Goal: Task Accomplishment & Management: Complete application form

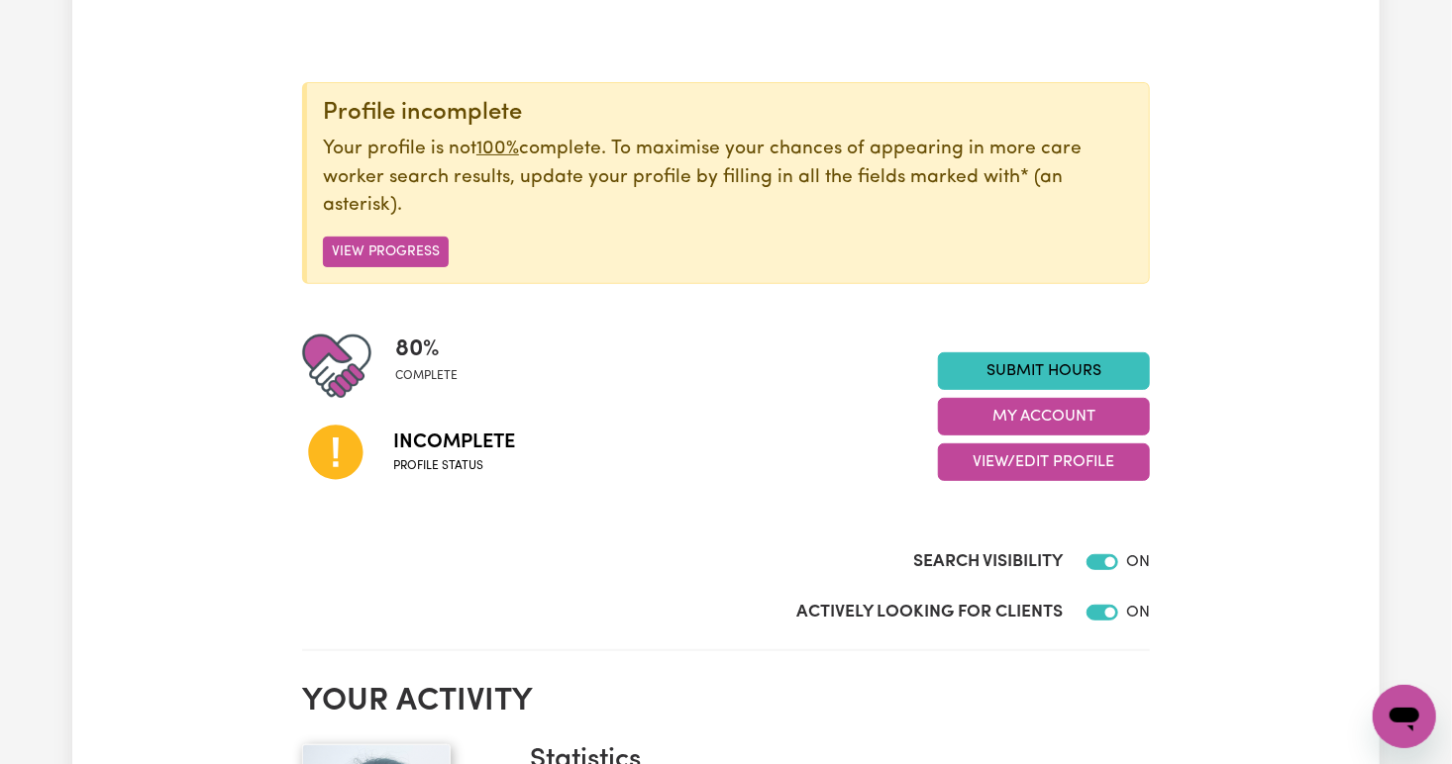
scroll to position [169, 0]
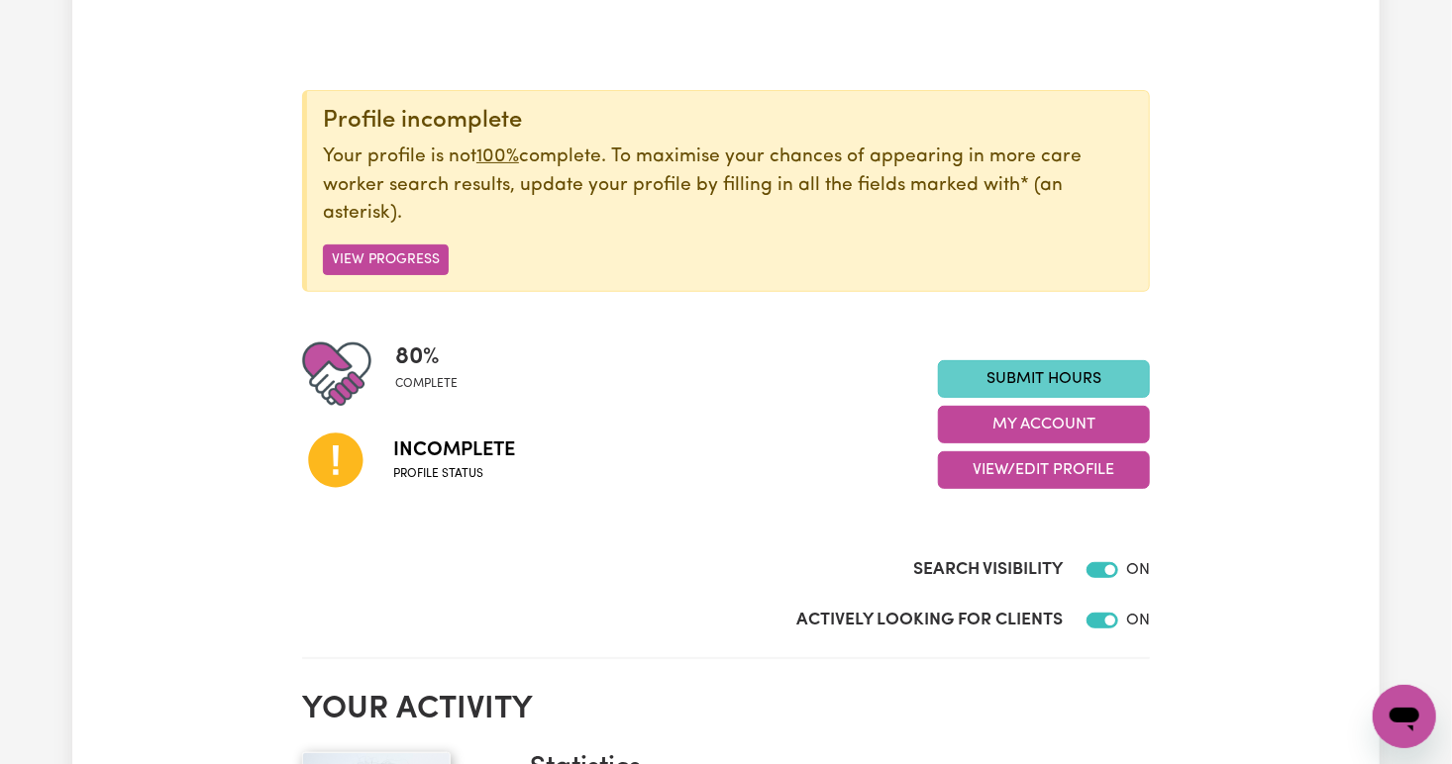
click at [934, 368] on link "Submit Hours" at bounding box center [1044, 379] width 212 height 38
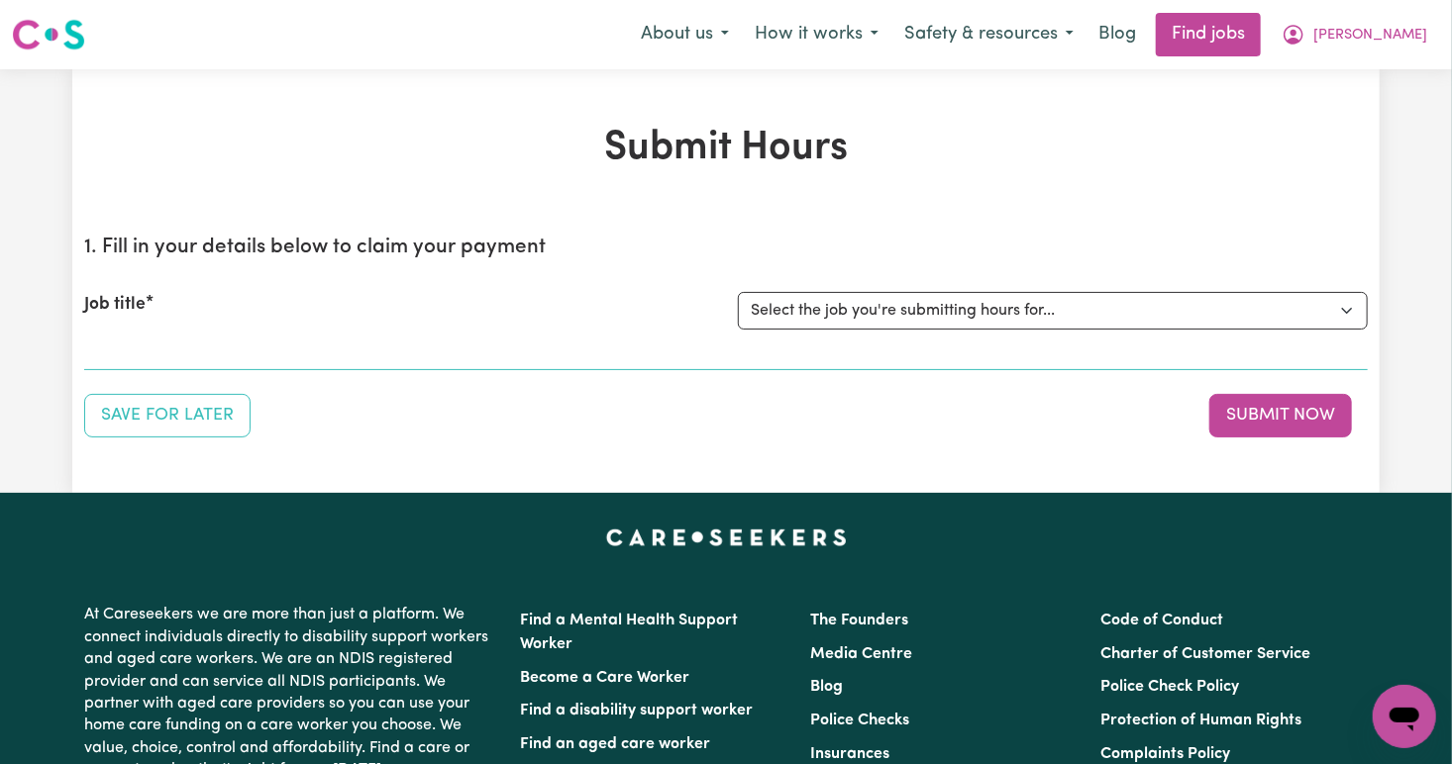
click at [121, 354] on section "1. Fill in your details below to claim your payment Job title Select the job yo…" at bounding box center [725, 295] width 1283 height 151
click at [142, 347] on div "Job title Select the job you're submitting hours for..." at bounding box center [725, 310] width 1283 height 85
click at [934, 32] on span "[PERSON_NAME]" at bounding box center [1370, 36] width 114 height 22
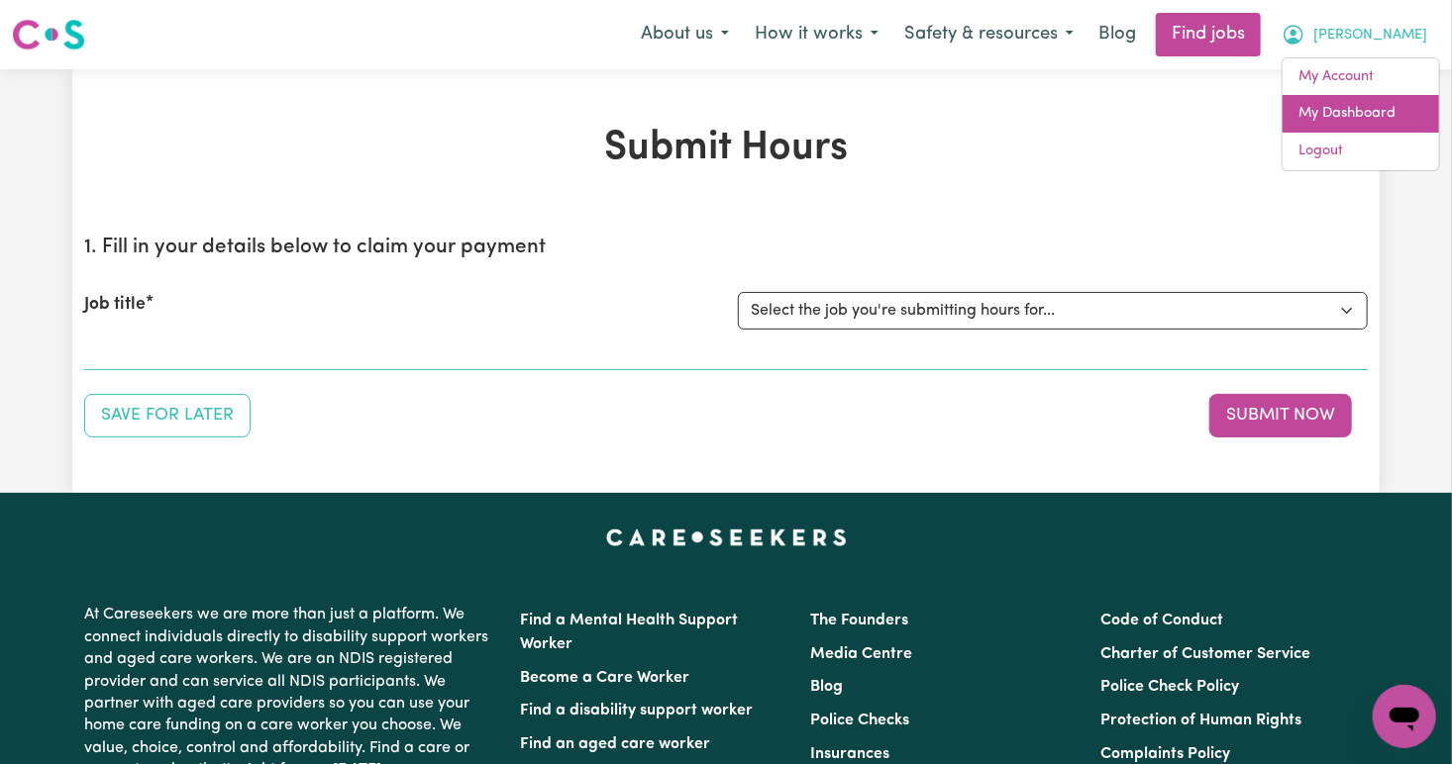
click at [934, 115] on link "My Dashboard" at bounding box center [1360, 114] width 156 height 38
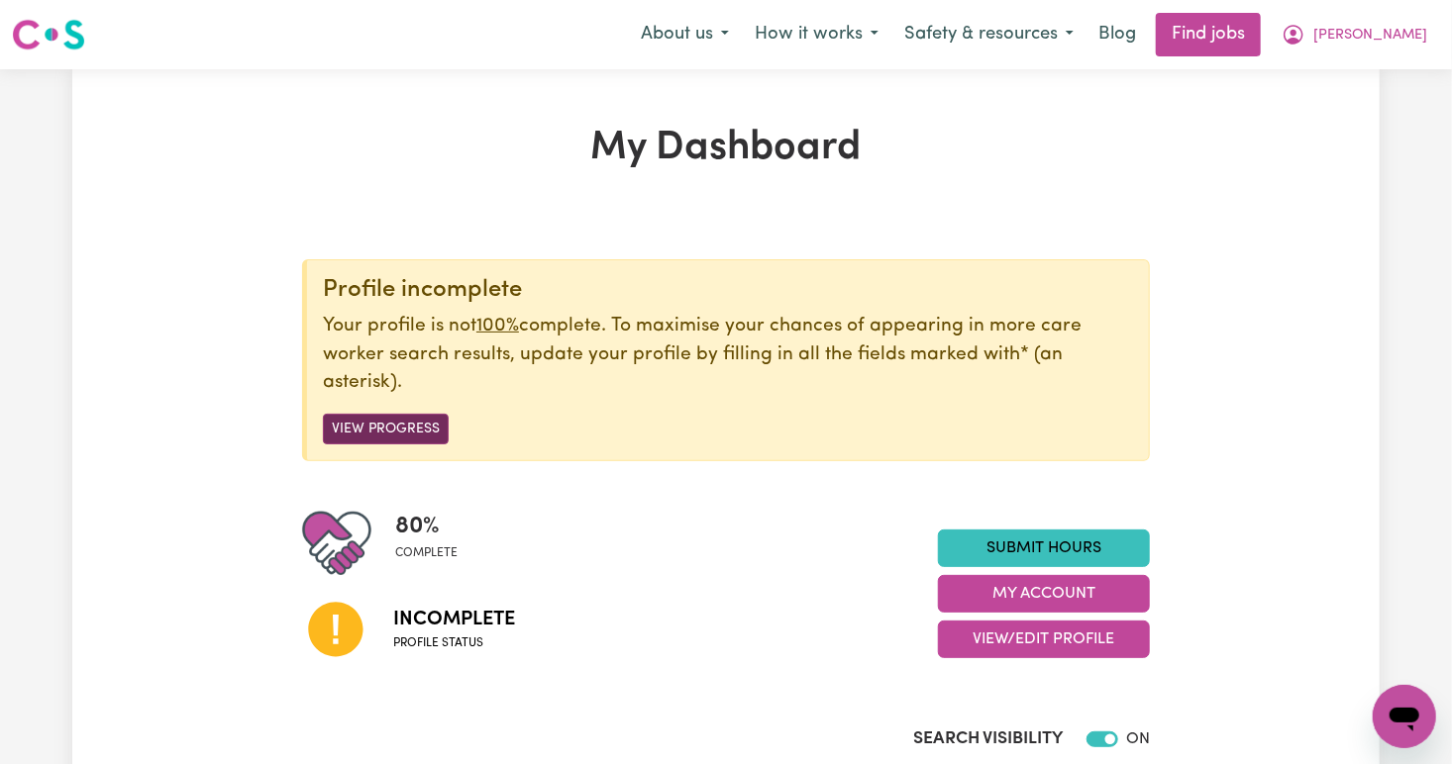
click at [401, 434] on button "View Progress" at bounding box center [386, 429] width 126 height 31
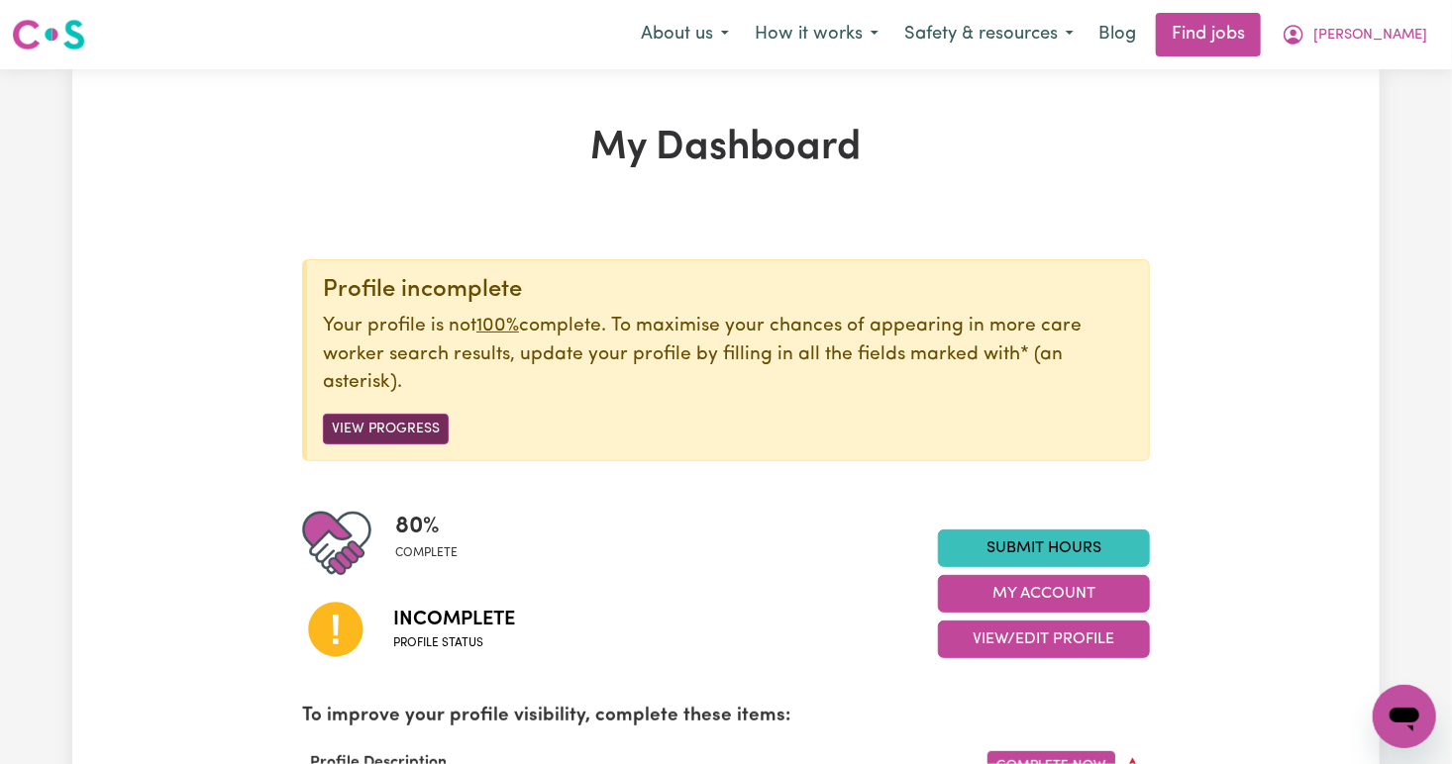
click at [383, 418] on button "View Progress" at bounding box center [386, 429] width 126 height 31
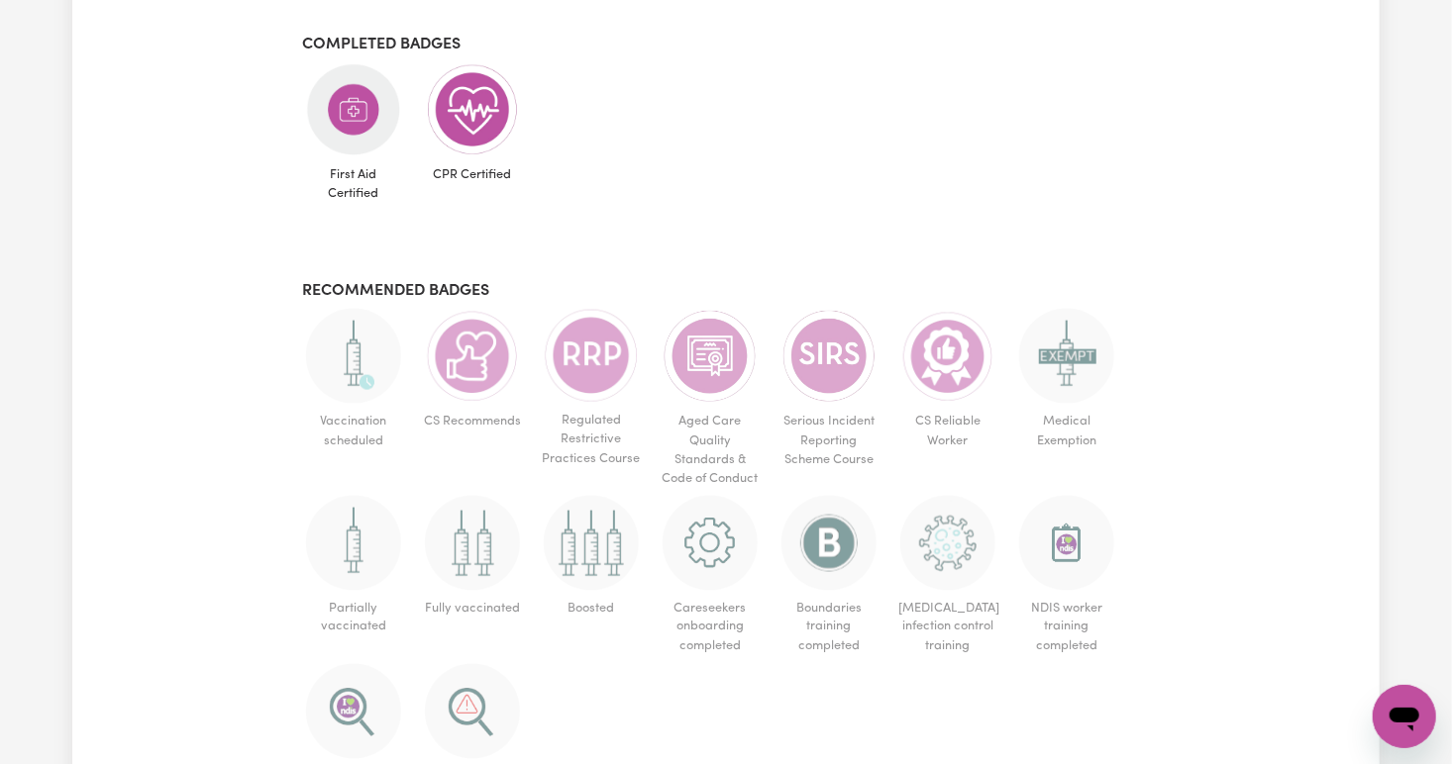
scroll to position [1188, 0]
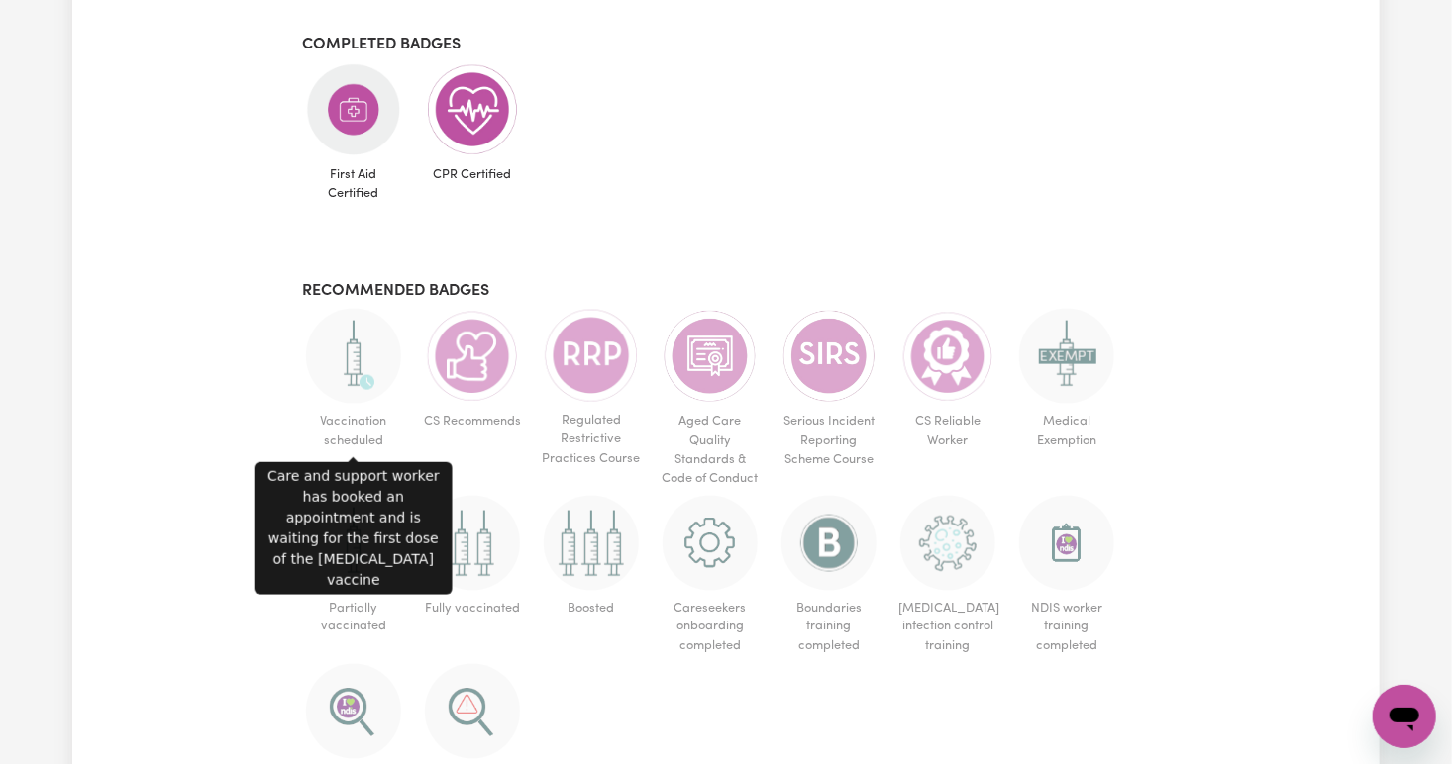
click at [357, 374] on img at bounding box center [353, 356] width 95 height 95
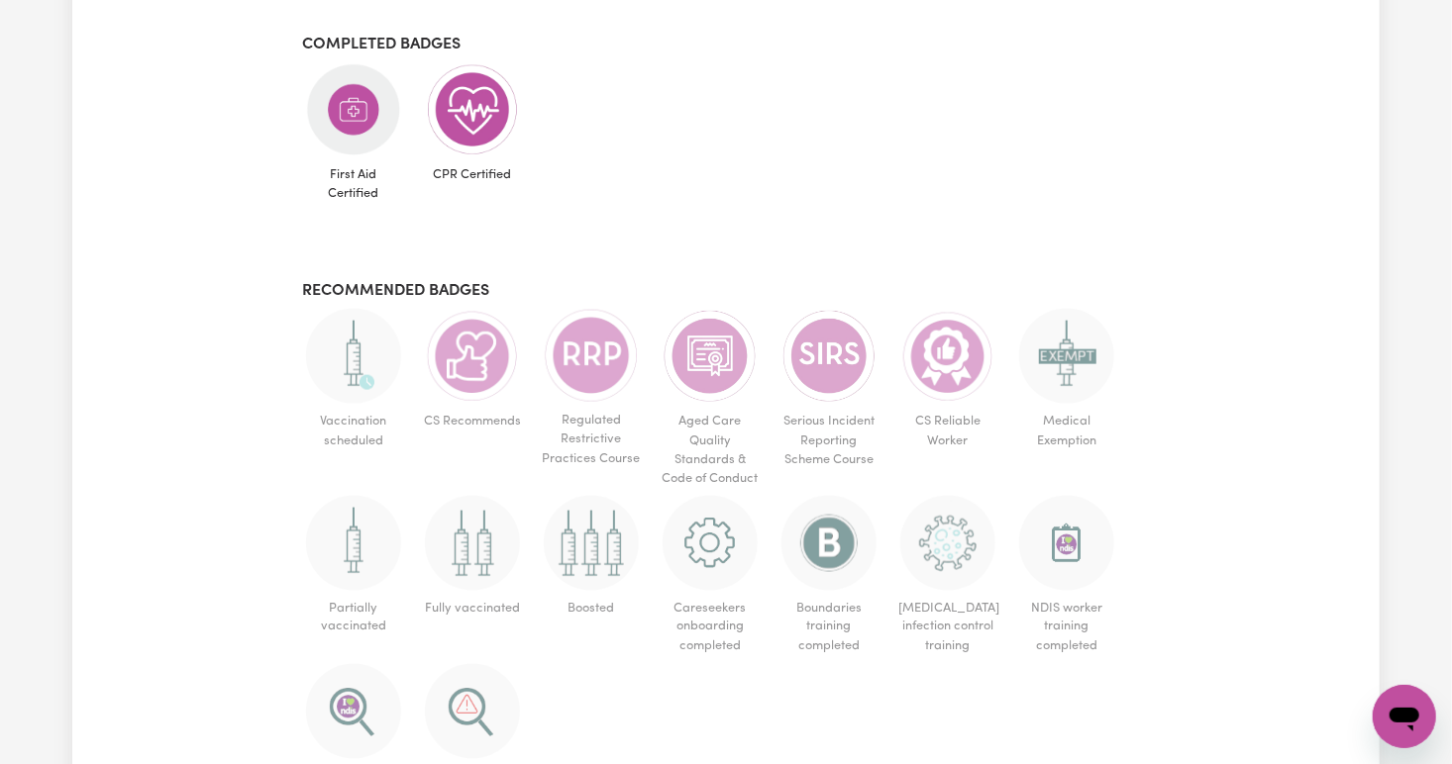
click at [357, 364] on img at bounding box center [353, 356] width 95 height 95
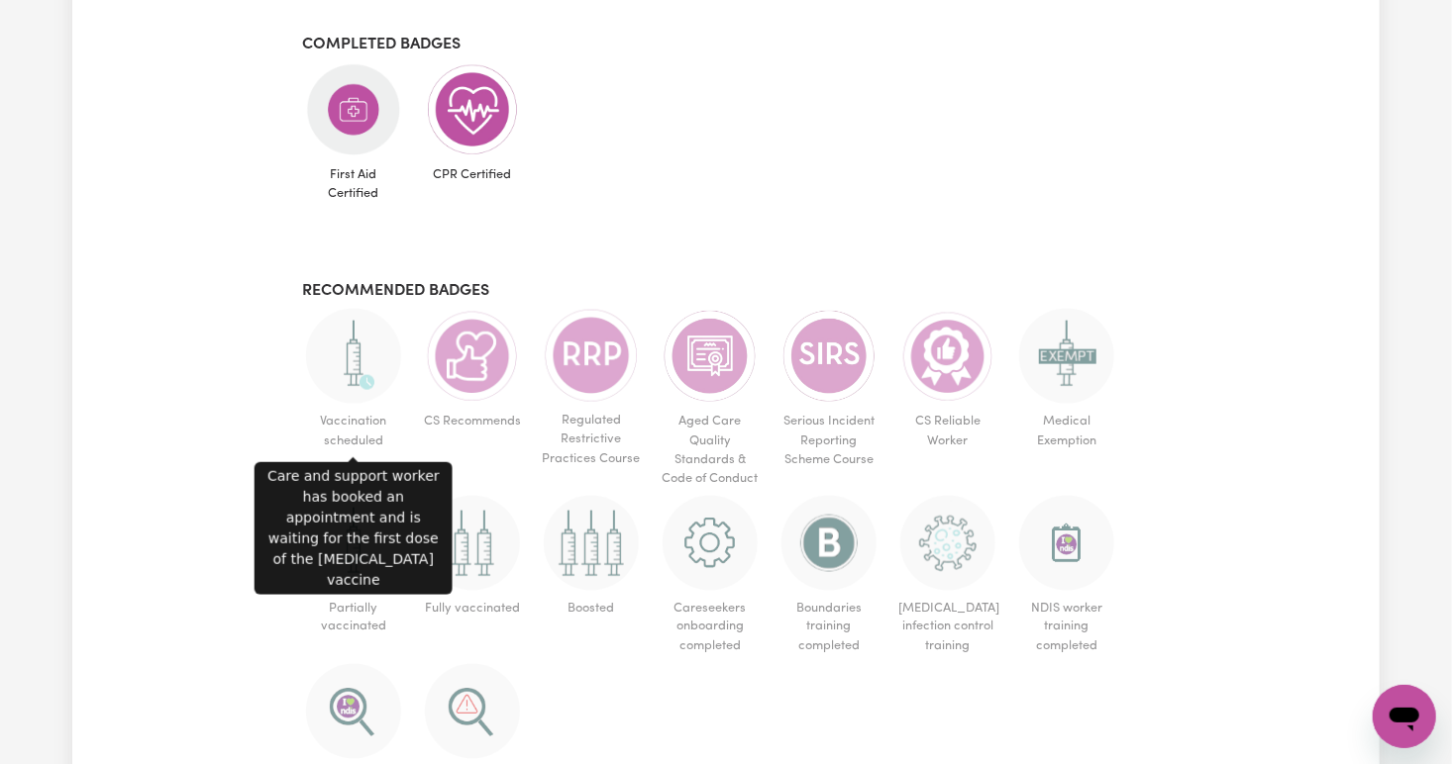
click at [357, 364] on img at bounding box center [353, 356] width 95 height 95
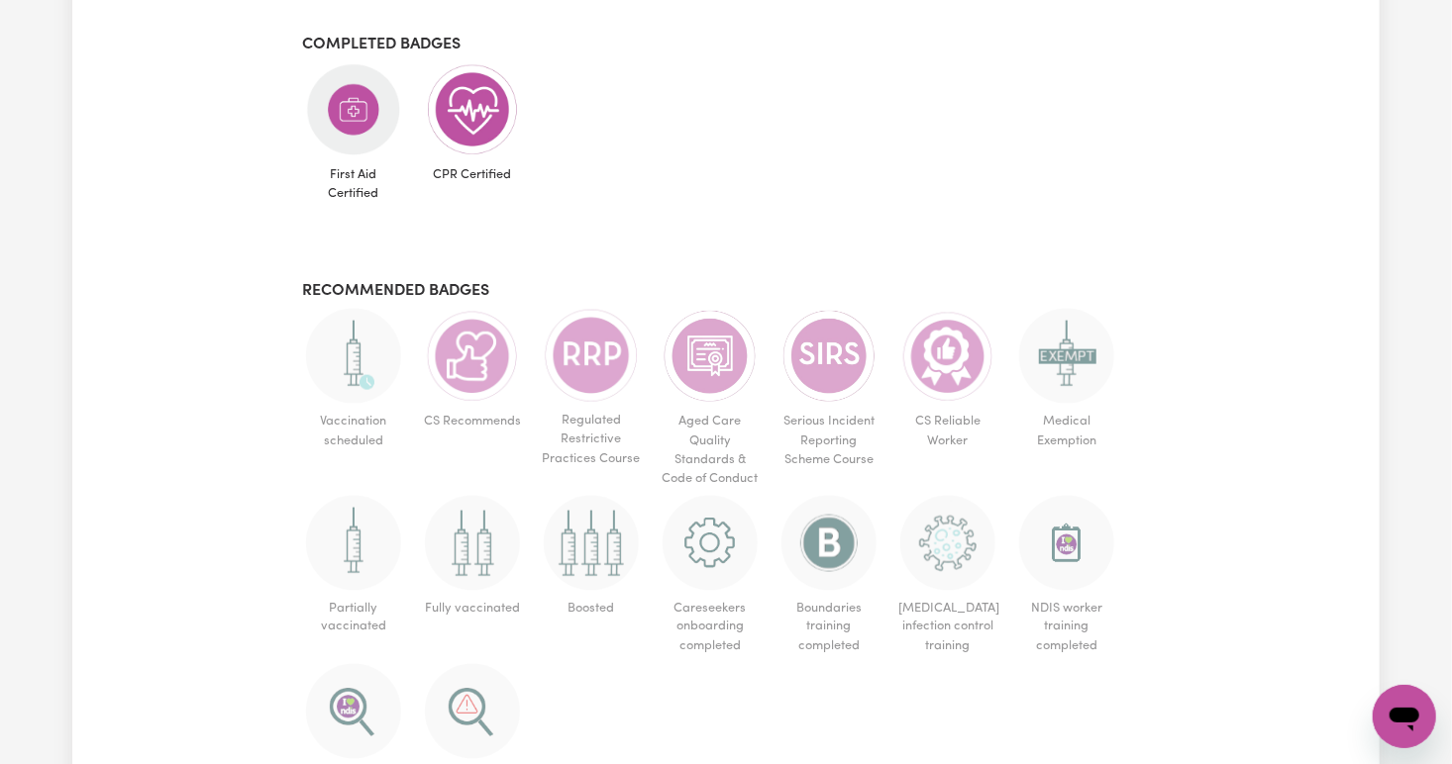
click at [357, 364] on img at bounding box center [353, 356] width 95 height 95
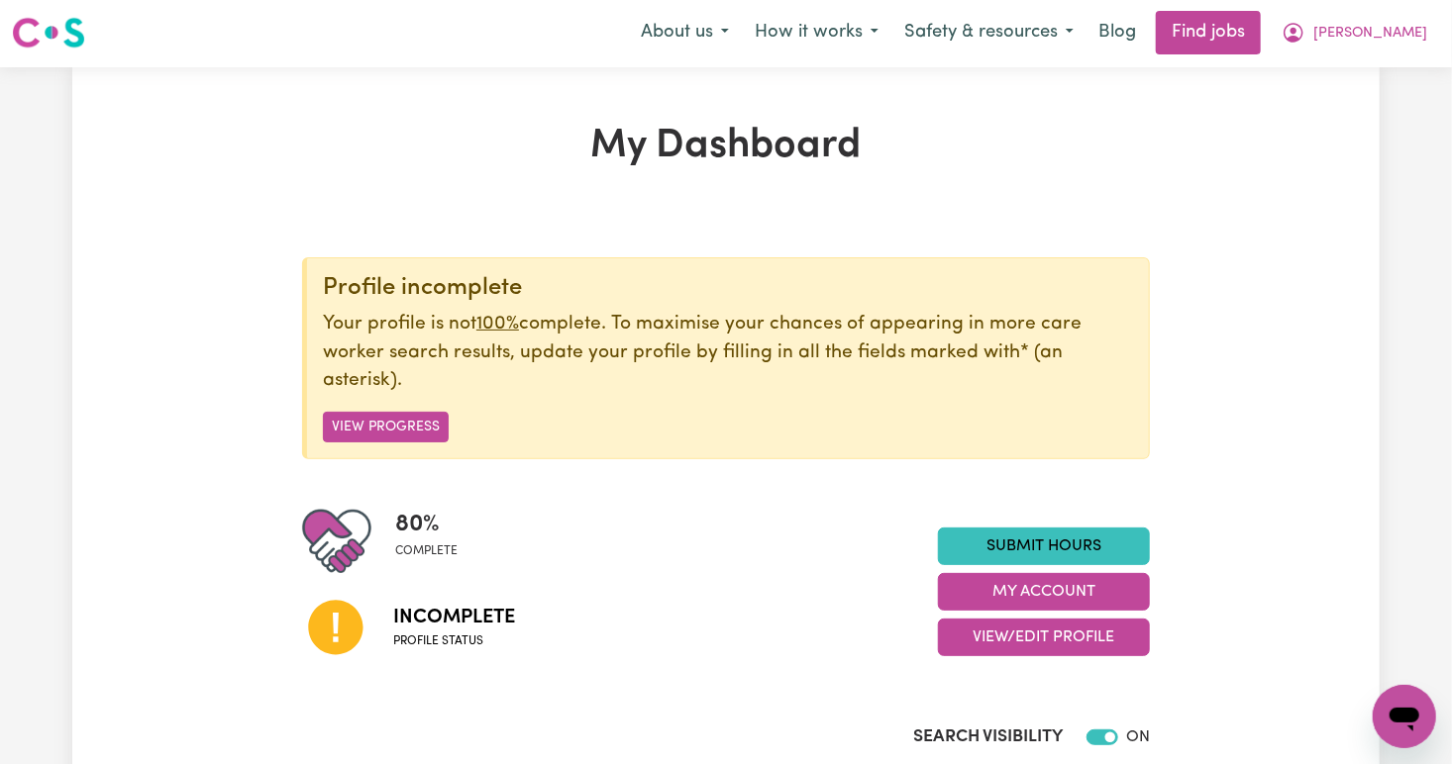
scroll to position [0, 0]
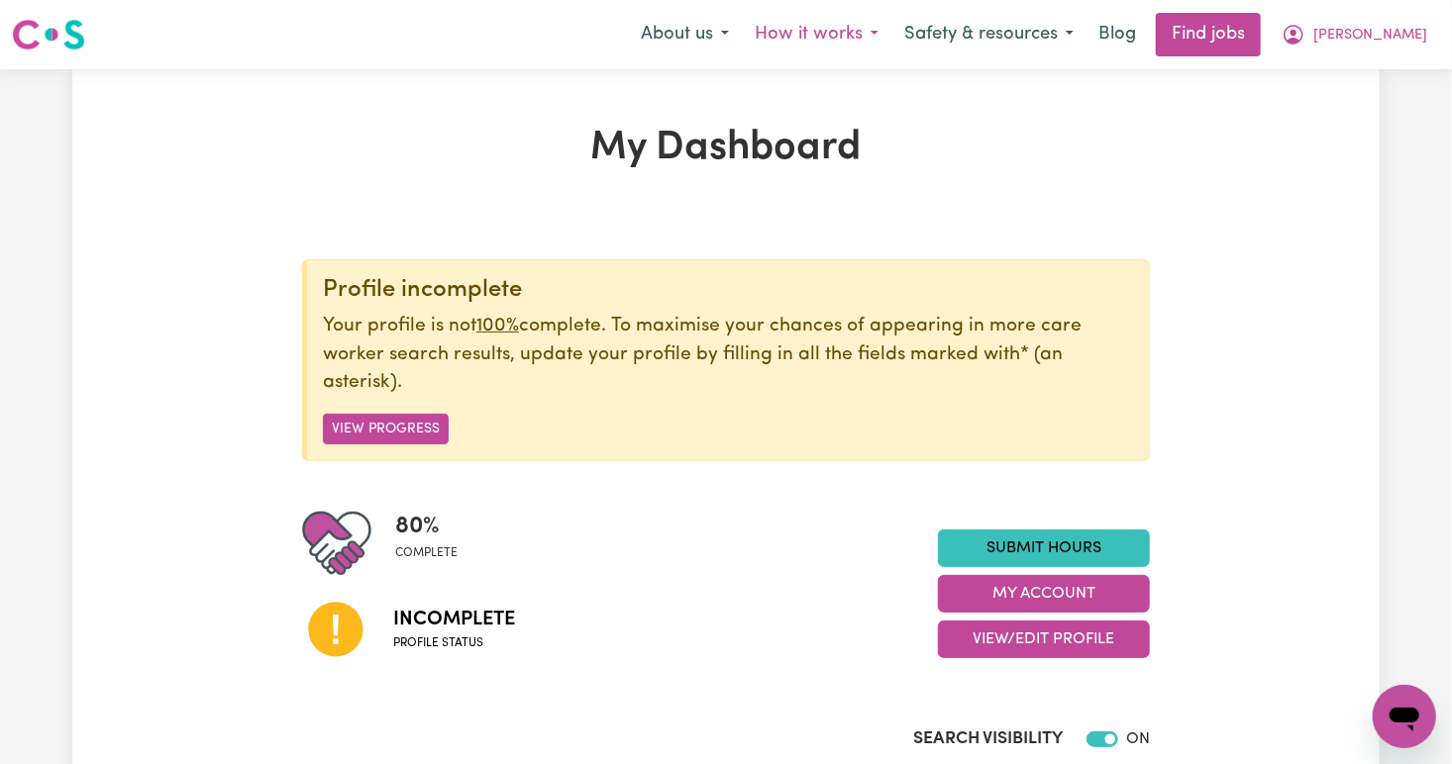
click at [891, 32] on button "How it works" at bounding box center [817, 35] width 150 height 42
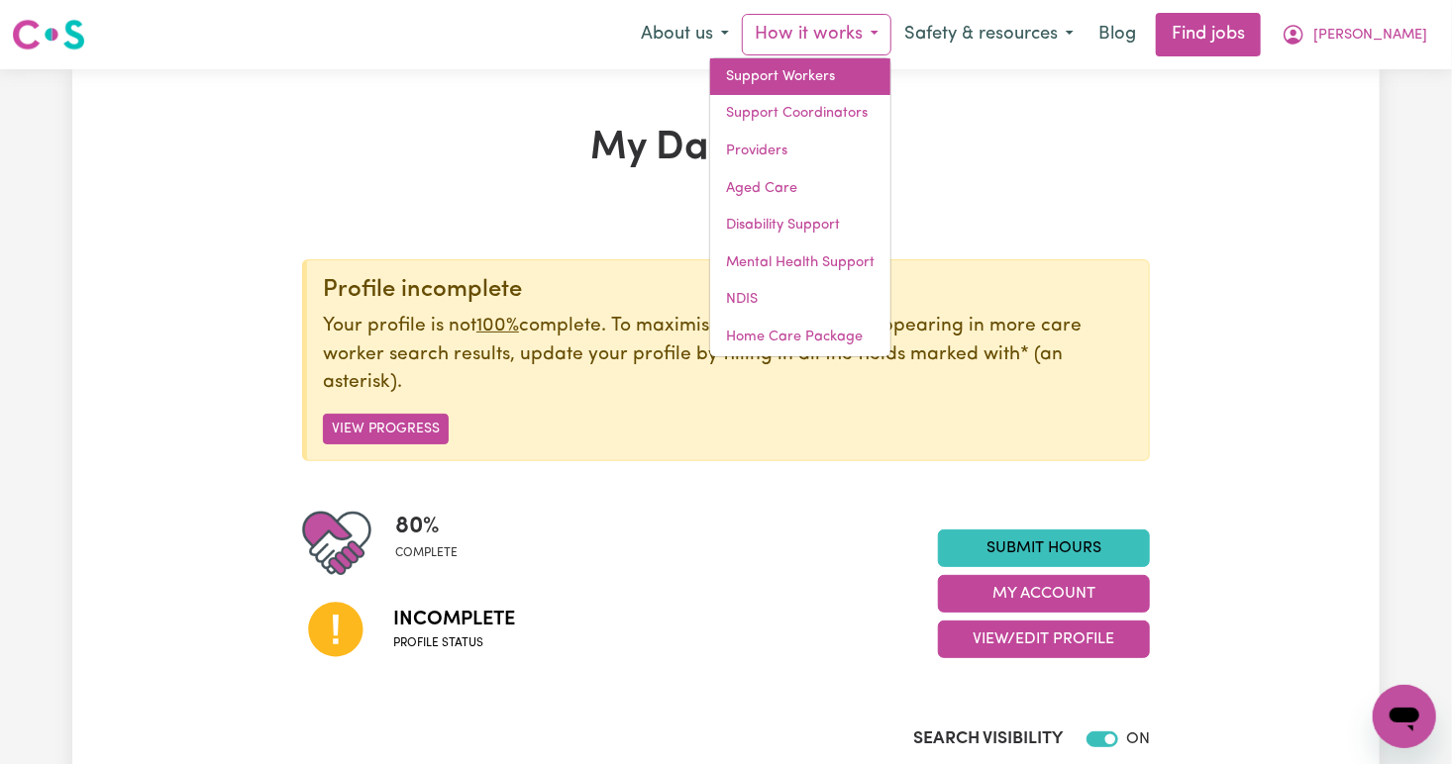
click at [890, 83] on link "Support Workers" at bounding box center [800, 77] width 180 height 38
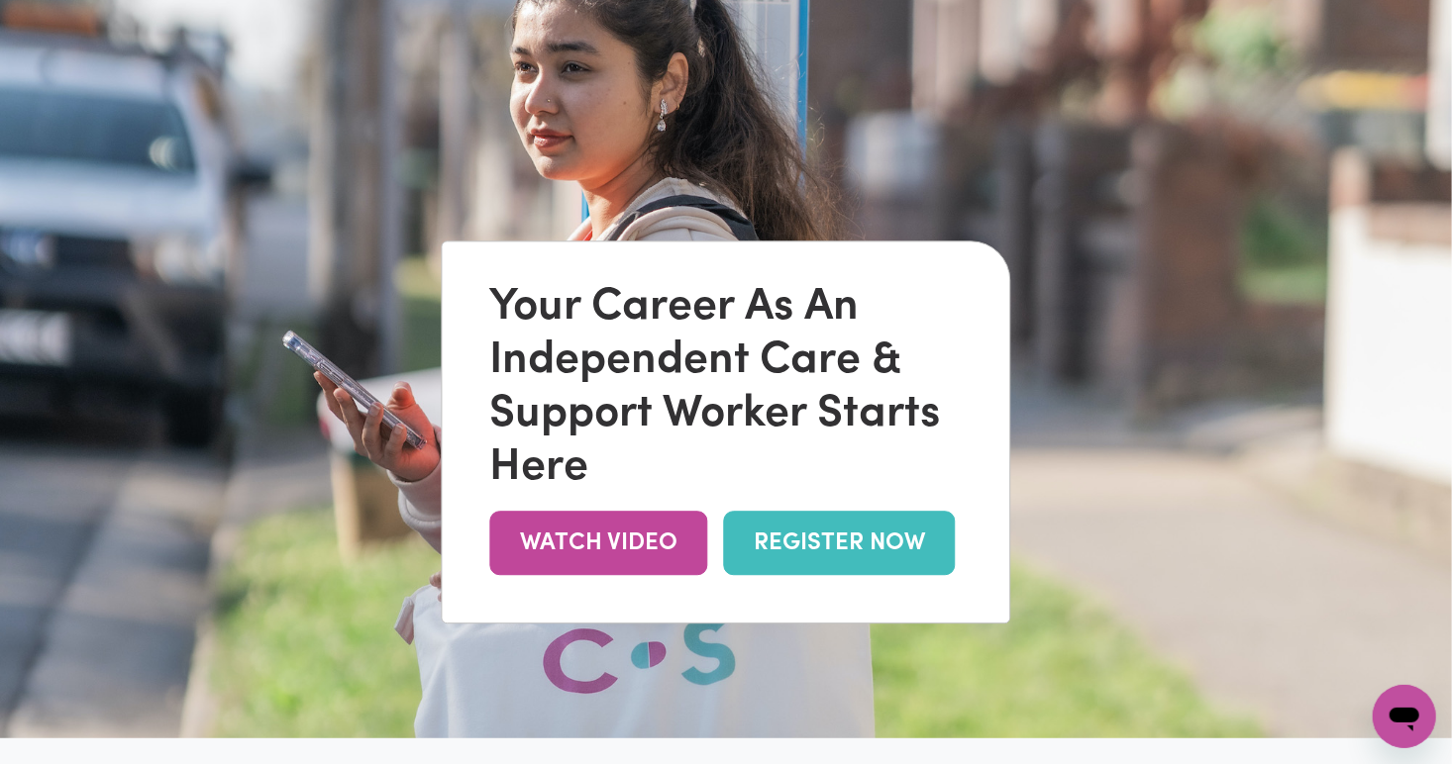
scroll to position [102, 0]
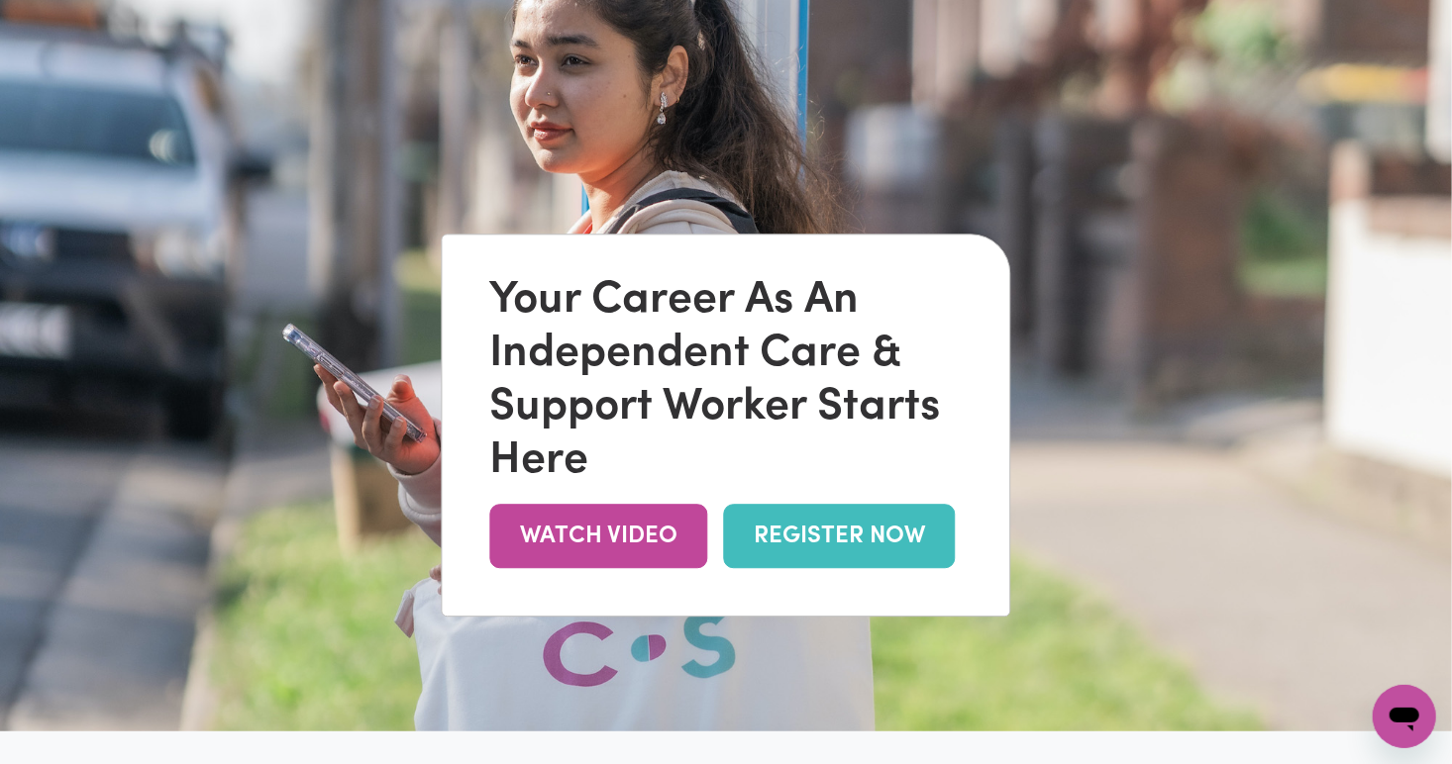
click at [825, 553] on link "REGISTER NOW" at bounding box center [840, 537] width 232 height 64
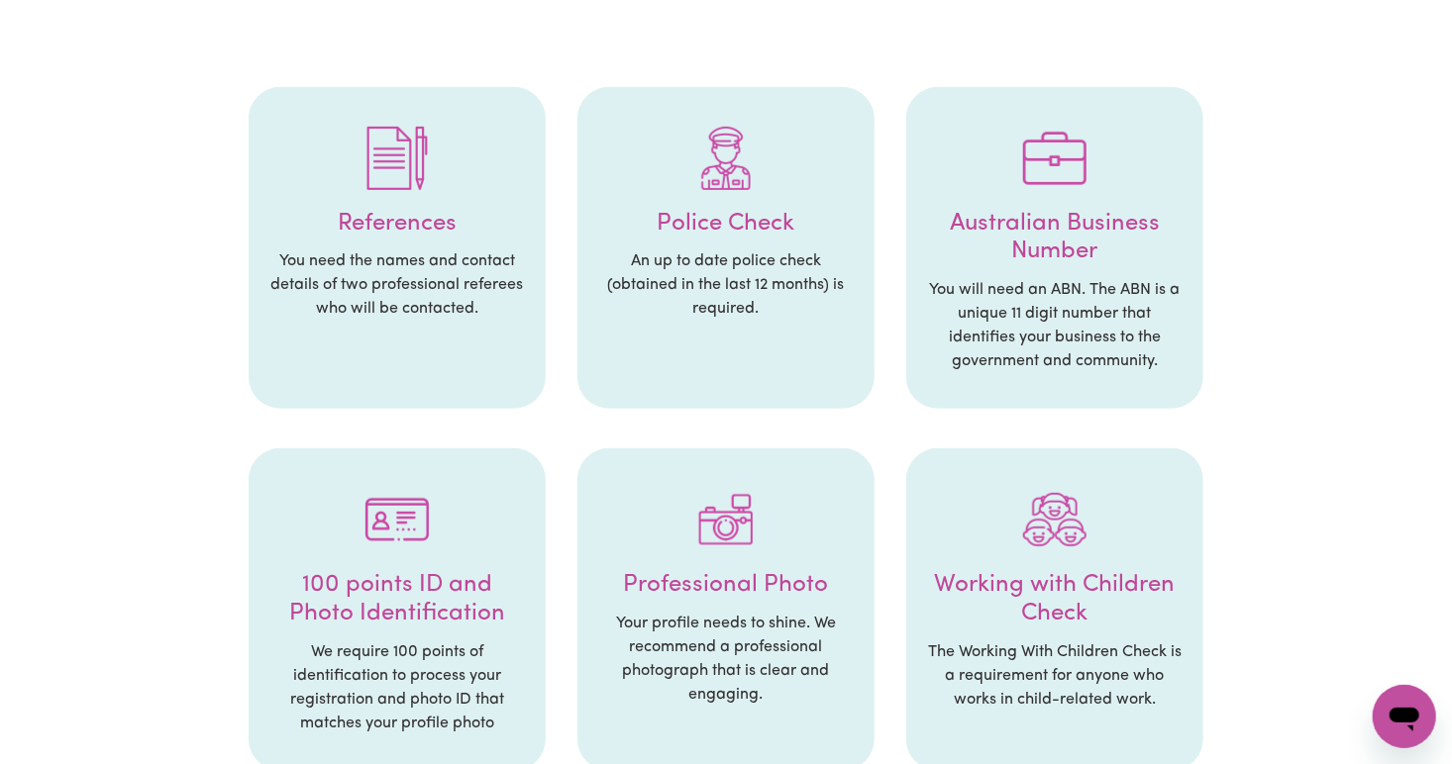
scroll to position [414, 0]
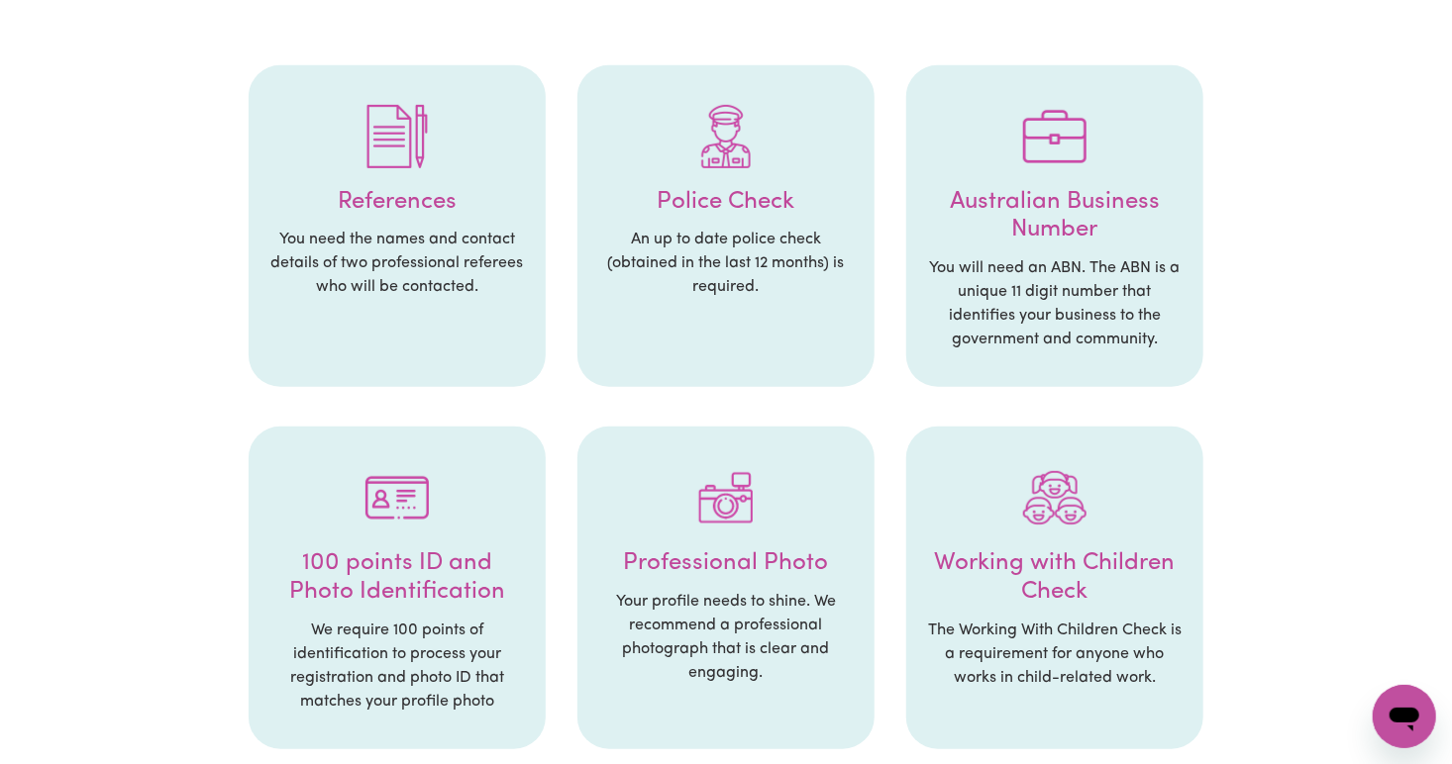
click at [753, 243] on p "An up to date police check (obtained in the last 12 months) is required." at bounding box center [725, 263] width 257 height 71
click at [655, 200] on h4 "Police Check" at bounding box center [725, 202] width 257 height 29
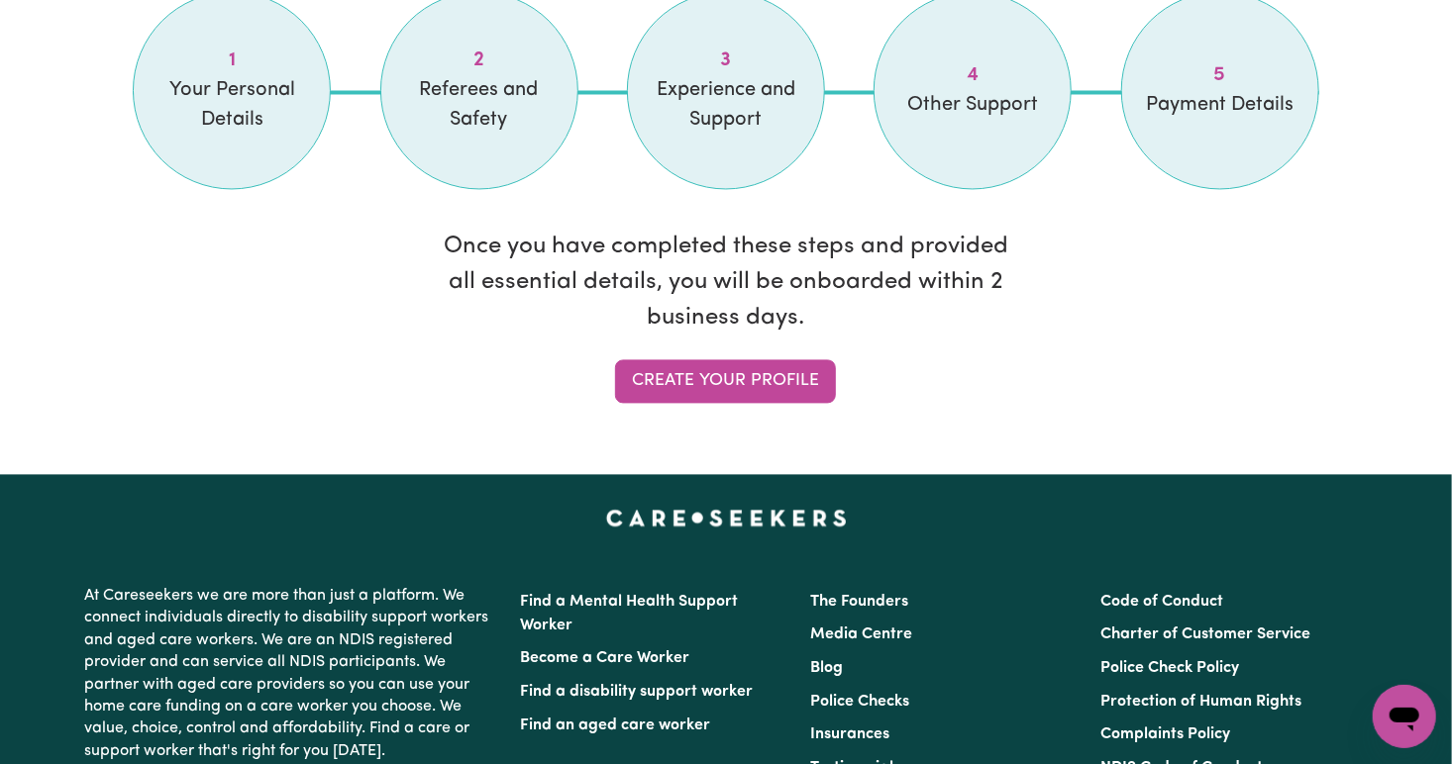
scroll to position [1786, 0]
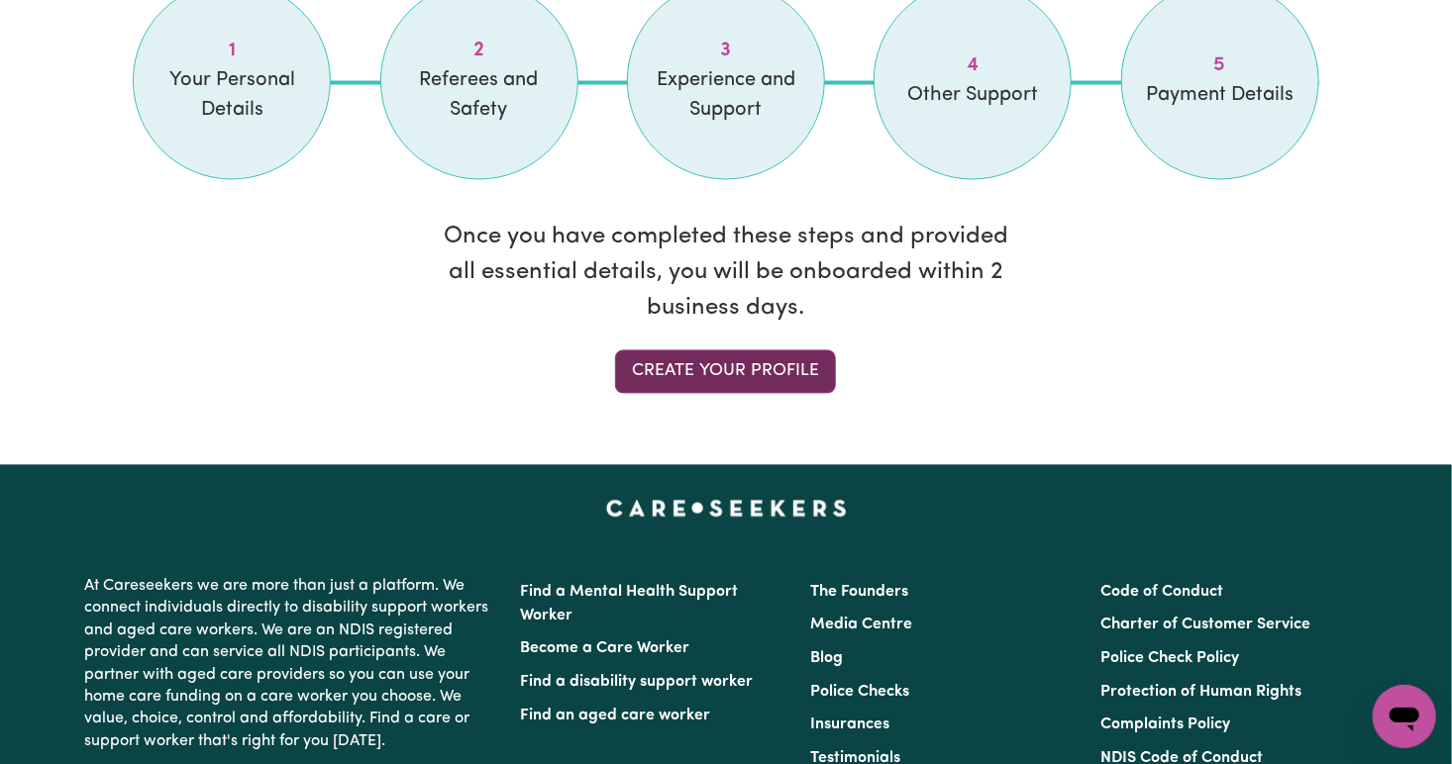
click at [779, 380] on link "Create your profile" at bounding box center [725, 373] width 221 height 44
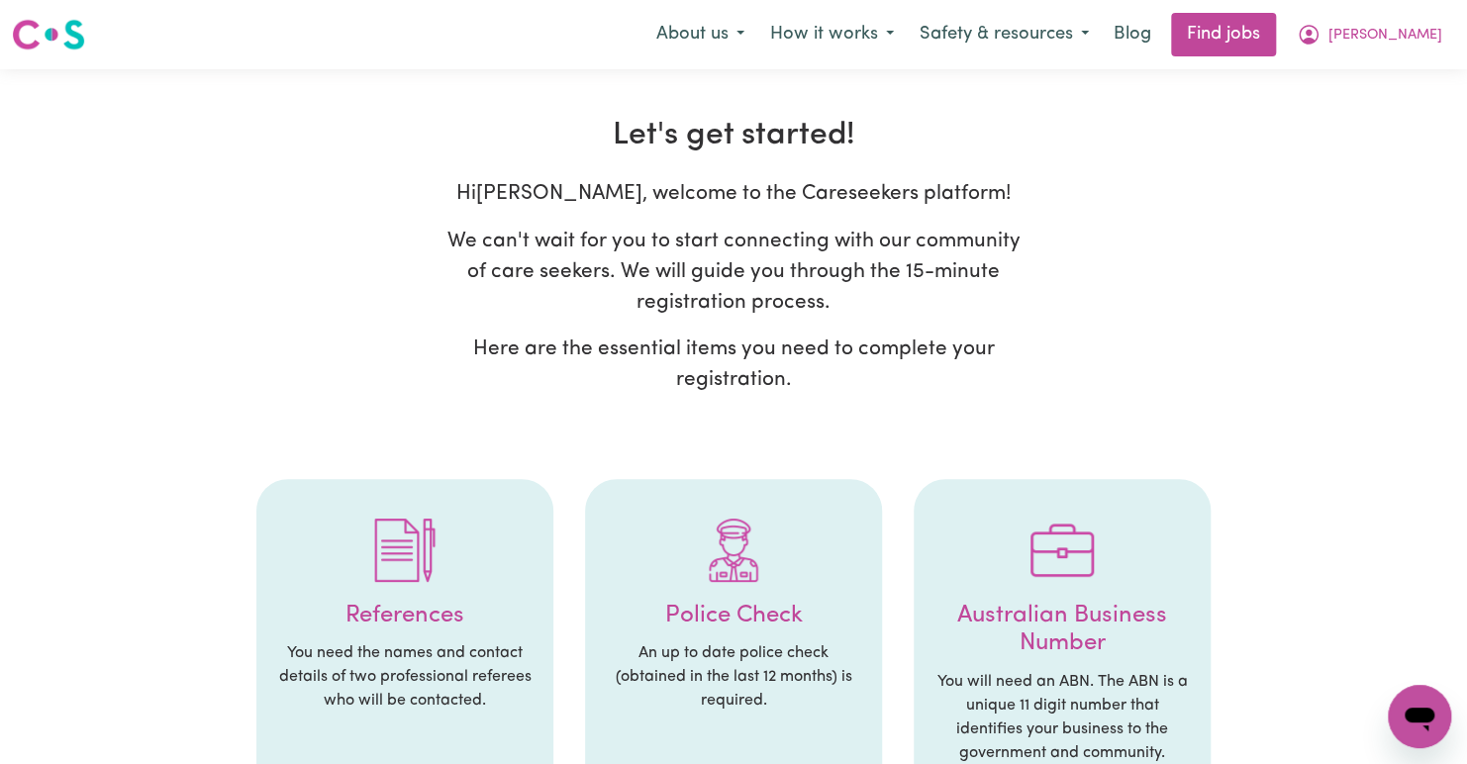
select select "female"
select select "Australian PR"
select select "Studying a healthcare related degree or qualification"
select select "45"
select select "56"
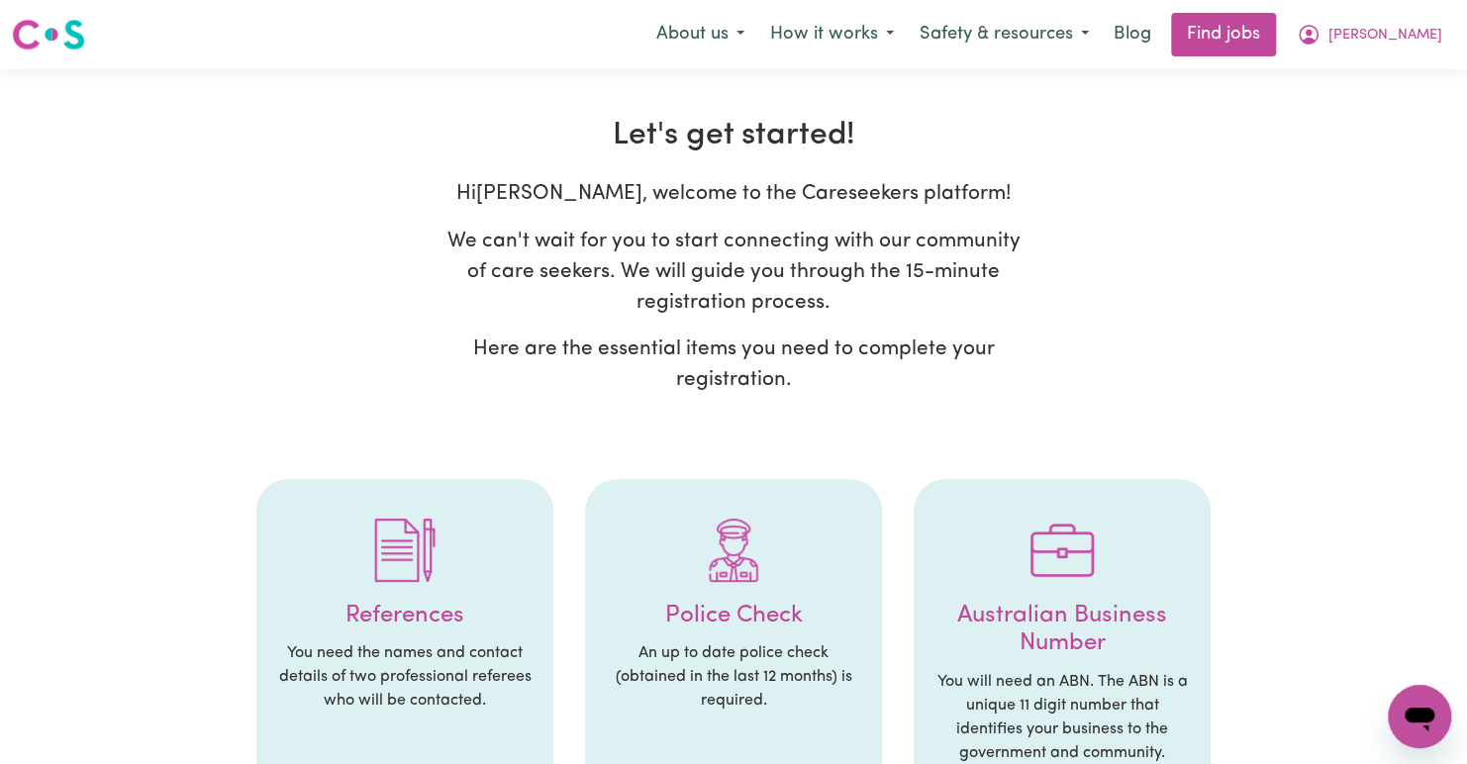
select select "67"
select select "90"
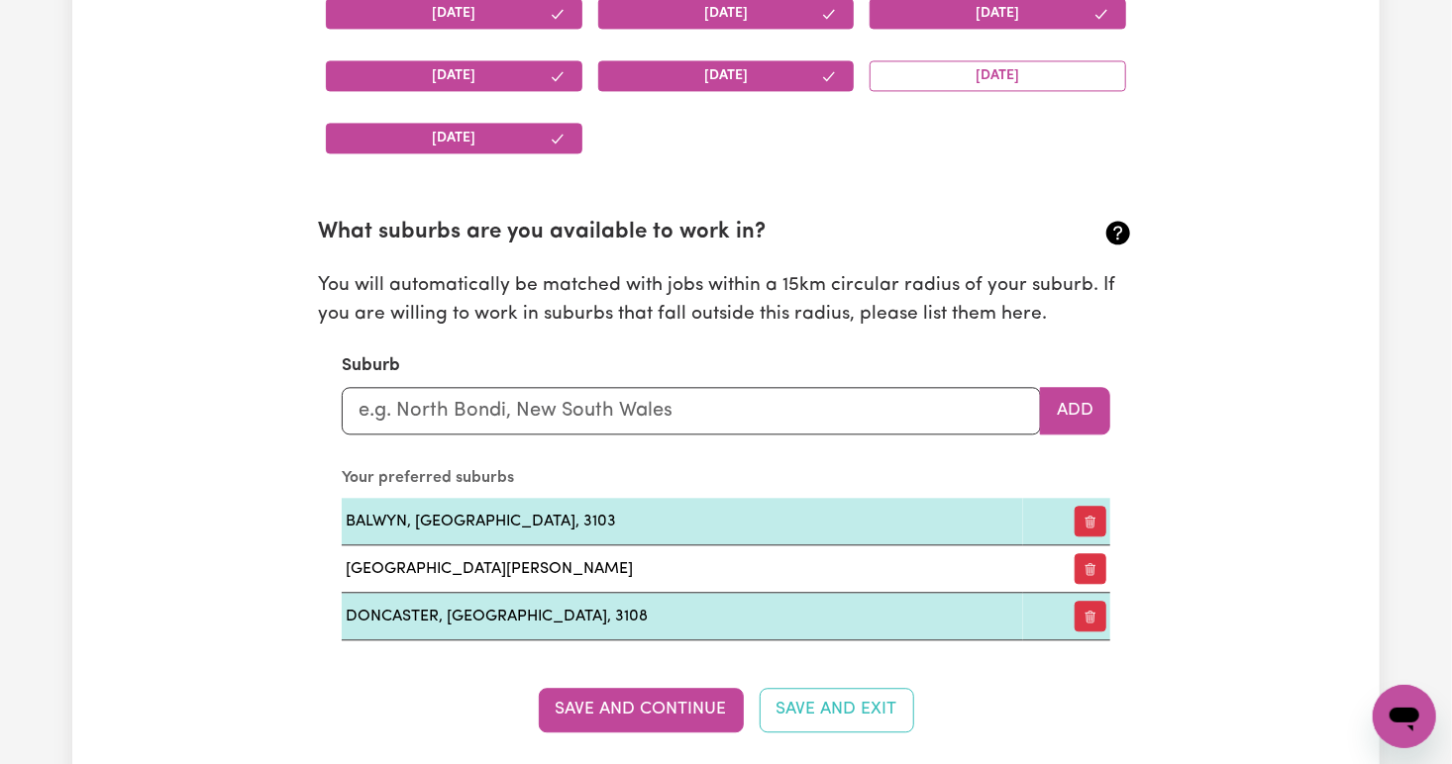
scroll to position [2048, 0]
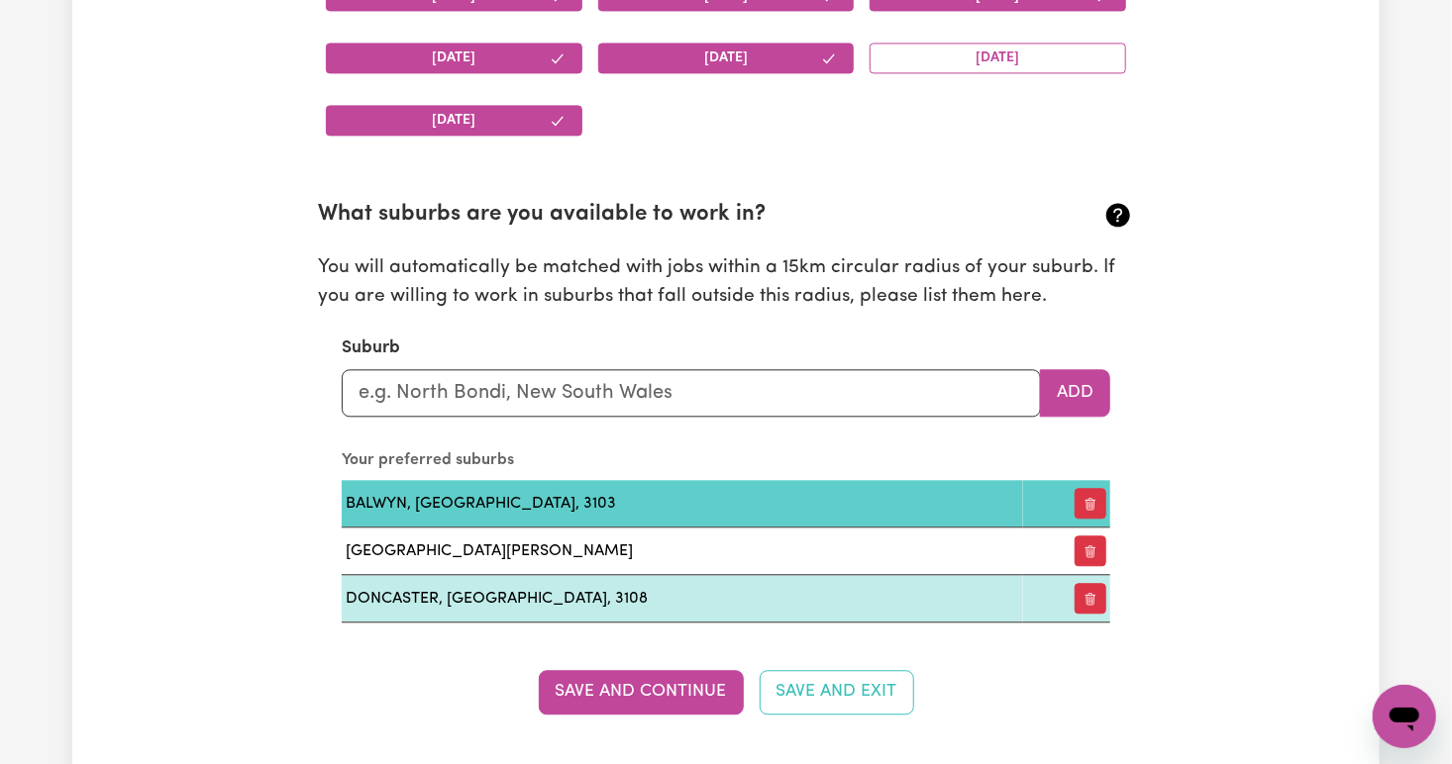
click at [686, 511] on td "BALWYN, [GEOGRAPHIC_DATA], 3103" at bounding box center [682, 504] width 681 height 48
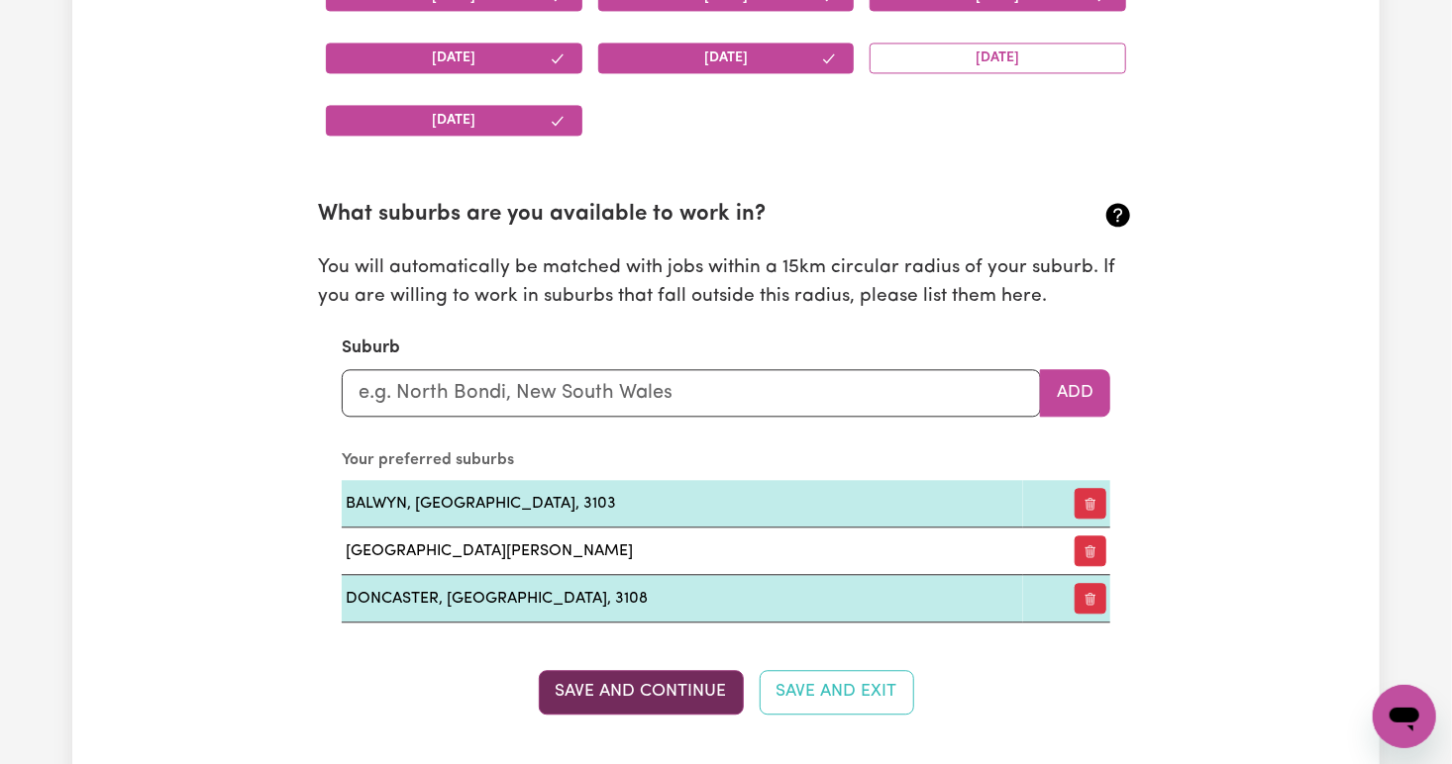
click at [605, 692] on button "Save and Continue" at bounding box center [641, 692] width 205 height 44
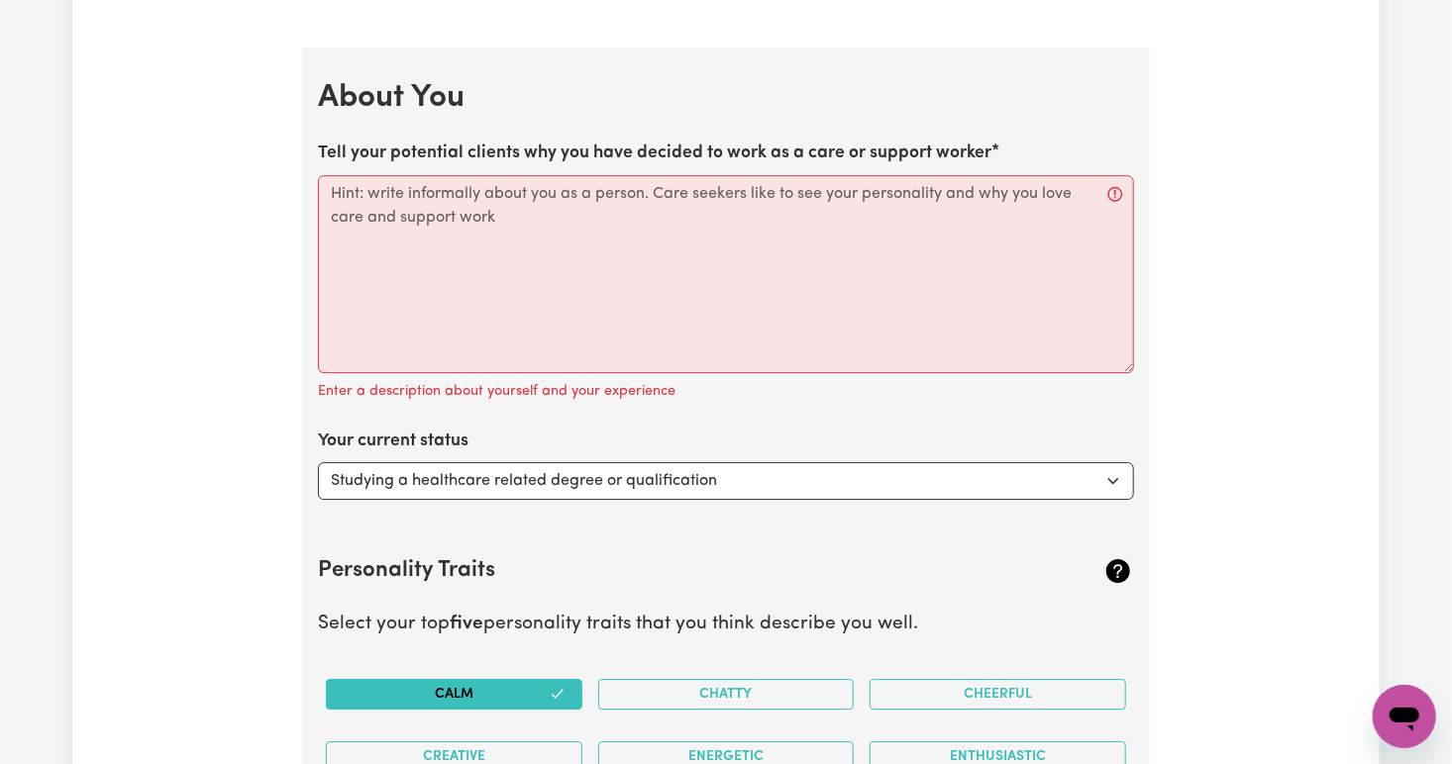
scroll to position [2766, 0]
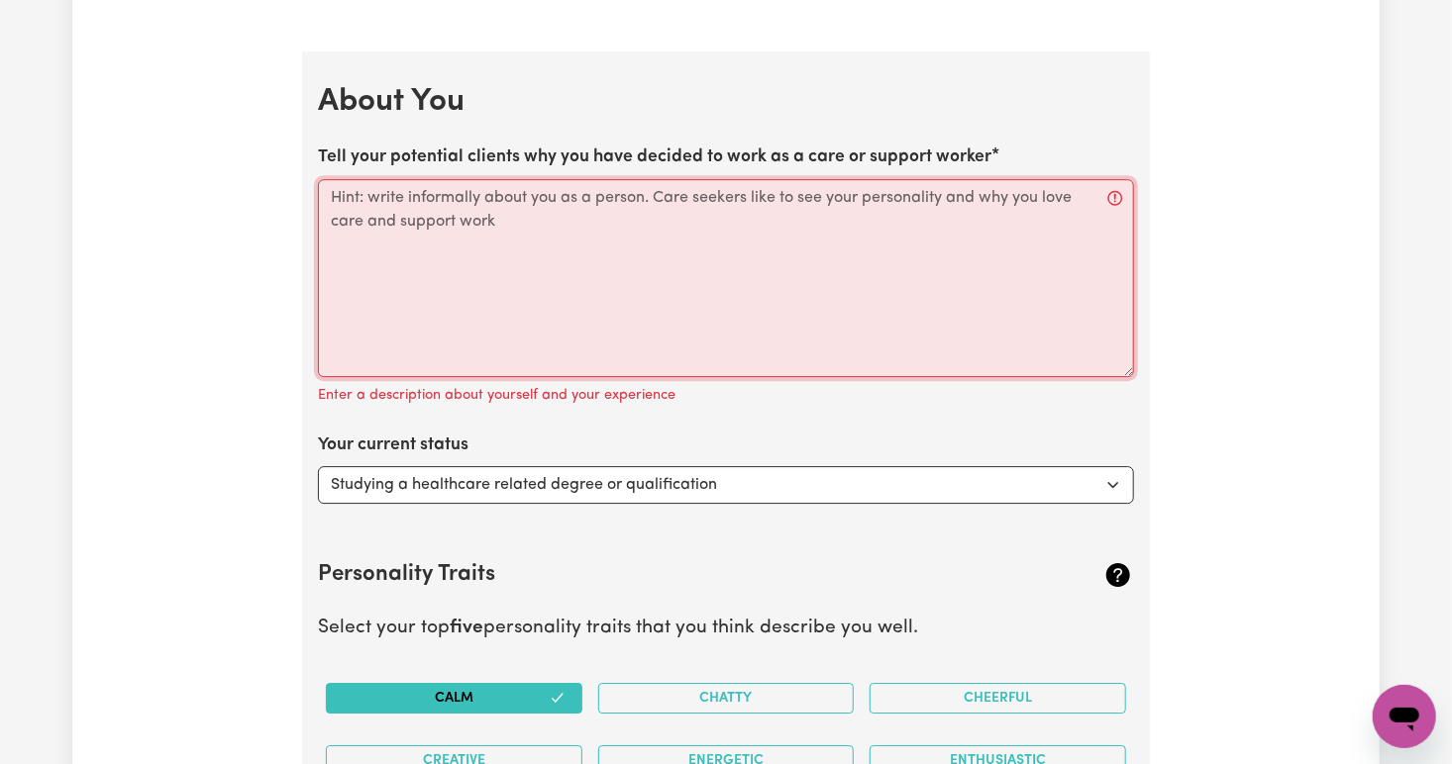
click at [393, 210] on textarea "Tell your potential clients why you have decided to work as a care or support w…" at bounding box center [726, 278] width 816 height 198
type textarea "I want to make a positive difference in people’s lives by helping them feel saf…"
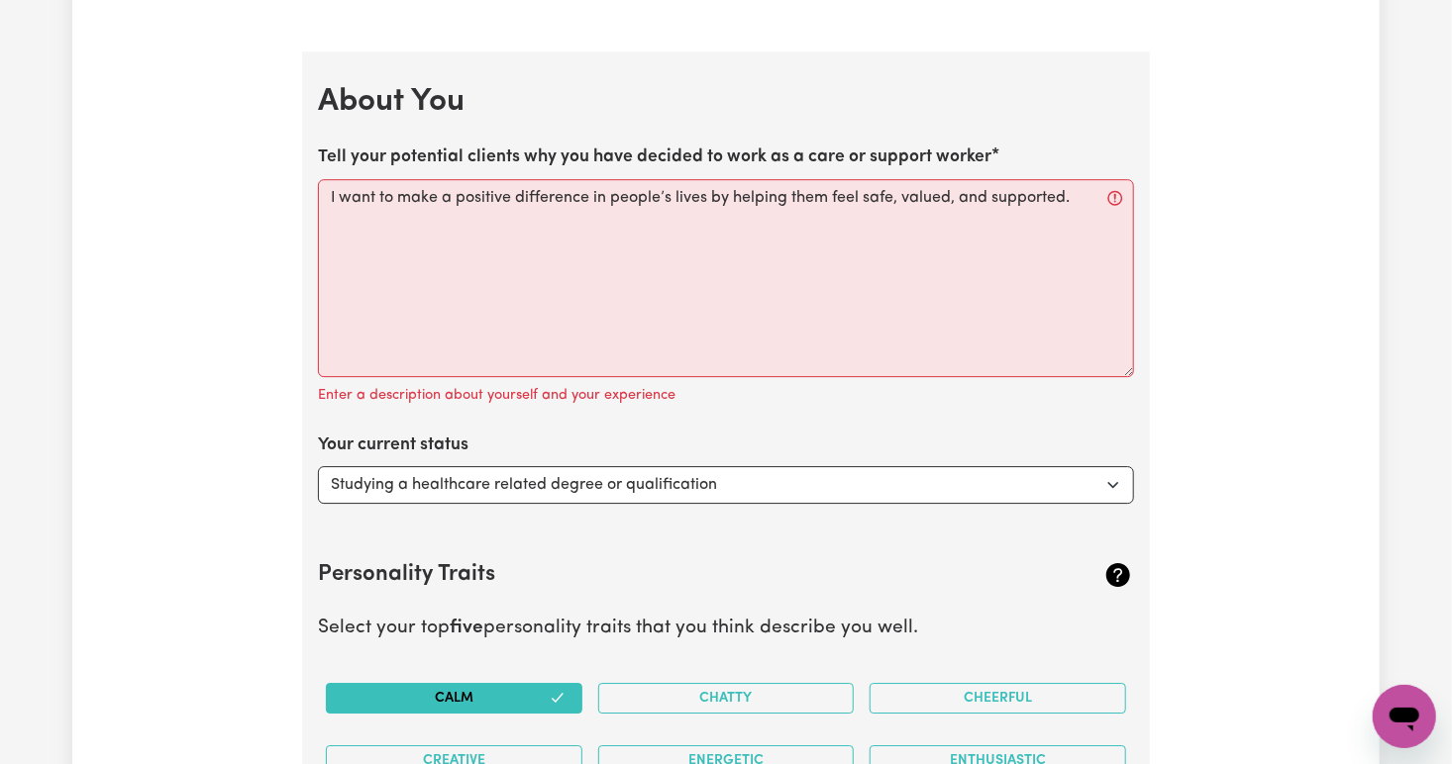
type input "balwyn north"
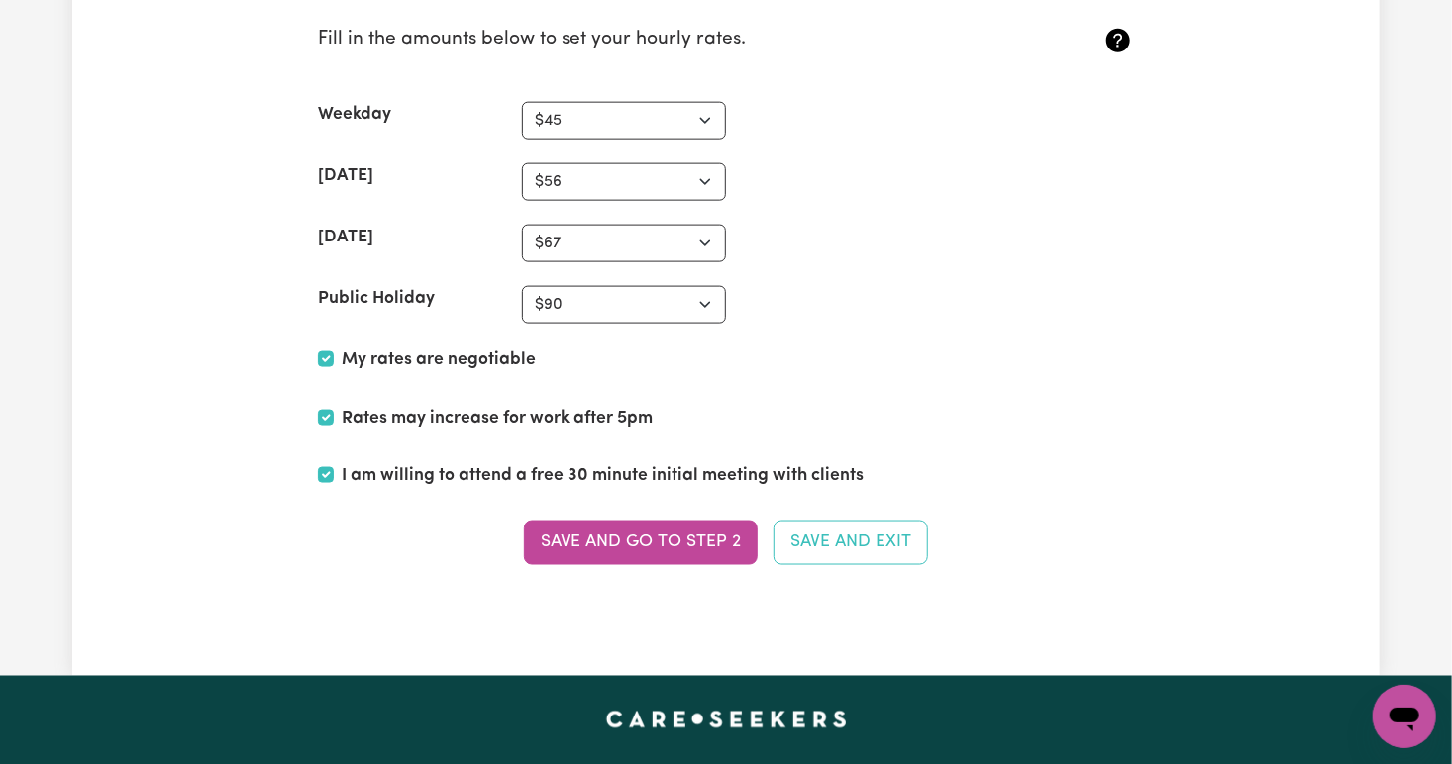
scroll to position [4772, 0]
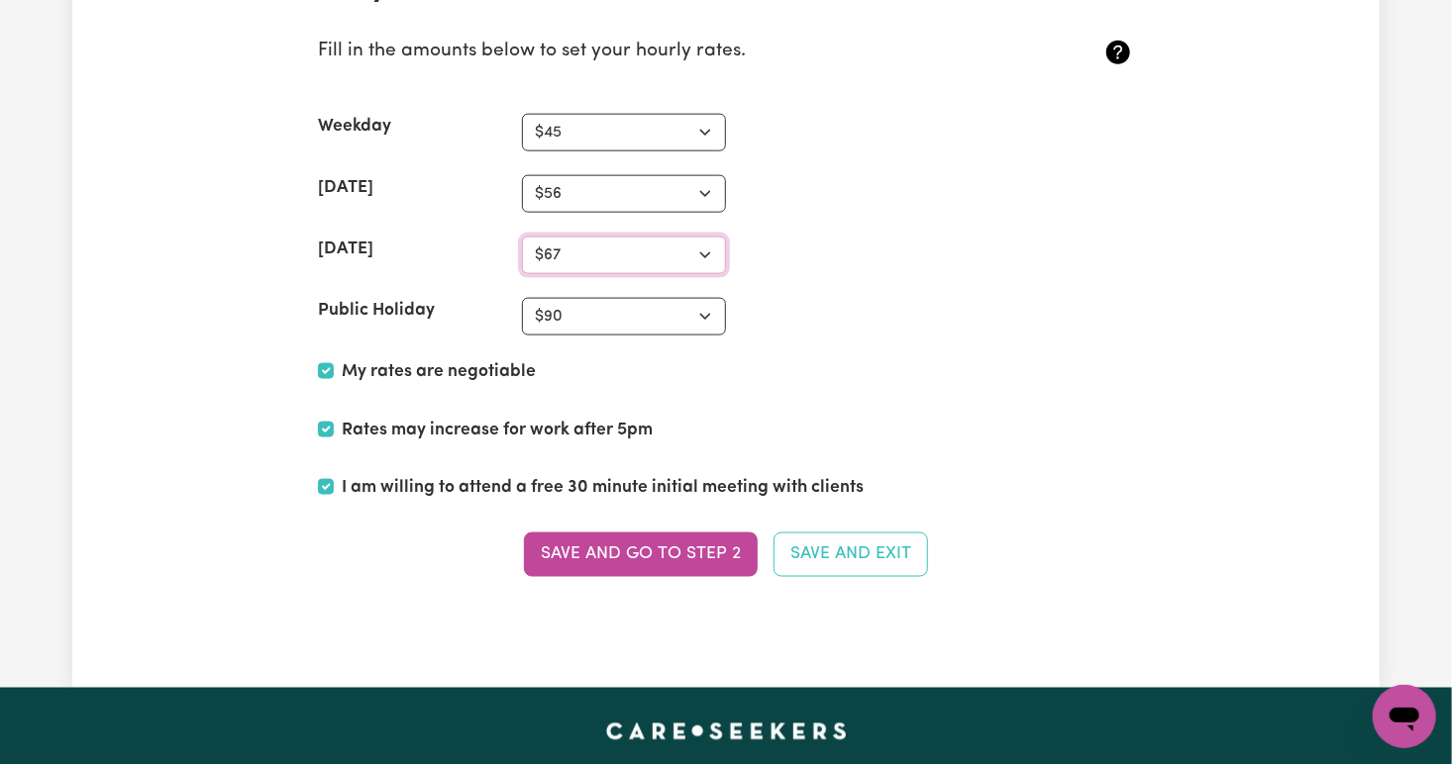
click at [576, 241] on select "N/A $37 $38 $39 $40 $41 $42 $43 $44 $45 $46 $47 $48 $49 $50 $51 $52 $53 $54 $55…" at bounding box center [624, 256] width 204 height 38
click at [522, 237] on select "N/A $37 $38 $39 $40 $41 $42 $43 $44 $45 $46 $47 $48 $49 $50 $51 $52 $53 $54 $55…" at bounding box center [624, 256] width 204 height 38
click at [698, 239] on select "N/A $37 $38 $39 $40 $41 $42 $43 $44 $45 $46 $47 $48 $49 $50 $51 $52 $53 $54 $55…" at bounding box center [624, 256] width 204 height 38
select select "70"
click at [522, 237] on select "N/A $37 $38 $39 $40 $41 $42 $43 $44 $45 $46 $47 $48 $49 $50 $51 $52 $53 $54 $55…" at bounding box center [624, 256] width 204 height 38
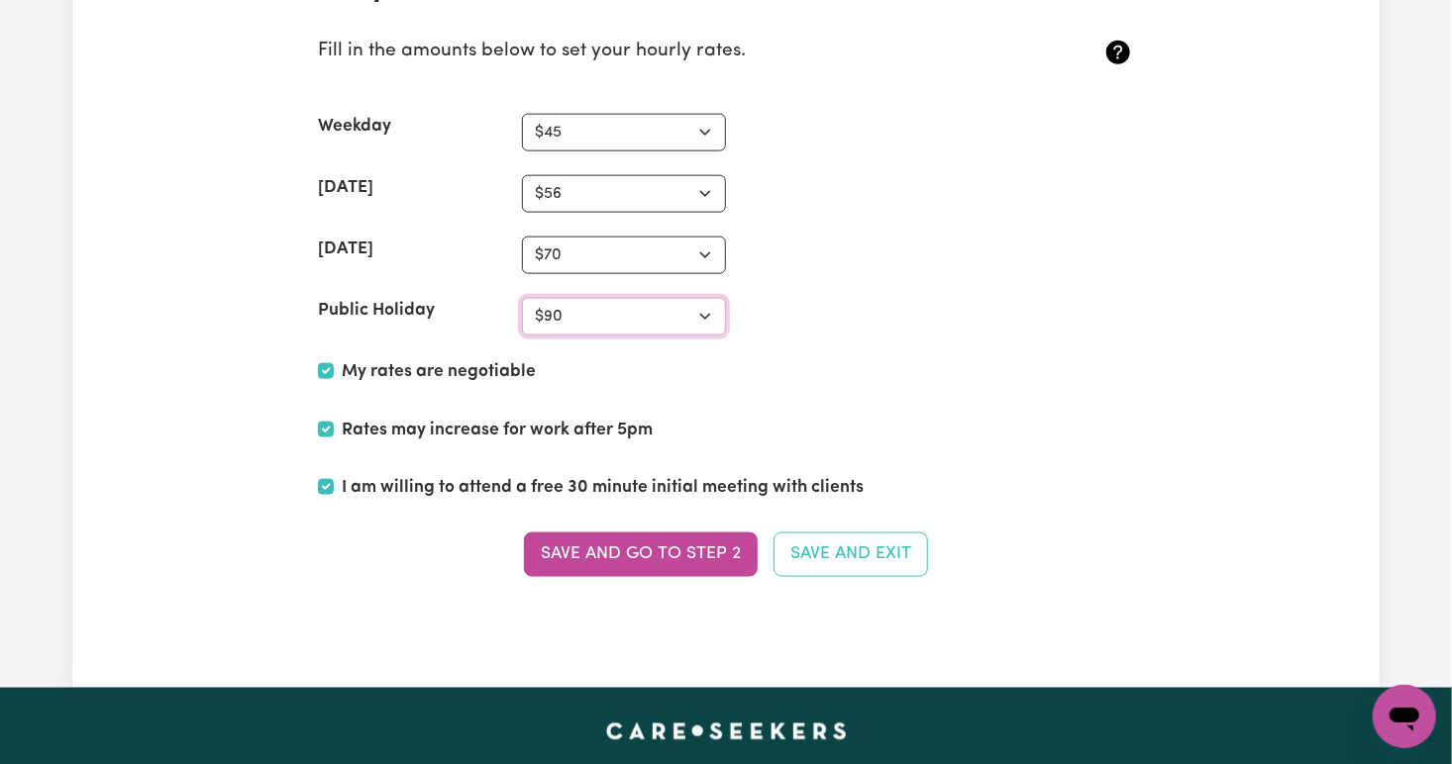
click at [702, 313] on select "N/A $37 $38 $39 $40 $41 $42 $43 $44 $45 $46 $47 $48 $49 $50 $51 $52 $53 $54 $55…" at bounding box center [624, 317] width 204 height 38
click at [622, 555] on button "Save and go to Step 2" at bounding box center [641, 555] width 234 height 44
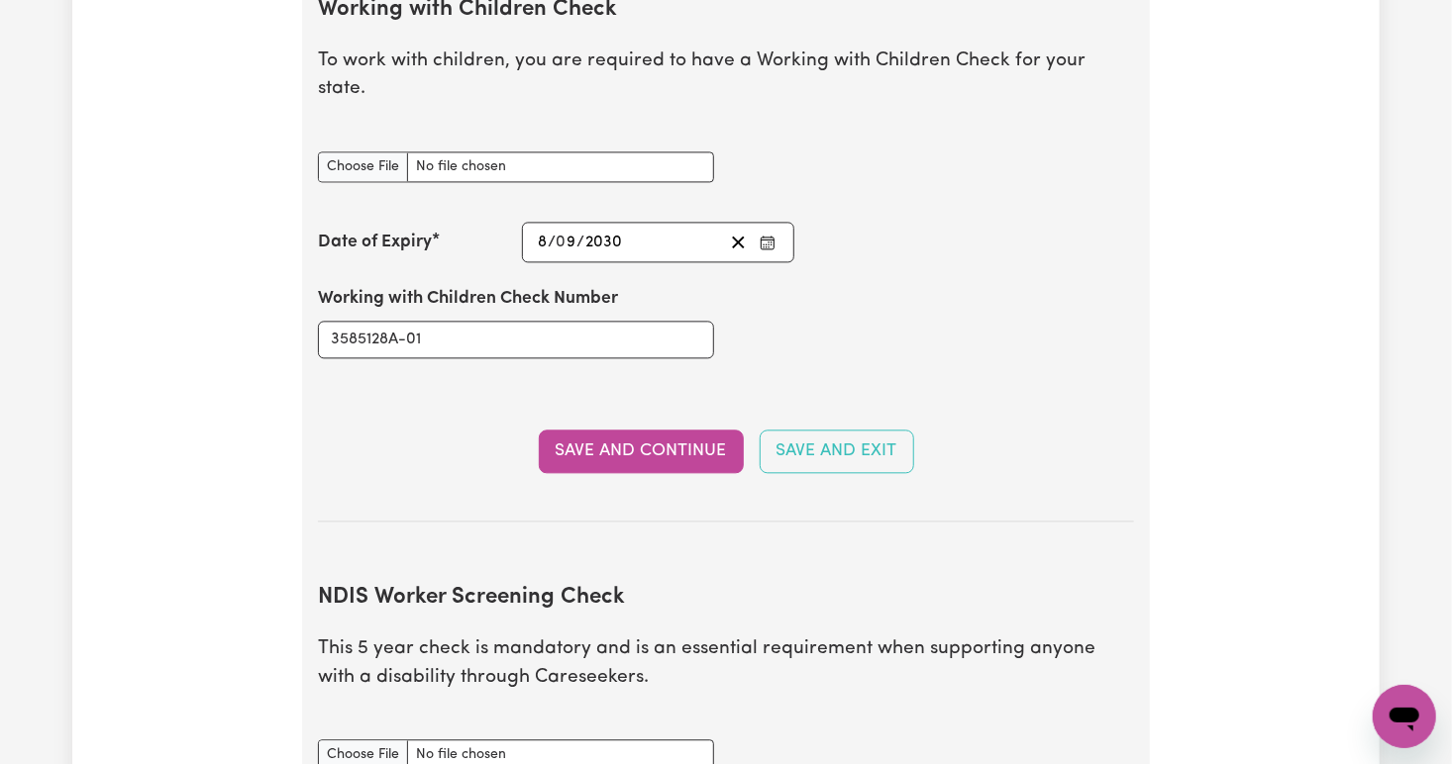
scroll to position [1963, 0]
click at [405, 152] on input "Working with Children Check document" at bounding box center [516, 167] width 396 height 31
type input "C:\fakepath\微信图片_20250909135738.jpg"
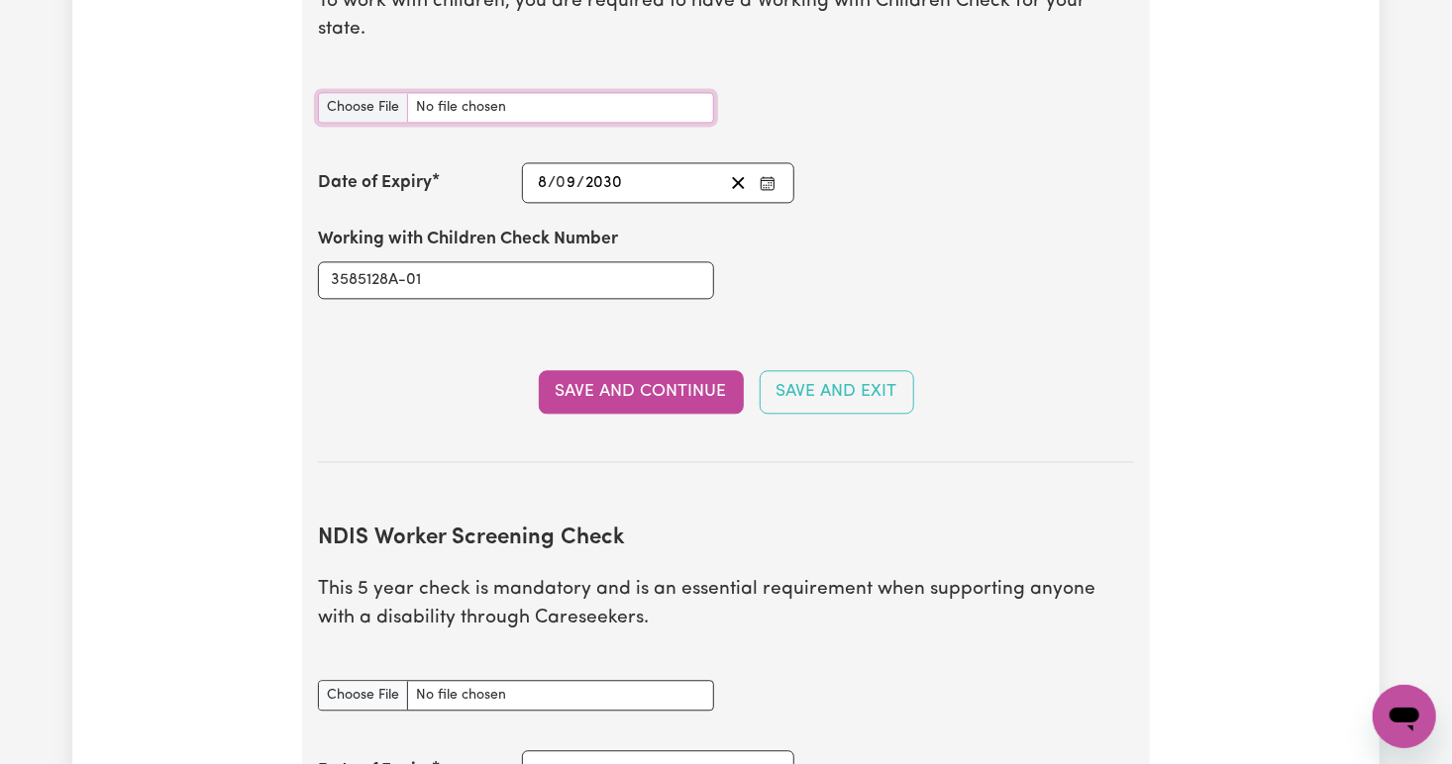
scroll to position [2181, 0]
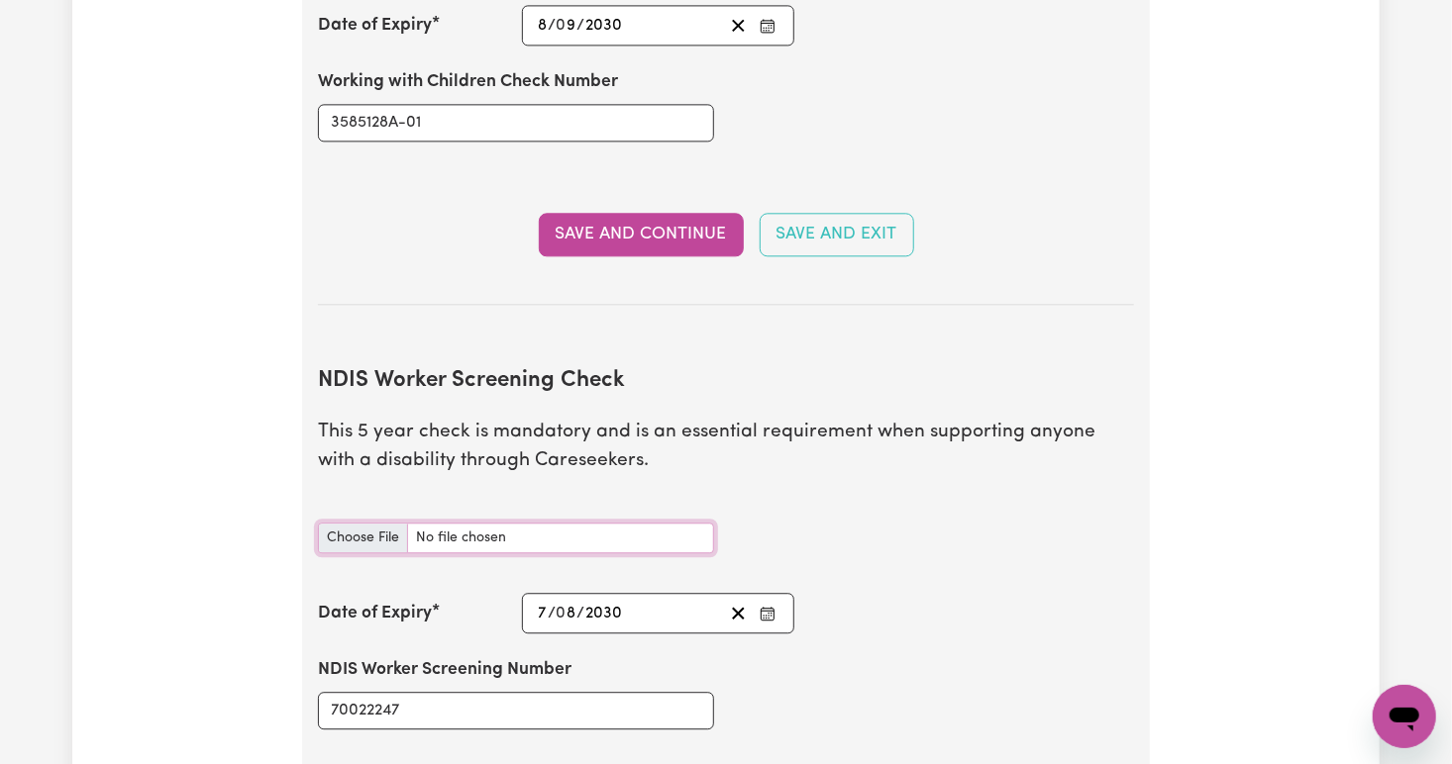
click at [447, 523] on input "NDIS Worker Screening Check document" at bounding box center [516, 538] width 396 height 31
type input "C:\fakepath\微信图片_20250909140732.jpg"
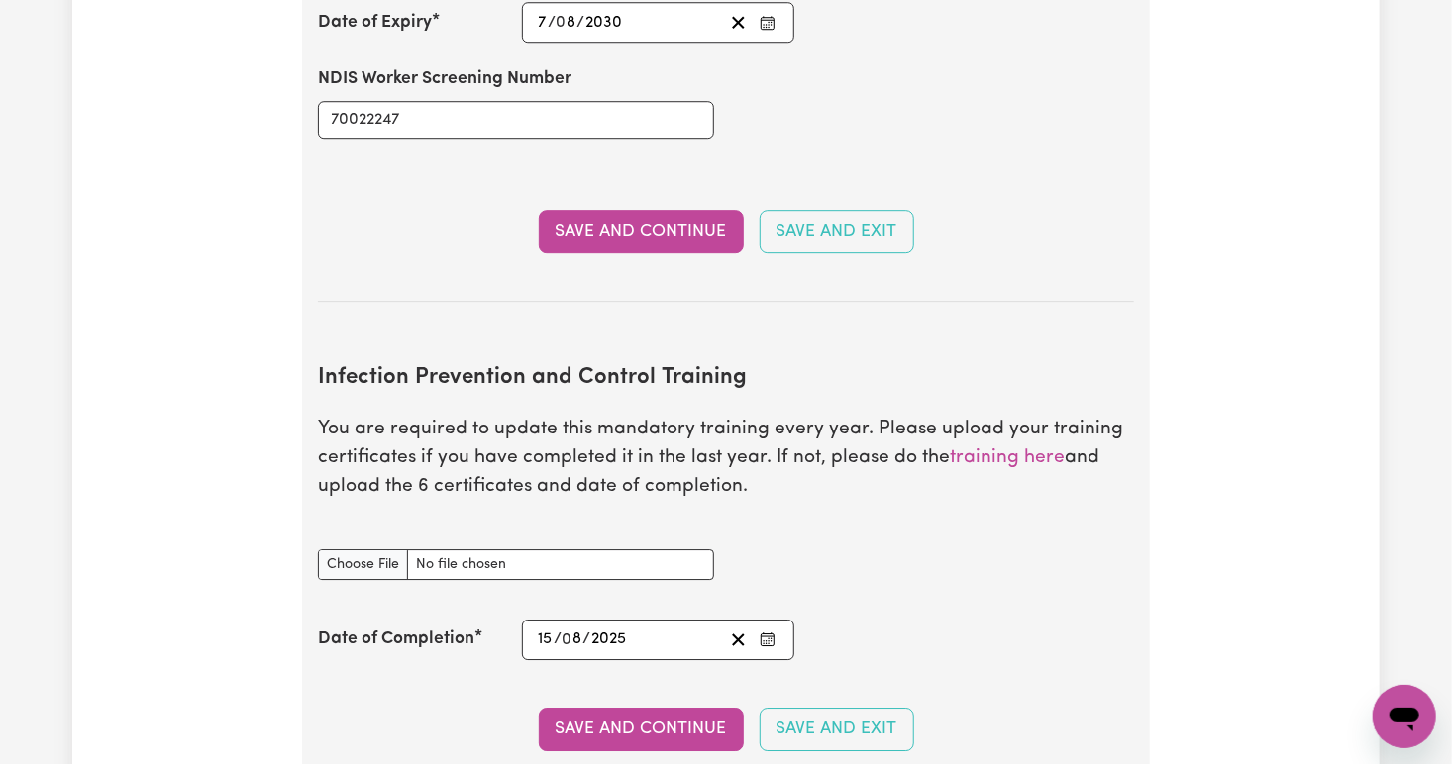
scroll to position [2774, 0]
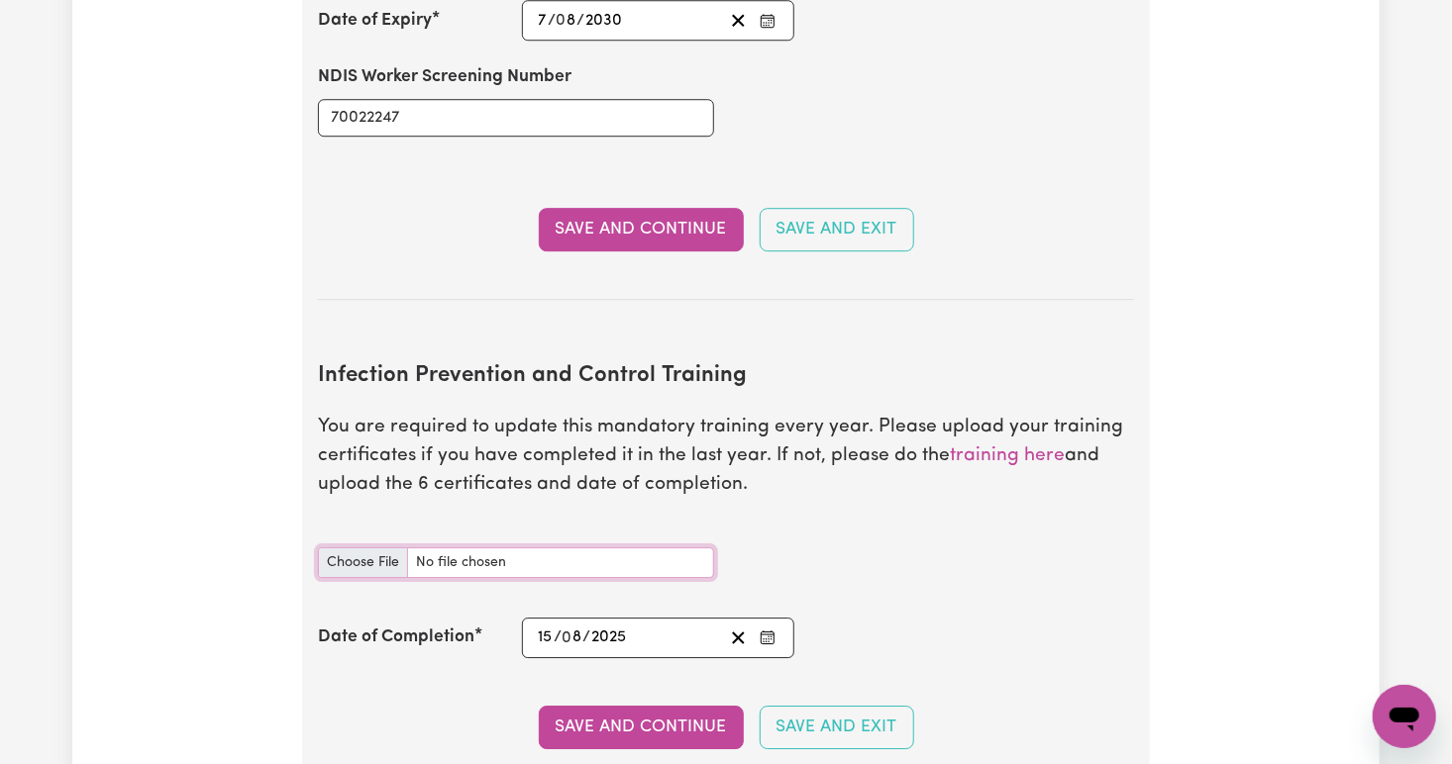
click at [385, 548] on input "Infection Prevention and Control Training document" at bounding box center [516, 563] width 396 height 31
type input "C:\fakepath\22670_Certificate & Transcript_v2.pdf"
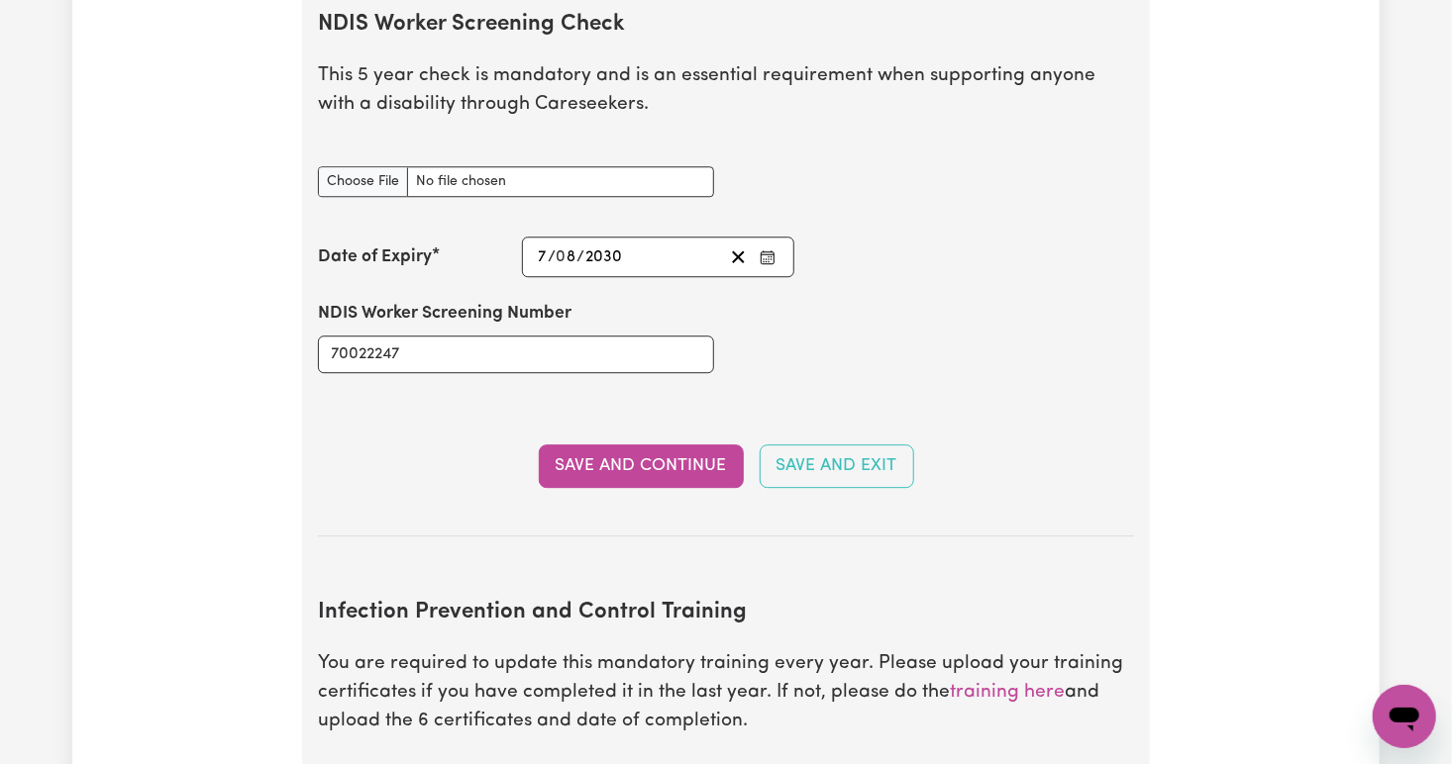
scroll to position [2533, 0]
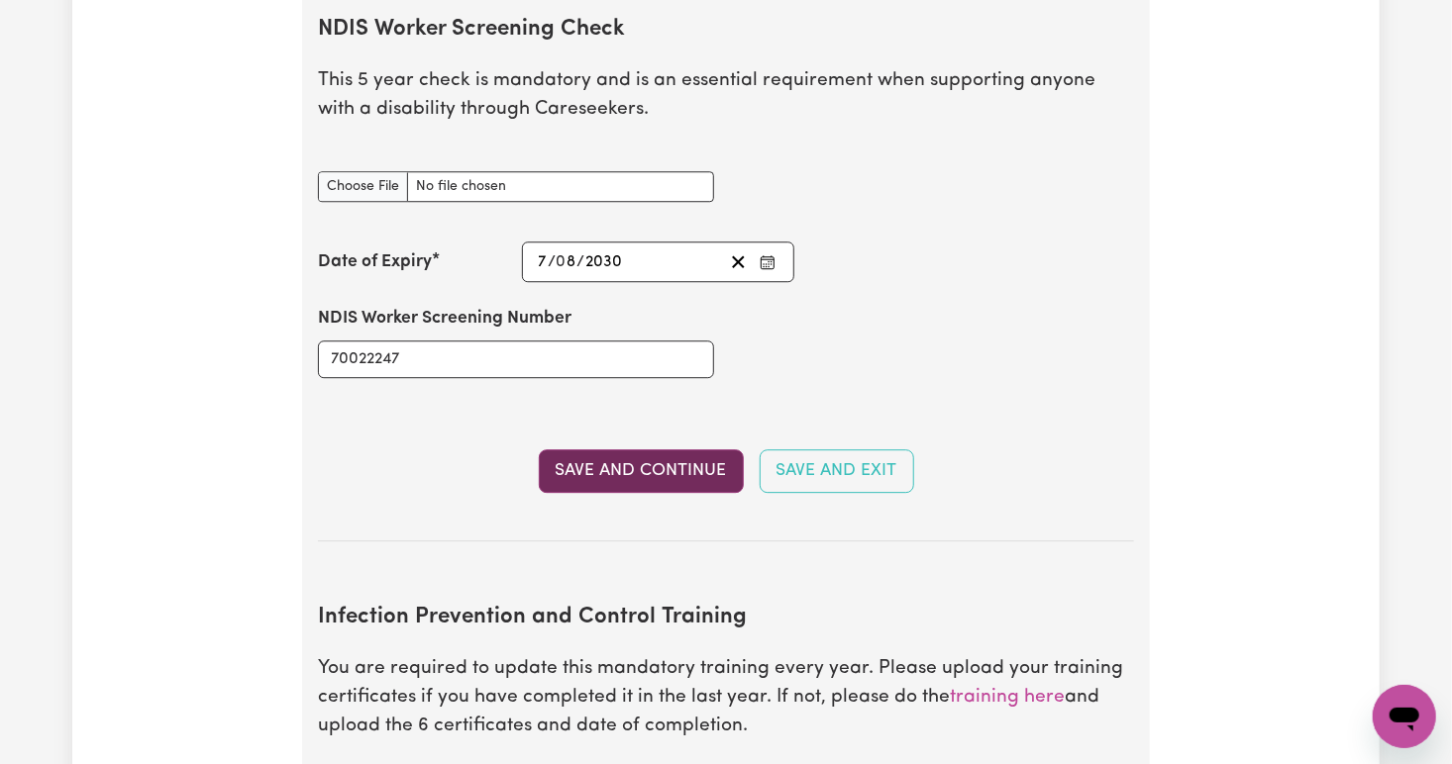
click at [654, 450] on button "Save and Continue" at bounding box center [641, 472] width 205 height 44
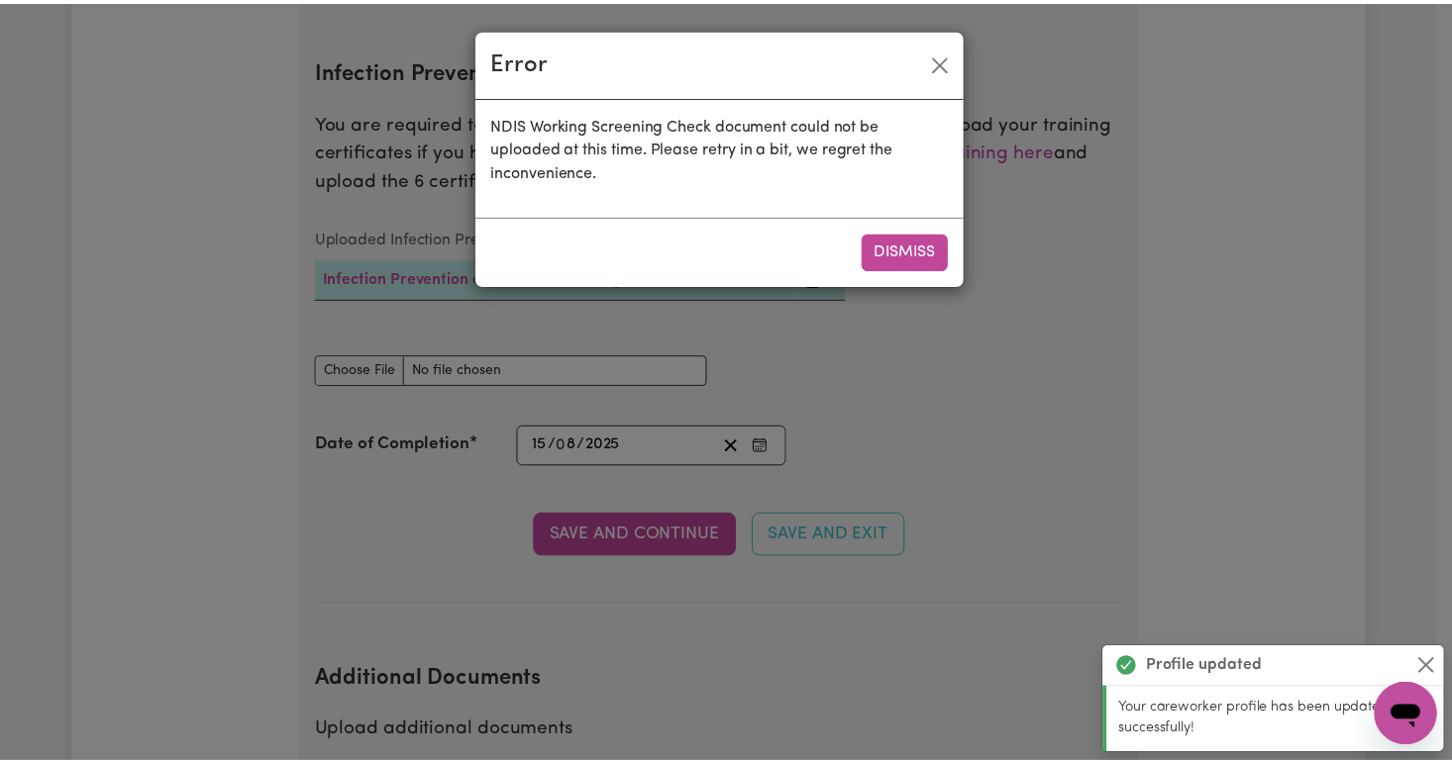
scroll to position [3113, 0]
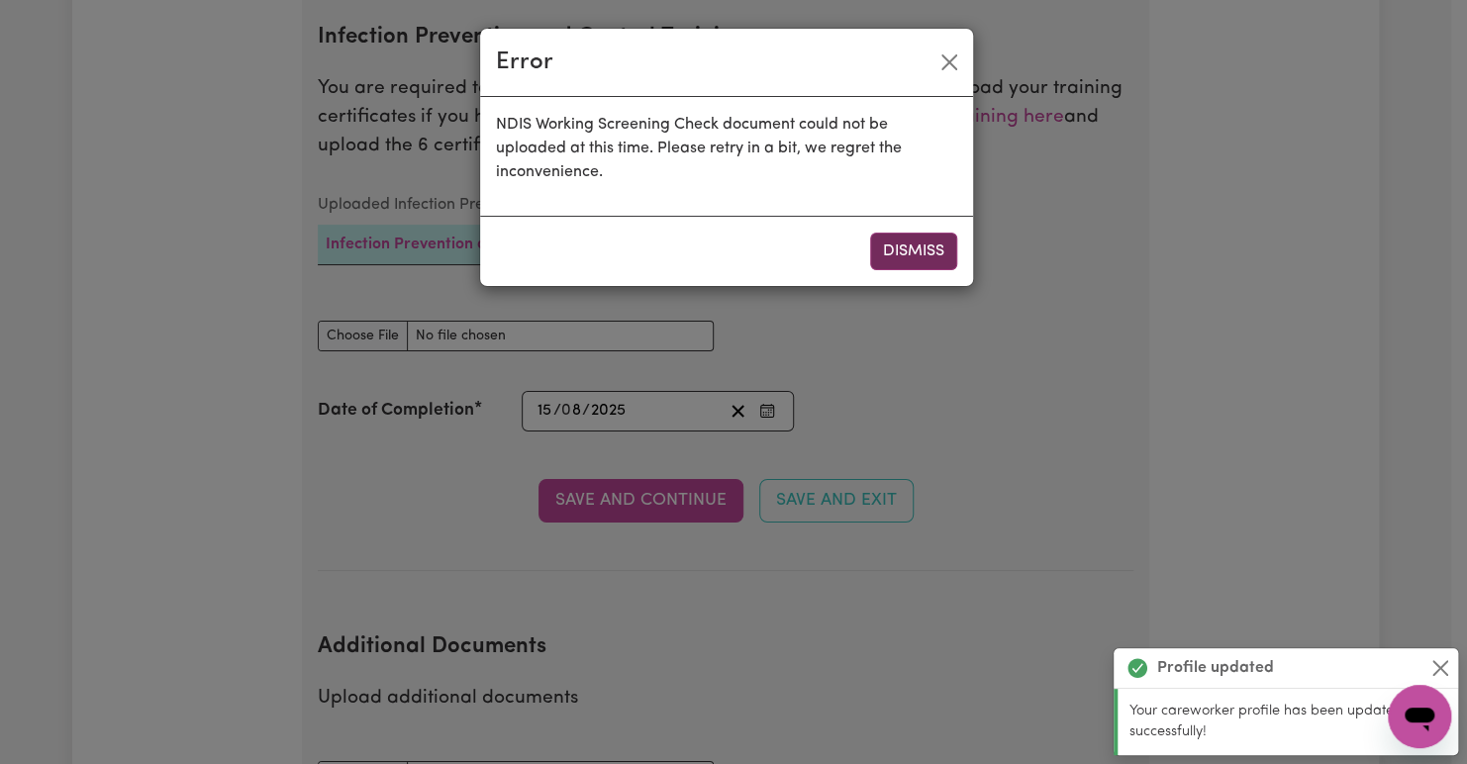
click at [917, 241] on button "Dismiss" at bounding box center [913, 252] width 87 height 38
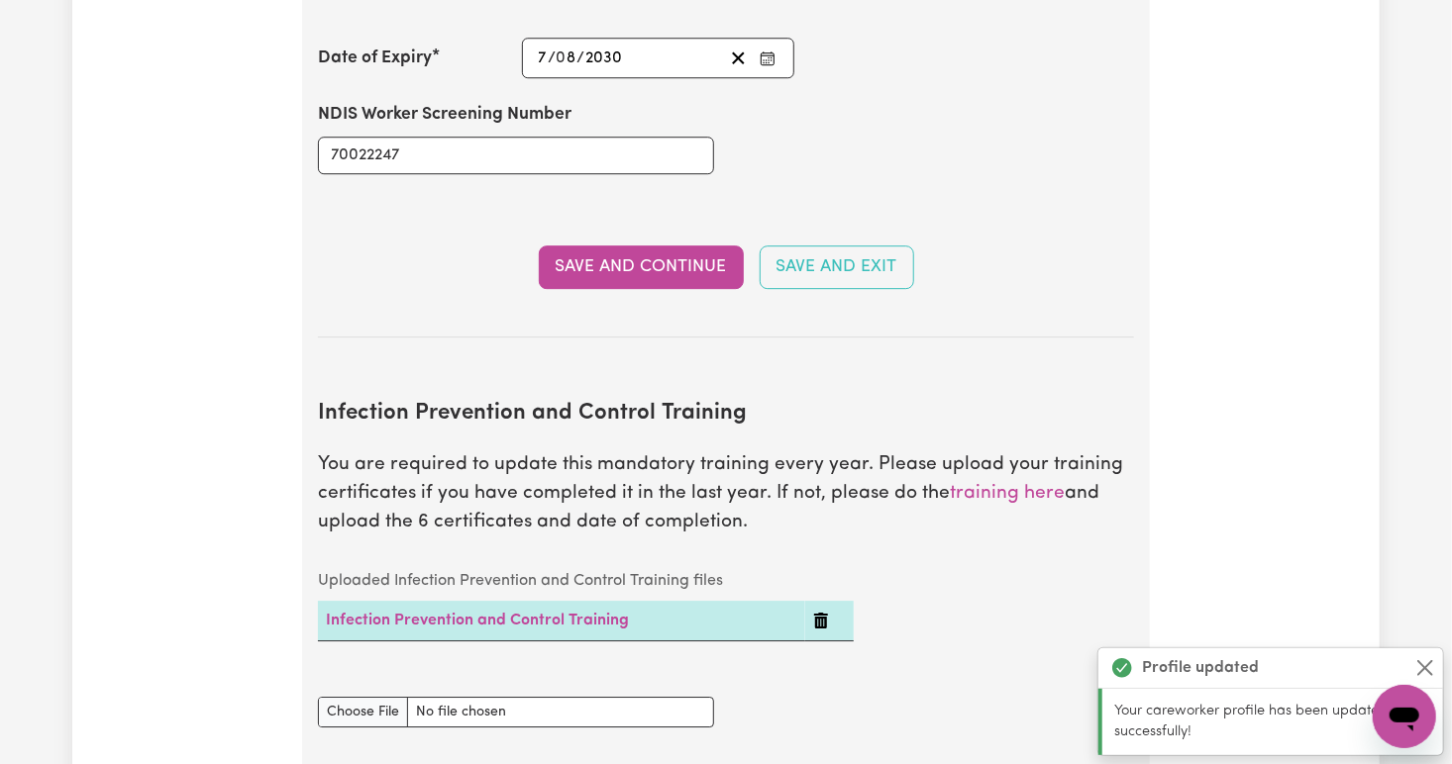
scroll to position [2737, 0]
click at [646, 246] on button "Save and Continue" at bounding box center [641, 268] width 205 height 44
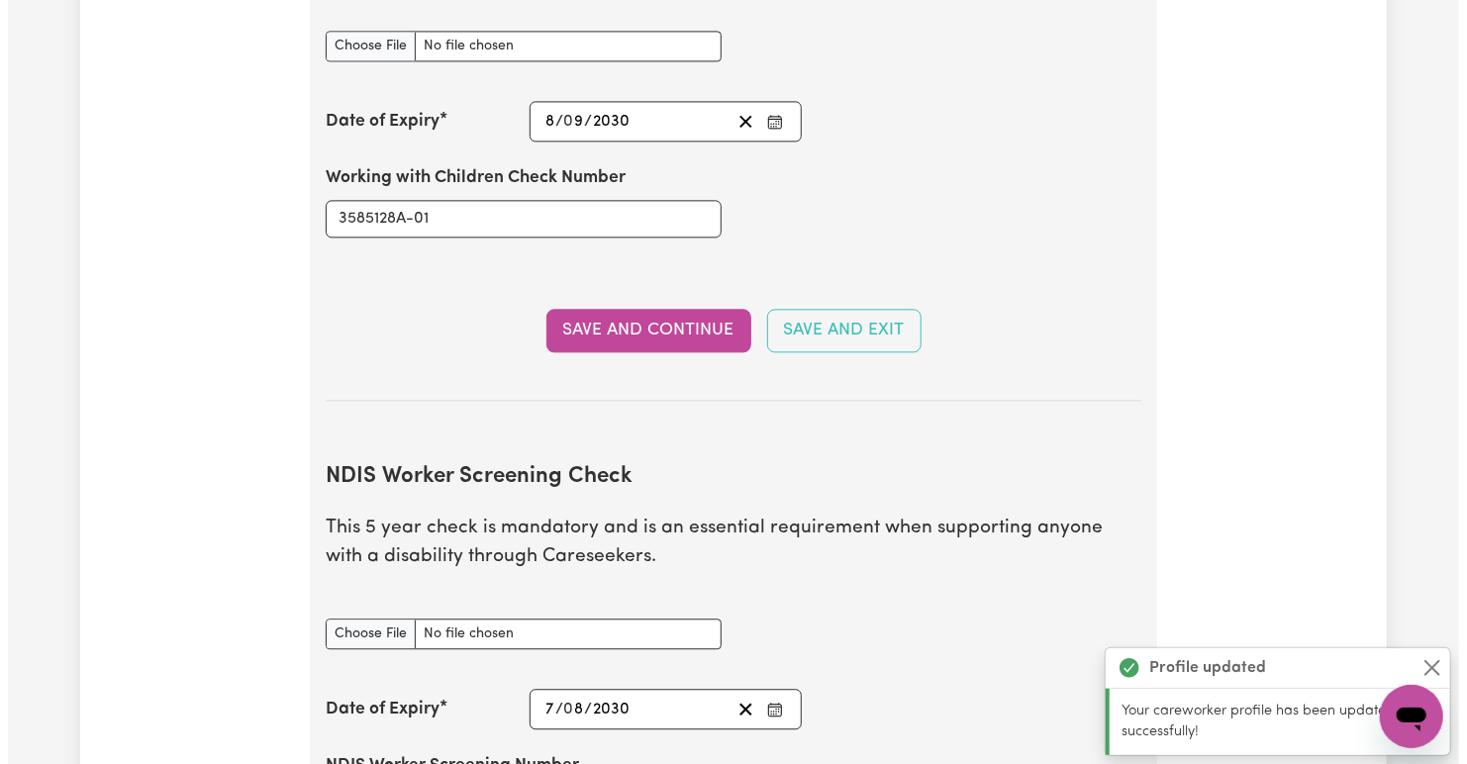
scroll to position [2083, 0]
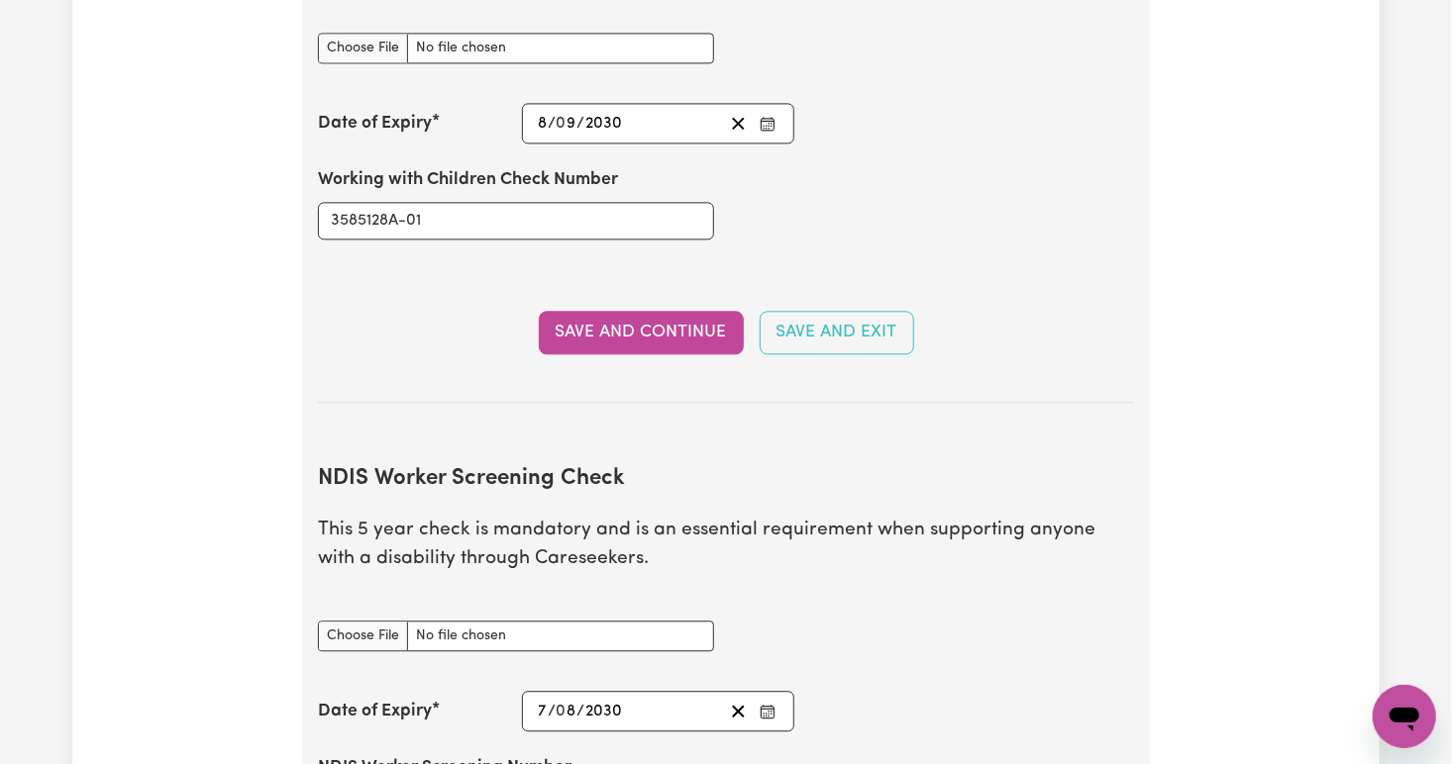
click at [643, 311] on button "Save and Continue" at bounding box center [641, 333] width 205 height 44
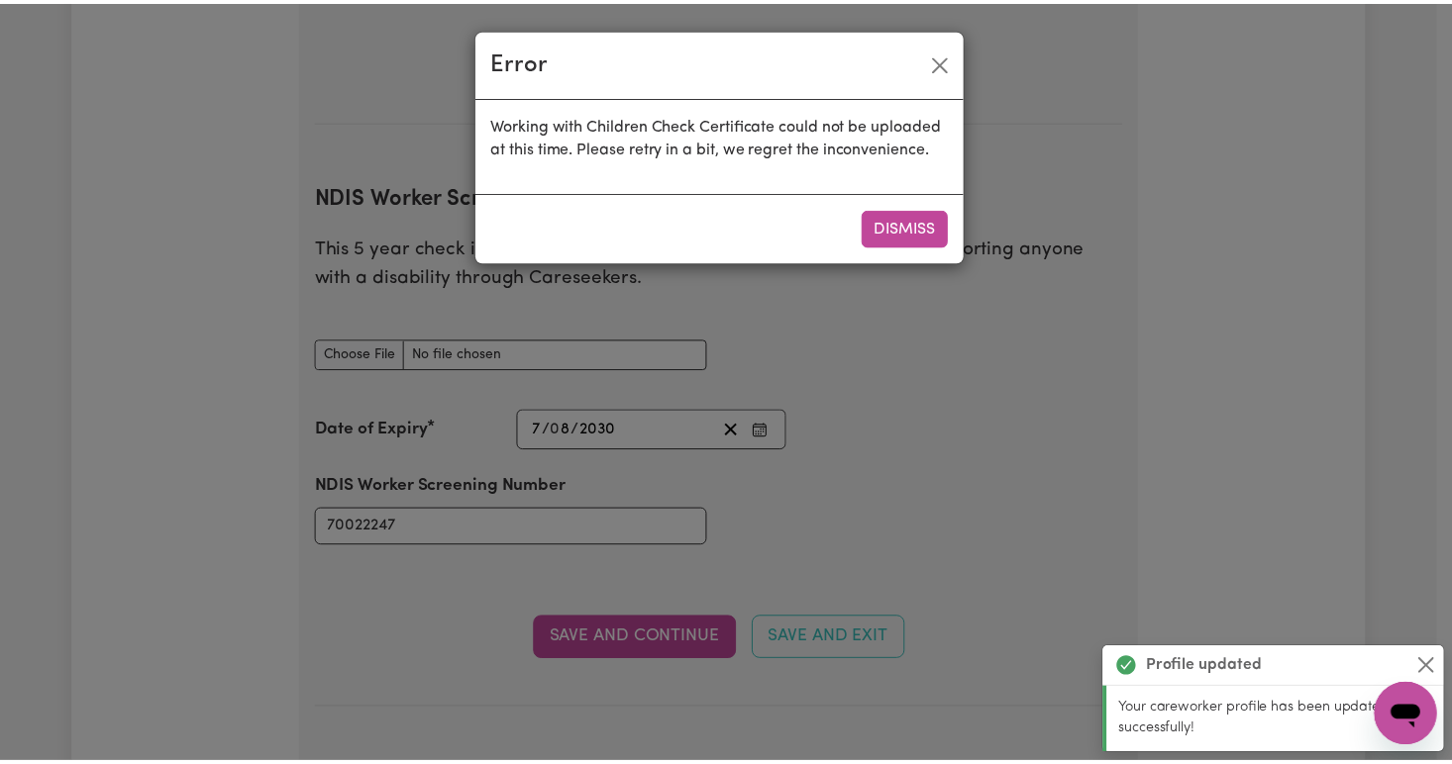
scroll to position [2486, 0]
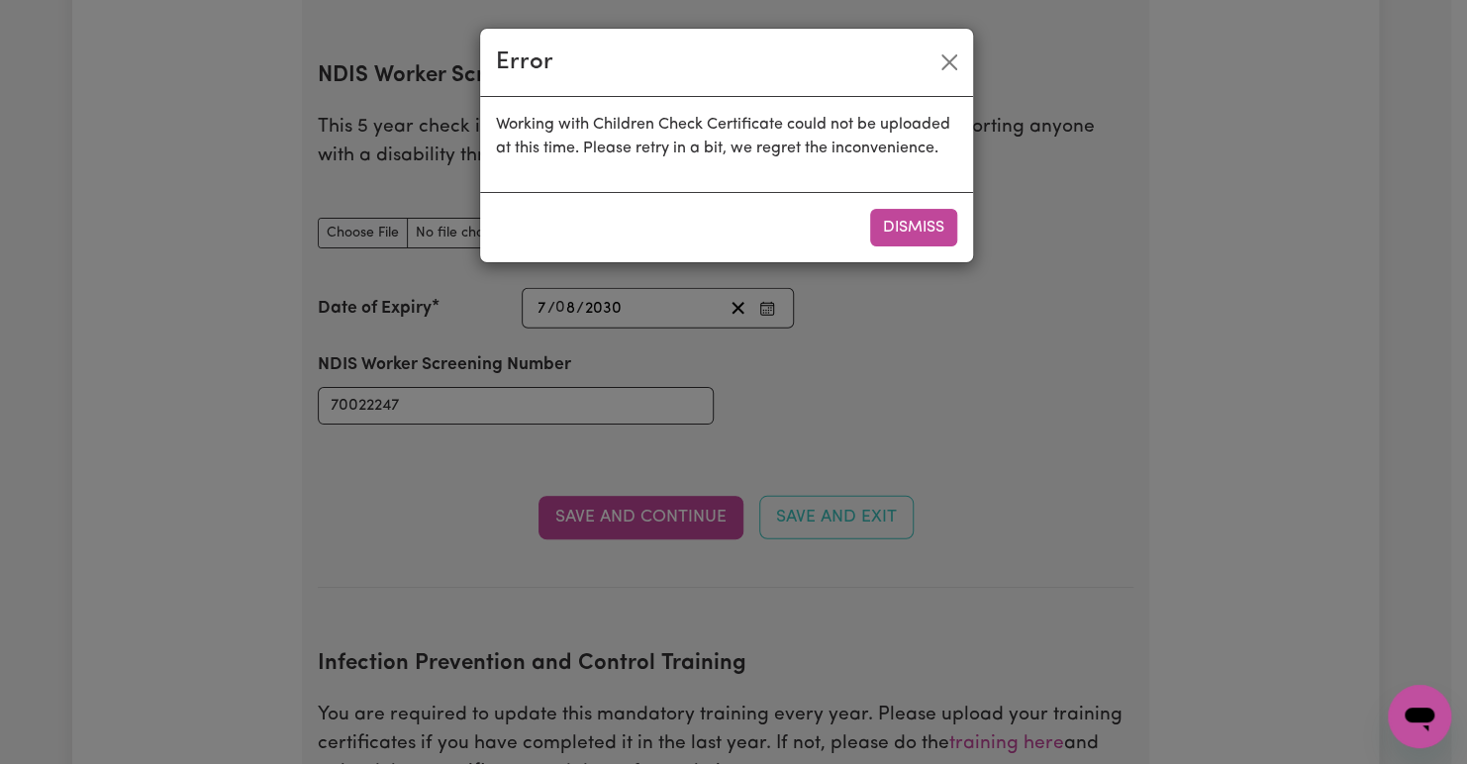
click at [811, 180] on div "Working with Children Check Certificate could not be uploaded at this time. Ple…" at bounding box center [726, 144] width 493 height 95
click at [953, 53] on button "Close" at bounding box center [950, 63] width 32 height 32
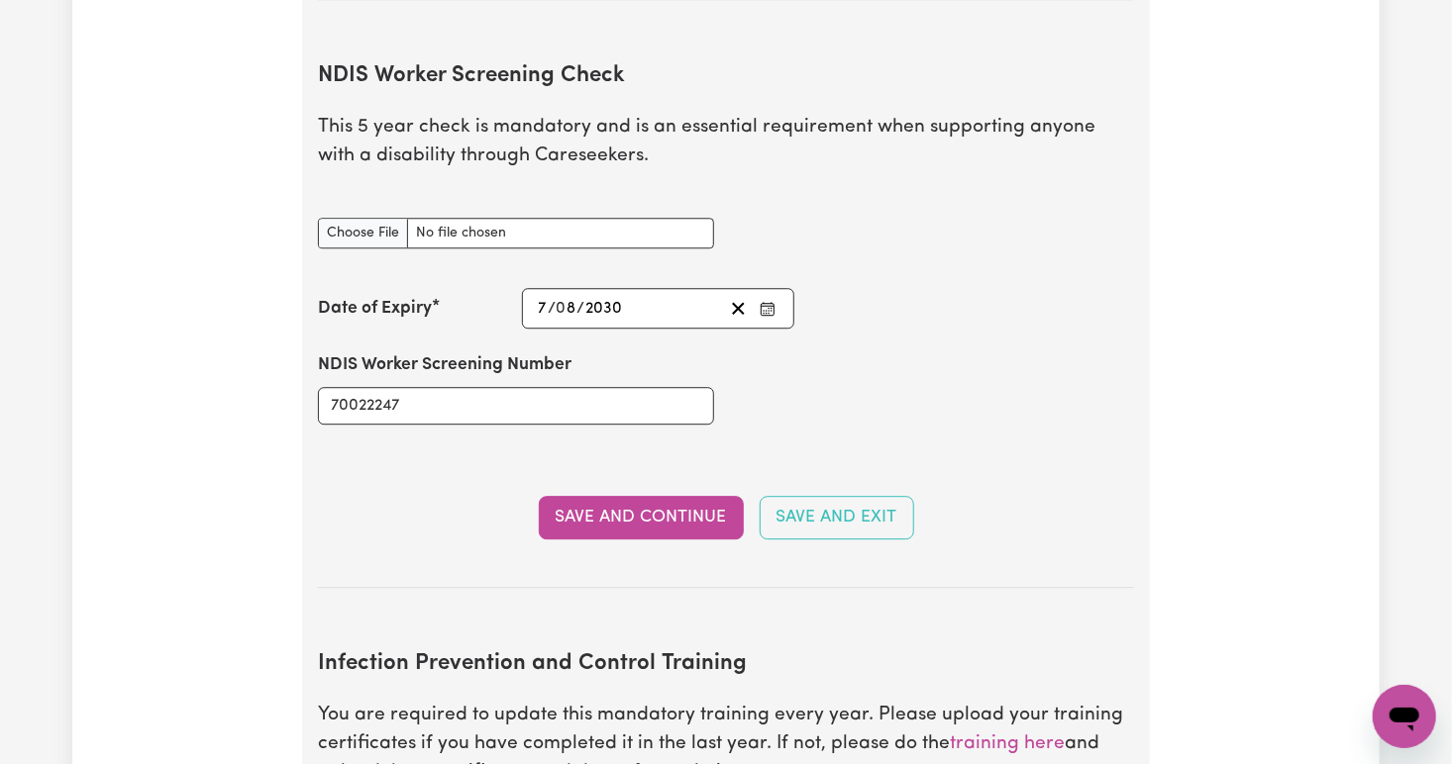
click at [1069, 375] on div "NDIS Worker Screening Number 70022247" at bounding box center [726, 388] width 840 height 119
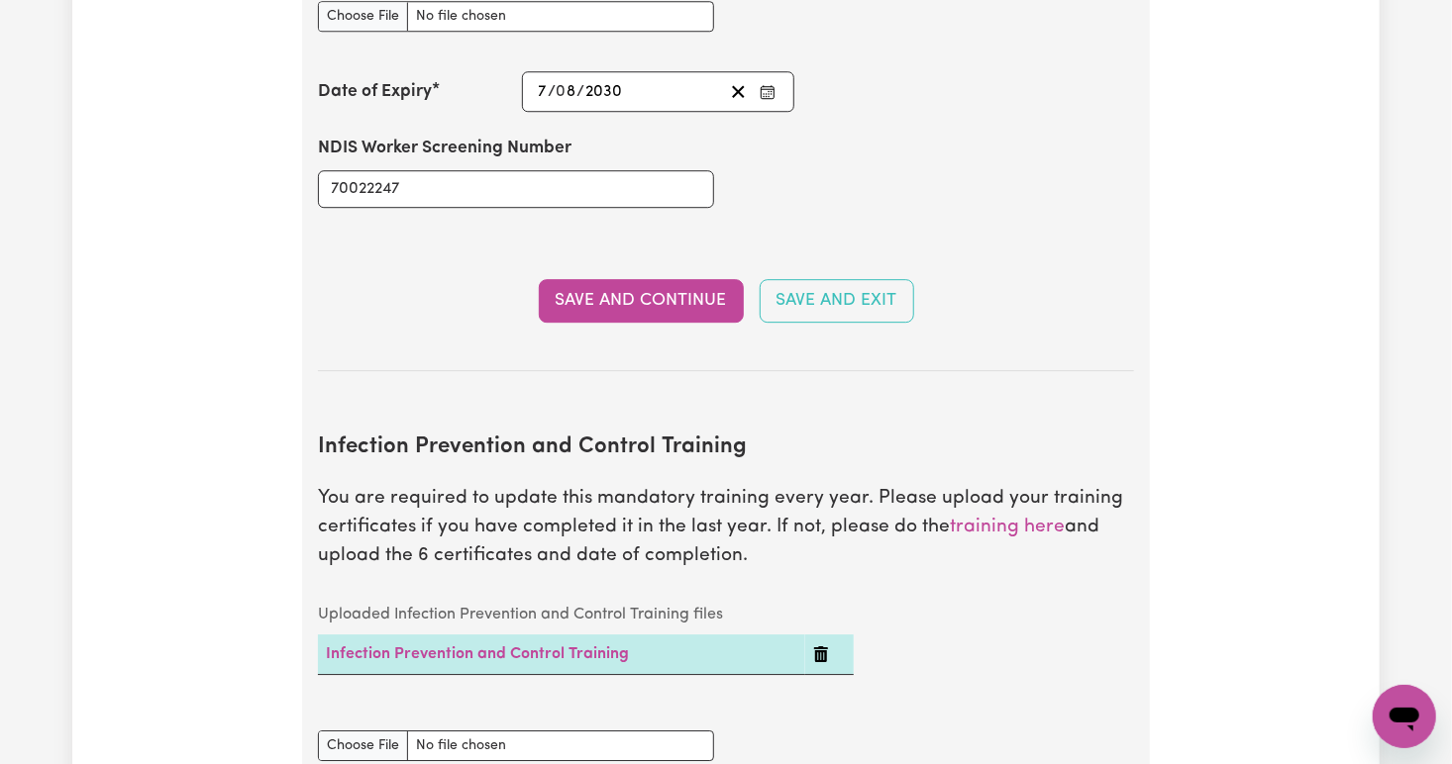
scroll to position [2836, 0]
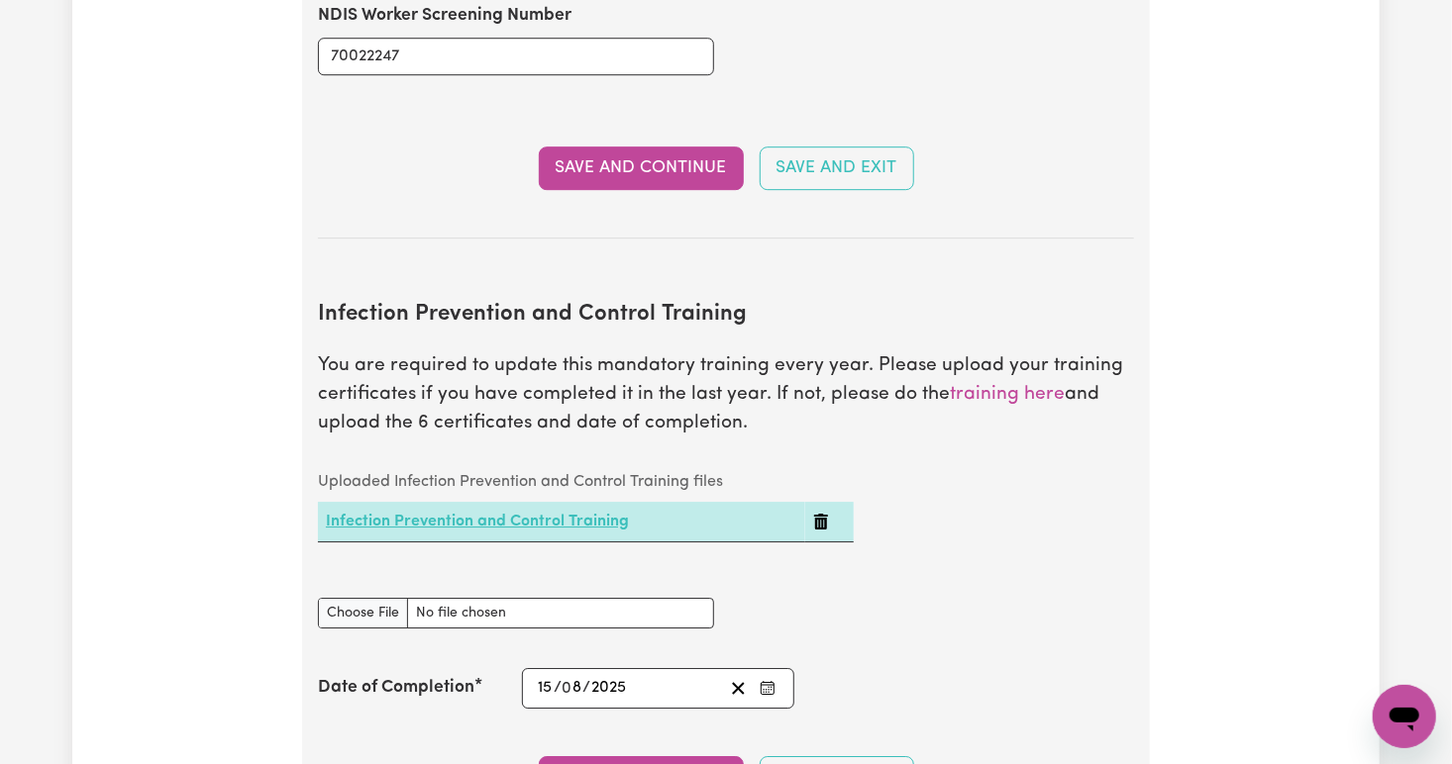
click at [498, 514] on link "Infection Prevention and Control Training" at bounding box center [477, 522] width 303 height 16
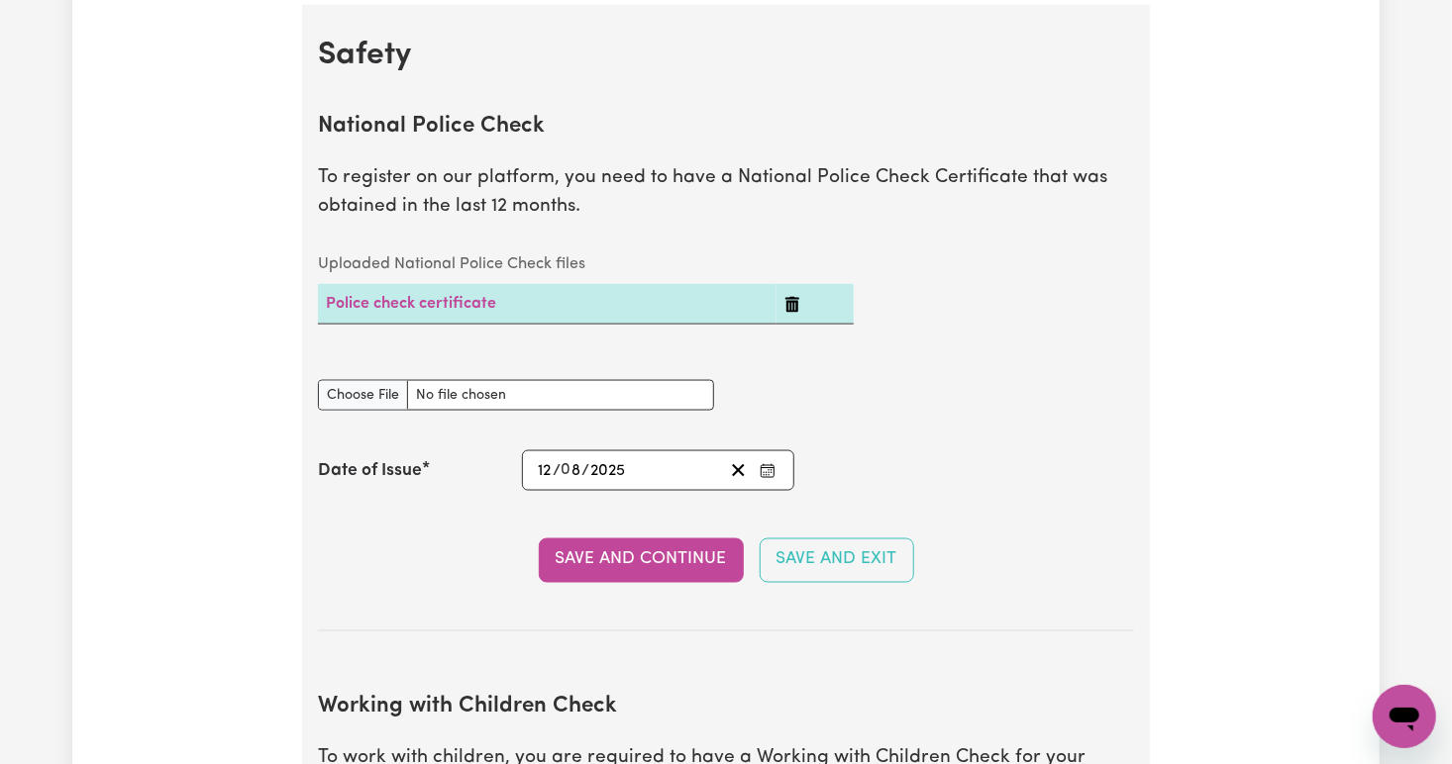
scroll to position [1267, 0]
click at [612, 555] on button "Save and Continue" at bounding box center [641, 560] width 205 height 44
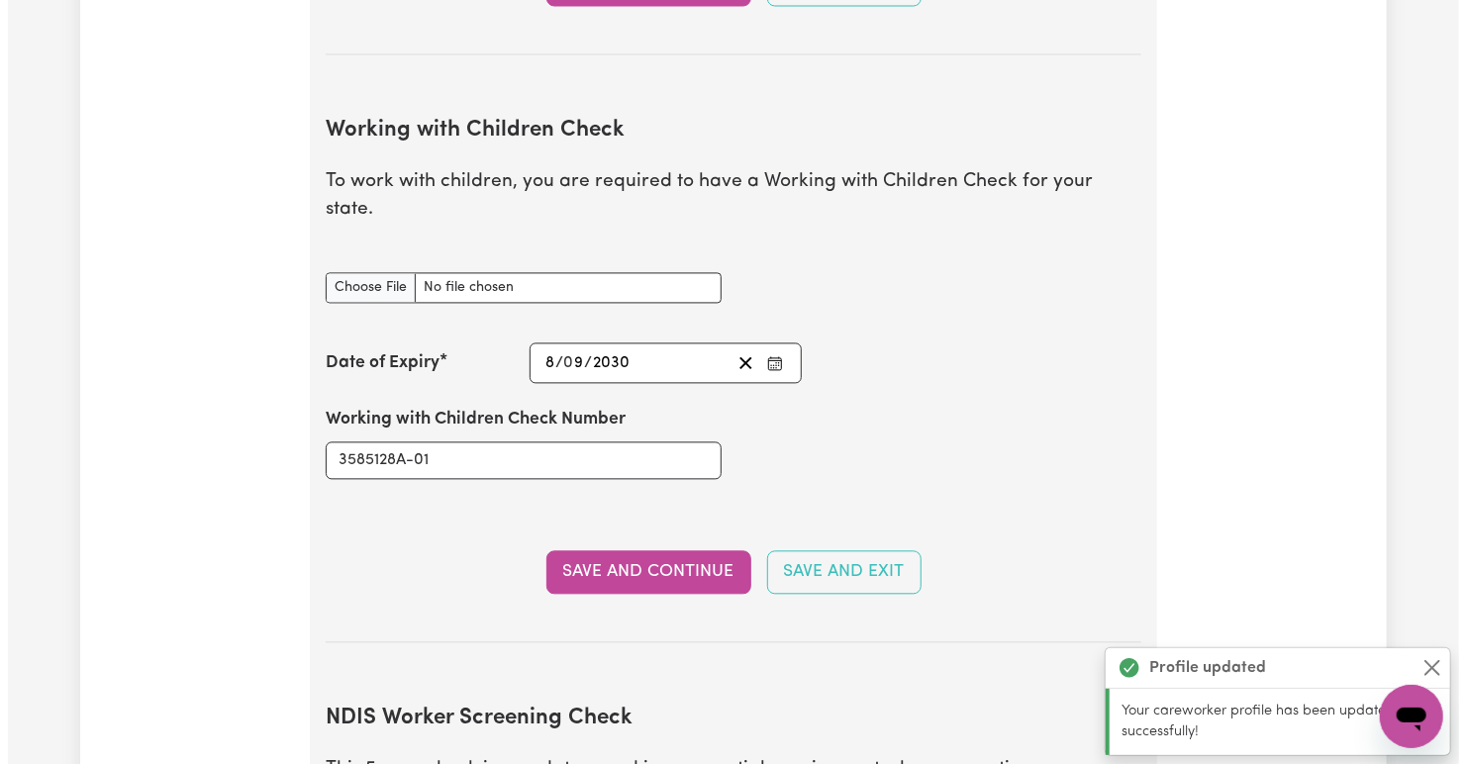
scroll to position [1842, 0]
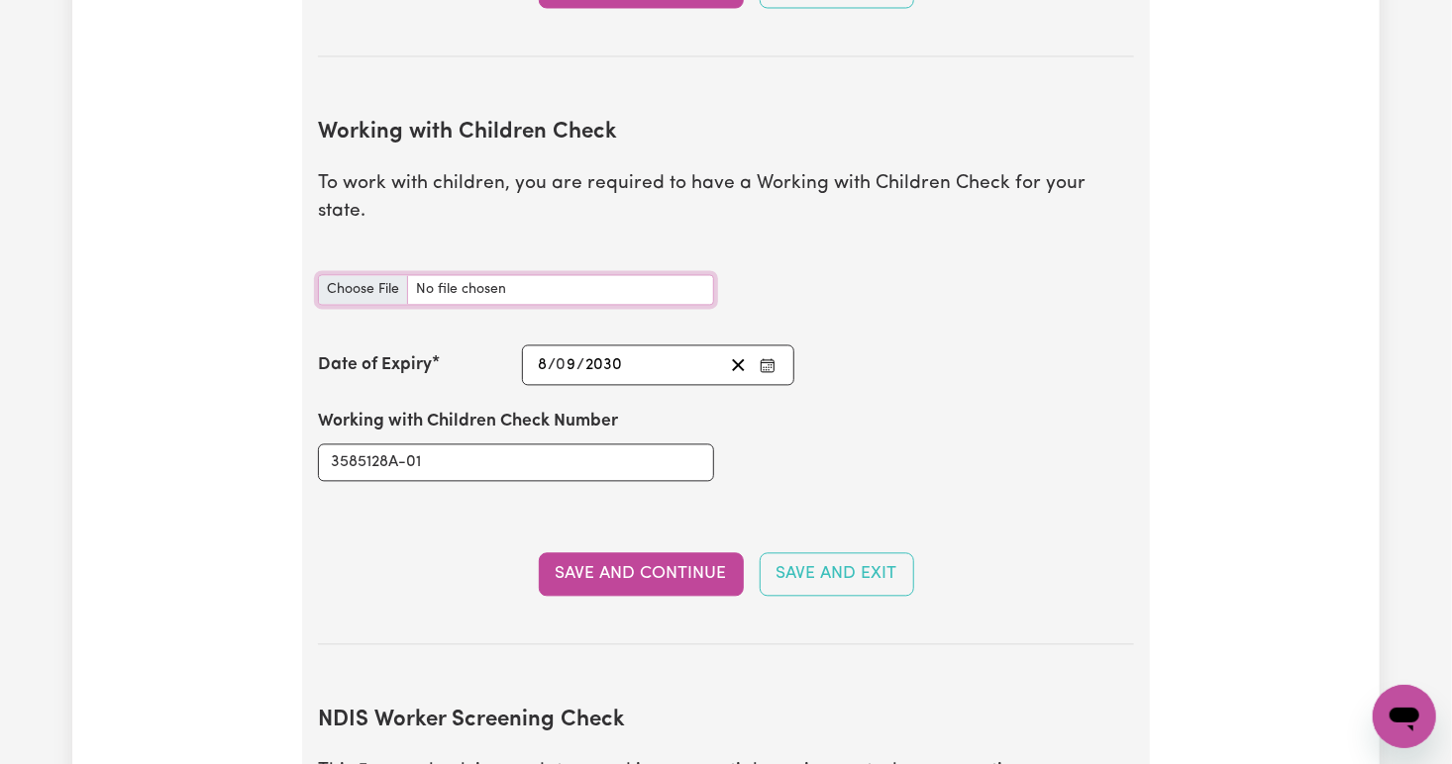
click at [397, 274] on input "Working with Children Check document" at bounding box center [516, 289] width 396 height 31
type input "C:\fakepath\微信图片_20250909135738.jpg"
click at [605, 555] on button "Save and Continue" at bounding box center [641, 574] width 205 height 44
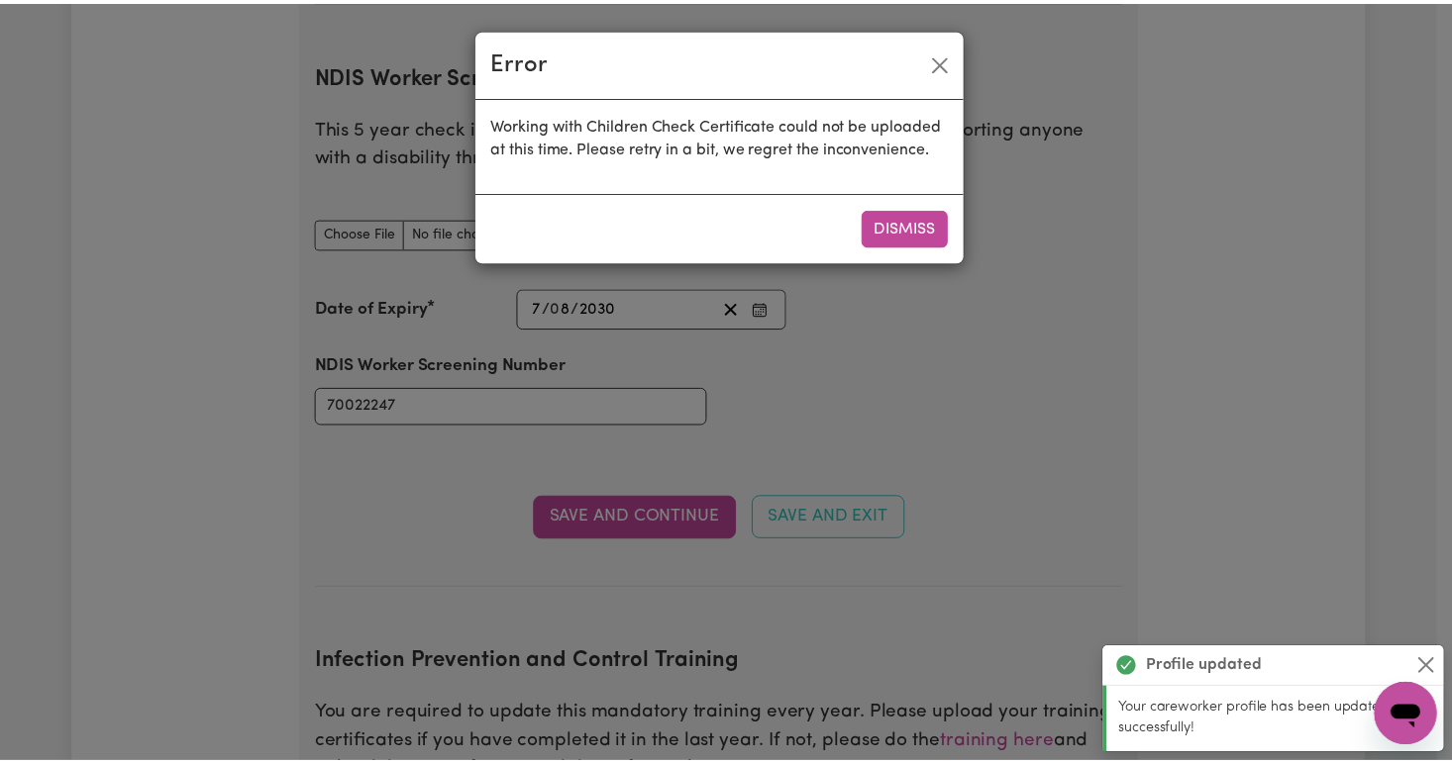
scroll to position [2486, 0]
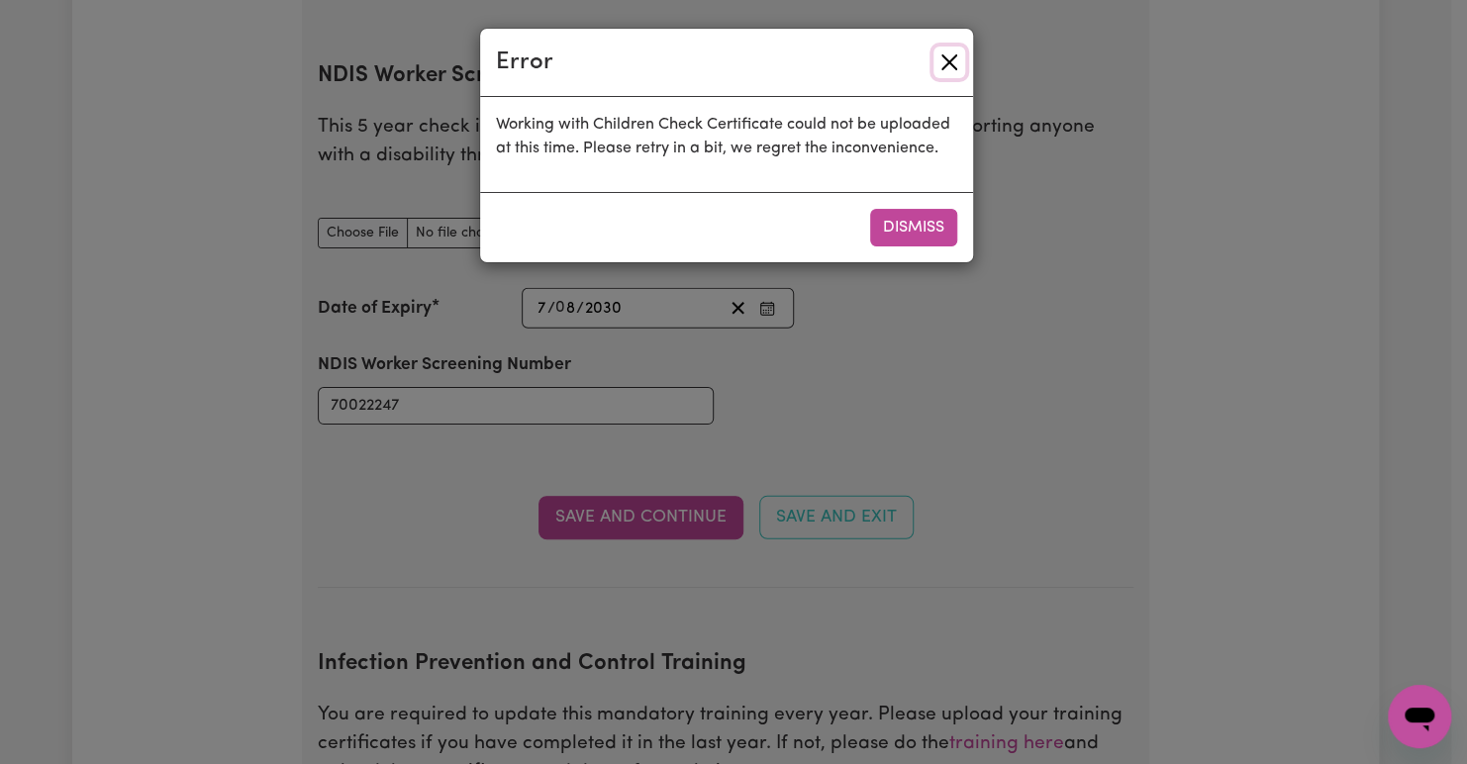
click at [949, 71] on button "Close" at bounding box center [950, 63] width 32 height 32
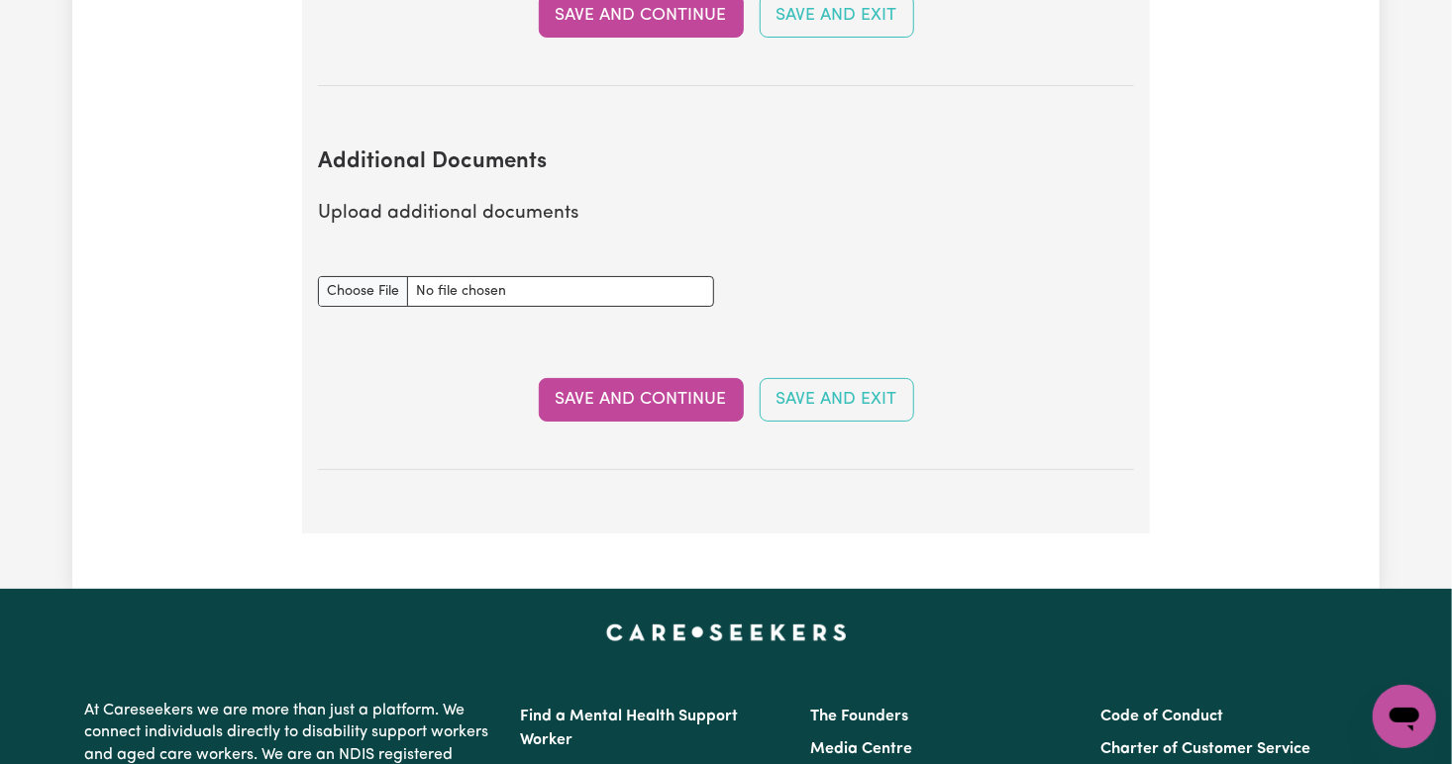
scroll to position [3590, 0]
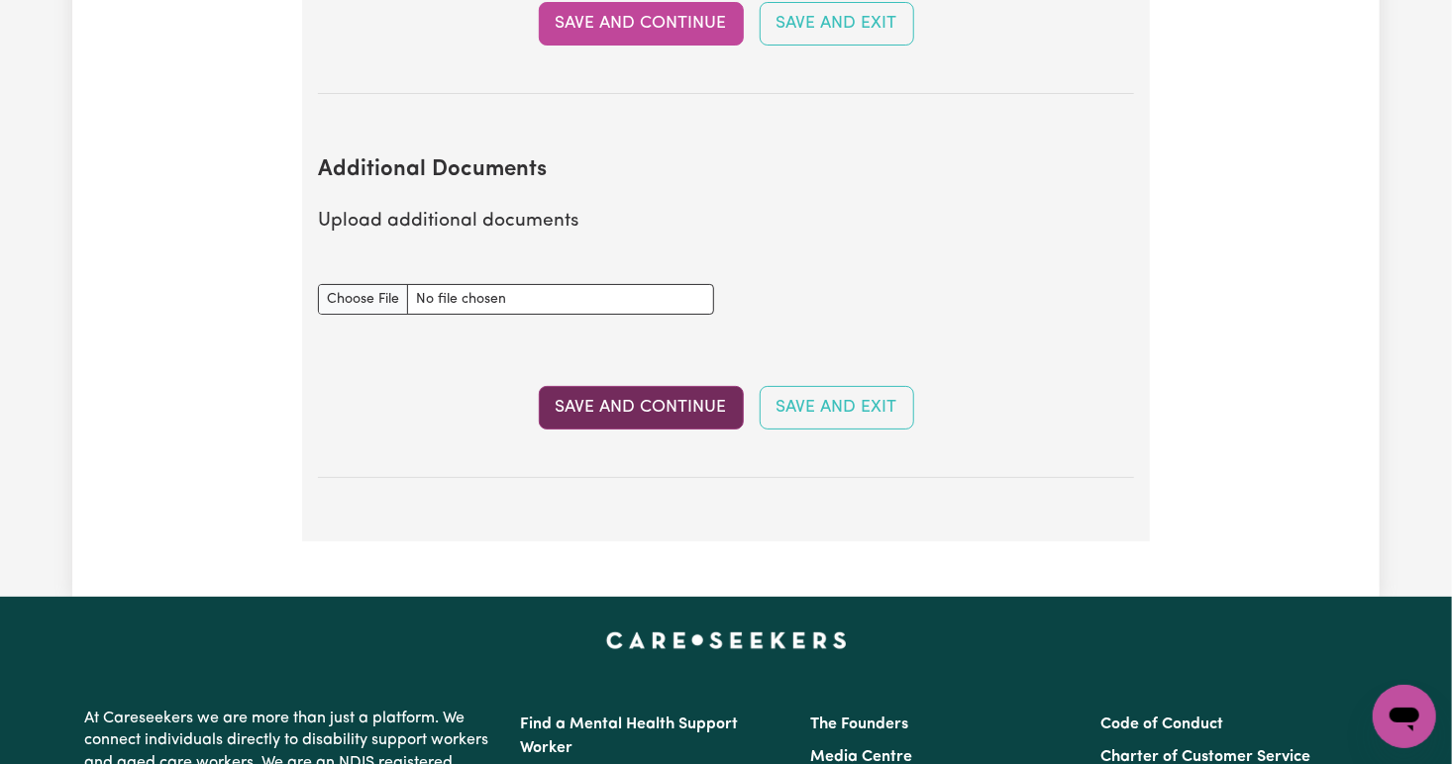
click at [660, 386] on button "Save and Continue" at bounding box center [641, 408] width 205 height 44
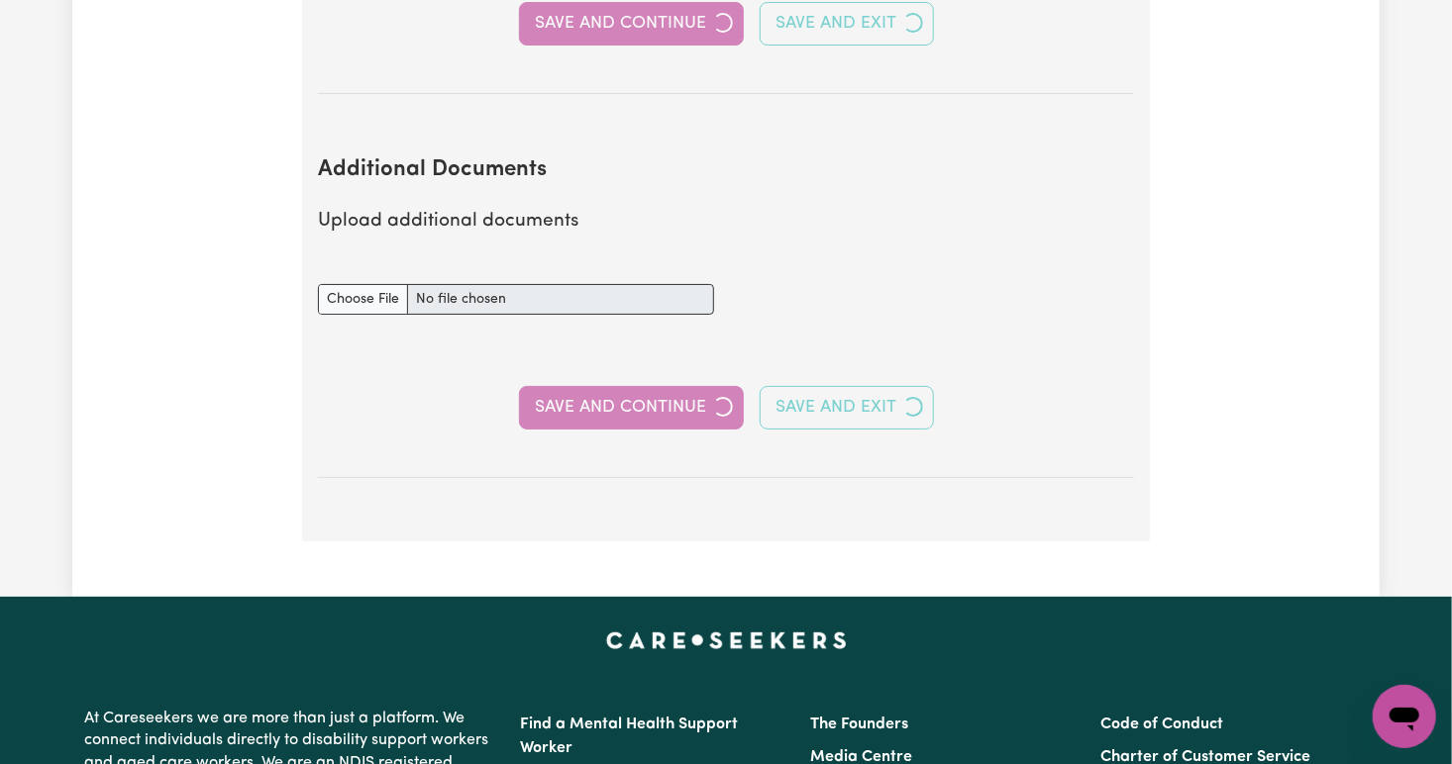
select select "Certificate III (Individual Support)"
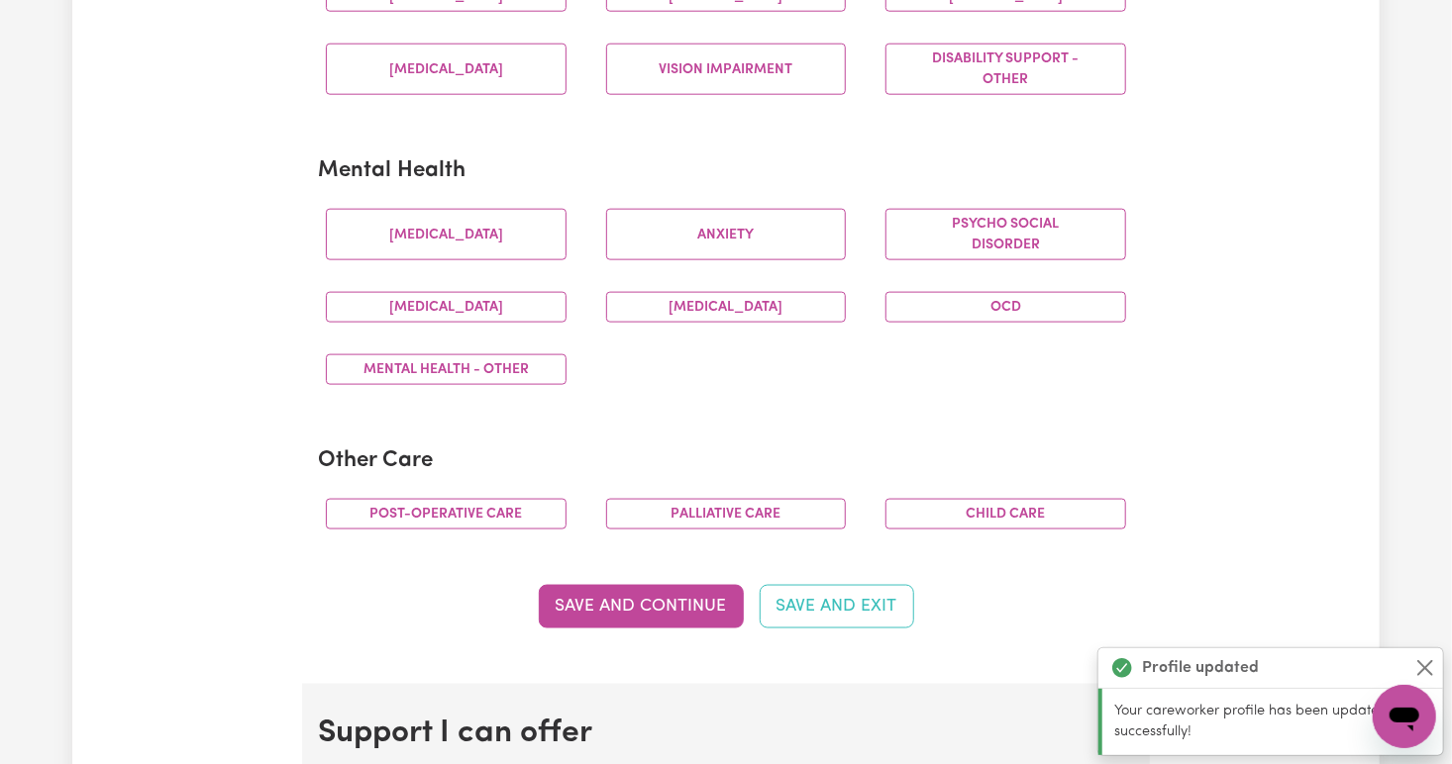
scroll to position [0, 0]
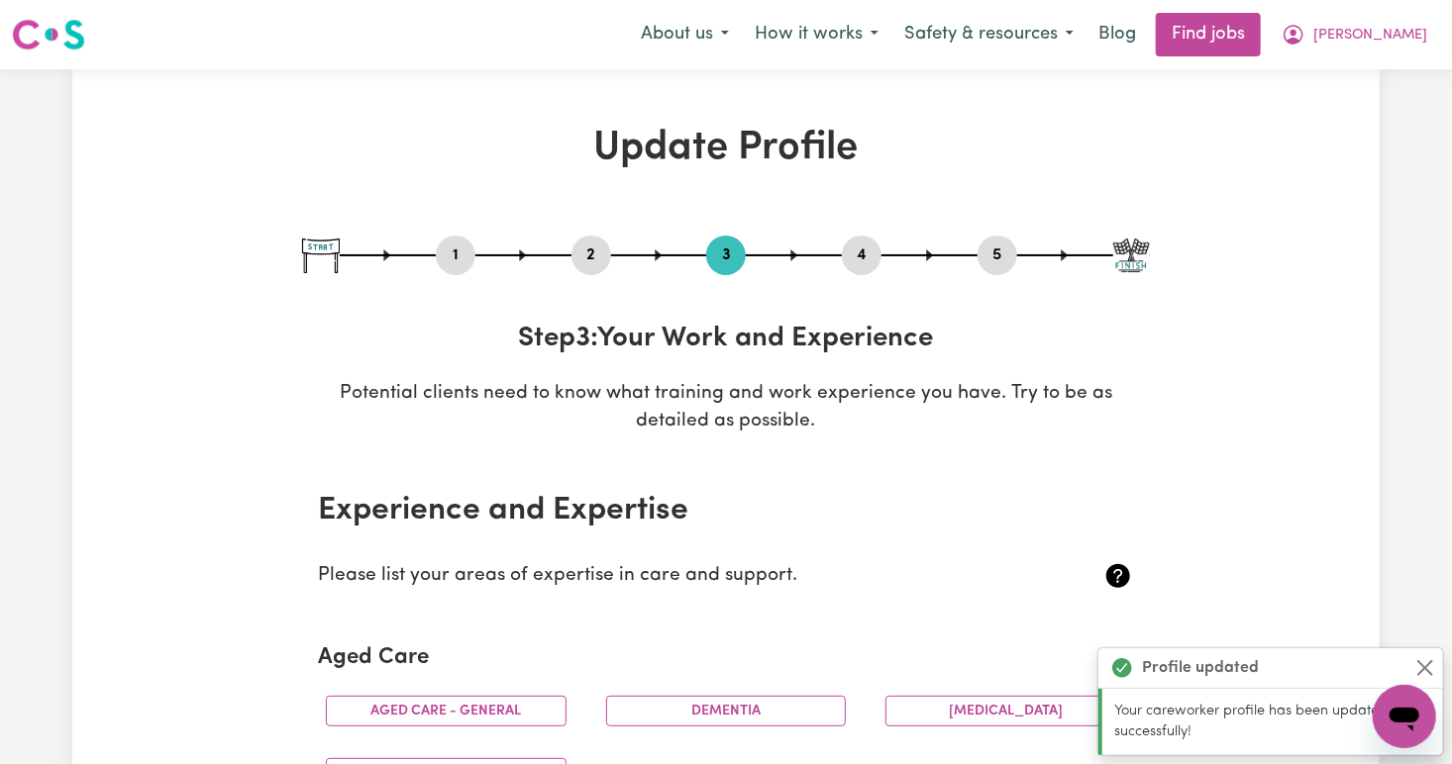
click at [663, 377] on div "1 2 3 4 5 Step 3 : Your Work and Experience Potential clients need to know what…" at bounding box center [726, 336] width 848 height 201
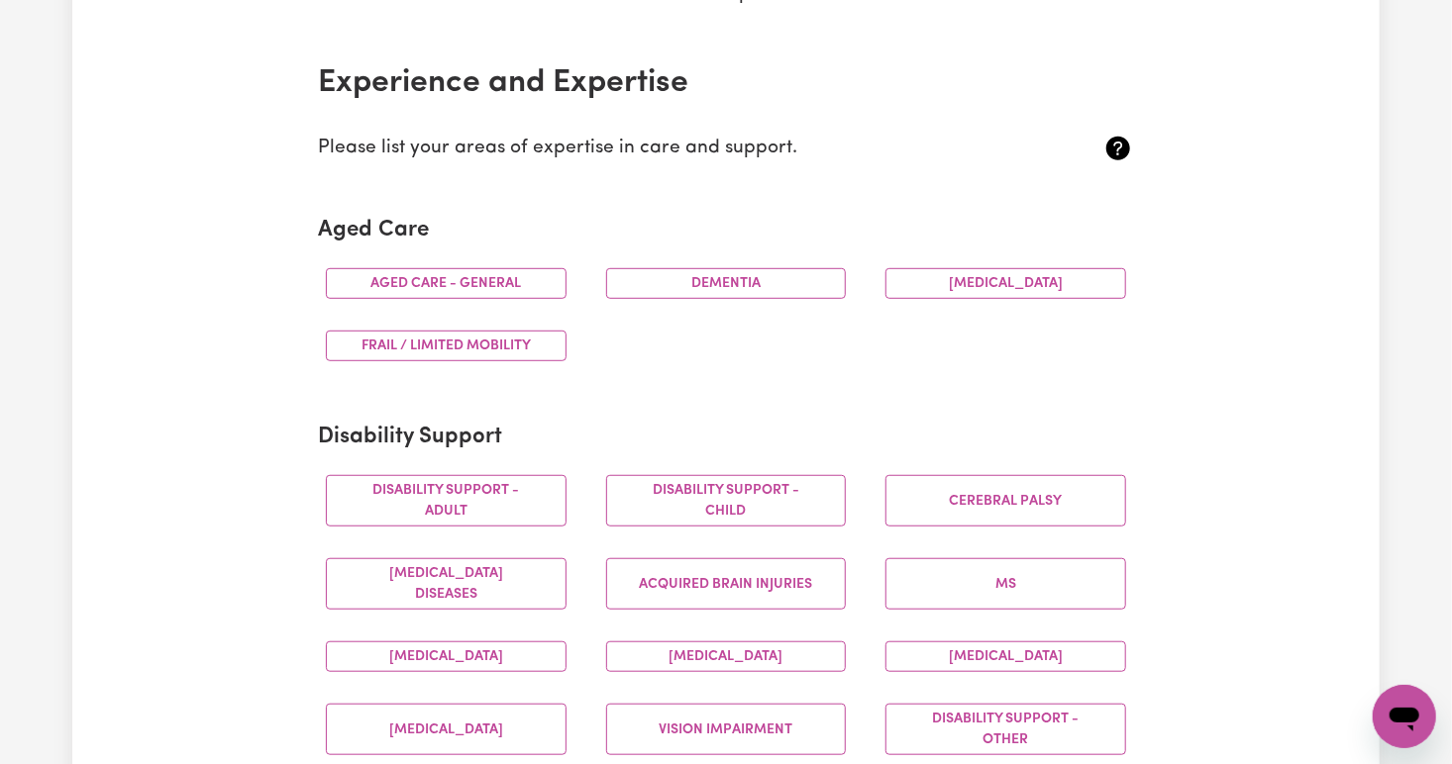
scroll to position [412, 0]
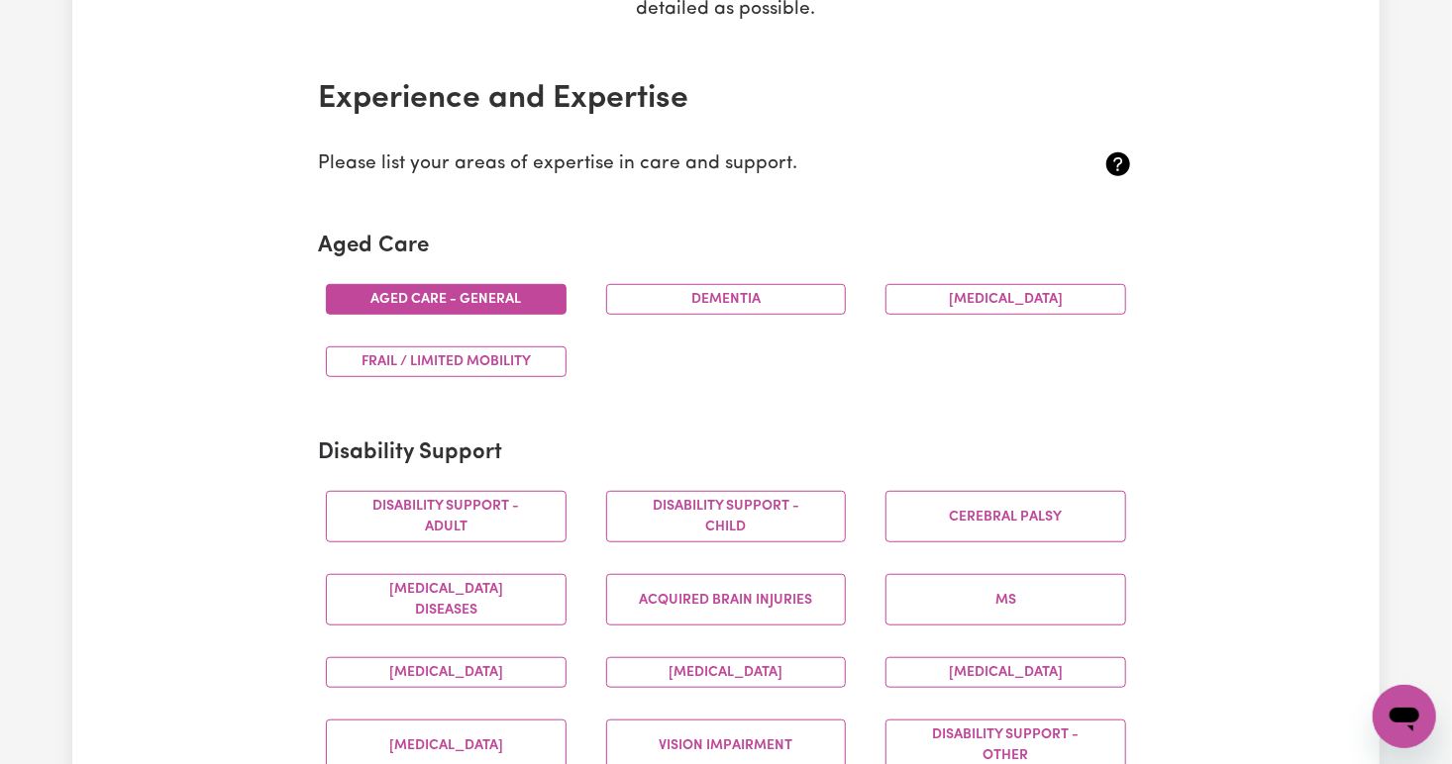
click at [499, 284] on button "Aged care - General" at bounding box center [446, 299] width 241 height 31
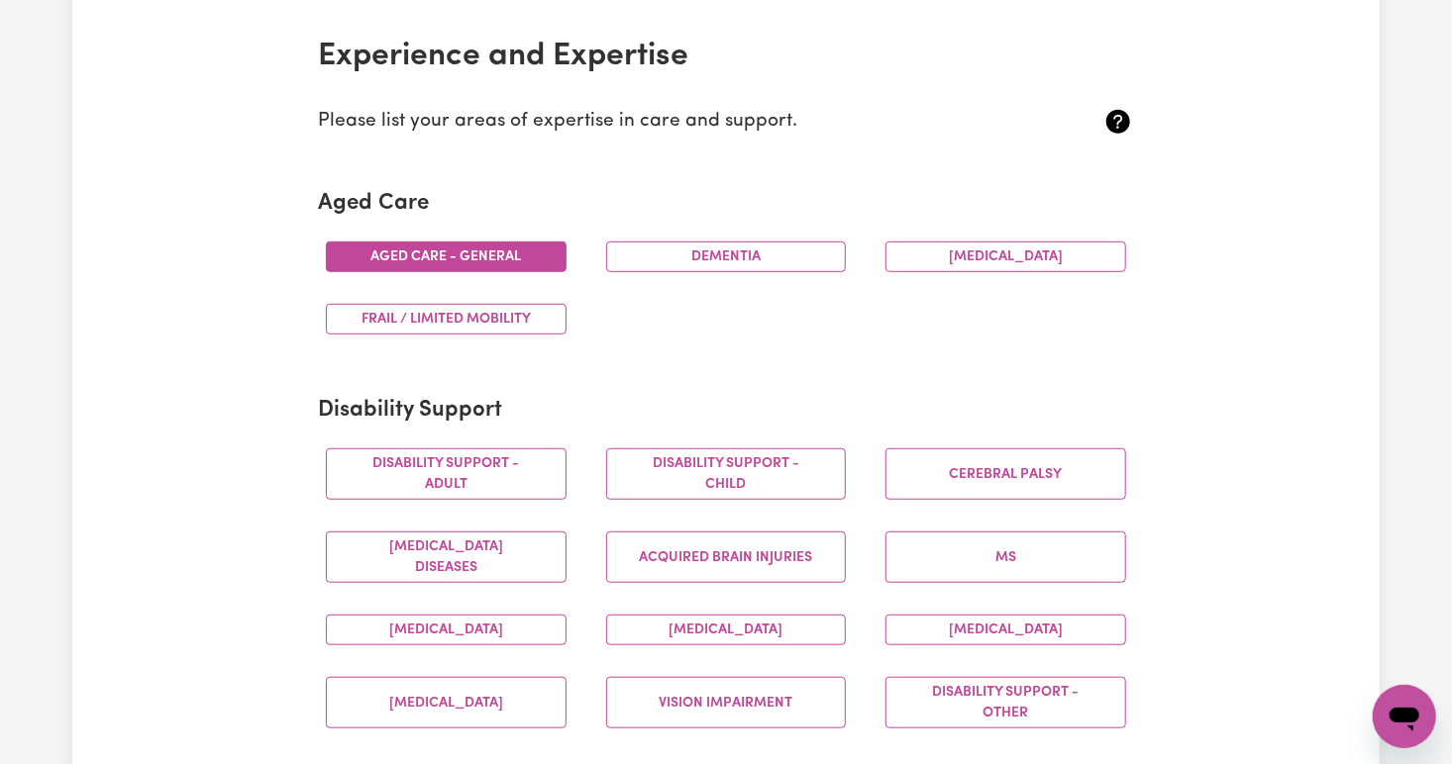
scroll to position [455, 0]
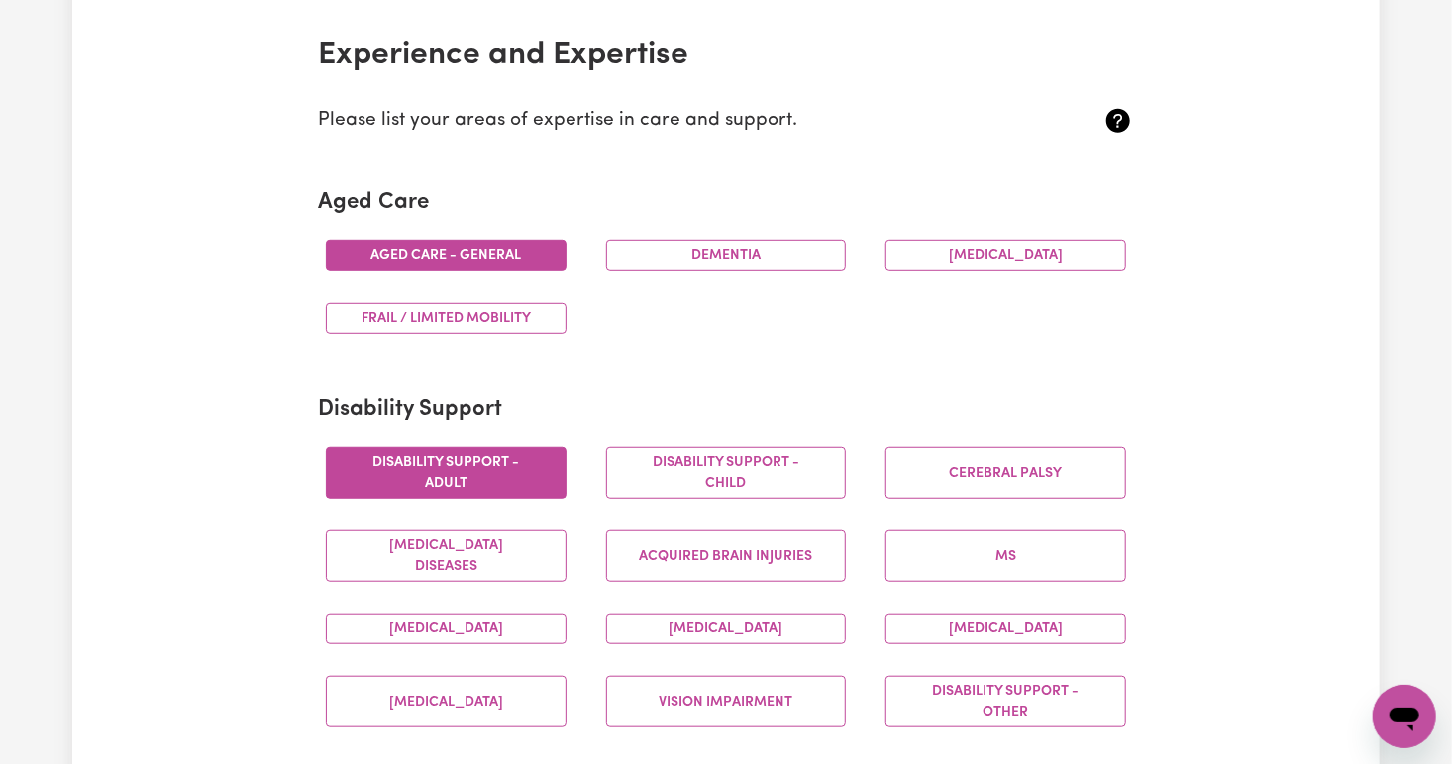
click at [527, 466] on button "Disability support - Adult" at bounding box center [446, 473] width 241 height 51
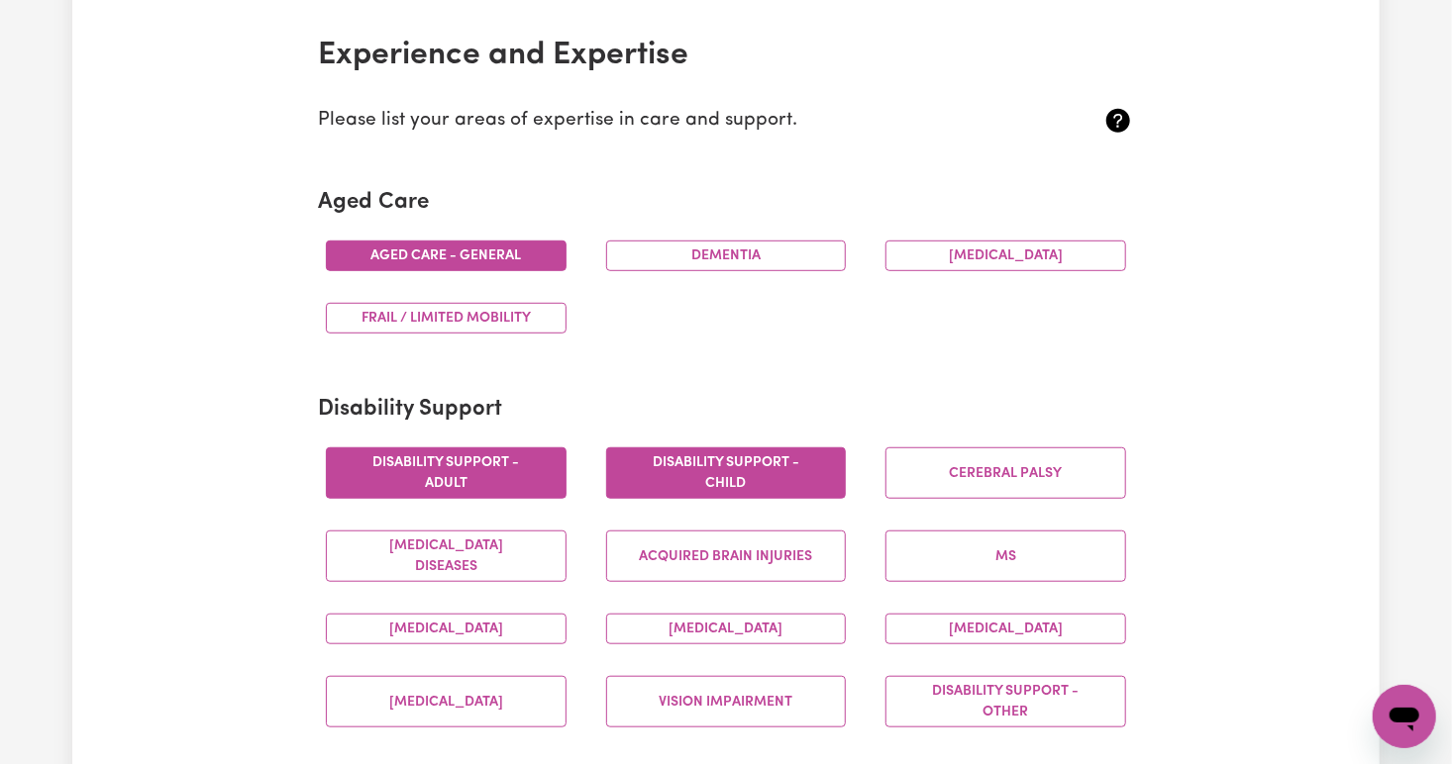
click at [656, 479] on button "Disability support - Child" at bounding box center [726, 473] width 241 height 51
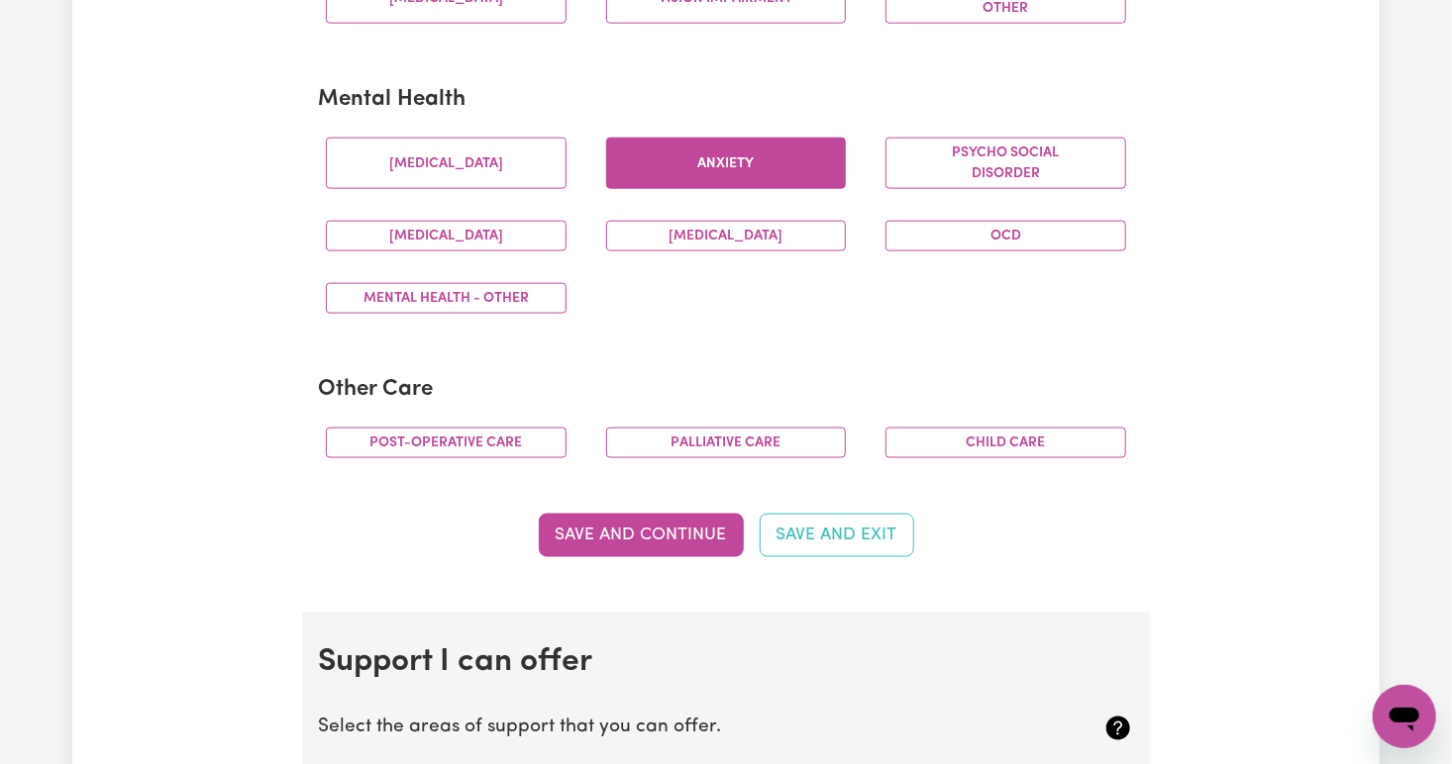
scroll to position [1170, 0]
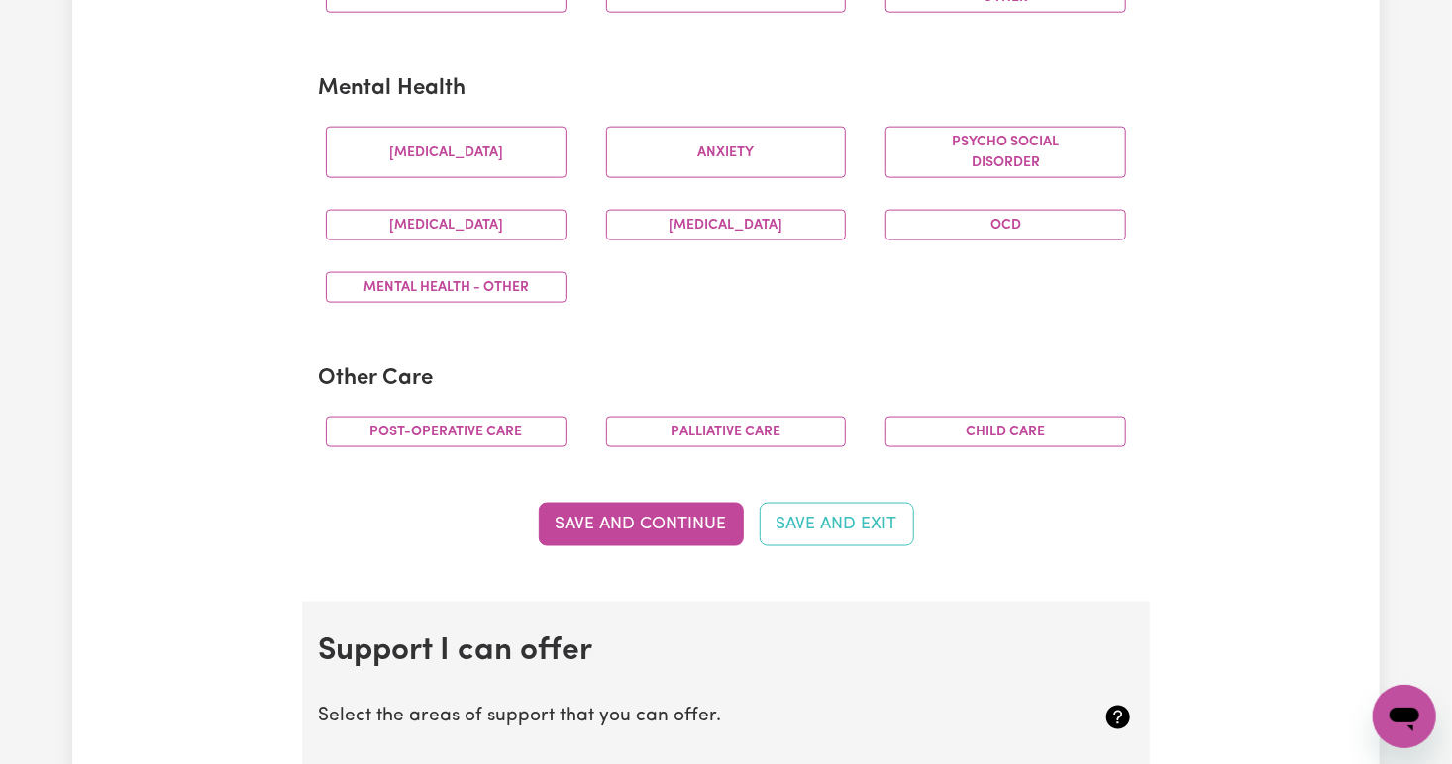
click at [604, 432] on div "Palliative care" at bounding box center [726, 432] width 280 height 62
click at [628, 432] on button "Palliative care" at bounding box center [726, 432] width 241 height 31
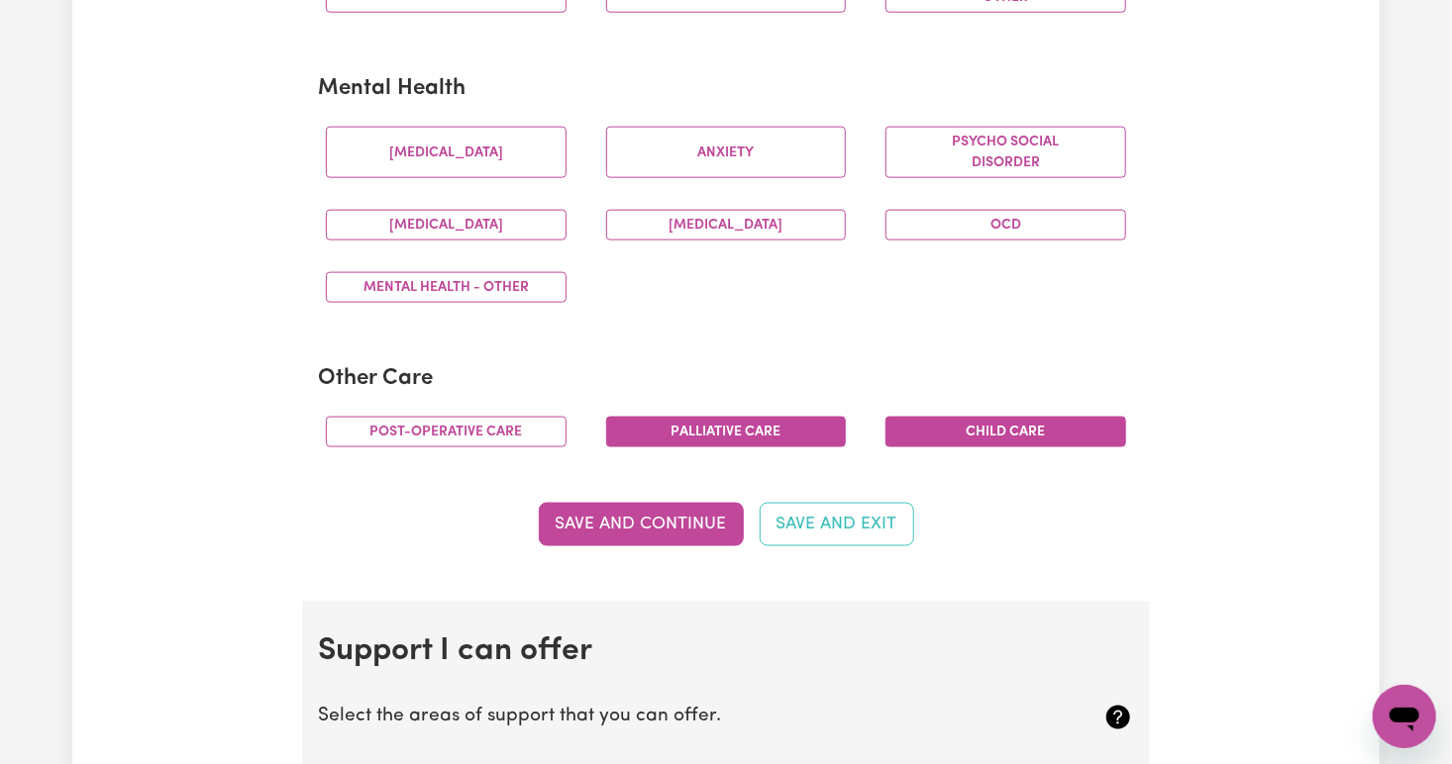
click at [948, 428] on button "Child care" at bounding box center [1005, 432] width 241 height 31
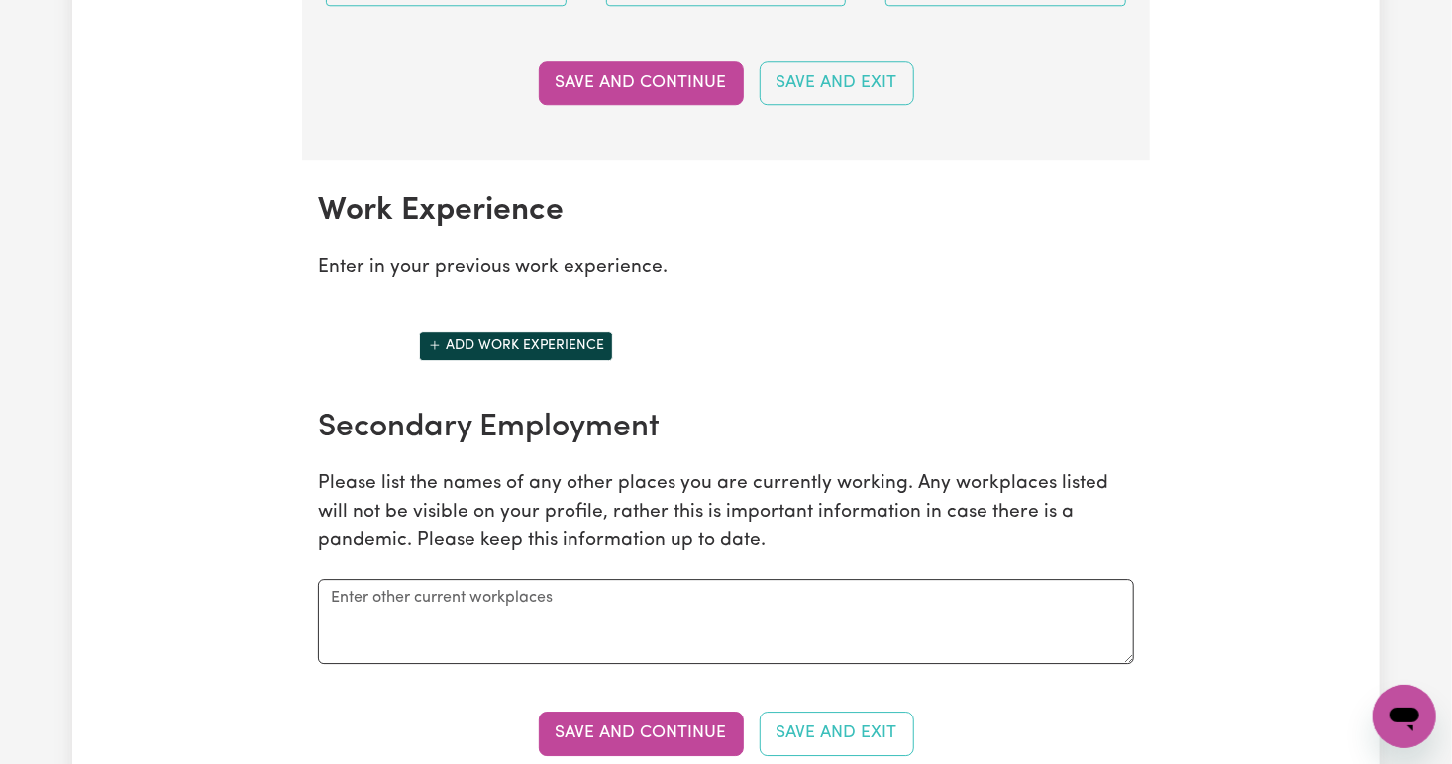
scroll to position [2636, 0]
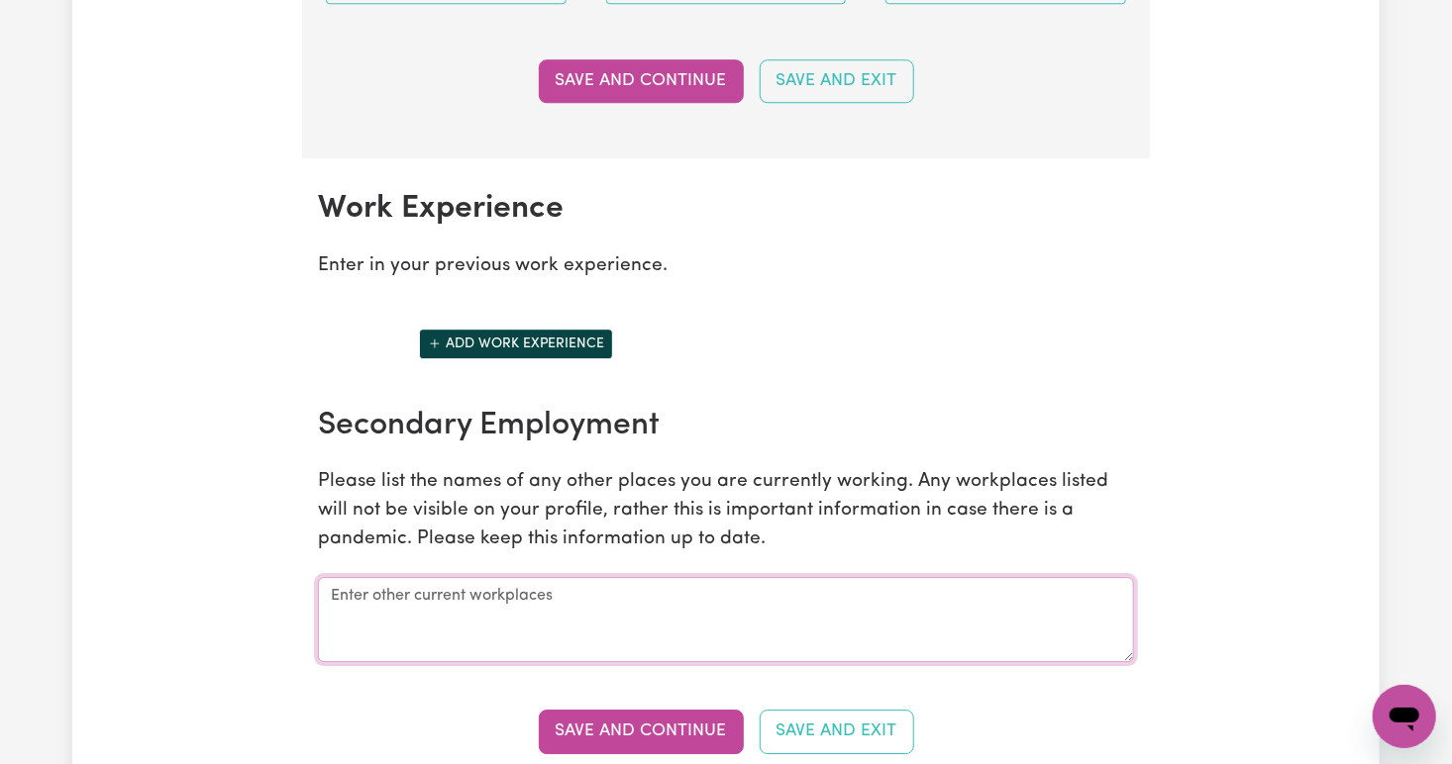
click at [634, 584] on textarea at bounding box center [726, 619] width 816 height 85
click at [634, 584] on textarea "哦那" at bounding box center [726, 619] width 816 height 85
type textarea "哦"
type textarea "on luck chinese nursing home"
click at [435, 338] on icon "Add another work experience" at bounding box center [435, 344] width 14 height 14
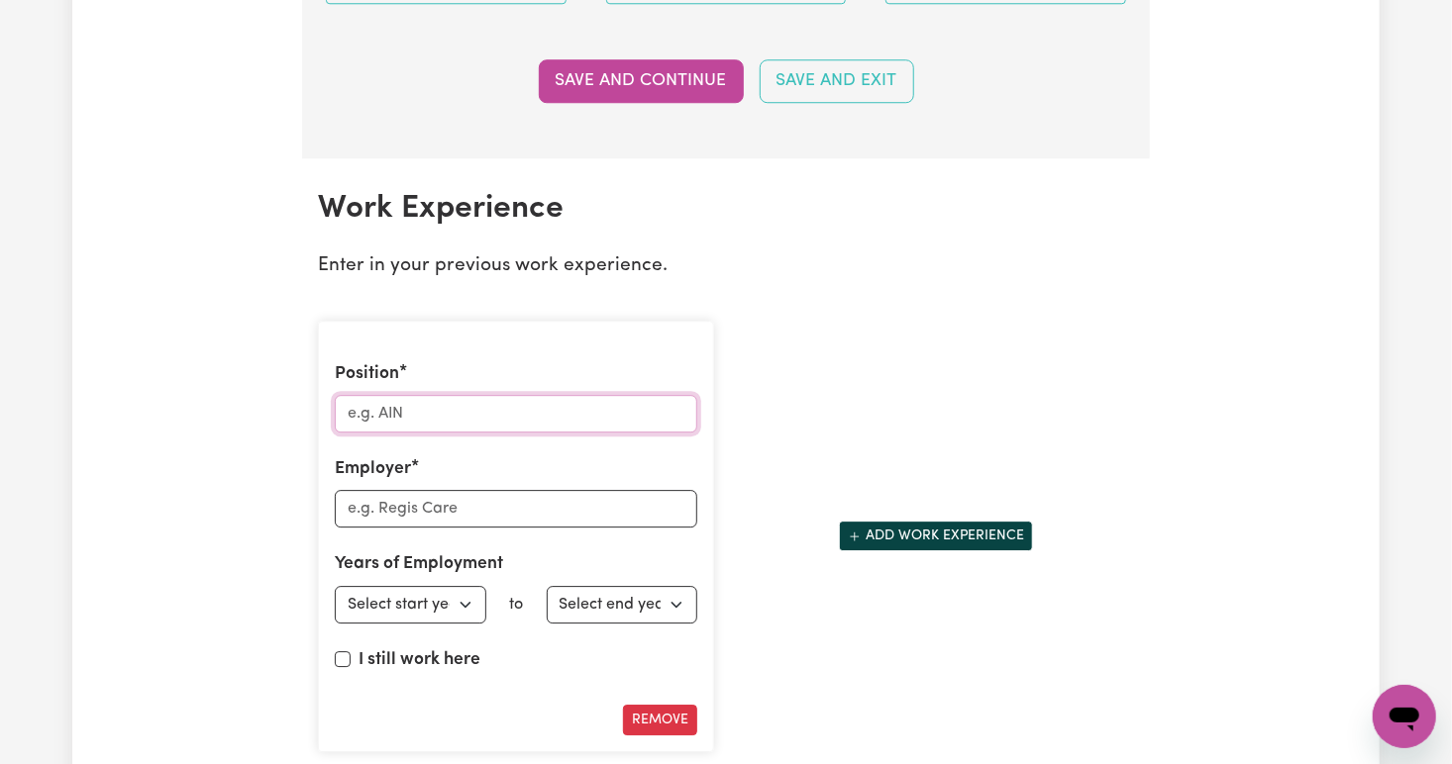
click at [429, 403] on input "Position" at bounding box center [516, 414] width 362 height 38
type input "PCA"
click at [514, 497] on input "Employer" at bounding box center [516, 509] width 362 height 38
click at [469, 591] on select "Select start year 1951 1952 1953 1954 1955 1956 1957 1958 1959 1960 1961 1962 1…" at bounding box center [410, 605] width 151 height 38
select select "2025"
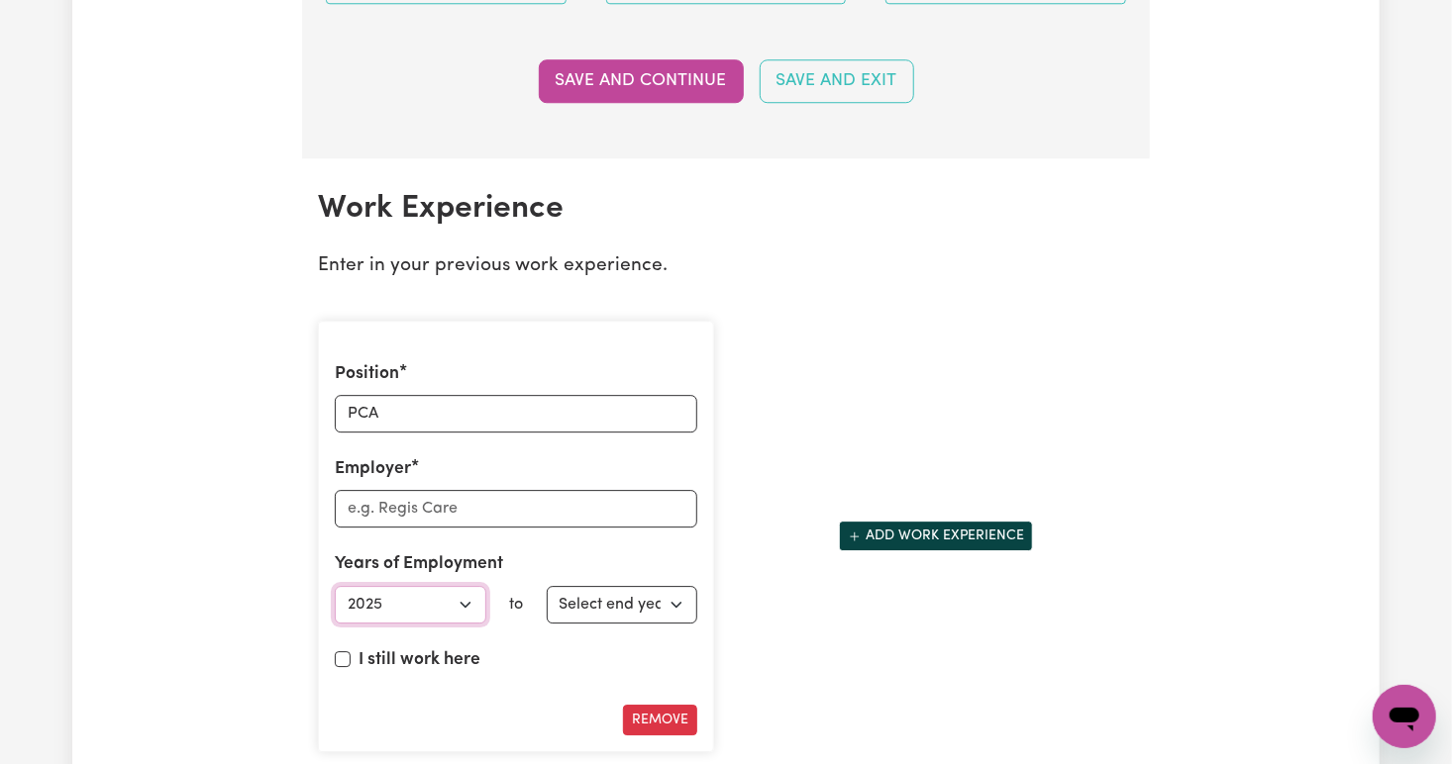
click at [335, 586] on select "Select start year 1951 1952 1953 1954 1955 1956 1957 1958 1959 1960 1961 1962 1…" at bounding box center [410, 605] width 151 height 38
click at [678, 598] on select "Select end year 1951 1952 1953 1954 1955 1956 1957 1958 1959 1960 1961 1962 196…" at bounding box center [622, 605] width 151 height 38
click at [568, 508] on input "Employer" at bounding box center [516, 509] width 362 height 38
type input "personal care"
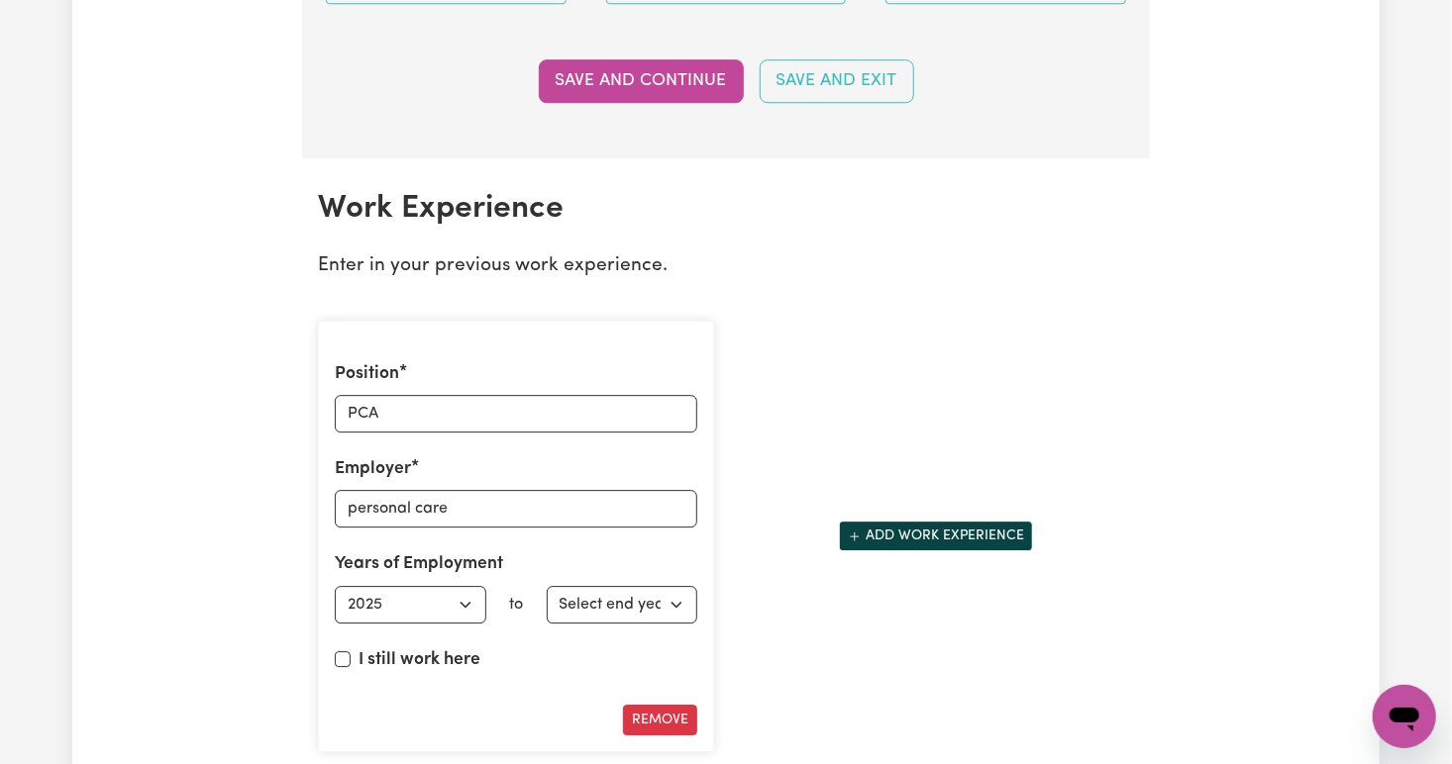
click at [424, 456] on div "Employer personal care" at bounding box center [516, 491] width 362 height 71
click at [411, 456] on label "Employer" at bounding box center [373, 469] width 76 height 26
click at [411, 490] on input "personal care" at bounding box center [516, 509] width 362 height 38
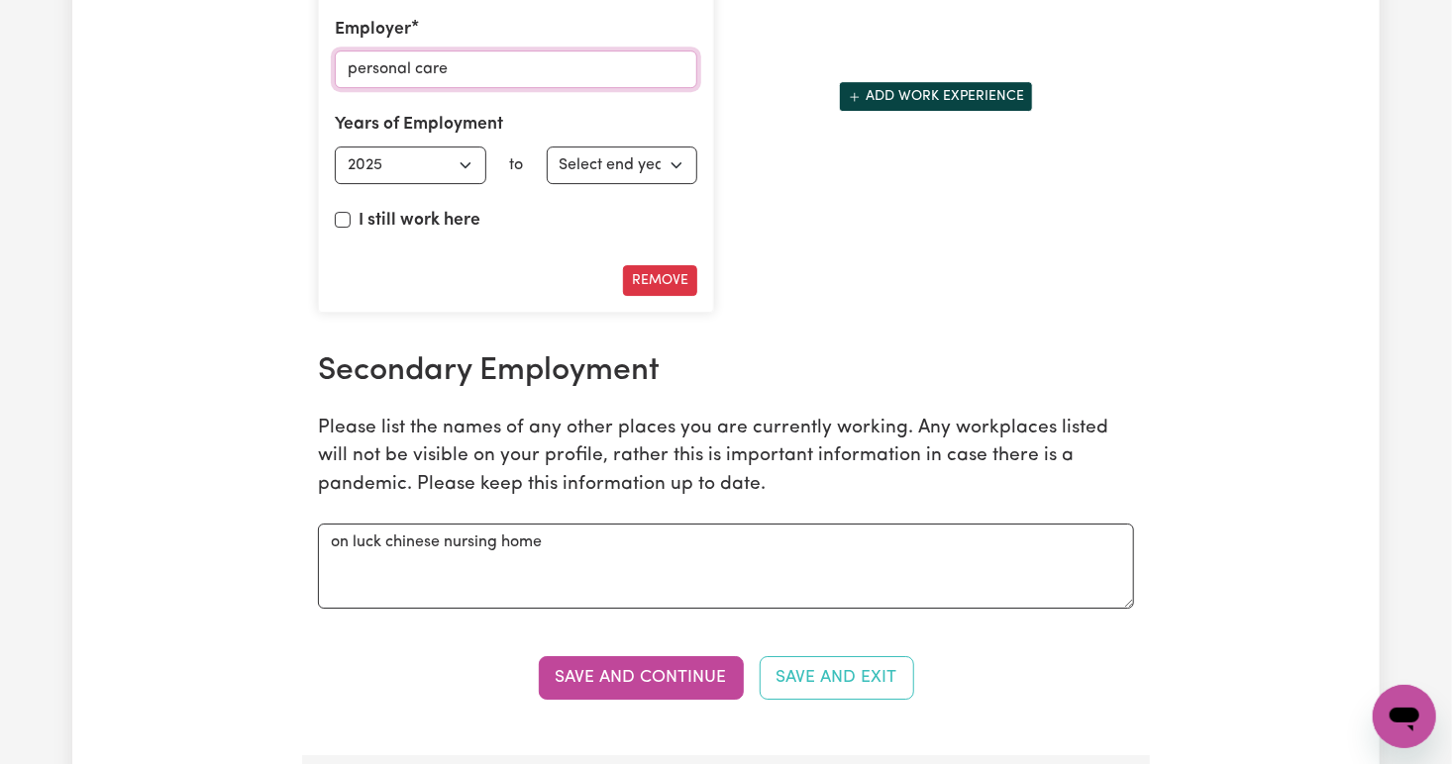
scroll to position [3073, 0]
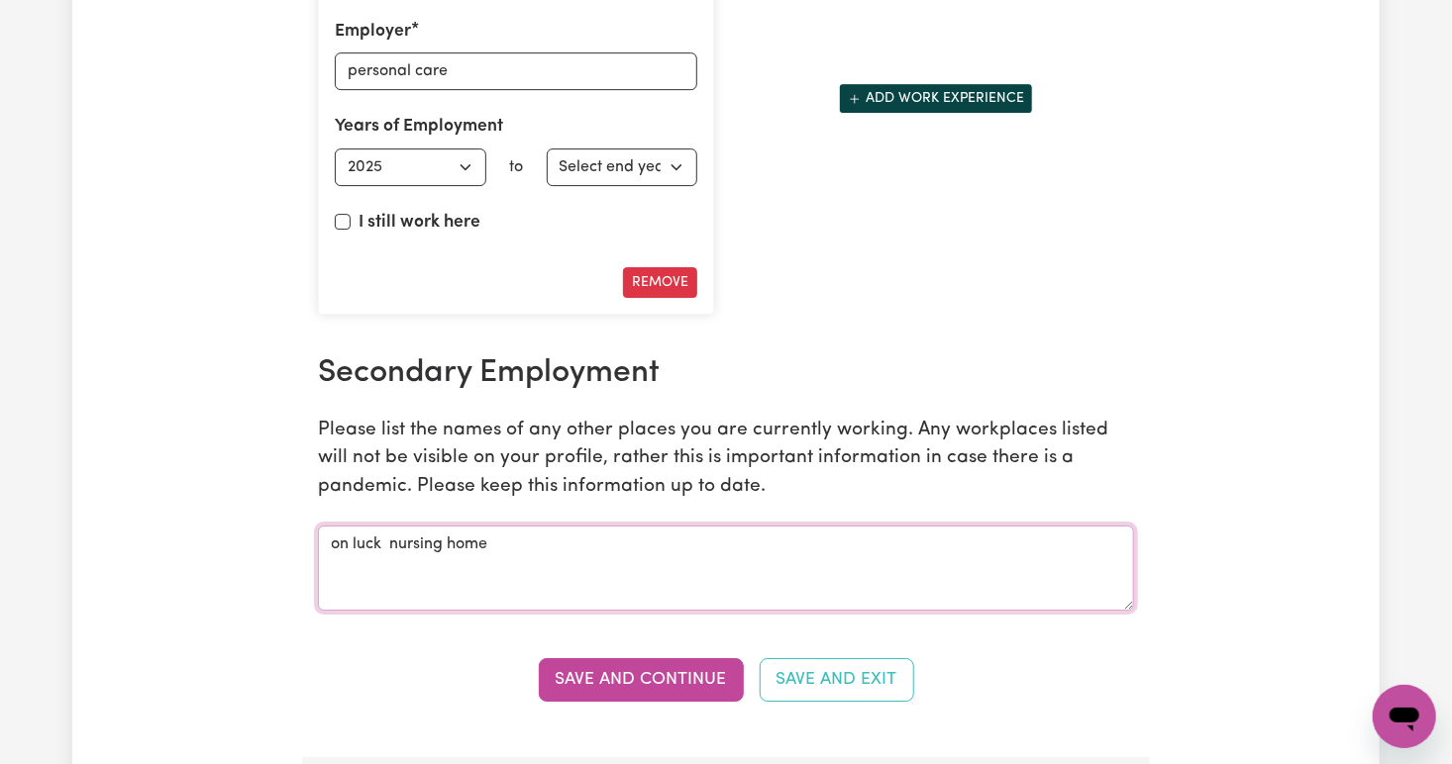
click at [628, 556] on textarea "on luck nursing home" at bounding box center [726, 568] width 816 height 85
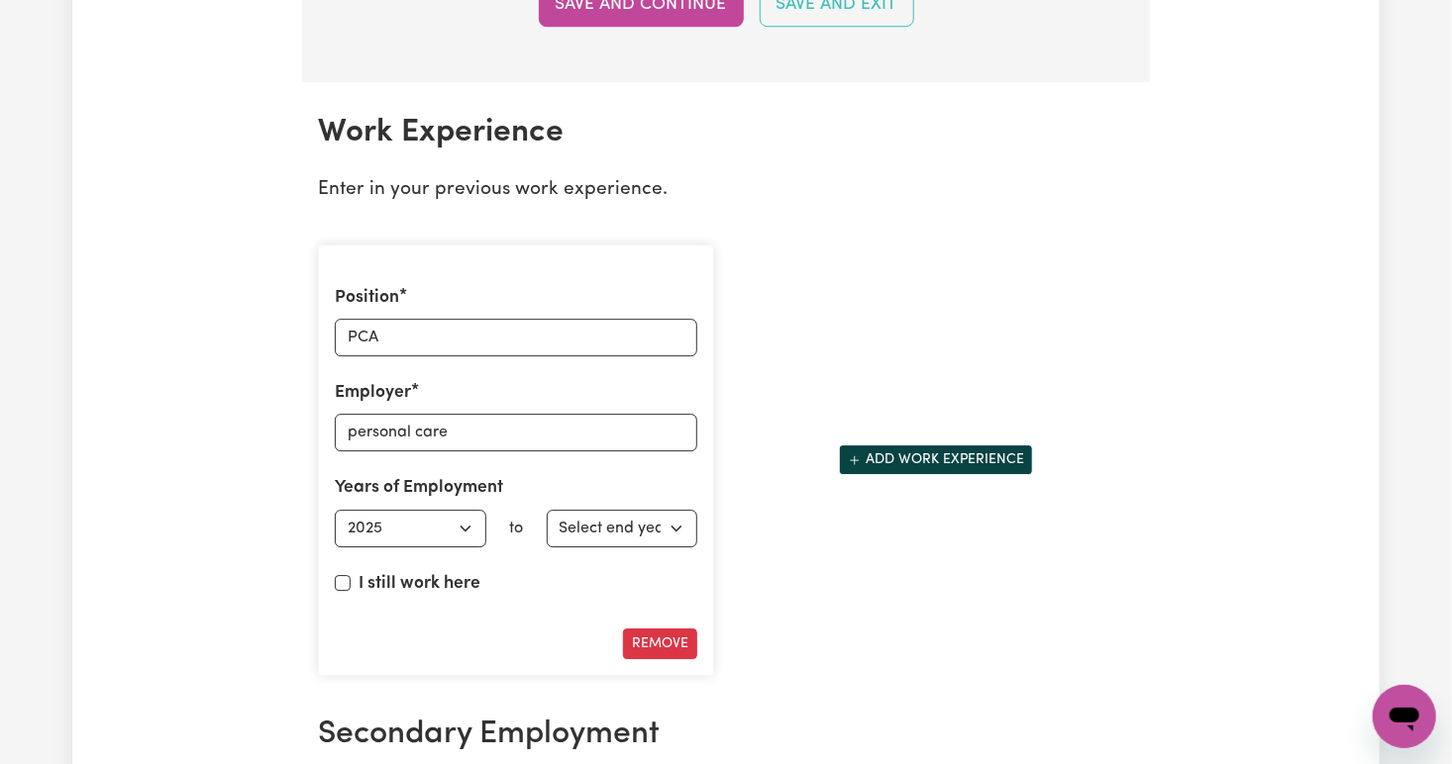
scroll to position [2713, 0]
type textarea "on luck nursing home"
click at [654, 635] on button "Remove" at bounding box center [660, 643] width 74 height 31
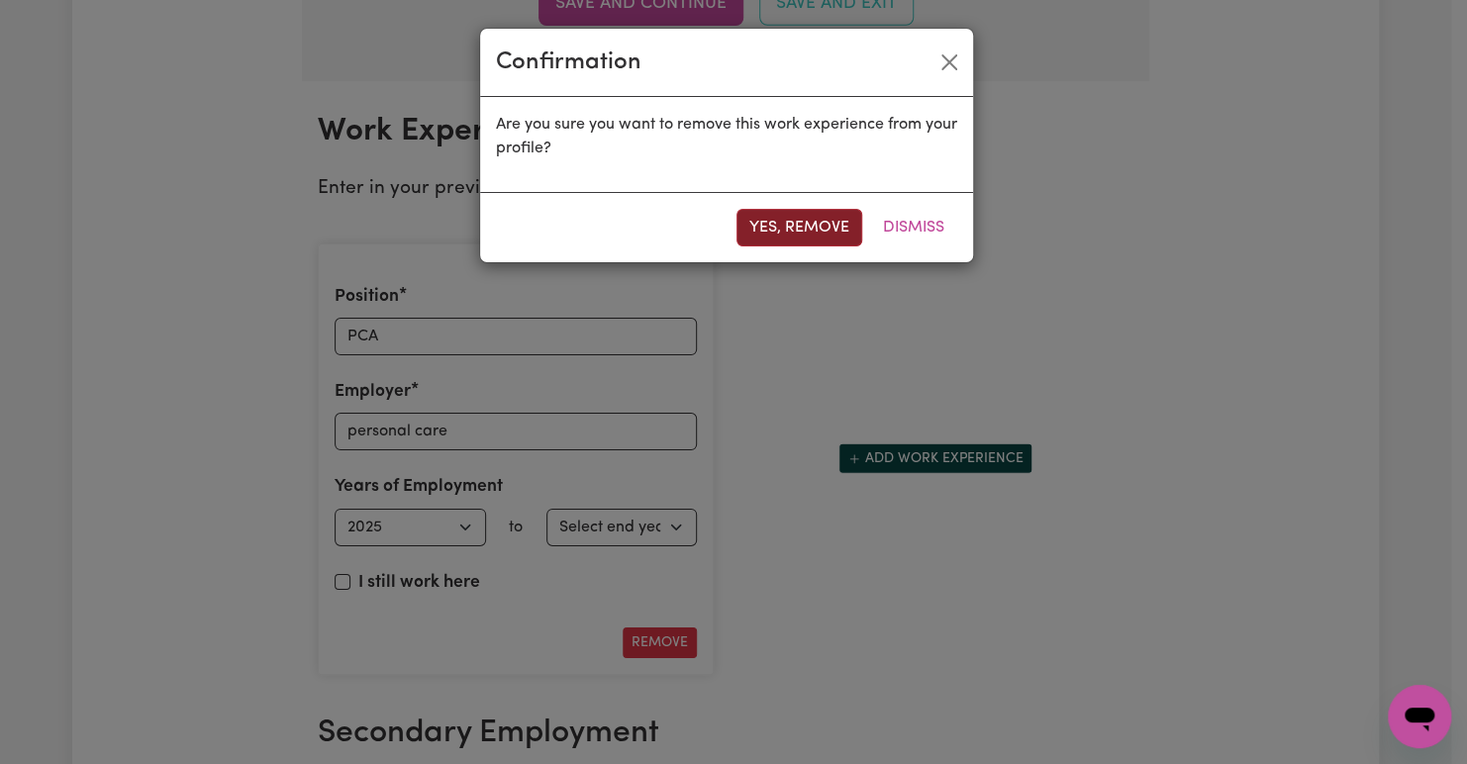
click at [789, 221] on button "Yes, remove" at bounding box center [800, 228] width 126 height 38
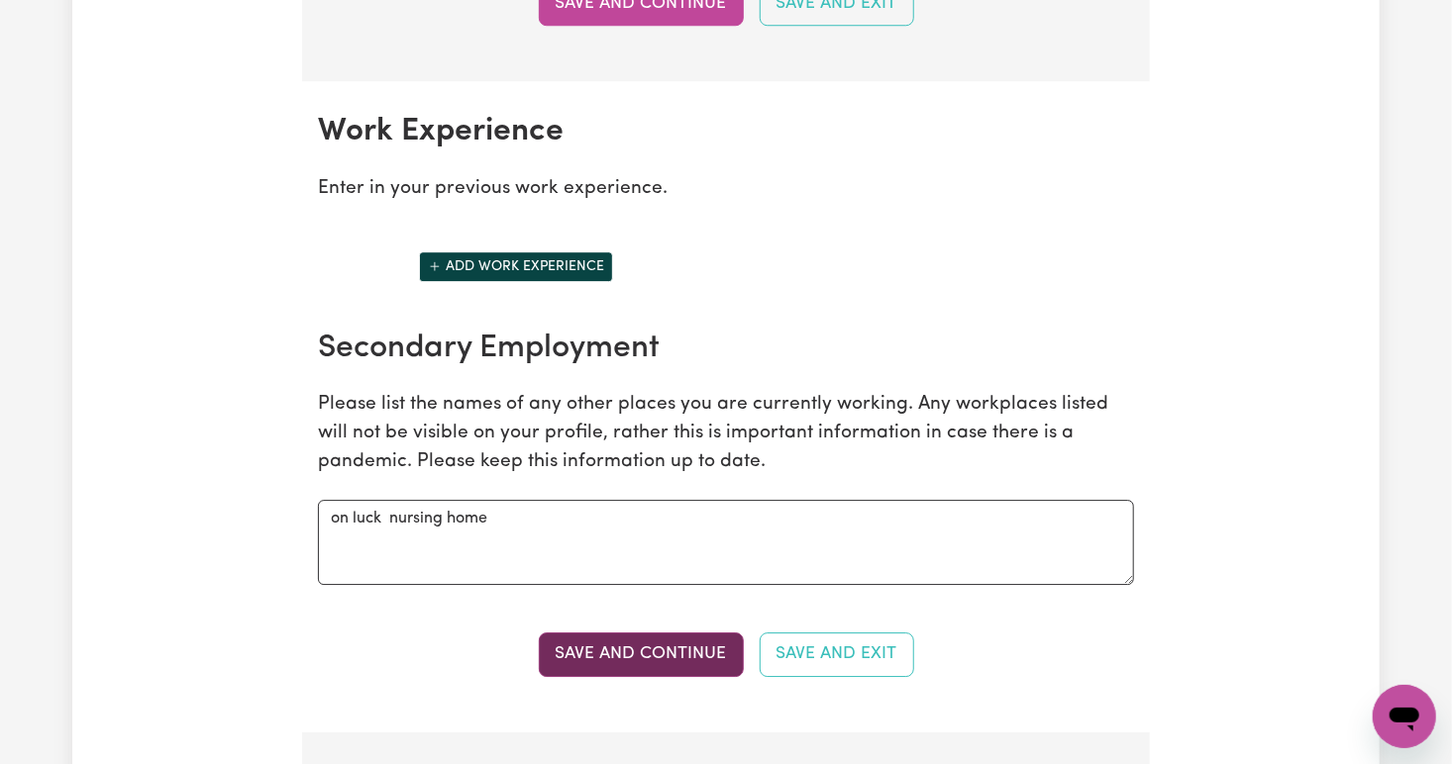
click at [647, 636] on button "Save and Continue" at bounding box center [641, 655] width 205 height 44
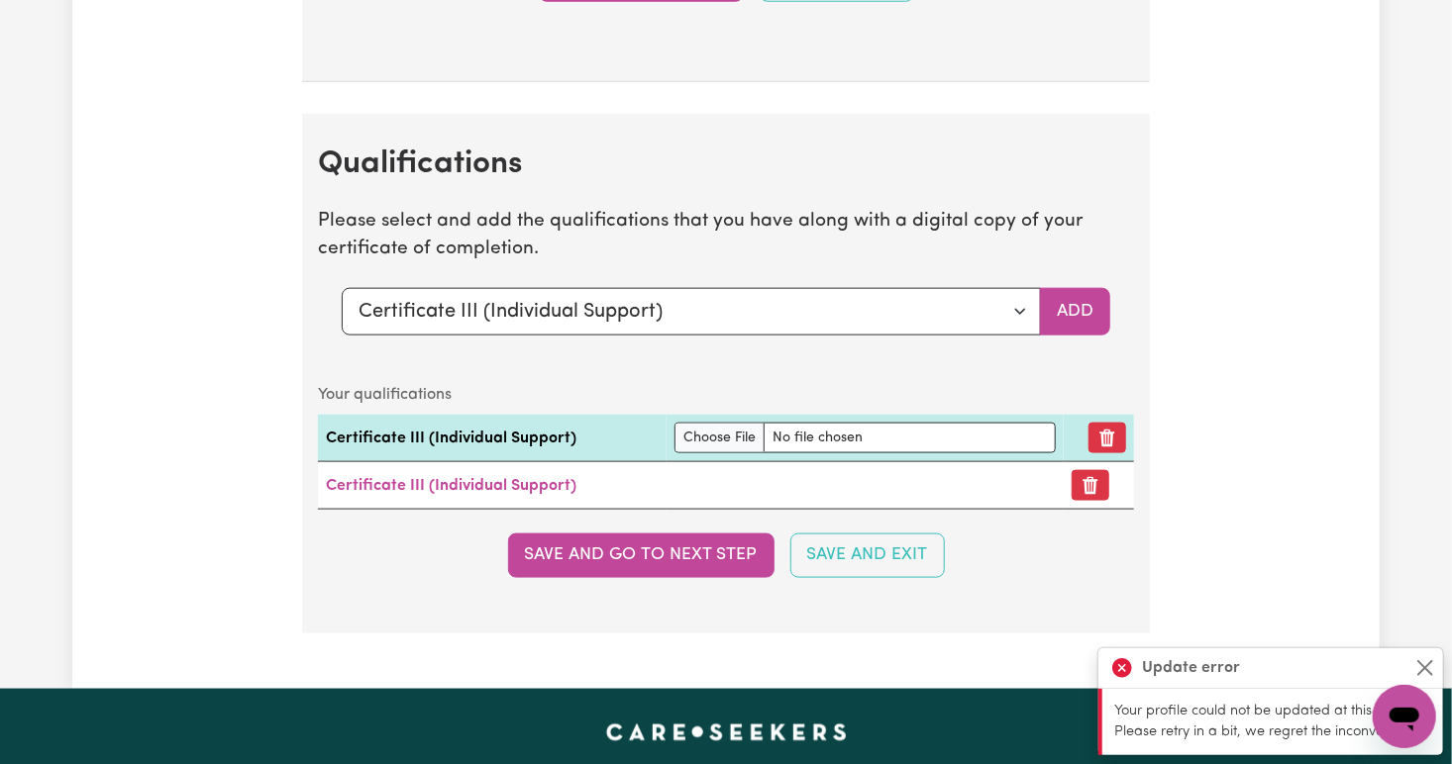
scroll to position [4622, 0]
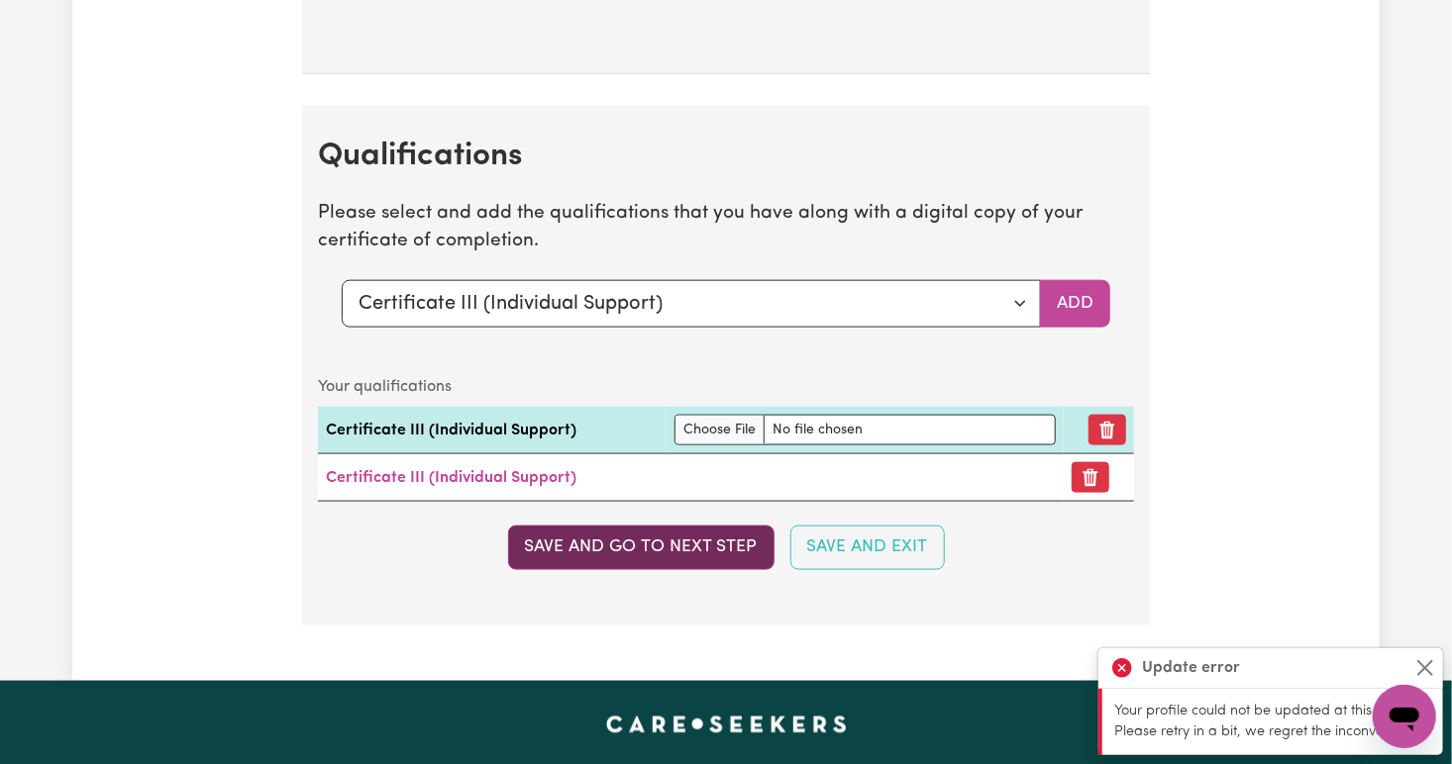
click at [671, 558] on button "Save and go to next step" at bounding box center [641, 548] width 266 height 44
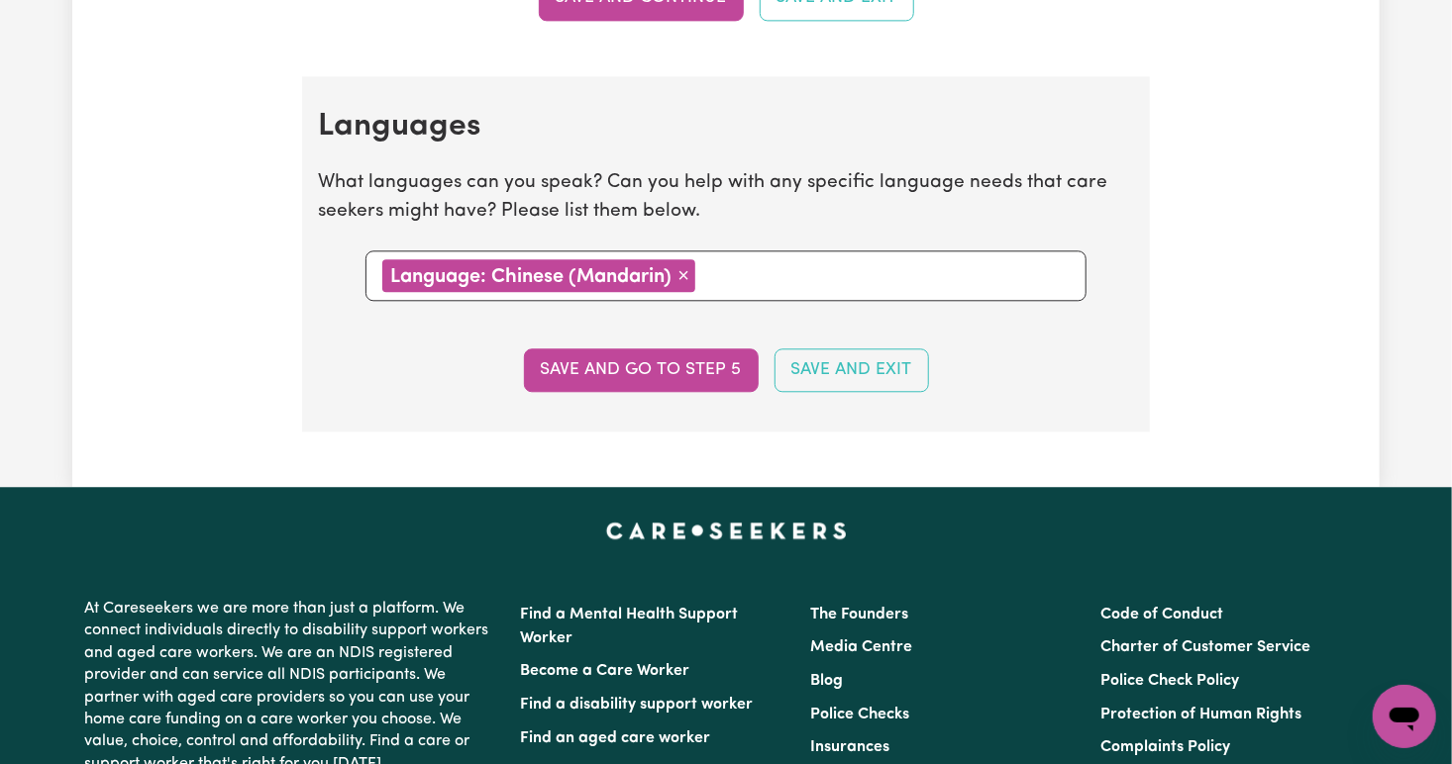
scroll to position [2202, 0]
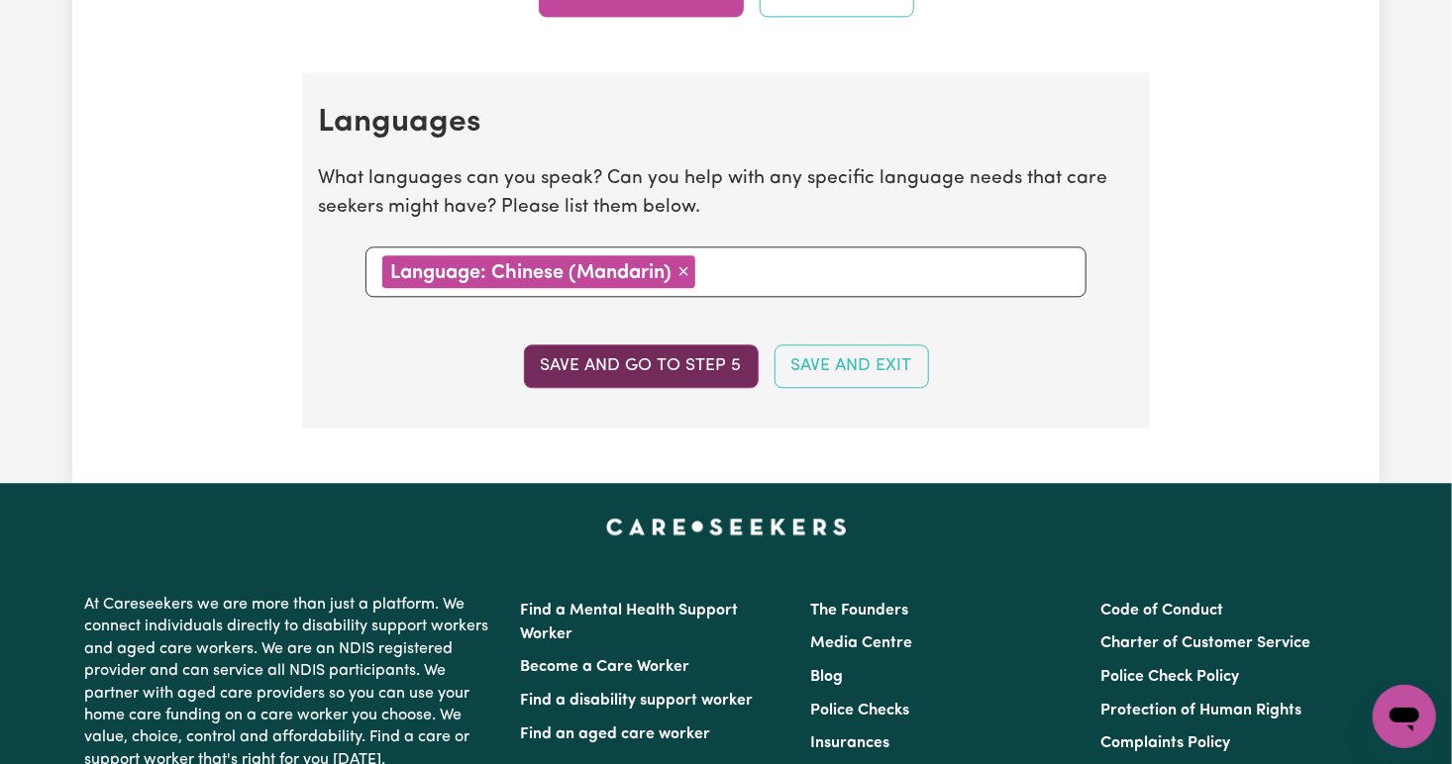
click at [651, 359] on button "Save and go to step 5" at bounding box center [641, 367] width 235 height 44
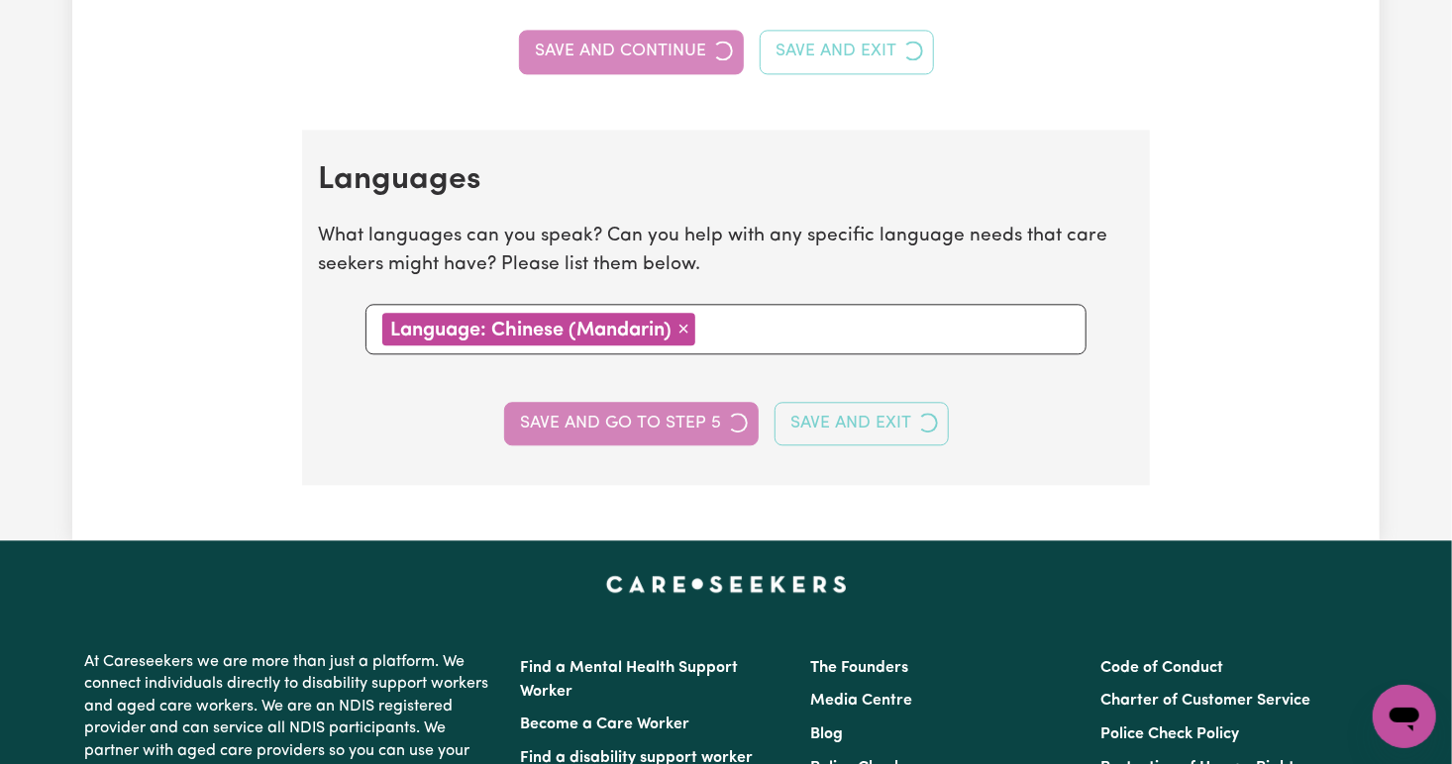
select select "I am providing services privately on my own"
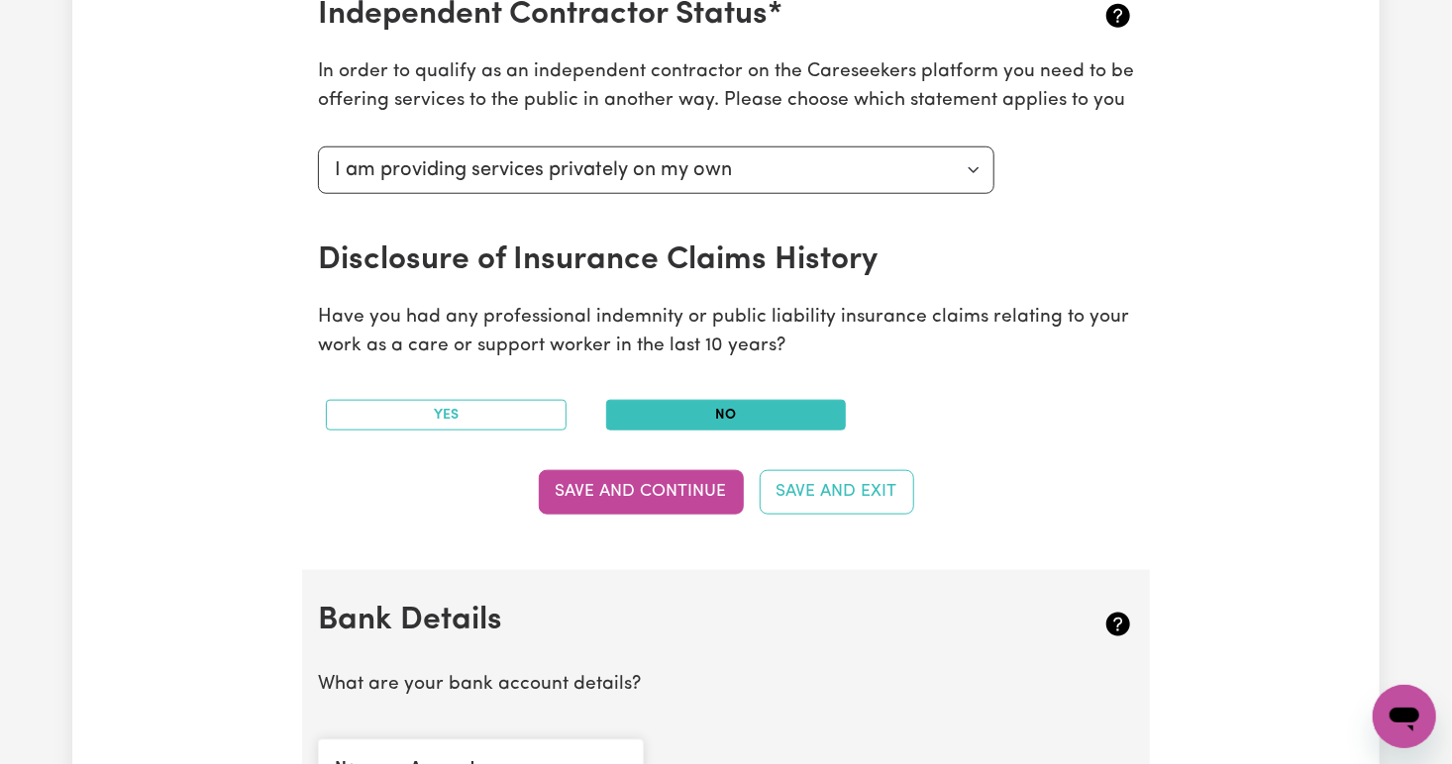
scroll to position [795, 0]
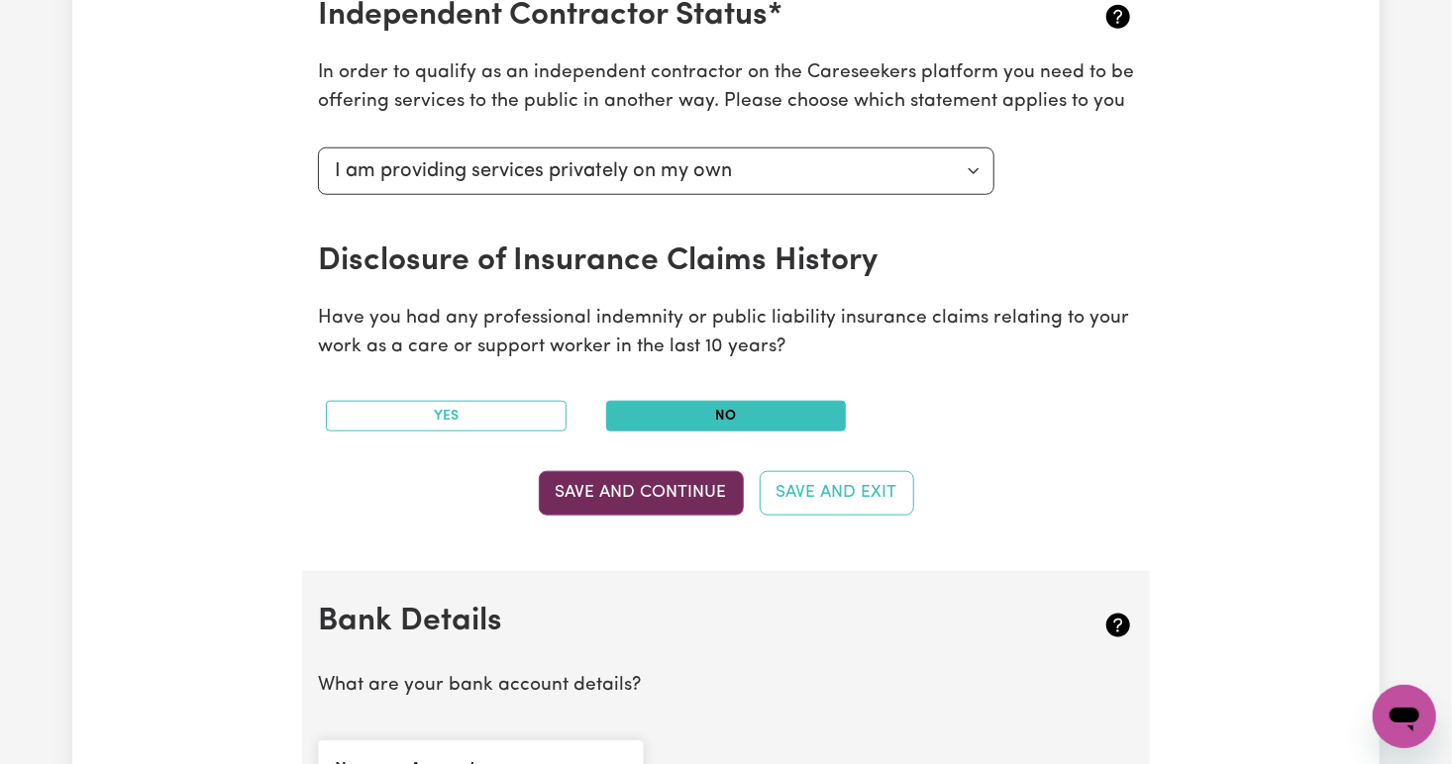
click at [636, 483] on button "Save and Continue" at bounding box center [641, 493] width 205 height 44
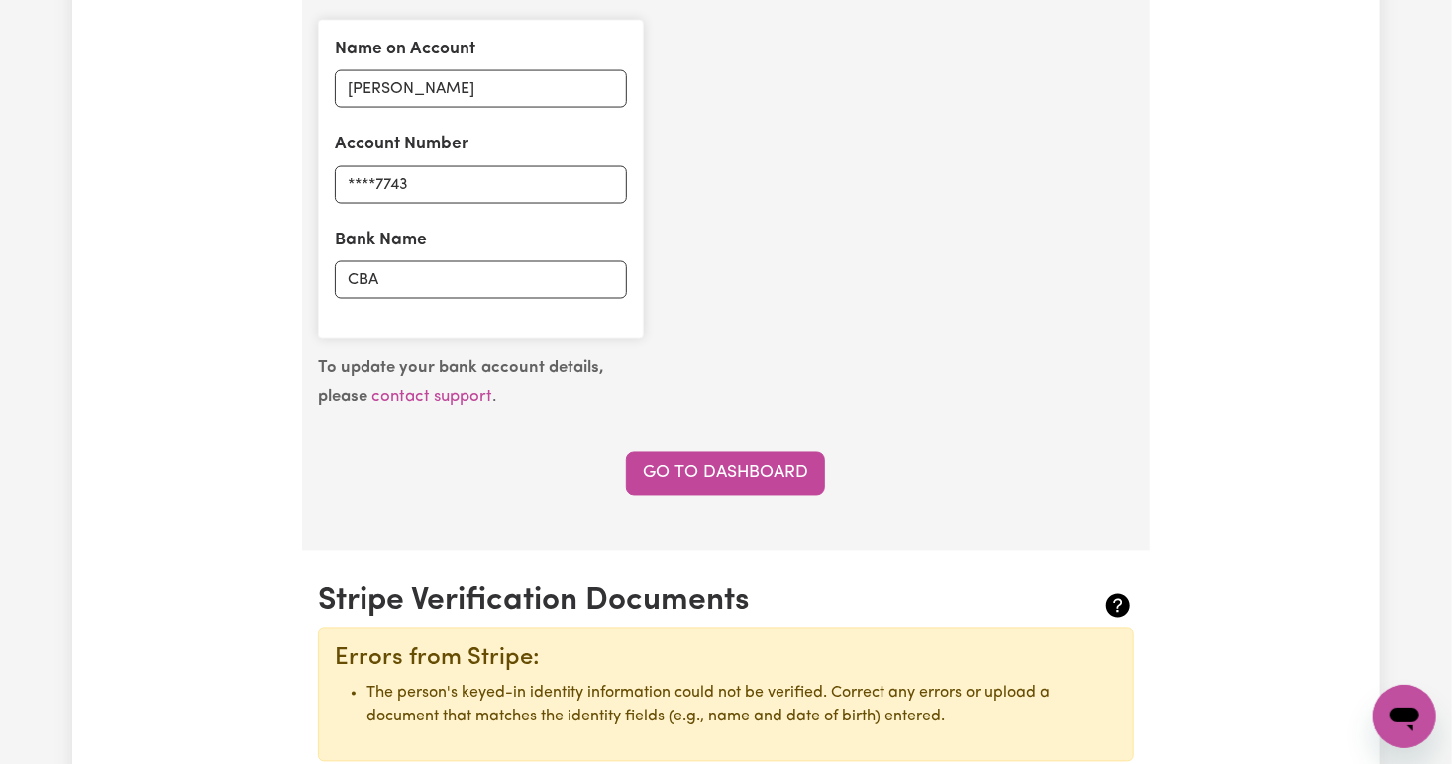
scroll to position [1520, 0]
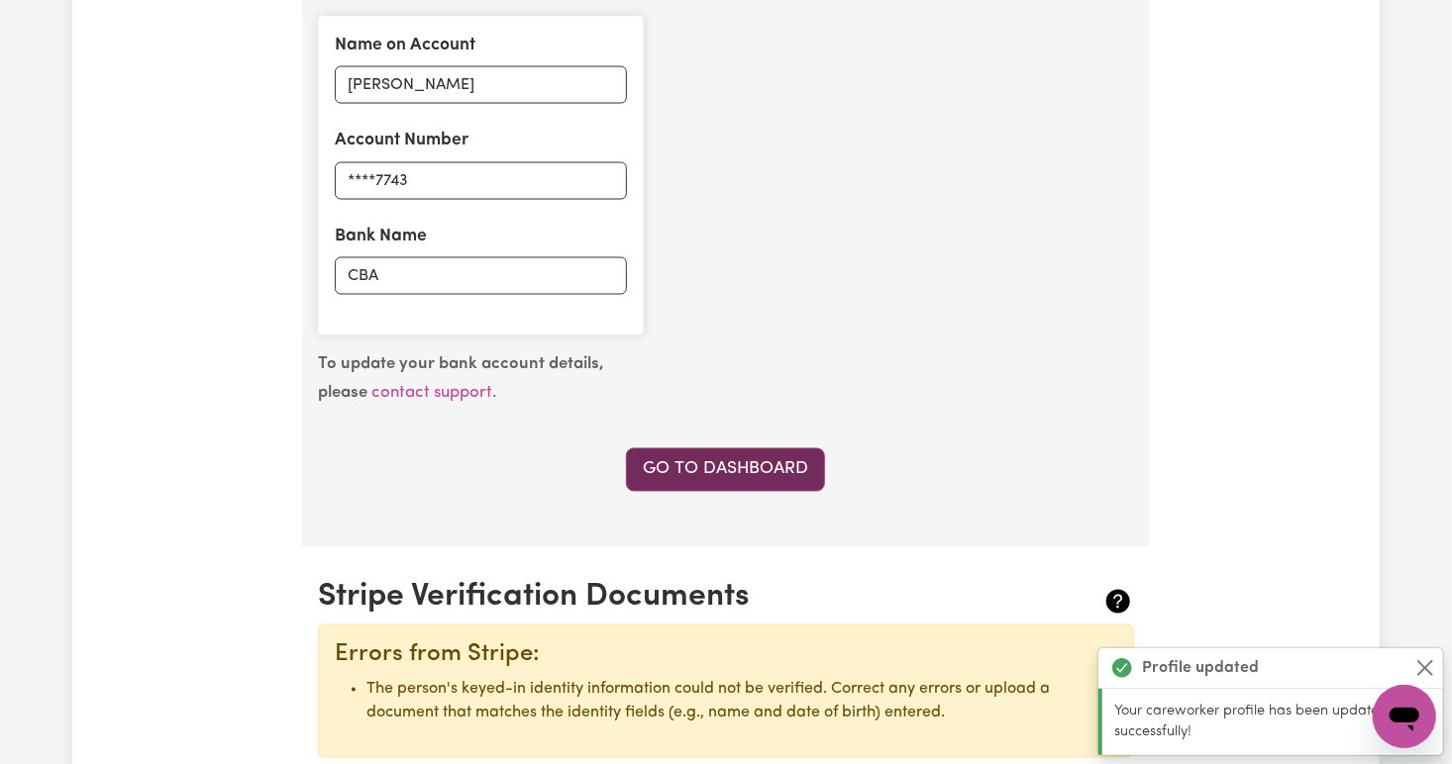
click at [669, 469] on link "Go to Dashboard" at bounding box center [725, 471] width 199 height 44
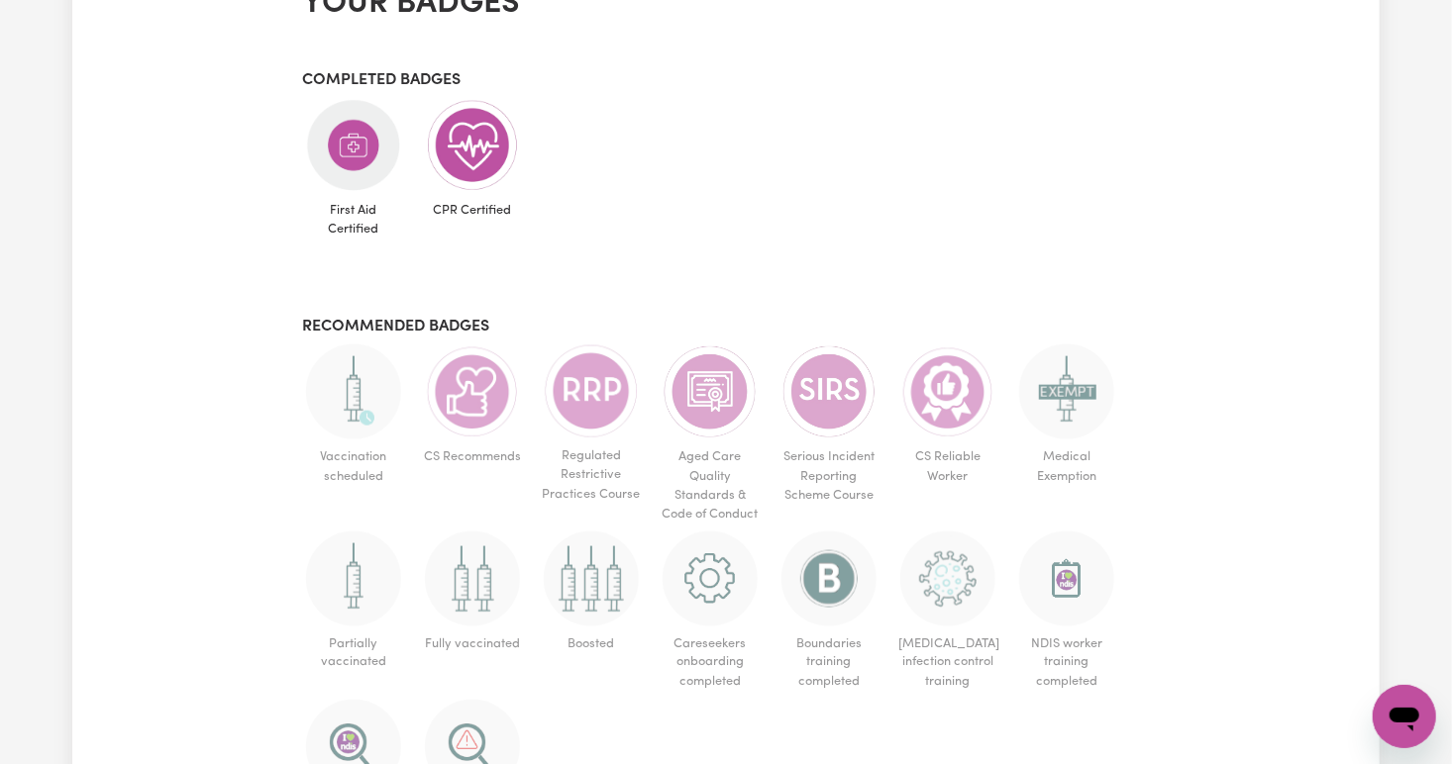
scroll to position [1153, 0]
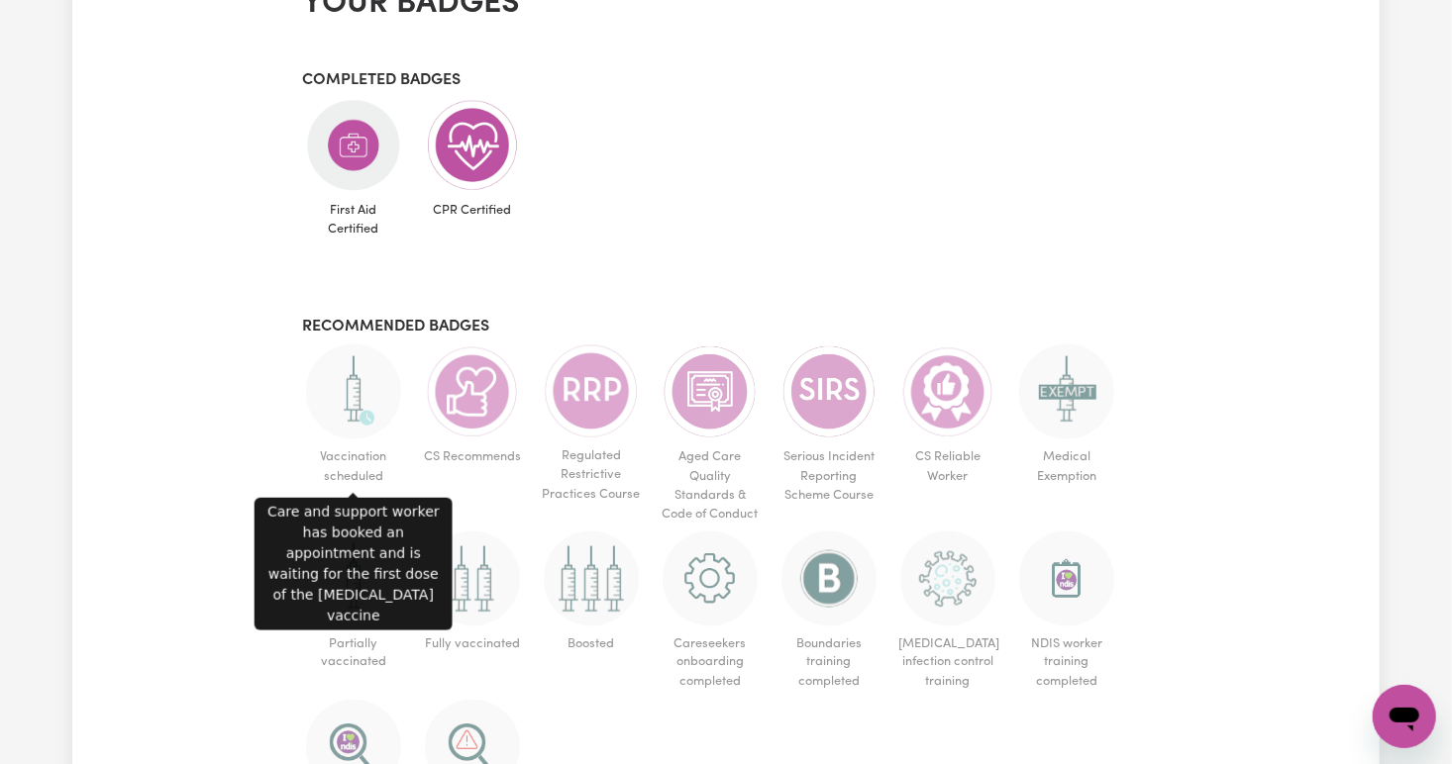
click at [358, 402] on img at bounding box center [353, 392] width 95 height 95
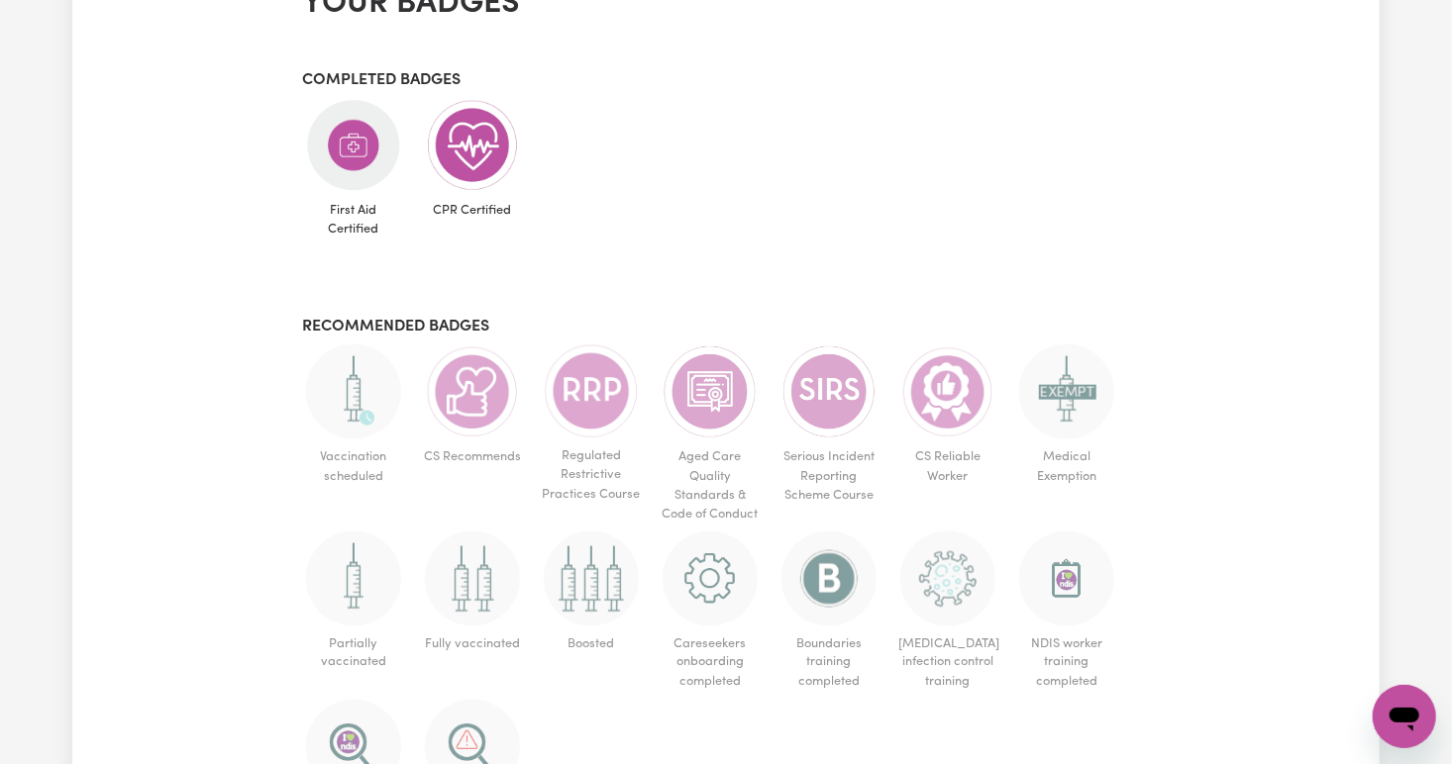
click at [371, 432] on img at bounding box center [353, 392] width 95 height 95
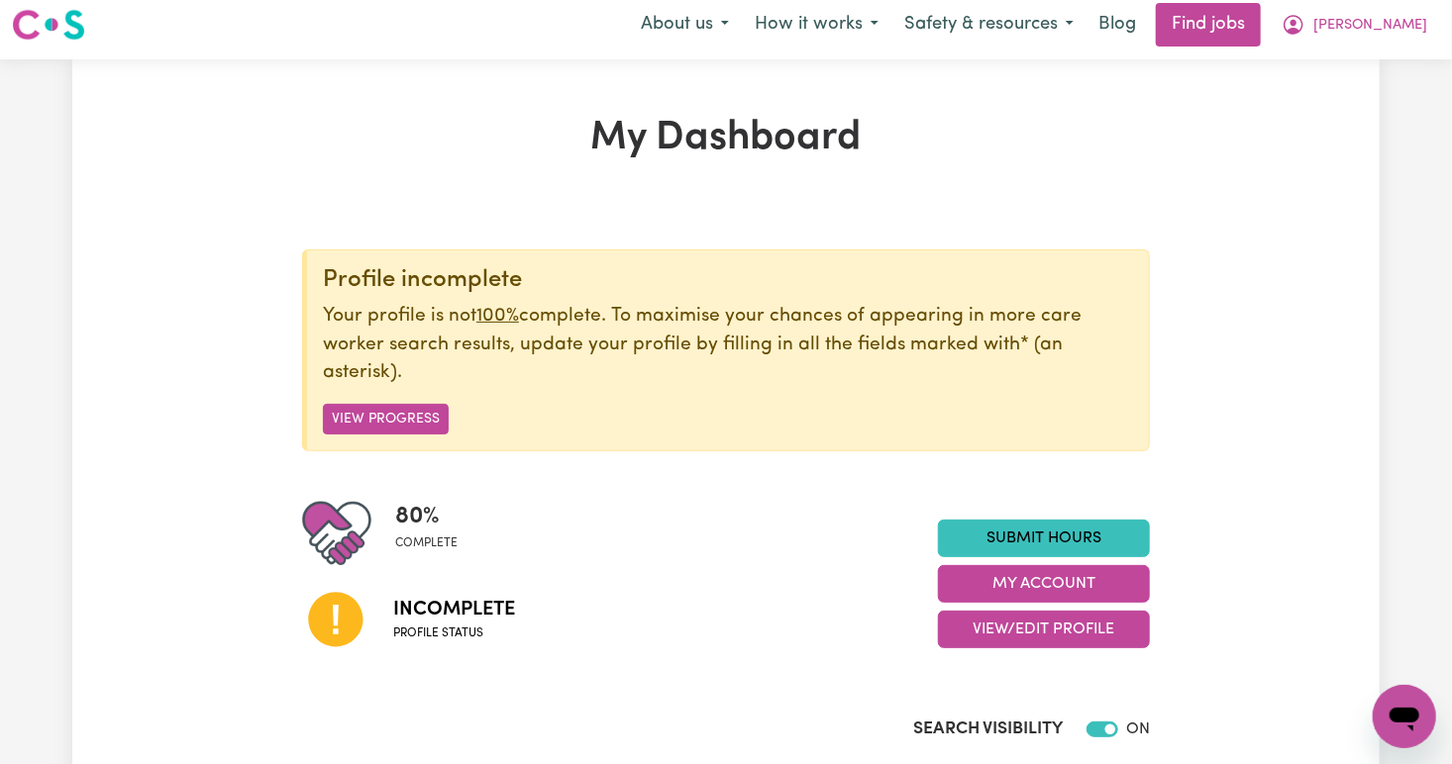
scroll to position [0, 0]
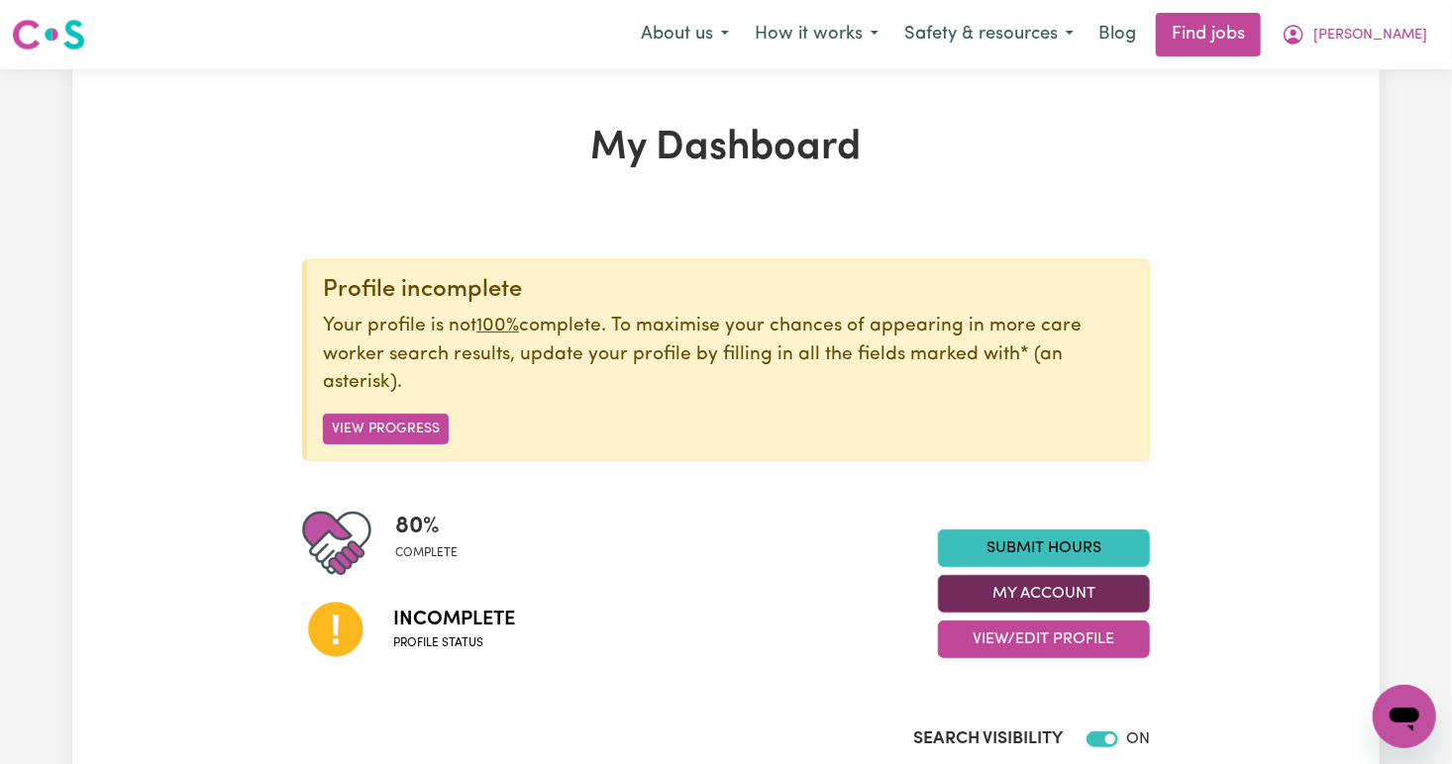
click at [1090, 589] on button "My Account" at bounding box center [1044, 594] width 212 height 38
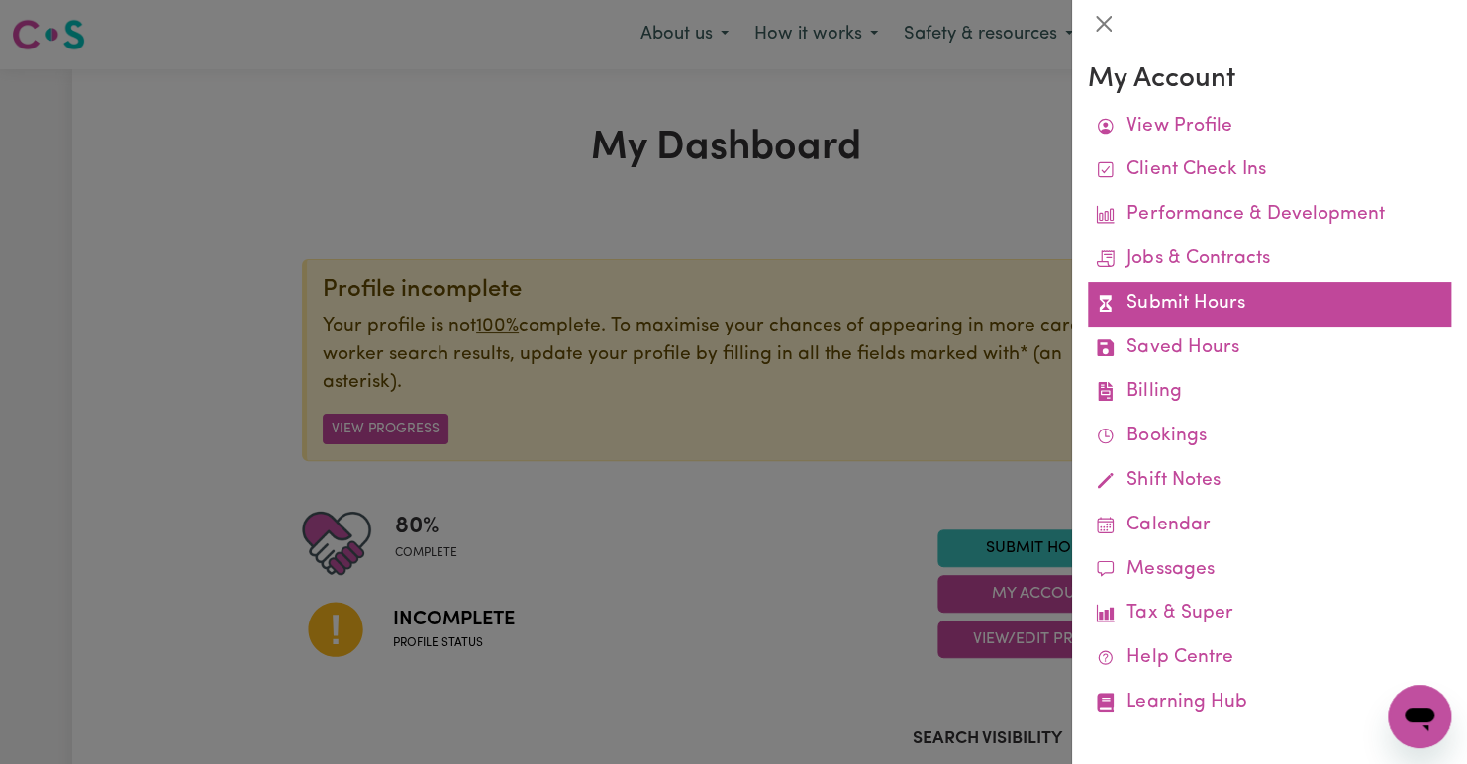
click at [1233, 303] on link "Submit Hours" at bounding box center [1269, 304] width 363 height 45
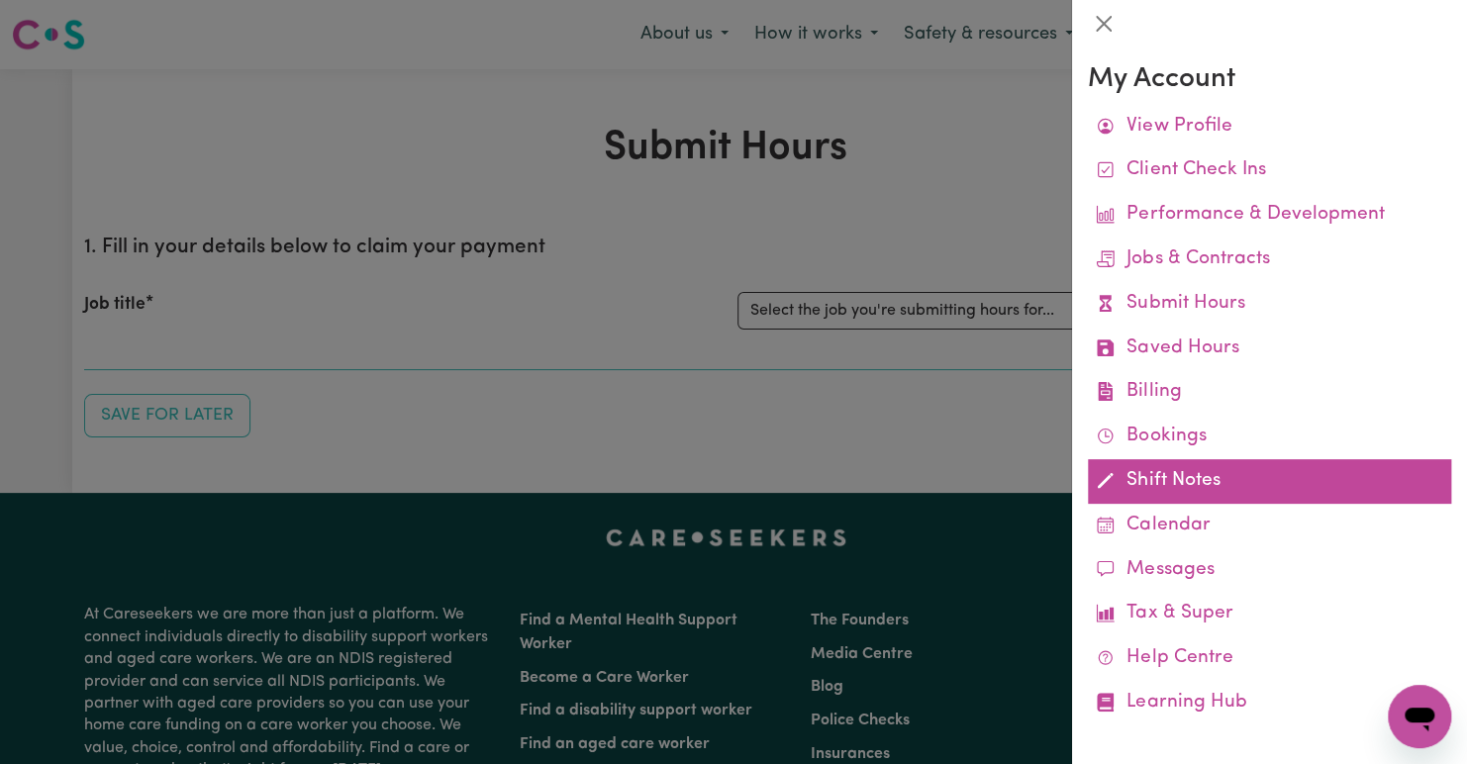
click at [1146, 485] on link "Shift Notes" at bounding box center [1269, 481] width 363 height 45
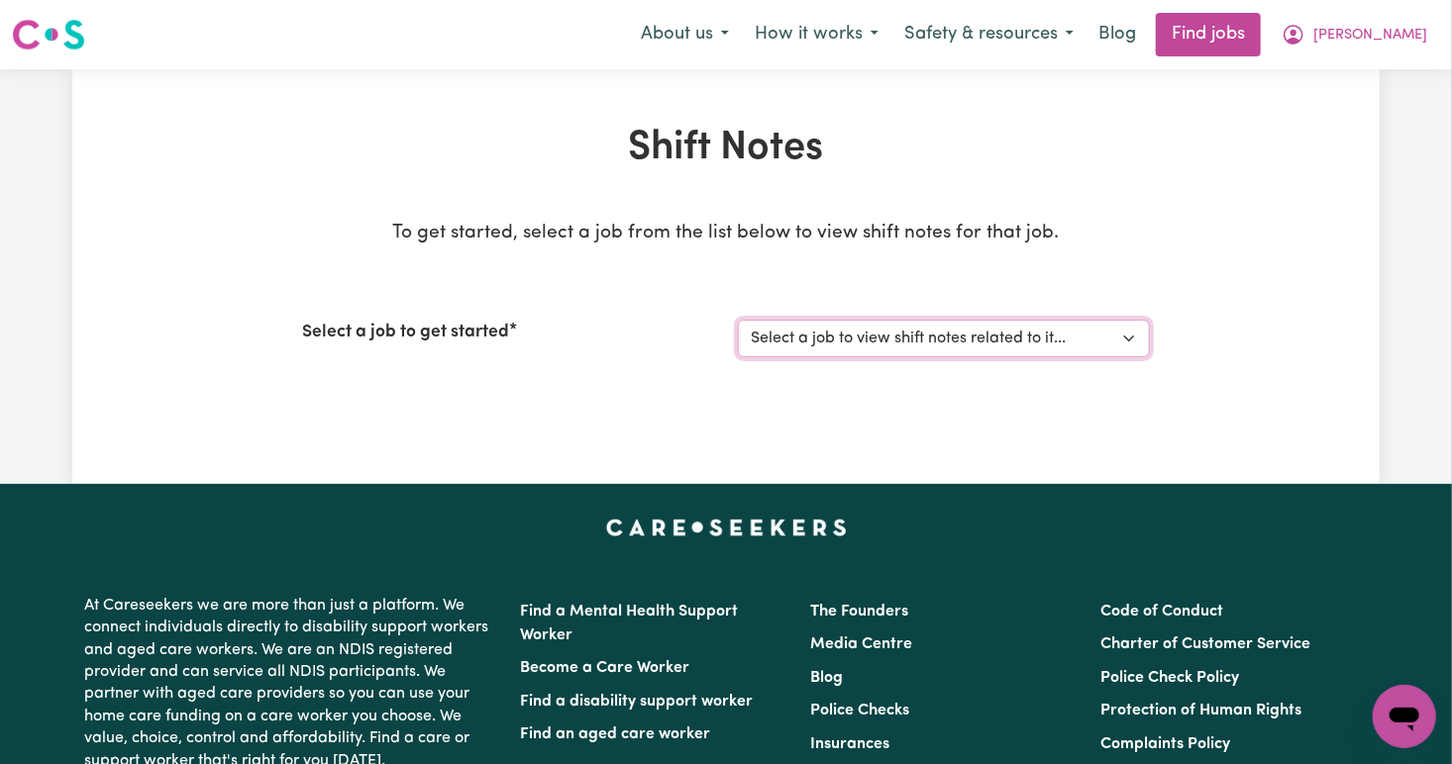
click at [1124, 342] on select "Select a job to view shift notes related to it..." at bounding box center [944, 339] width 412 height 38
click at [499, 332] on label "Select a job to get started" at bounding box center [405, 333] width 207 height 26
click at [738, 332] on select "Select a job to view shift notes related to it..." at bounding box center [944, 339] width 412 height 38
click at [944, 332] on select "Select a job to view shift notes related to it..." at bounding box center [944, 339] width 412 height 38
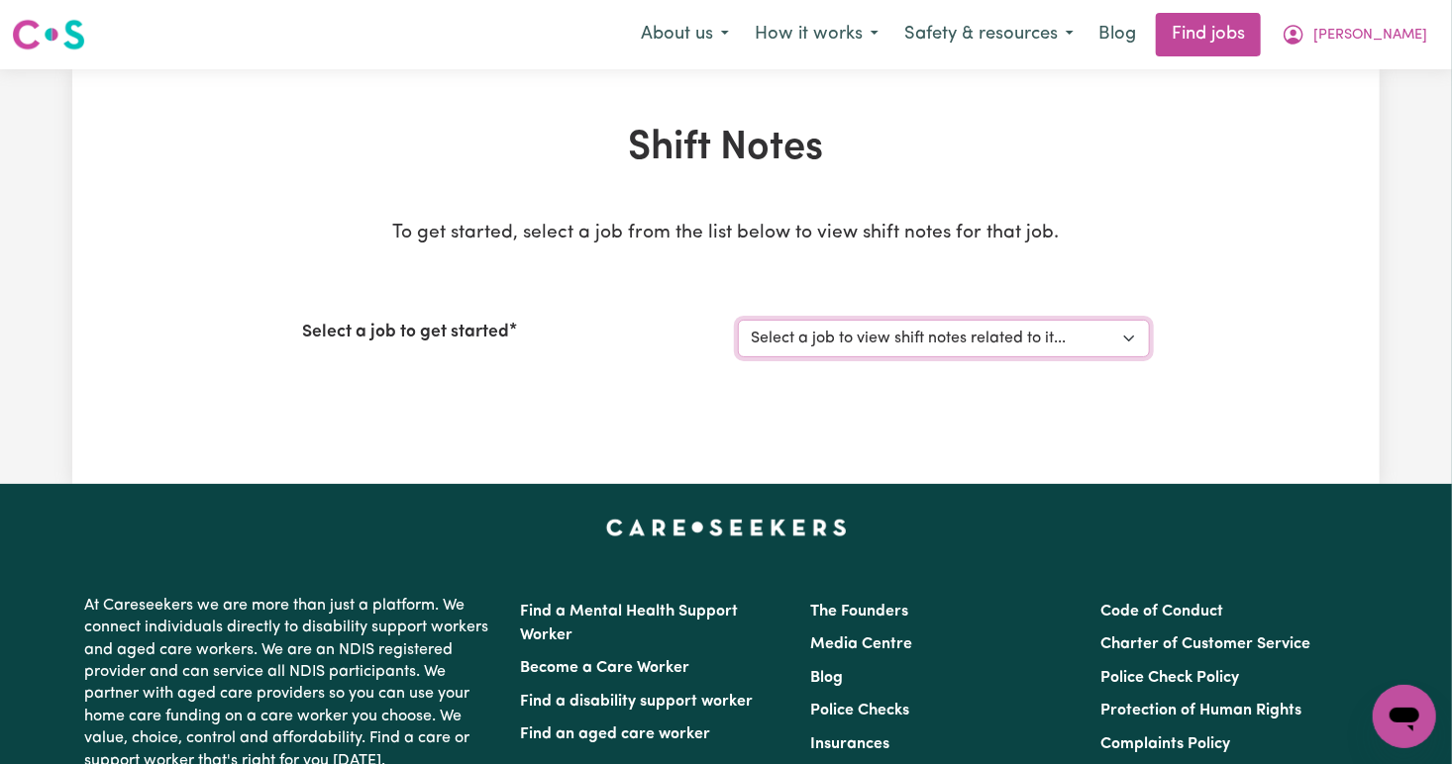
click at [976, 332] on select "Select a job to view shift notes related to it..." at bounding box center [944, 339] width 412 height 38
click at [1377, 36] on button "Sharon" at bounding box center [1353, 35] width 171 height 42
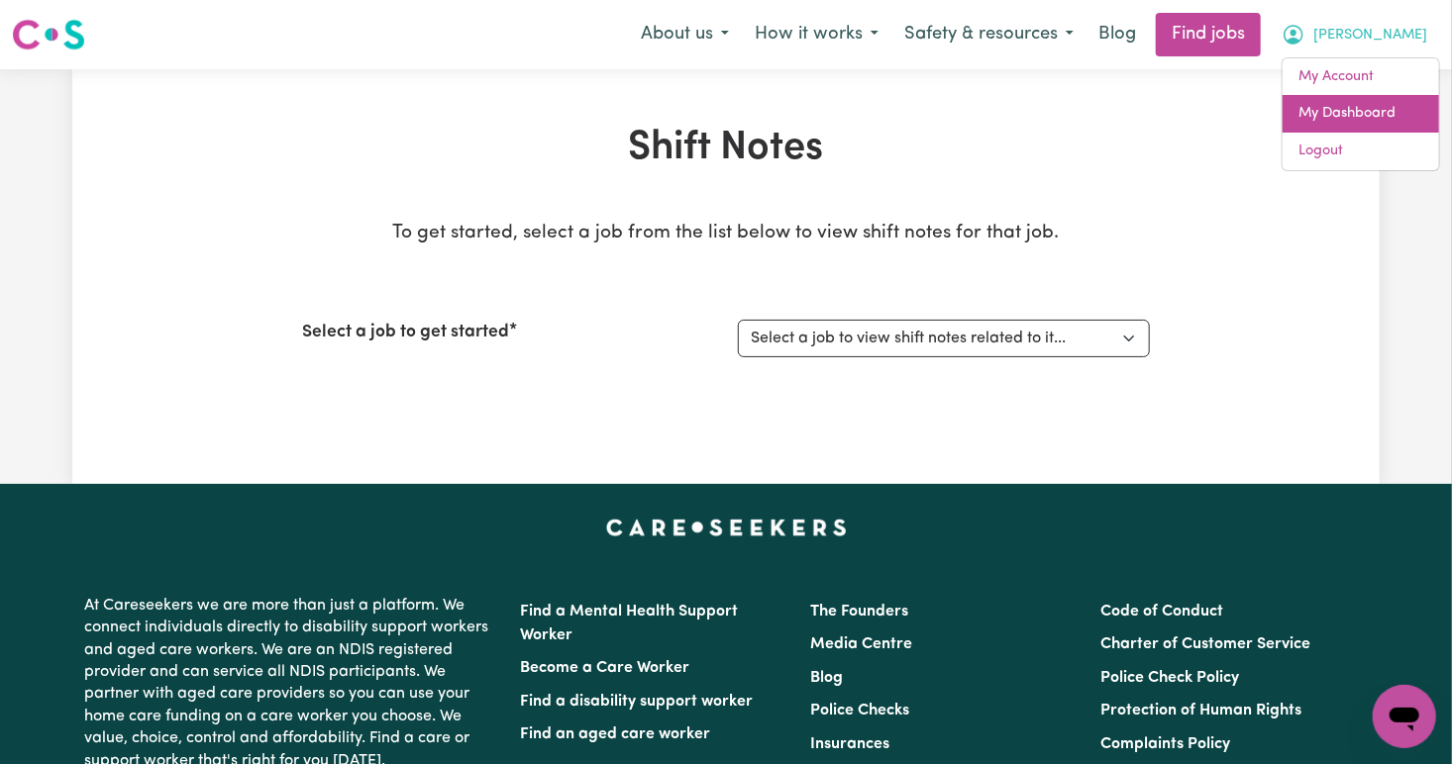
click at [1375, 113] on link "My Dashboard" at bounding box center [1360, 114] width 156 height 38
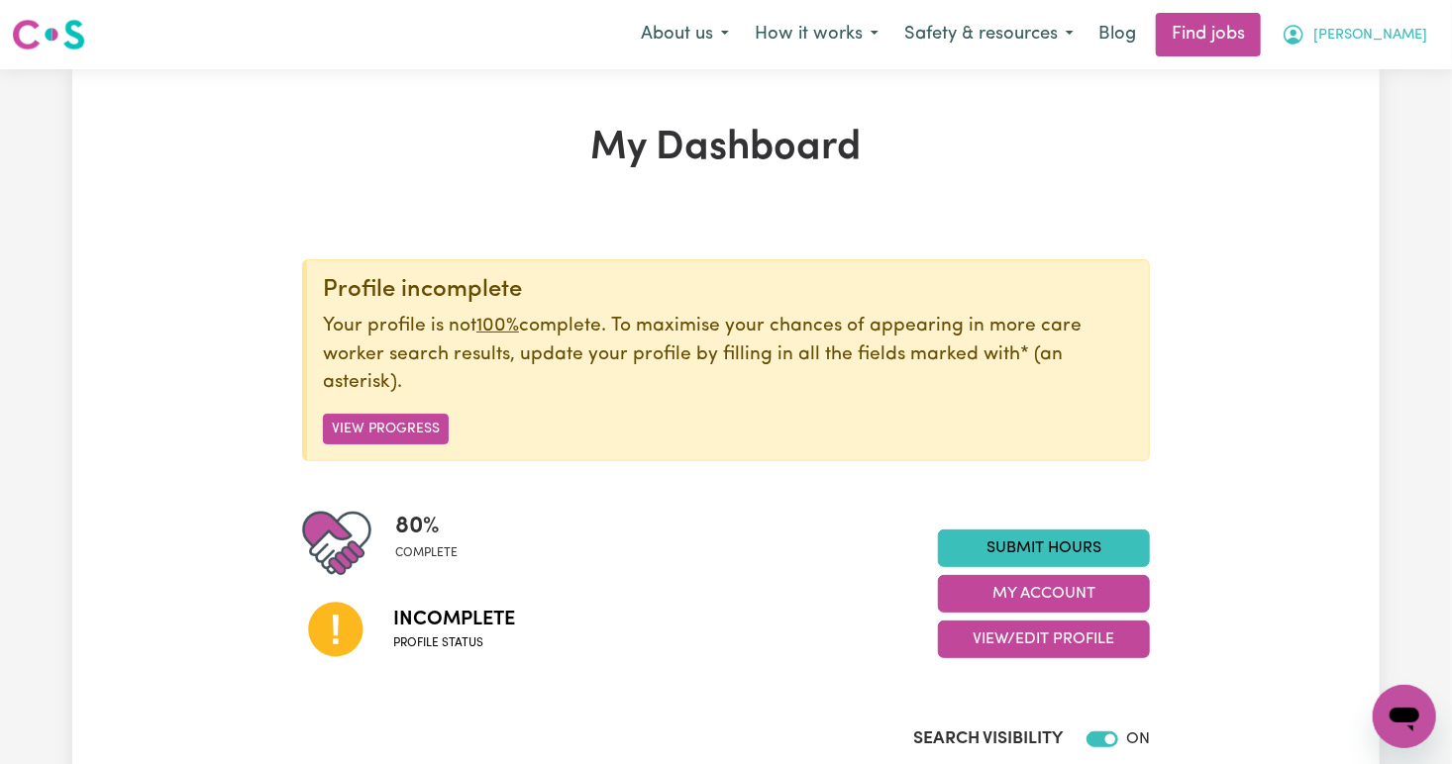
click at [1384, 47] on button "Sharon" at bounding box center [1353, 35] width 171 height 42
click at [1348, 117] on link "My Dashboard" at bounding box center [1360, 114] width 156 height 38
click at [398, 425] on button "View Progress" at bounding box center [386, 429] width 126 height 31
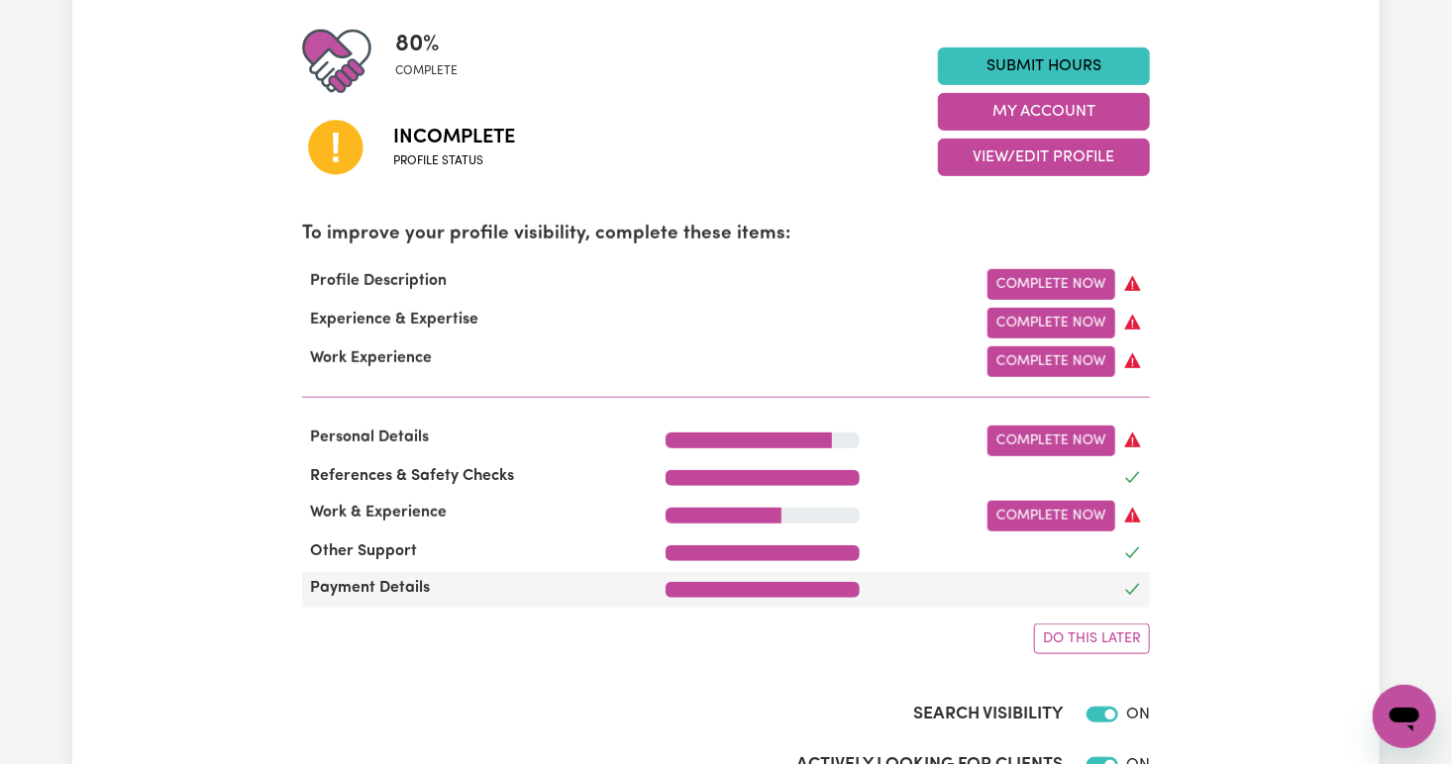
scroll to position [473, 0]
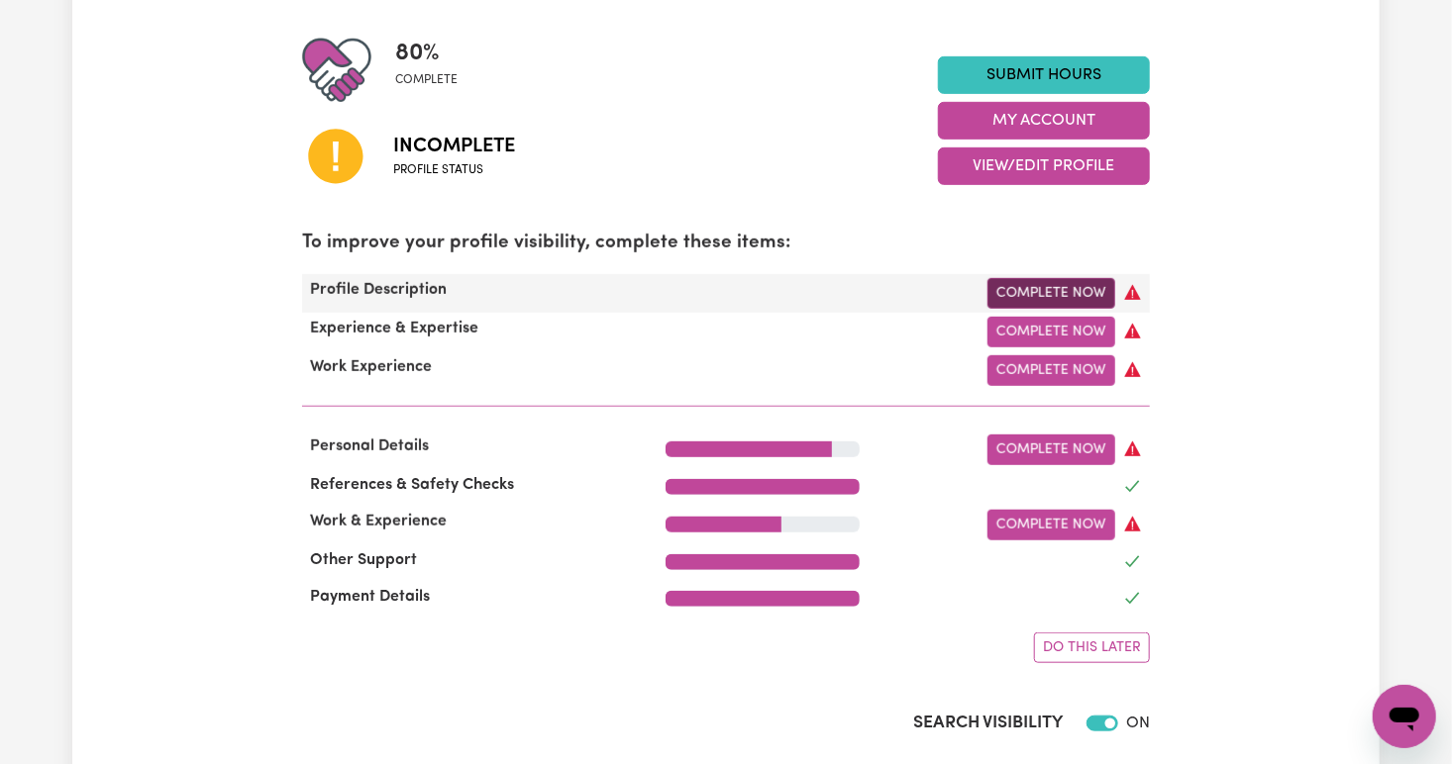
click at [1060, 284] on link "Complete Now" at bounding box center [1051, 293] width 128 height 31
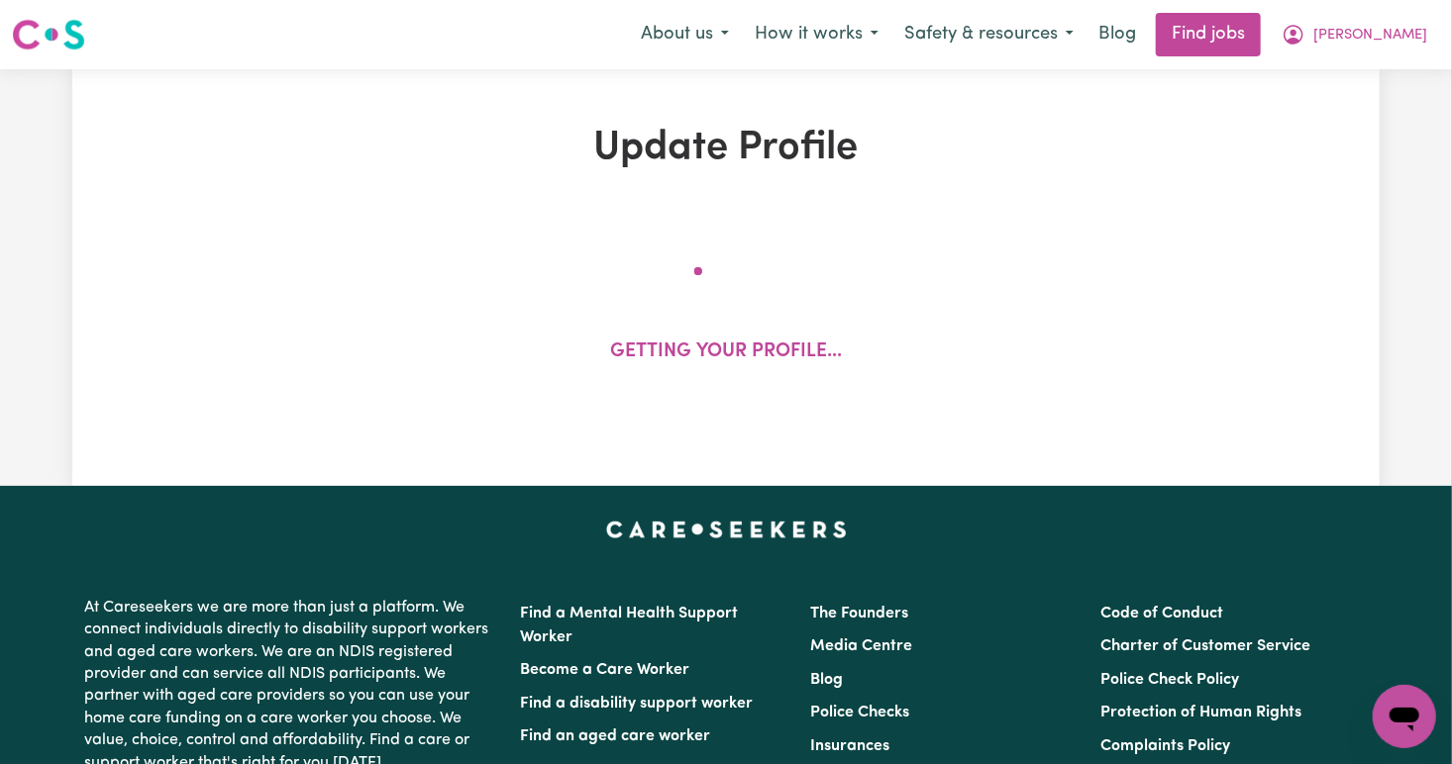
select select "female"
select select "Australian PR"
select select "Studying a healthcare related degree or qualification"
select select "45"
select select "56"
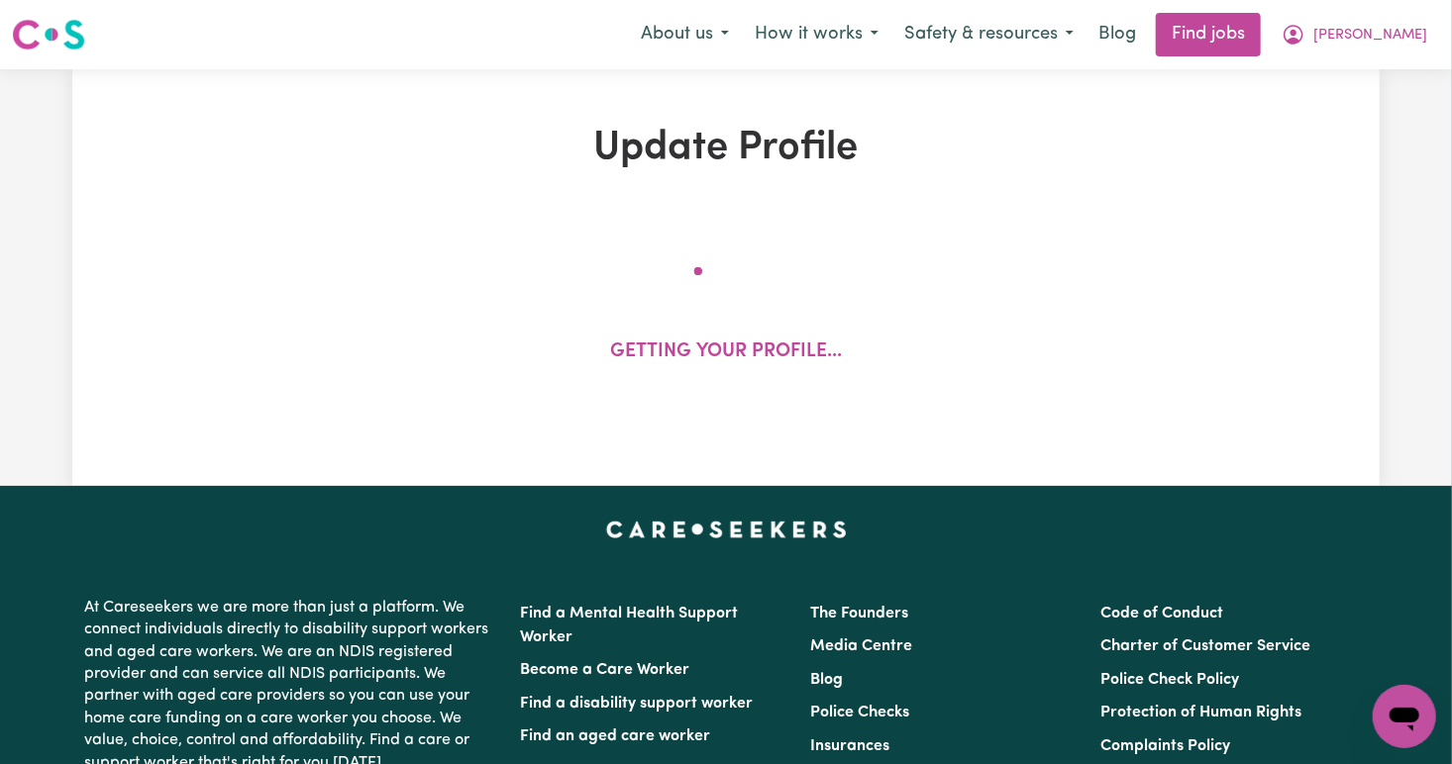
select select "70"
select select "90"
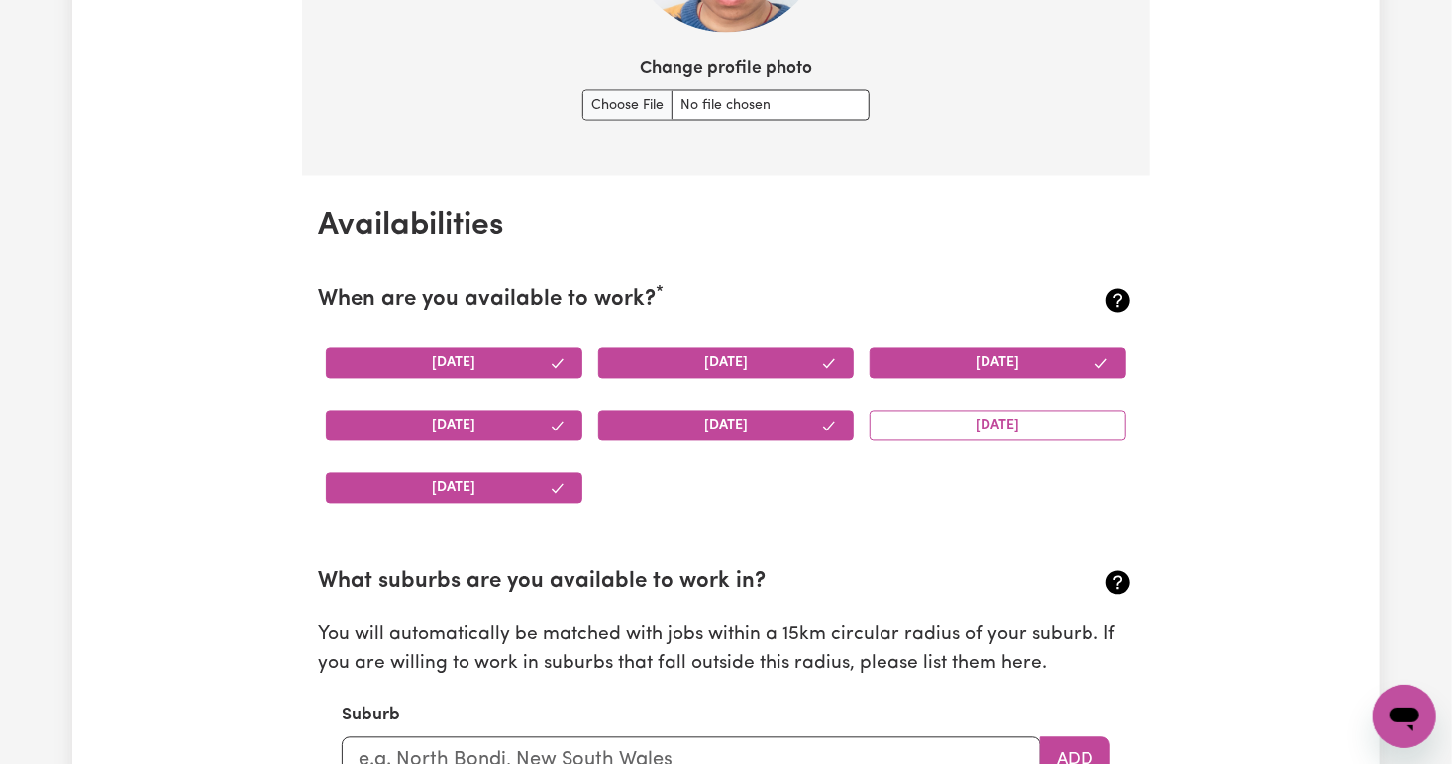
scroll to position [1939, 0]
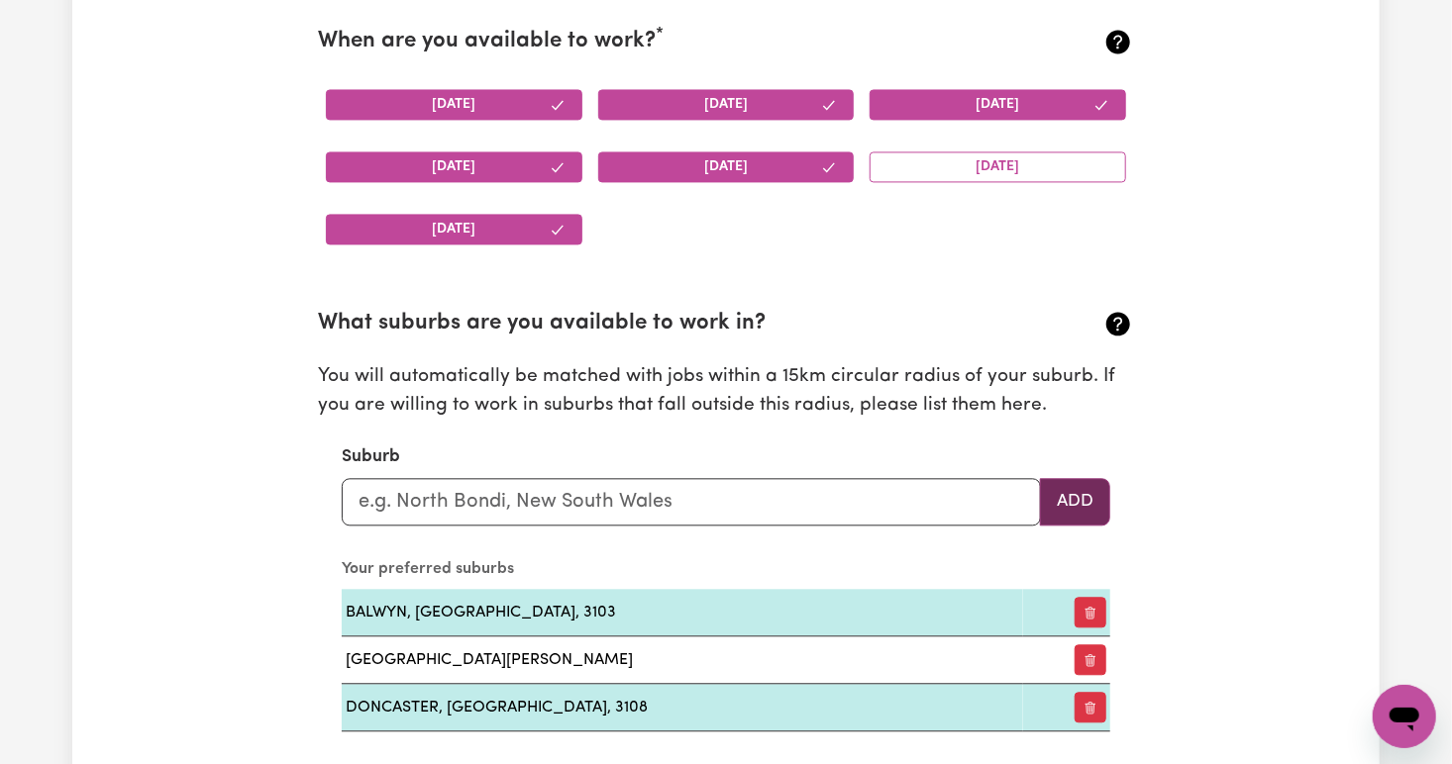
click at [1085, 508] on button "Add" at bounding box center [1075, 502] width 70 height 48
click at [1066, 499] on button "Add" at bounding box center [1075, 502] width 70 height 48
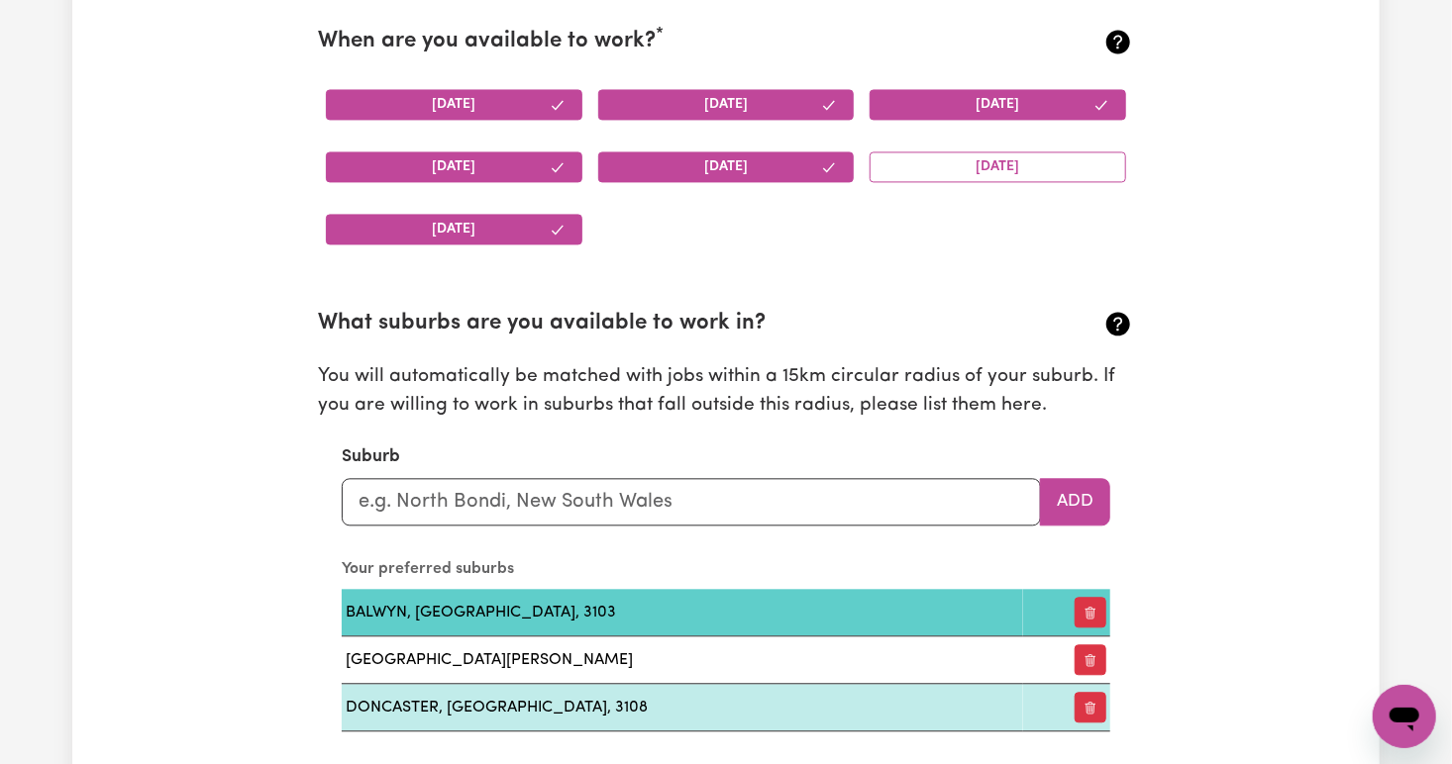
click at [529, 604] on td "BALWYN, Victoria, 3103" at bounding box center [682, 613] width 681 height 48
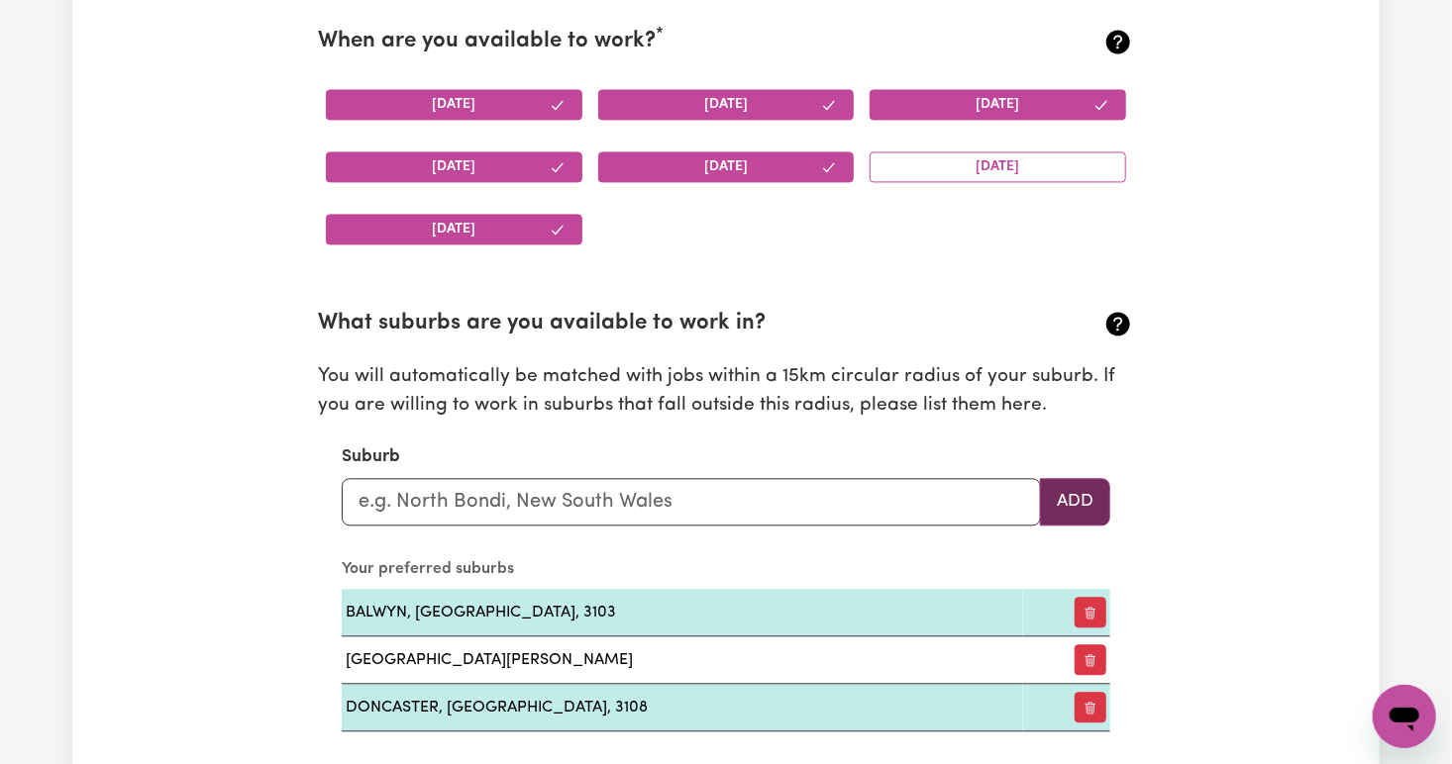
click at [1078, 507] on button "Add" at bounding box center [1075, 502] width 70 height 48
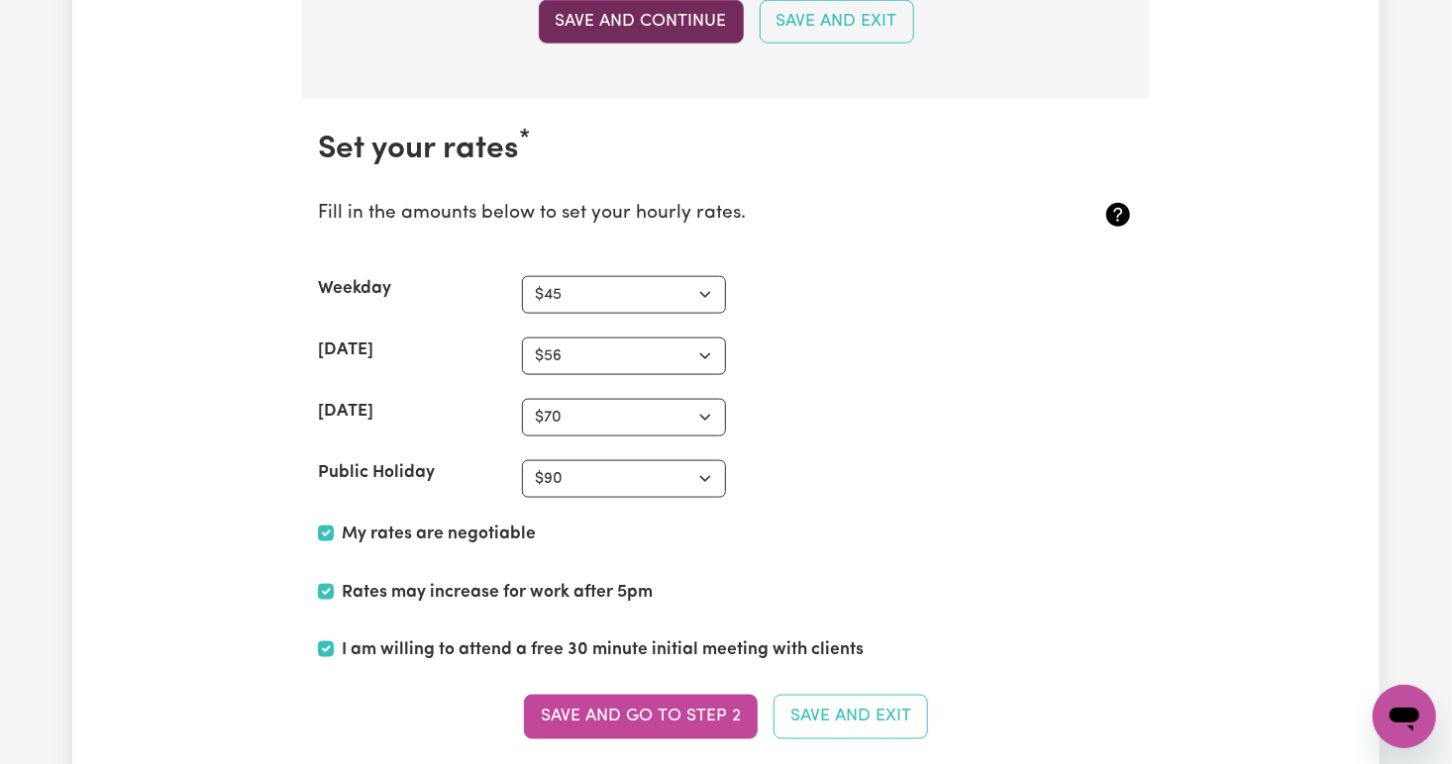
scroll to position [4621, 0]
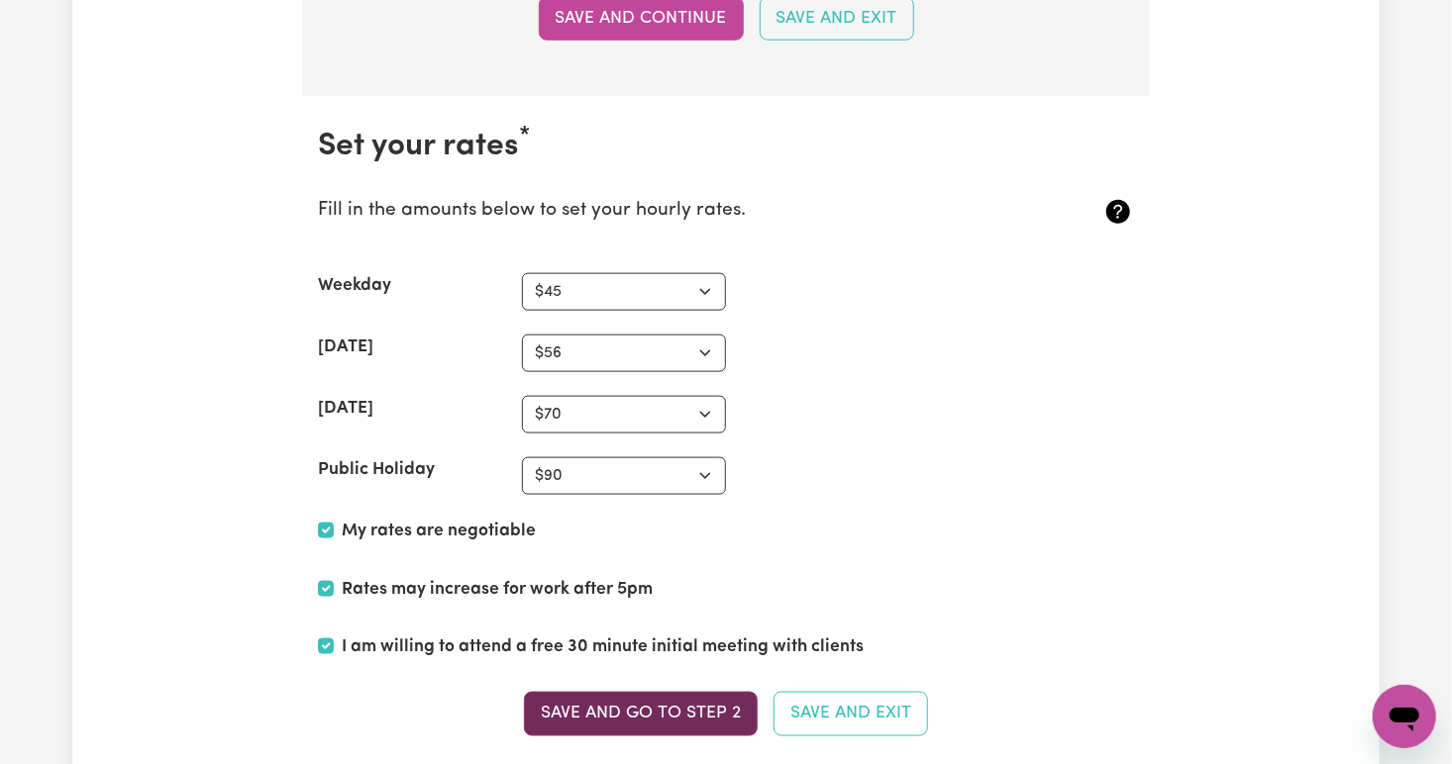
click at [646, 704] on button "Save and go to Step 2" at bounding box center [641, 714] width 234 height 44
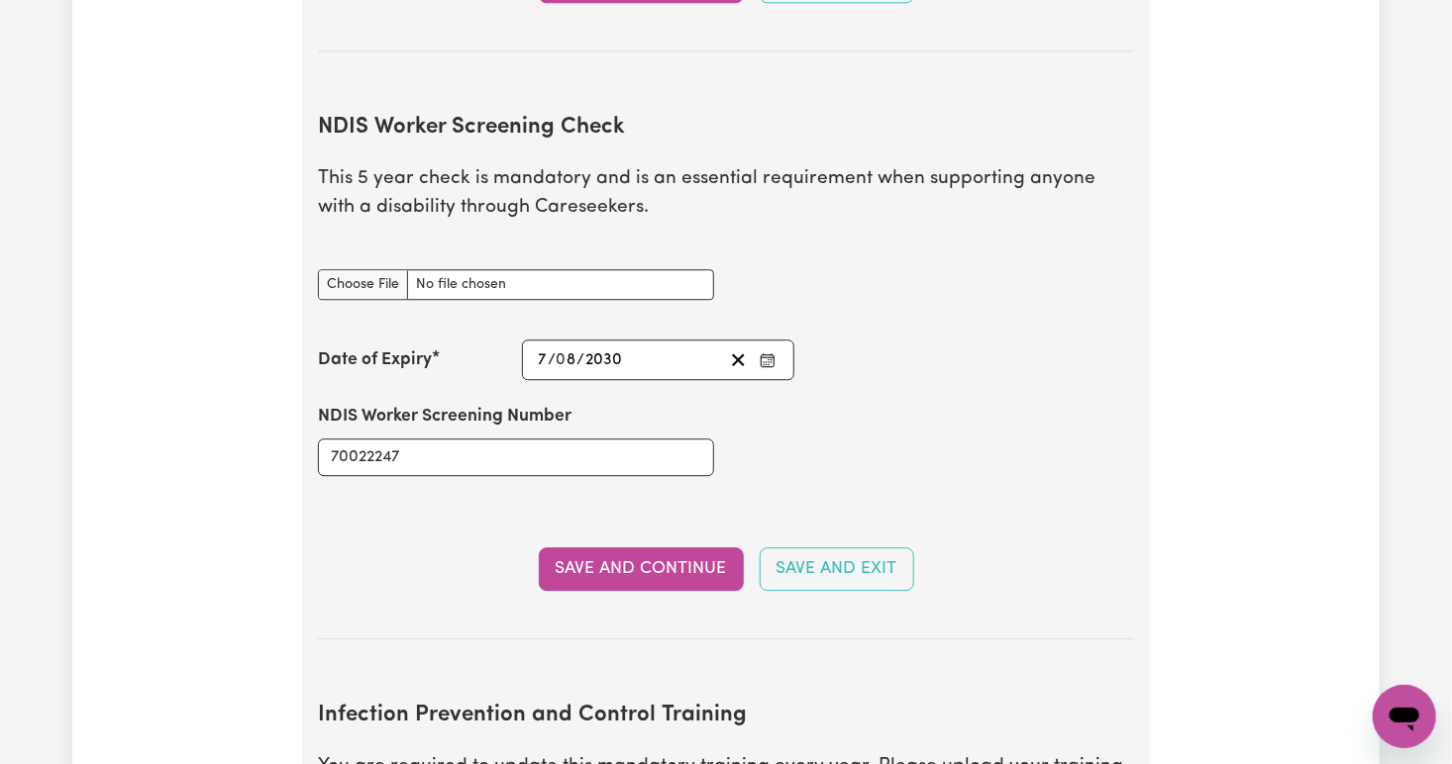
scroll to position [2436, 0]
click at [611, 547] on button "Save and Continue" at bounding box center [641, 569] width 205 height 44
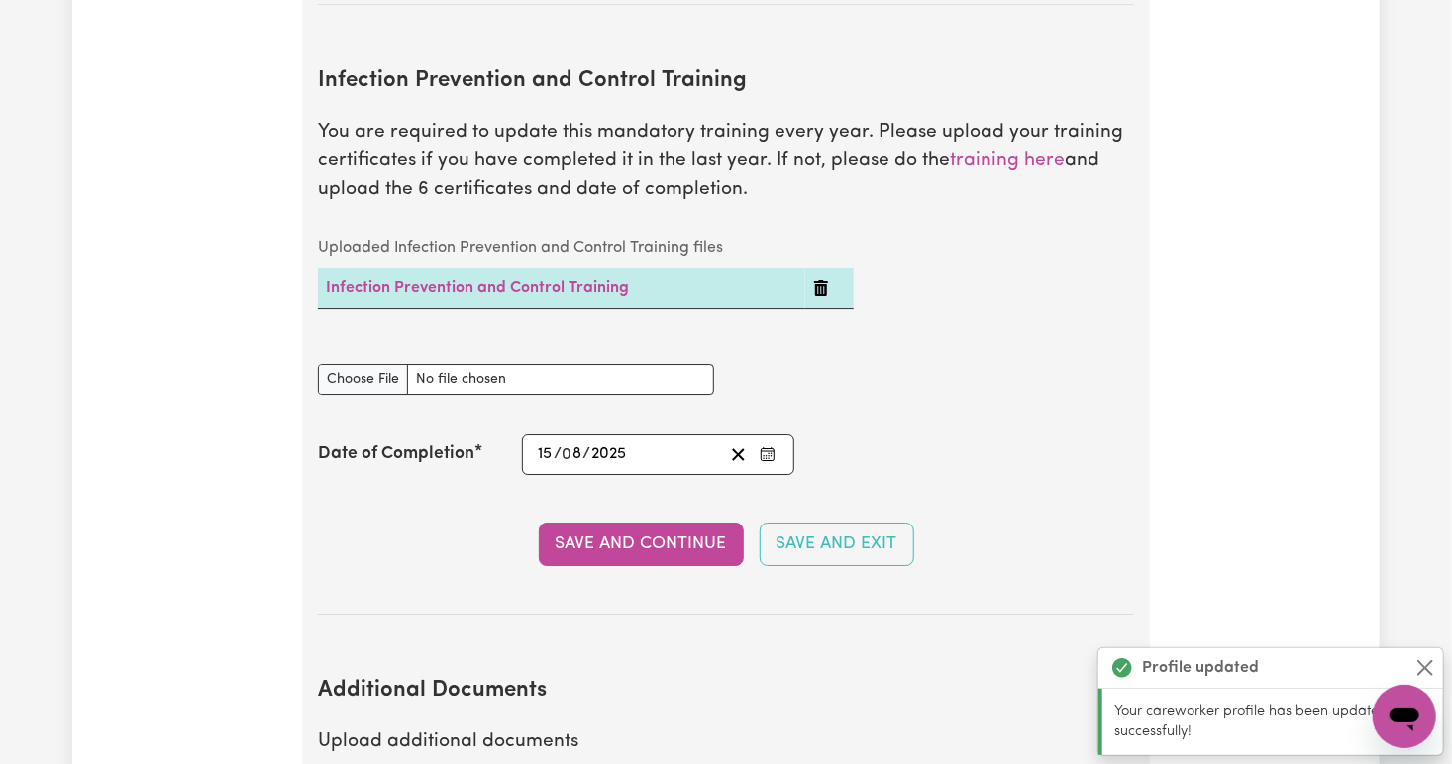
scroll to position [3073, 0]
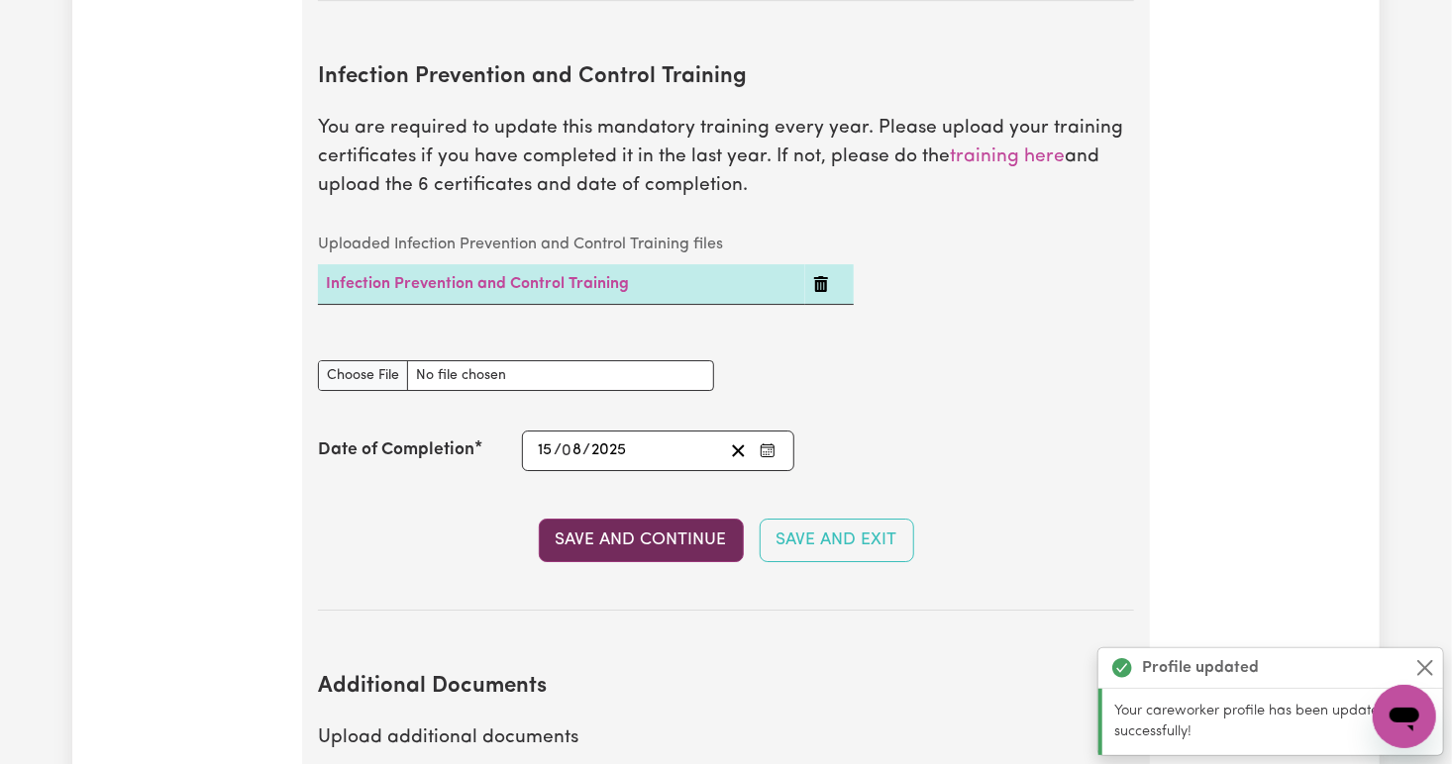
click at [616, 519] on button "Save and Continue" at bounding box center [641, 541] width 205 height 44
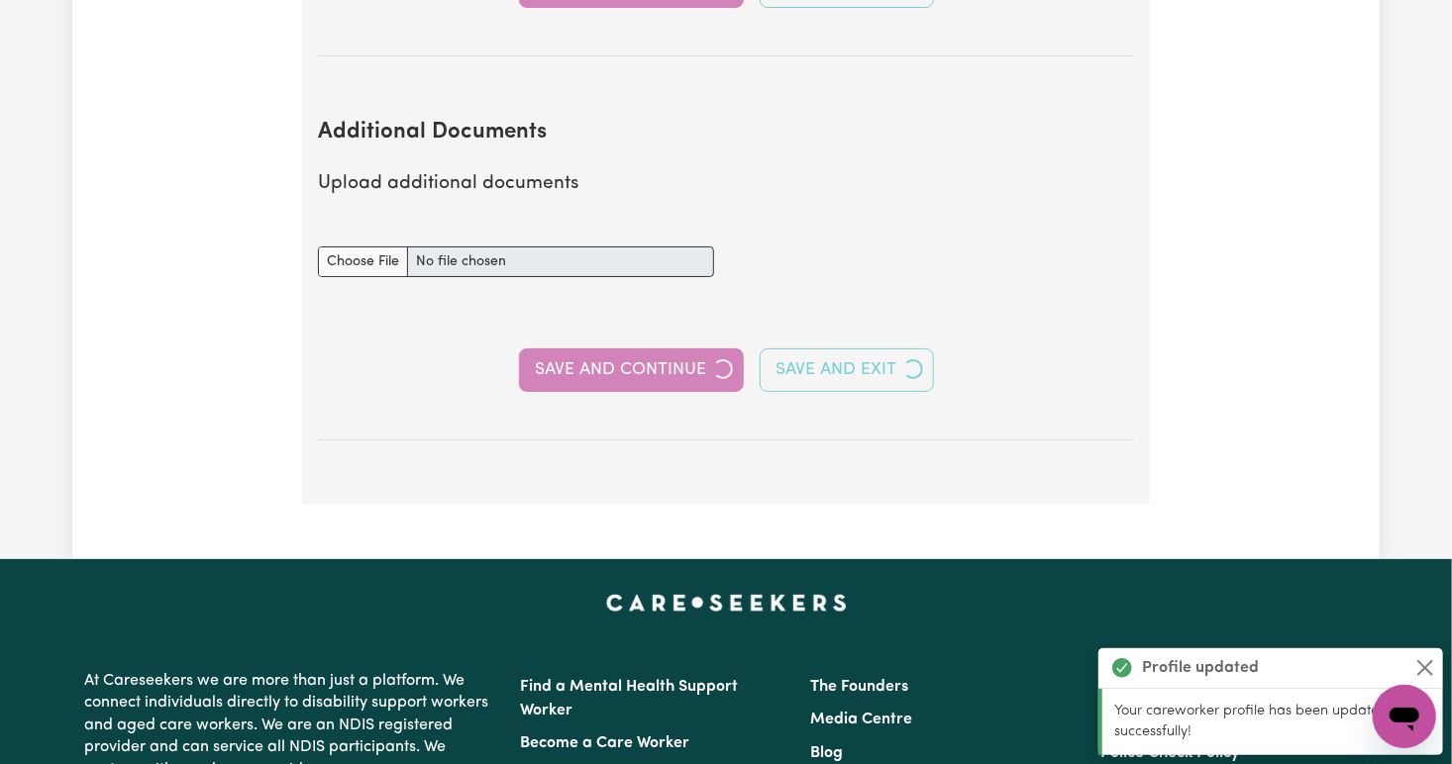
scroll to position [3681, 0]
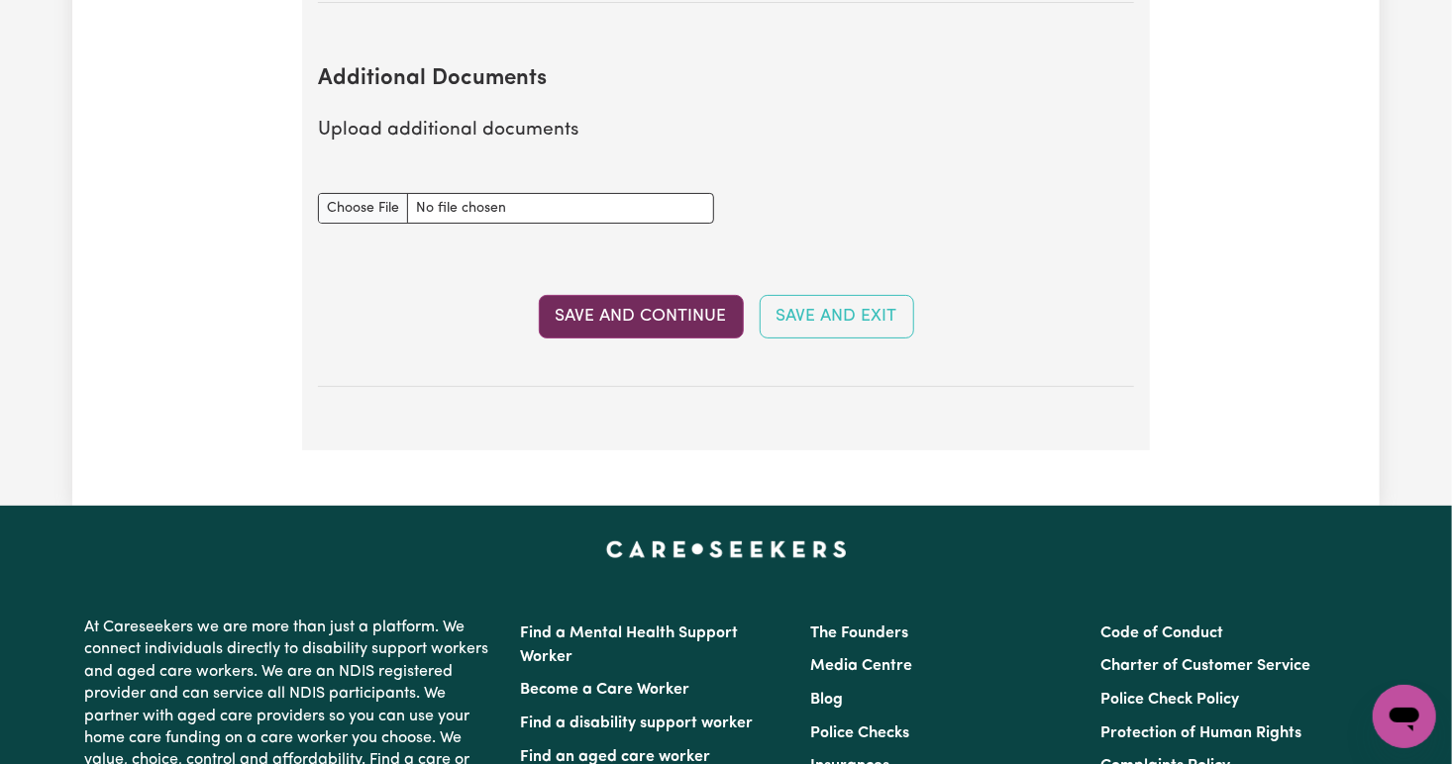
click at [602, 295] on button "Save and Continue" at bounding box center [641, 317] width 205 height 44
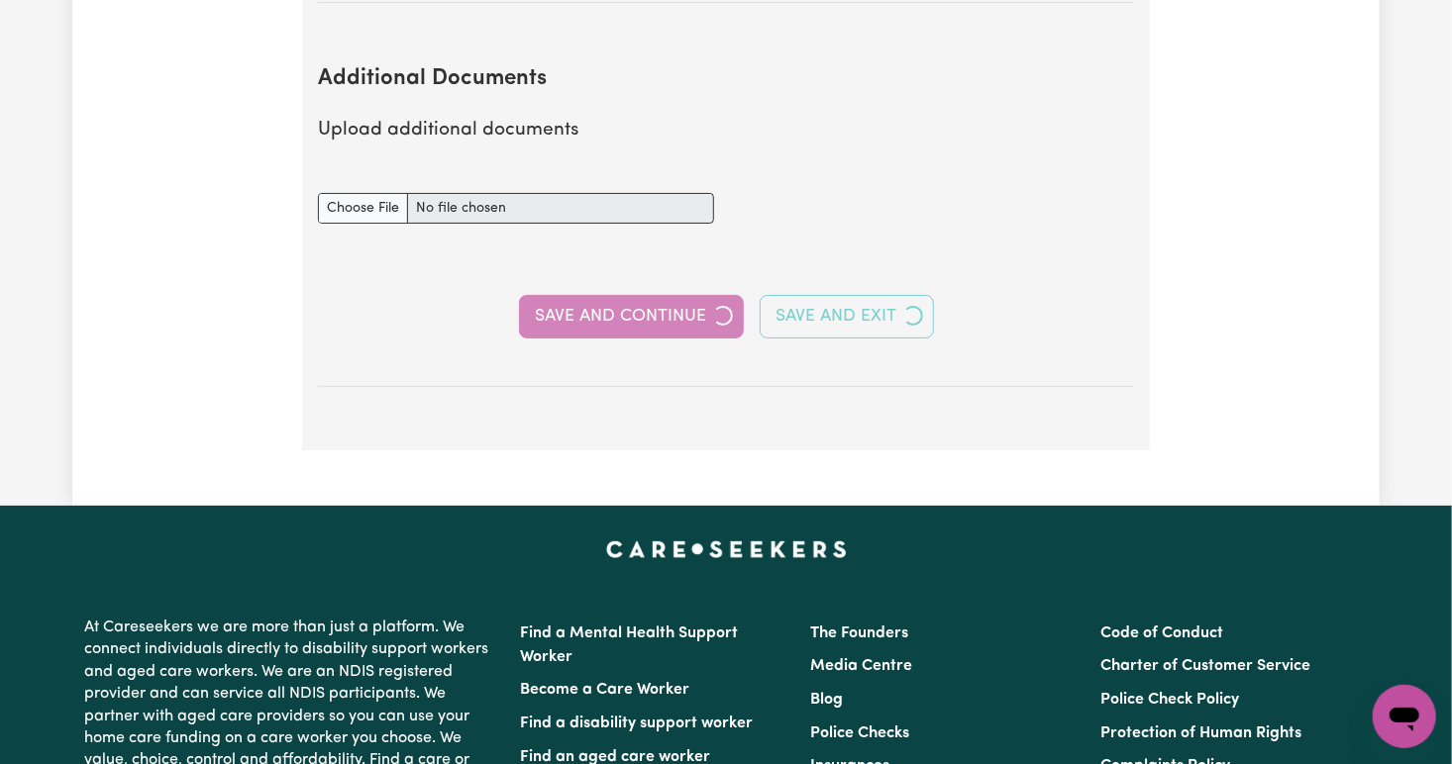
select select "Certificate III (Individual Support)"
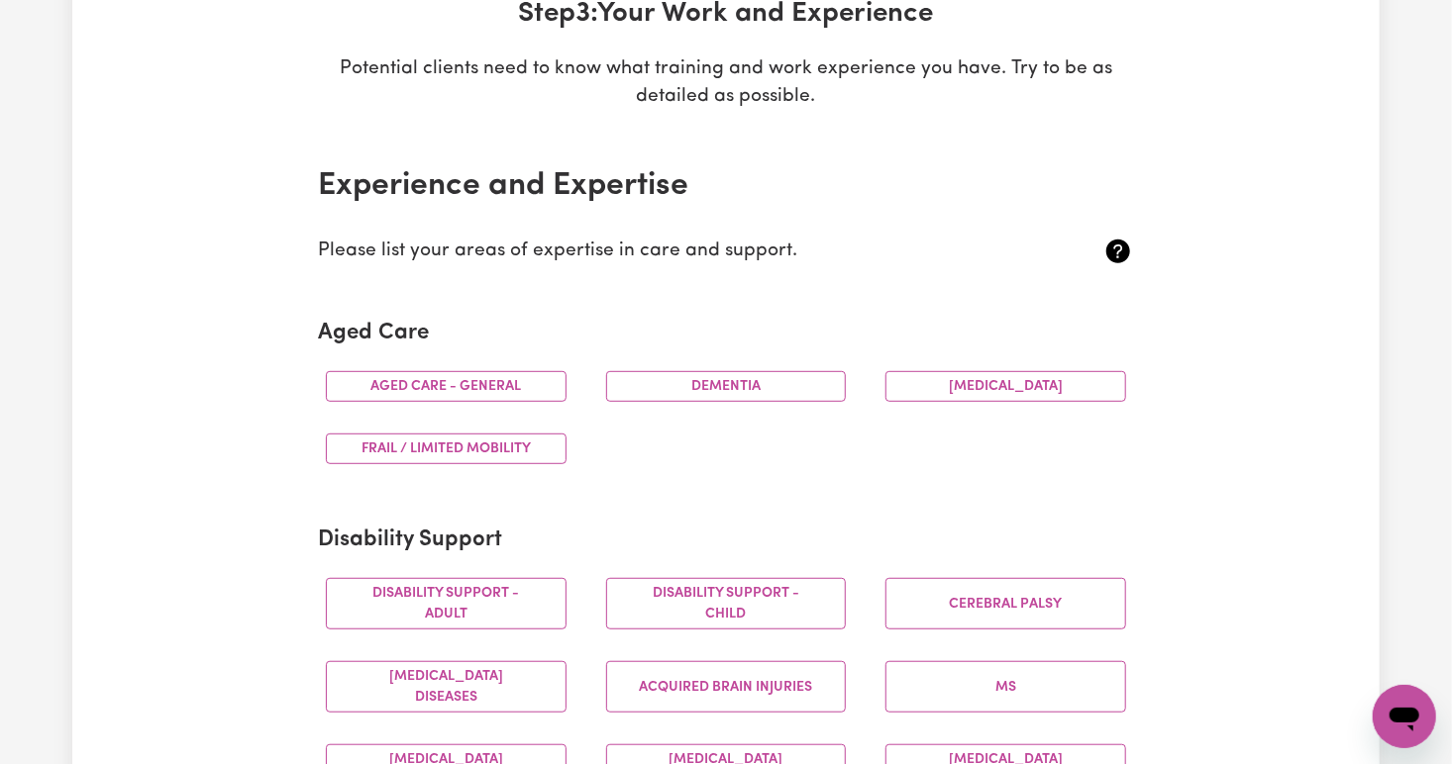
scroll to position [324, 0]
click at [523, 379] on button "Aged care - General" at bounding box center [446, 387] width 241 height 31
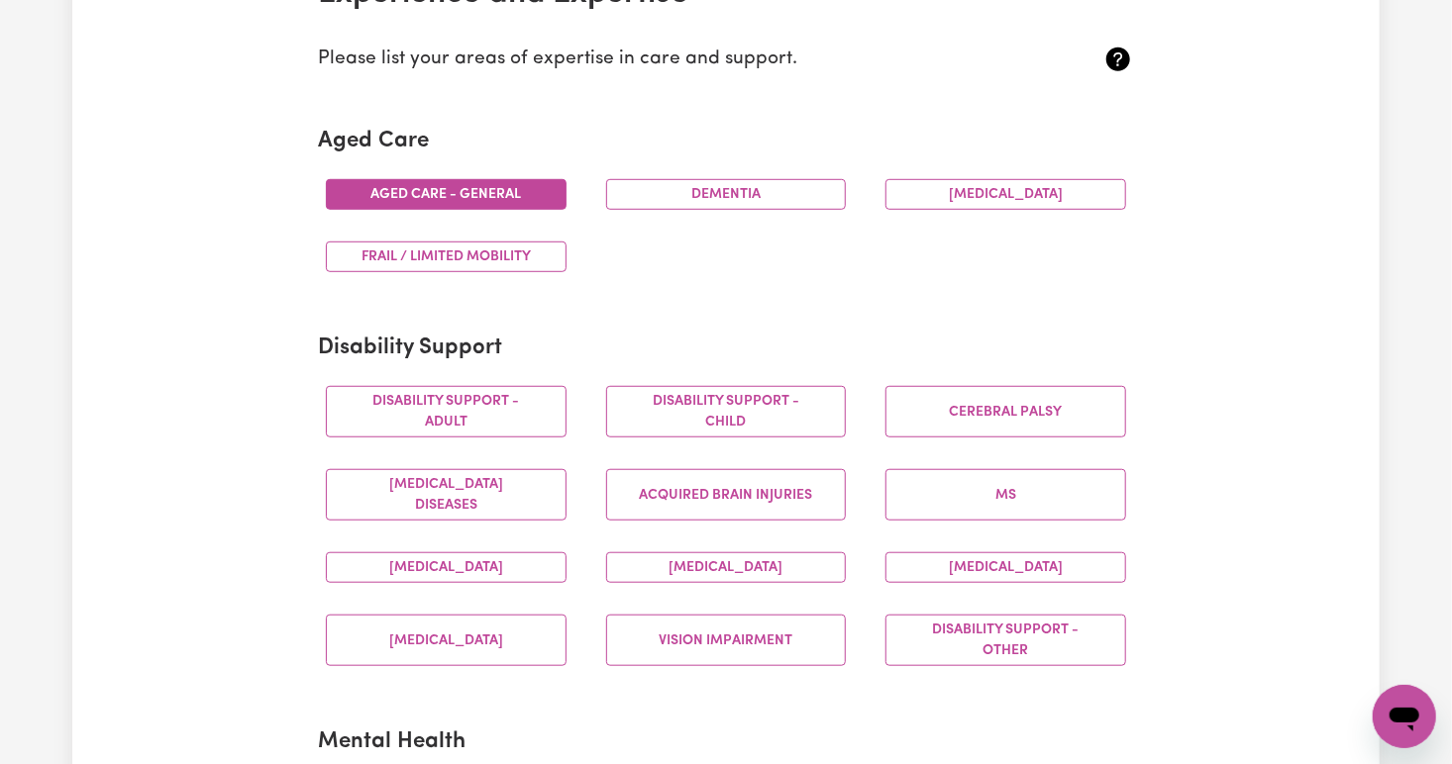
scroll to position [522, 0]
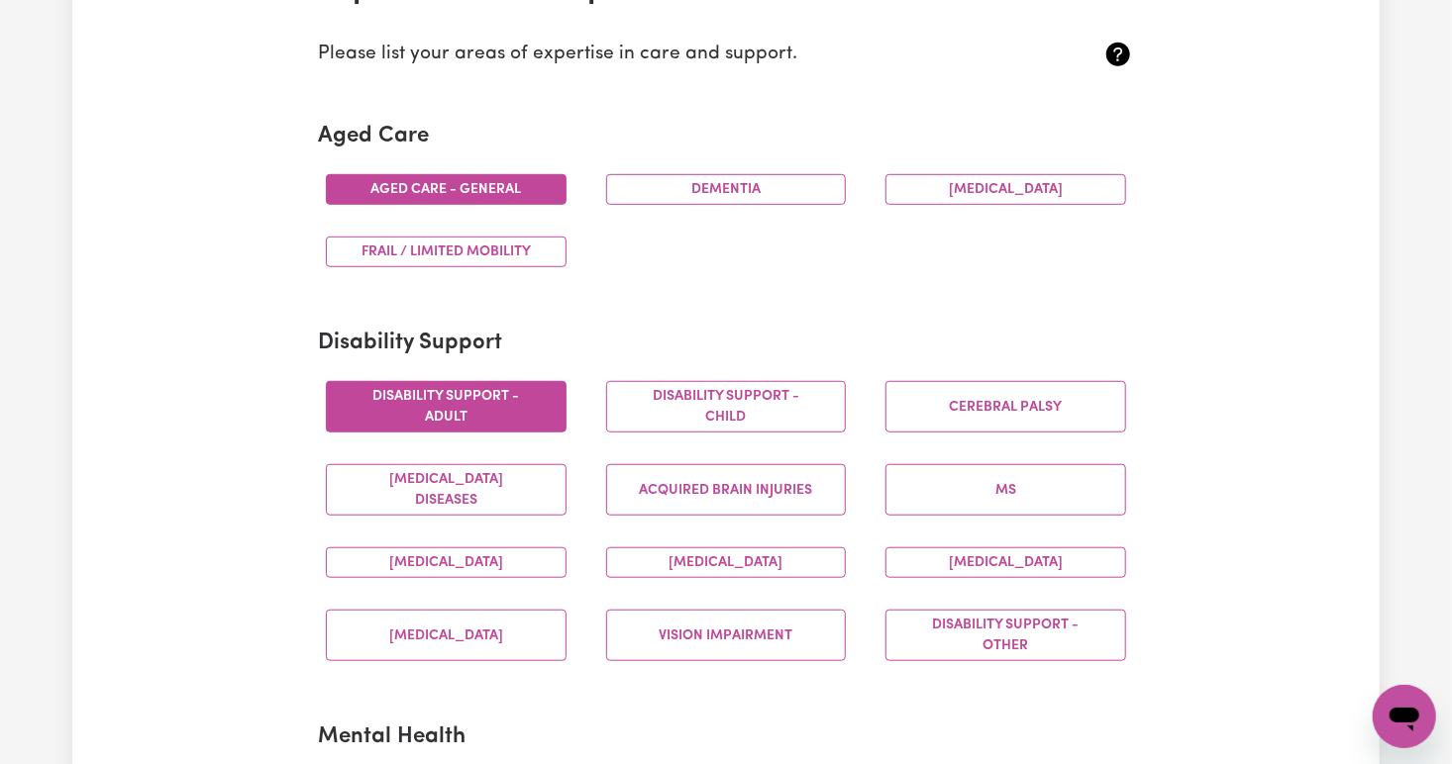
click at [460, 388] on button "Disability support - Adult" at bounding box center [446, 406] width 241 height 51
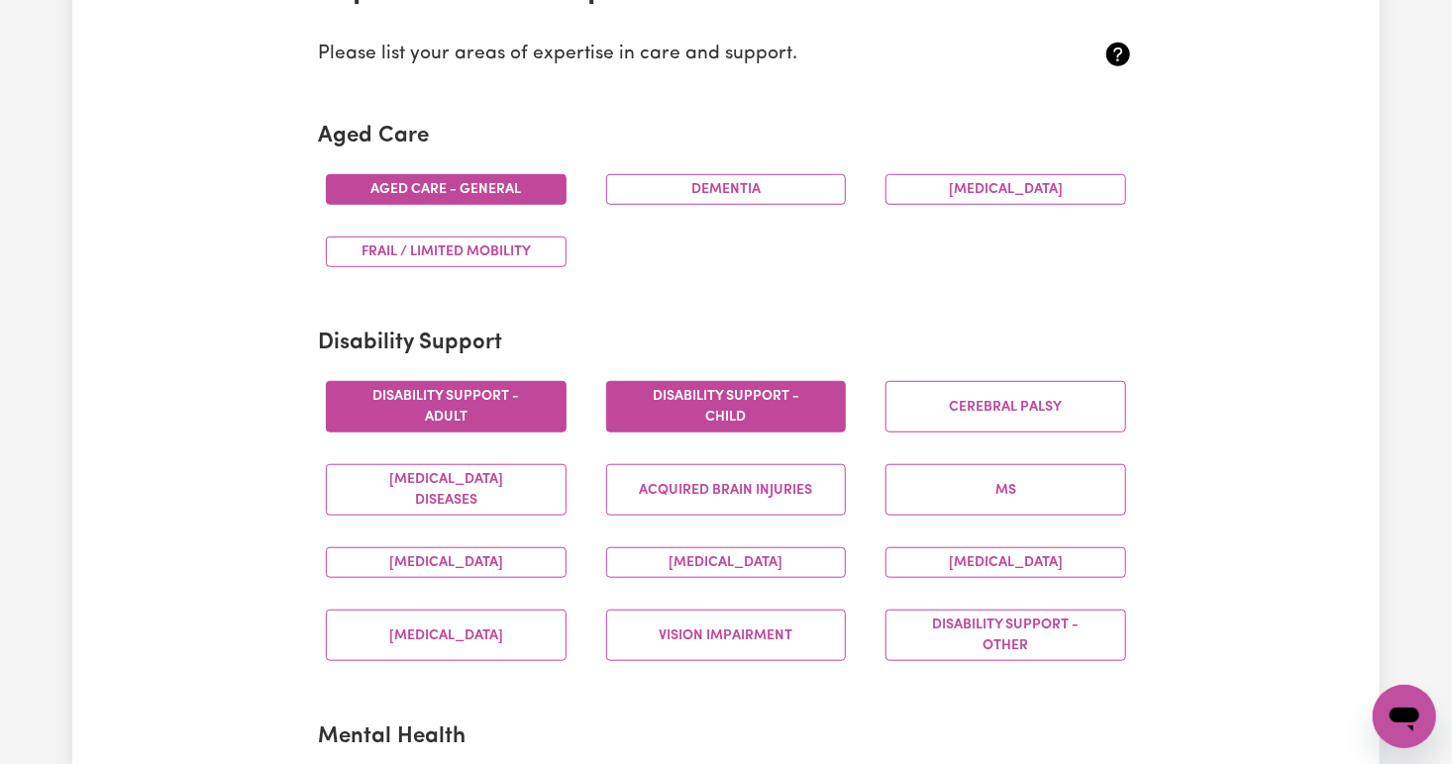
click at [650, 400] on button "Disability support - Child" at bounding box center [726, 406] width 241 height 51
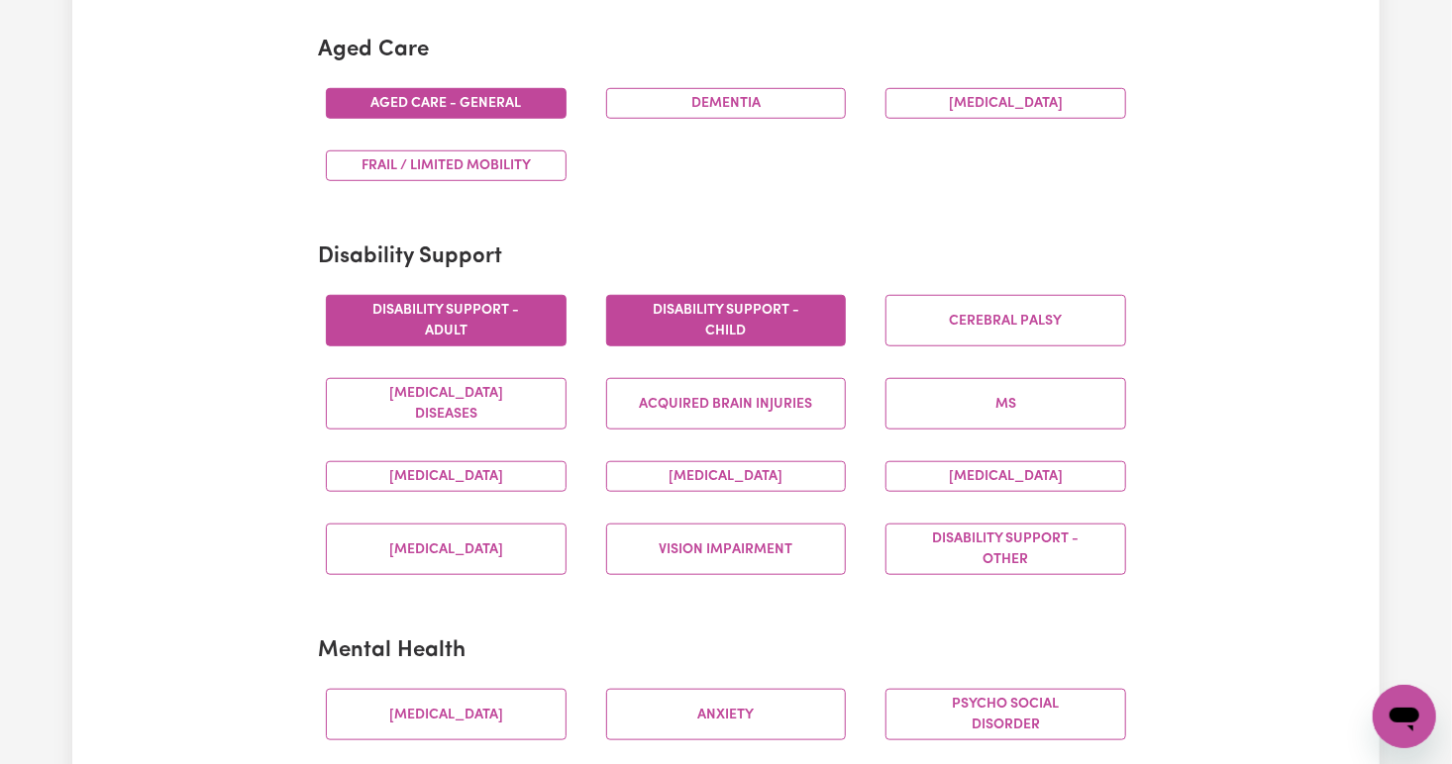
scroll to position [609, 0]
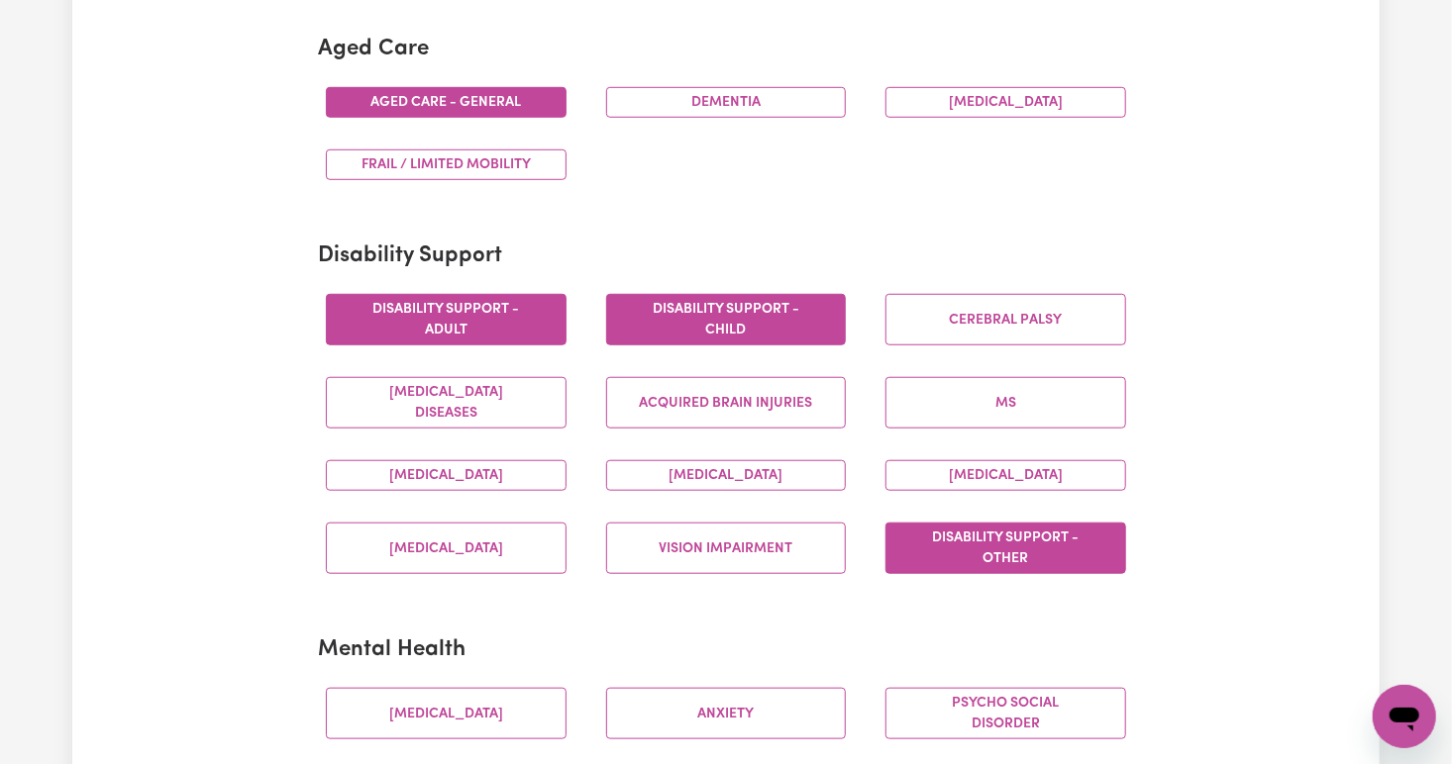
click at [1031, 564] on button "Disability support - Other" at bounding box center [1005, 548] width 241 height 51
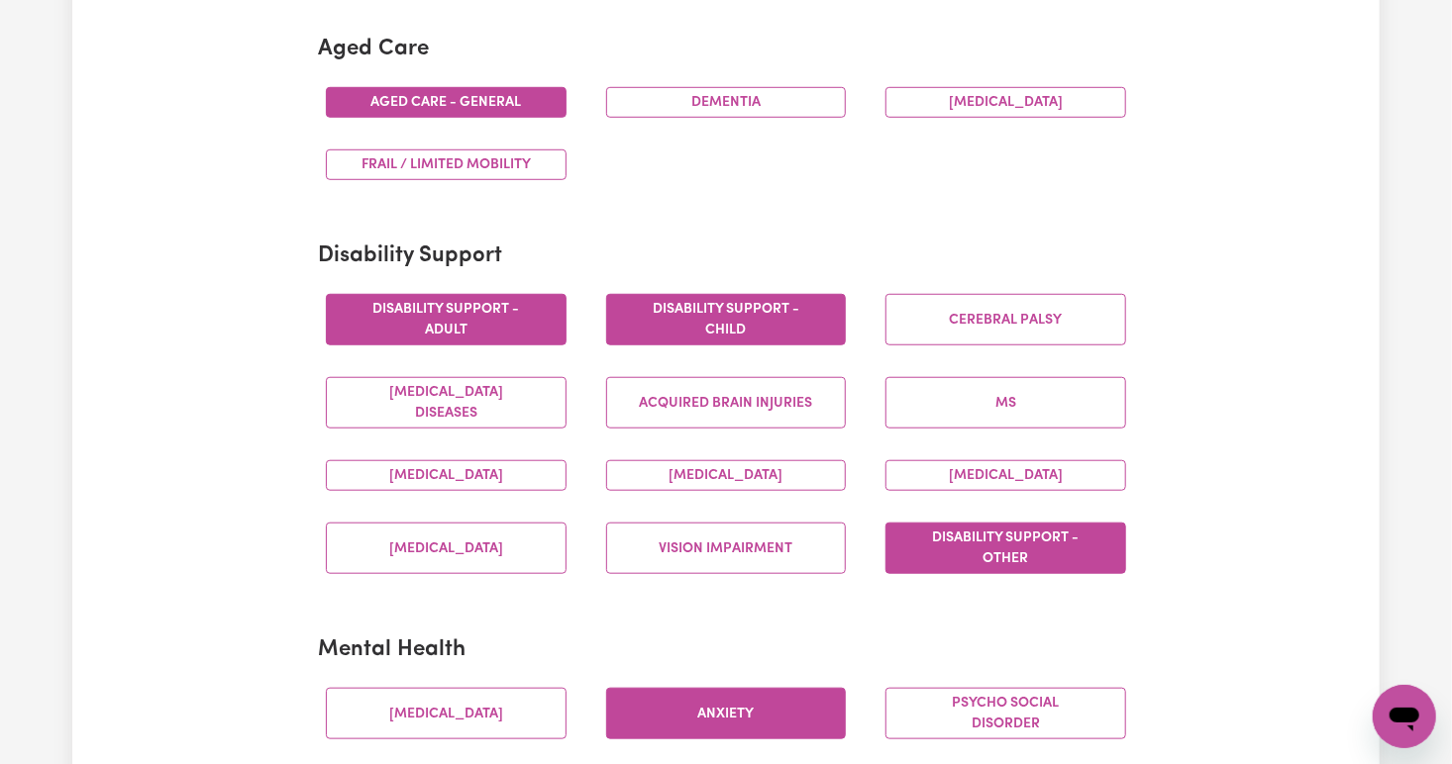
click at [820, 729] on button "Anxiety" at bounding box center [726, 713] width 241 height 51
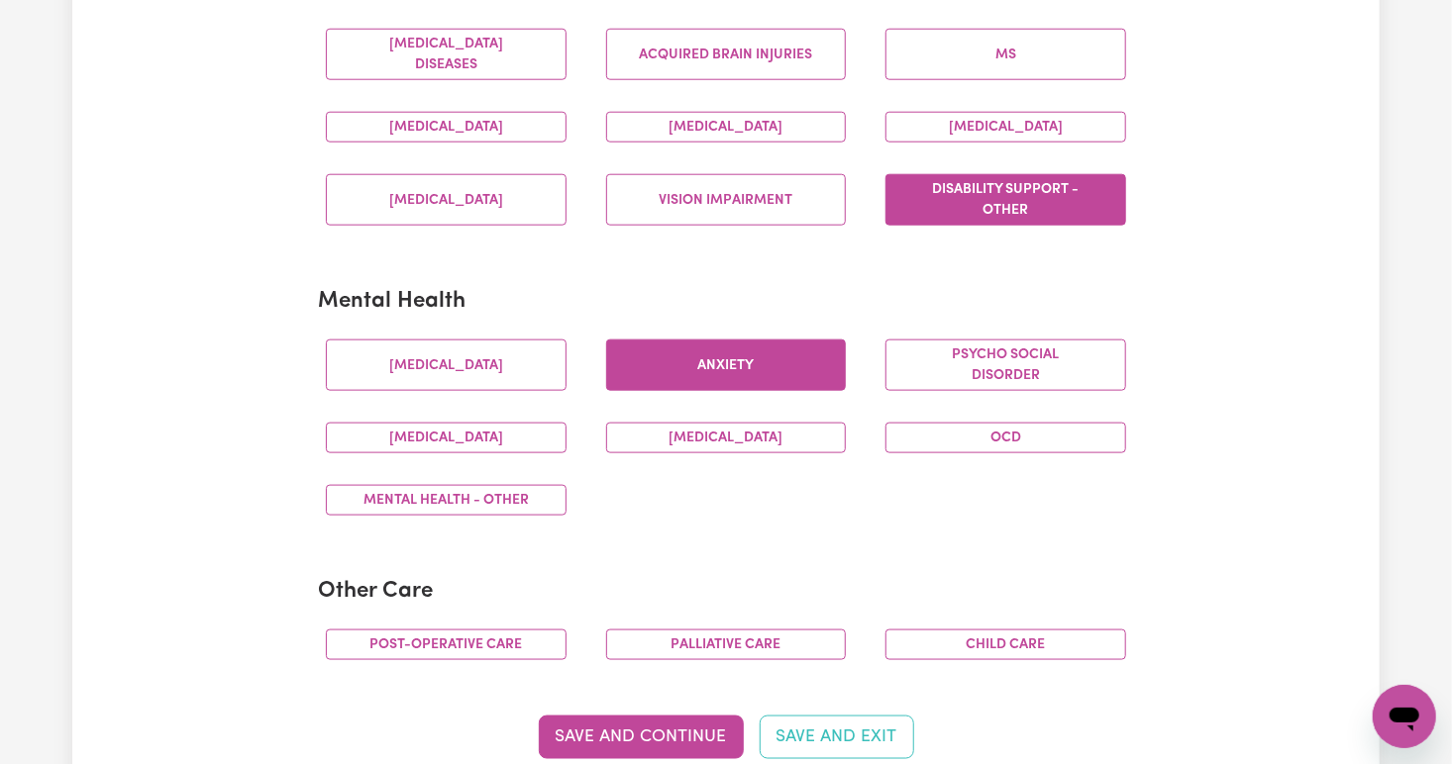
scroll to position [976, 0]
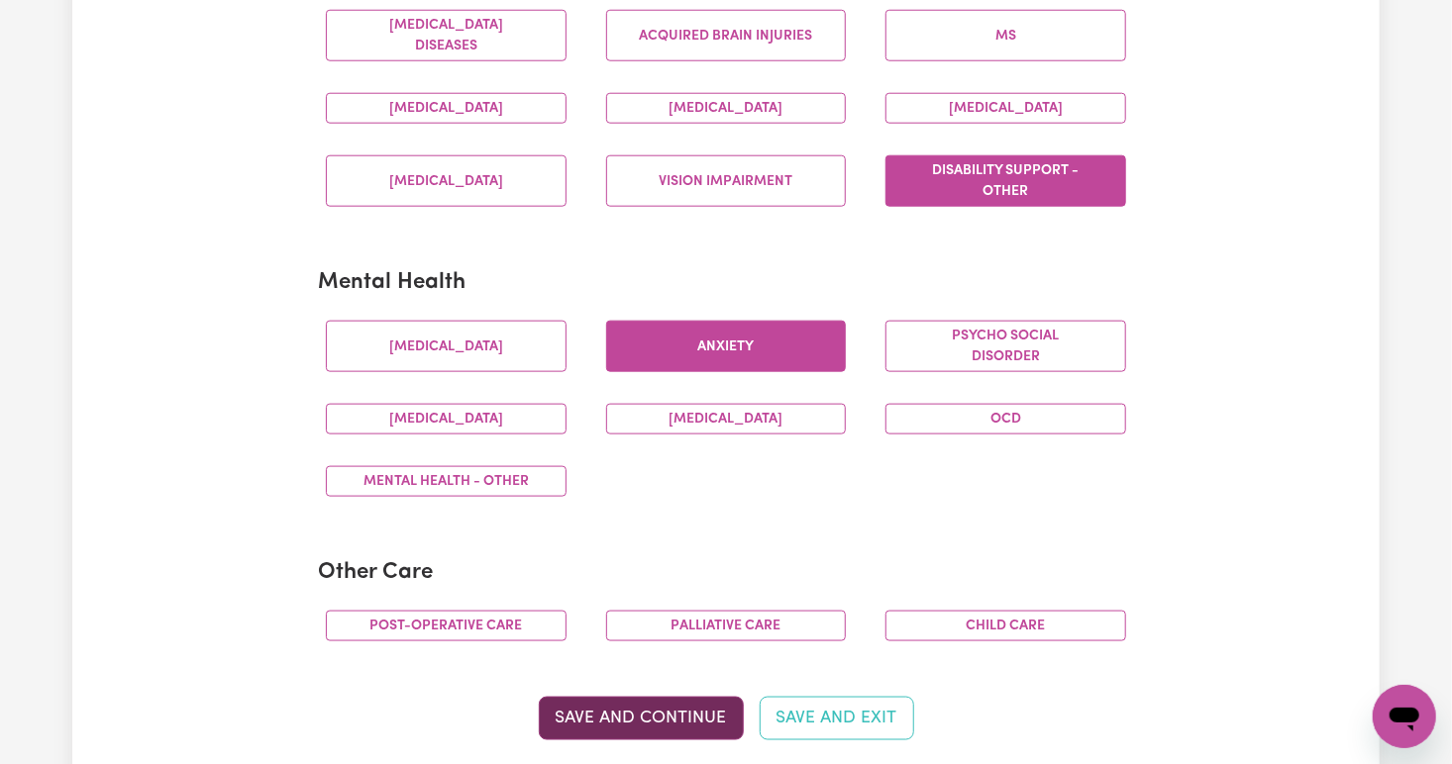
click at [681, 720] on button "Save and Continue" at bounding box center [641, 719] width 205 height 44
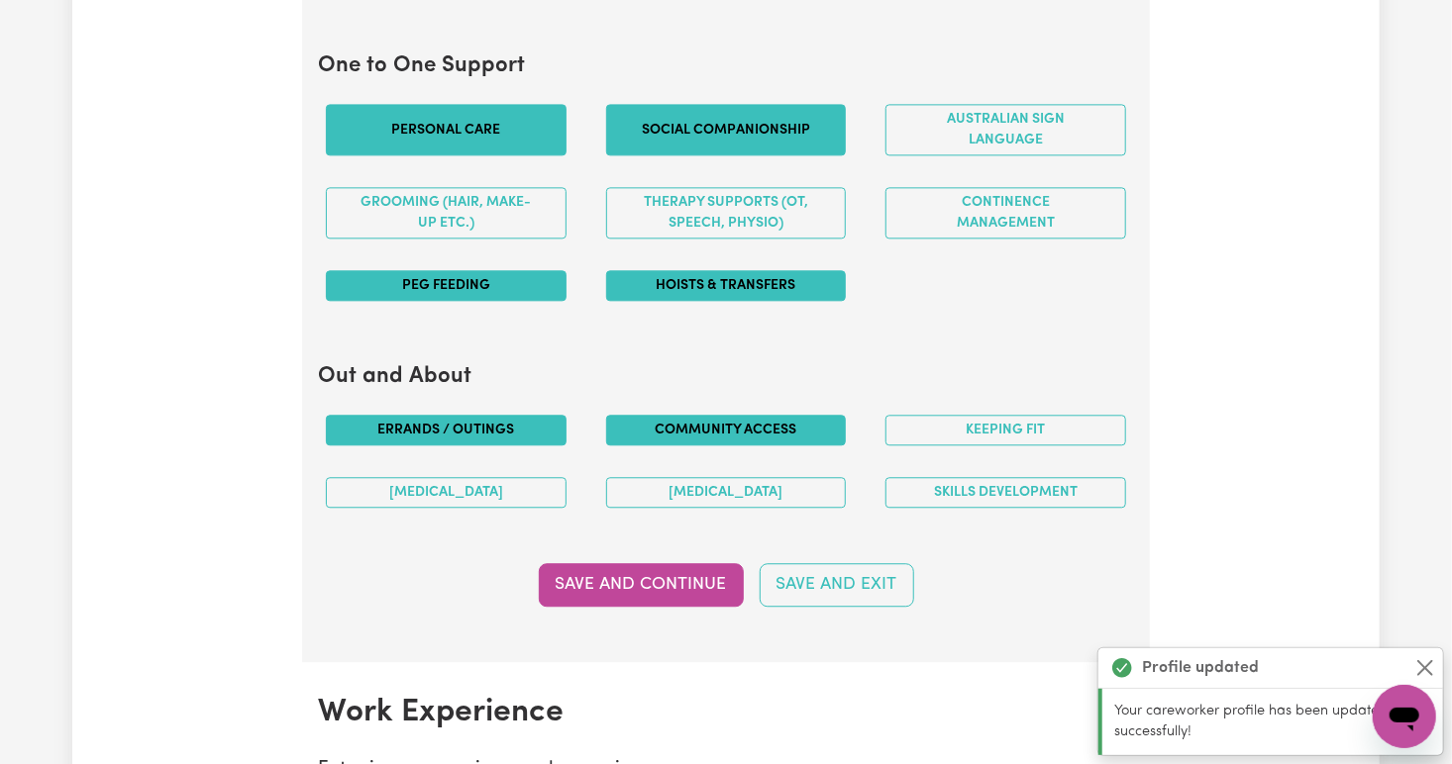
scroll to position [2149, 0]
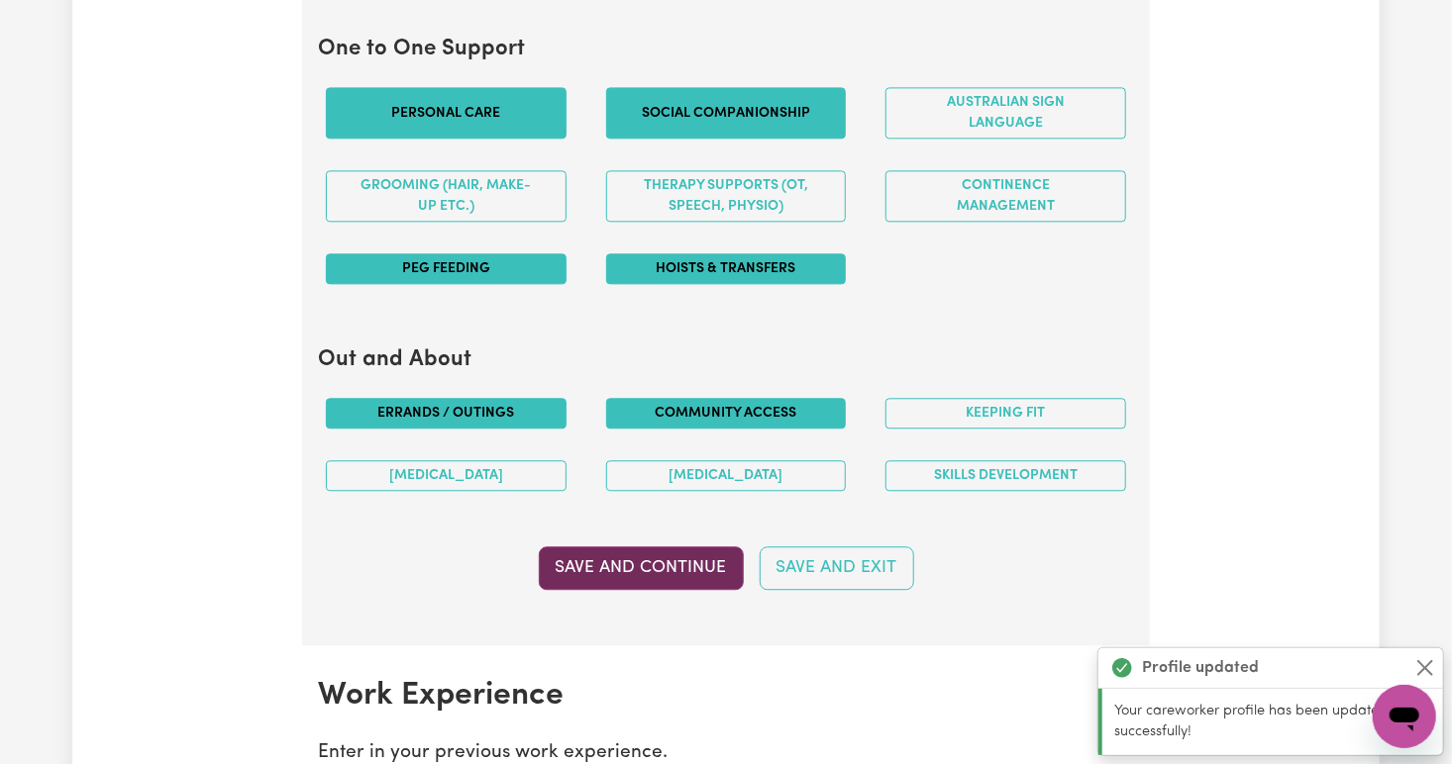
click at [686, 552] on button "Save and Continue" at bounding box center [641, 569] width 205 height 44
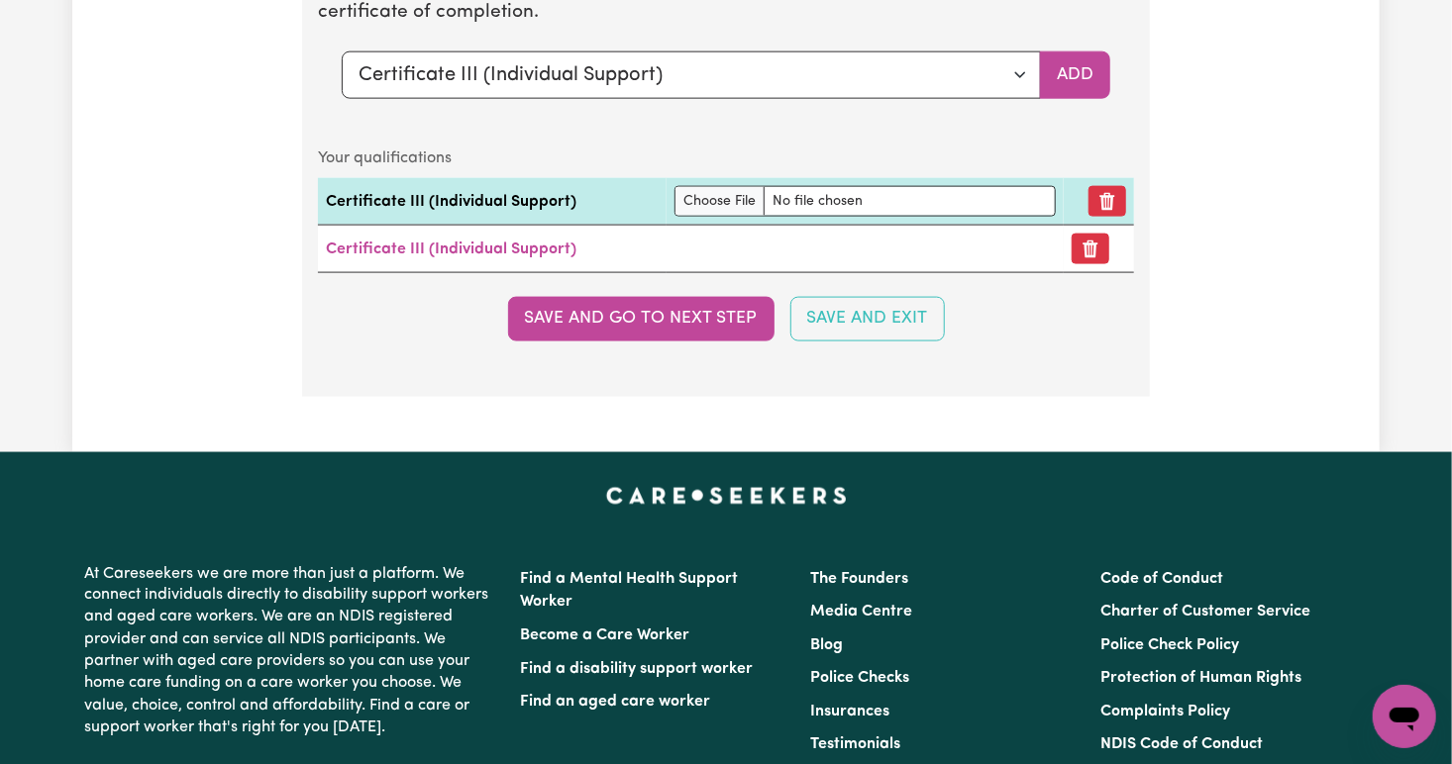
scroll to position [4856, 0]
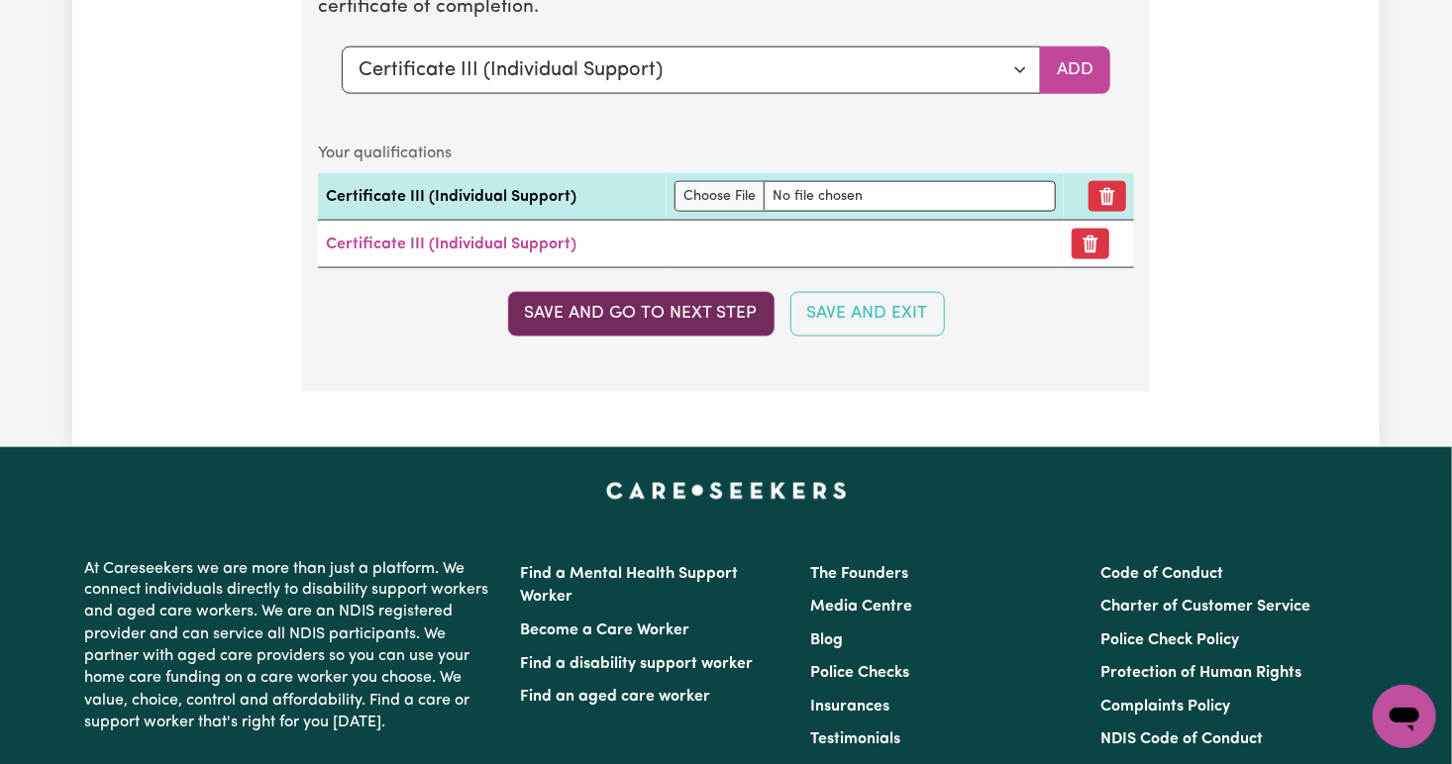
click at [661, 304] on button "Save and go to next step" at bounding box center [641, 314] width 266 height 44
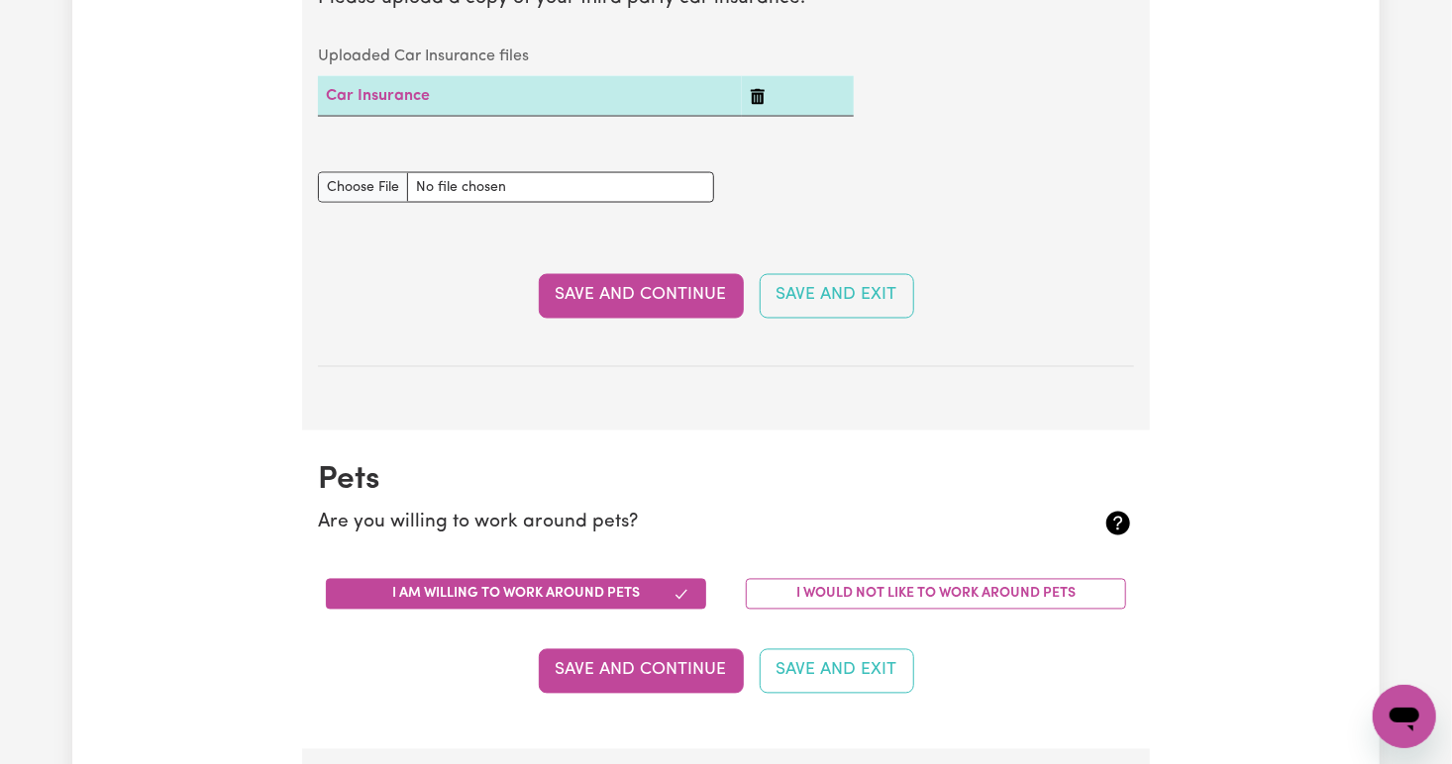
scroll to position [1545, 0]
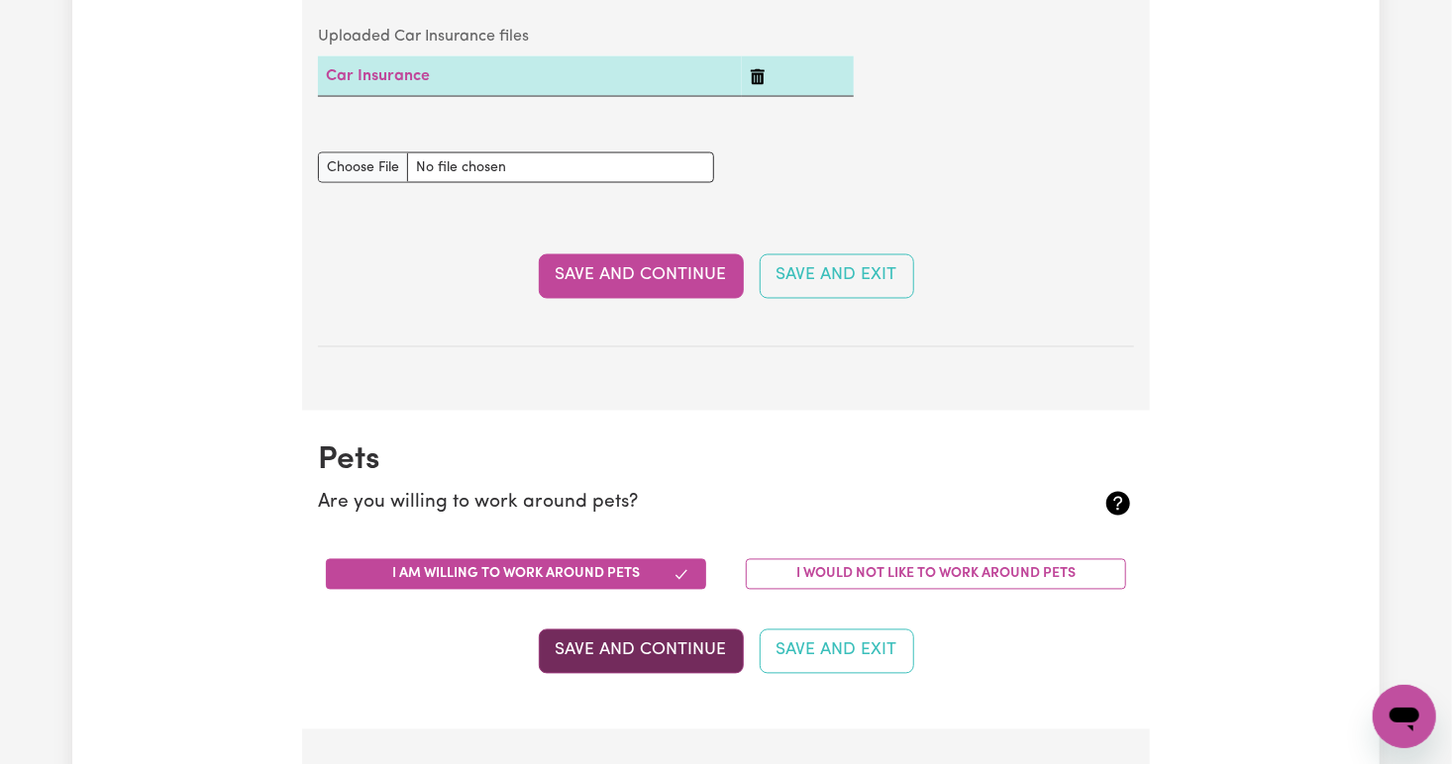
click at [635, 649] on button "Save and Continue" at bounding box center [641, 652] width 205 height 44
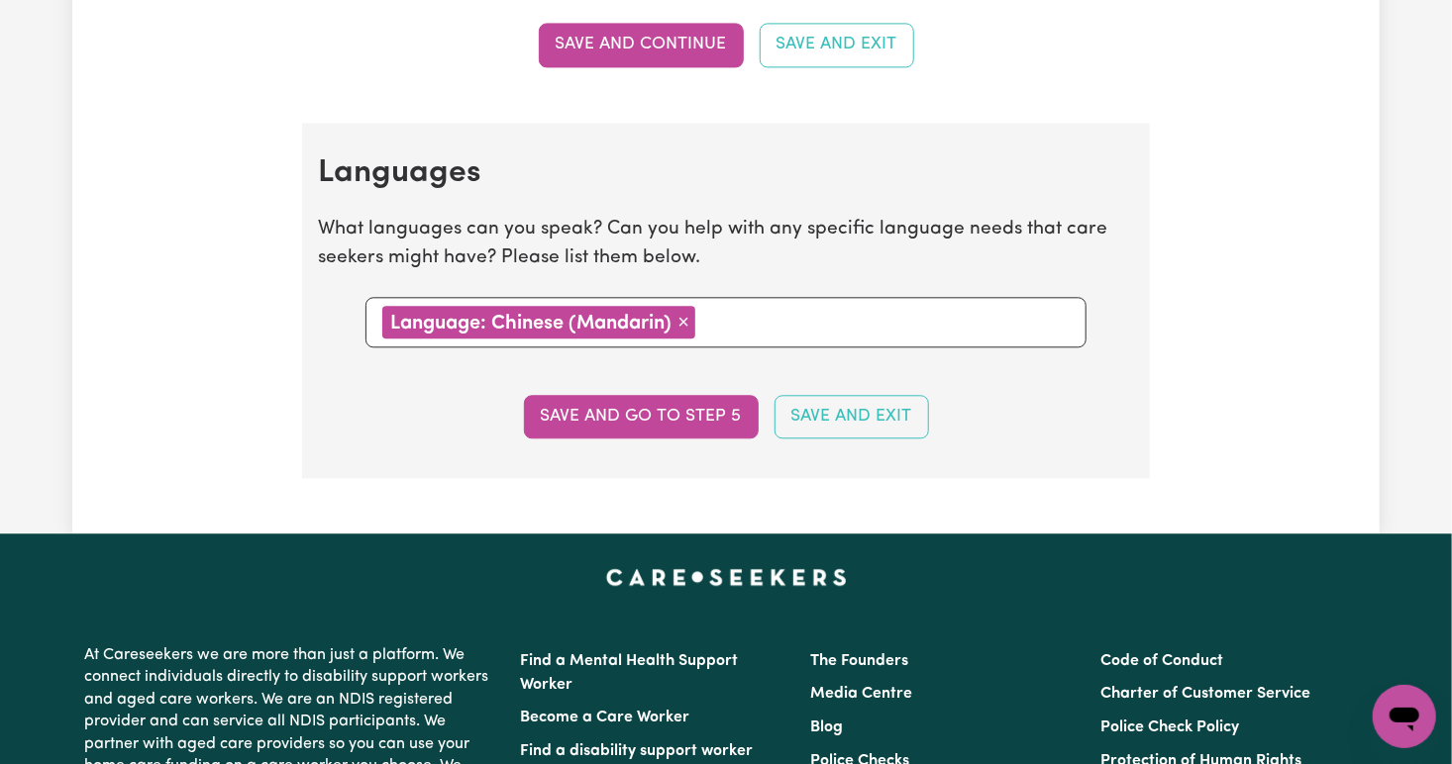
scroll to position [2153, 0]
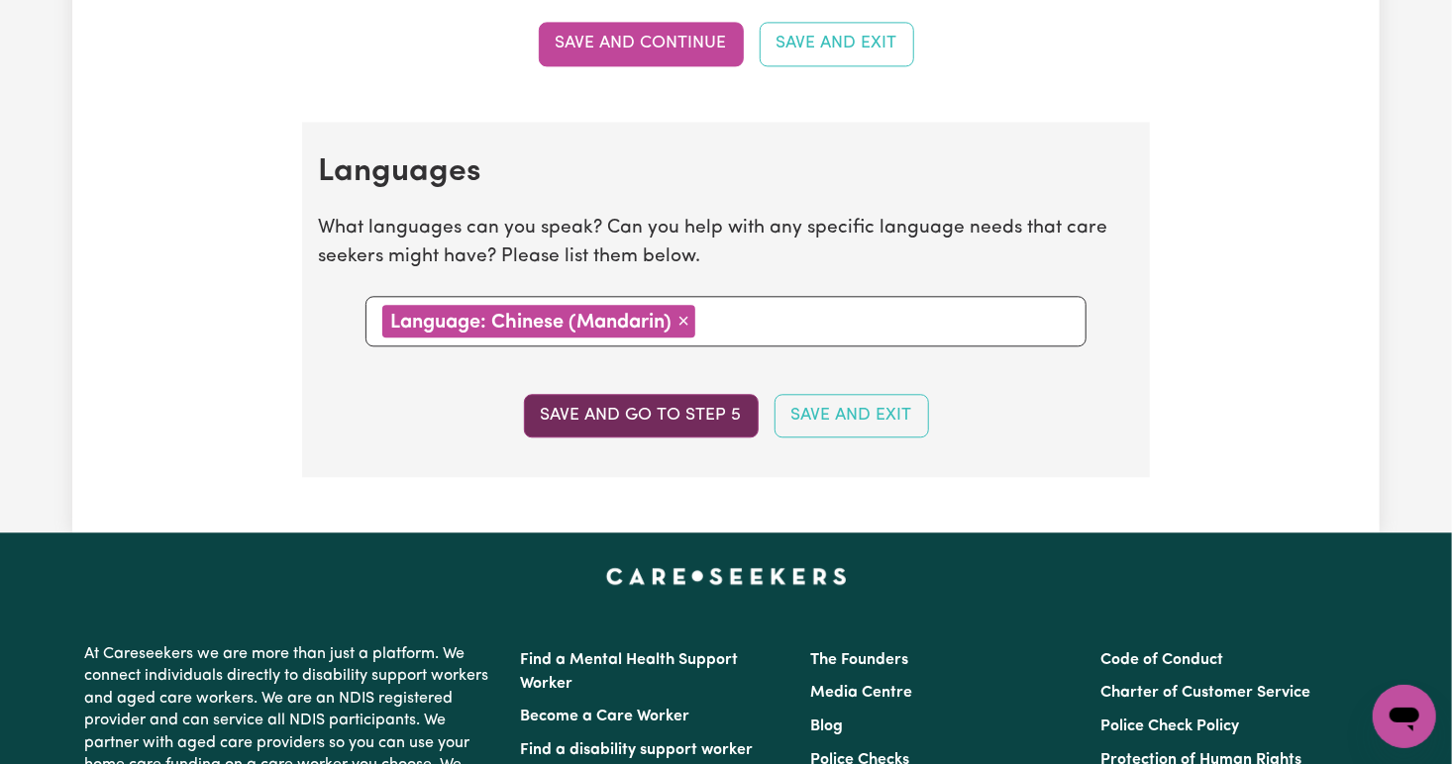
click at [674, 403] on button "Save and go to step 5" at bounding box center [641, 416] width 235 height 44
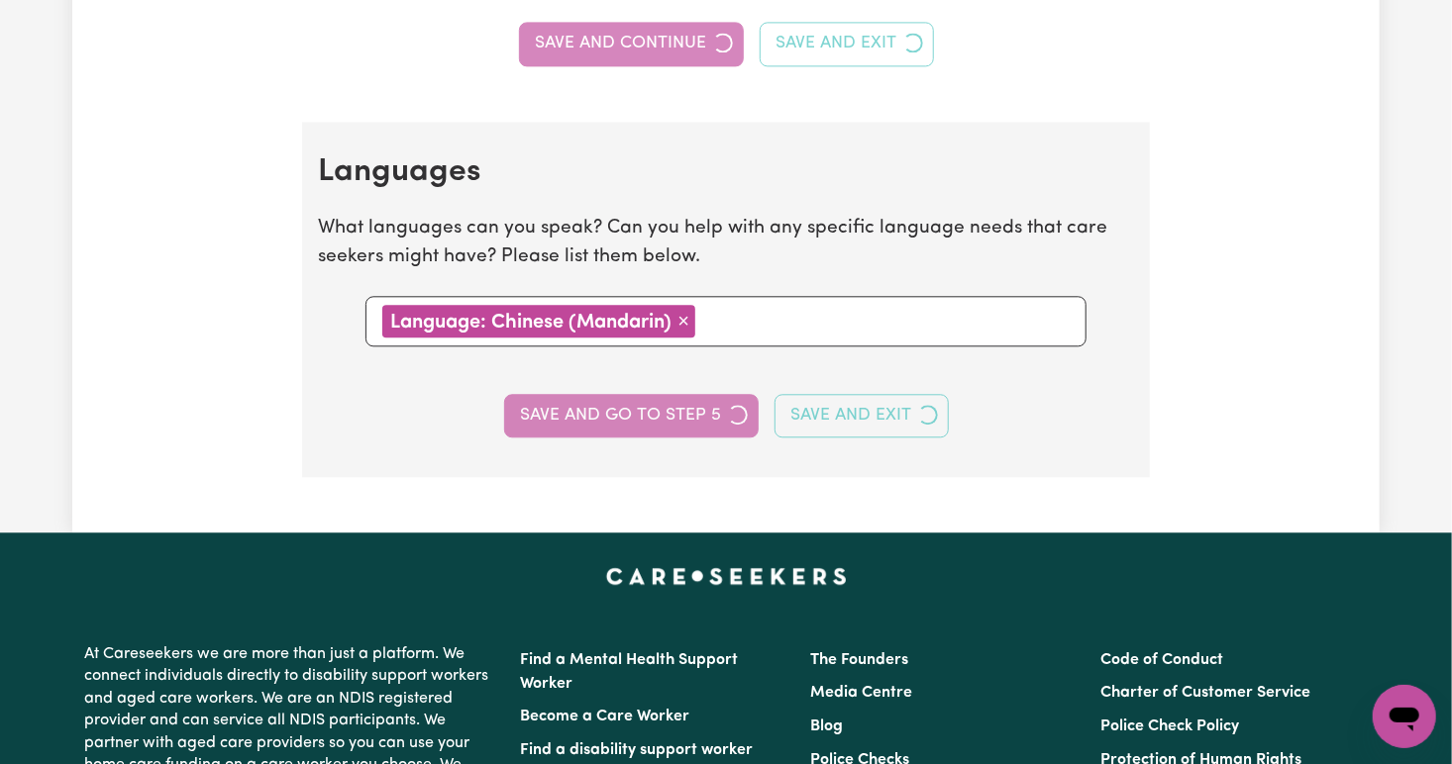
select select "I am providing services privately on my own"
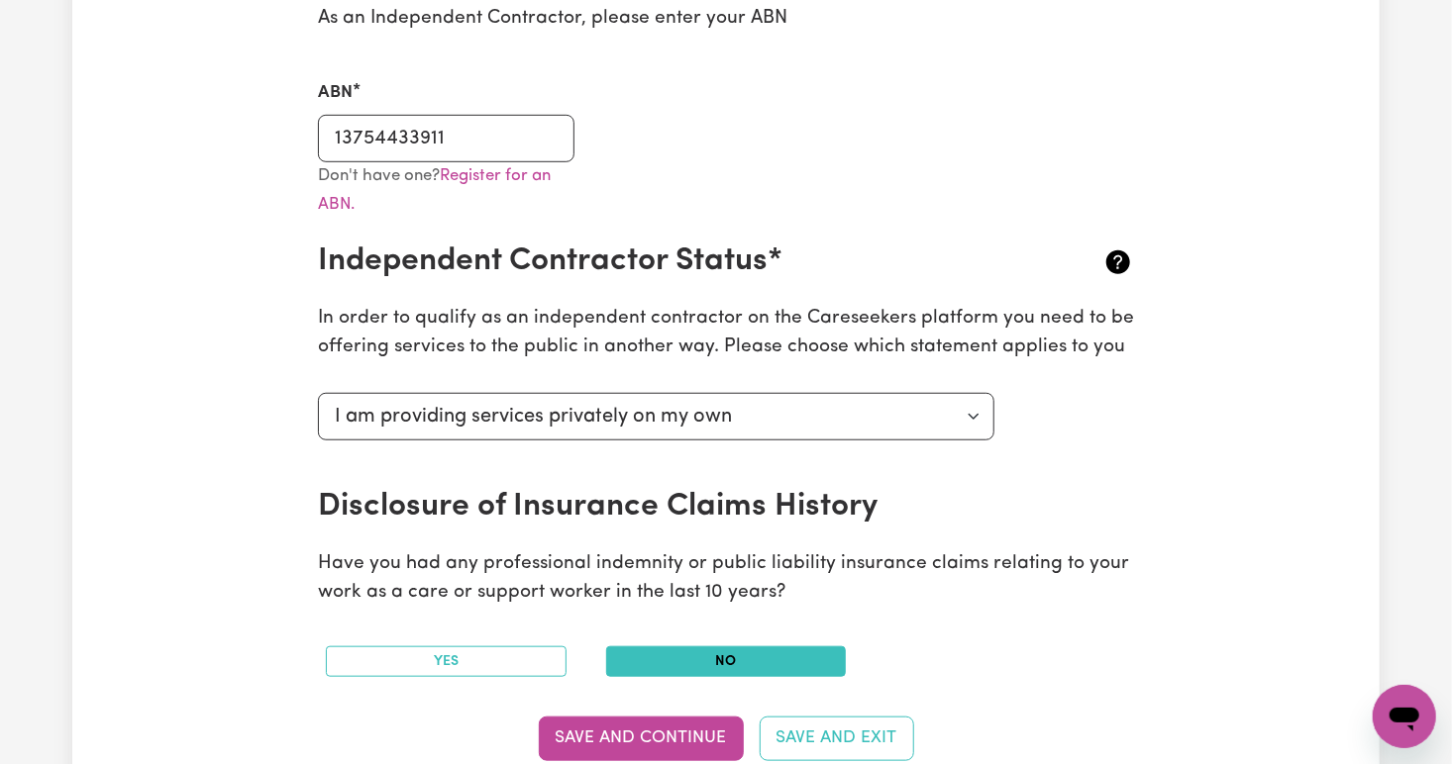
scroll to position [452, 0]
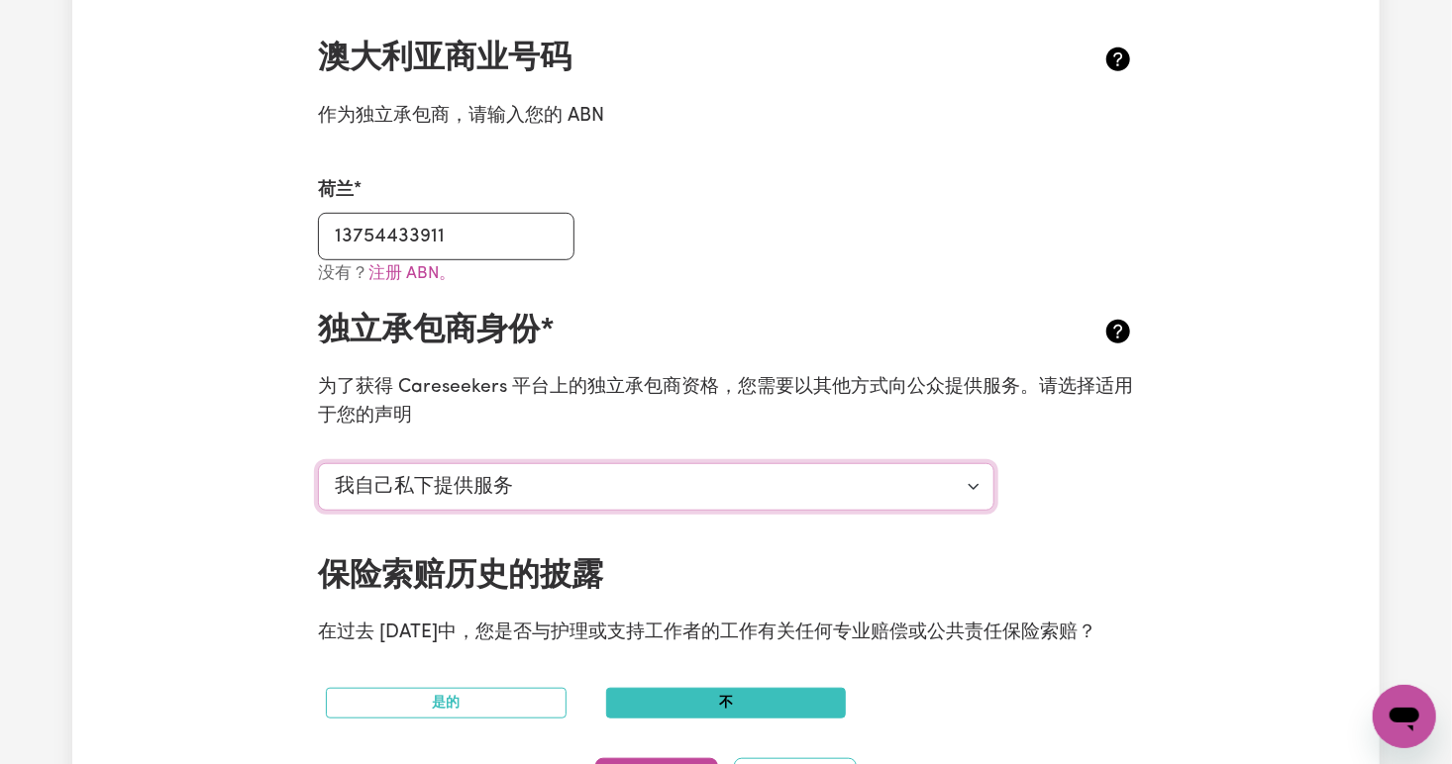
click at [976, 480] on select "选择您的独立承包商身份... 我正在通过另一个平台提供服务 我自己私下提供服务 我受雇于某机构提供服务 我在另一个行业工作" at bounding box center [656, 487] width 676 height 48
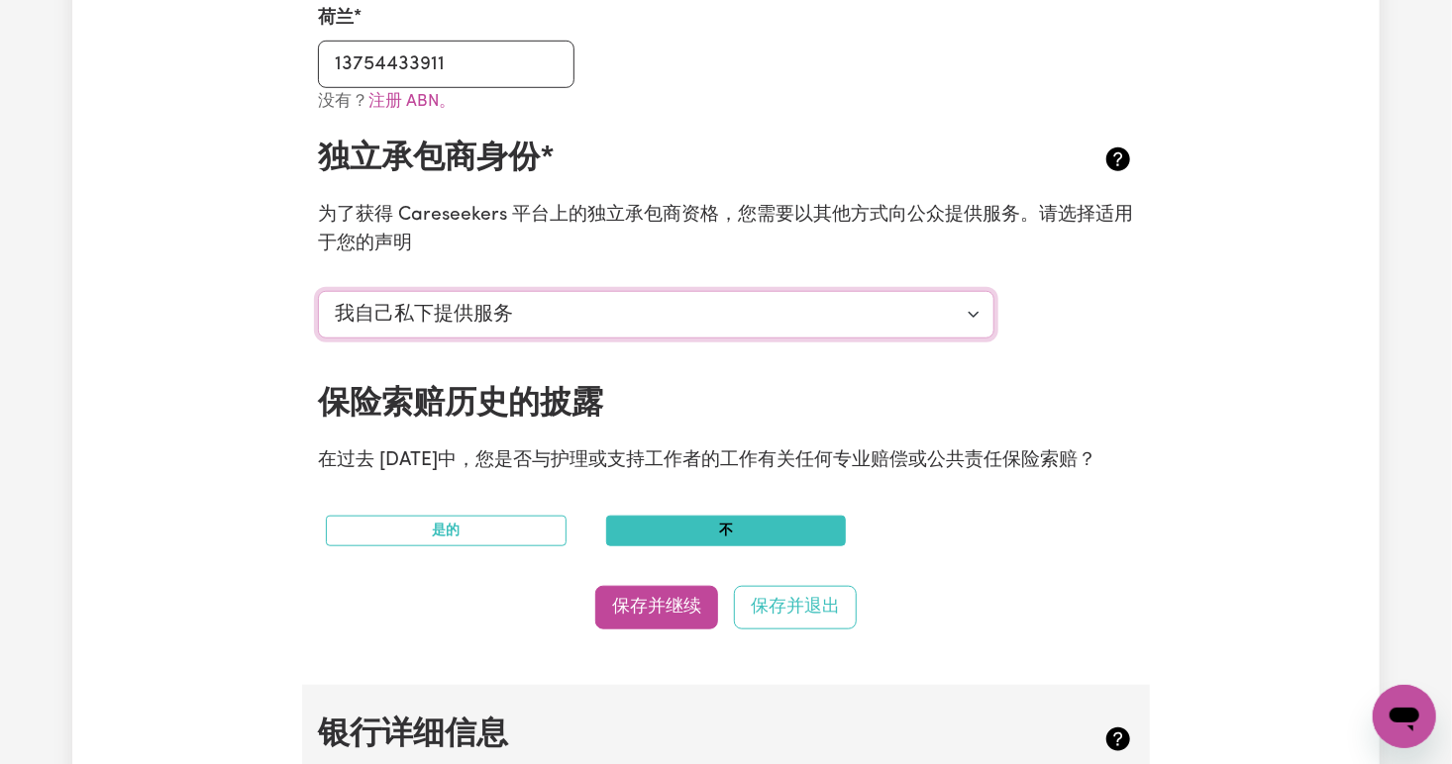
scroll to position [625, 0]
click at [664, 606] on button "保存并继续" at bounding box center [656, 607] width 123 height 44
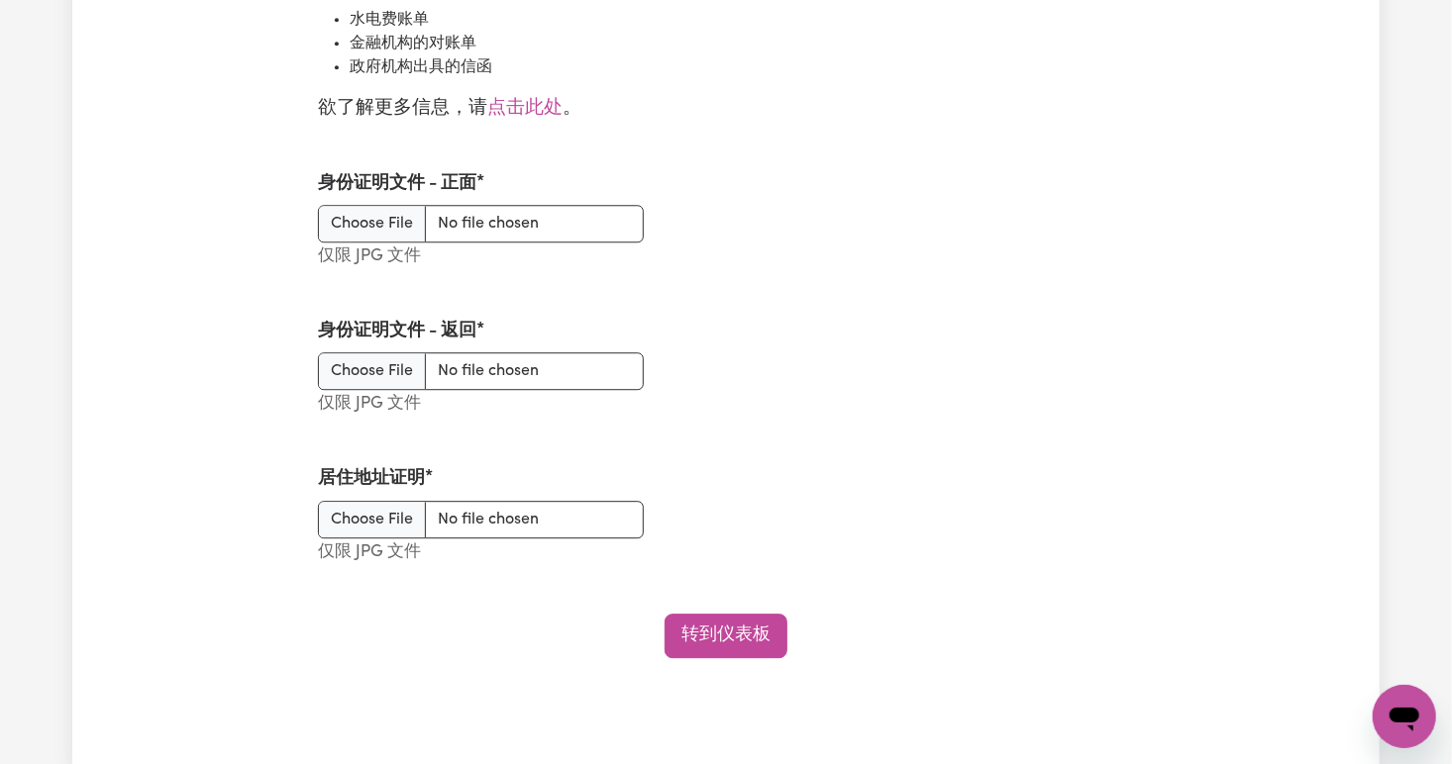
scroll to position [2456, 0]
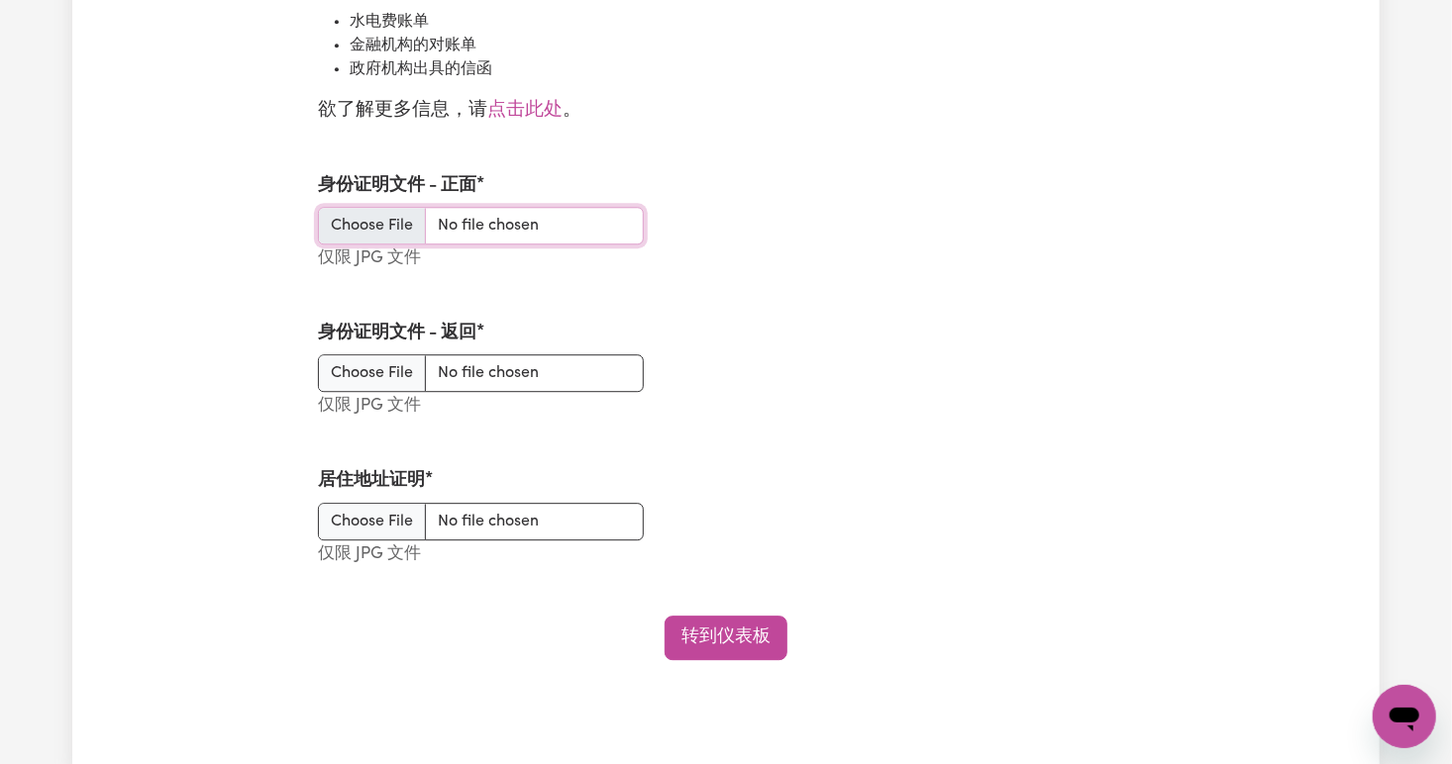
click at [377, 219] on input "身份证明文件 - 正面" at bounding box center [481, 226] width 326 height 38
click at [888, 654] on div "转到仪表板" at bounding box center [726, 638] width 816 height 44
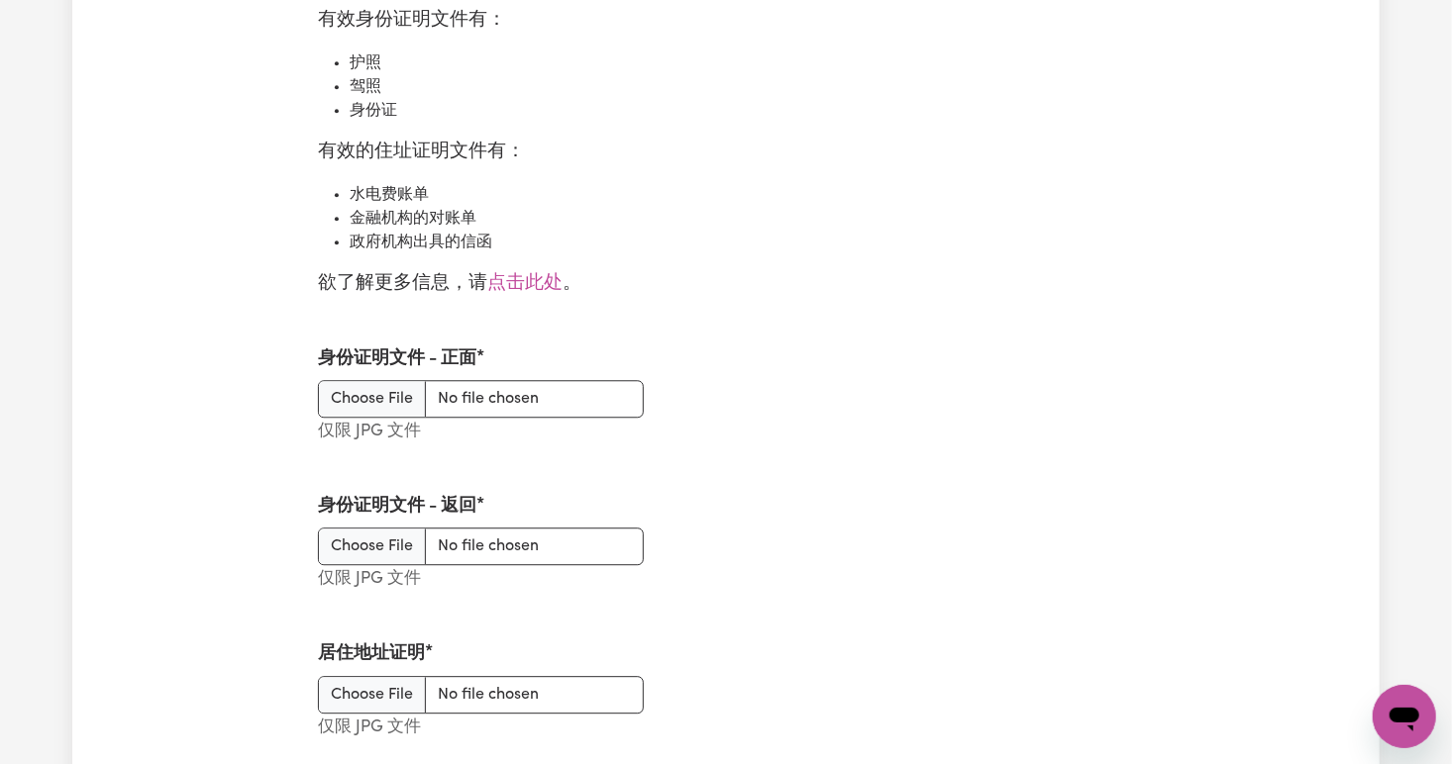
scroll to position [2289, 0]
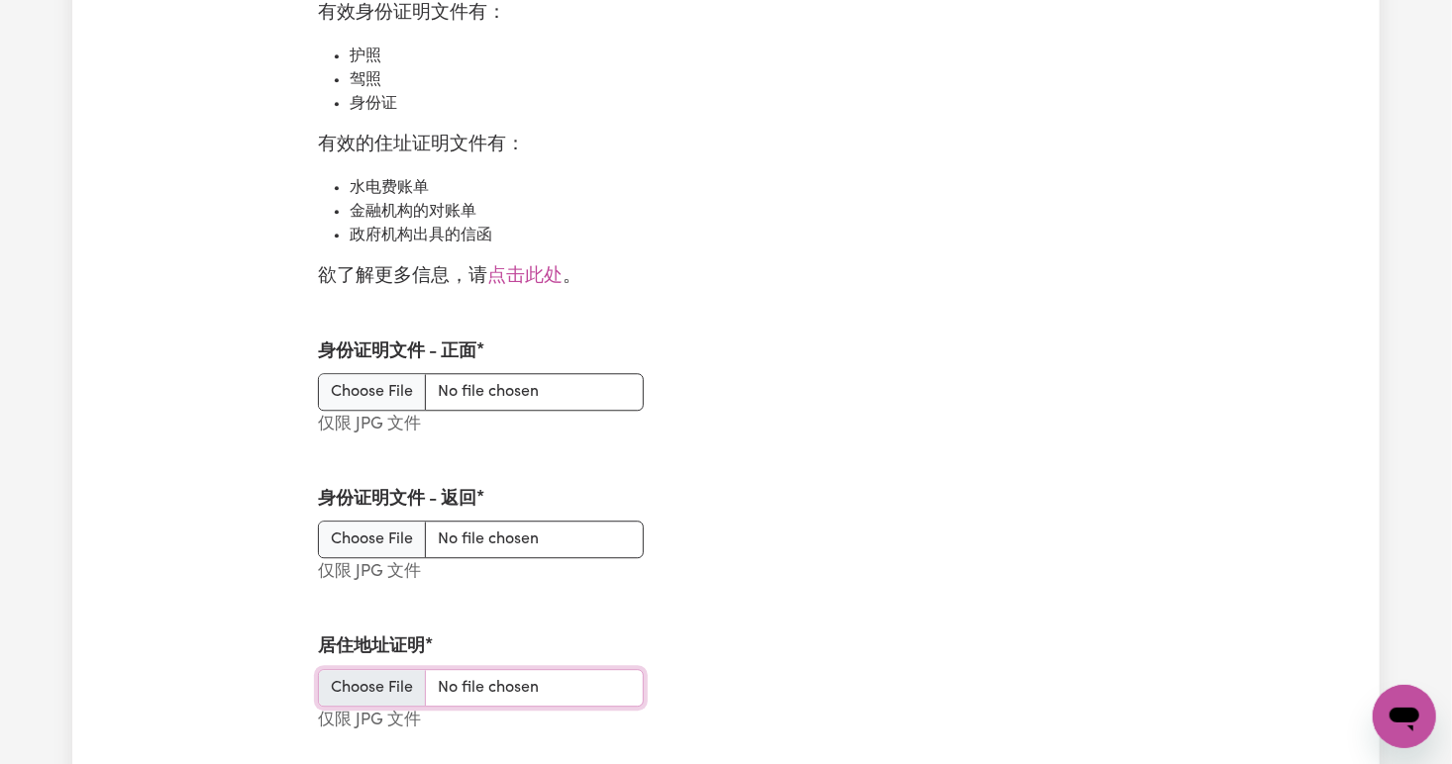
click at [378, 680] on input "居住地址证明" at bounding box center [481, 688] width 326 height 38
type input "C:\fakepath\bill20250914203227.jpg"
click at [738, 744] on div "居住地址证明 仅限 JPG 文件 上传成功" at bounding box center [726, 685] width 840 height 148
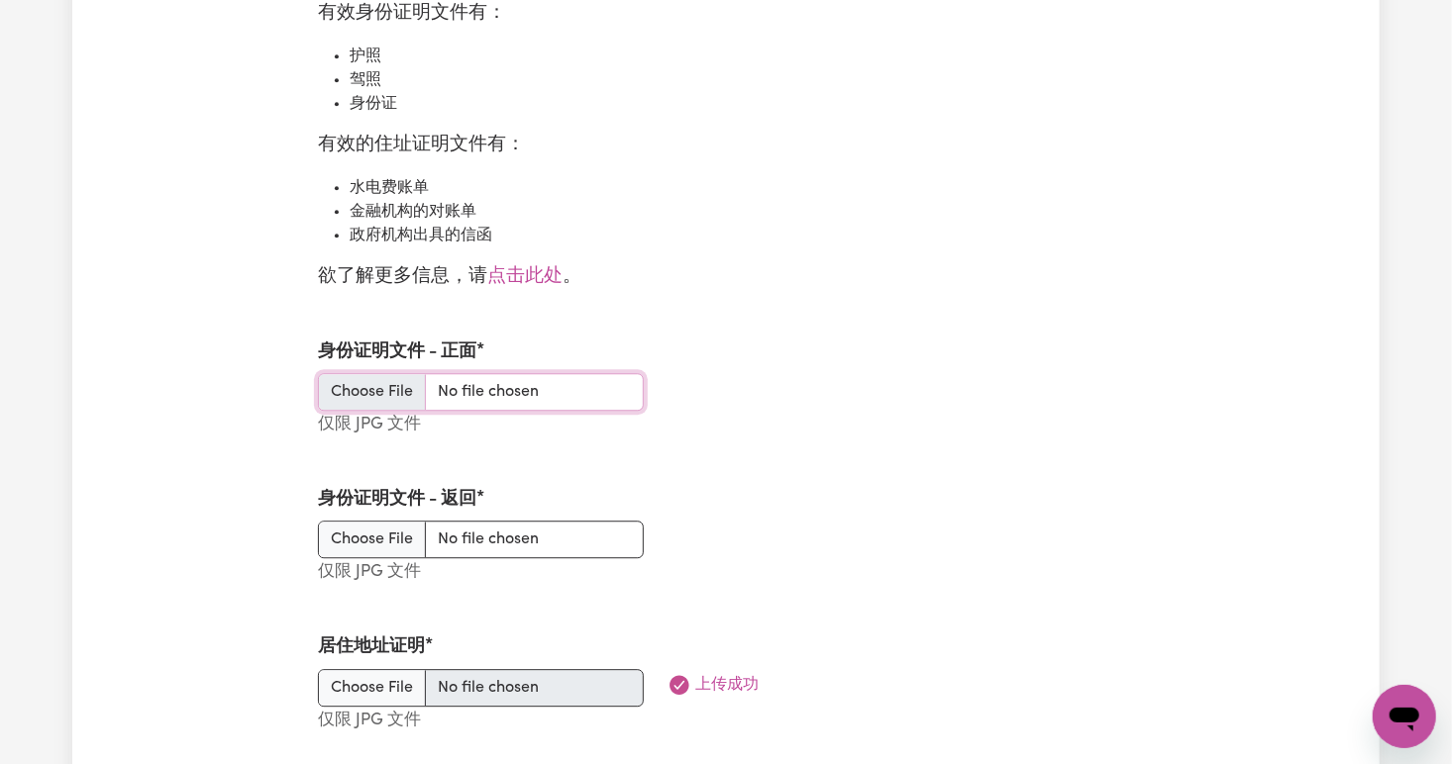
click at [471, 387] on input "身份证明文件 - 正面" at bounding box center [481, 392] width 326 height 38
click at [377, 378] on input "身份证明文件 - 正面" at bounding box center [481, 392] width 326 height 38
type input "C:\fakepath\driver lesence_20250914203439.jpg"
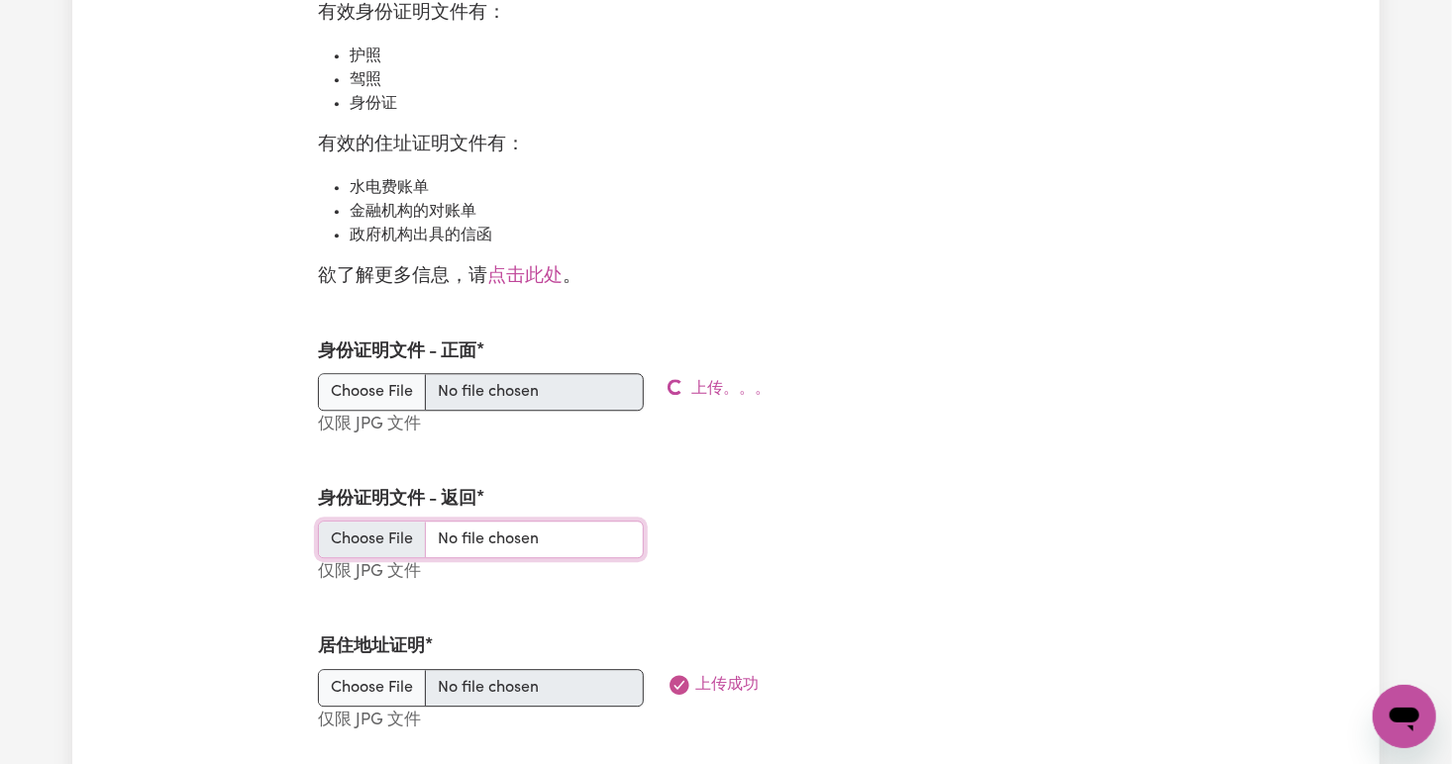
click at [397, 538] on input "身份证明文件 - 返回" at bounding box center [481, 540] width 326 height 38
type input "C:\fakepath\drvie220250914203510.jpg"
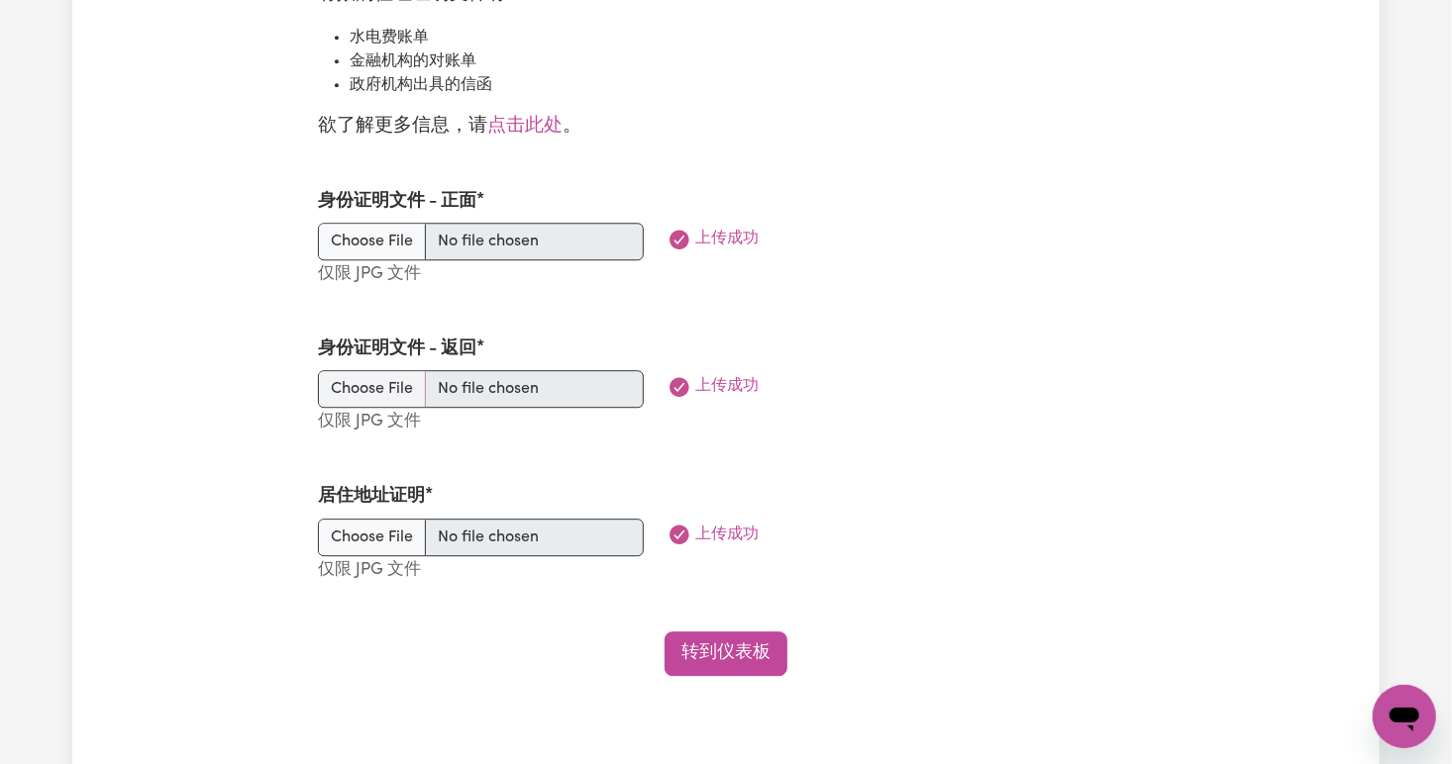
scroll to position [2444, 0]
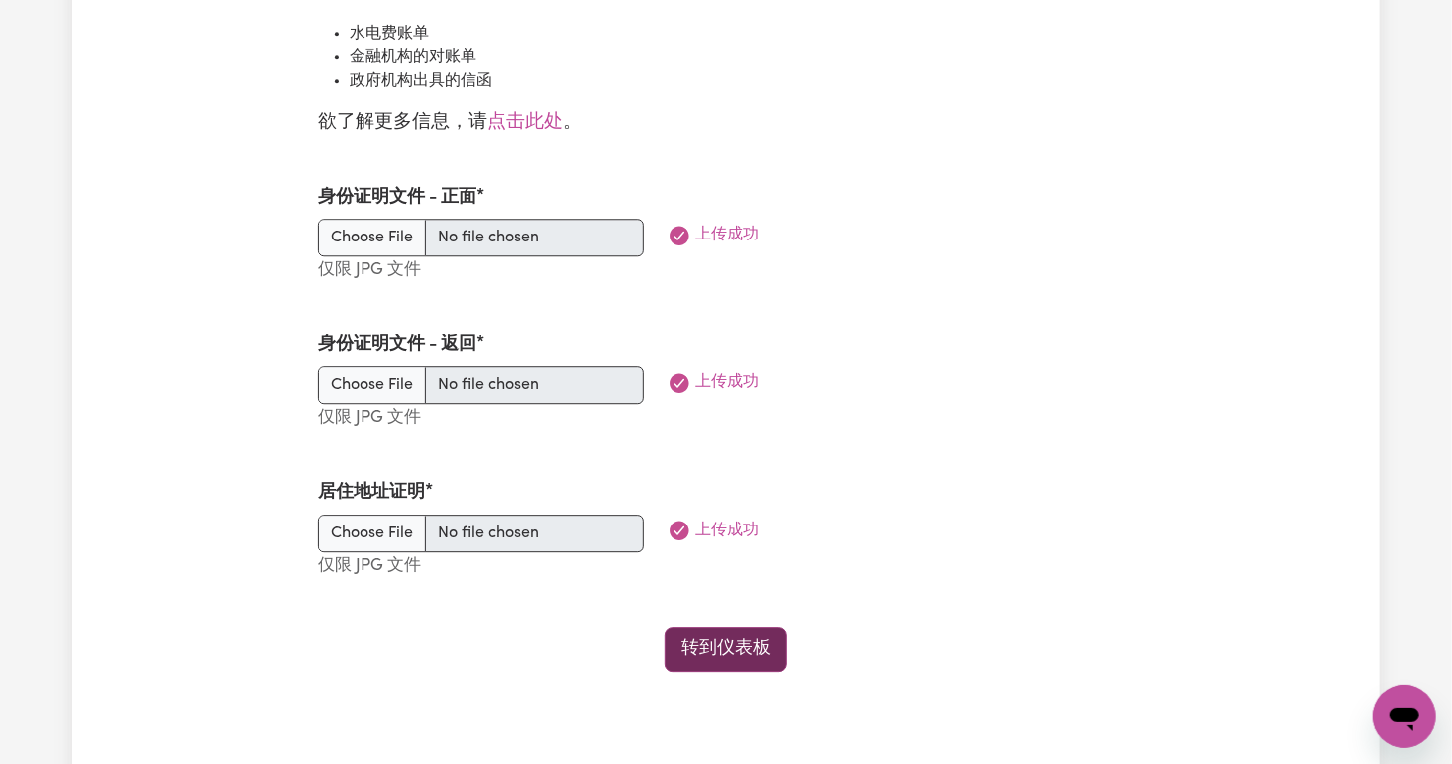
click at [721, 648] on link "转到仪表板" at bounding box center [725, 650] width 123 height 44
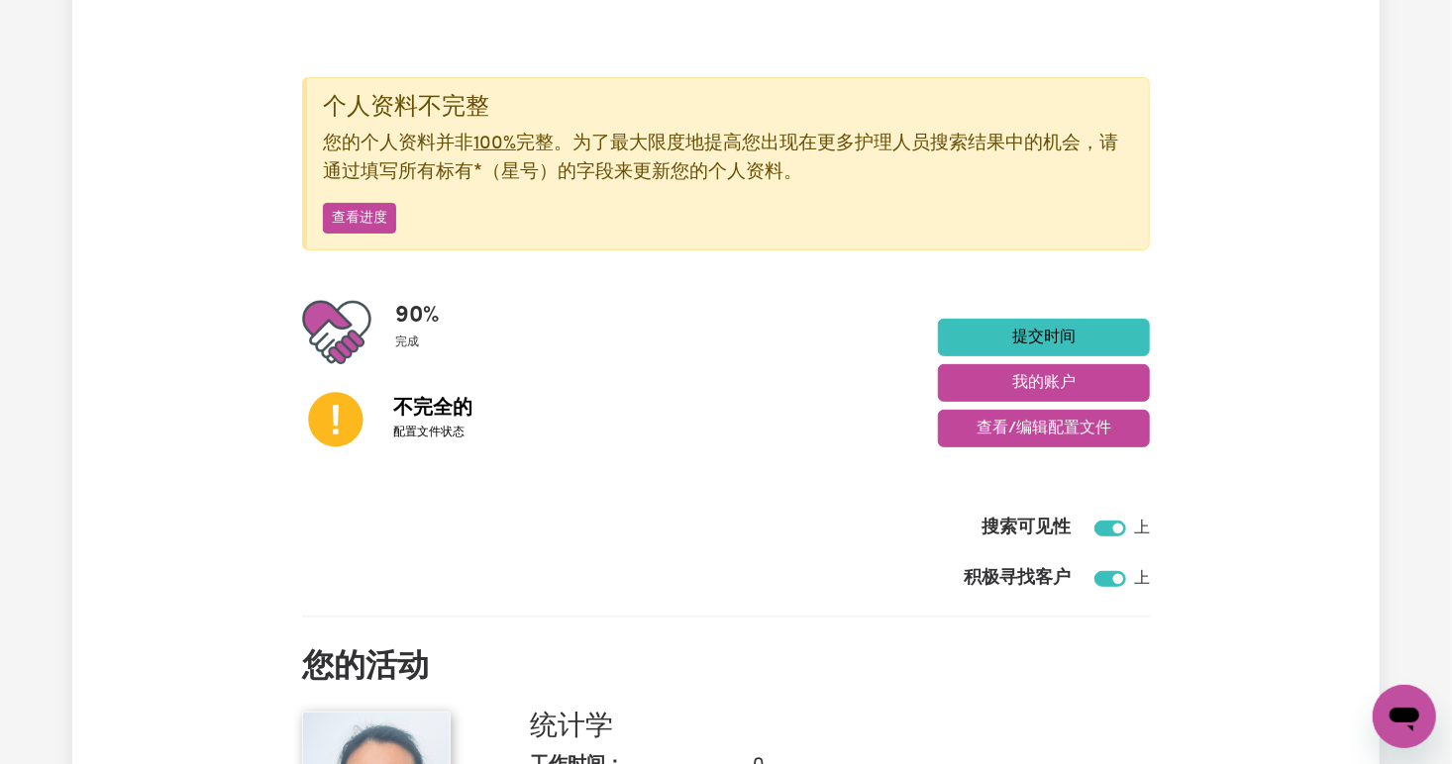
scroll to position [206, 0]
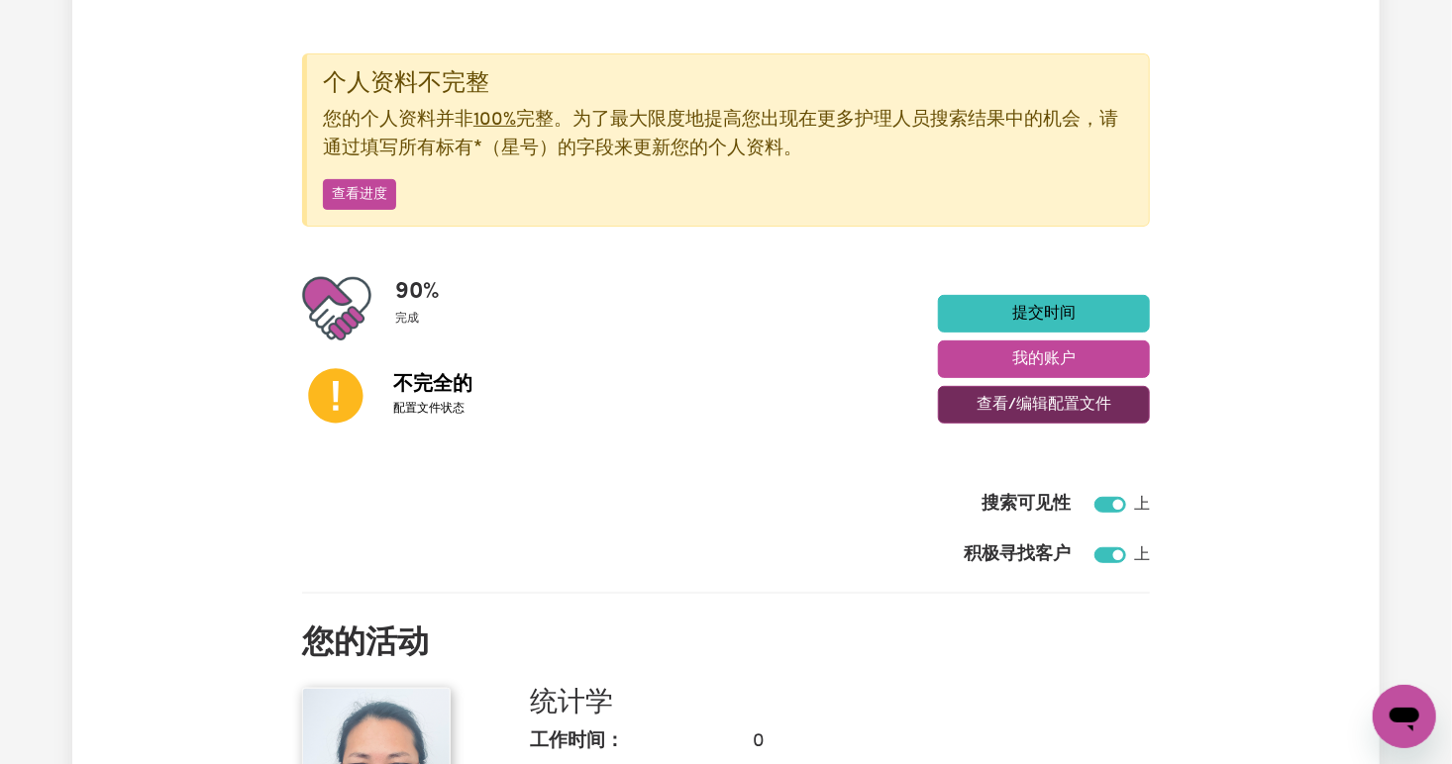
click at [1007, 395] on button "查看/编辑配置文件" at bounding box center [1044, 405] width 212 height 38
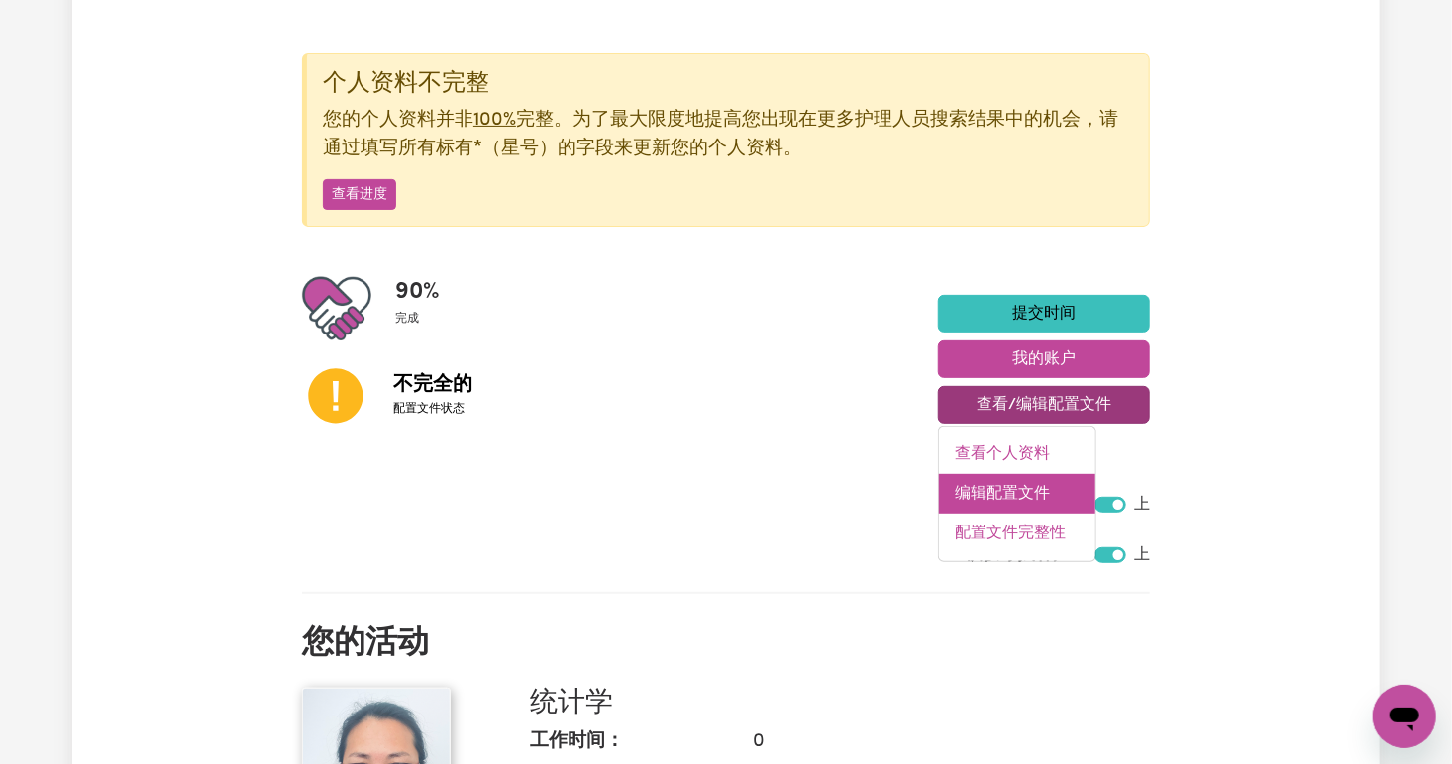
click at [1036, 493] on link "编辑配置文件" at bounding box center [1017, 494] width 156 height 40
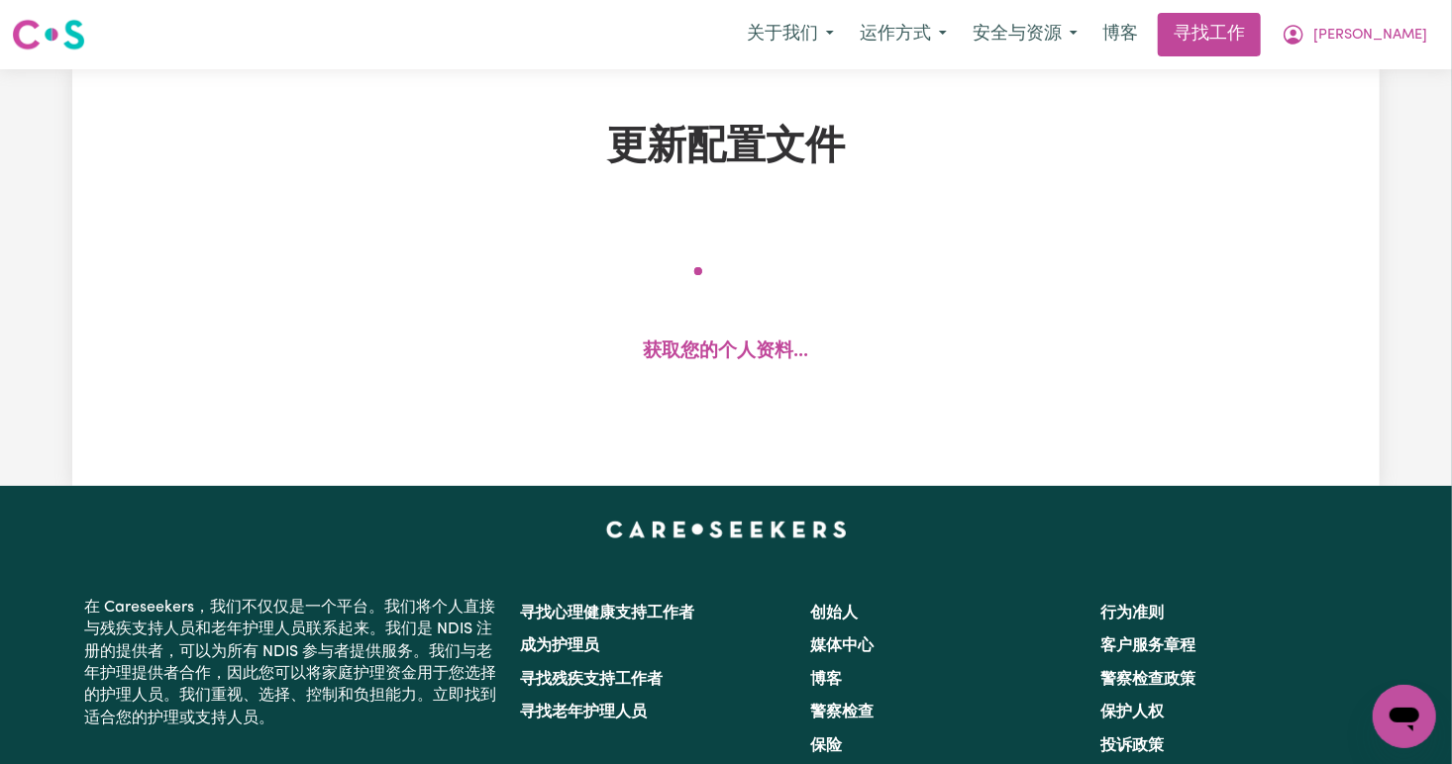
select select "female"
select select "Australian PR"
select select "Studying a healthcare related degree or qualification"
select select "45"
select select "56"
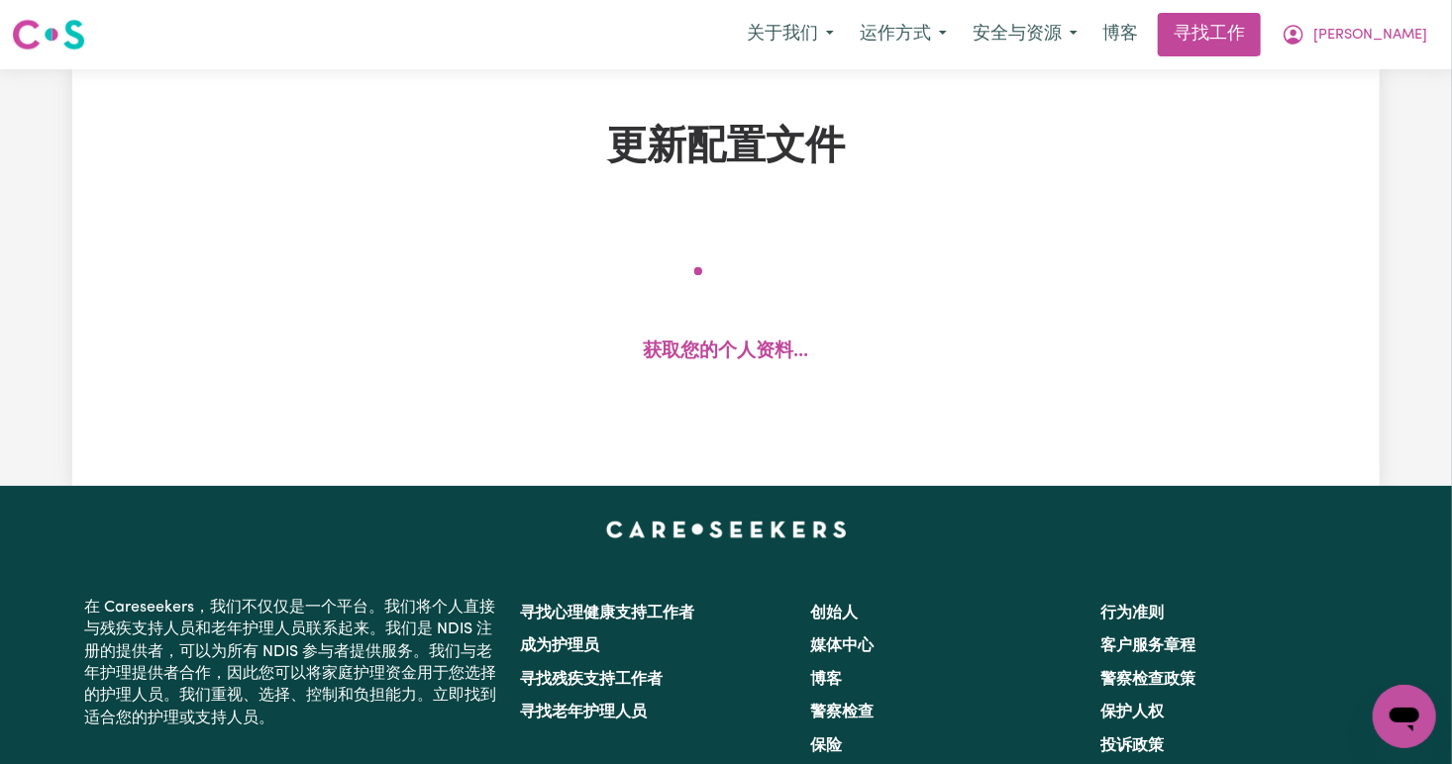
select select "70"
select select "90"
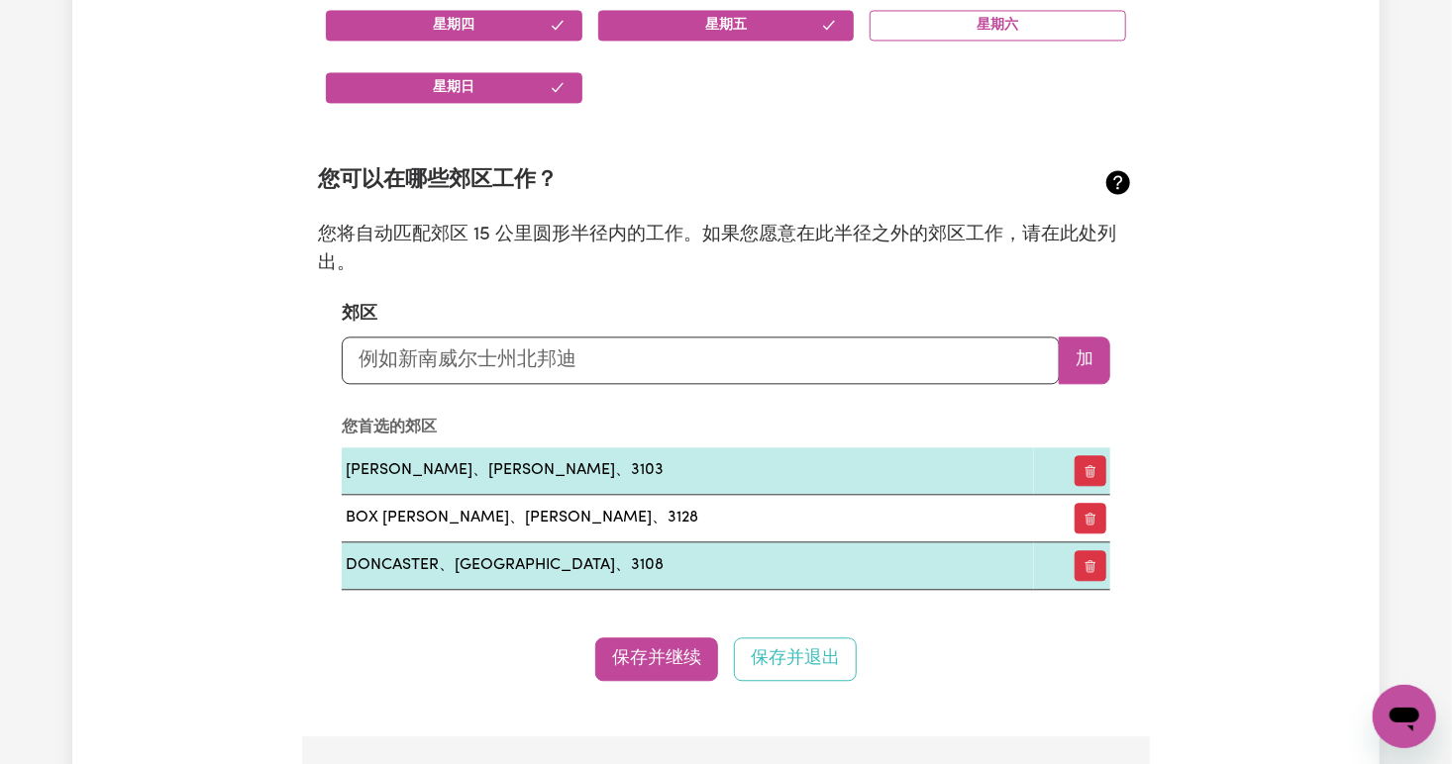
scroll to position [2026, 0]
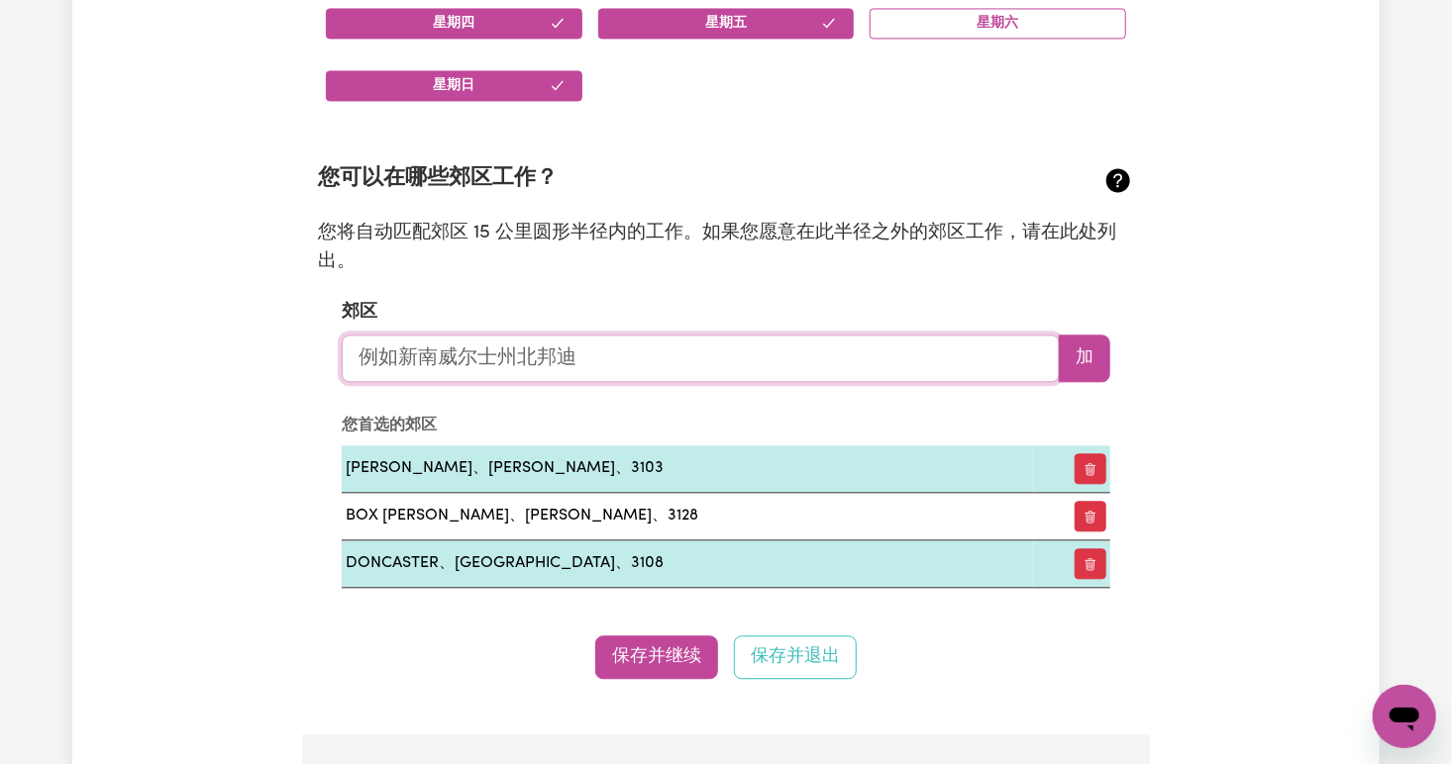
click at [628, 348] on input "text" at bounding box center [701, 359] width 718 height 48
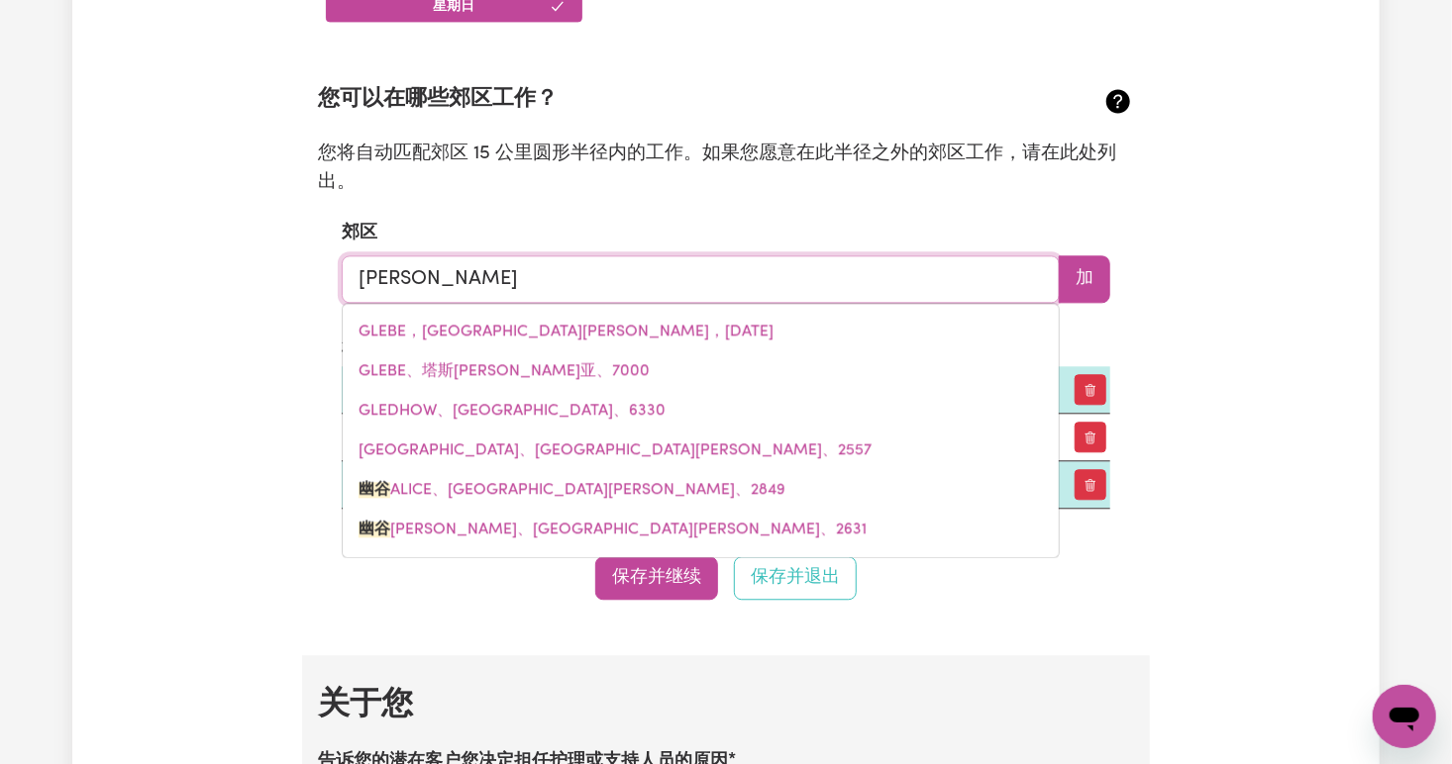
scroll to position [2105, 0]
click at [653, 285] on input "glen" at bounding box center [701, 279] width 718 height 48
type input "glen"
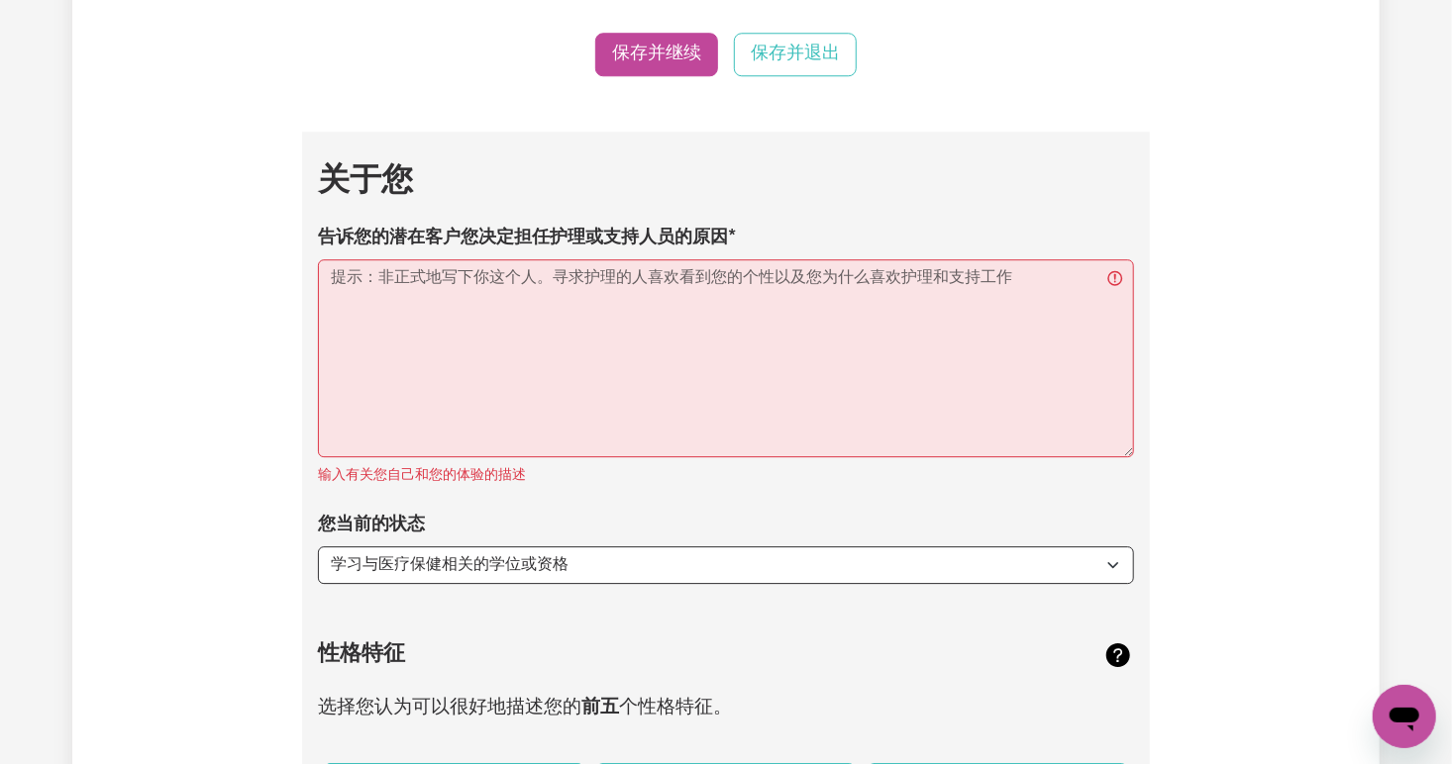
scroll to position [2630, 0]
click at [1095, 552] on select "选择。。。 学习与医疗保健相关的学位或资格 学习与医疗保健无关的学位或资格 找工作 - 我刚毕业 寻找额外的工作来填补我的一周和/或周末 开始转行进入护理行业" at bounding box center [726, 565] width 816 height 38
select select "Looking for extra work to fill my week and/or weekends"
click at [318, 546] on select "选择。。。 学习与医疗保健相关的学位或资格 学习与医疗保健无关的学位或资格 找工作 - 我刚毕业 寻找额外的工作来填补我的一周和/或周末 开始转行进入护理行业" at bounding box center [726, 565] width 816 height 38
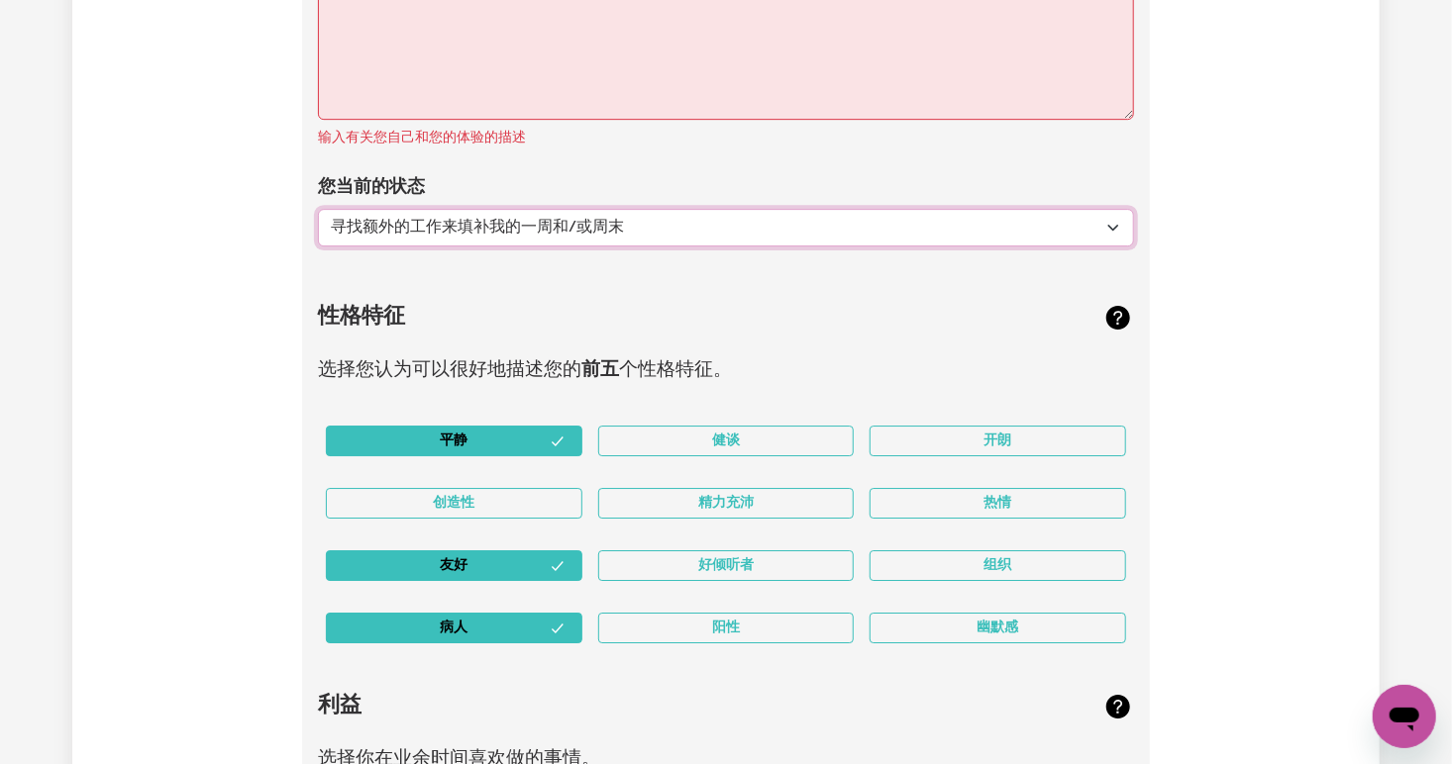
scroll to position [2982, 0]
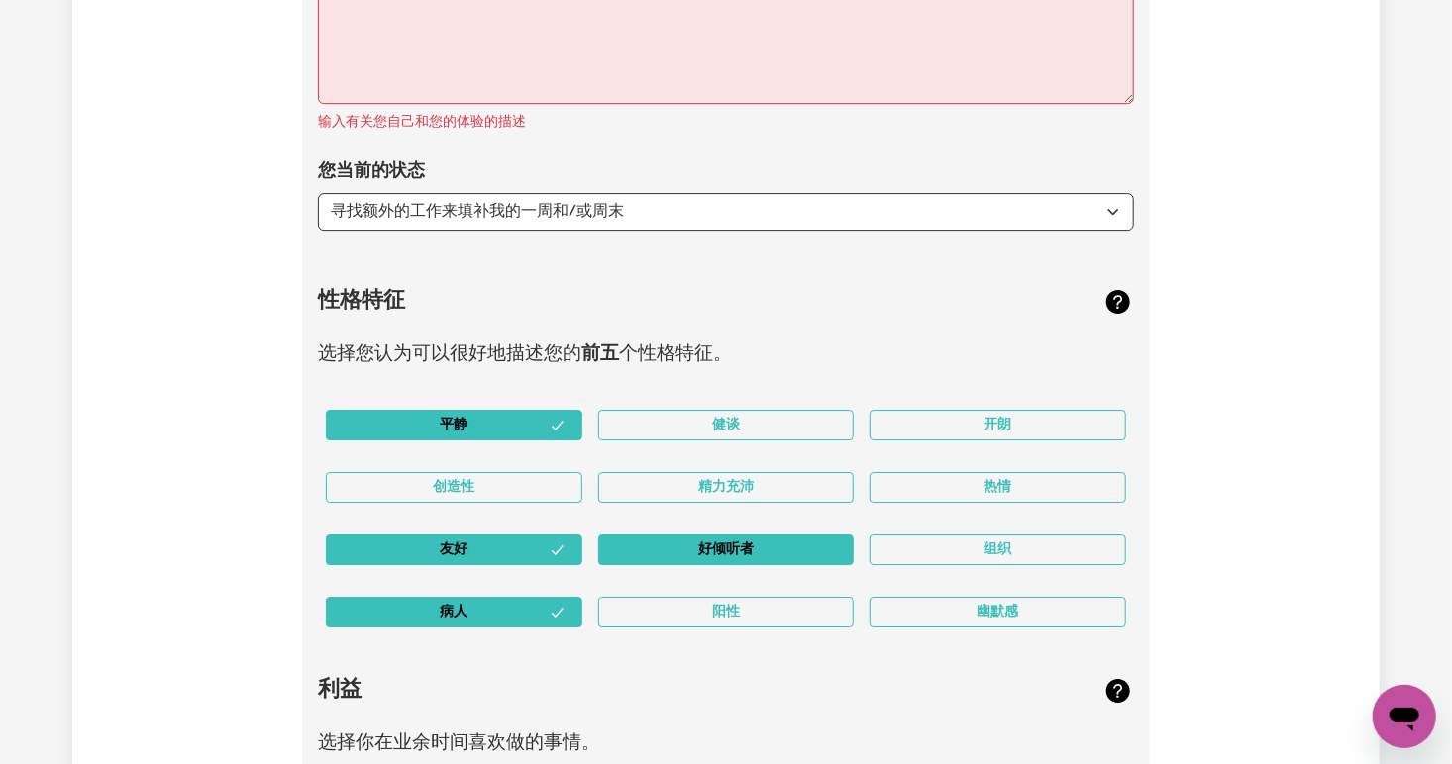
click at [795, 545] on button "好倾听者" at bounding box center [726, 550] width 256 height 31
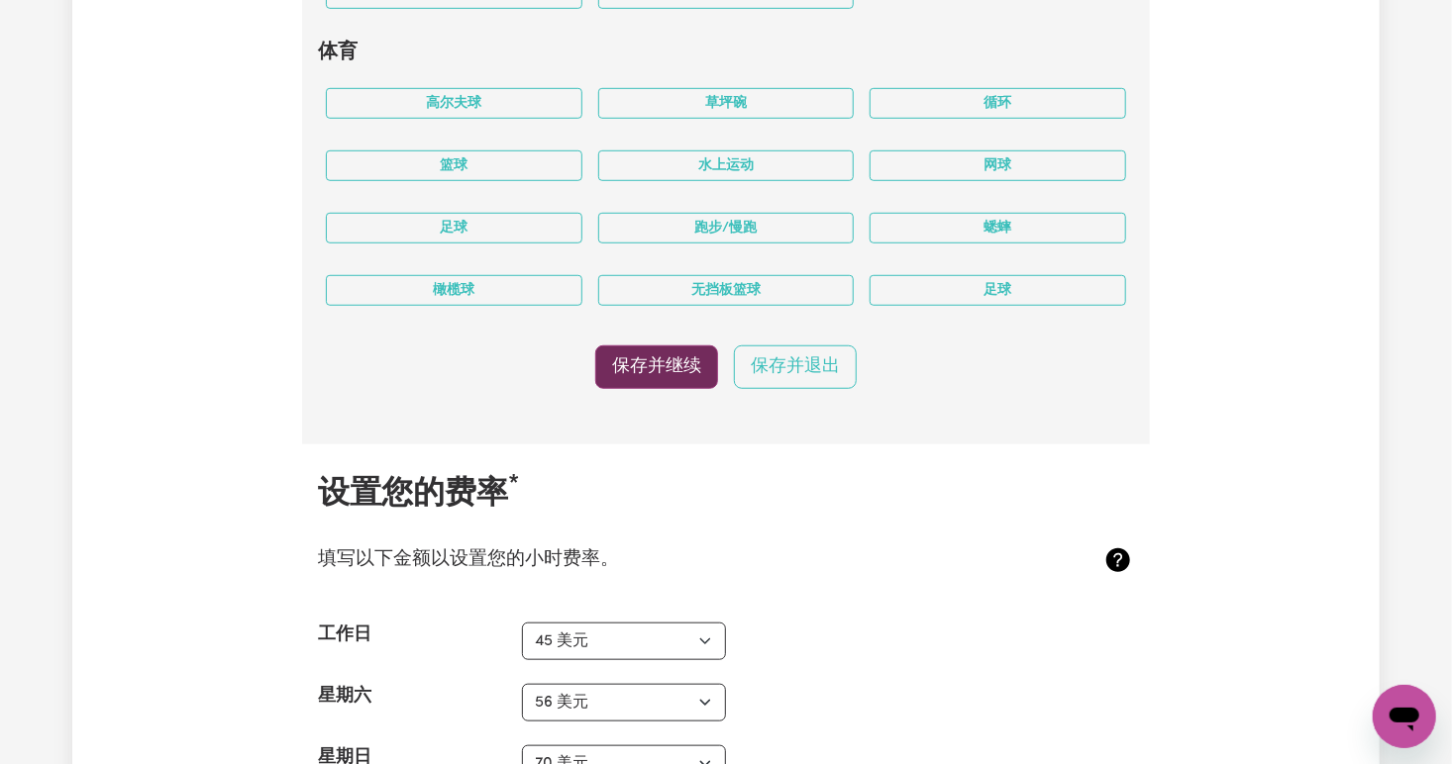
scroll to position [4196, 0]
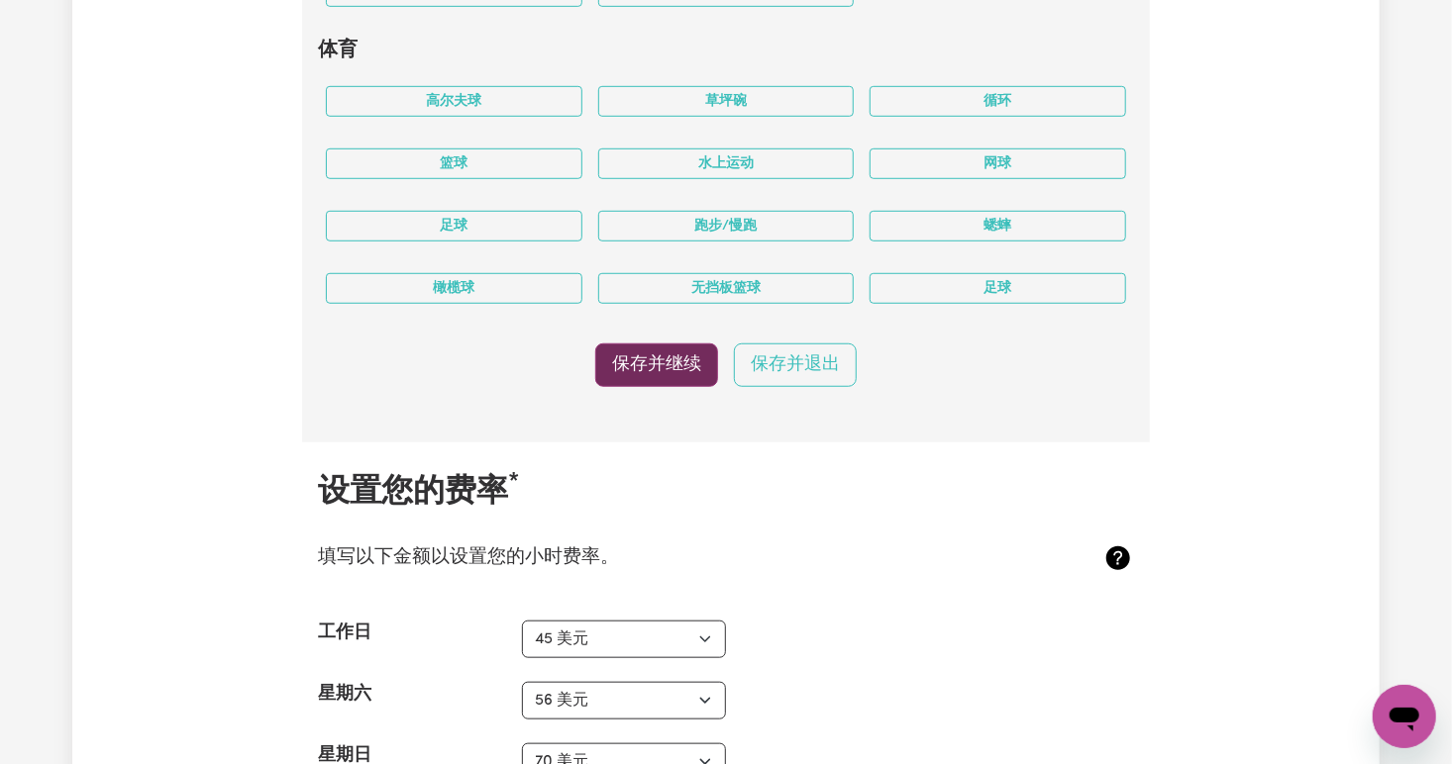
click at [633, 345] on button "保存并继续" at bounding box center [656, 366] width 123 height 44
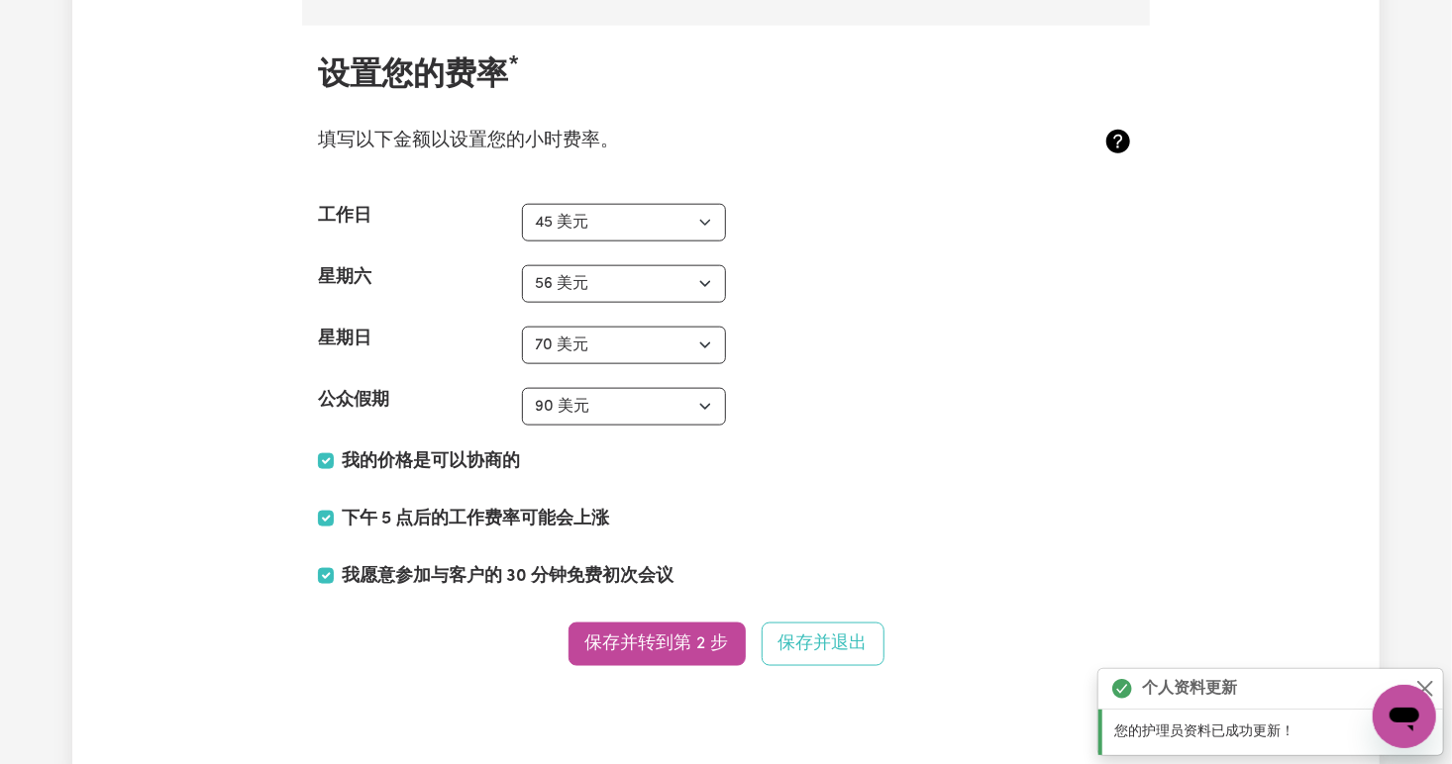
scroll to position [4612, 0]
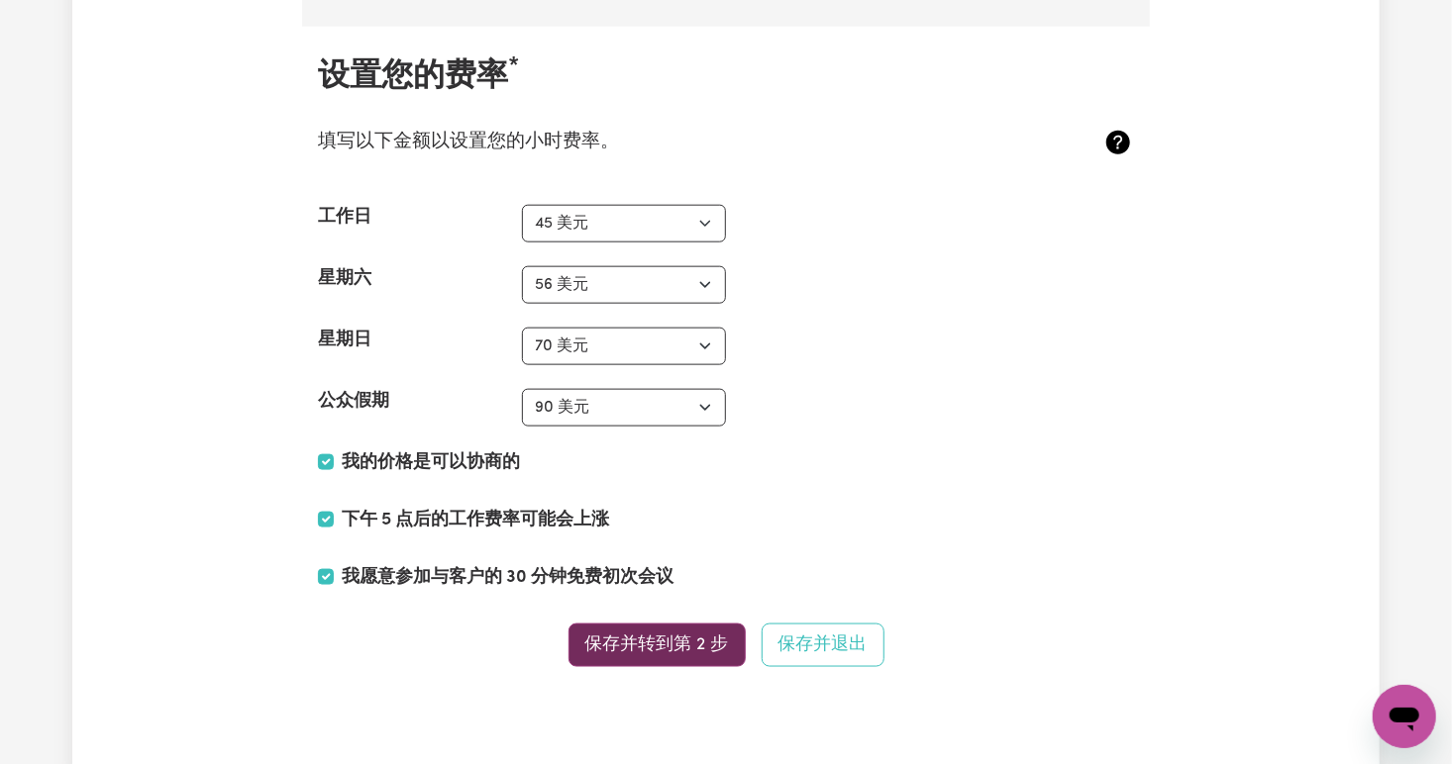
click at [672, 639] on button "保存并转到第 2 步" at bounding box center [656, 646] width 177 height 44
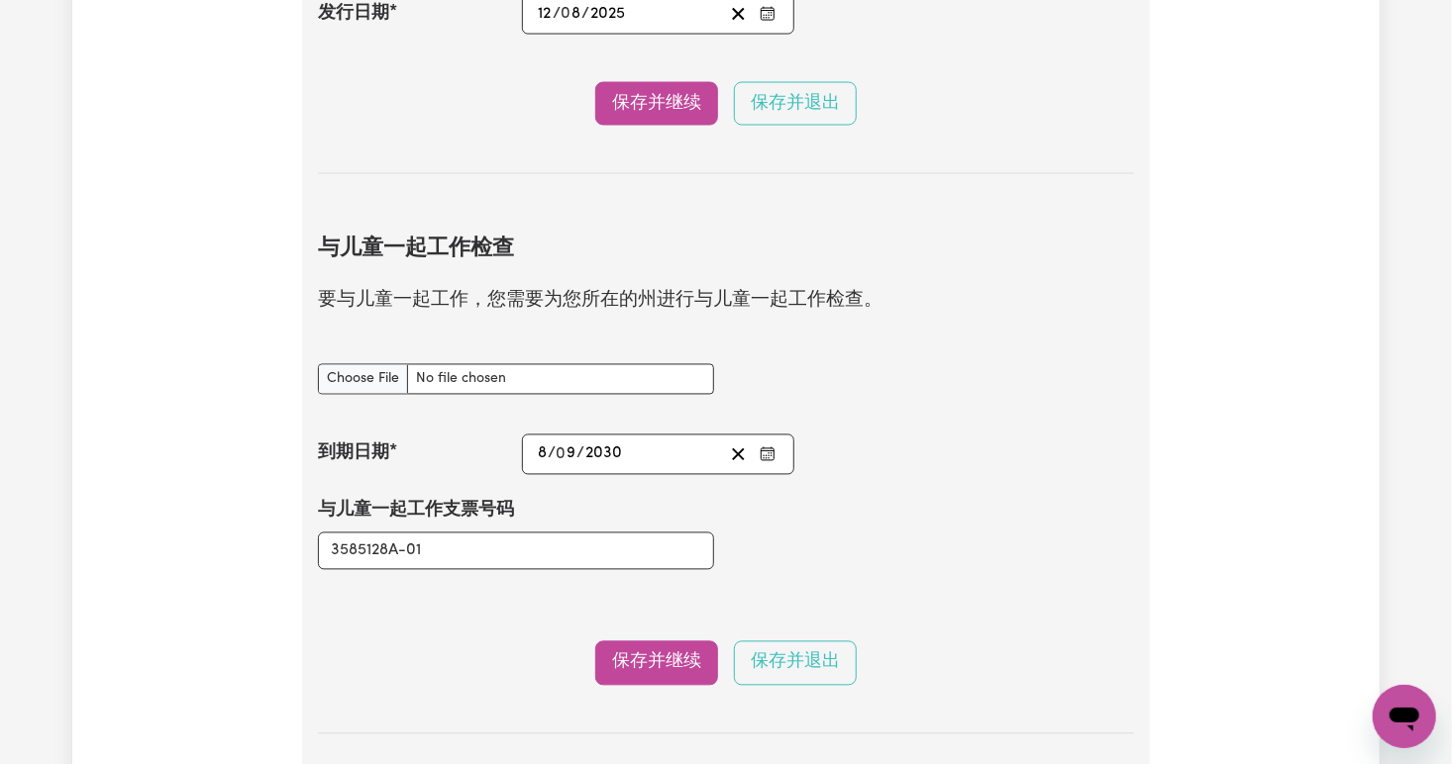
scroll to position [1667, 0]
click at [460, 374] on input "使用儿童支票文档" at bounding box center [516, 378] width 396 height 31
click at [471, 658] on div "保存并继续 保存并退出" at bounding box center [726, 663] width 816 height 44
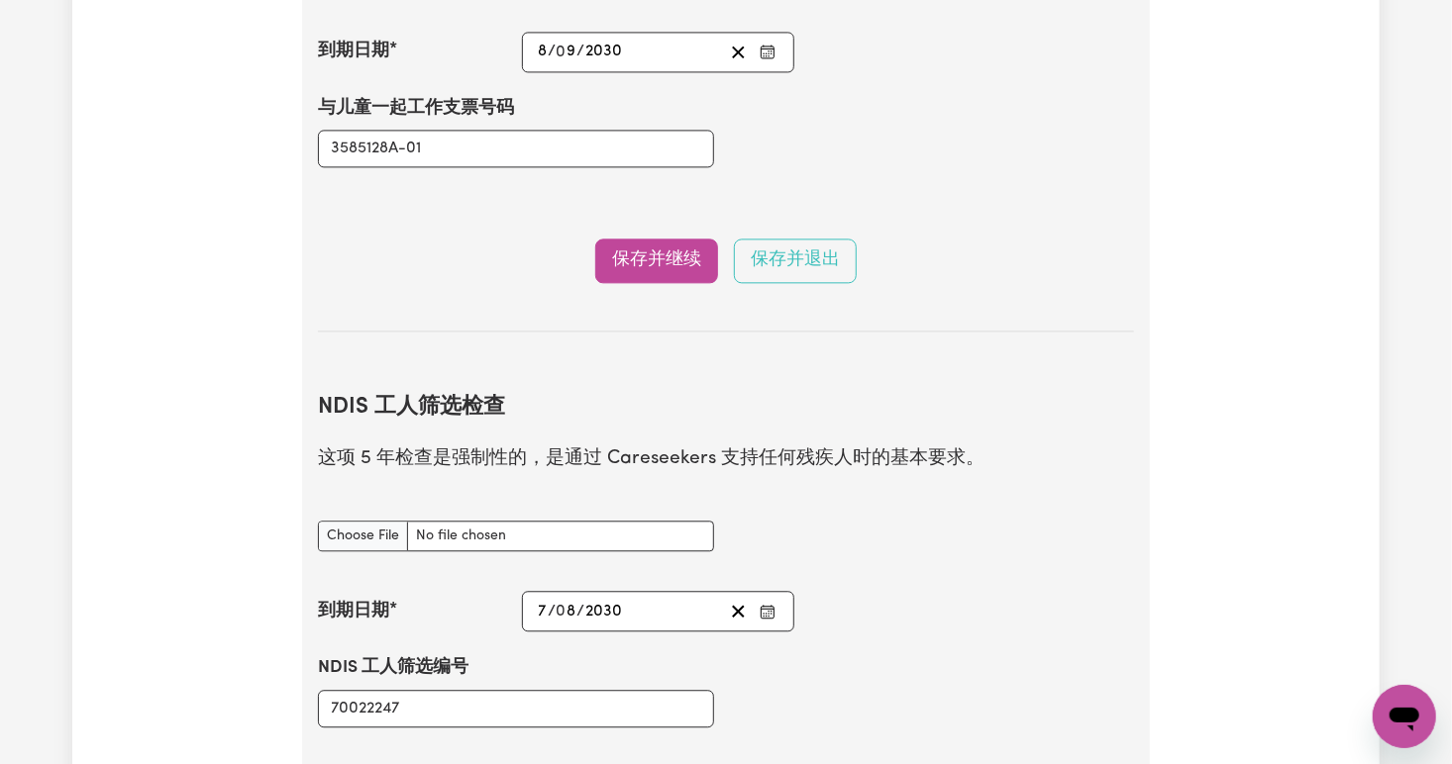
scroll to position [2071, 0]
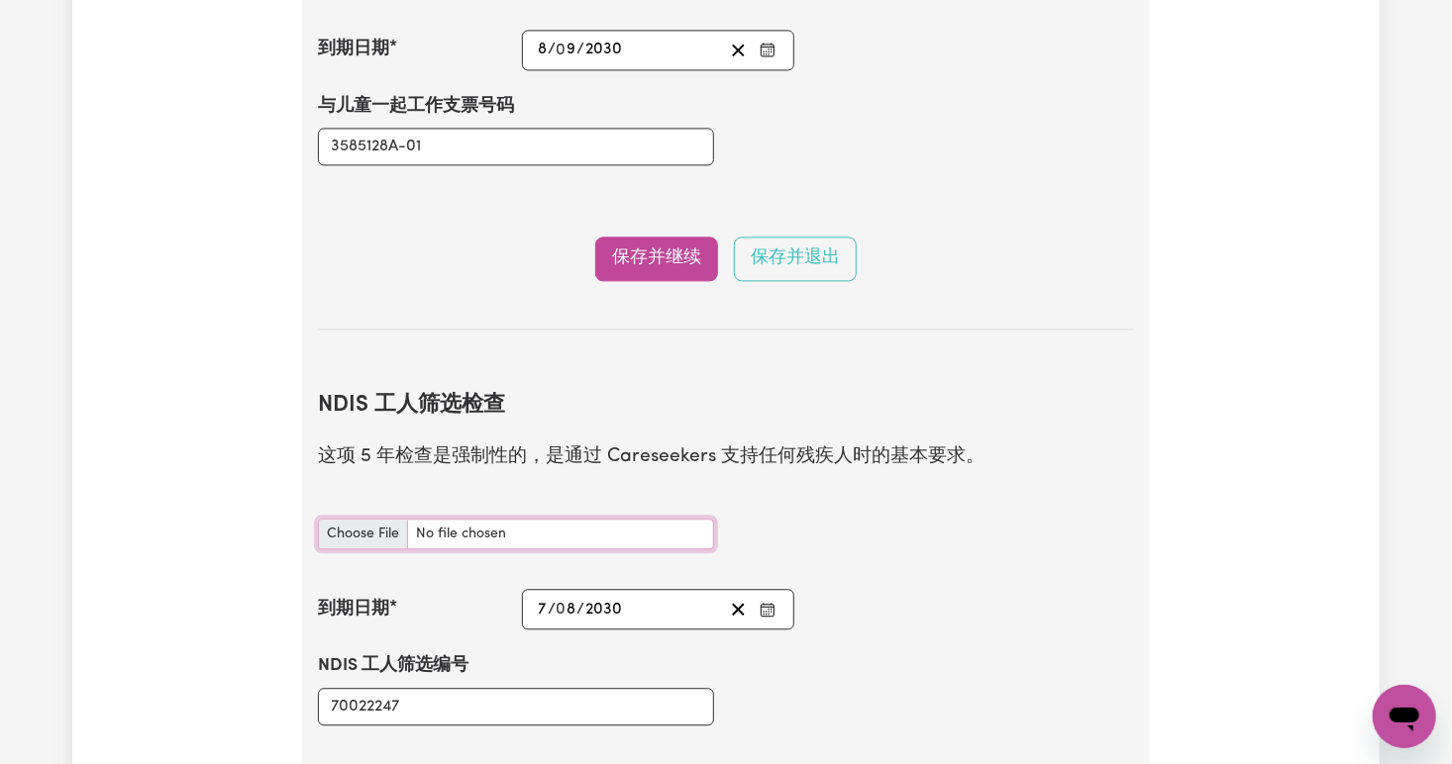
click at [387, 535] on input "NDIS 工人筛选检查文件" at bounding box center [516, 534] width 396 height 31
type input "C:\fakepath\ndis1.jpg"
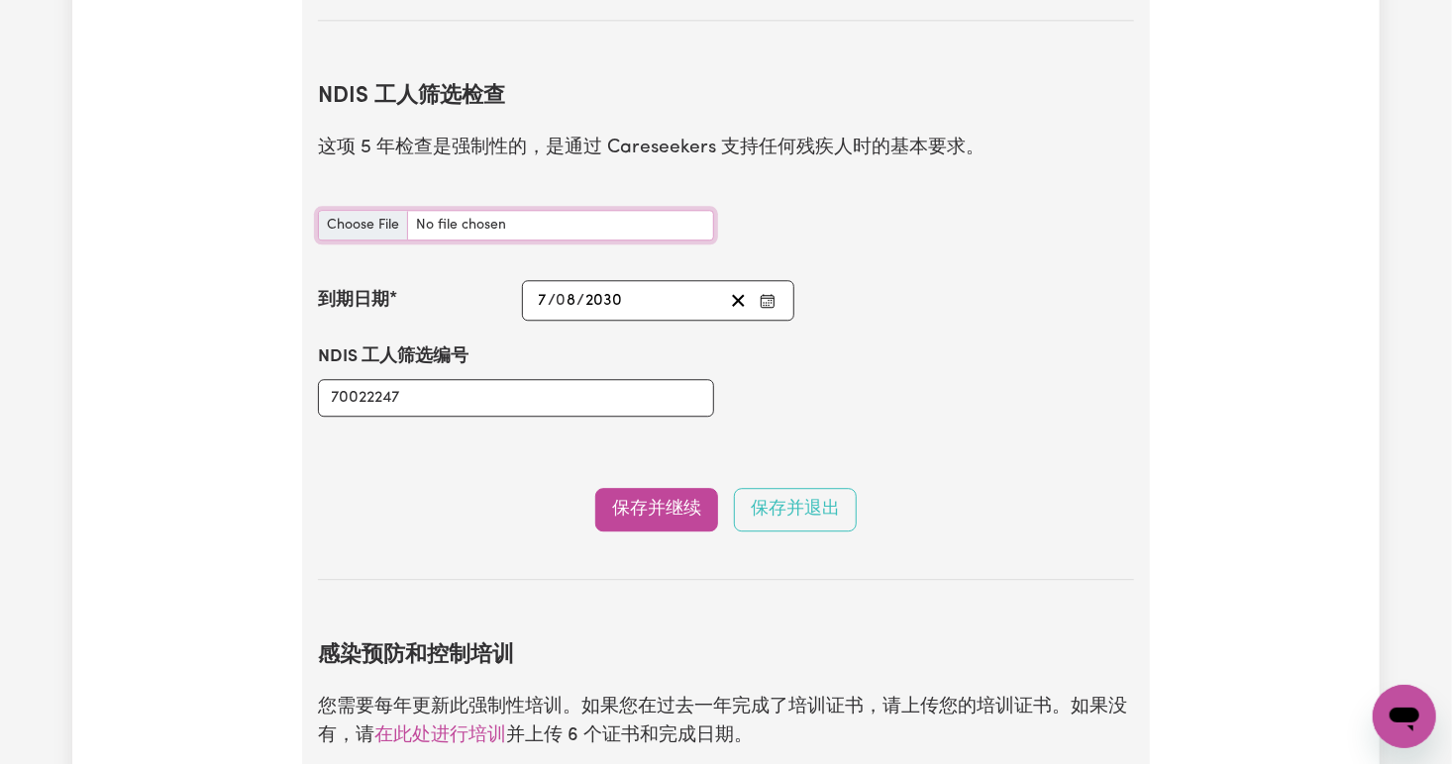
scroll to position [2384, 0]
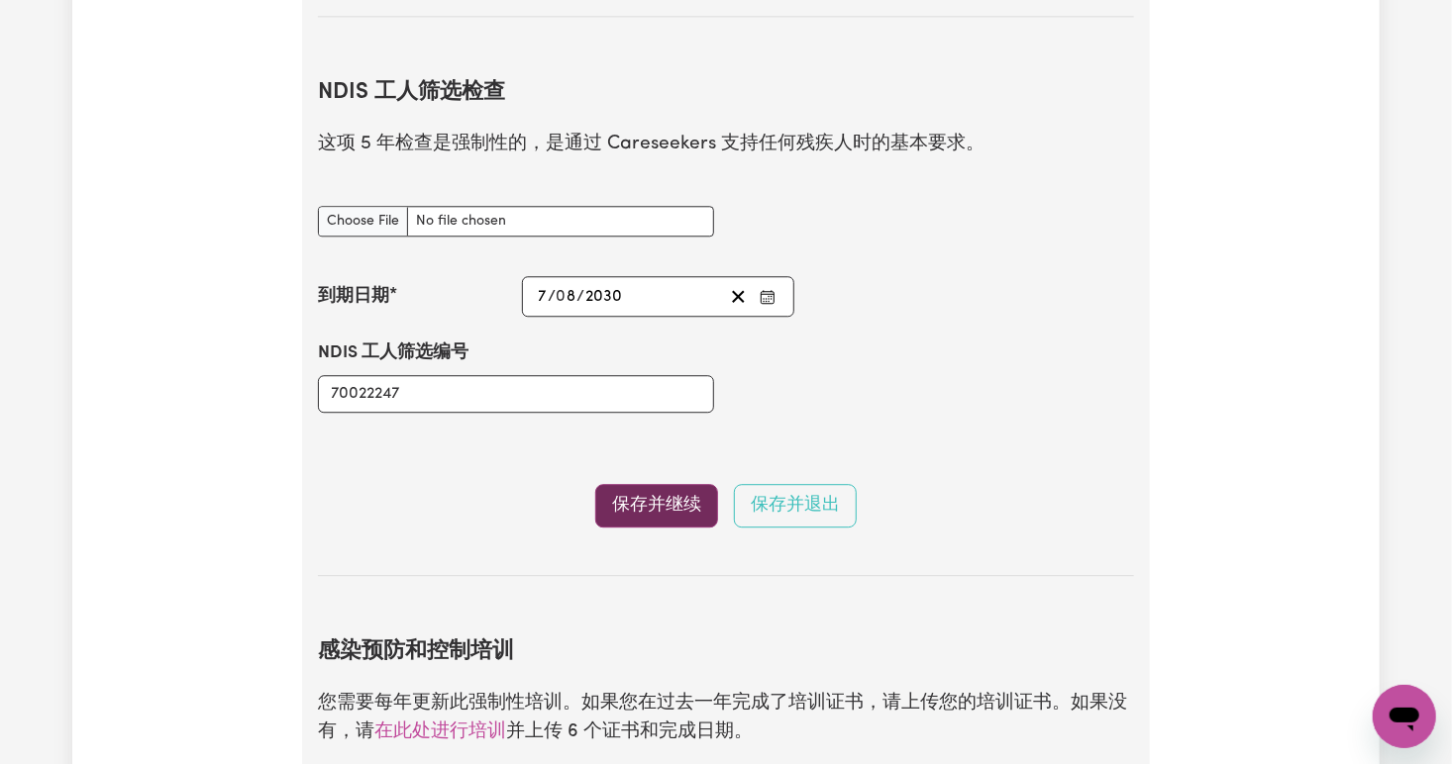
click at [665, 502] on button "保存并继续" at bounding box center [656, 506] width 123 height 44
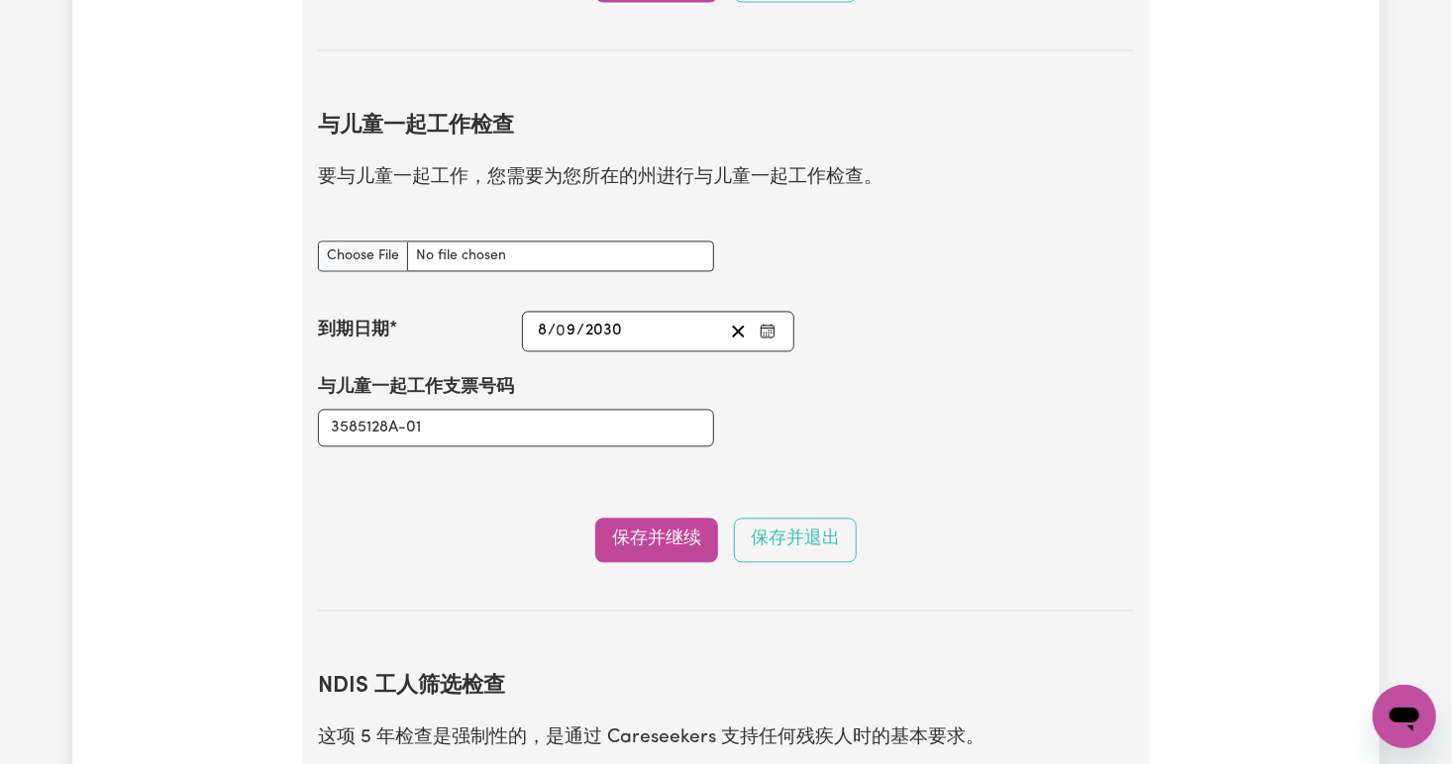
scroll to position [1786, 0]
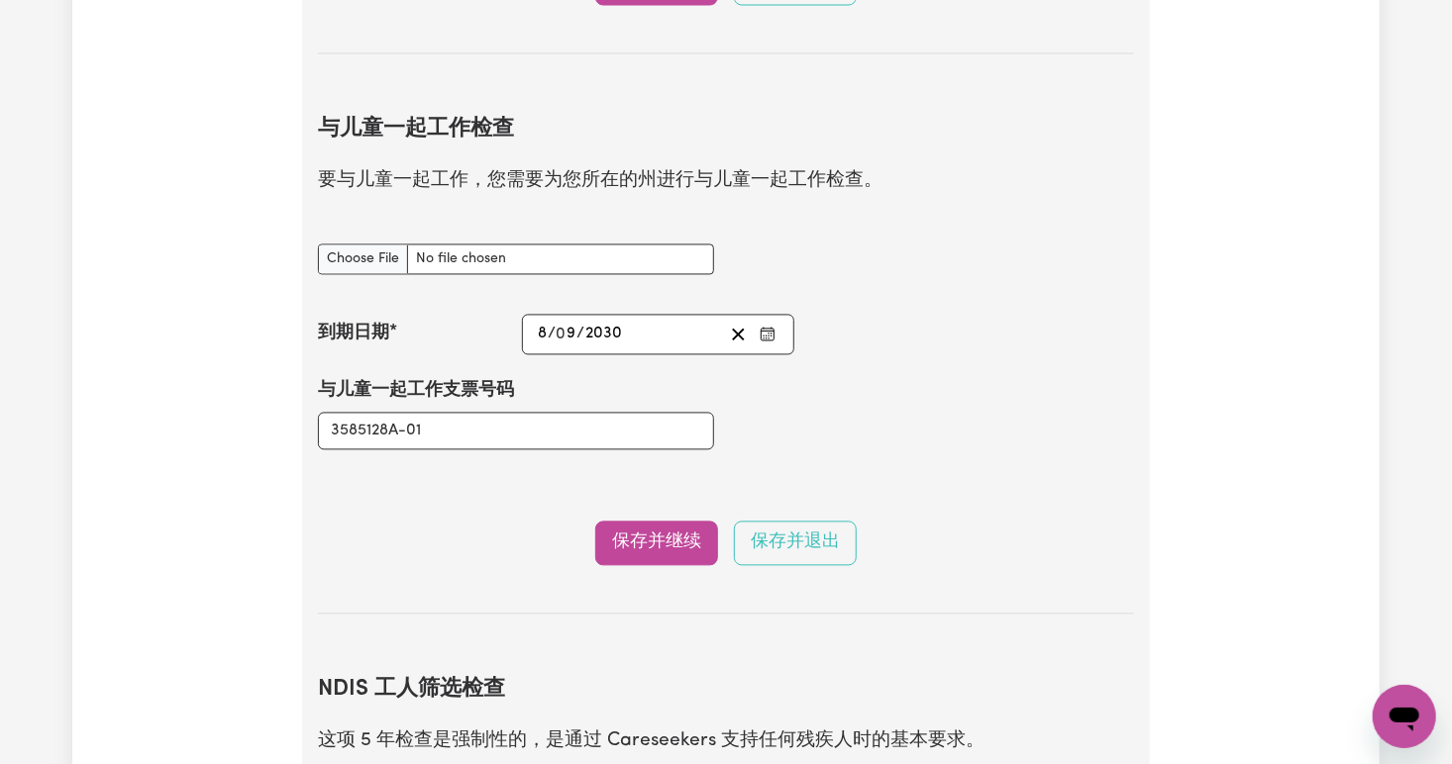
click at [752, 684] on h2 "NDIS 工人筛选检查" at bounding box center [726, 691] width 816 height 27
click at [345, 259] on input "使用儿童支票文档" at bounding box center [516, 260] width 396 height 31
click at [878, 697] on h2 "NDIS 工人筛选检查" at bounding box center [726, 691] width 816 height 27
click at [359, 253] on input "使用儿童支票文档" at bounding box center [516, 260] width 396 height 31
type input "C:\fakepath\wwck.jpg"
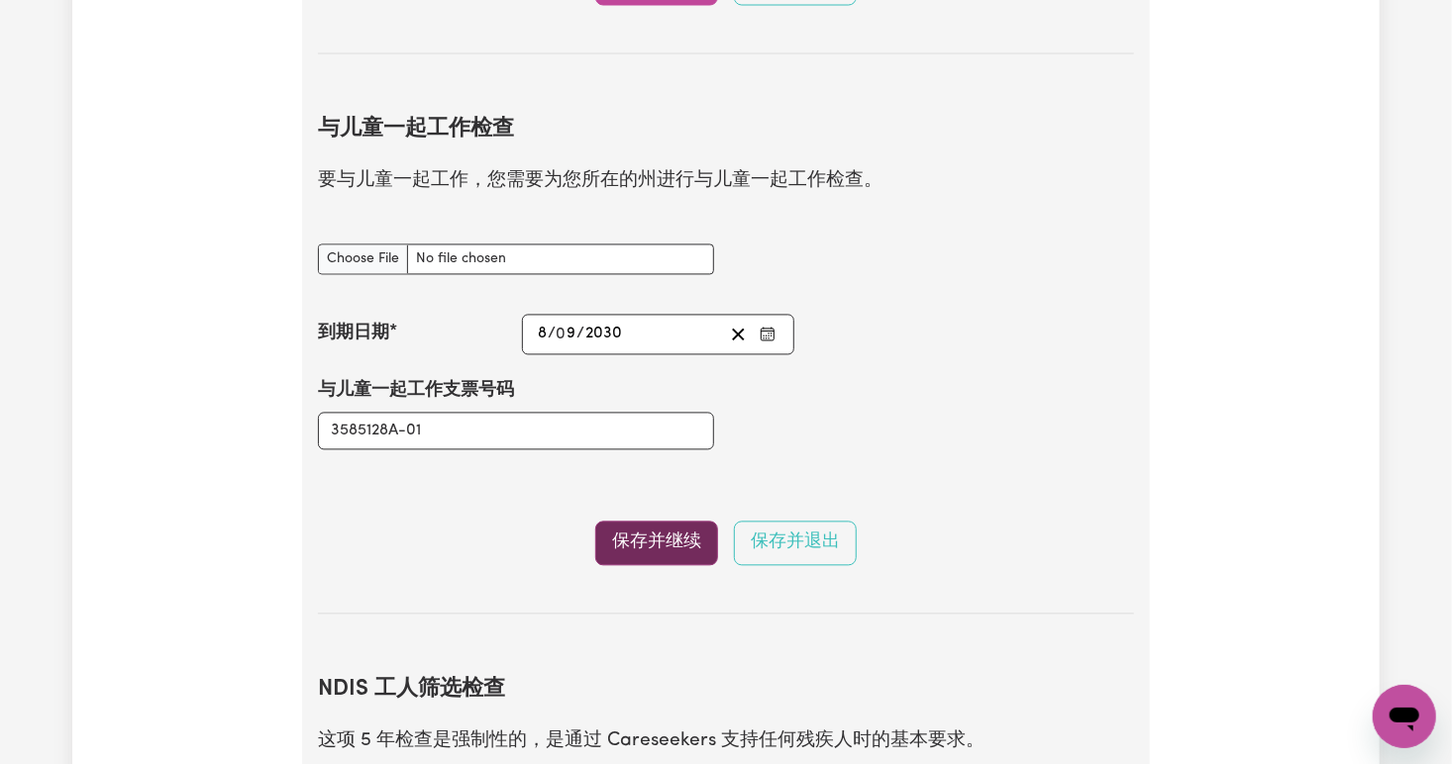
click at [628, 551] on button "保存并继续" at bounding box center [656, 544] width 123 height 44
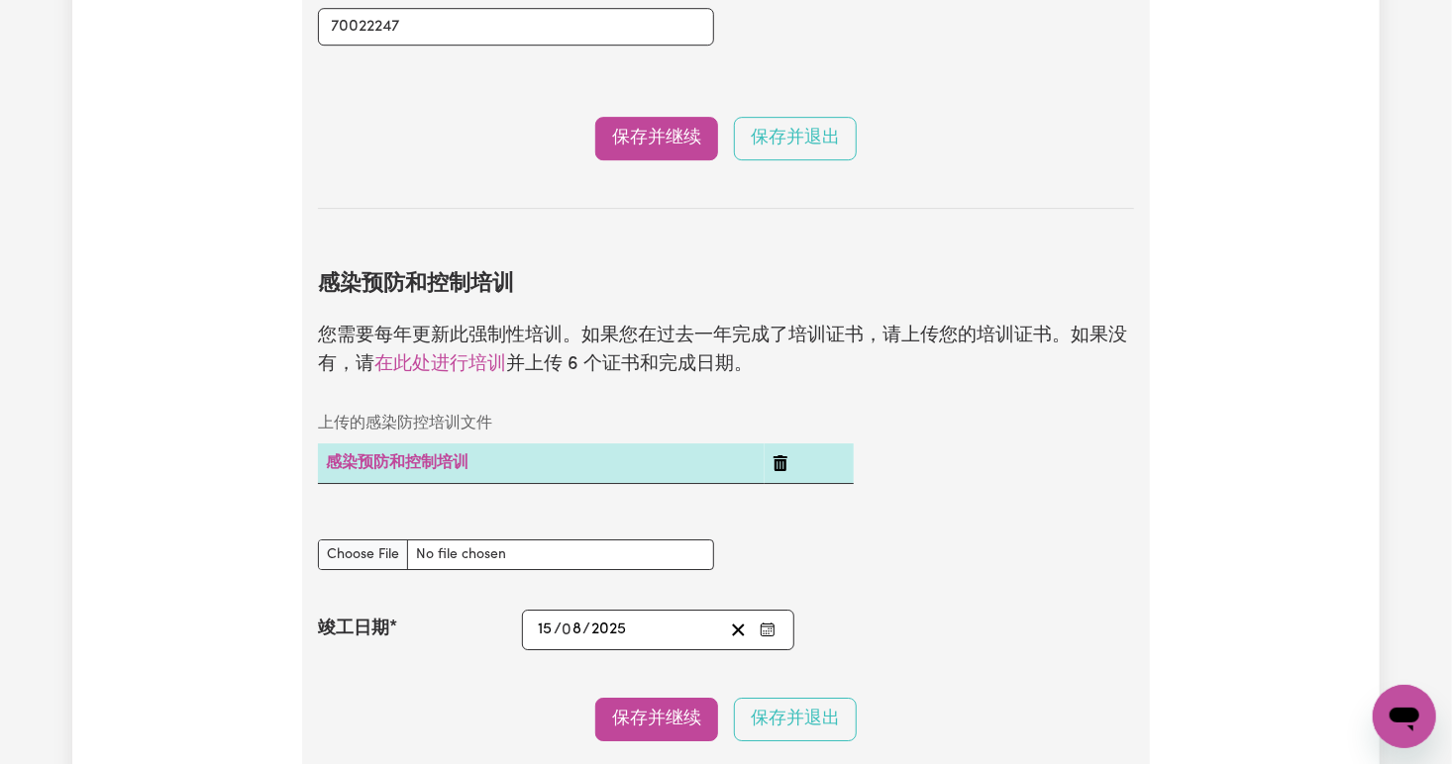
scroll to position [2976, 0]
click at [631, 143] on button "保存并继续" at bounding box center [656, 138] width 123 height 44
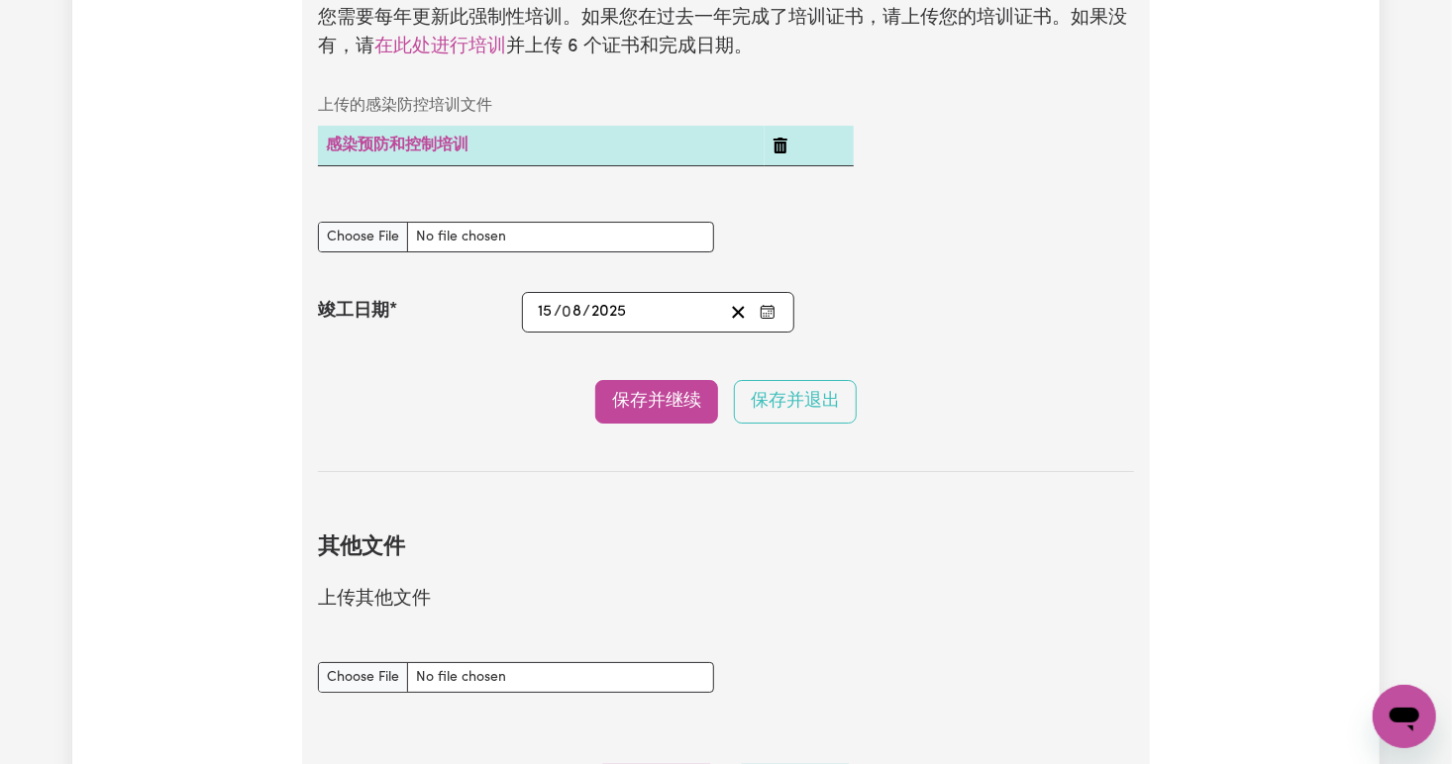
scroll to position [3171, 0]
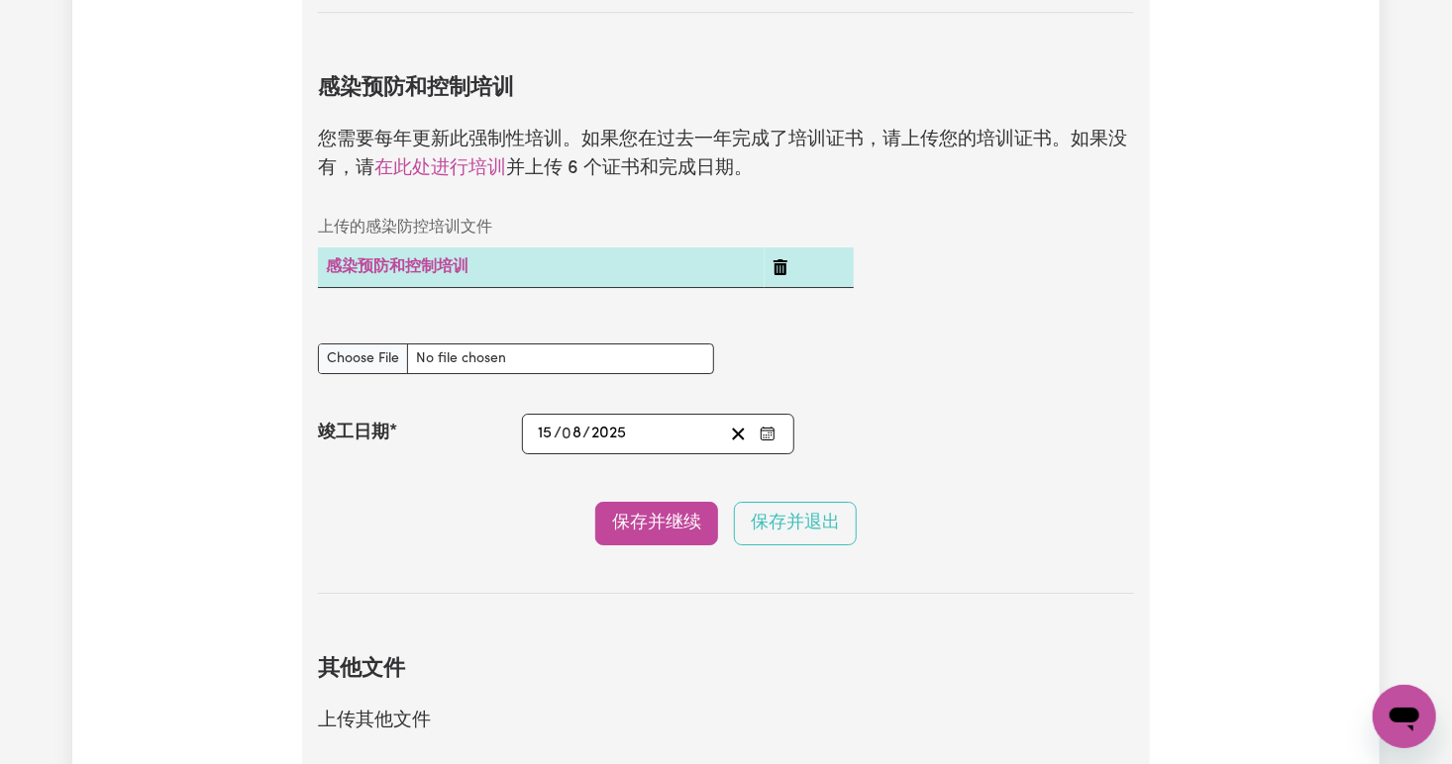
click at [781, 261] on icon "删除感染防控培训" at bounding box center [780, 267] width 14 height 16
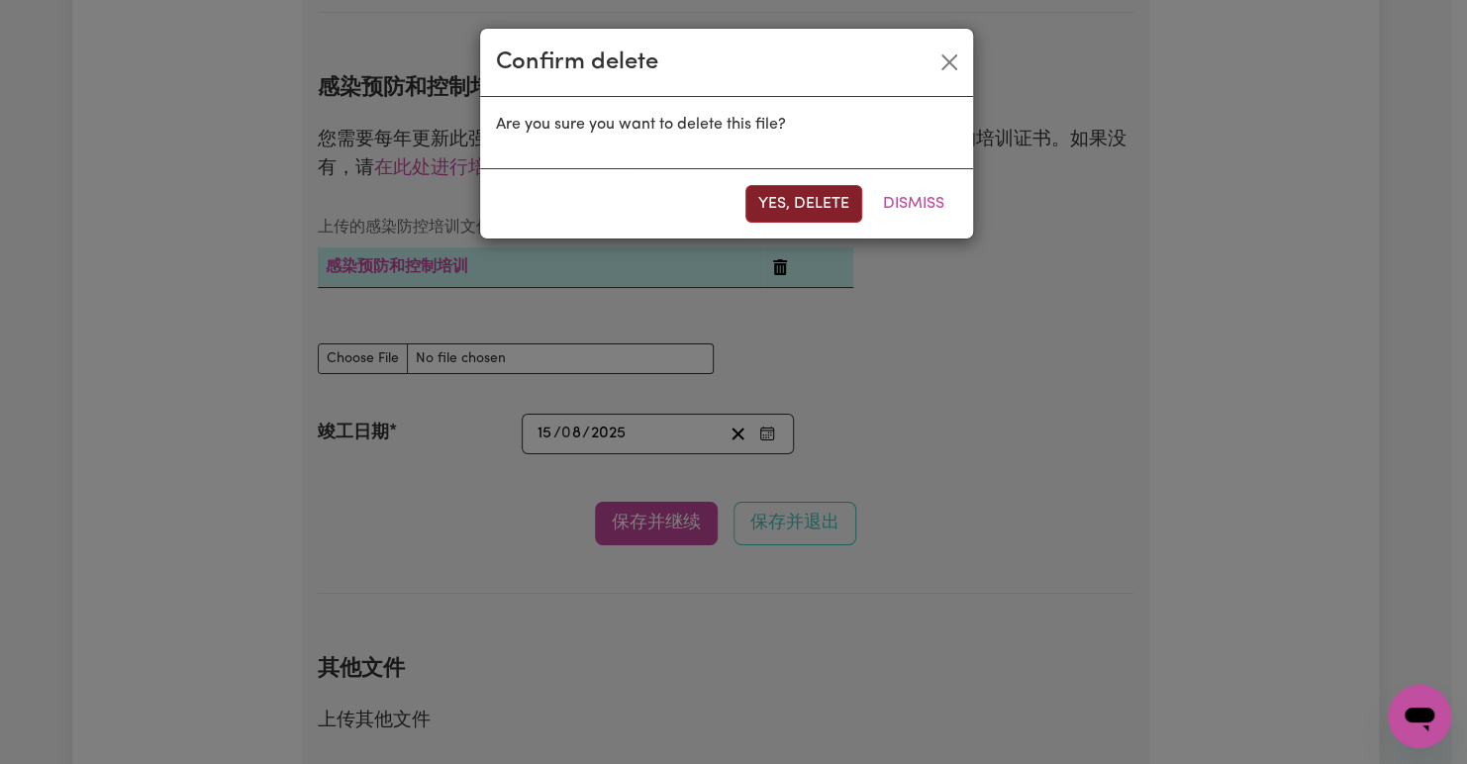
click at [823, 199] on button "Yes, delete" at bounding box center [804, 204] width 117 height 38
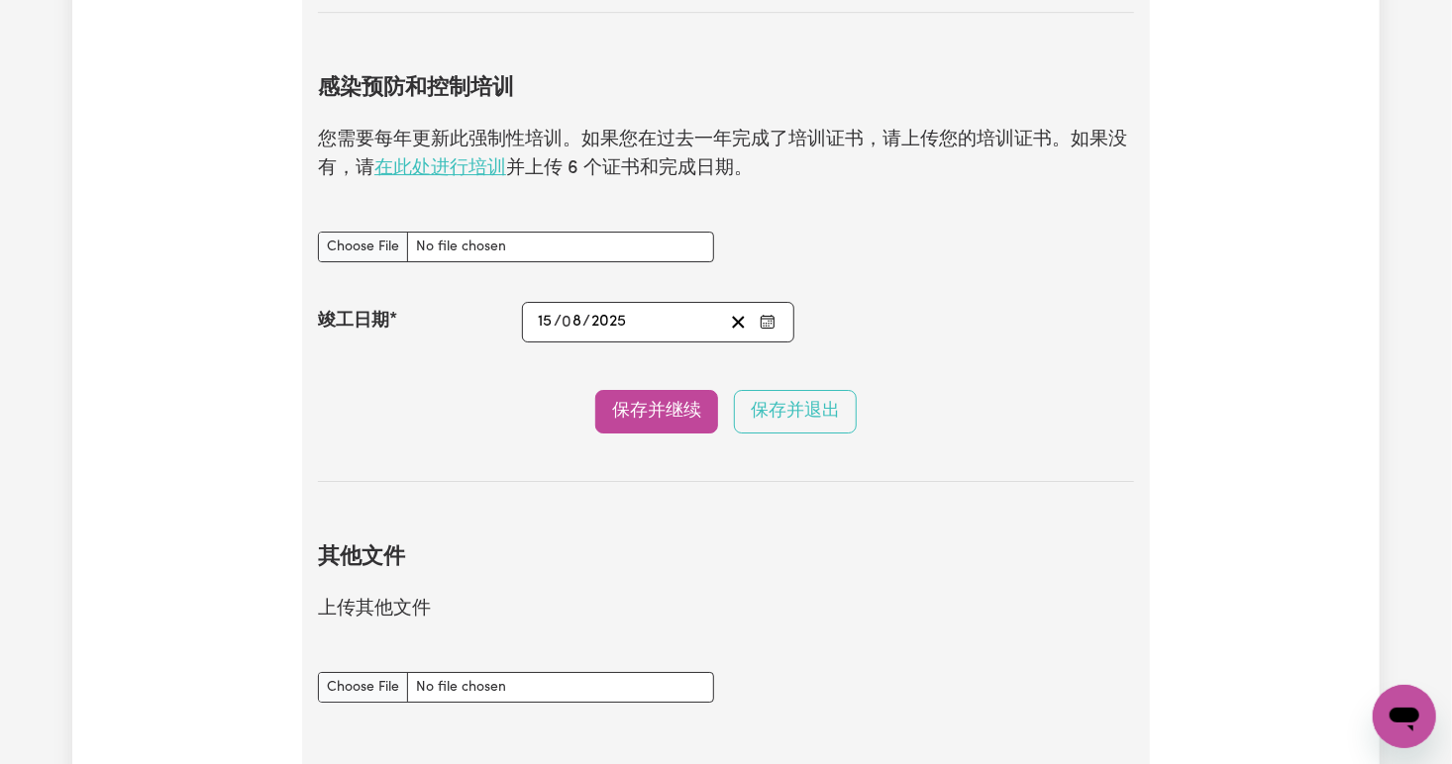
click at [471, 159] on link "在此处进行培训" at bounding box center [440, 168] width 132 height 19
click at [485, 161] on link "在此处进行培训" at bounding box center [440, 168] width 132 height 19
click at [492, 159] on link "在此处进行培训" at bounding box center [440, 168] width 132 height 19
click at [450, 159] on link "在此处进行培训" at bounding box center [440, 168] width 132 height 19
click at [465, 159] on link "在此处进行培训" at bounding box center [440, 168] width 132 height 19
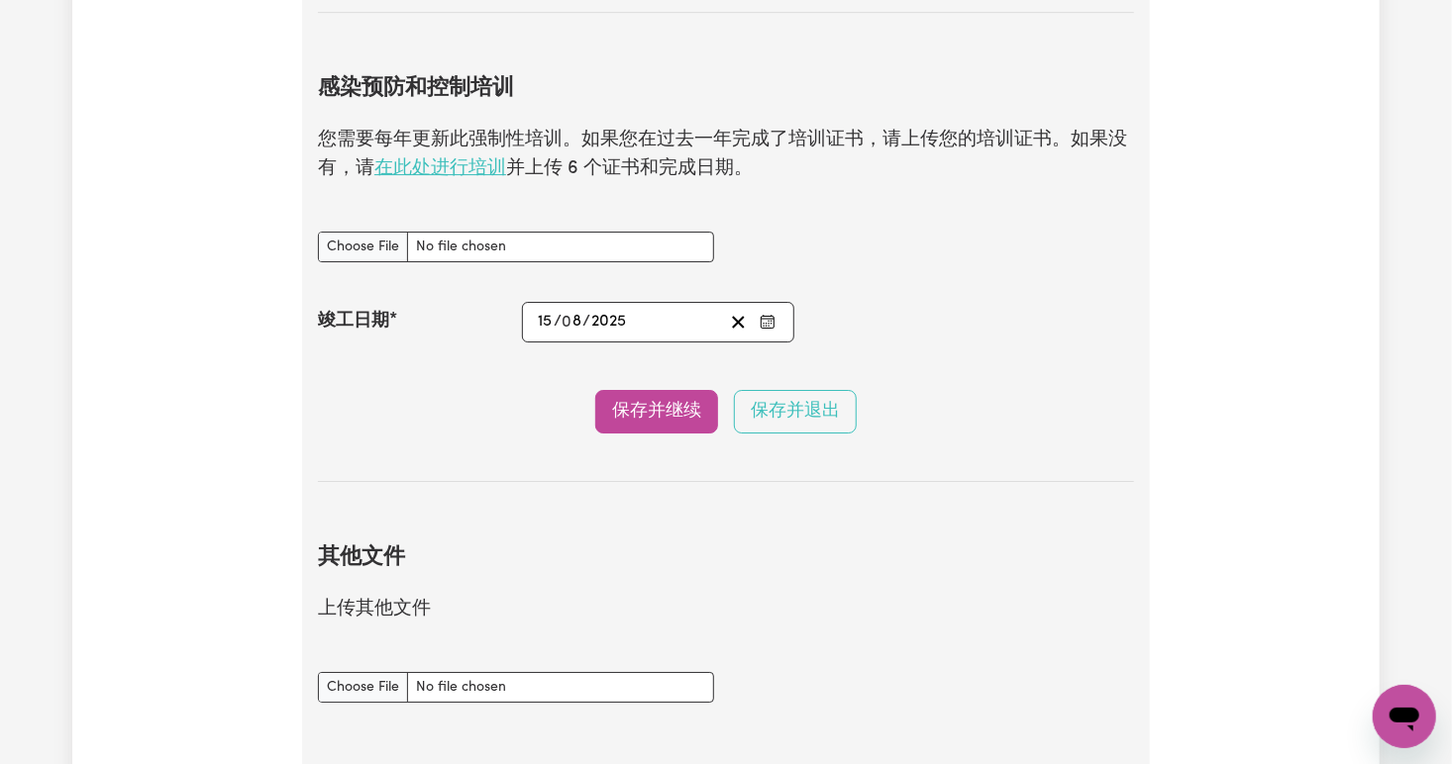
click at [450, 163] on link "在此处进行培训" at bounding box center [440, 168] width 132 height 19
click at [378, 246] on input "感染防控培训文件" at bounding box center [516, 247] width 396 height 31
type input "C:\fakepath\Chain of Infection.pdf"
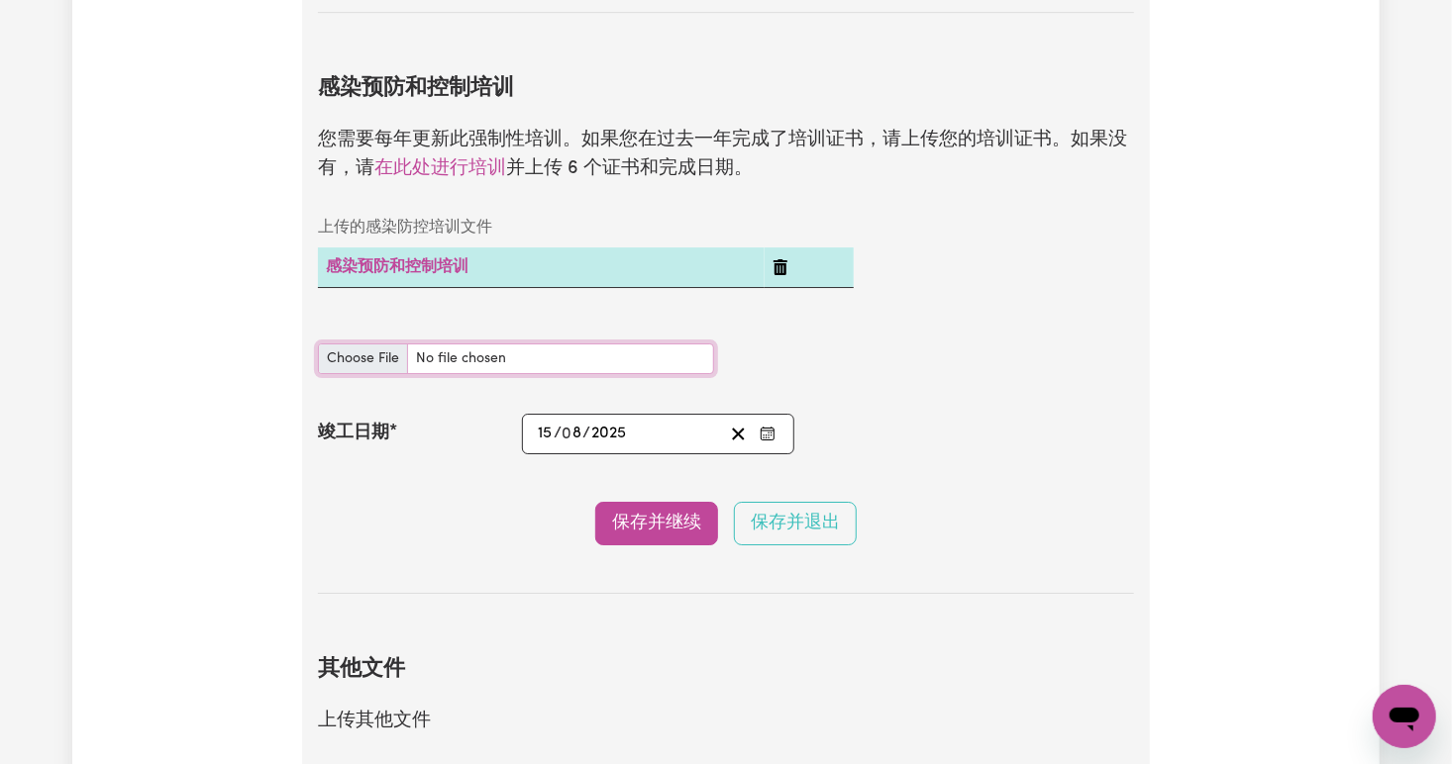
click at [381, 351] on input "感染防控培训文件" at bounding box center [516, 359] width 396 height 31
type input "C:\fakepath\Cleaning.pdf"
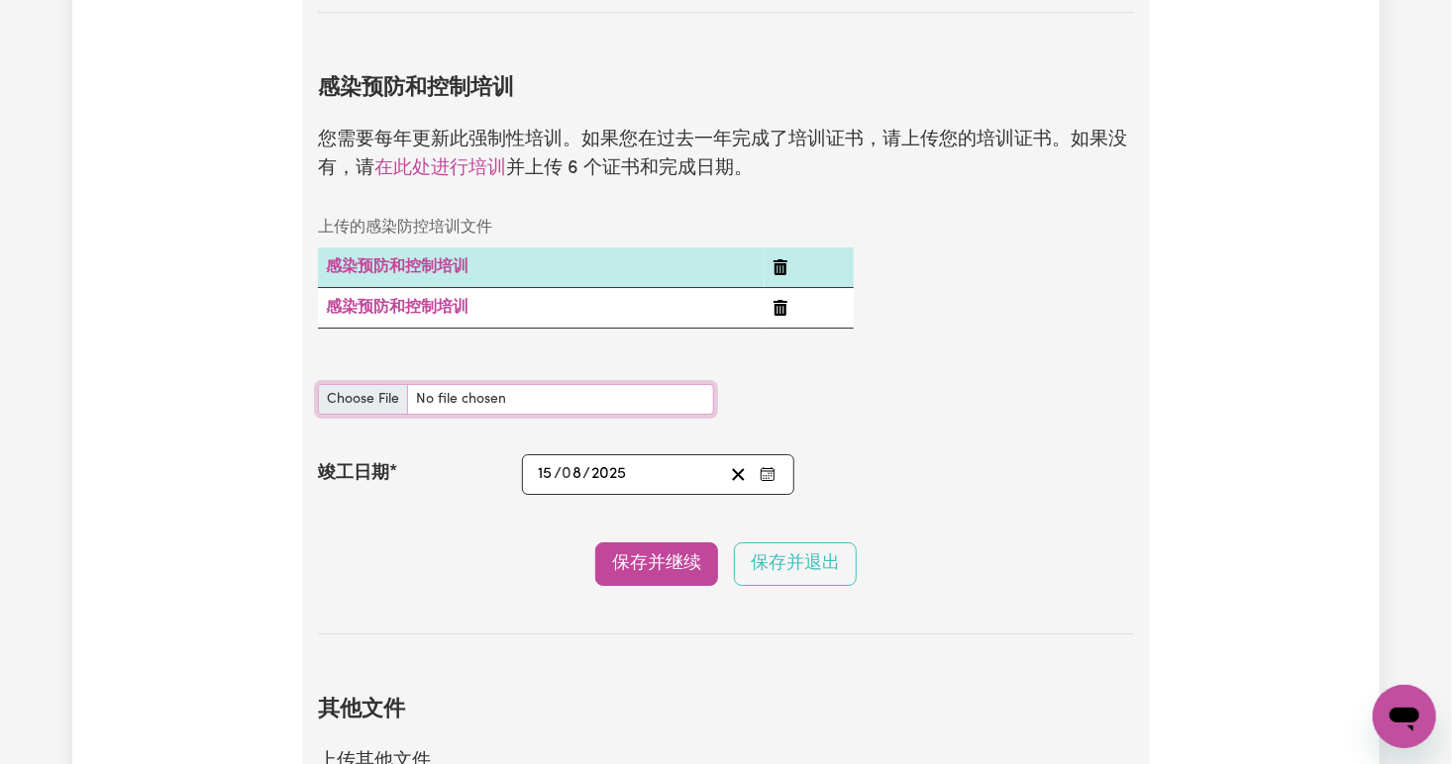
click at [361, 392] on input "感染防控培训文件" at bounding box center [516, 399] width 396 height 31
type input "C:\fakepath\Hand Hygiene.pdf"
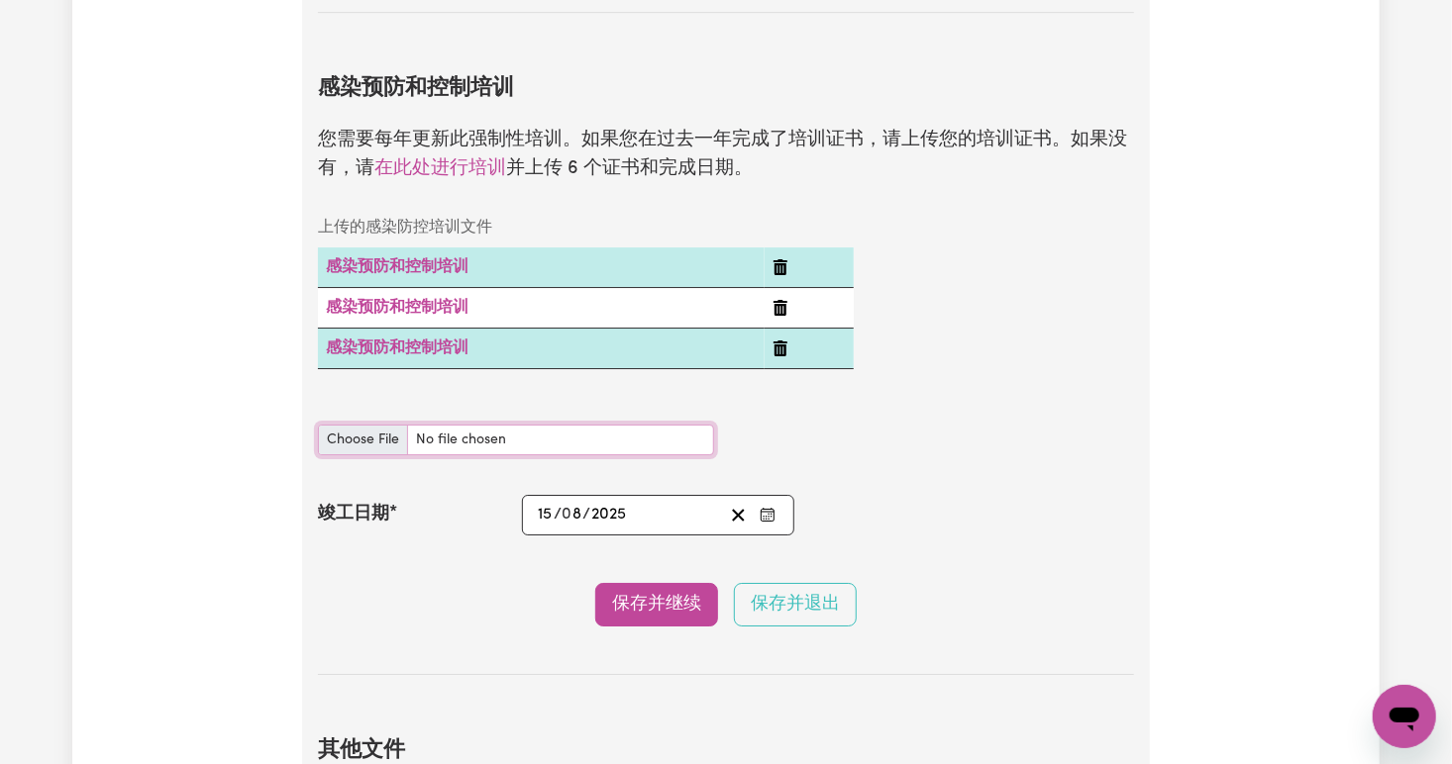
click at [367, 425] on input "感染防控培训文件" at bounding box center [516, 440] width 396 height 31
type input "C:\fakepath\Personal Protective Equipment (PPE).pdf"
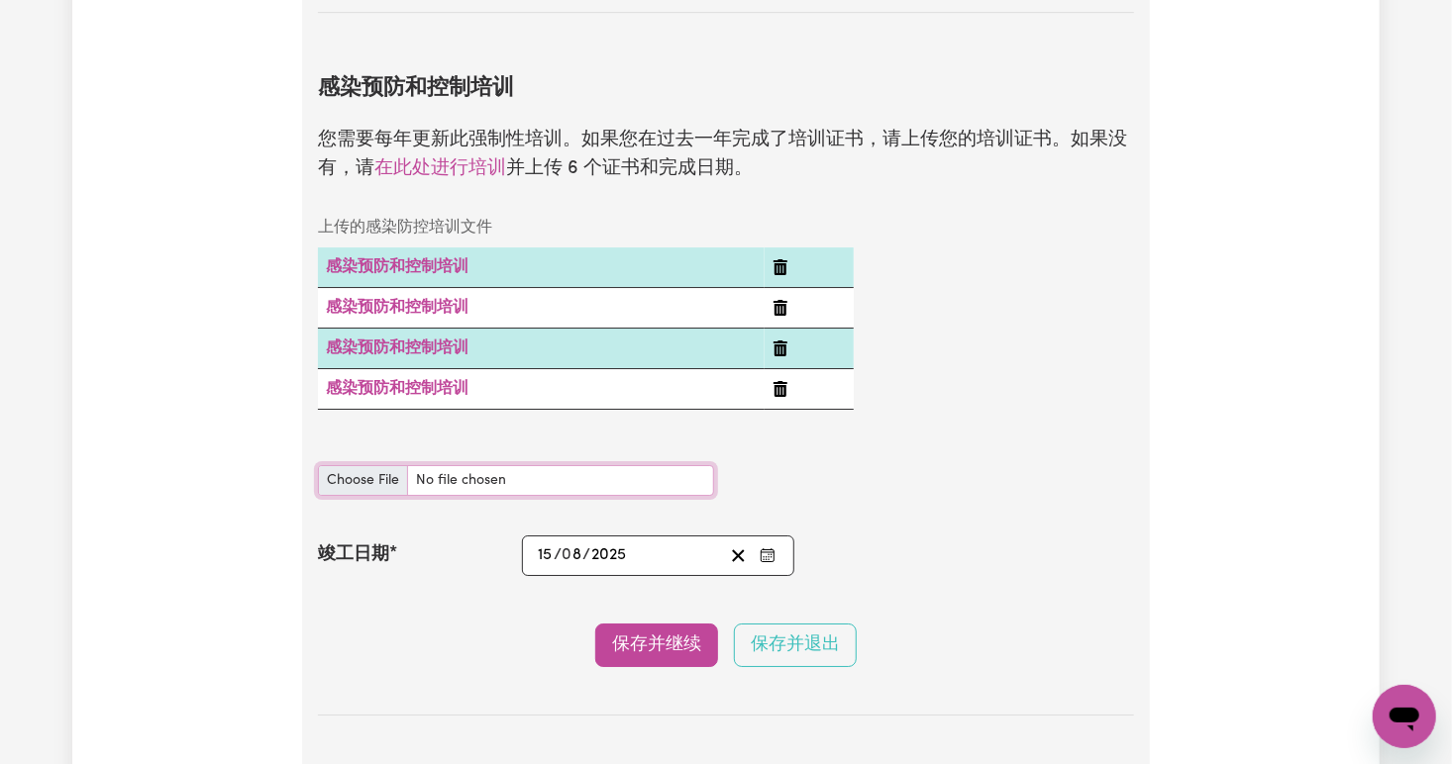
click at [346, 470] on input "感染防控培训文件" at bounding box center [516, 480] width 396 height 31
type input "C:\fakepath\Waste Management.pdf"
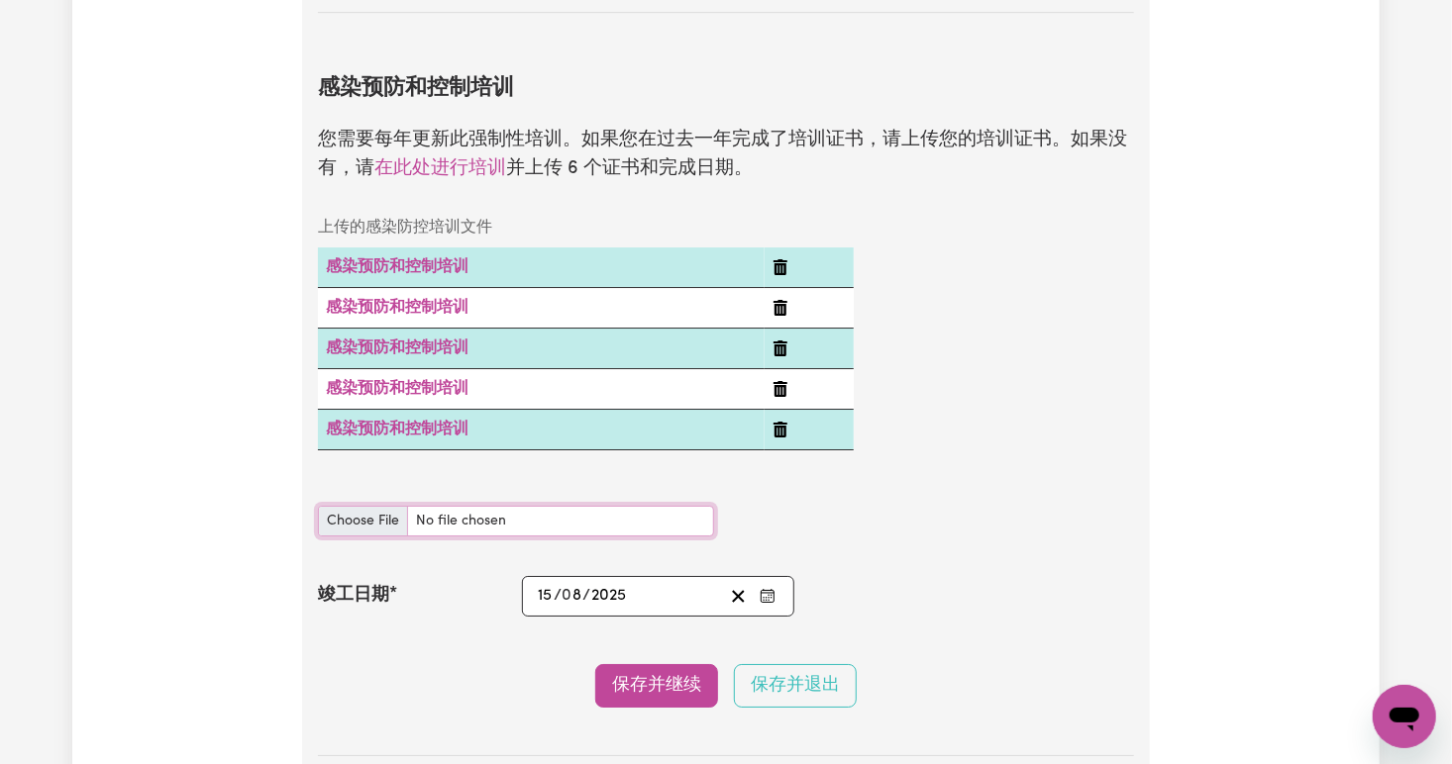
drag, startPoint x: 349, startPoint y: 520, endPoint x: 330, endPoint y: 499, distance: 28.0
click at [330, 506] on input "感染防控培训文件" at bounding box center [516, 521] width 396 height 31
type input "C:\fakepath\Outbreaks.pdf"
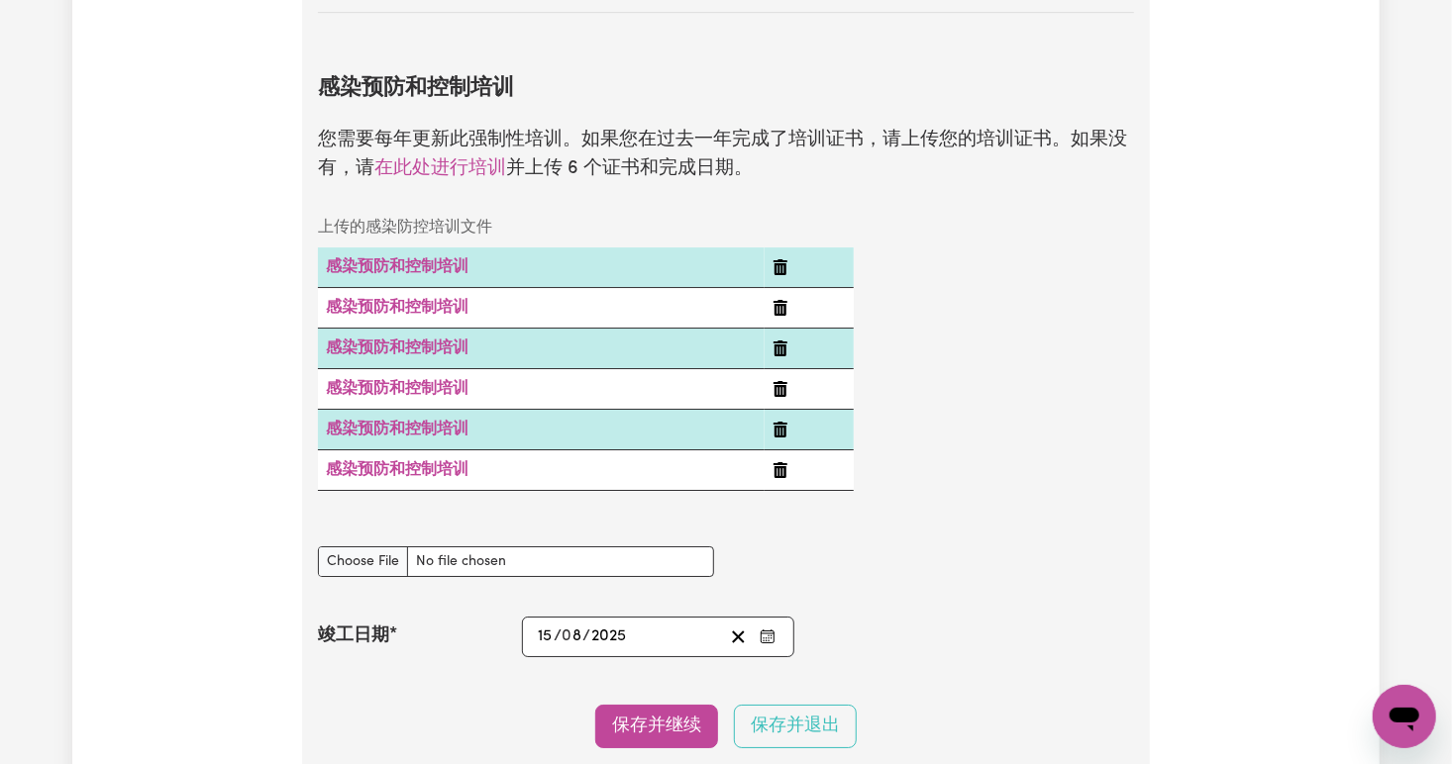
click at [674, 707] on button "保存并继续" at bounding box center [656, 727] width 123 height 44
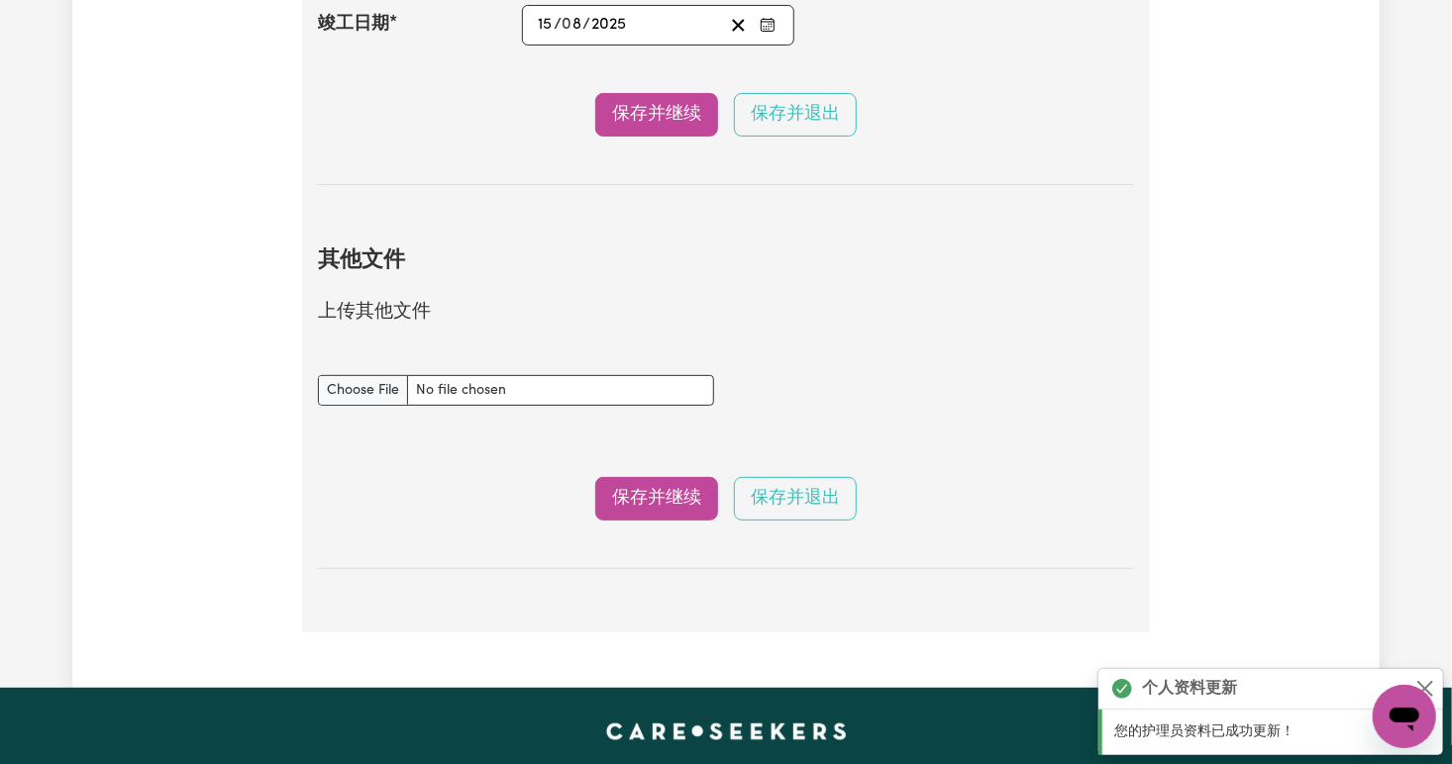
scroll to position [3993, 0]
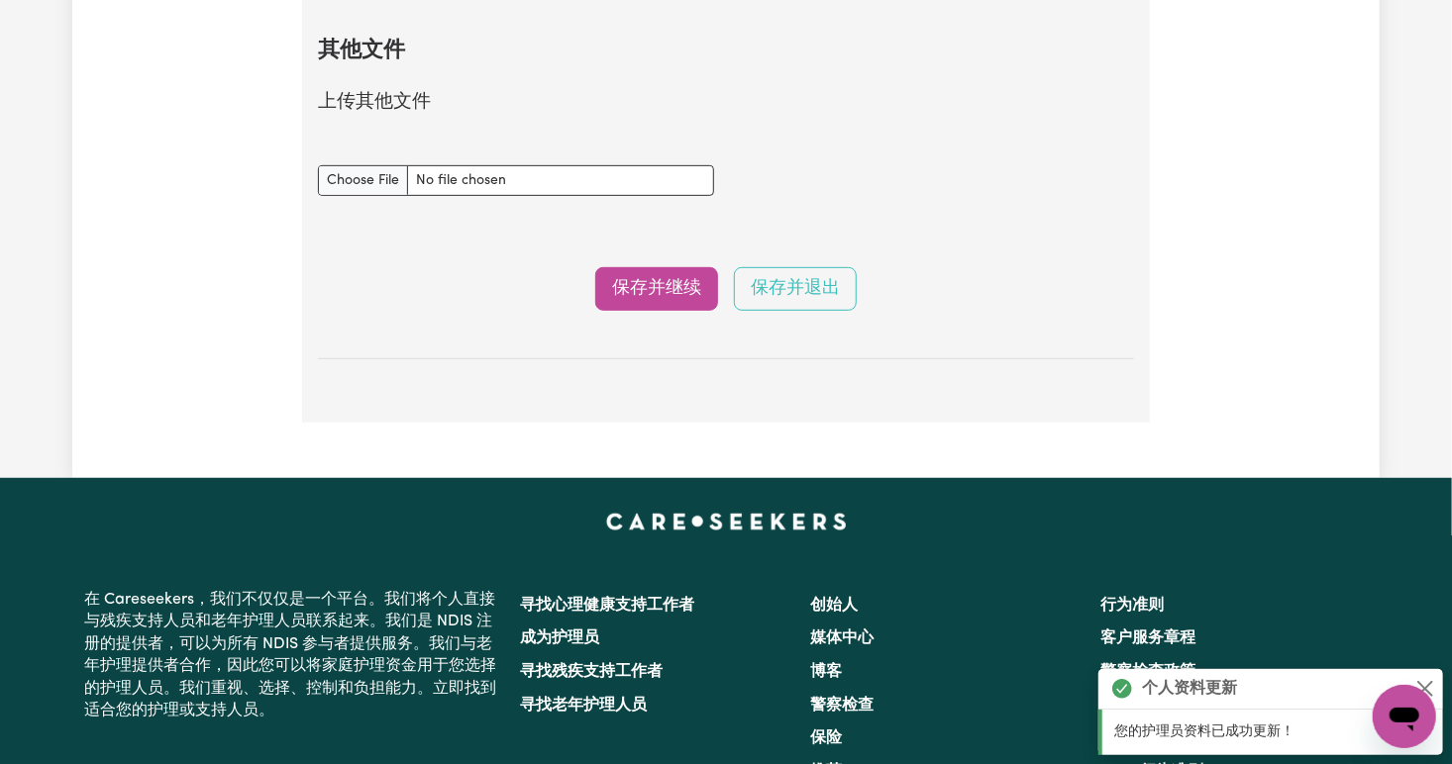
drag, startPoint x: 663, startPoint y: 285, endPoint x: 623, endPoint y: 279, distance: 41.0
click at [623, 279] on button "保存并继续" at bounding box center [656, 289] width 123 height 44
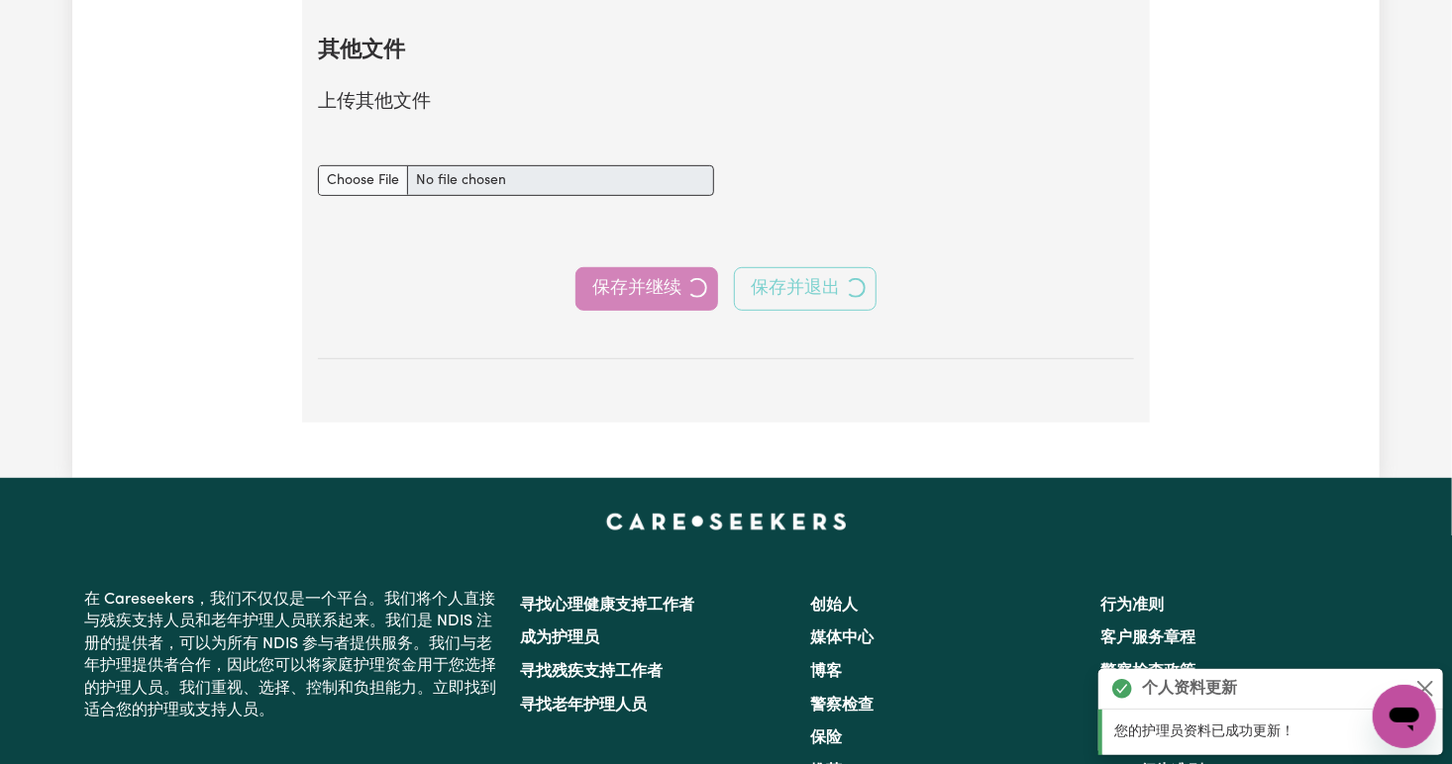
select select "Certificate III (Individual Support)"
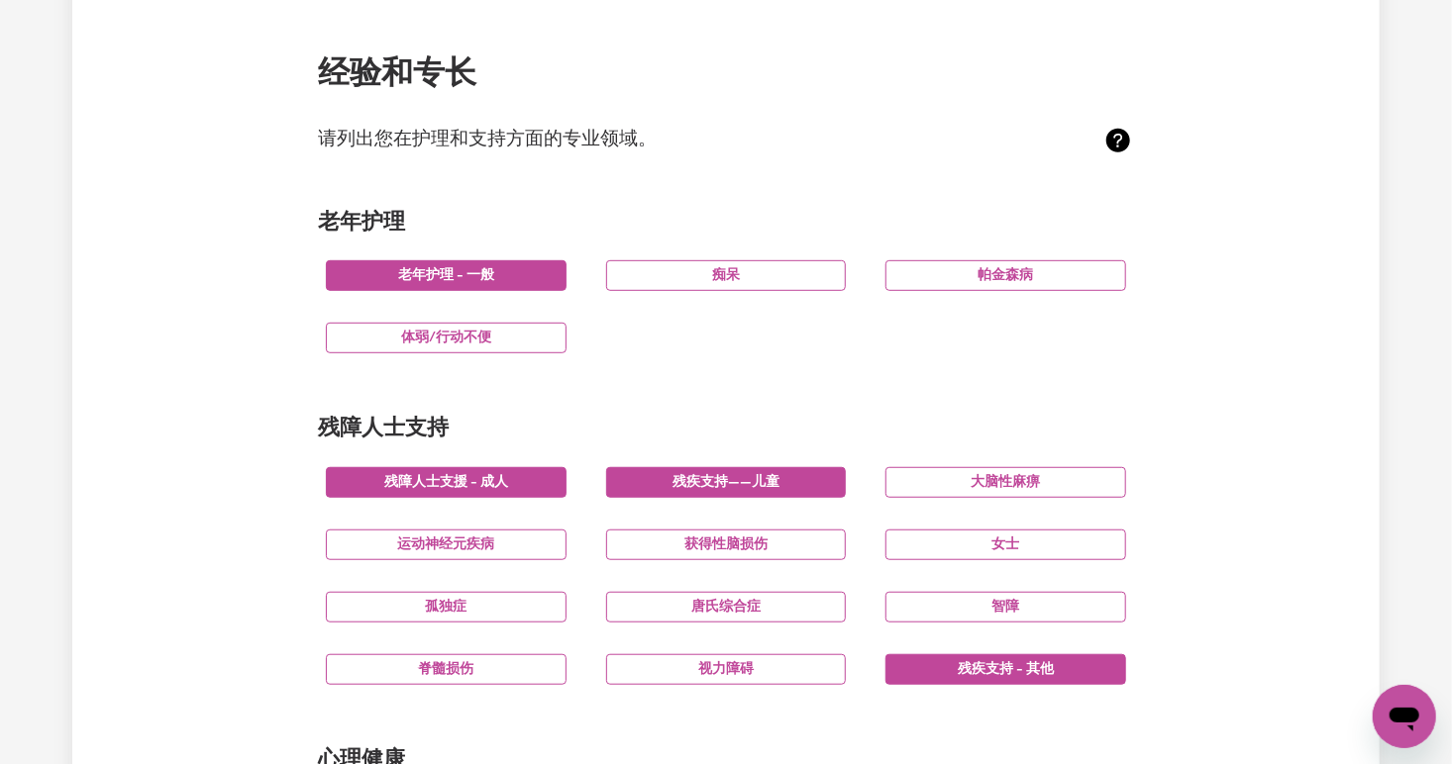
scroll to position [408, 0]
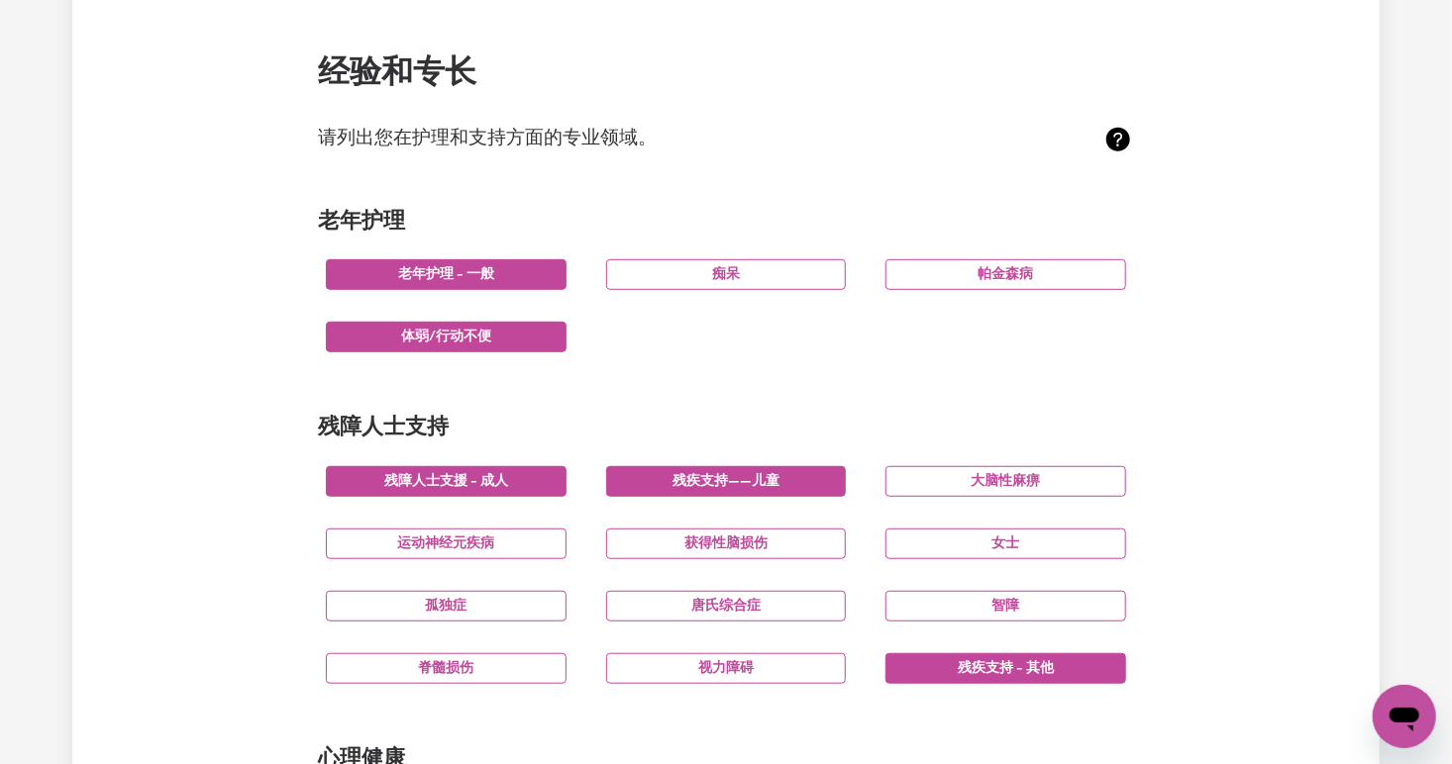
click at [522, 349] on button "体弱/行动不便" at bounding box center [446, 337] width 241 height 31
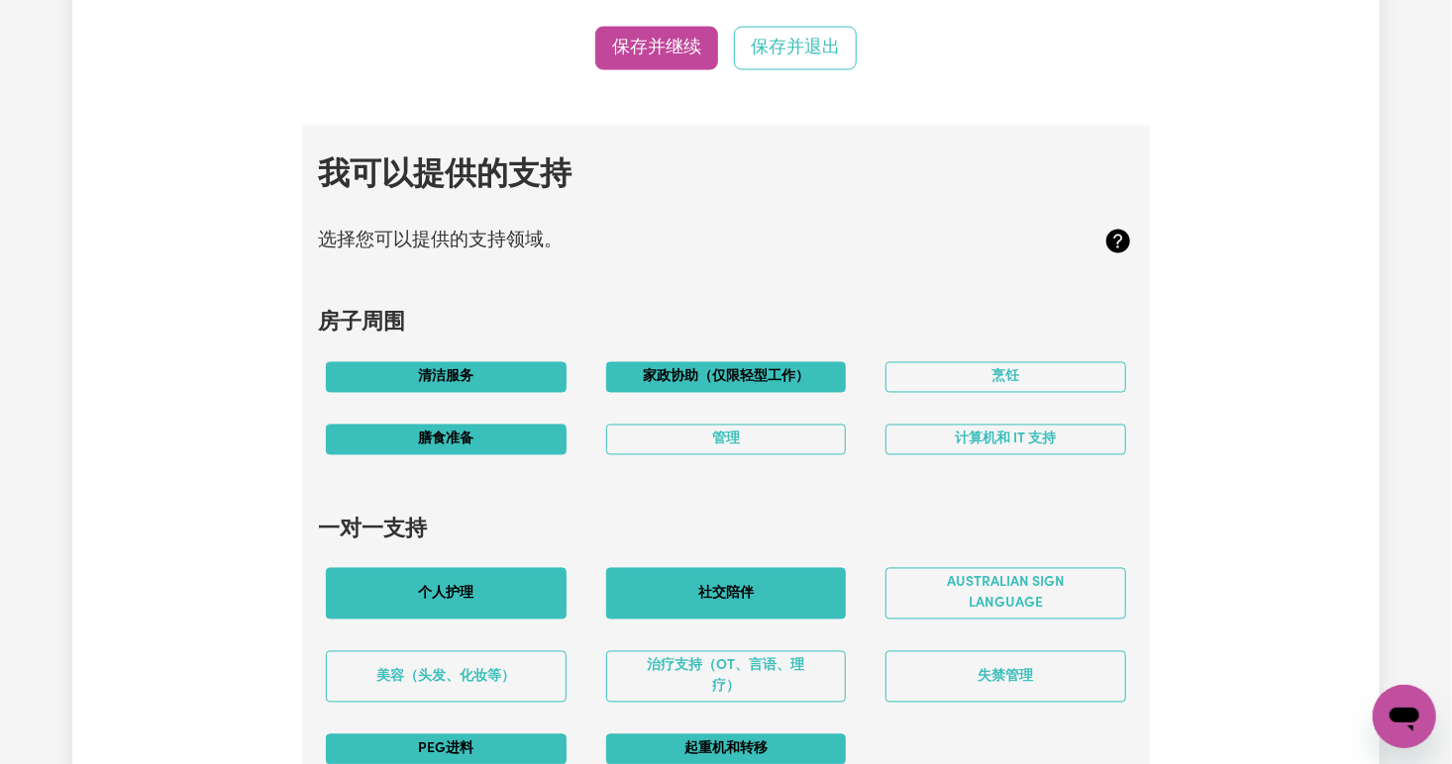
scroll to position [1533, 0]
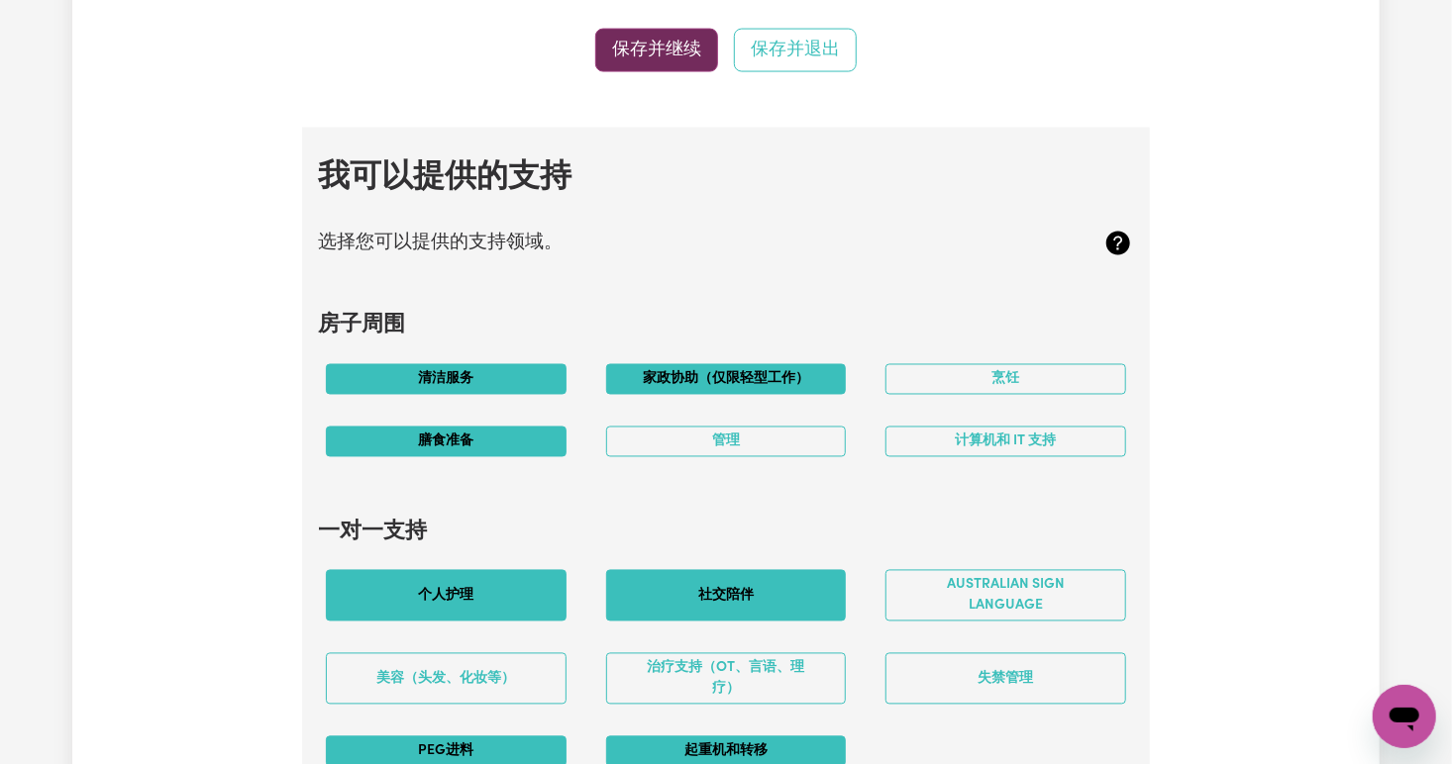
click at [644, 56] on button "保存并继续" at bounding box center [656, 51] width 123 height 44
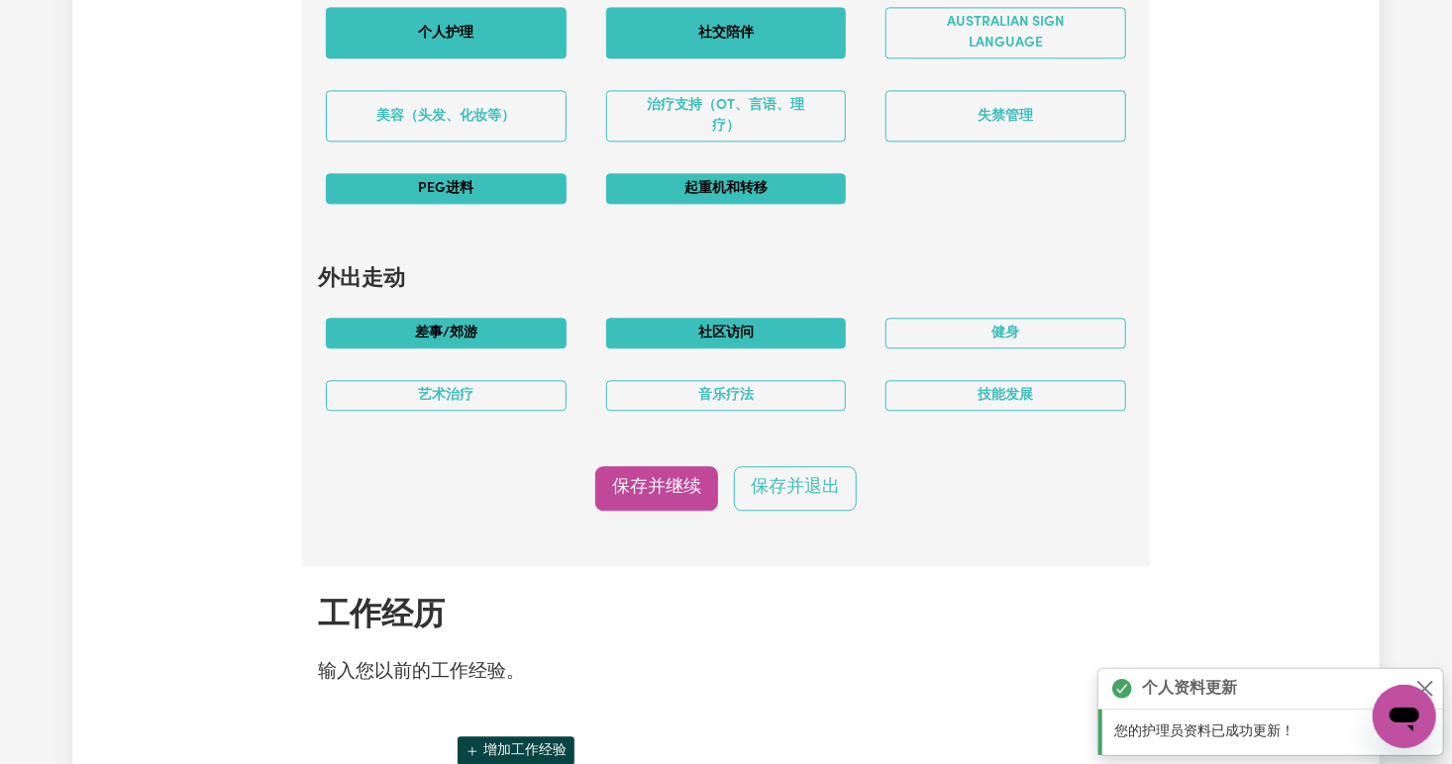
scroll to position [2099, 0]
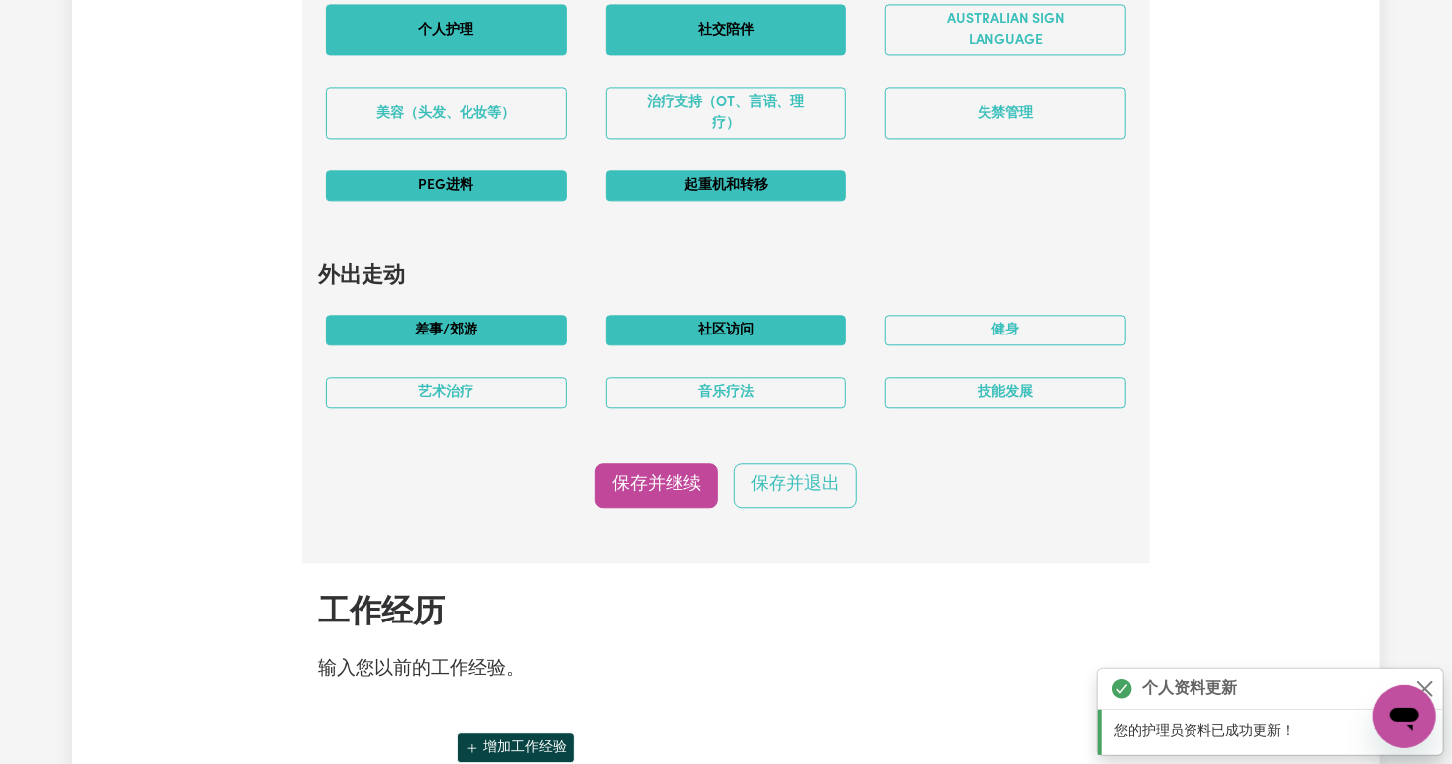
drag, startPoint x: 666, startPoint y: 466, endPoint x: 651, endPoint y: 598, distance: 132.6
click at [651, 598] on div "经验和专长 请列出您在护理和支持方面的专业领域。 老年护理 老年护理 - 一般 痴呆 帕金森病 体弱/行动不便 残障人士支持 残障人士支援 - 成人 残疾支持…" at bounding box center [726, 617] width 848 height 4569
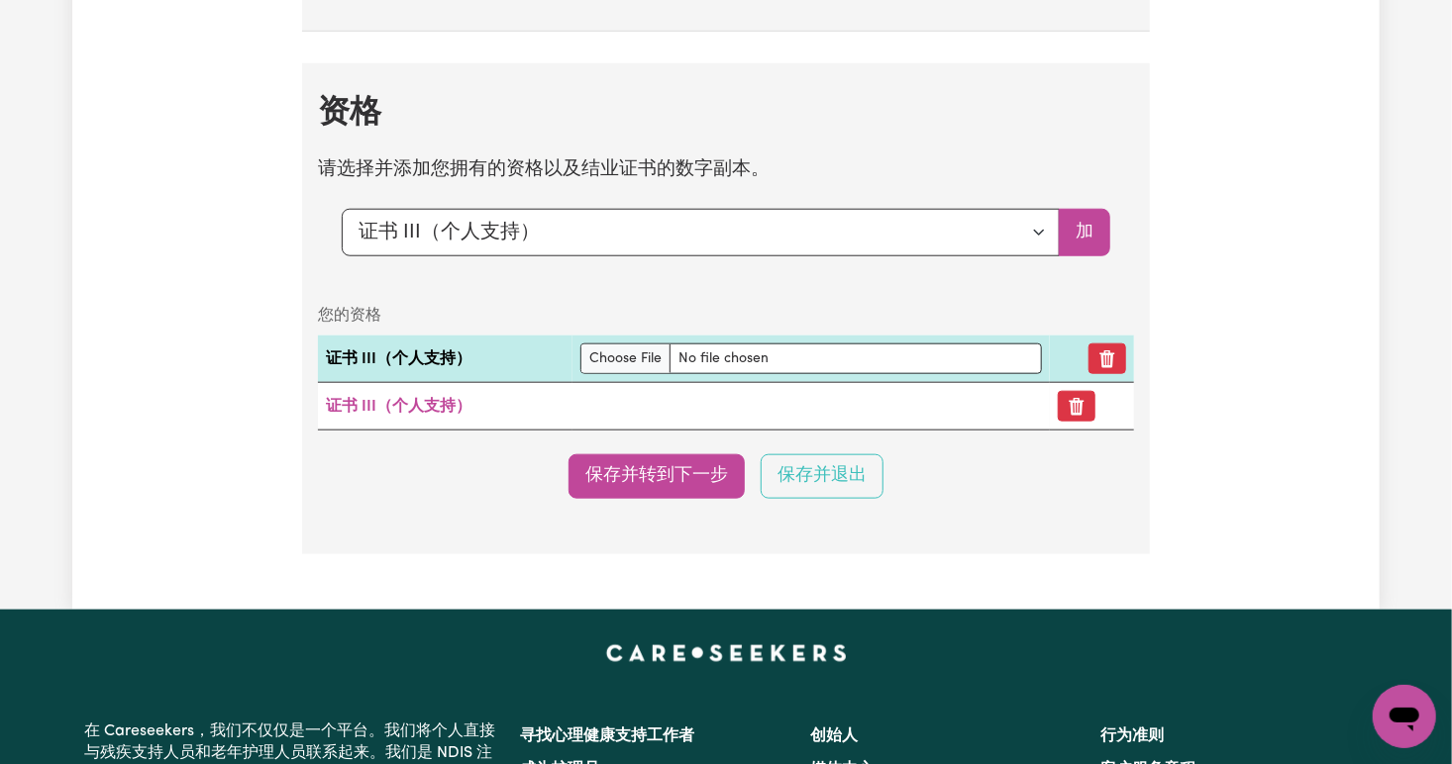
scroll to position [4445, 0]
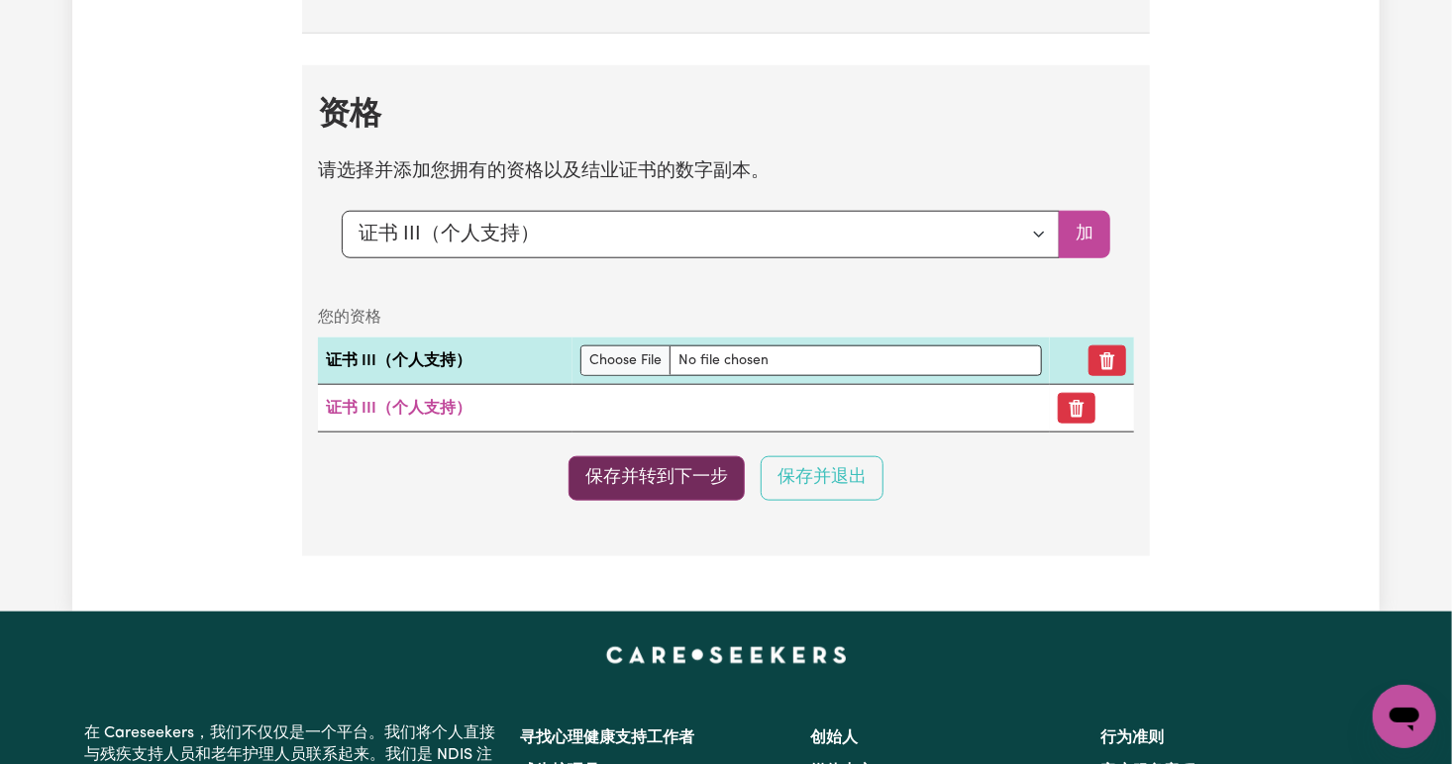
click at [645, 471] on button "保存并转到下一步" at bounding box center [656, 478] width 176 height 44
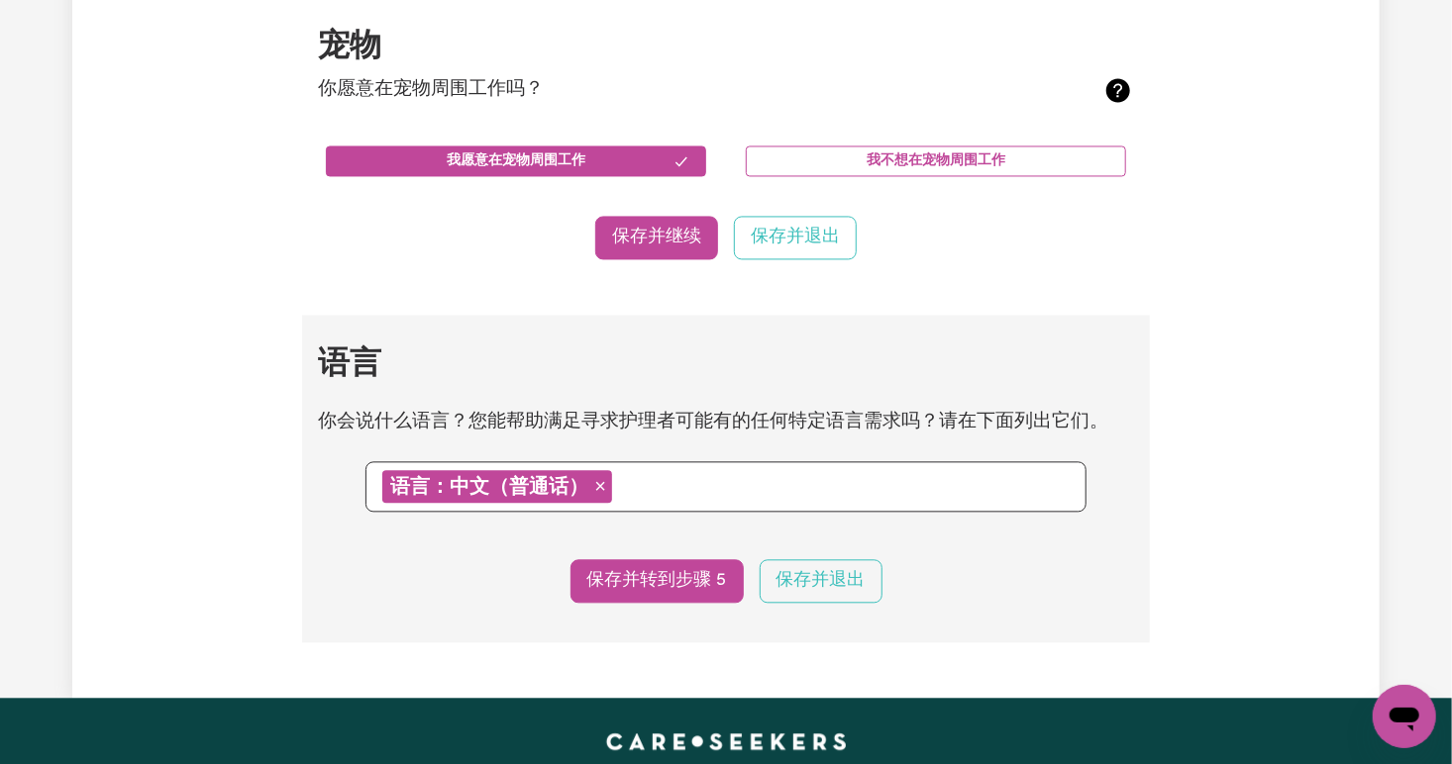
scroll to position [1873, 0]
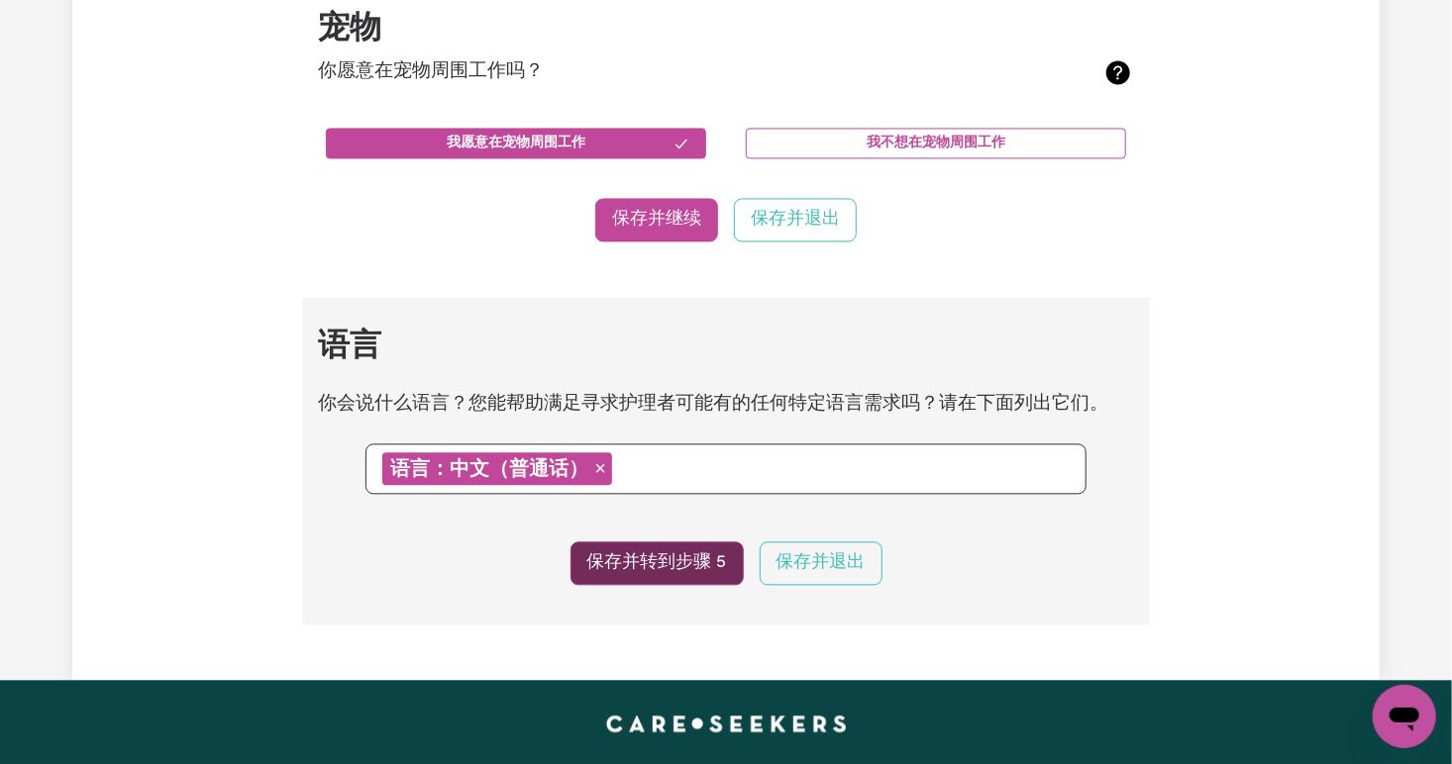
click at [659, 546] on button "保存并转到步骤 5" at bounding box center [656, 564] width 173 height 44
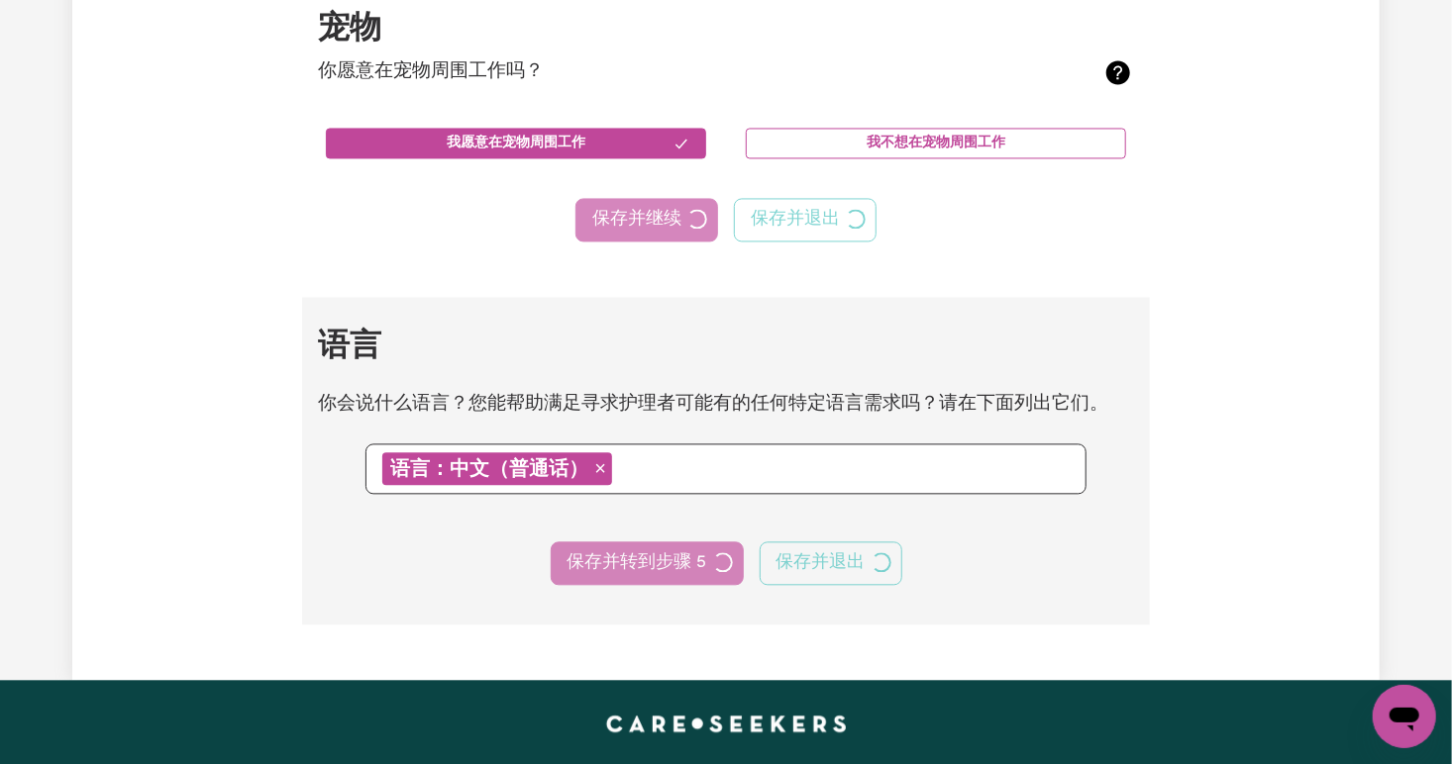
select select "I am providing services privately on my own"
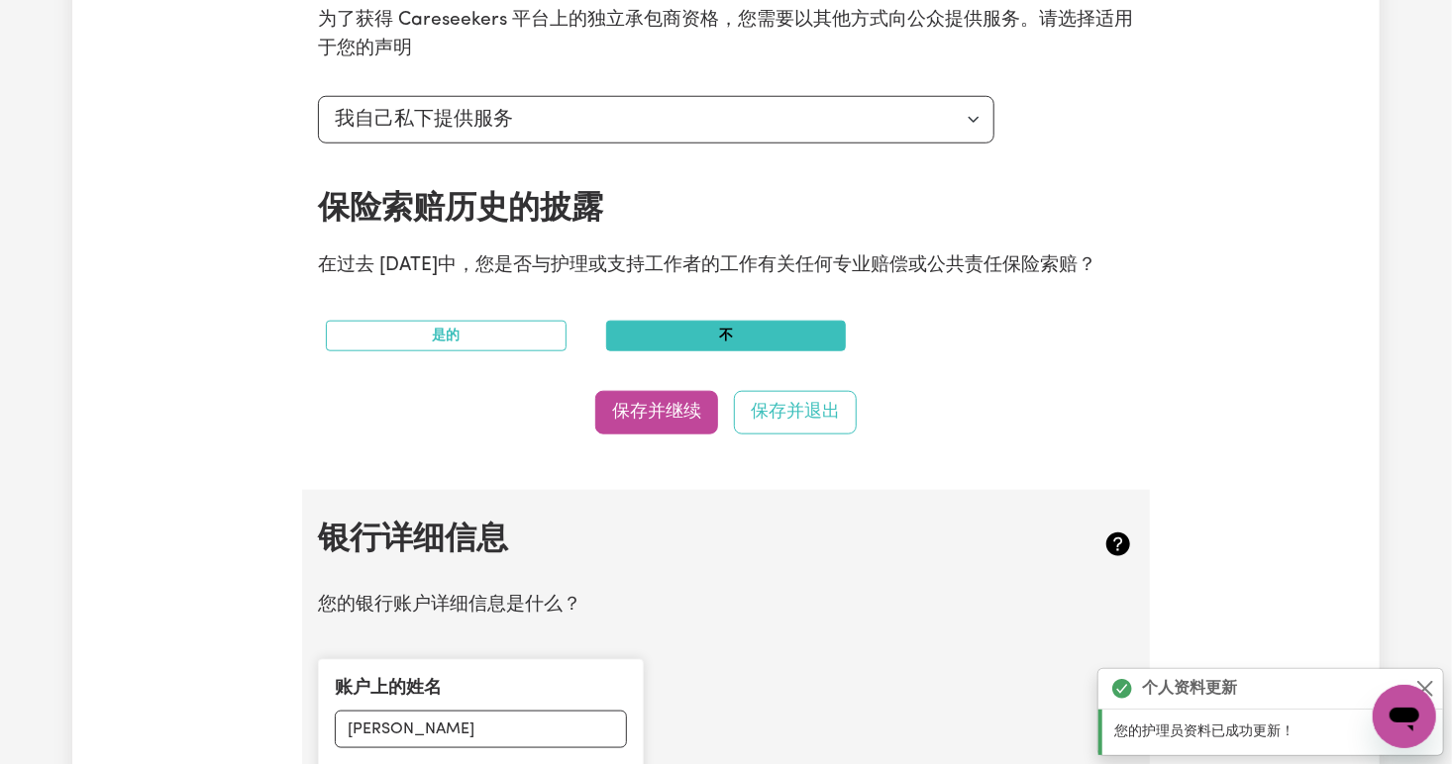
scroll to position [820, 0]
click at [639, 408] on button "保存并继续" at bounding box center [656, 412] width 123 height 44
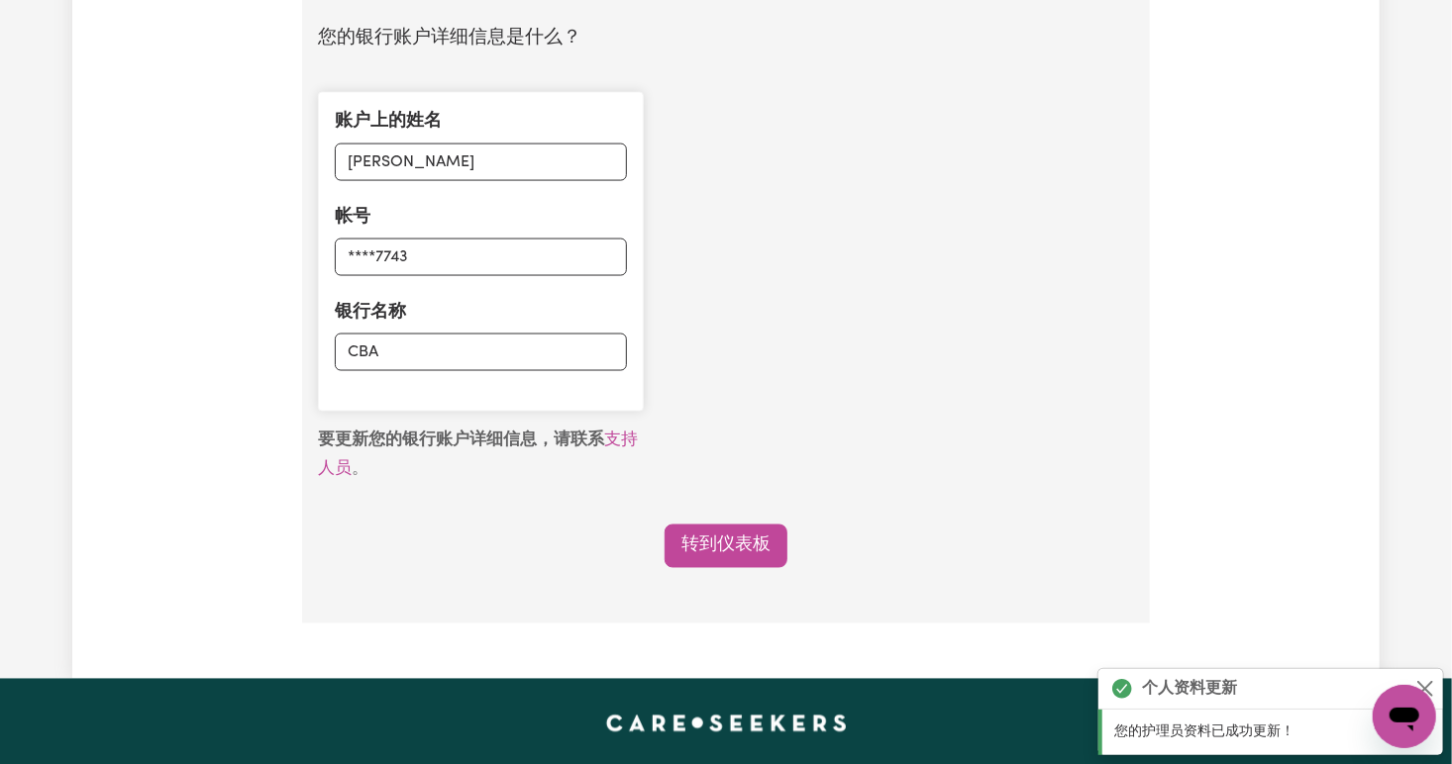
scroll to position [1386, 0]
click at [707, 542] on link "转到仪表板" at bounding box center [725, 547] width 123 height 44
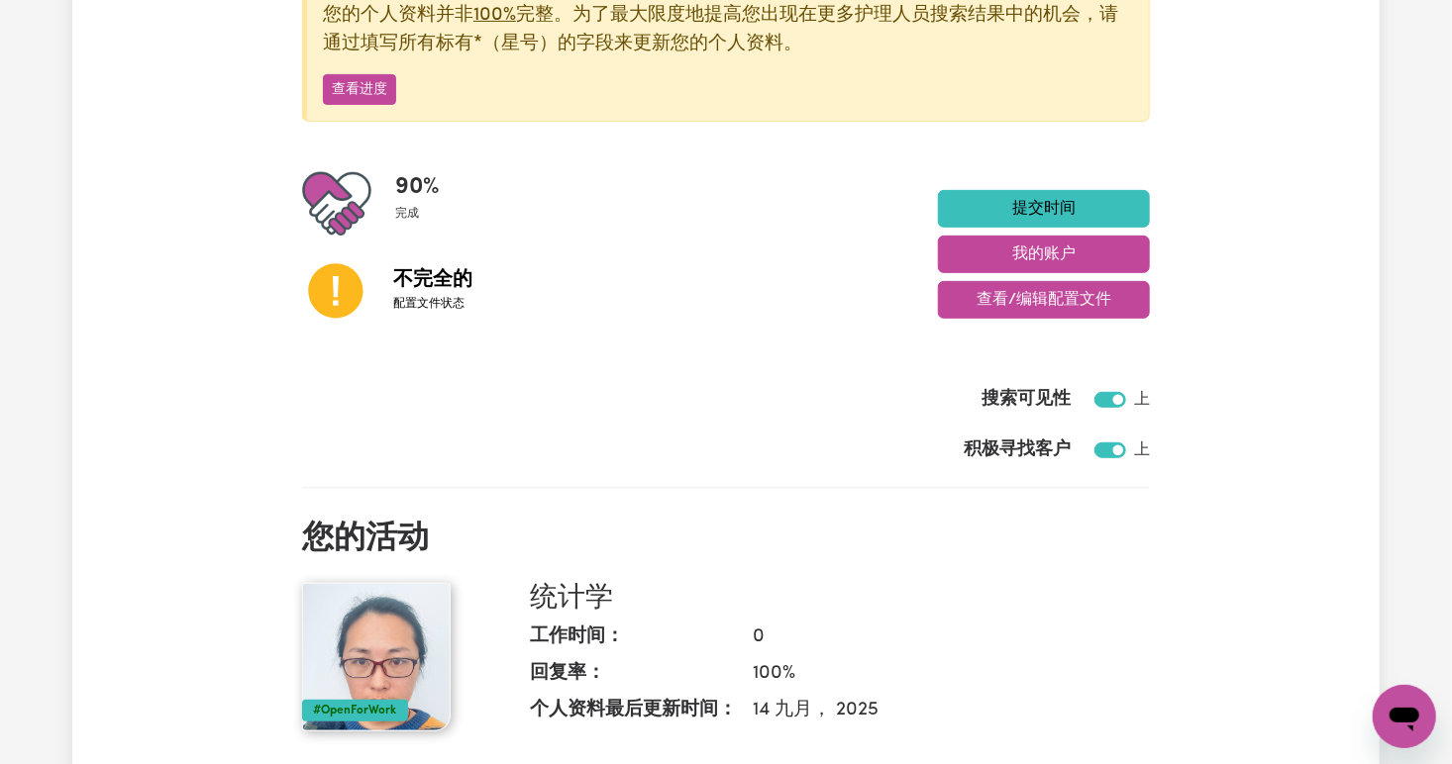
scroll to position [305, 0]
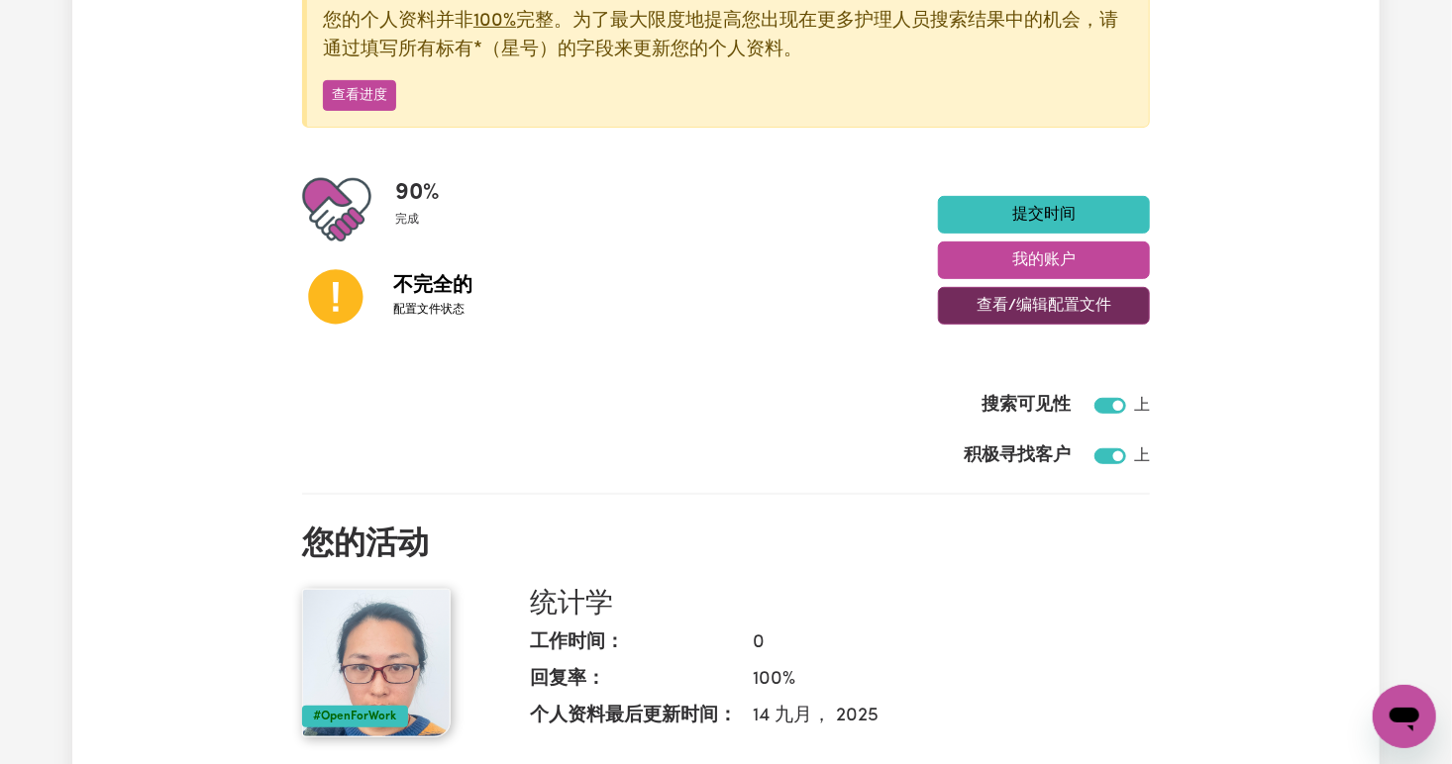
click at [984, 312] on button "查看/编辑配置文件" at bounding box center [1044, 306] width 212 height 38
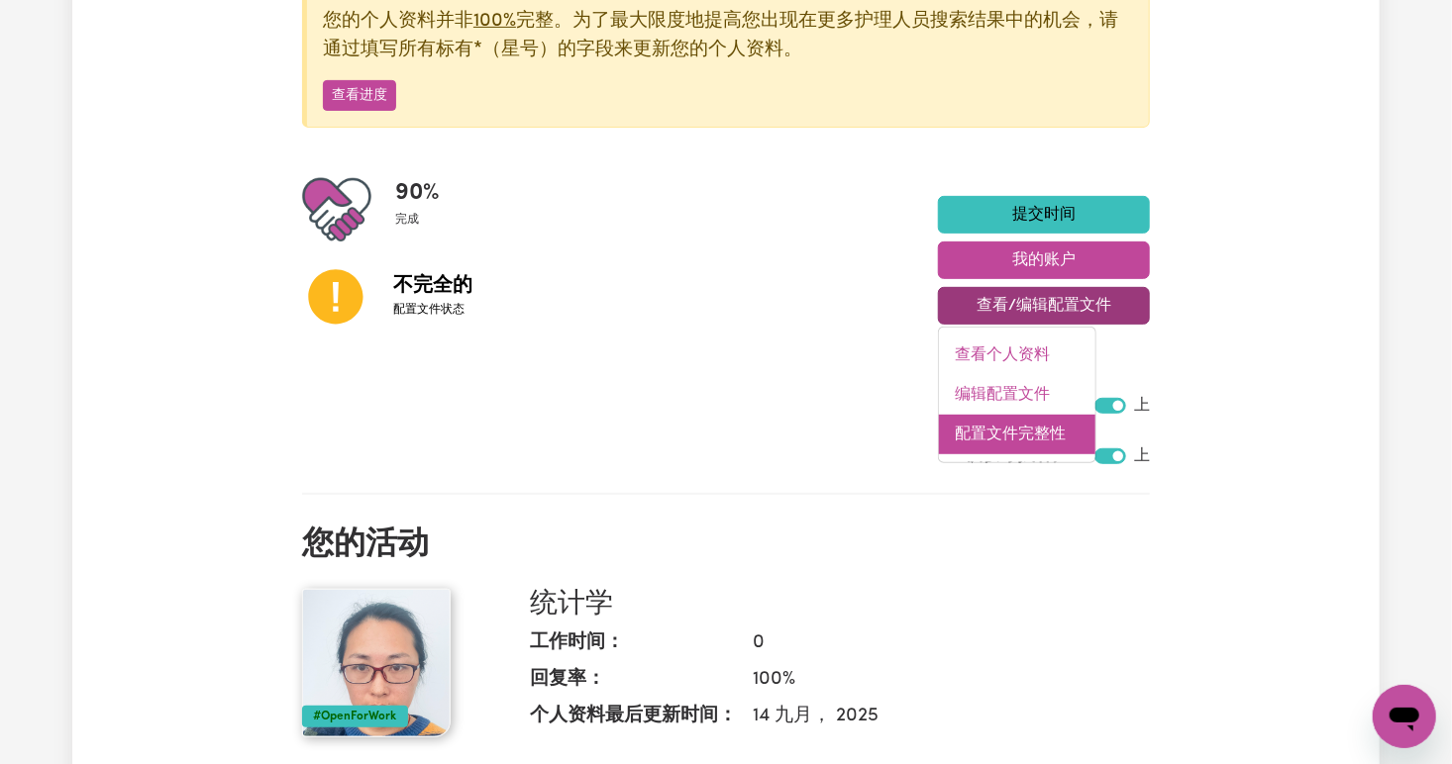
click at [1052, 436] on link "配置文件完整性" at bounding box center [1017, 435] width 156 height 40
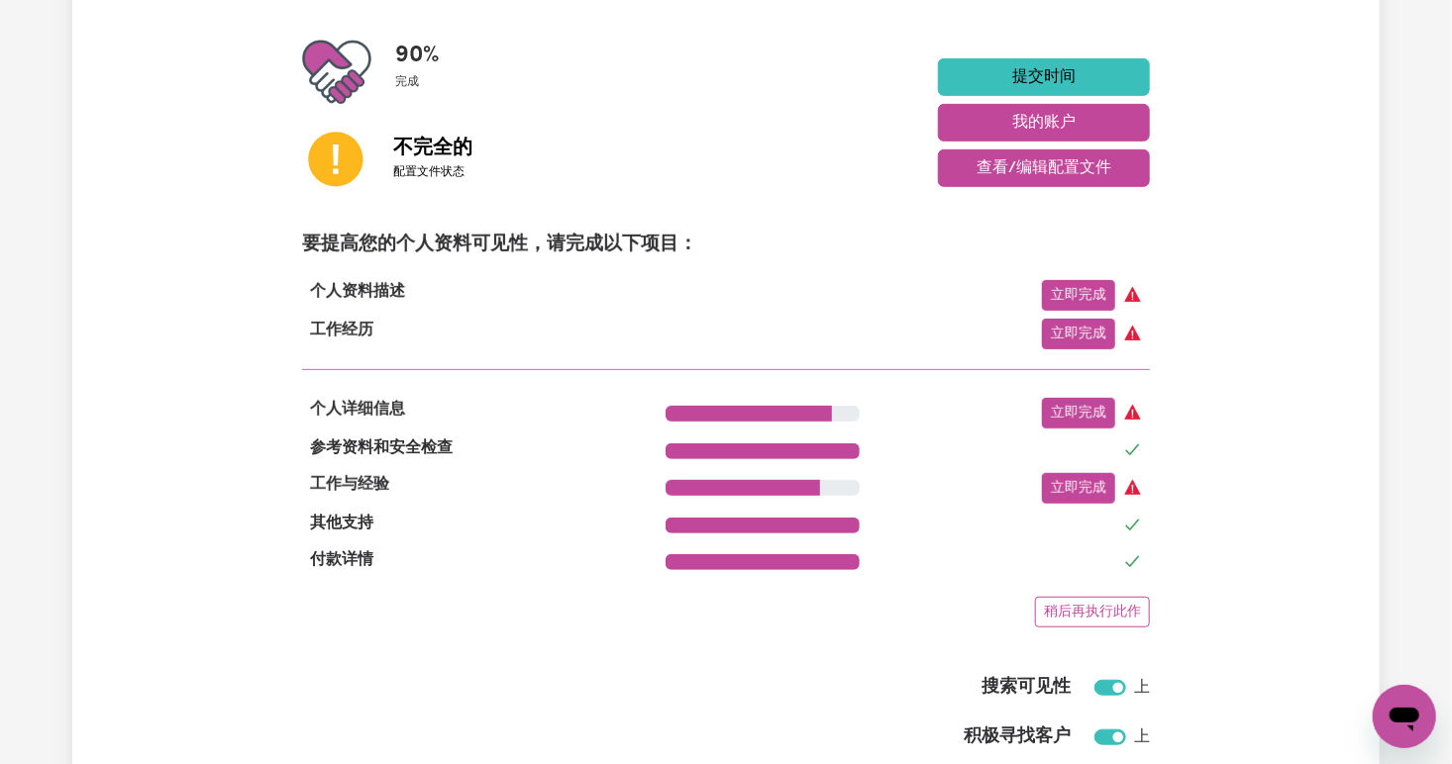
scroll to position [447, 0]
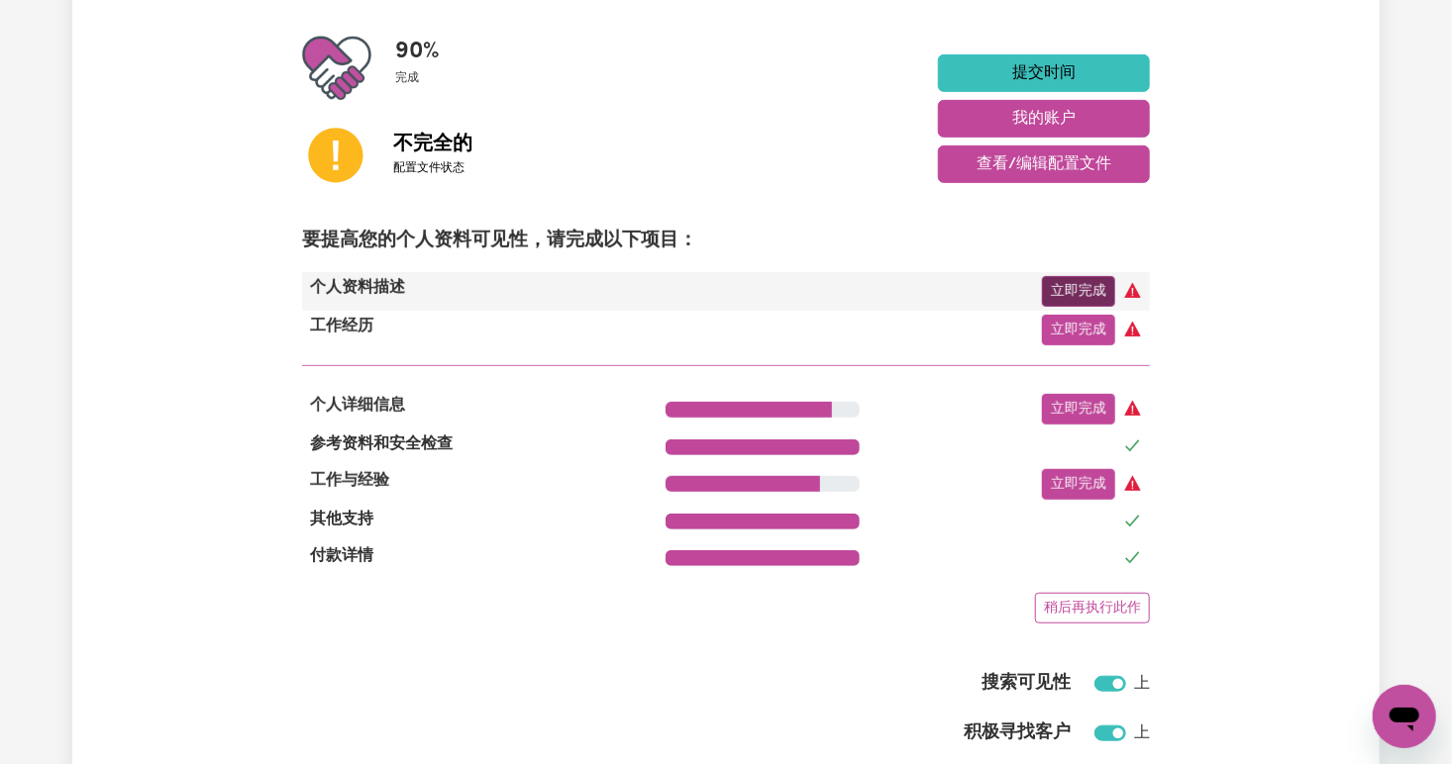
click at [1078, 301] on link "立即完成" at bounding box center [1078, 291] width 73 height 31
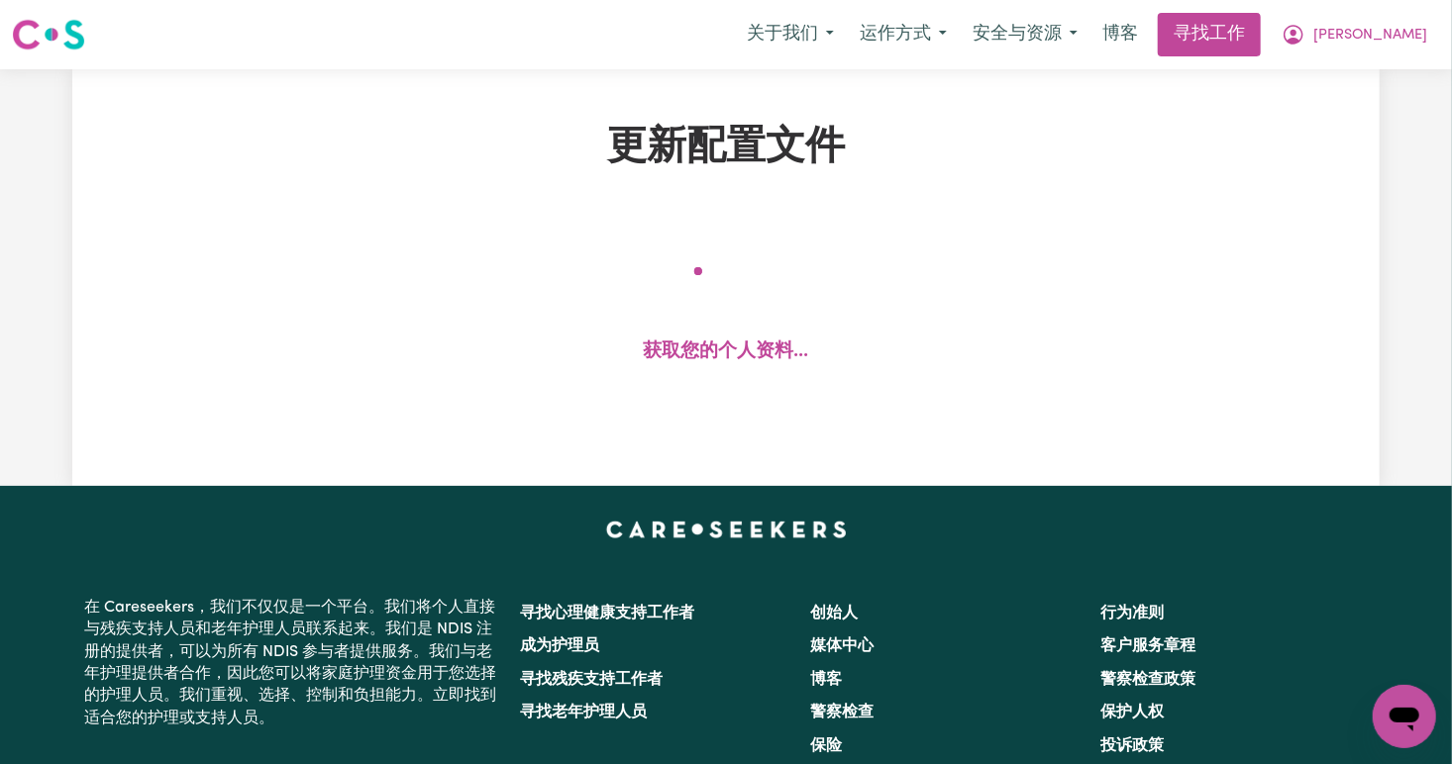
select select "female"
select select "Australian PR"
select select "Studying a healthcare related degree or qualification"
select select "45"
select select "56"
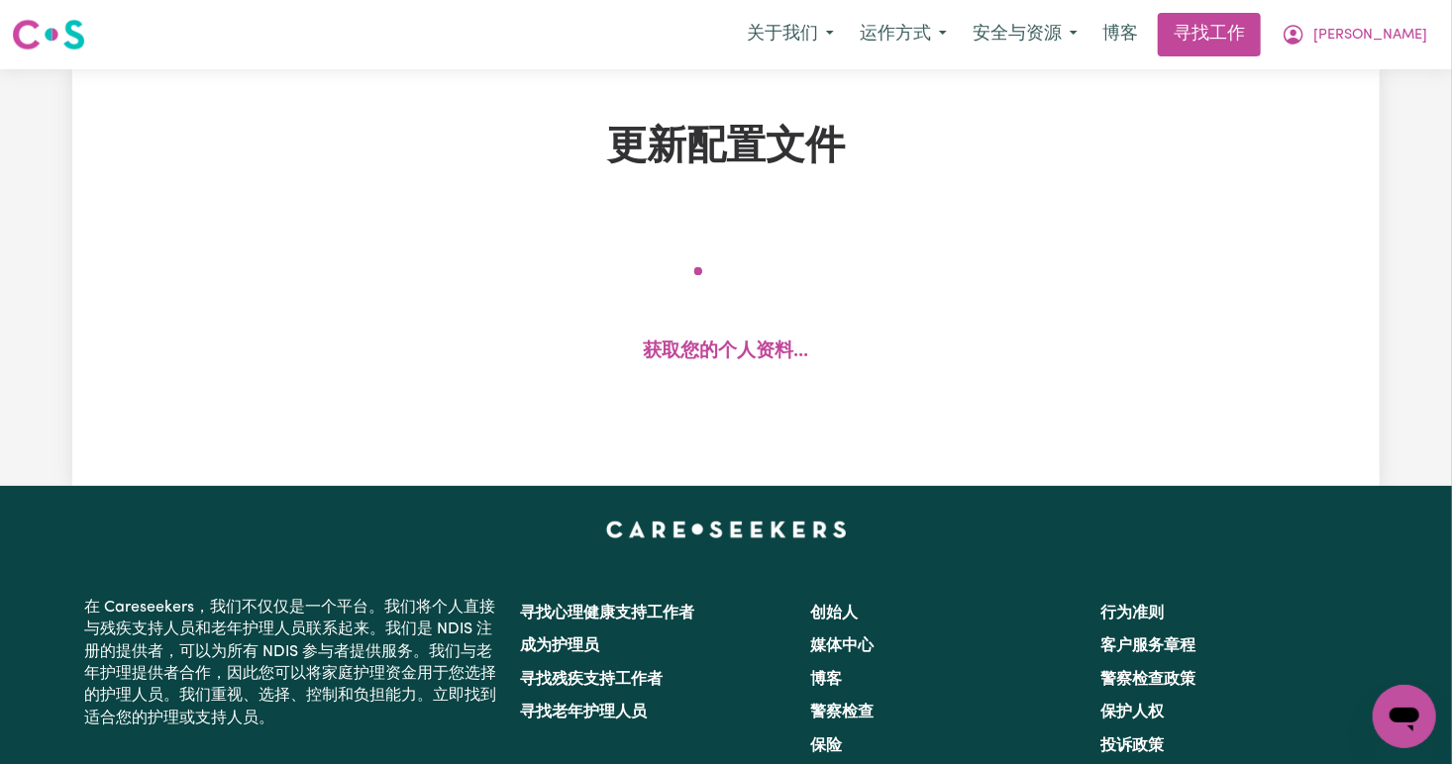
select select "70"
select select "90"
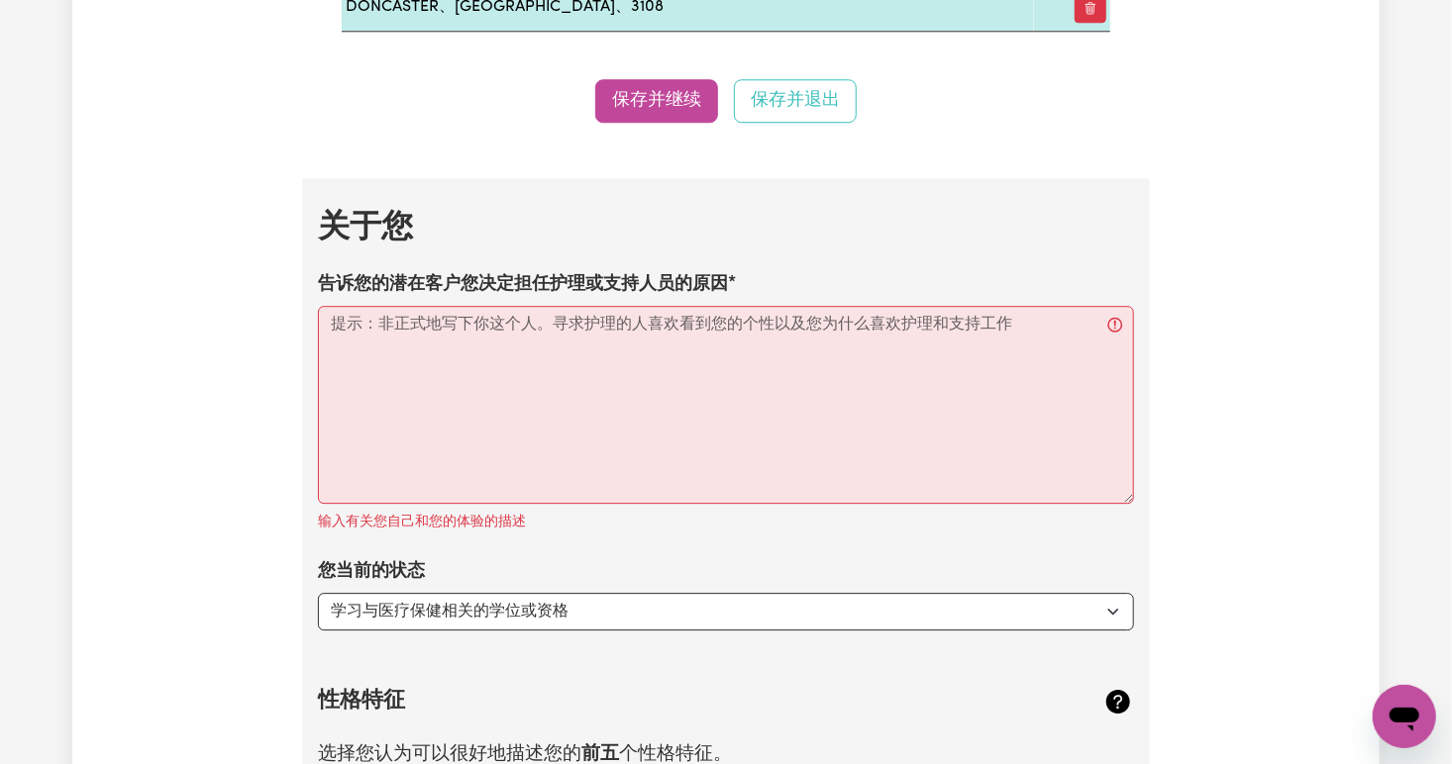
scroll to position [2581, 0]
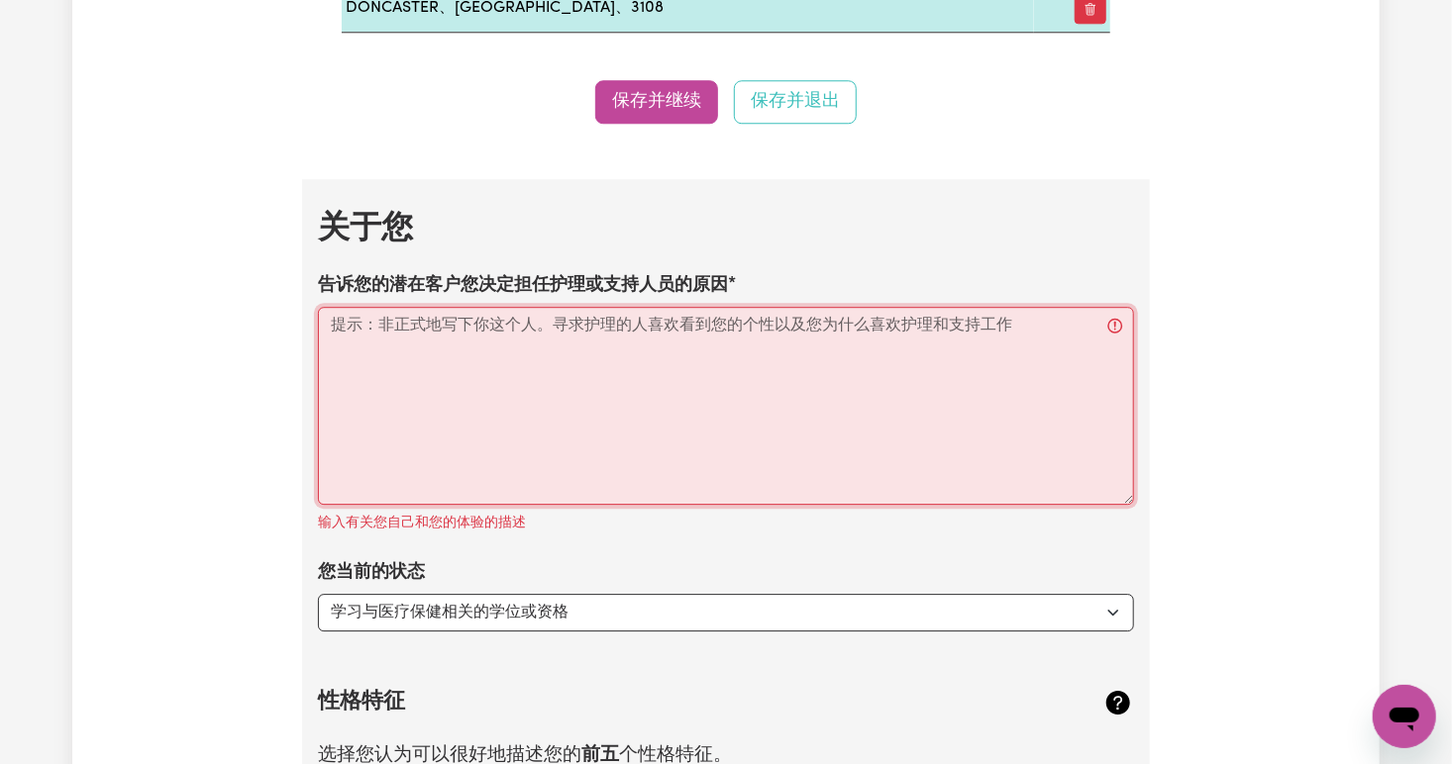
paste textarea "A student officer is going to deliver a presentation at a job fair."
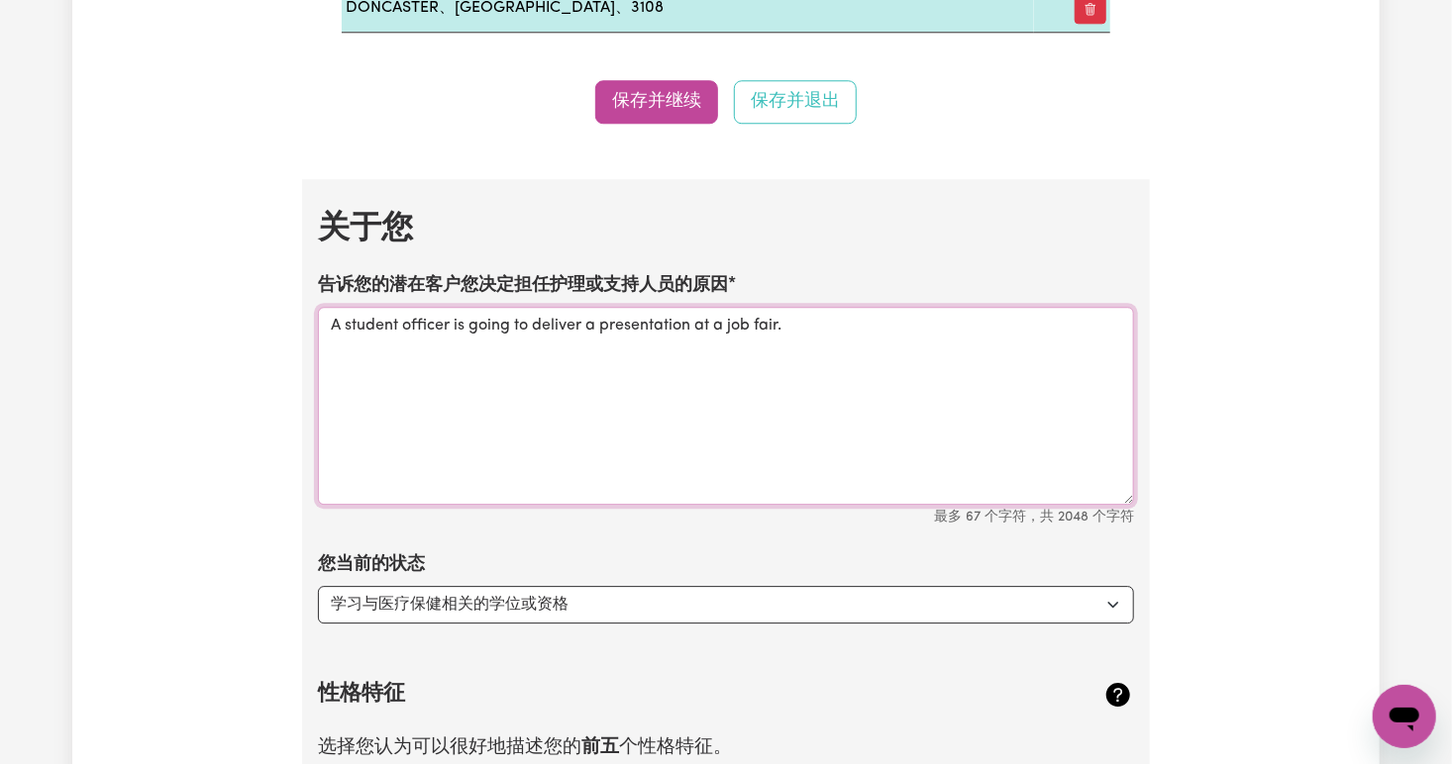
click at [576, 469] on textarea "A student officer is going to deliver a presentation at a job fair." at bounding box center [726, 406] width 816 height 198
drag, startPoint x: 839, startPoint y: 325, endPoint x: 375, endPoint y: 324, distance: 463.4
click at [375, 324] on textarea "A student officer is going to deliver a presentation at a job fair." at bounding box center [726, 406] width 816 height 198
type textarea "A"
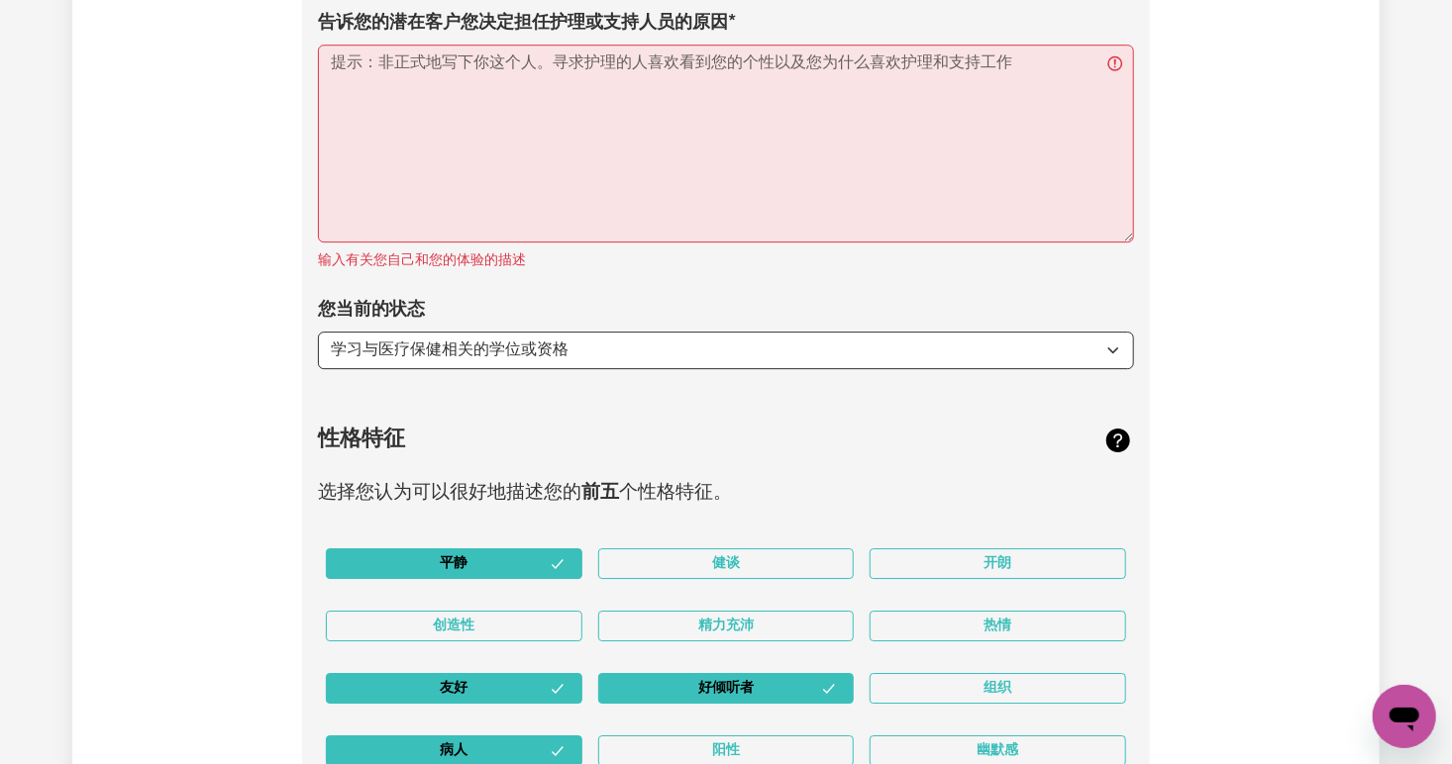
scroll to position [2854, 0]
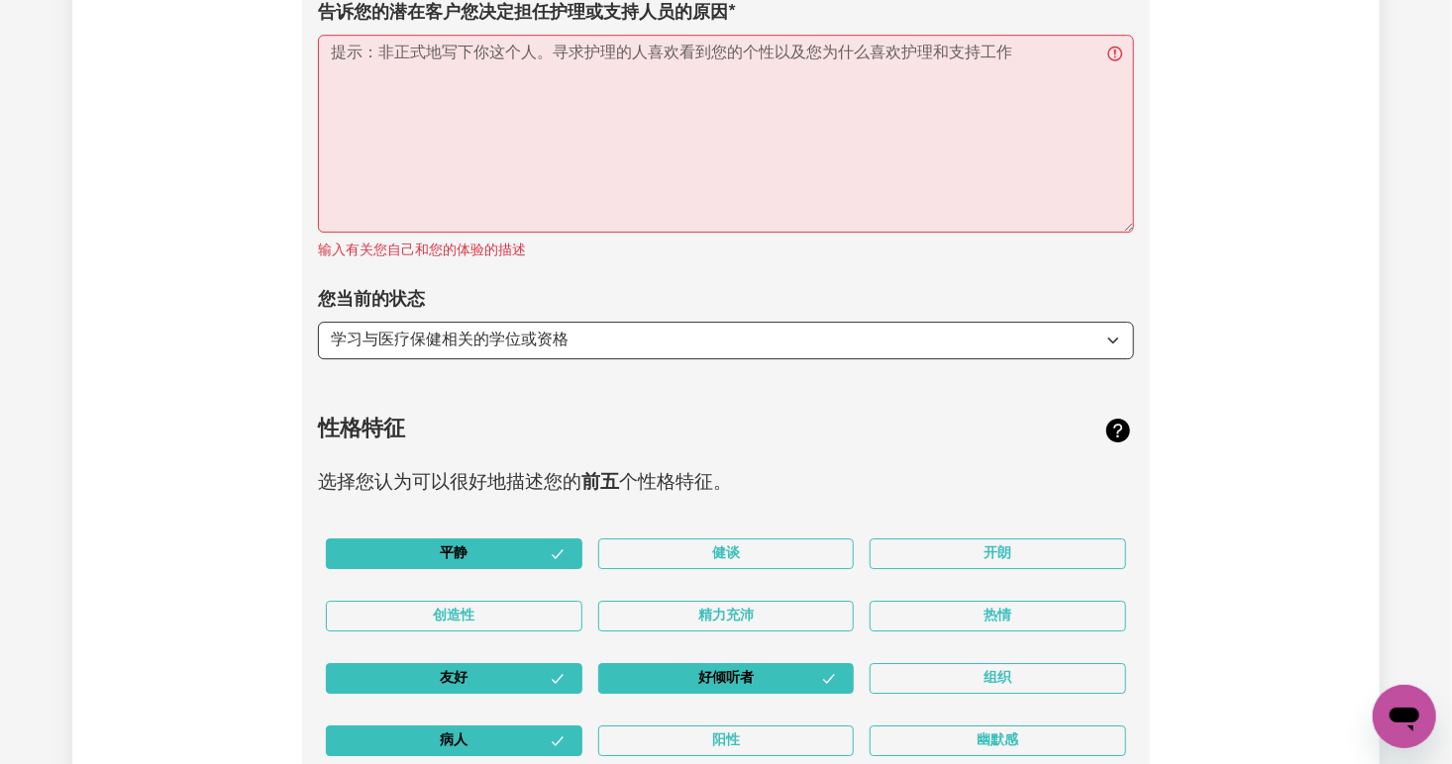
click at [348, 586] on div "创造性" at bounding box center [454, 616] width 272 height 62
click at [991, 539] on button "开朗" at bounding box center [997, 554] width 256 height 31
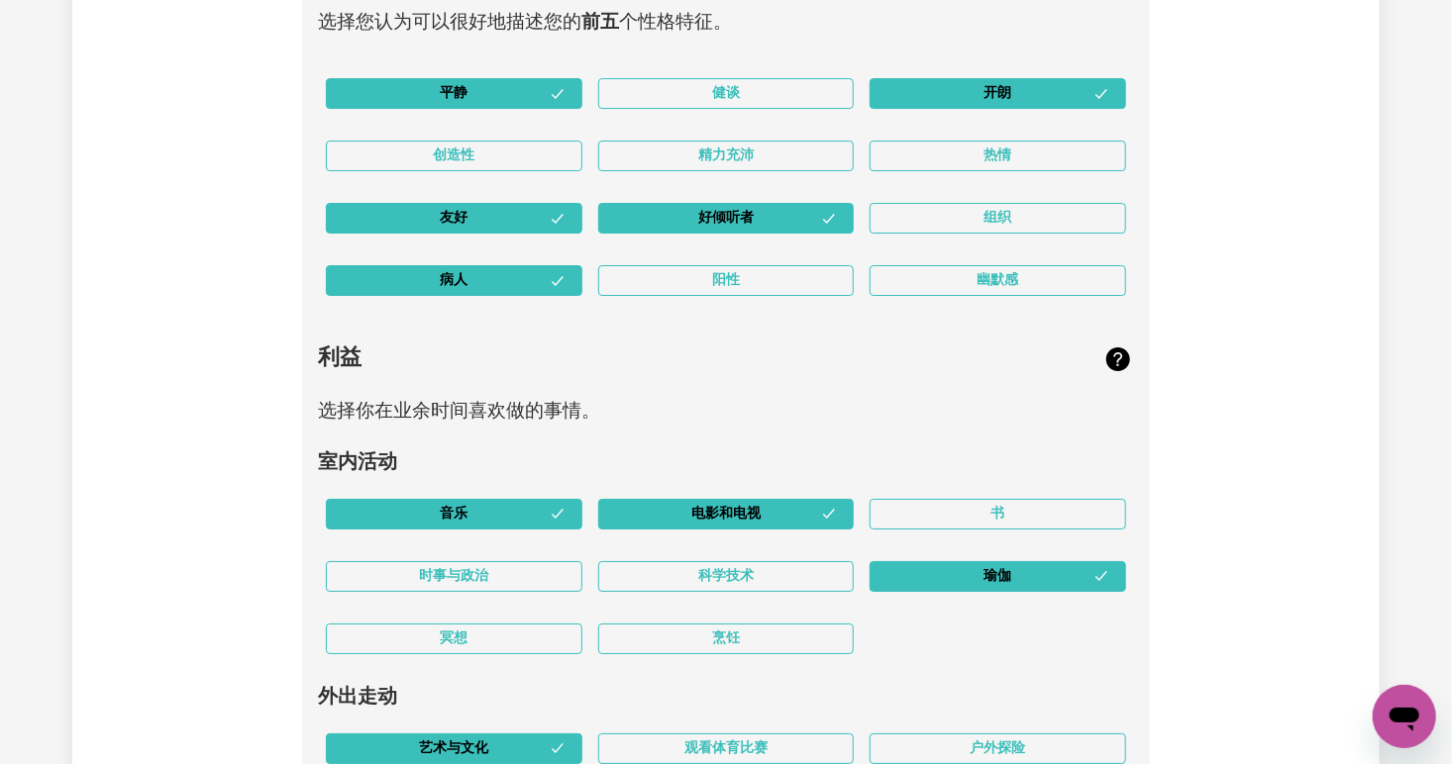
scroll to position [3315, 0]
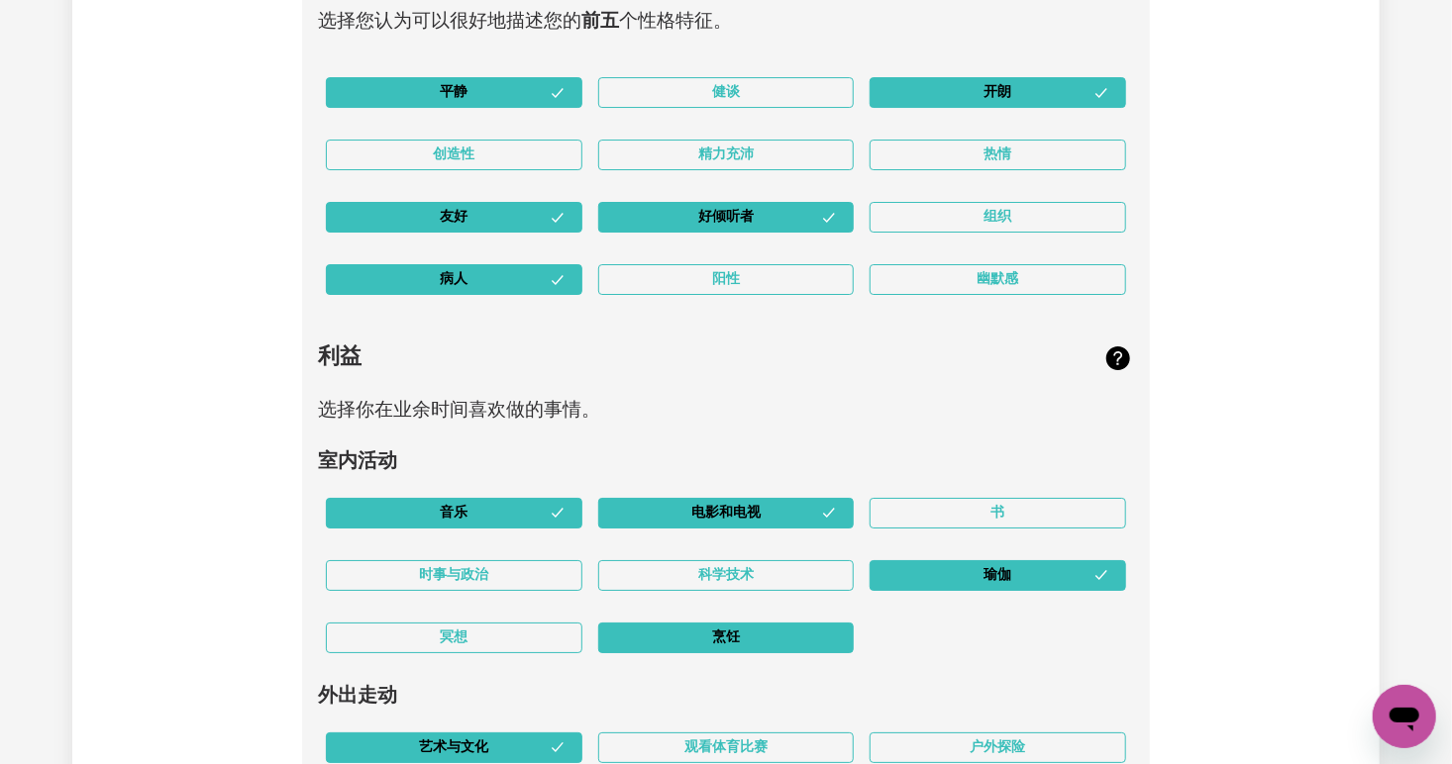
click at [771, 630] on button "烹饪" at bounding box center [726, 638] width 256 height 31
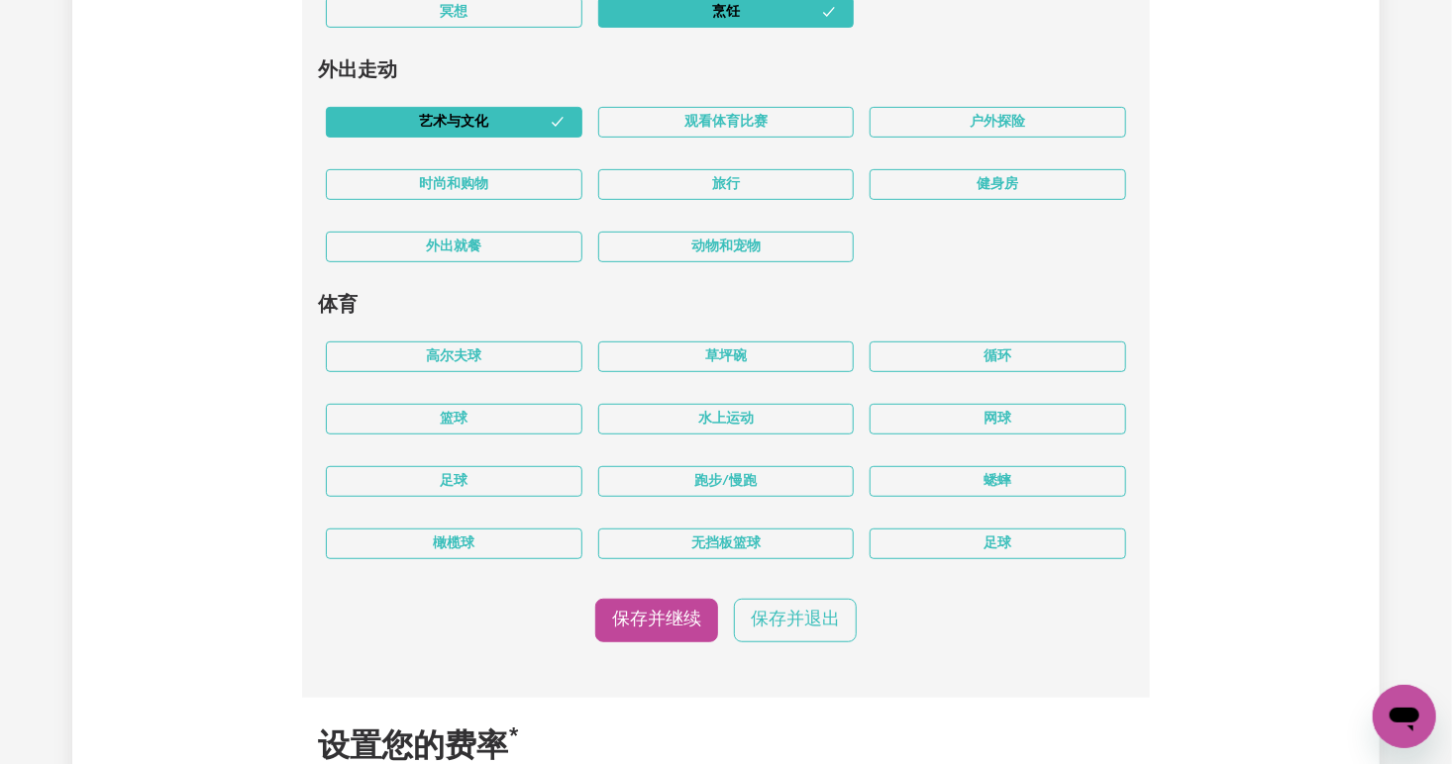
scroll to position [3943, 0]
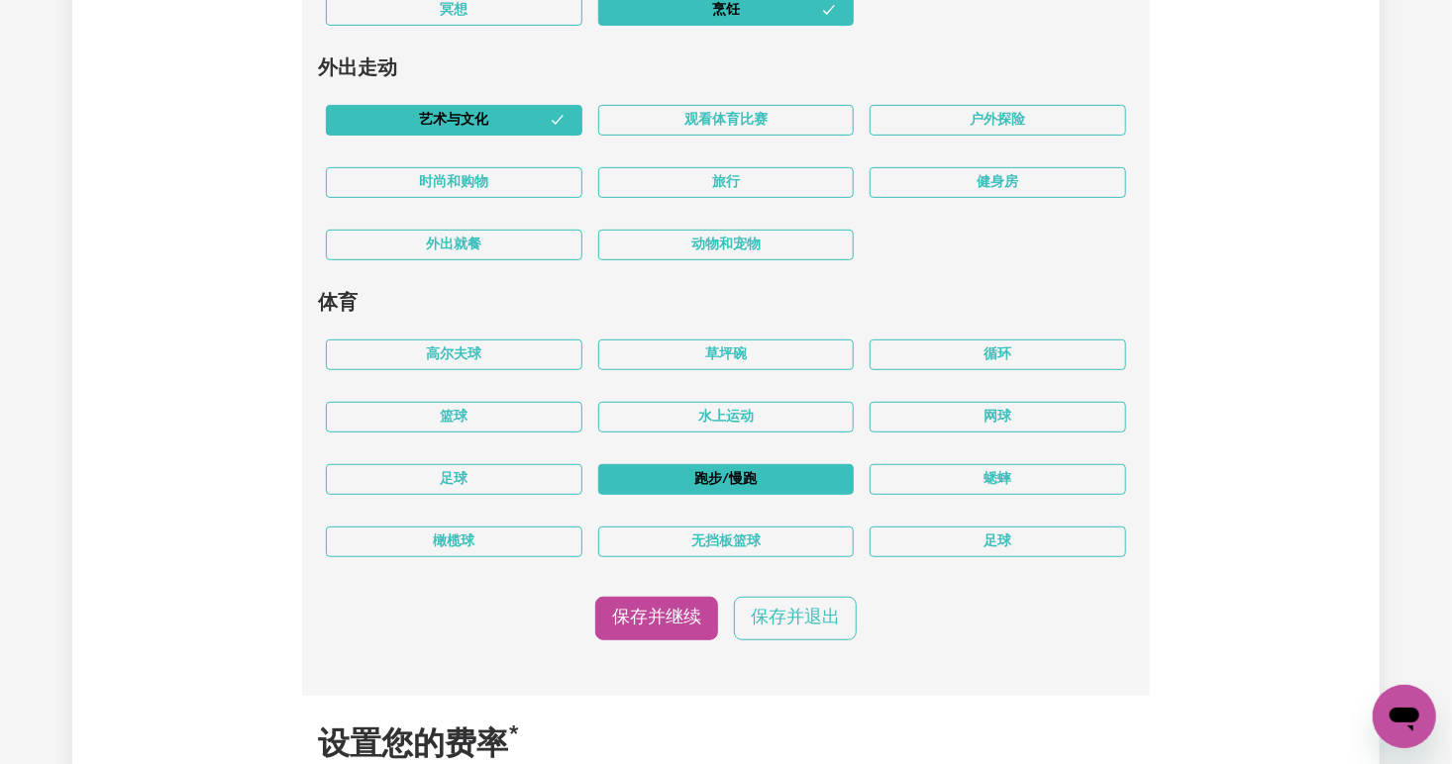
click at [793, 475] on button "跑步/慢跑" at bounding box center [726, 479] width 256 height 31
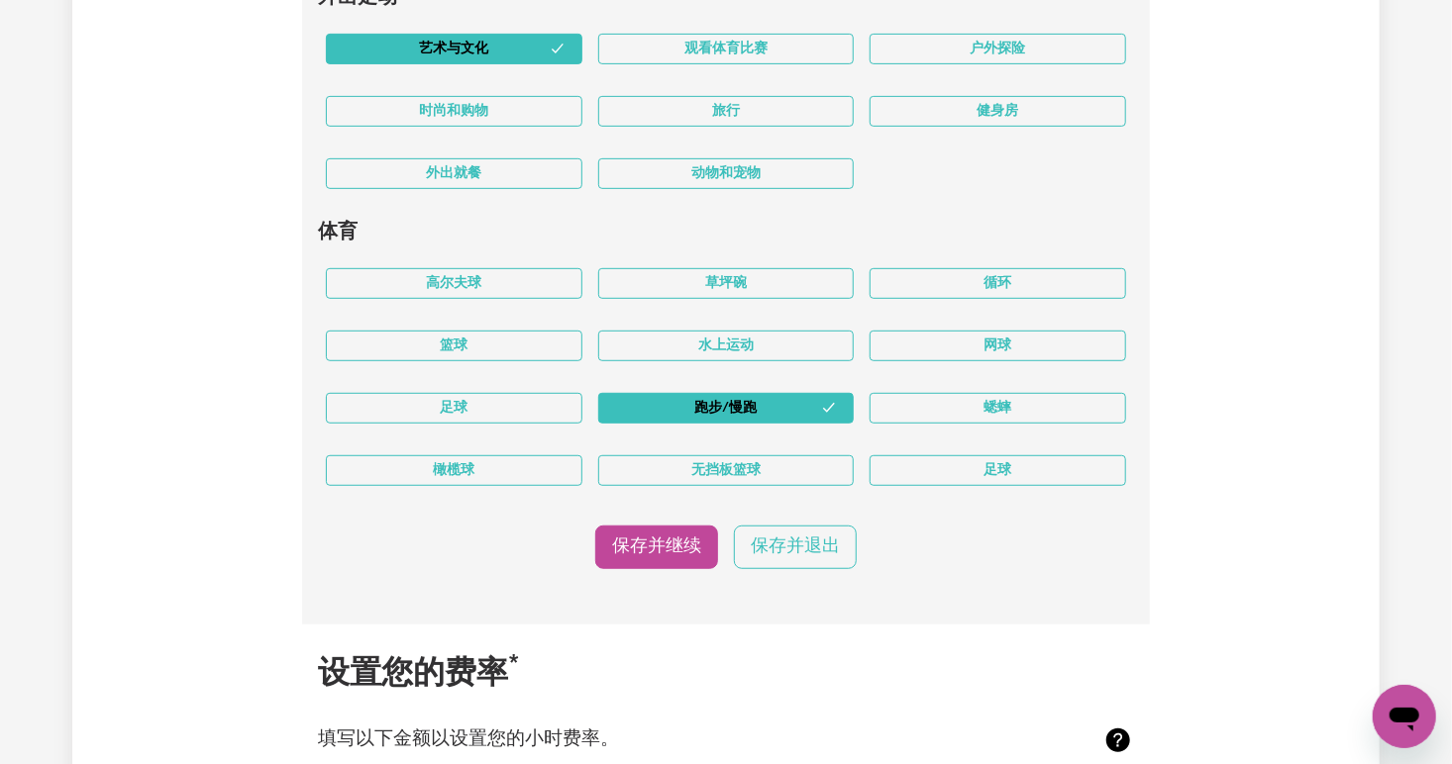
scroll to position [4019, 0]
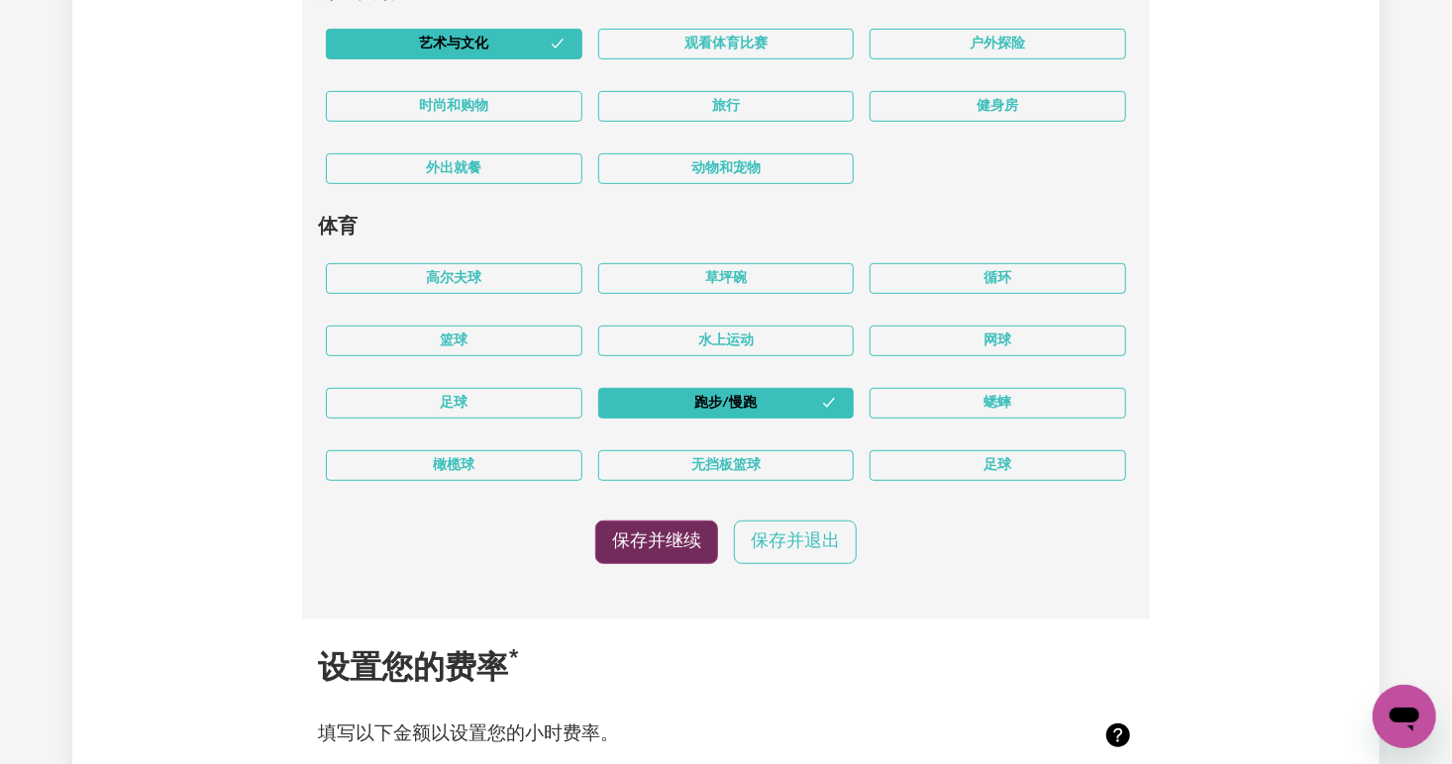
click at [658, 538] on button "保存并继续" at bounding box center [656, 543] width 123 height 44
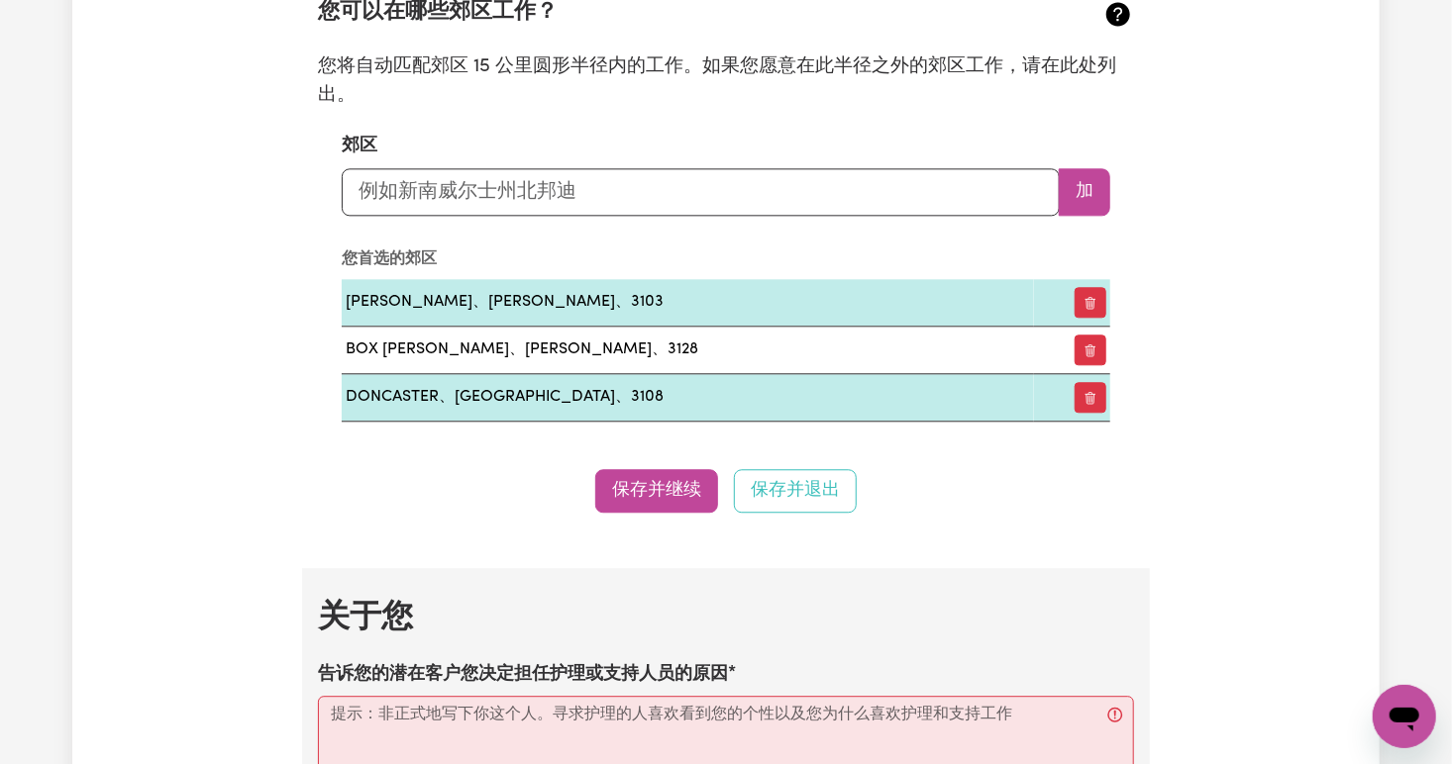
scroll to position [2193, 0]
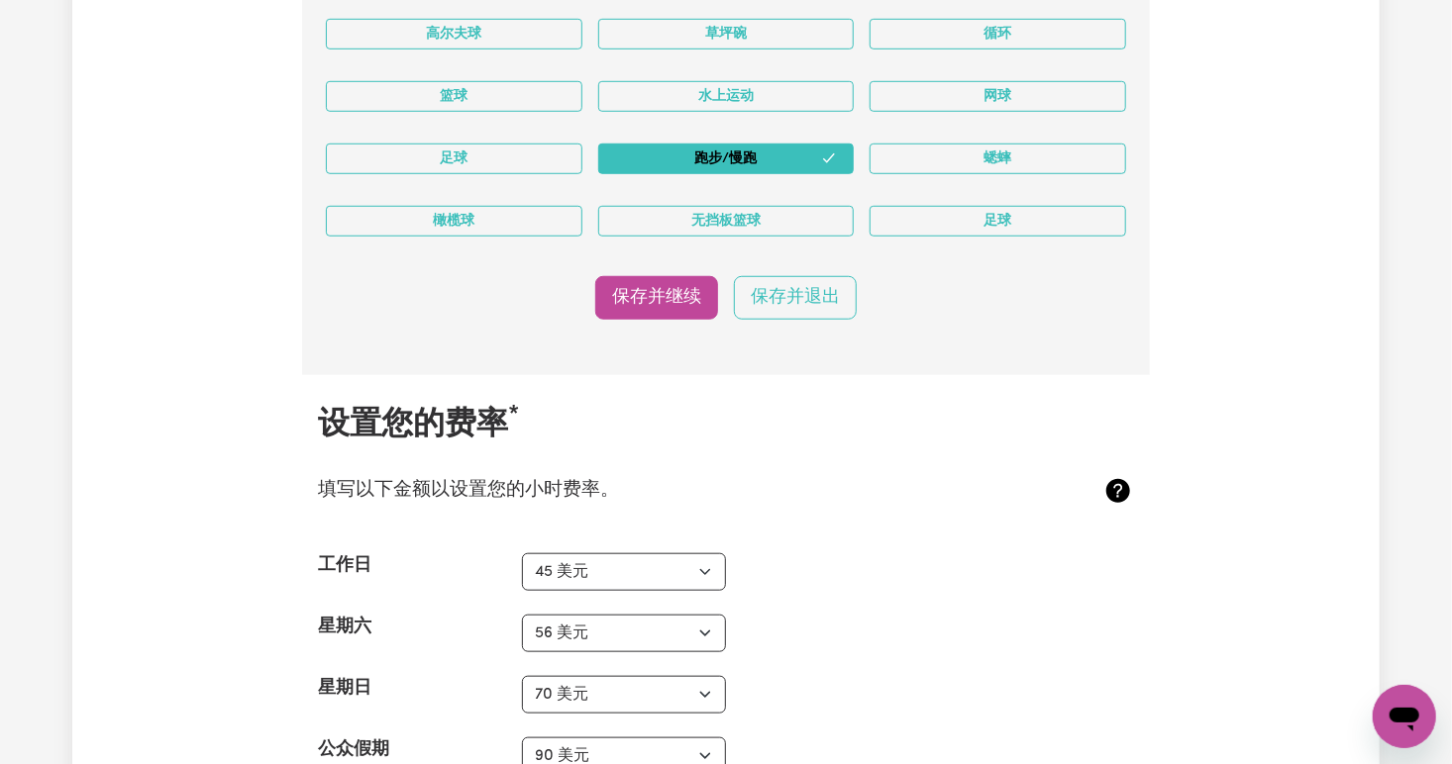
scroll to position [4258, 0]
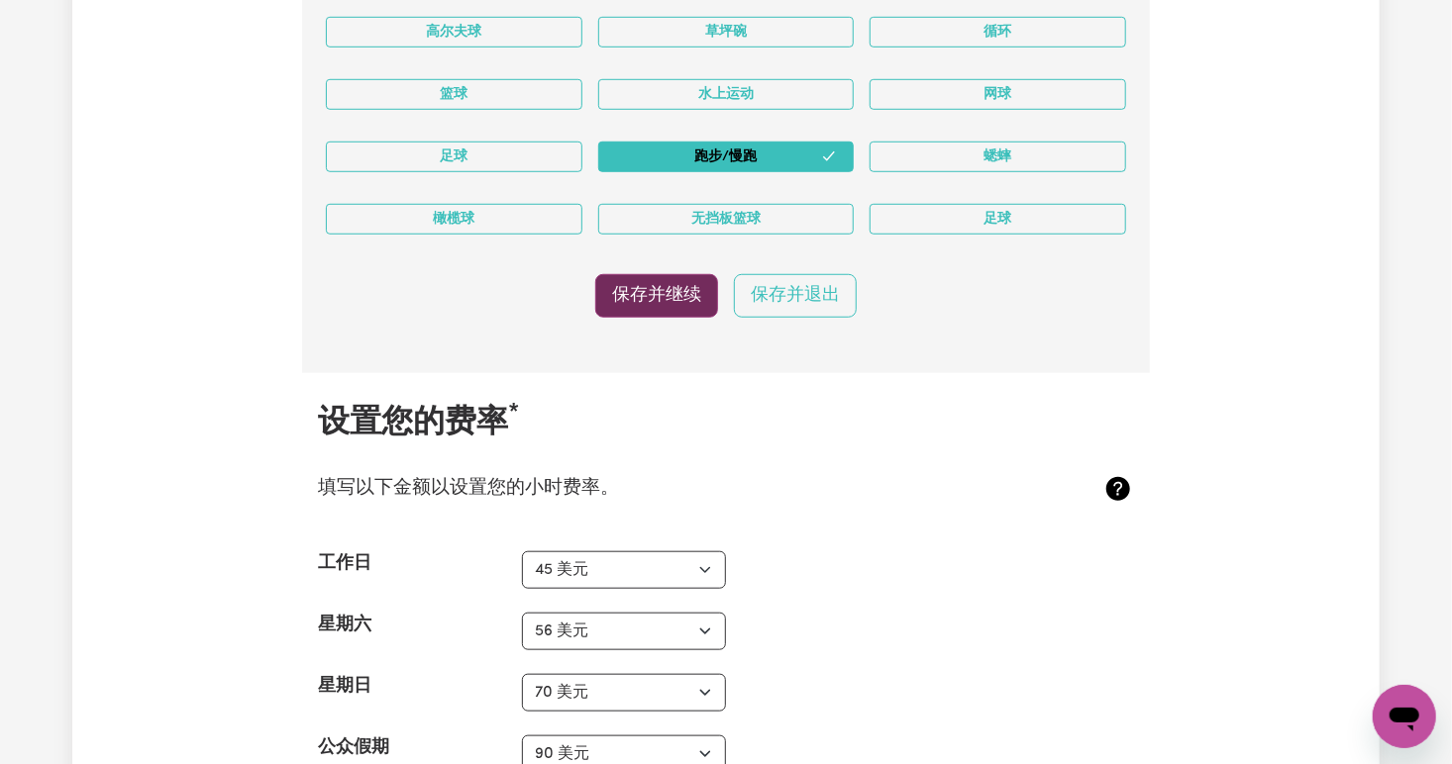
type textarea "I'm Sharon, I believe that everyone deserves to live with dignity and care. I d…"
click at [651, 286] on button "保存并继续" at bounding box center [656, 296] width 123 height 44
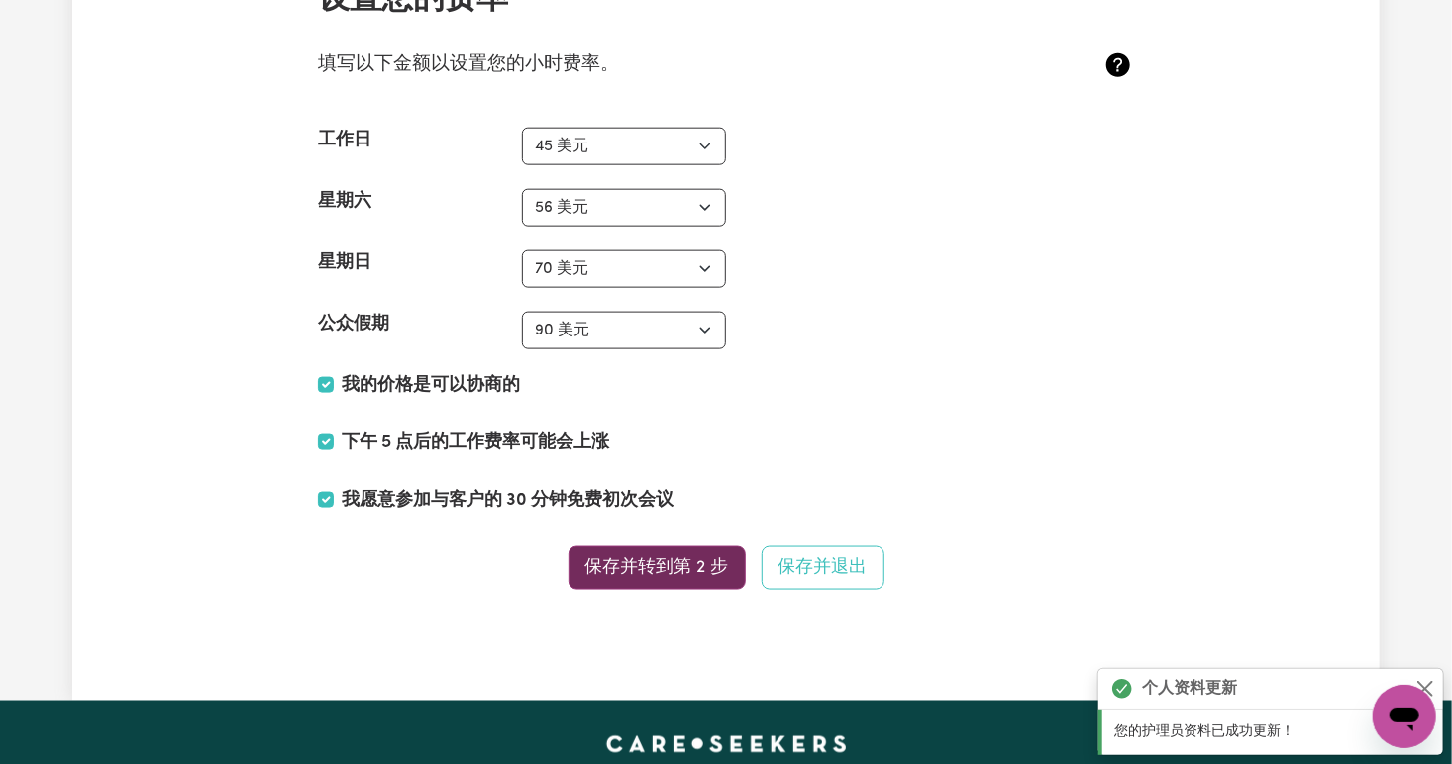
click at [664, 547] on button "保存并转到第 2 步" at bounding box center [656, 569] width 177 height 44
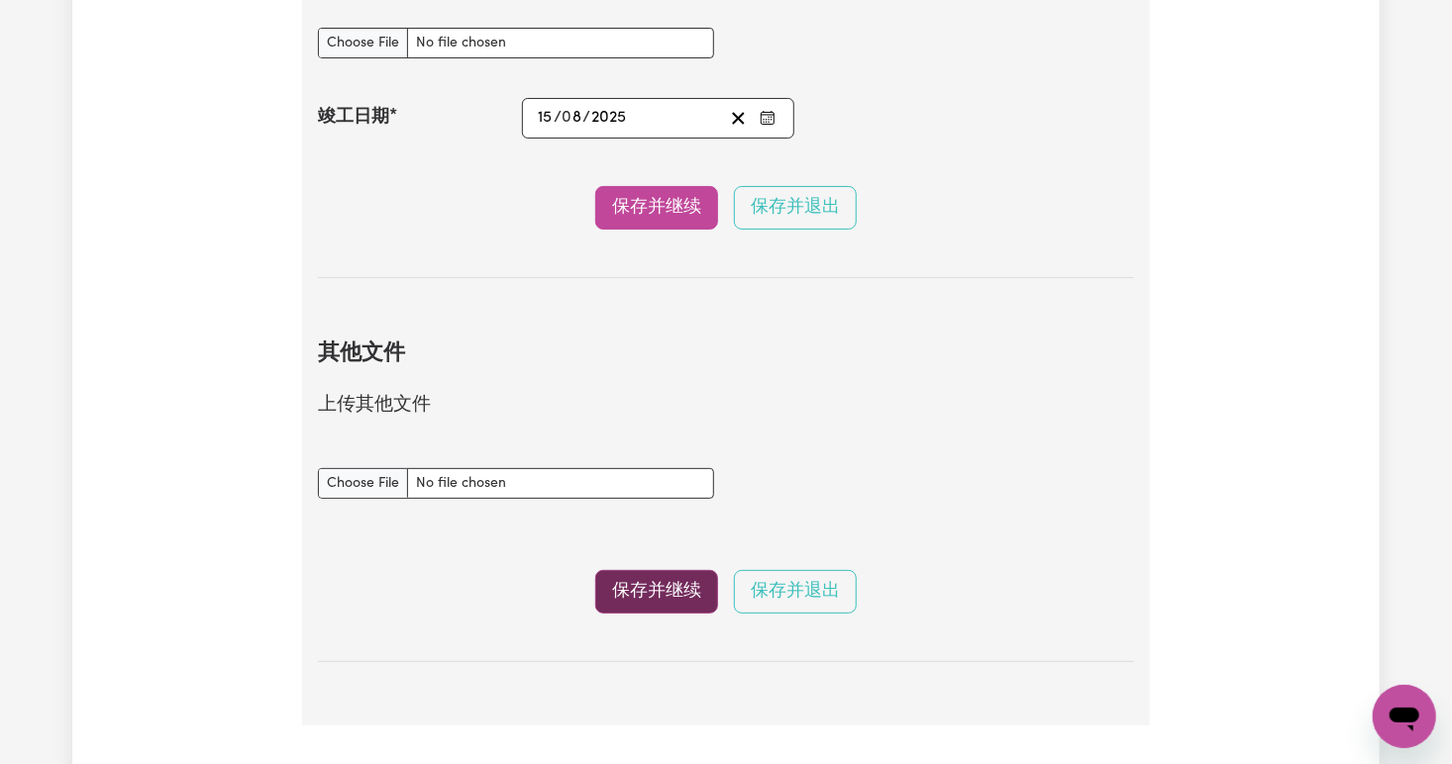
scroll to position [3691, 0]
click at [651, 554] on section "其他文件 上传其他文件 附加文档文档 保存并继续 保存并退出" at bounding box center [726, 485] width 816 height 352
click at [651, 570] on button "保存并继续" at bounding box center [656, 591] width 123 height 44
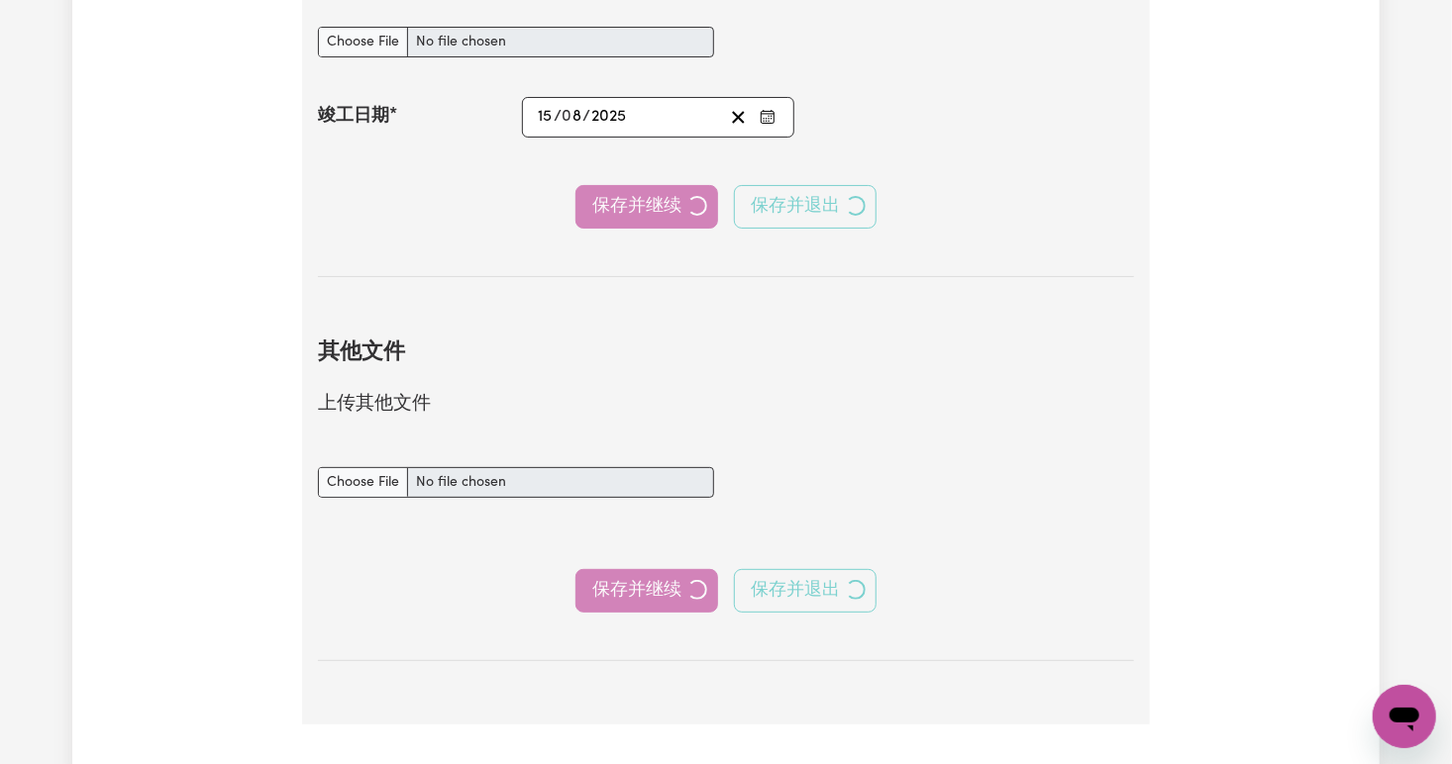
select select "Certificate III (Individual Support)"
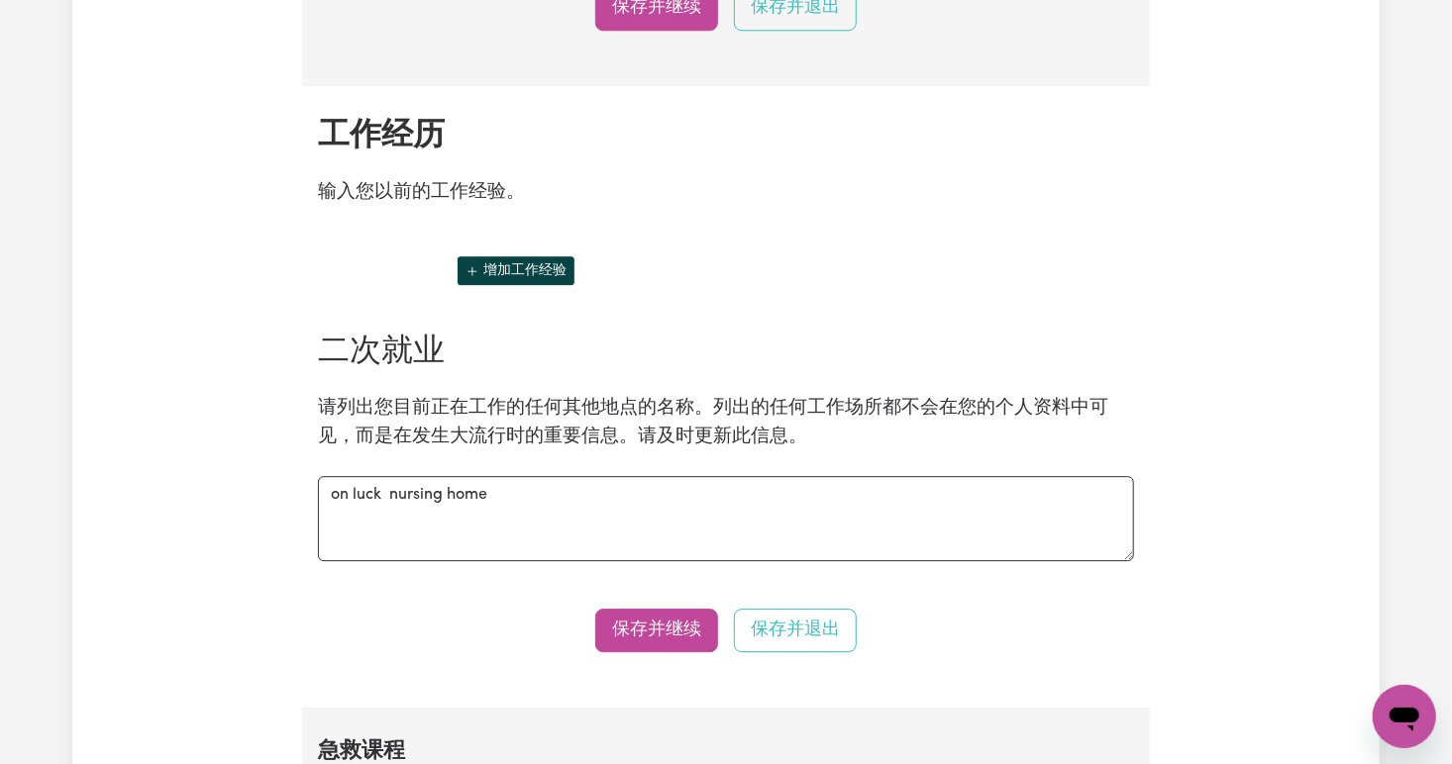
scroll to position [2557, 0]
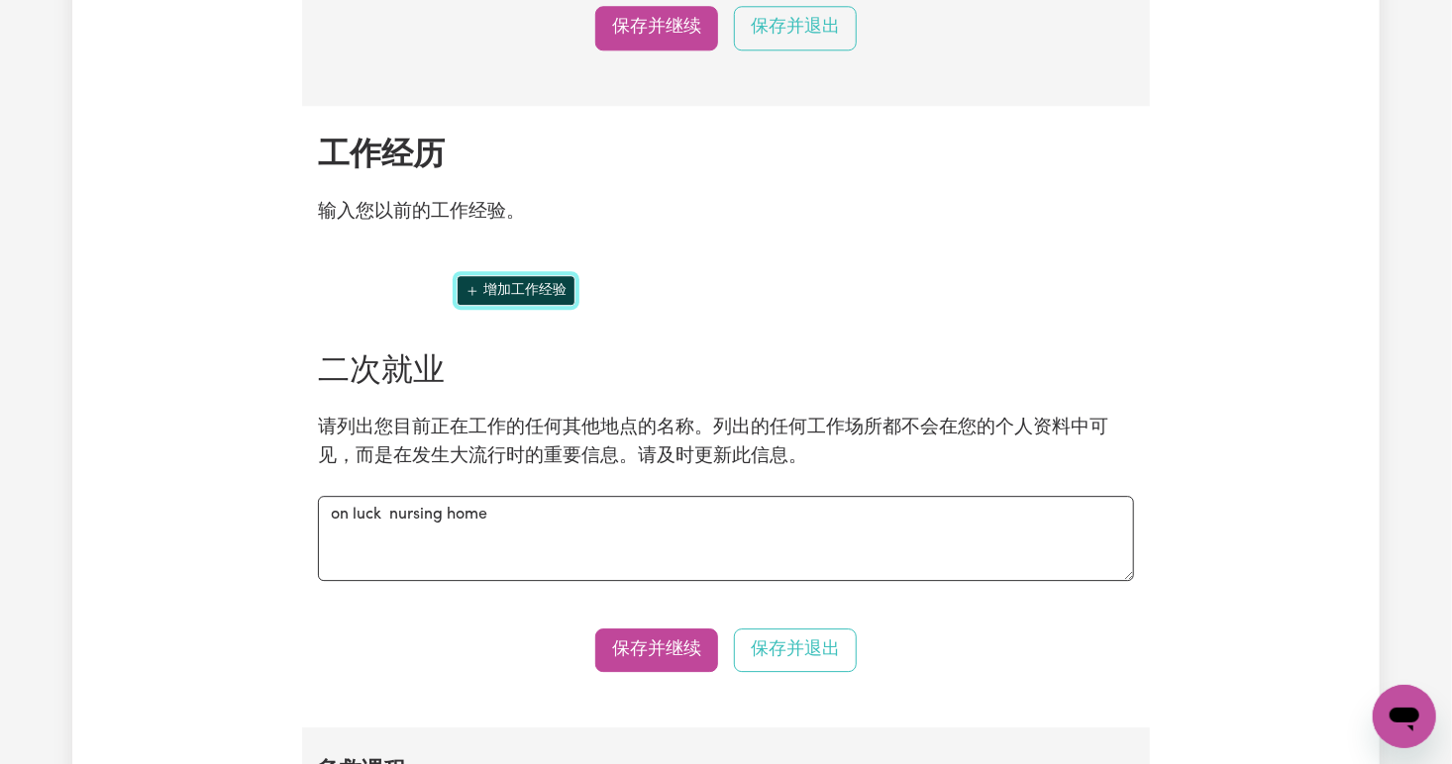
click at [468, 284] on icon "添加其他工作体验" at bounding box center [472, 291] width 14 height 14
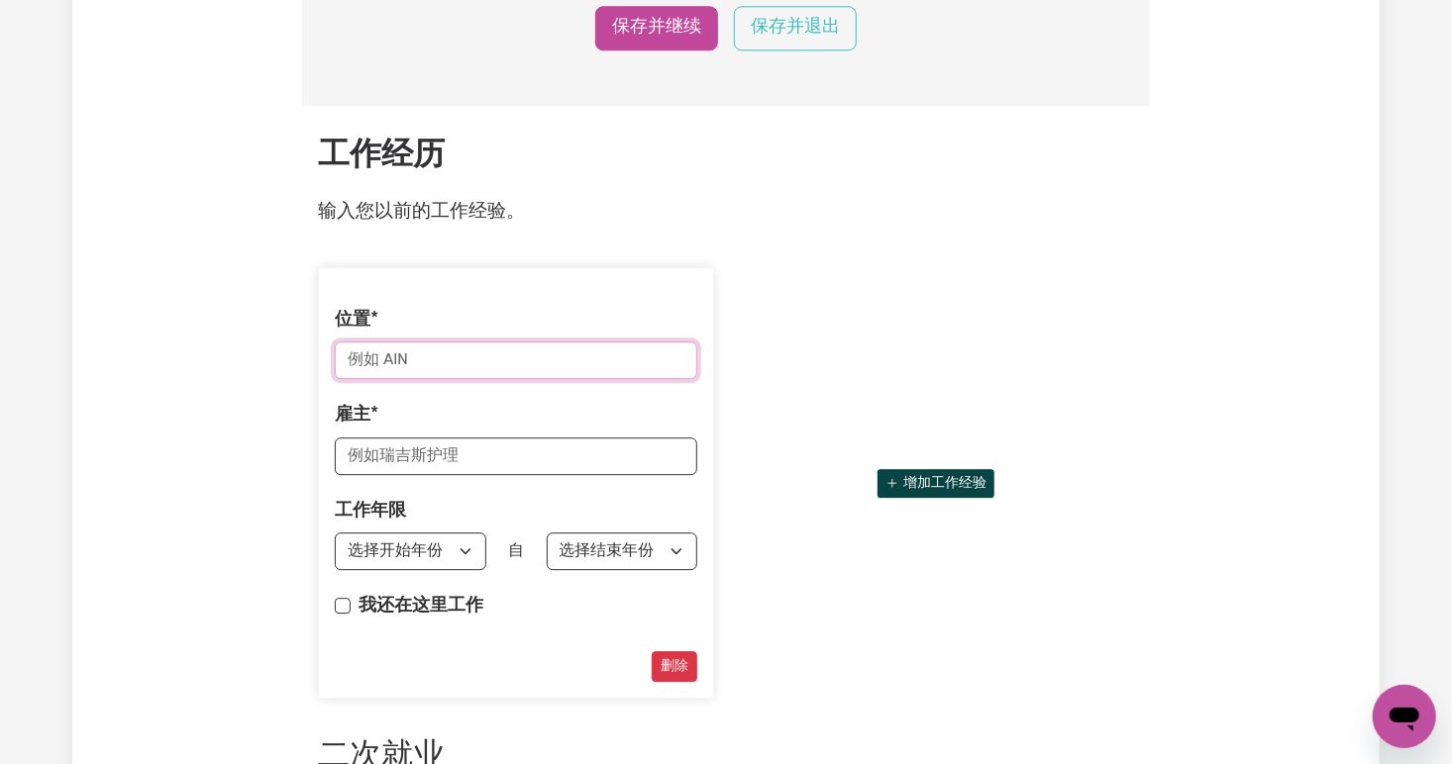
click at [429, 358] on input "位置" at bounding box center [516, 361] width 362 height 38
click at [463, 545] on select "选择开始年份 1951 1952 1953 1954 1955 1956 1957 1958 1959 1960 1961 1962 1963 1964 19…" at bounding box center [410, 552] width 151 height 38
select select "2025"
click at [335, 533] on select "选择开始年份 1951 1952 1953 1954 1955 1956 1957 1958 1959 1960 1961 1962 1963 1964 19…" at bounding box center [410, 552] width 151 height 38
click at [405, 499] on div "工作年限 受雇于 选择开始年份 1951 1952 1953 1954 1955 1956 1957 1958 1959 1960 1961 1962 196…" at bounding box center [516, 534] width 362 height 71
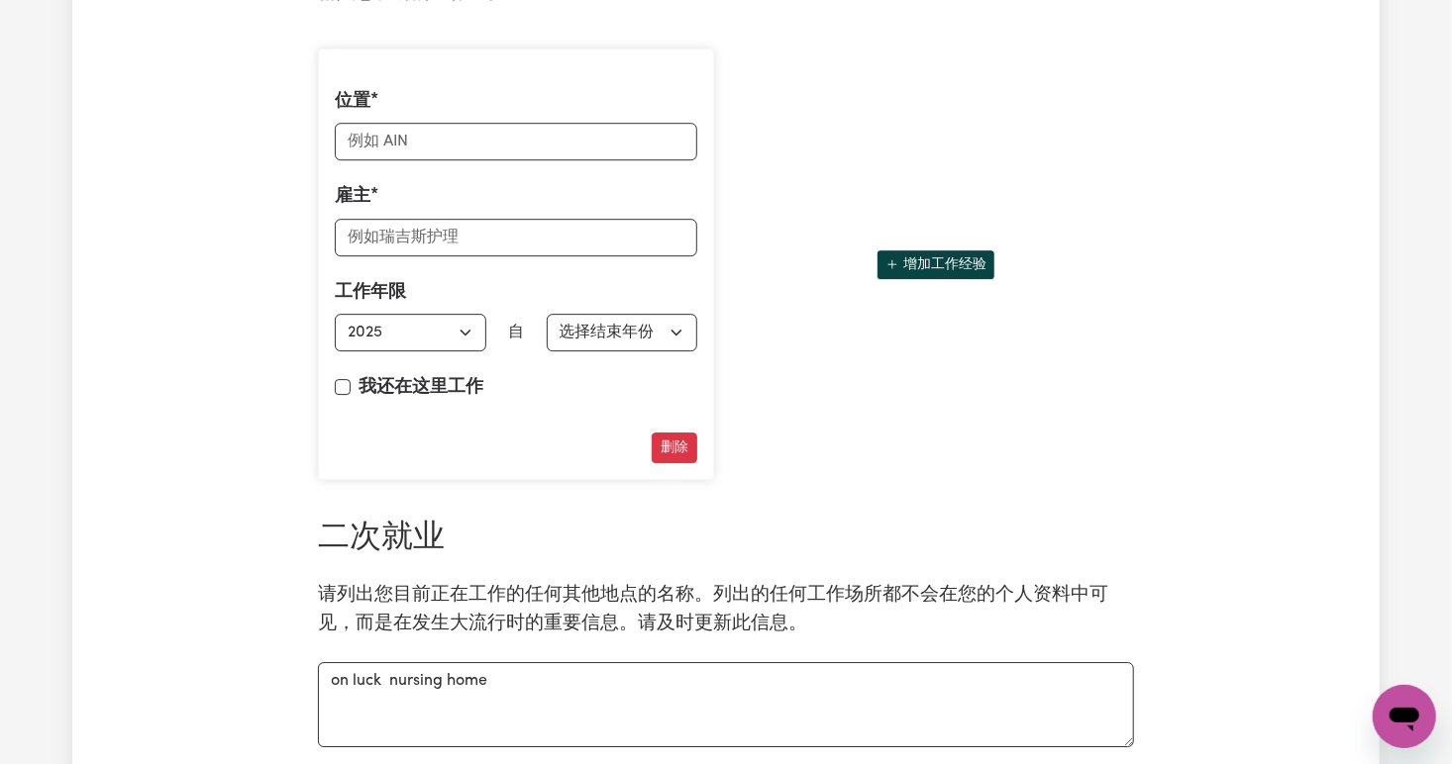
scroll to position [2768, 0]
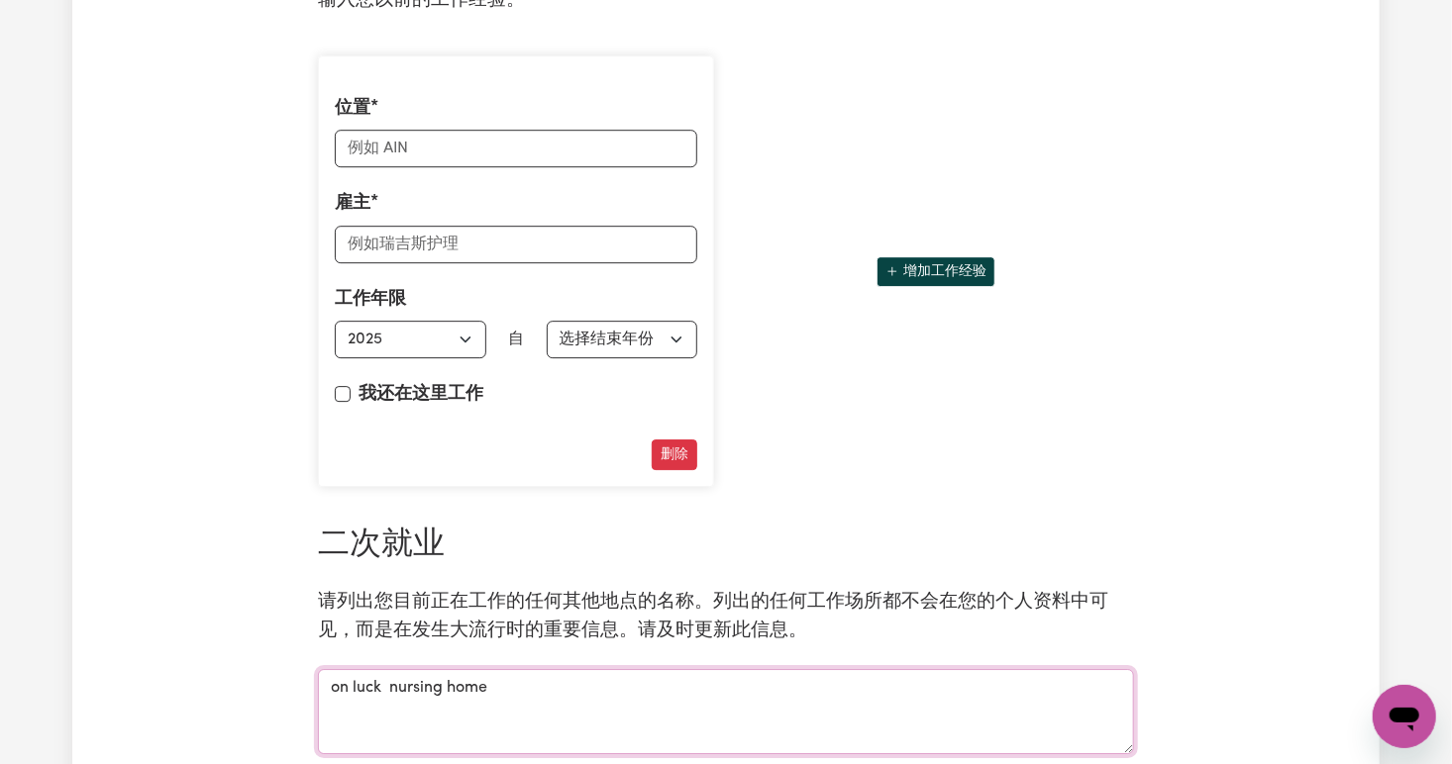
click at [513, 698] on textarea "on luck nursing home" at bounding box center [726, 711] width 816 height 85
drag, startPoint x: 517, startPoint y: 694, endPoint x: 302, endPoint y: 651, distance: 219.2
click at [302, 651] on section "工作经历 输入您以前的工作经验。 位置 雇主 工作年限 受雇于 选择开始年份 1951 1952 1953 1954 1955 1956 1957 1958 …" at bounding box center [726, 398] width 848 height 1008
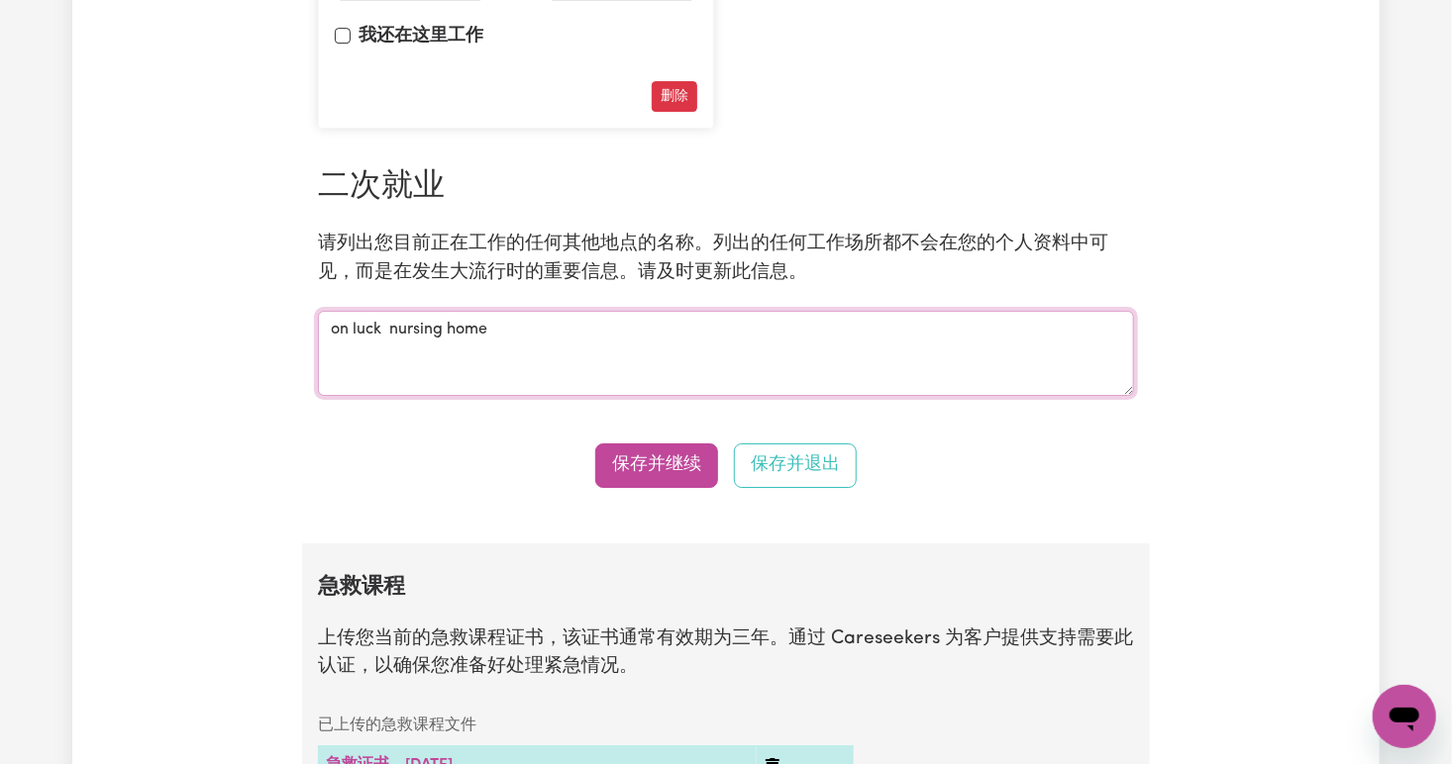
scroll to position [3077, 0]
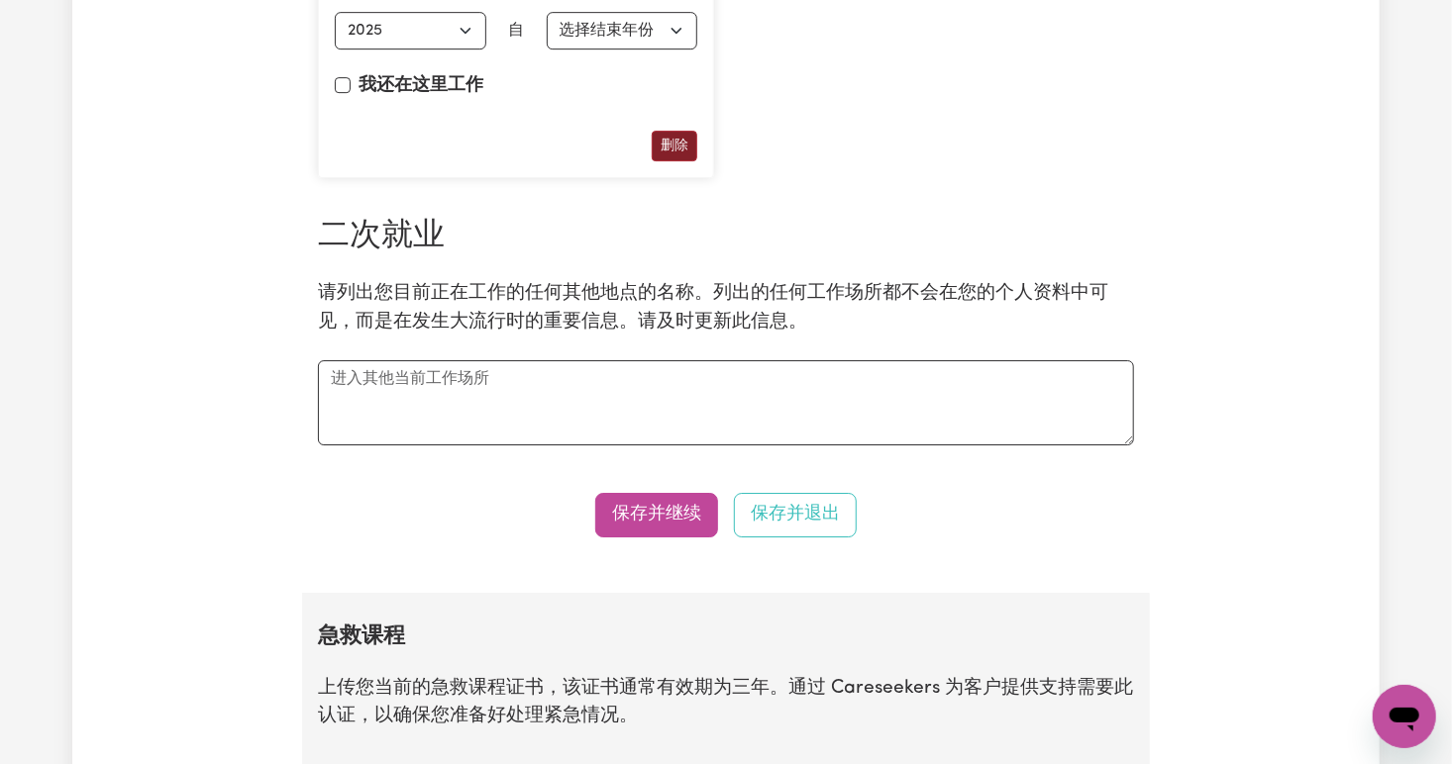
click at [683, 138] on button "删除" at bounding box center [675, 146] width 46 height 31
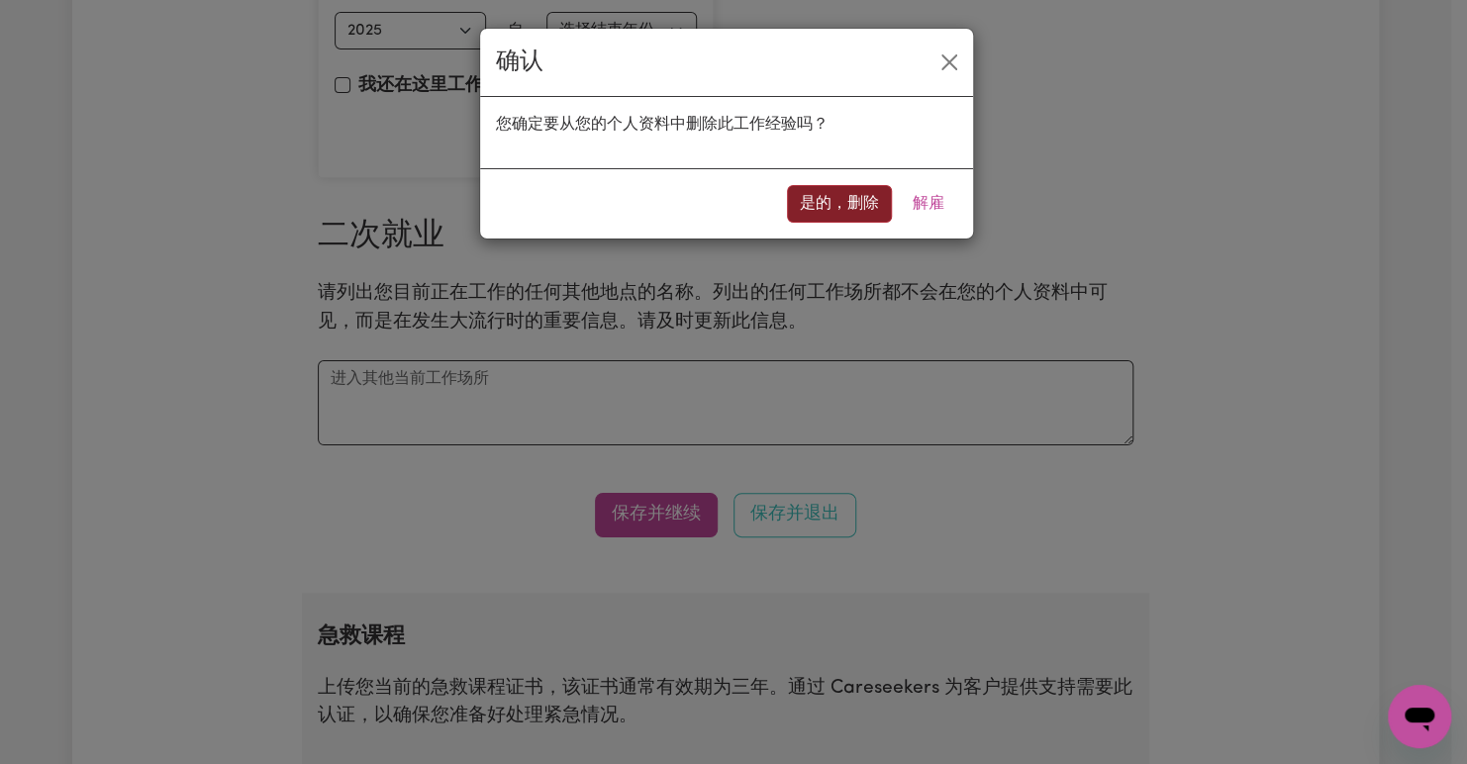
click at [849, 211] on button "是的，删除" at bounding box center [839, 204] width 105 height 38
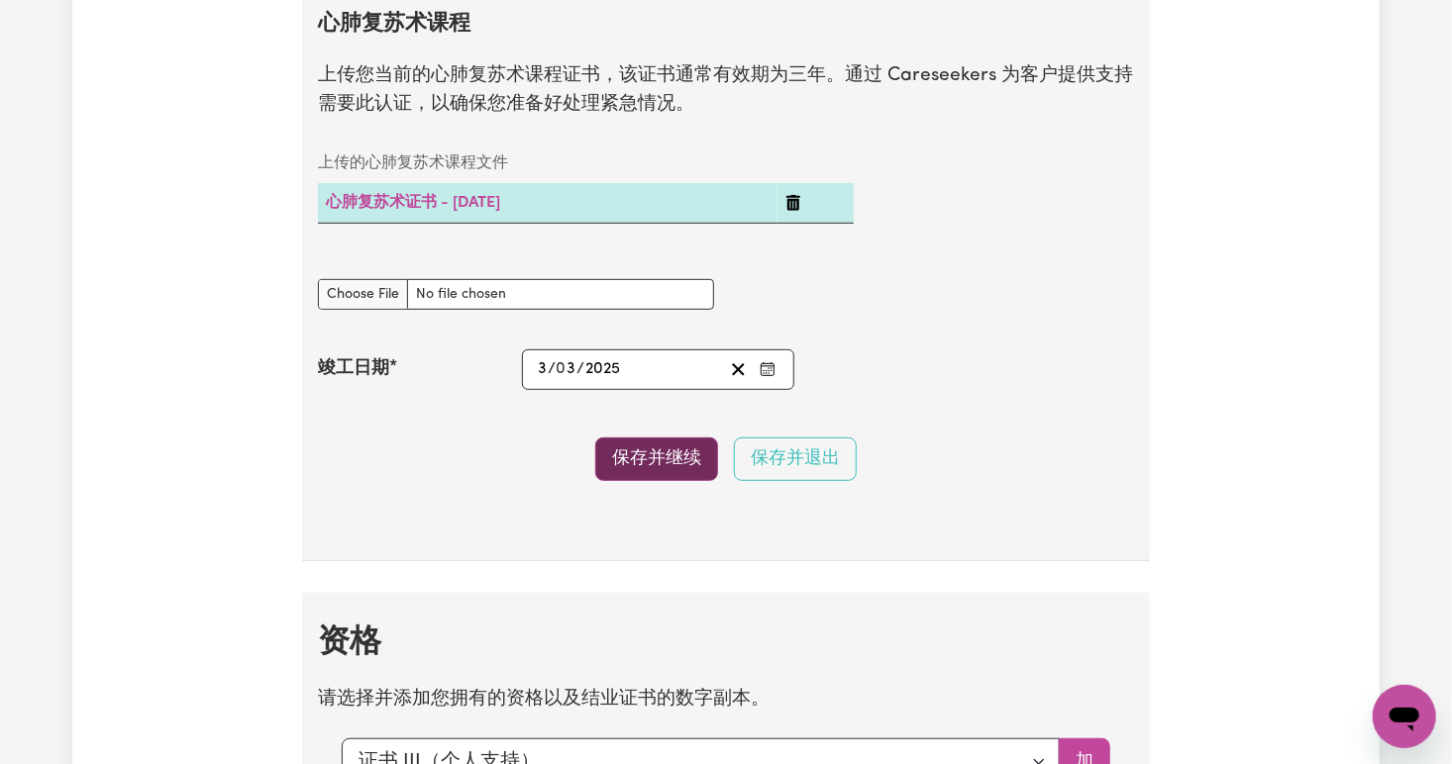
scroll to position [3919, 0]
click at [645, 458] on button "保存并继续" at bounding box center [656, 458] width 123 height 44
type textarea "on luck nursing home"
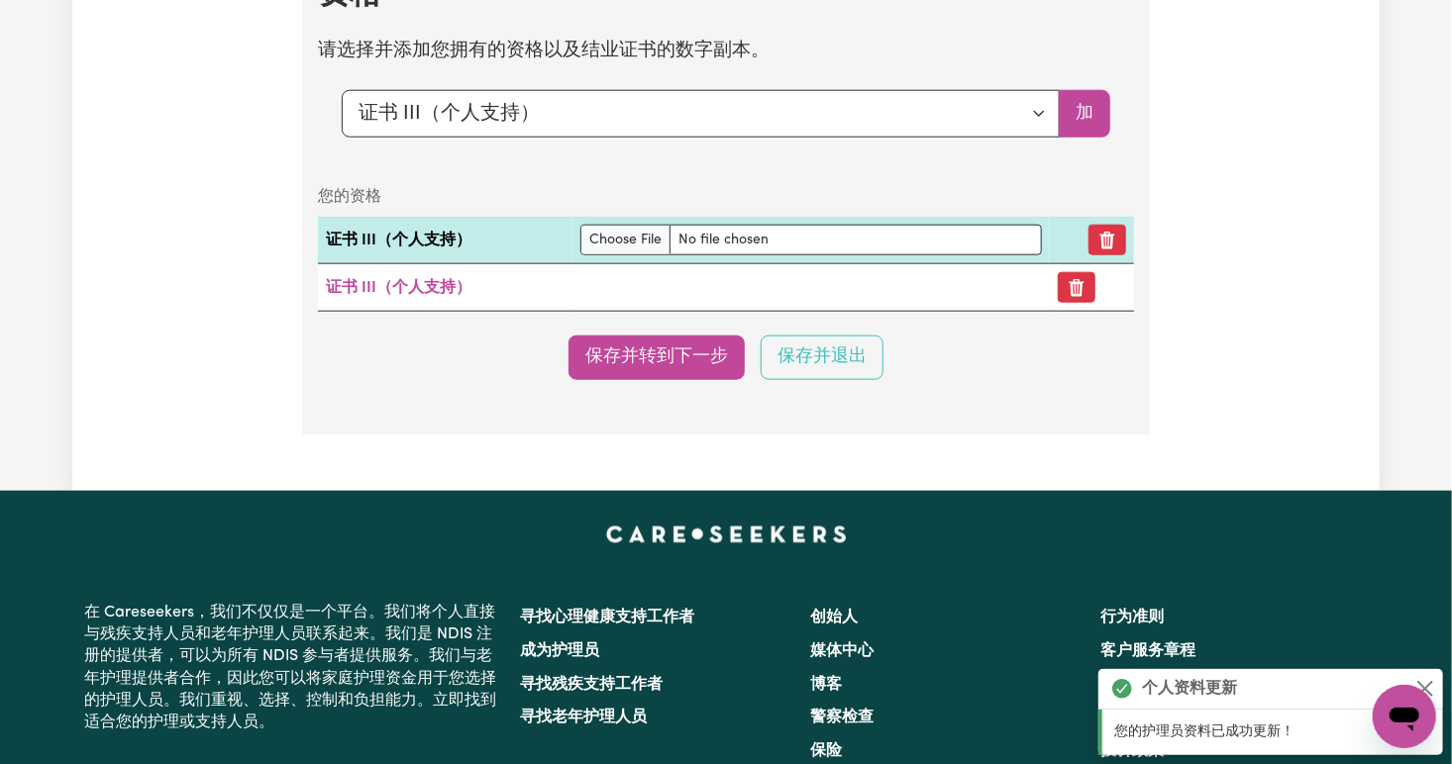
scroll to position [4597, 0]
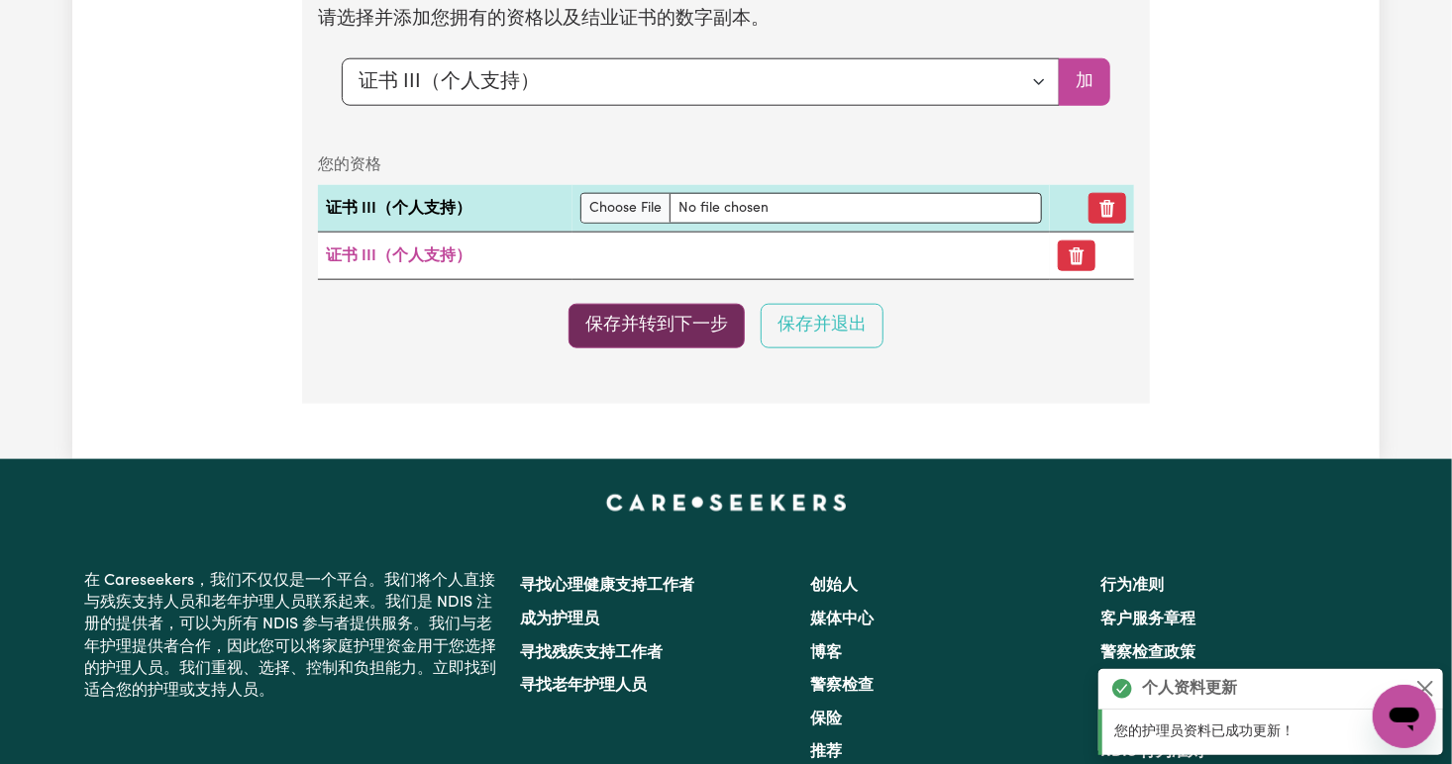
click at [668, 326] on button "保存并转到下一步" at bounding box center [656, 326] width 176 height 44
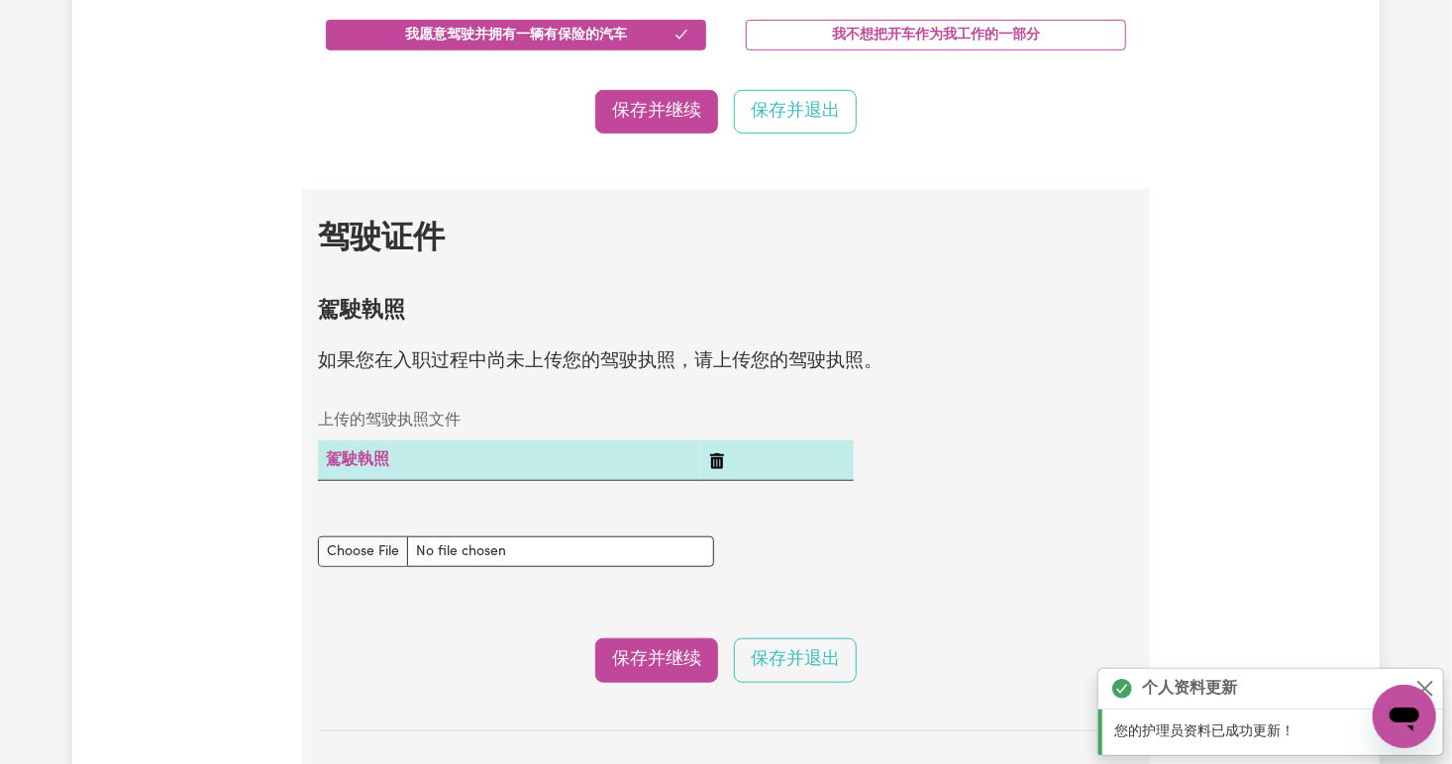
scroll to position [570, 0]
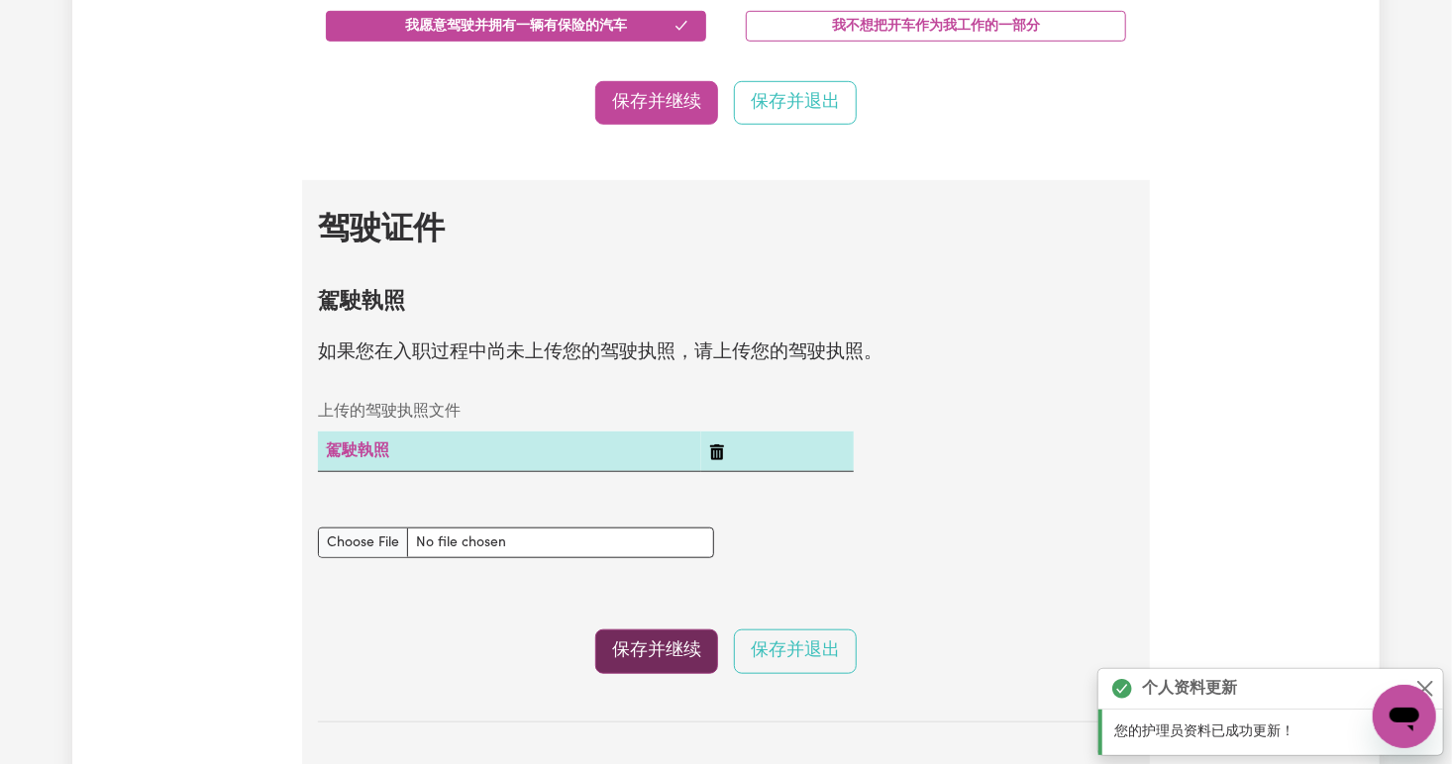
click at [654, 649] on button "保存并继续" at bounding box center [656, 652] width 123 height 44
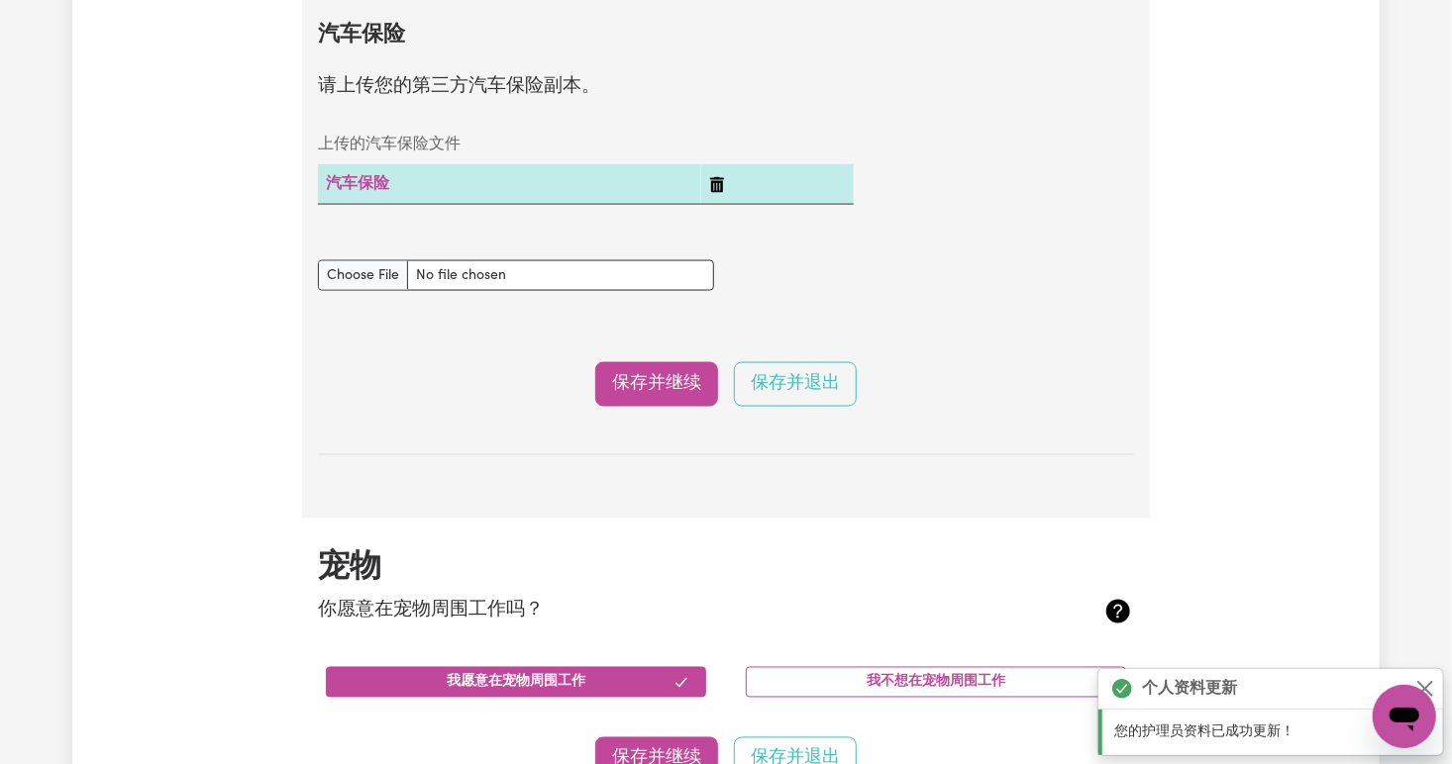
scroll to position [1335, 0]
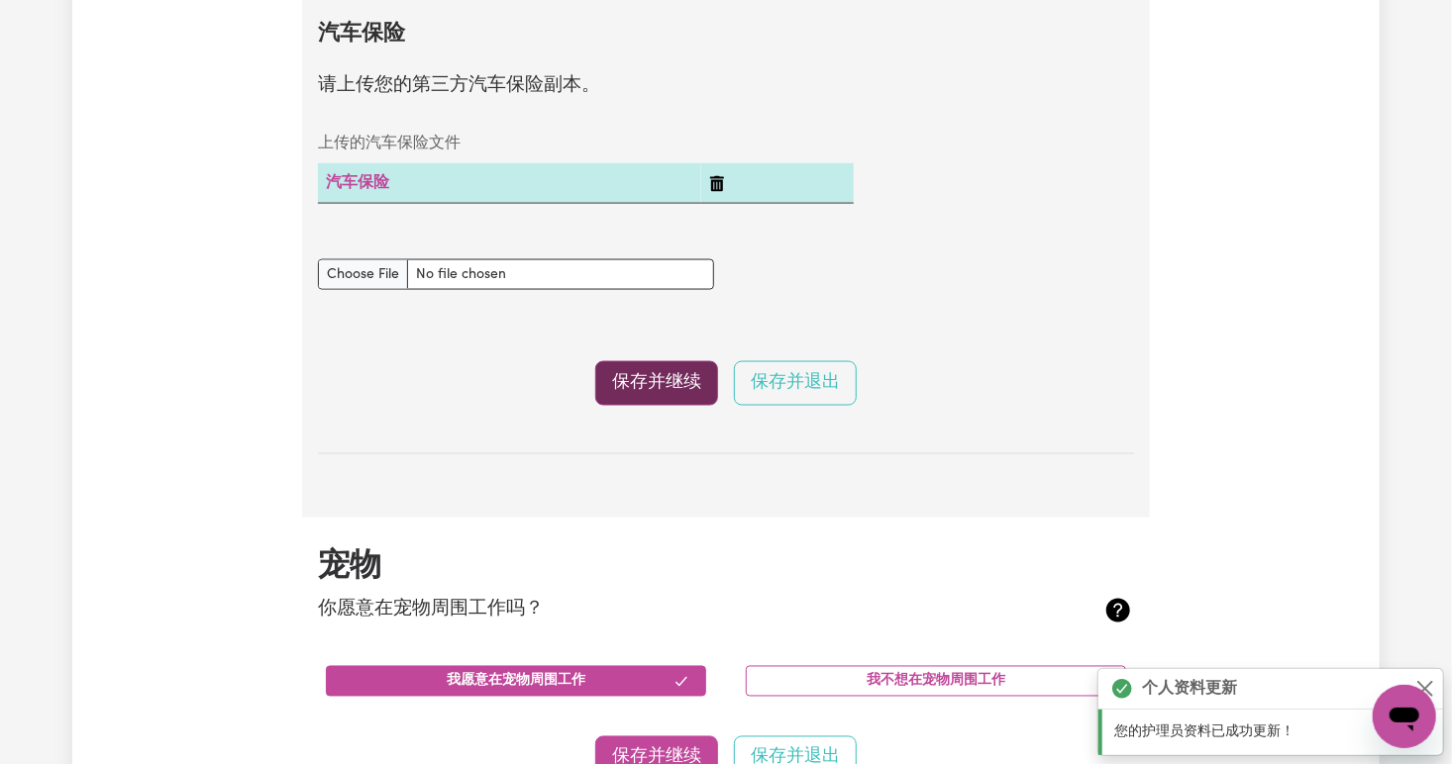
click at [648, 377] on button "保存并继续" at bounding box center [656, 383] width 123 height 44
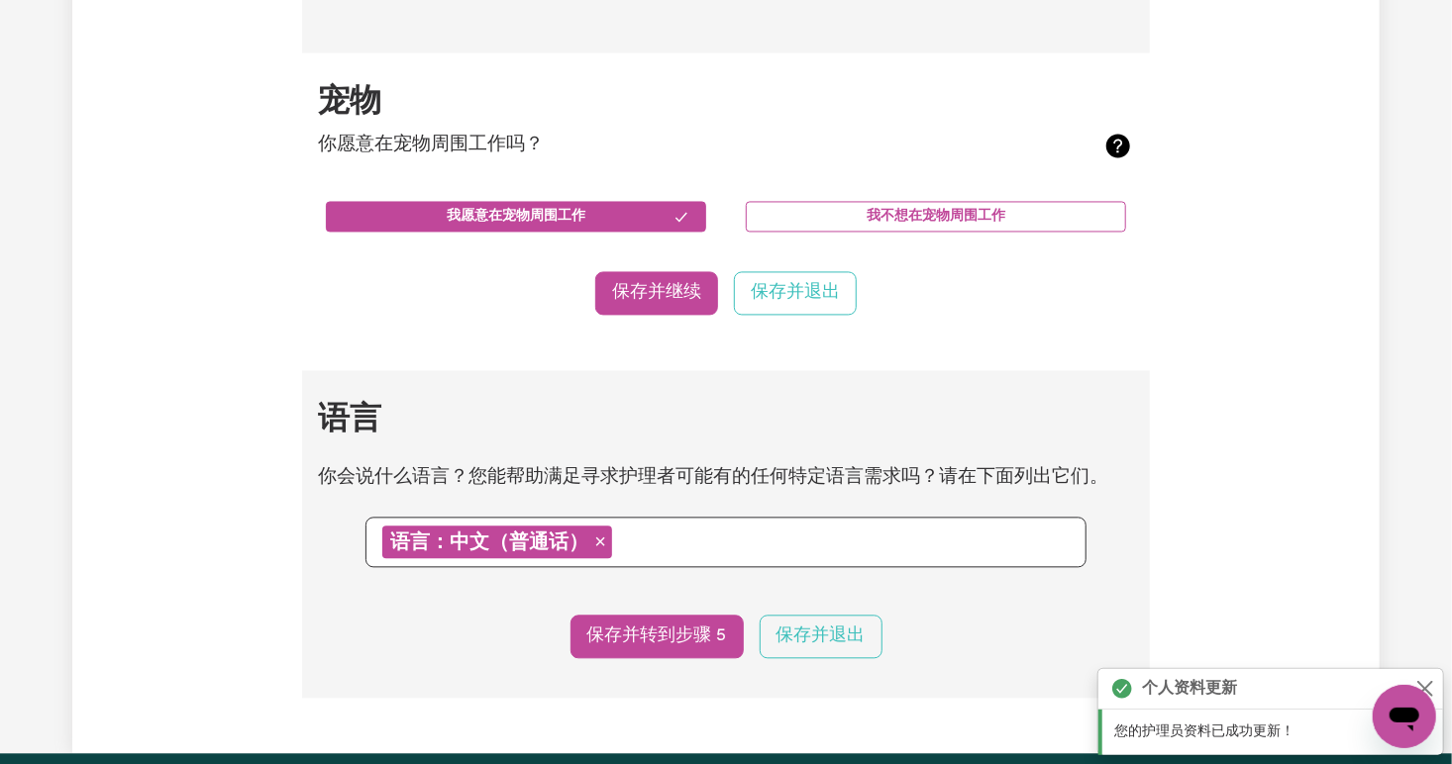
scroll to position [1850, 0]
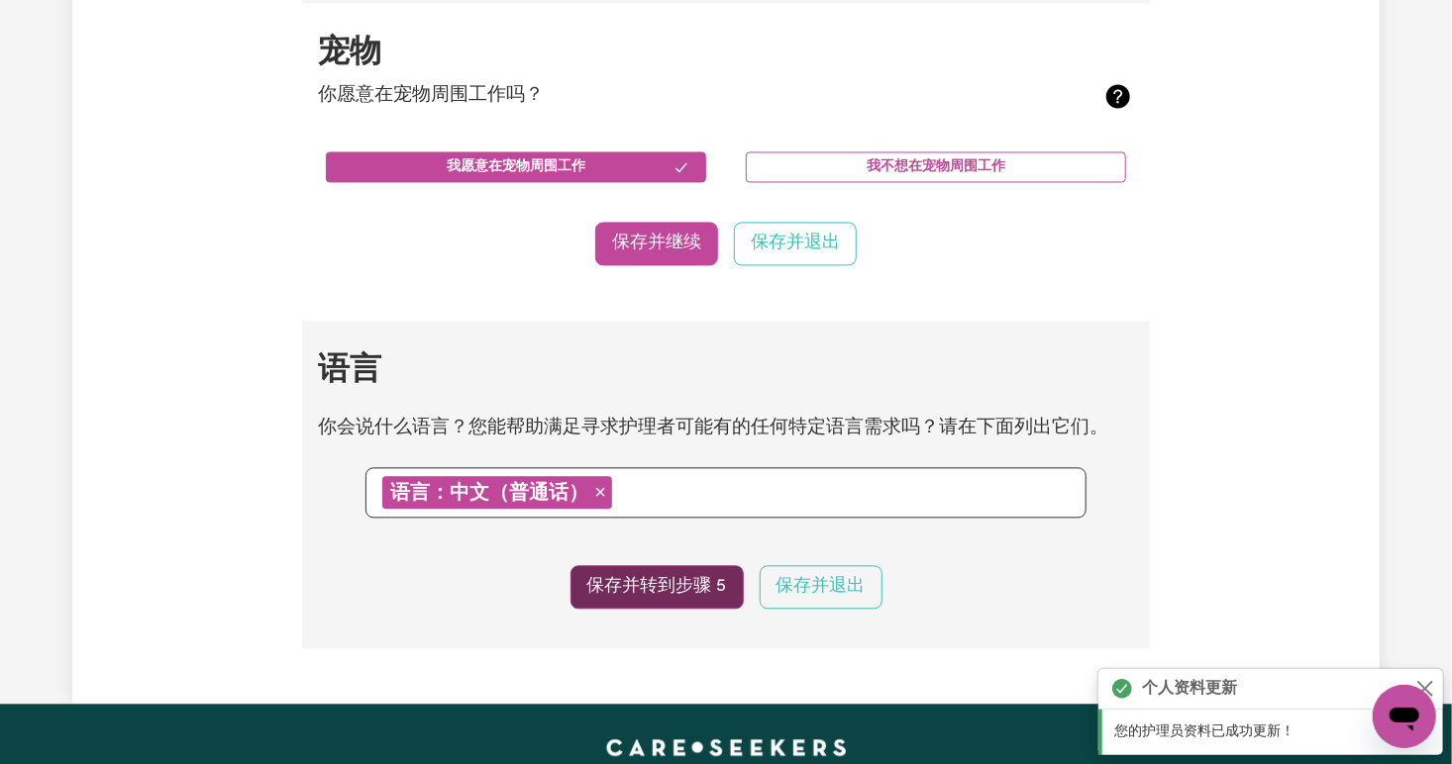
click at [638, 580] on button "保存并转到步骤 5" at bounding box center [656, 587] width 173 height 44
select select "I am providing services privately on my own"
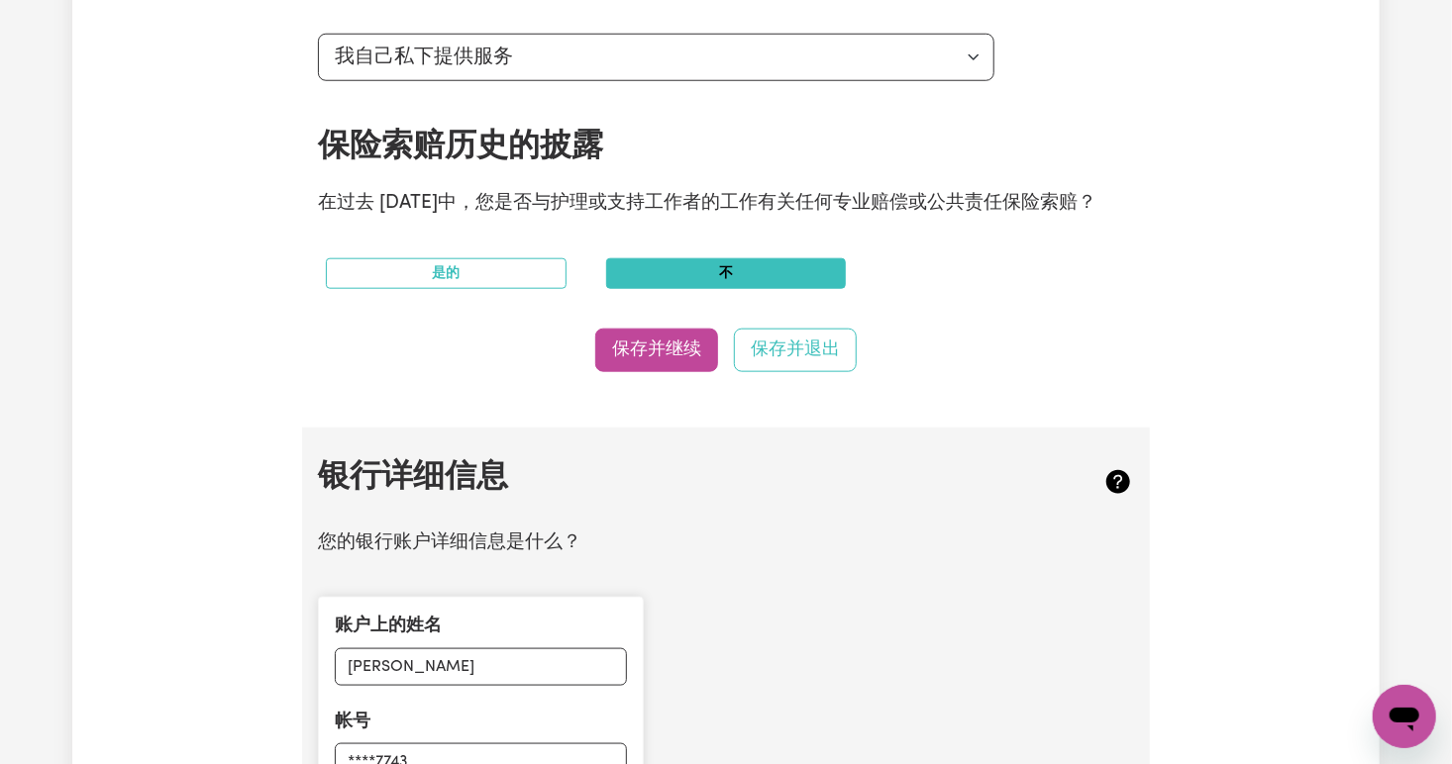
scroll to position [885, 0]
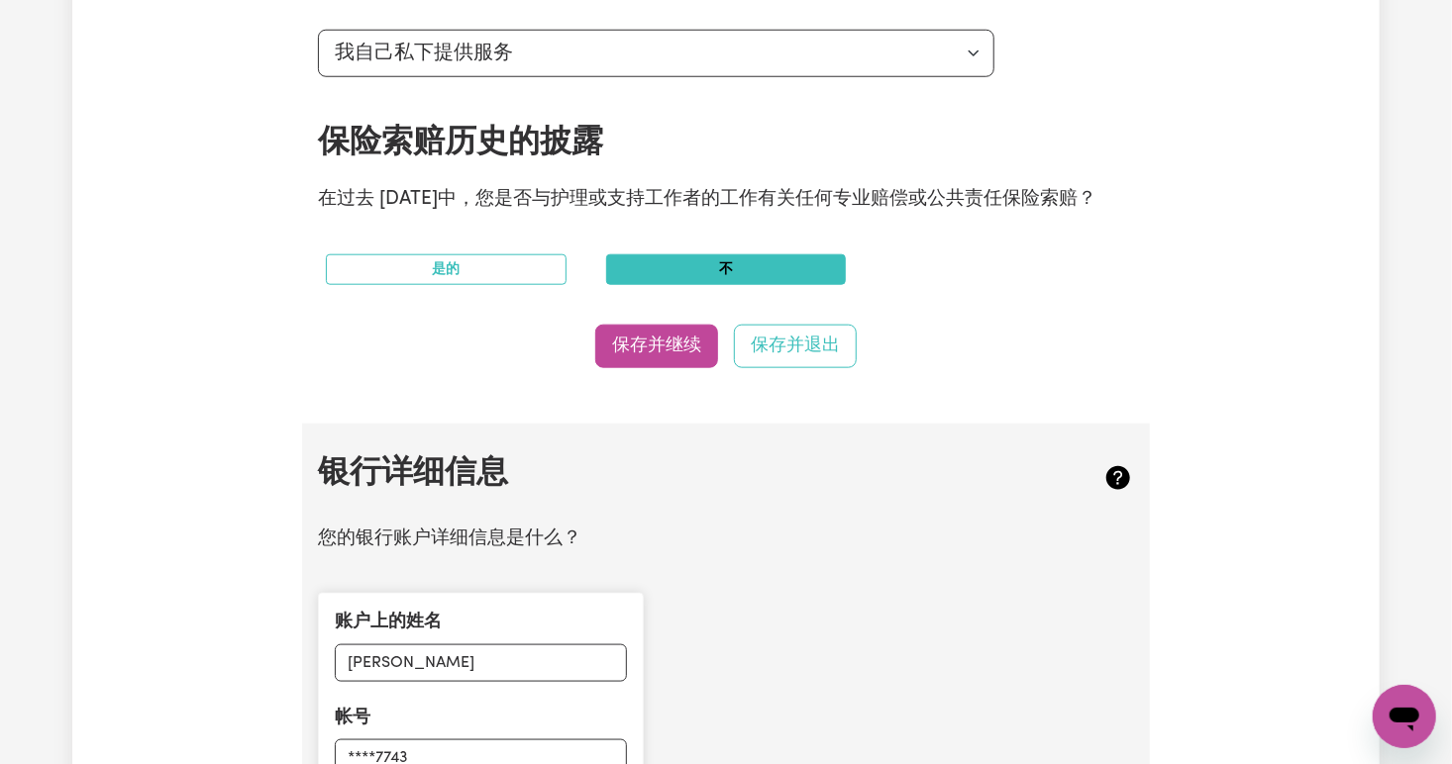
click at [671, 372] on section "澳大利亚商业号码 作为独立承包商，请输入您的 ABN 荷兰 13754433911 没有？ 注册 ABN。 独立承包商身份* 为了获得 Careseekers…" at bounding box center [726, -1] width 848 height 849
click at [653, 345] on button "保存并继续" at bounding box center [656, 347] width 123 height 44
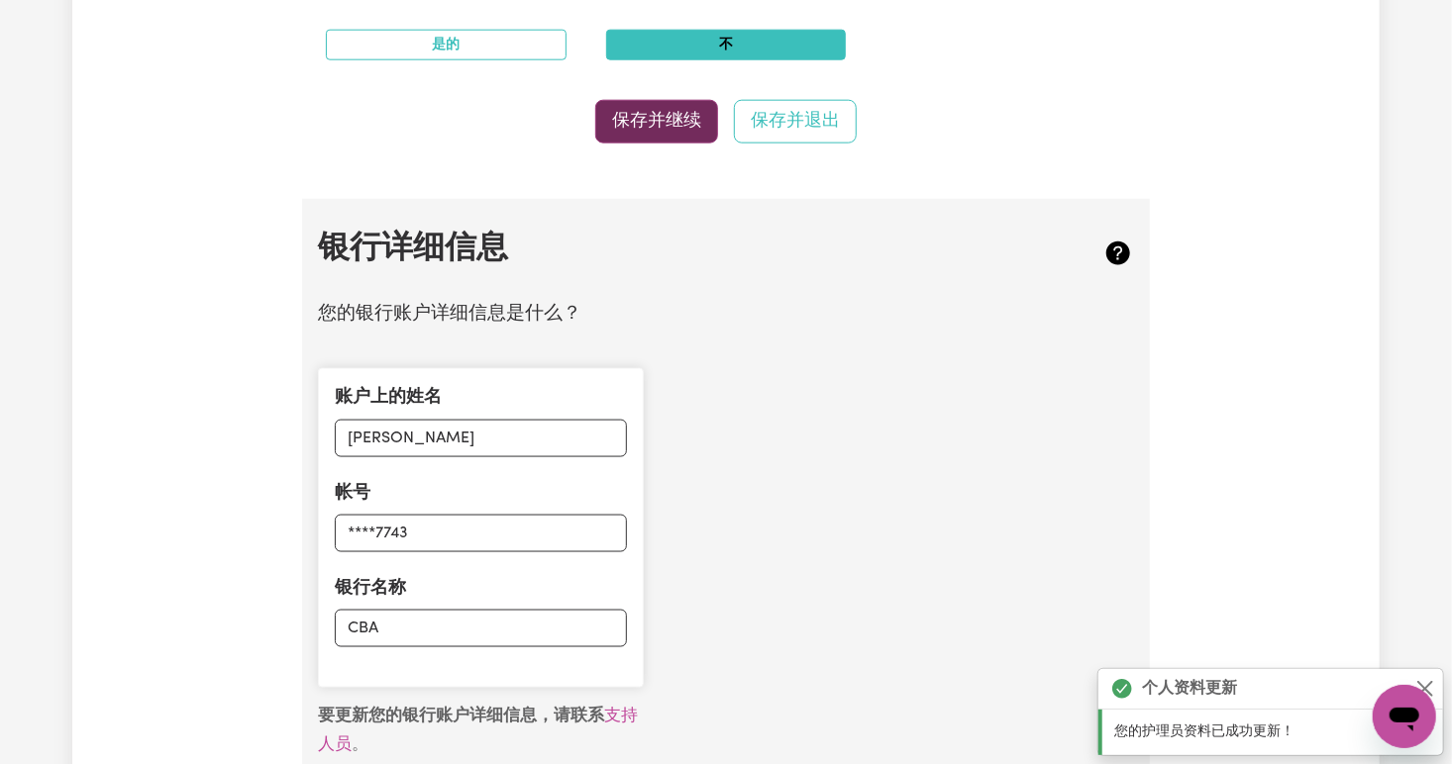
scroll to position [1308, 0]
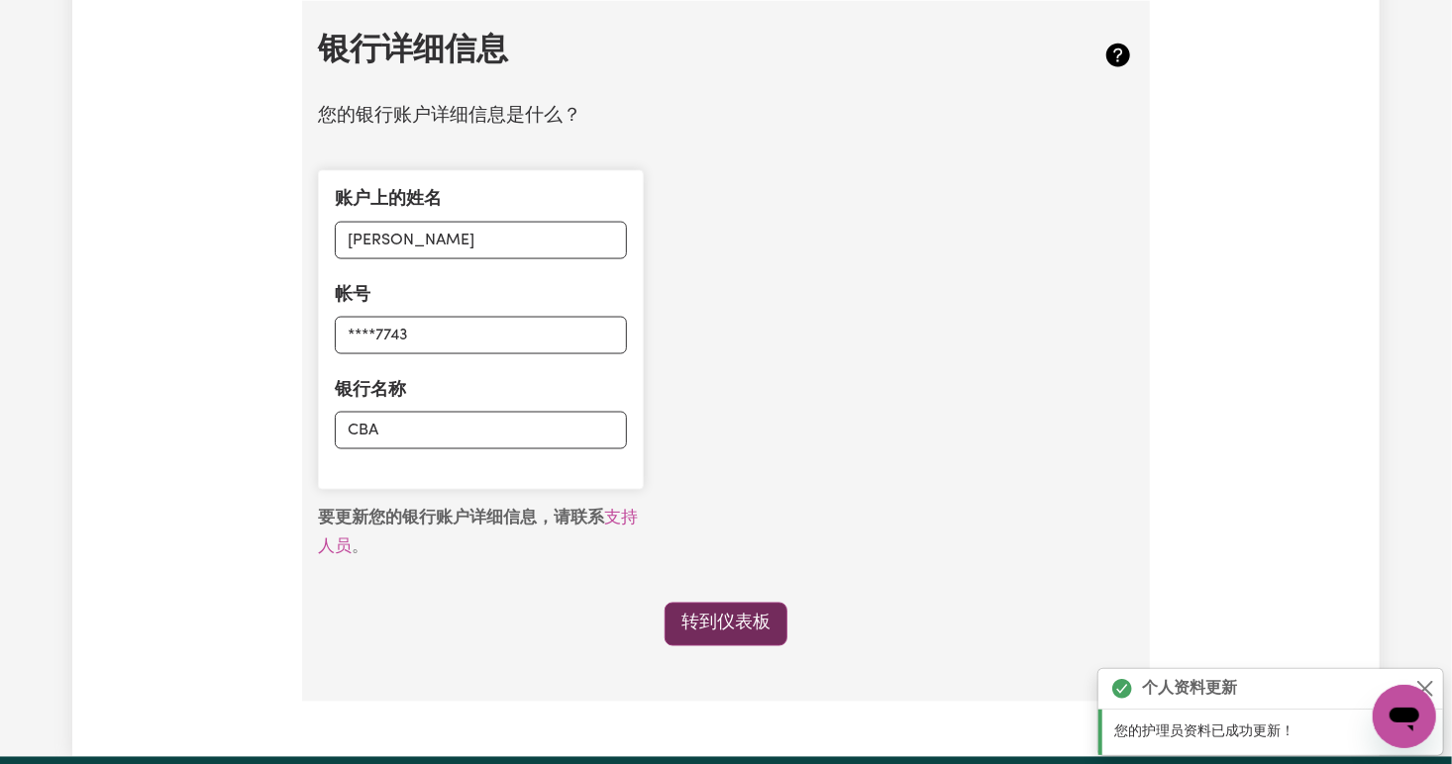
click at [706, 625] on link "转到仪表板" at bounding box center [725, 625] width 123 height 44
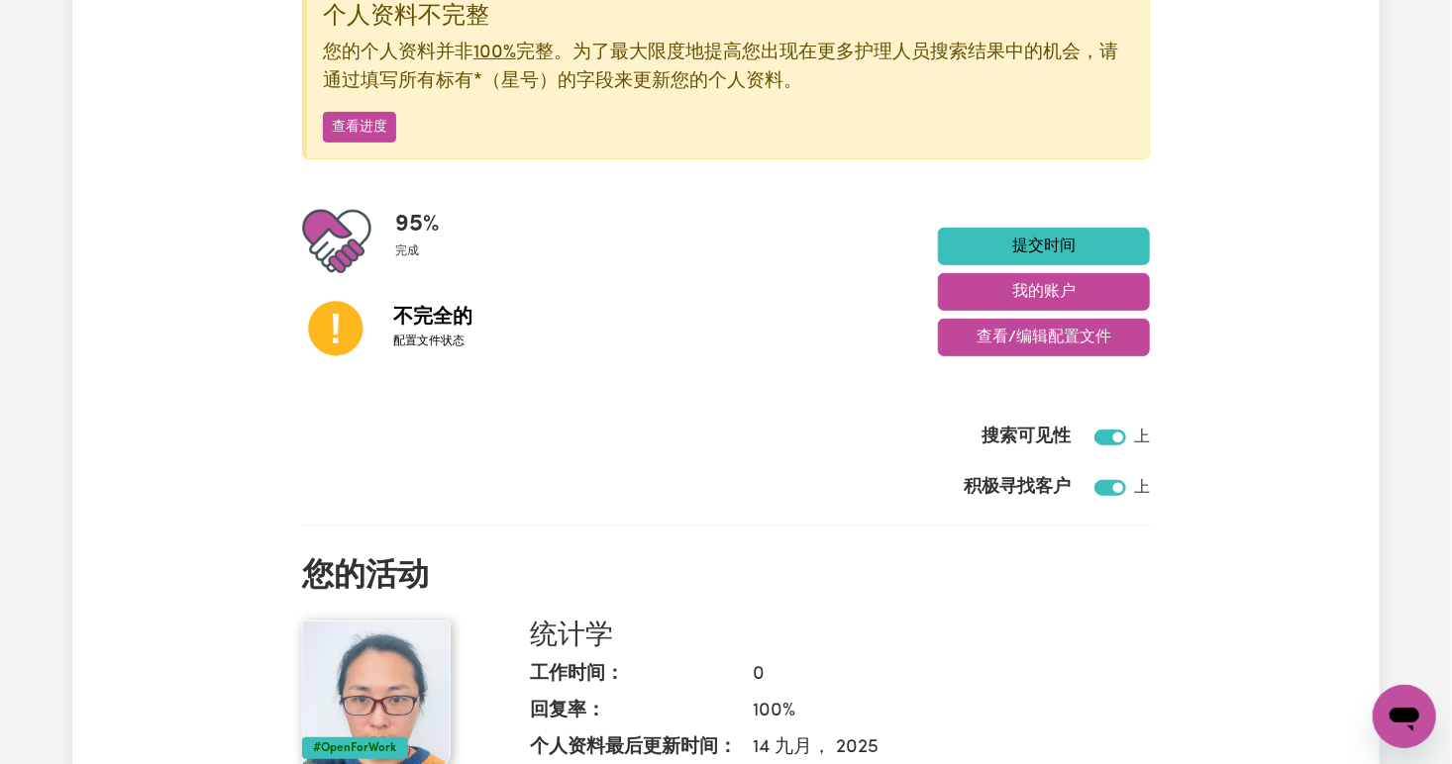
scroll to position [277, 0]
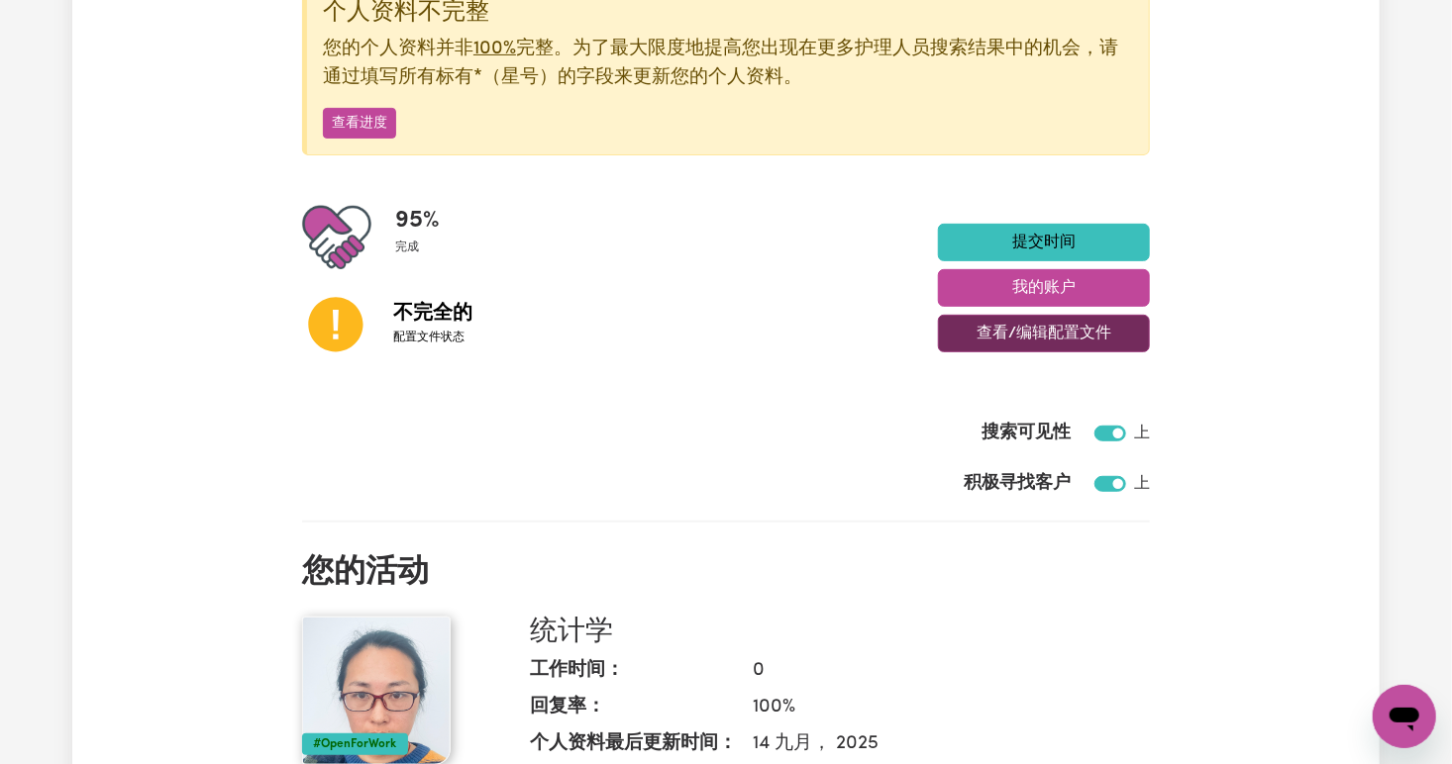
click at [1007, 321] on button "查看/编辑配置文件" at bounding box center [1044, 334] width 212 height 38
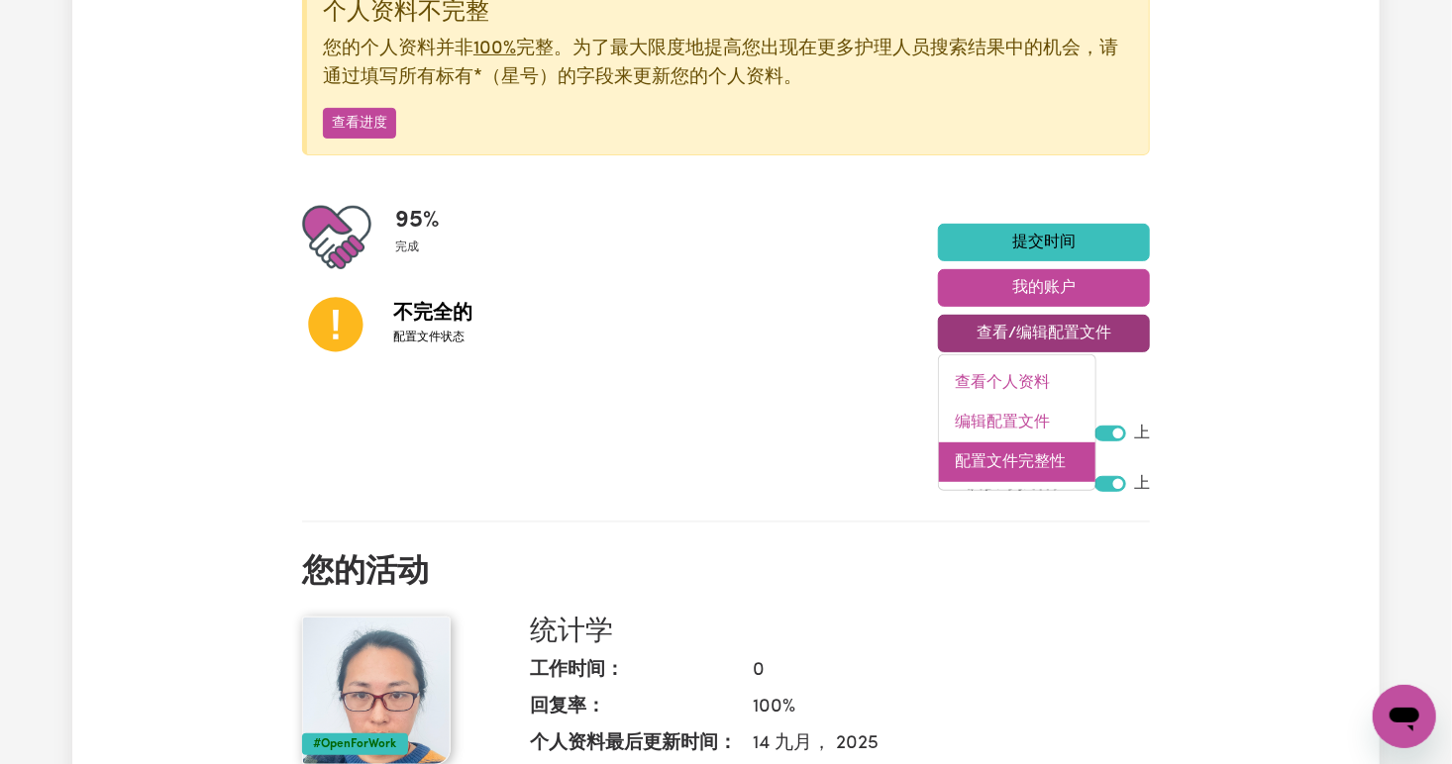
click at [989, 462] on link "配置文件完整性" at bounding box center [1017, 463] width 156 height 40
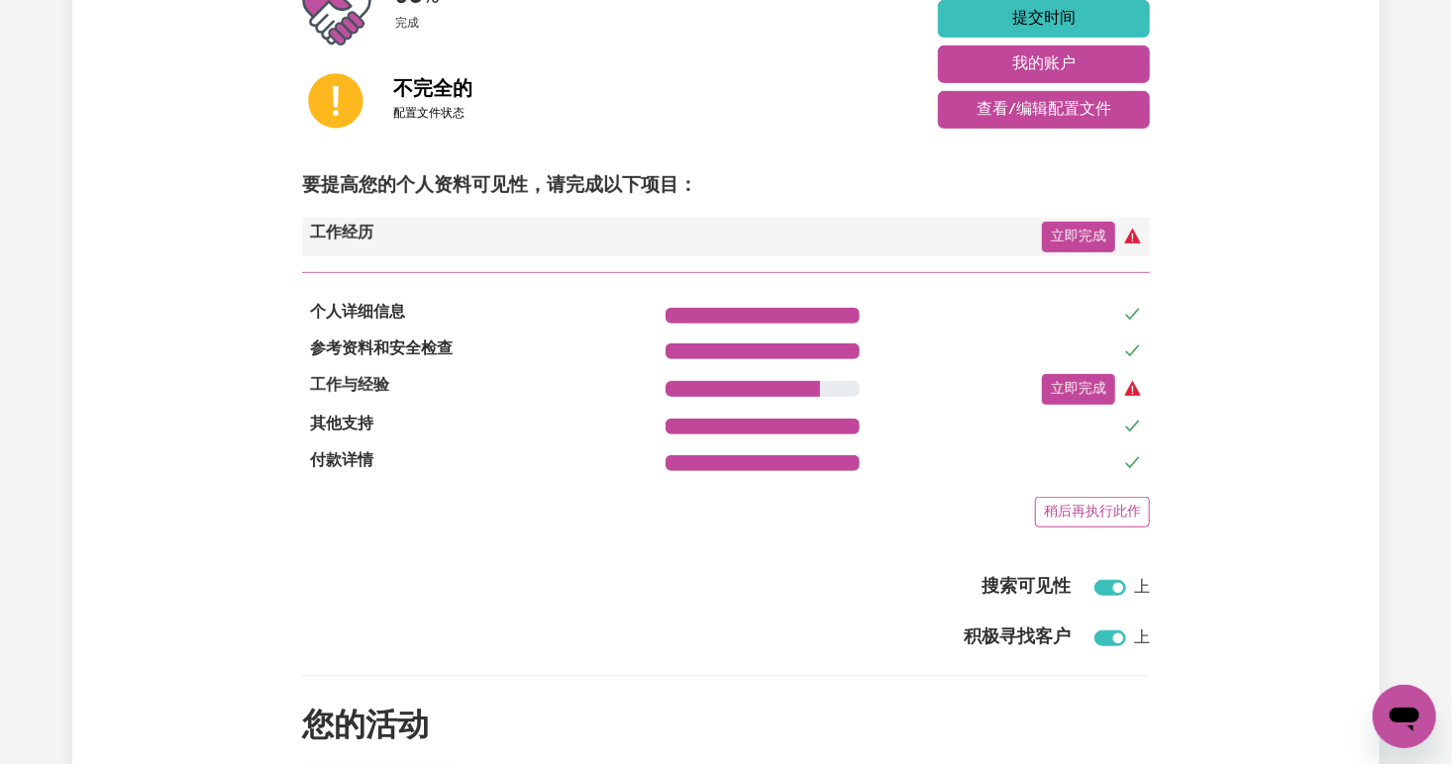
scroll to position [502, 0]
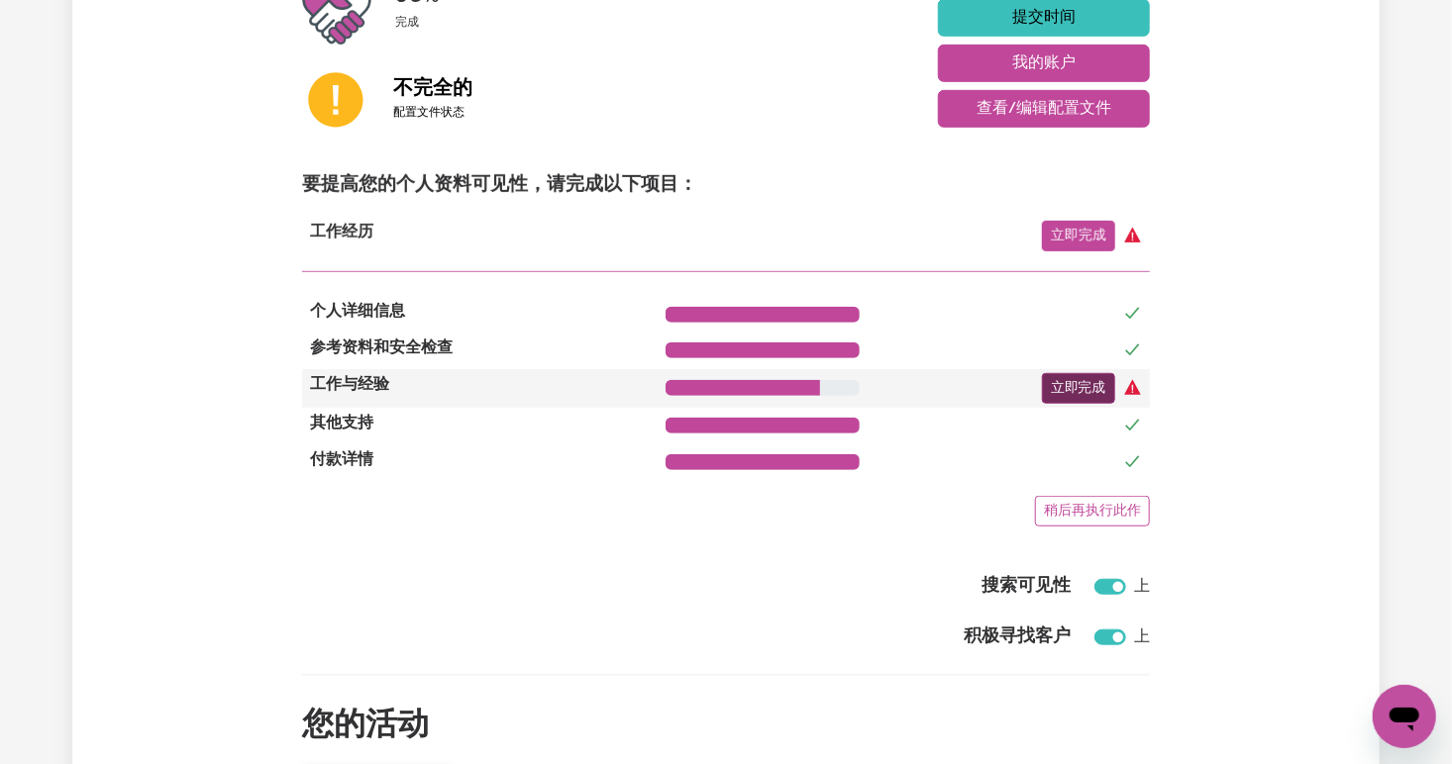
click at [1075, 393] on link "立即完成" at bounding box center [1078, 388] width 73 height 31
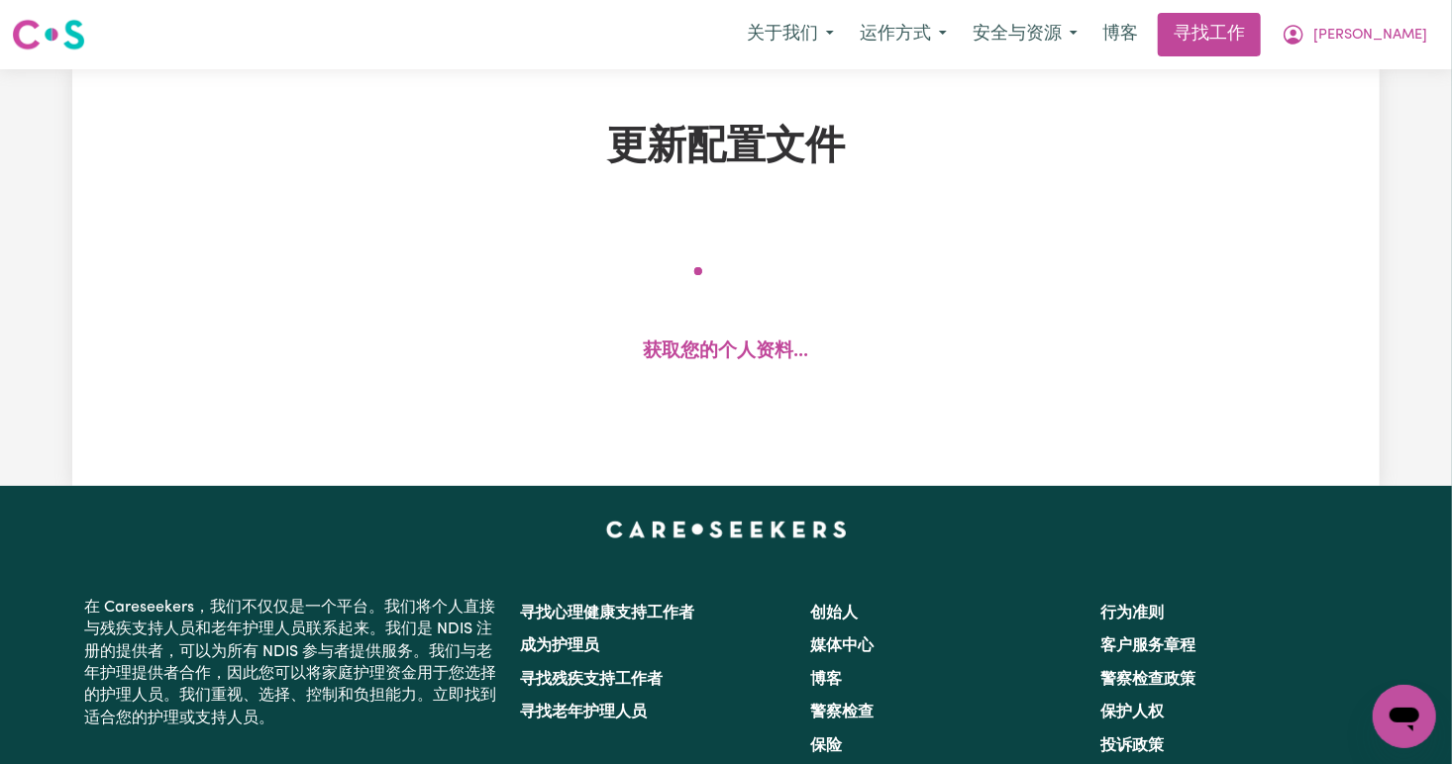
select select "Certificate III (Individual Support)"
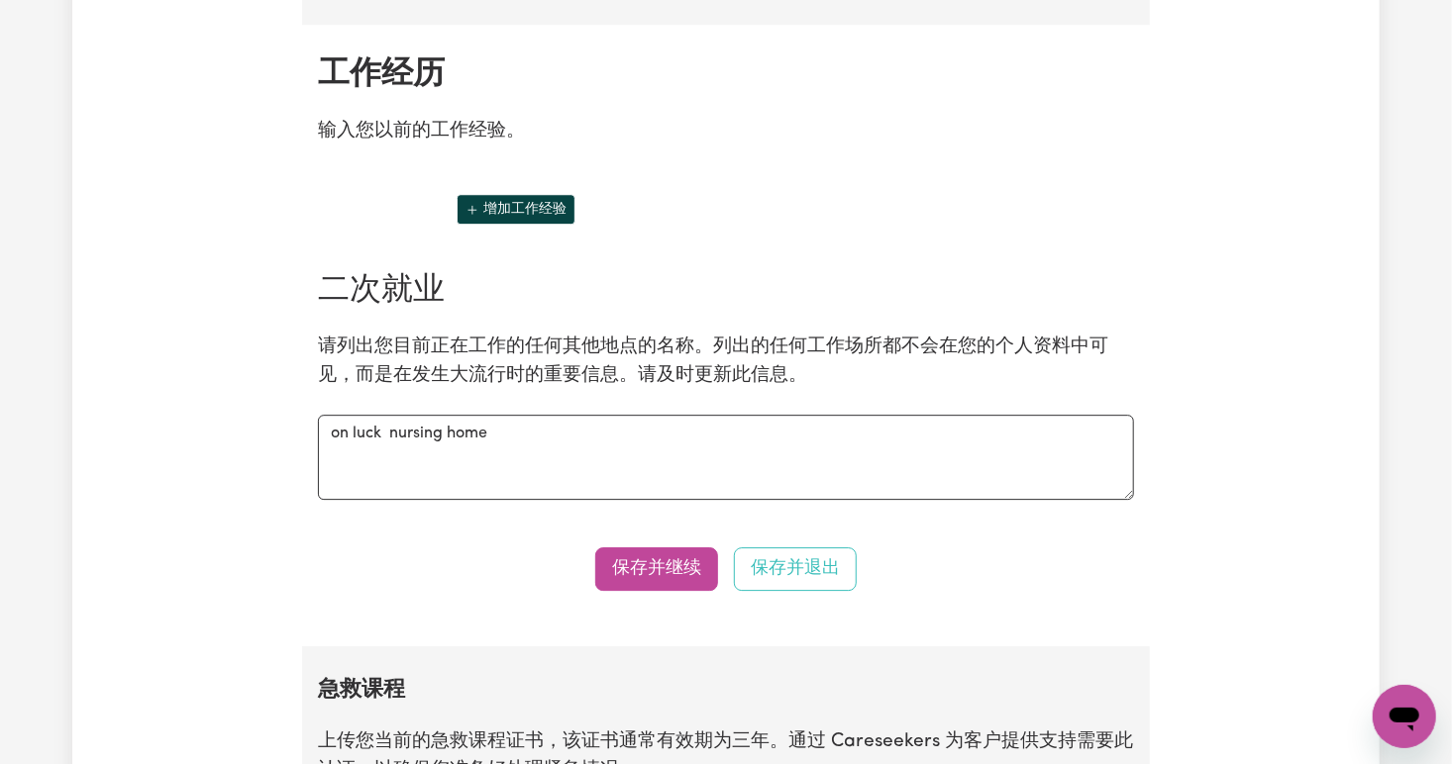
scroll to position [2644, 0]
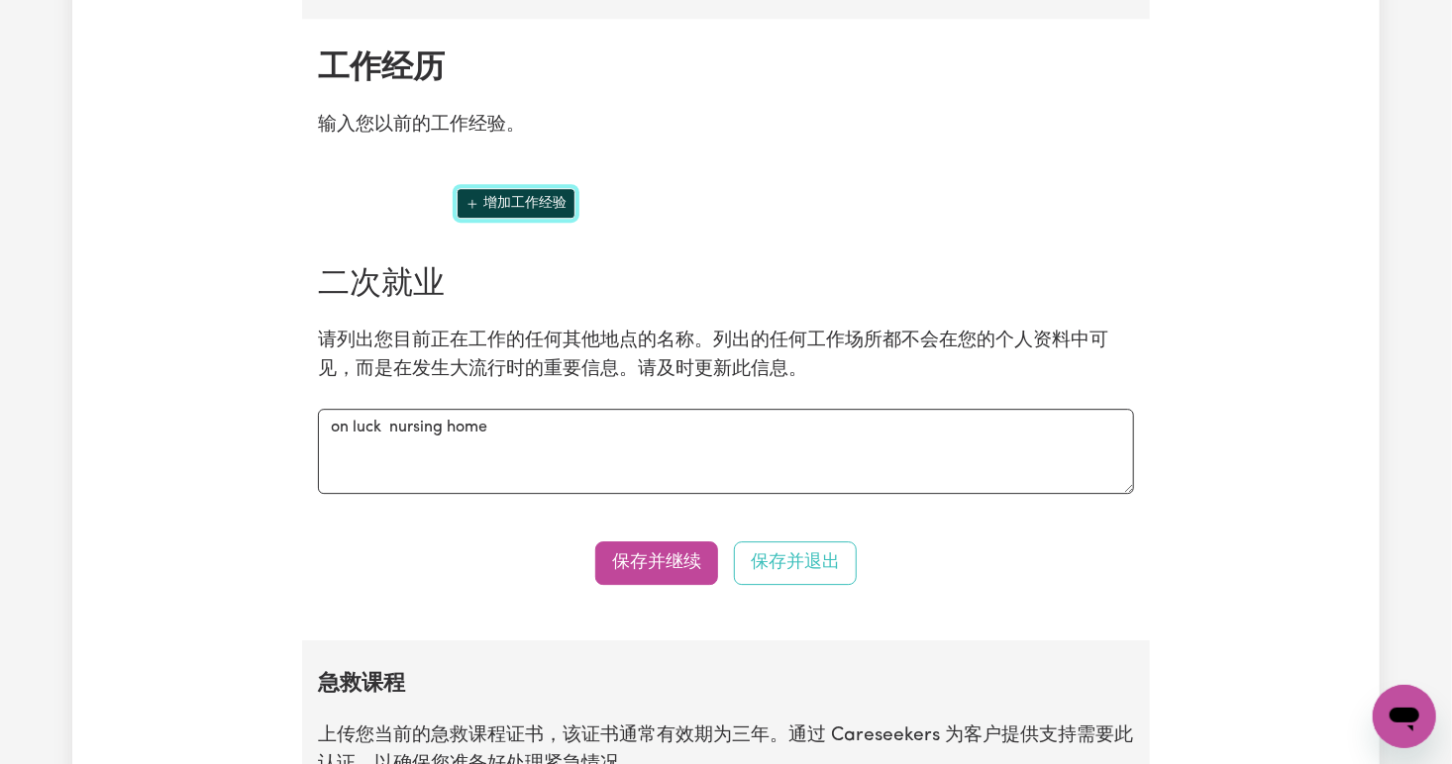
click at [474, 197] on icon "添加其他工作体验" at bounding box center [472, 204] width 14 height 14
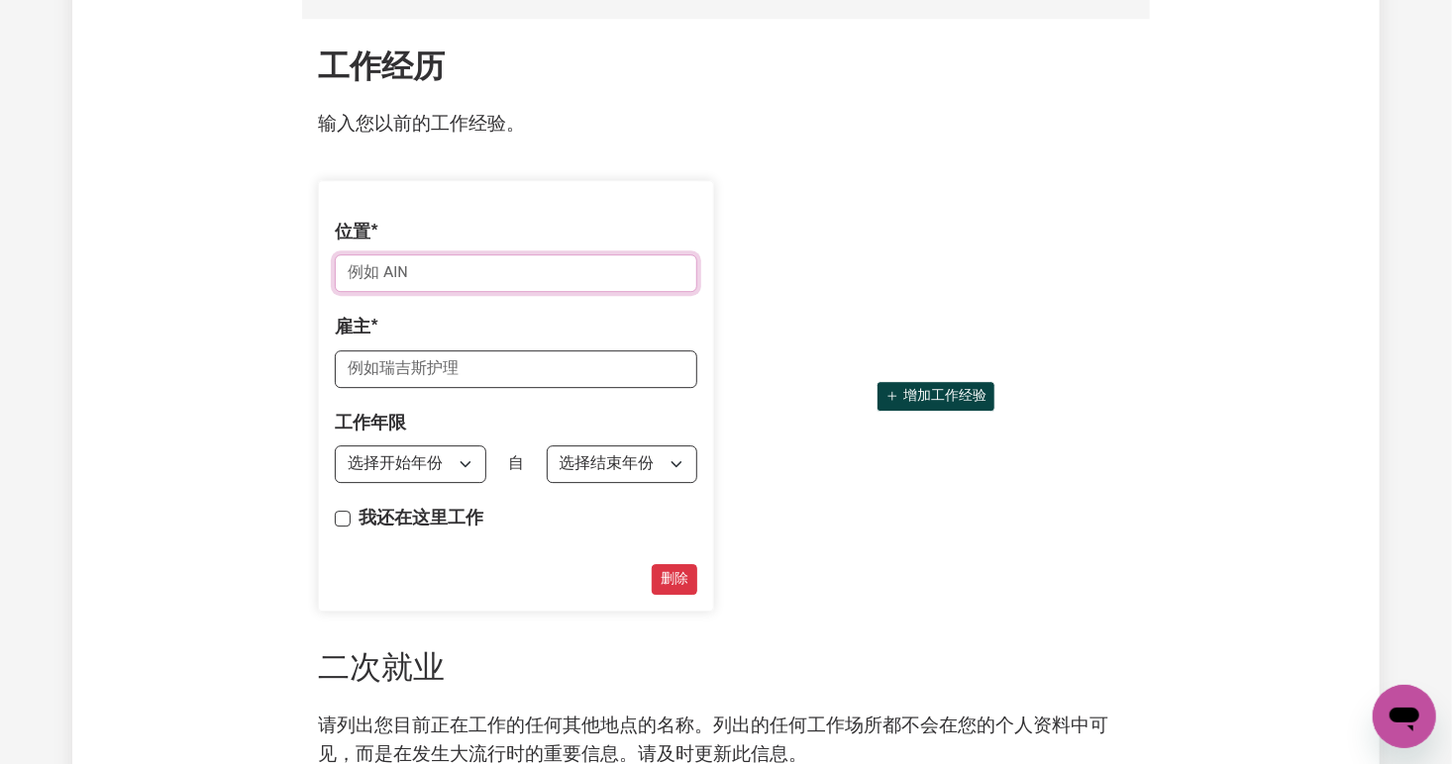
click at [449, 254] on input "位置" at bounding box center [516, 273] width 362 height 38
type input "pca"
click at [401, 362] on input "雇主" at bounding box center [516, 370] width 362 height 38
type input "on luck nursing home"
click at [472, 455] on select "选择开始年份 1951 1952 1953 1954 1955 1956 1957 1958 1959 1960 1961 1962 1963 1964 19…" at bounding box center [410, 465] width 151 height 38
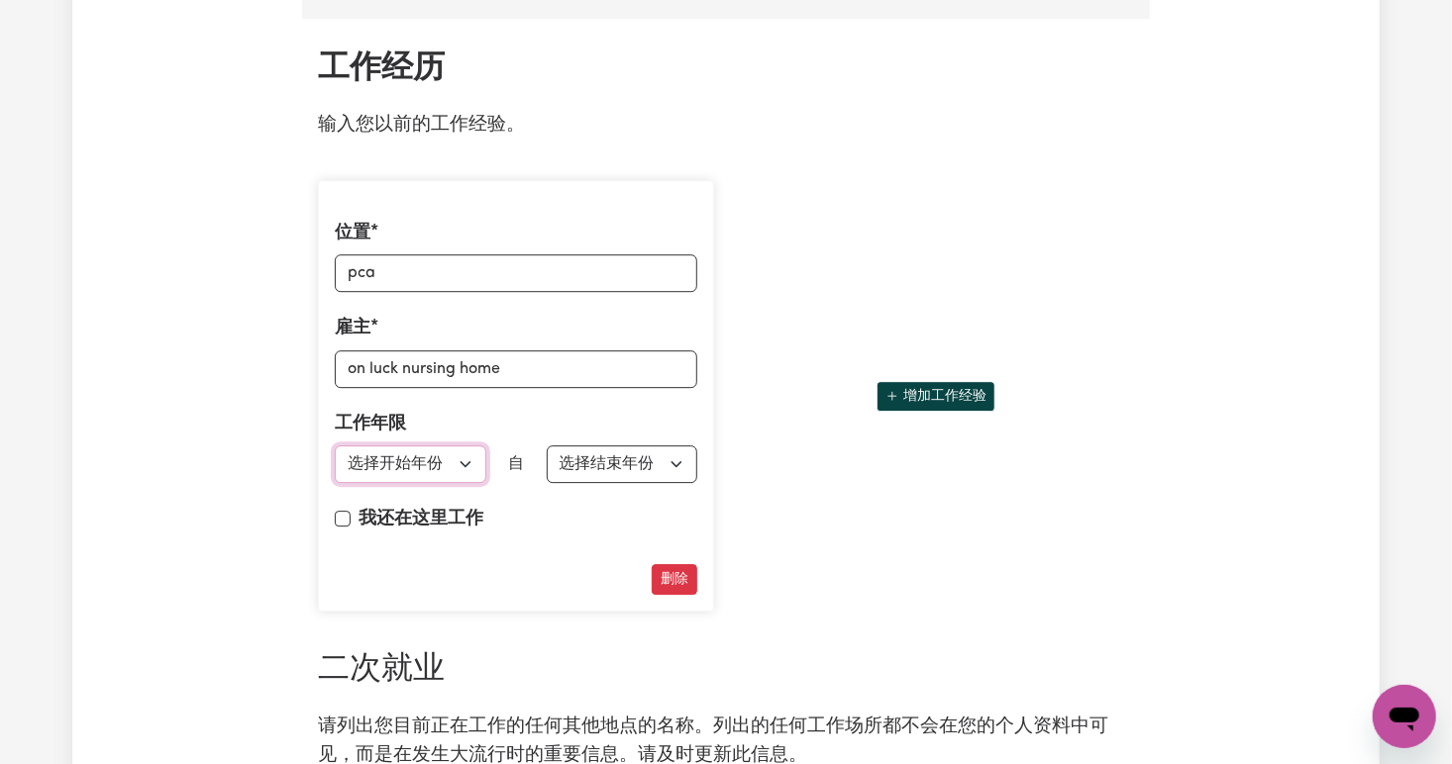
select select "2025"
click at [335, 446] on select "选择开始年份 1951 1952 1953 1954 1955 1956 1957 1958 1959 1960 1961 1962 1963 1964 19…" at bounding box center [410, 465] width 151 height 38
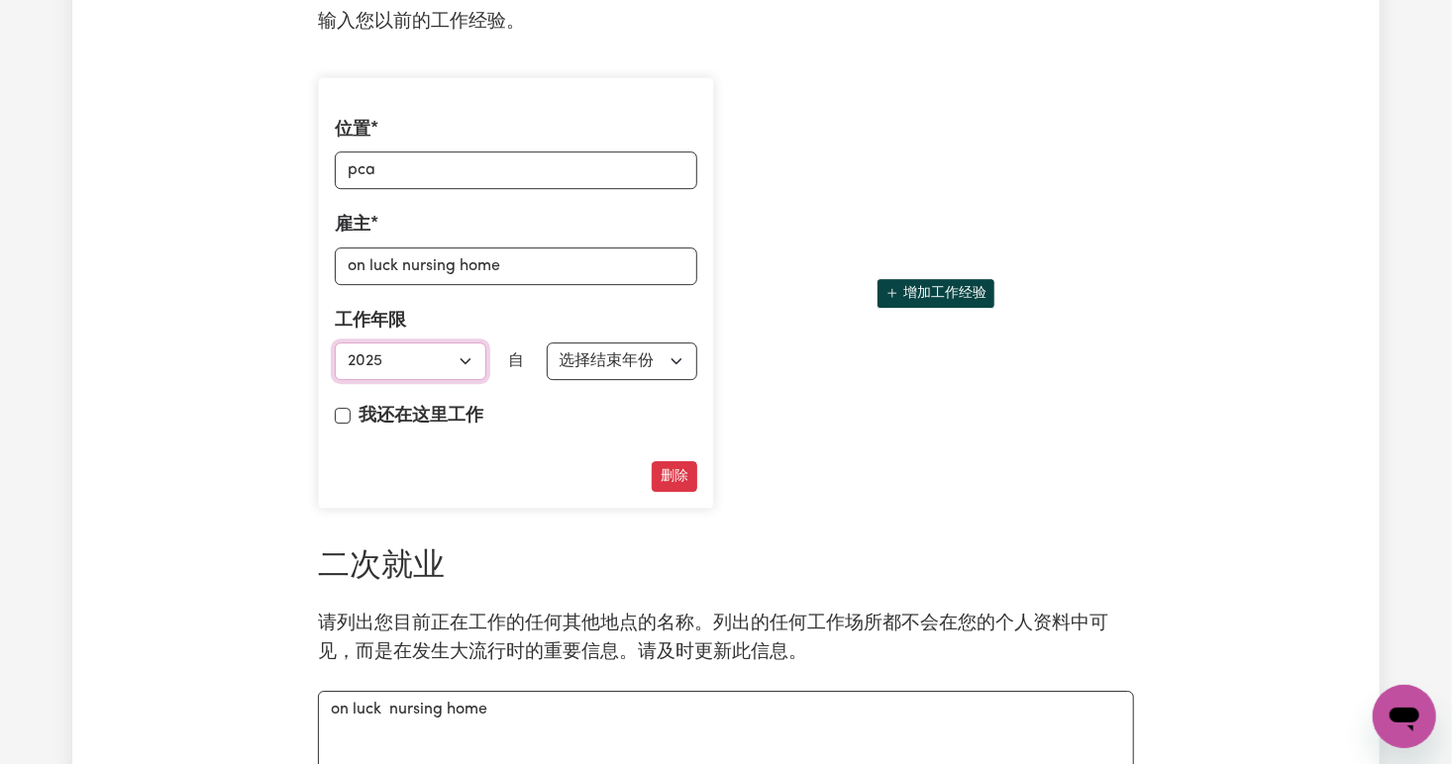
scroll to position [2779, 0]
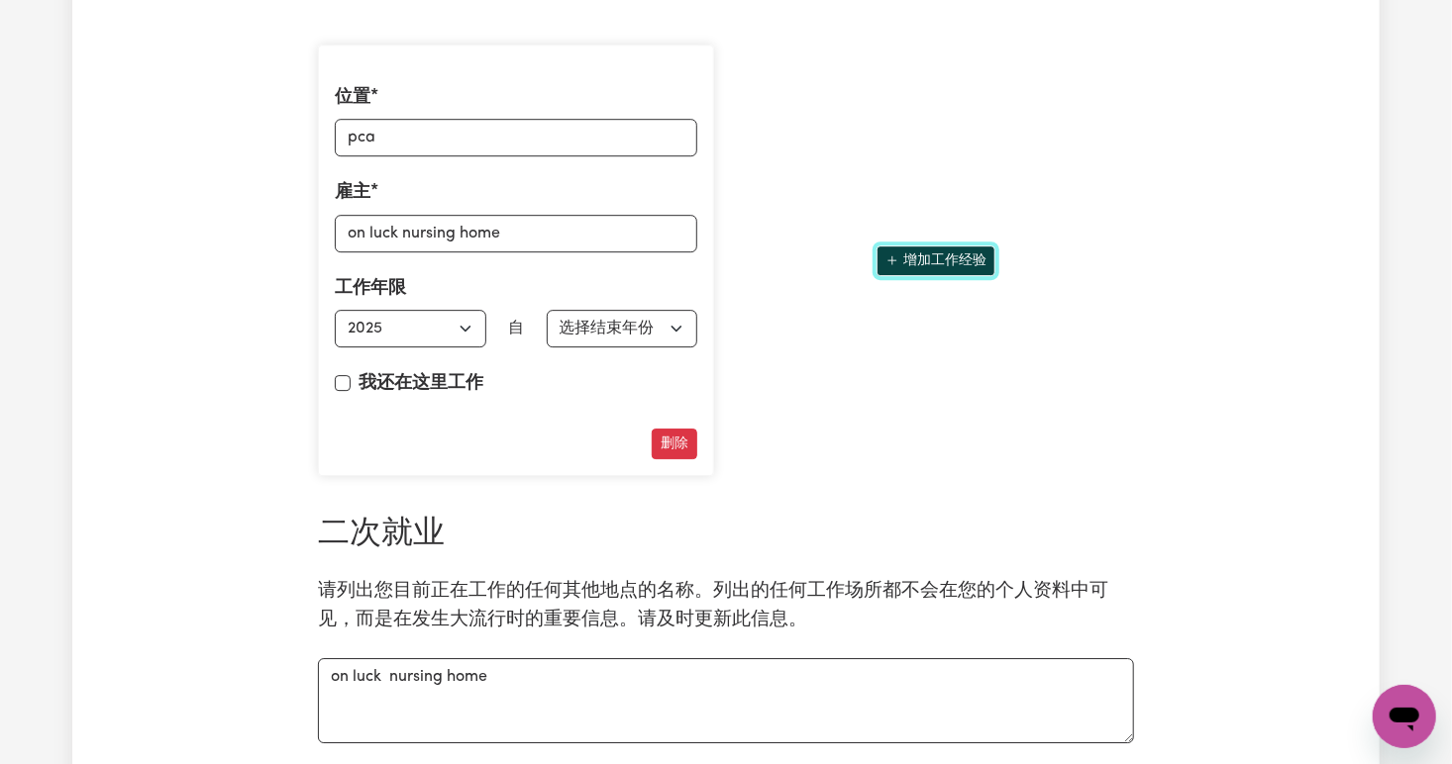
click at [894, 257] on icon "添加其他工作体验" at bounding box center [892, 260] width 14 height 14
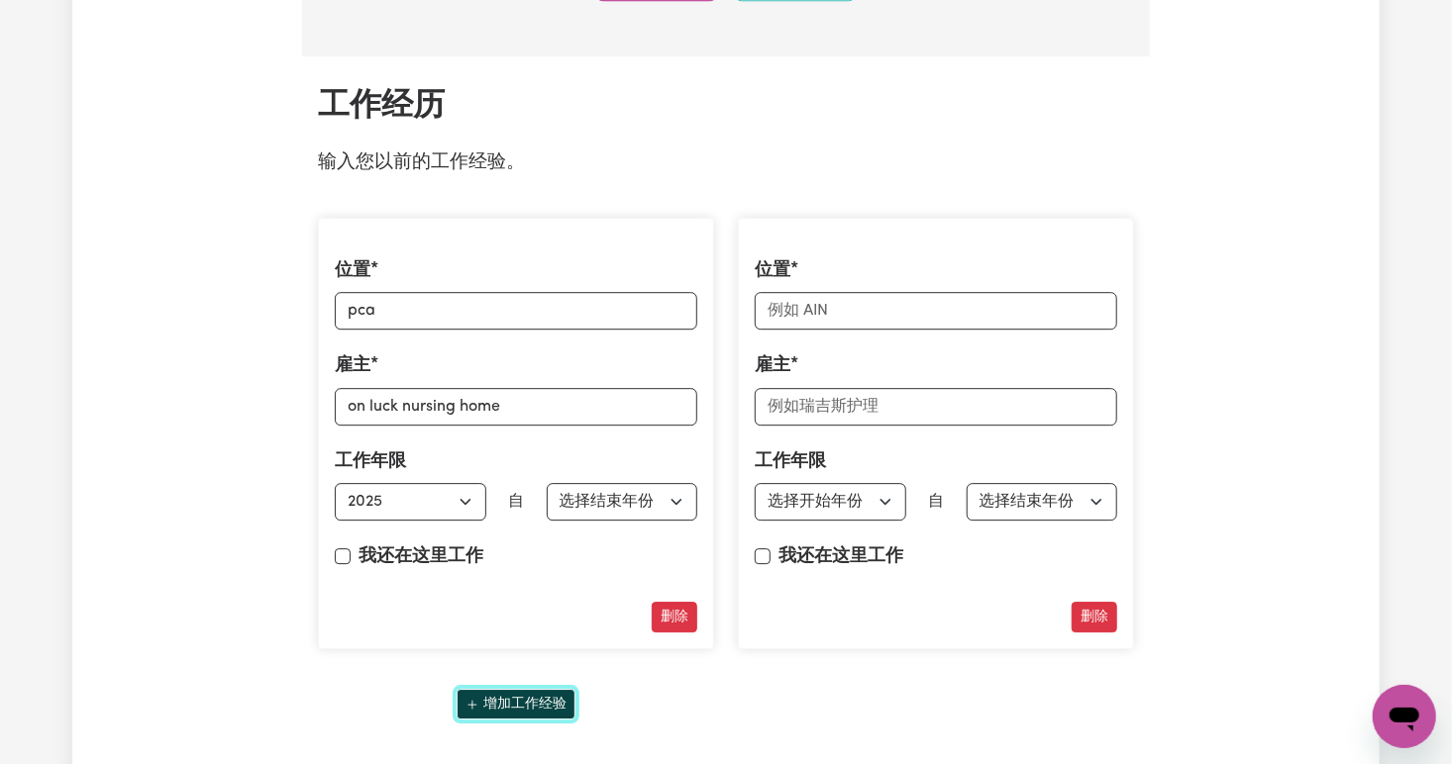
scroll to position [2606, 0]
click at [853, 311] on input "位置" at bounding box center [935, 311] width 362 height 38
click at [1094, 614] on button "删除" at bounding box center [1094, 617] width 46 height 31
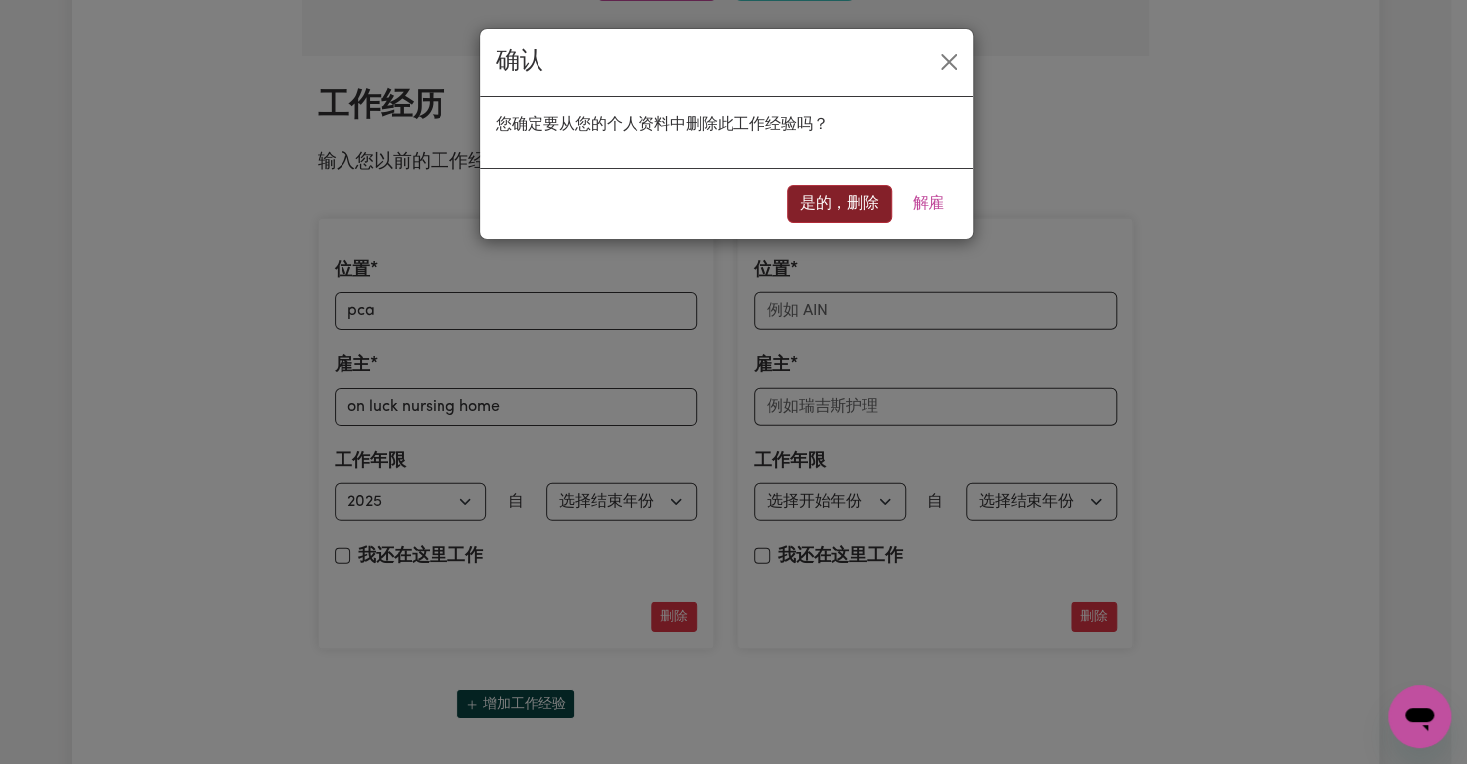
click at [860, 194] on button "是的，删除" at bounding box center [839, 204] width 105 height 38
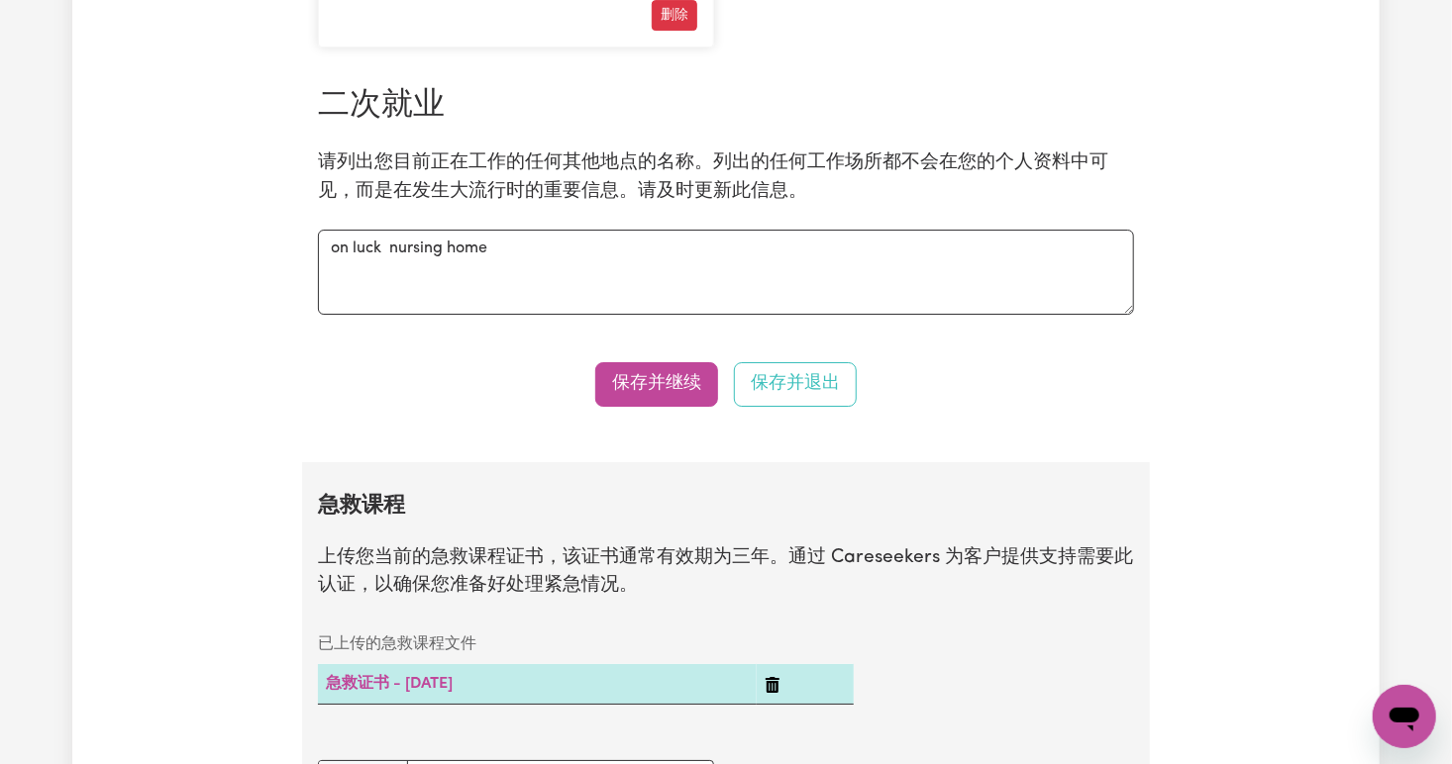
scroll to position [3210, 0]
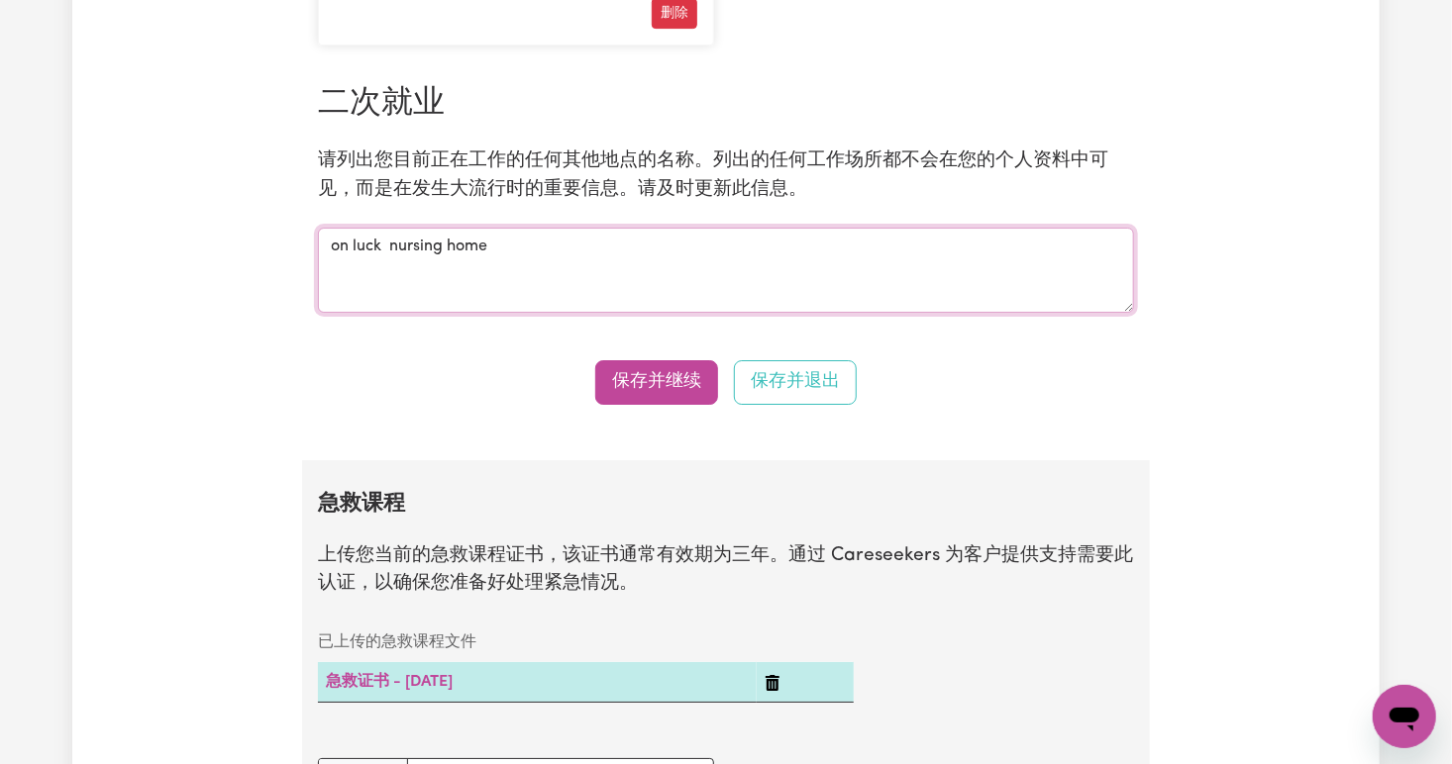
drag, startPoint x: 547, startPoint y: 232, endPoint x: 342, endPoint y: 212, distance: 205.9
drag, startPoint x: 342, startPoint y: 212, endPoint x: 806, endPoint y: 261, distance: 467.0
click at [806, 261] on textarea "on luck nursing home" at bounding box center [726, 270] width 816 height 85
drag, startPoint x: 554, startPoint y: 257, endPoint x: 307, endPoint y: 234, distance: 248.7
click at [307, 234] on div "二次就业 请列出您目前正在工作的任何其他地点的名称。列出的任何工作场所都不会在您的个人资料中可见，而是在发生大流行时的重要信息。请及时更新此信息。 on lu…" at bounding box center [726, 199] width 840 height 228
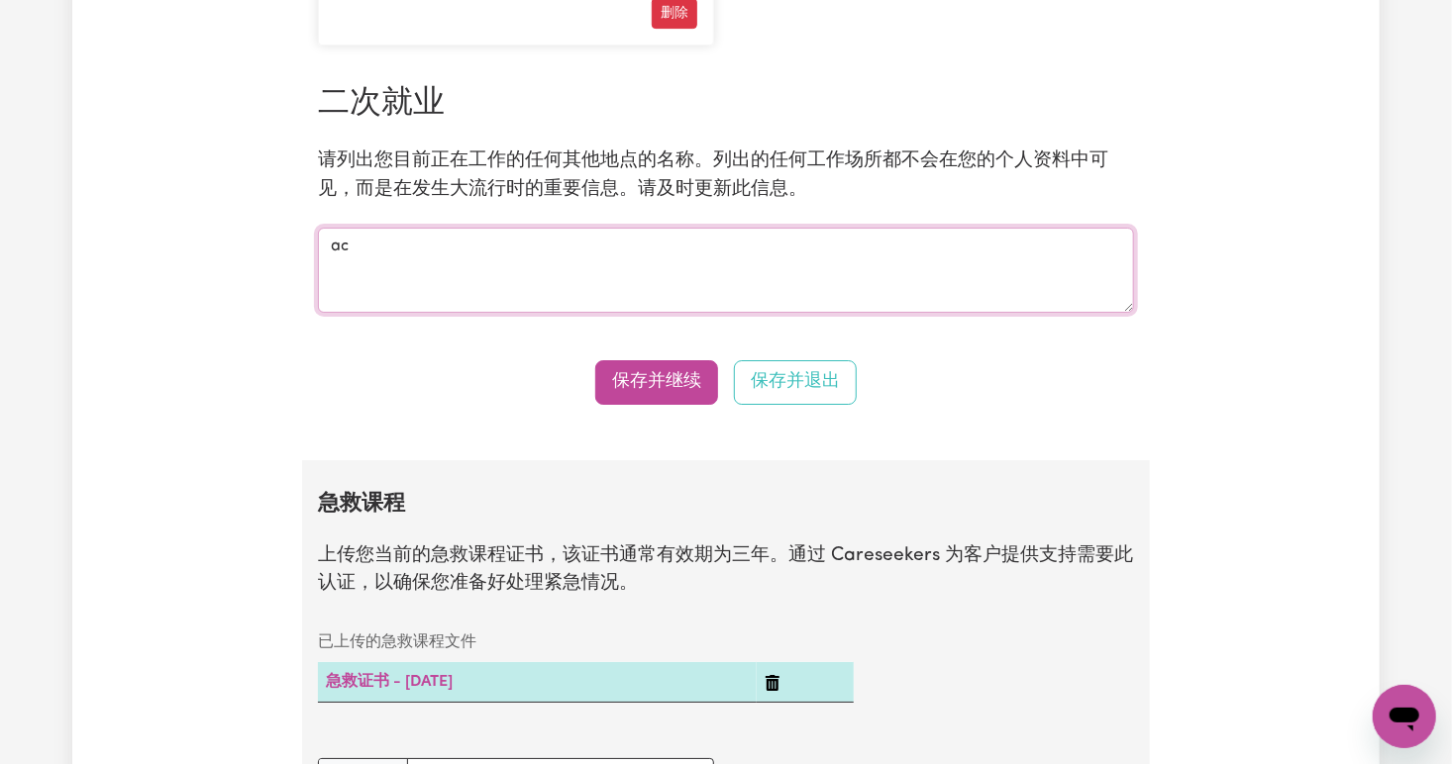
type textarea "a"
type textarea "Accessco services"
click at [659, 377] on button "保存并继续" at bounding box center [656, 382] width 123 height 44
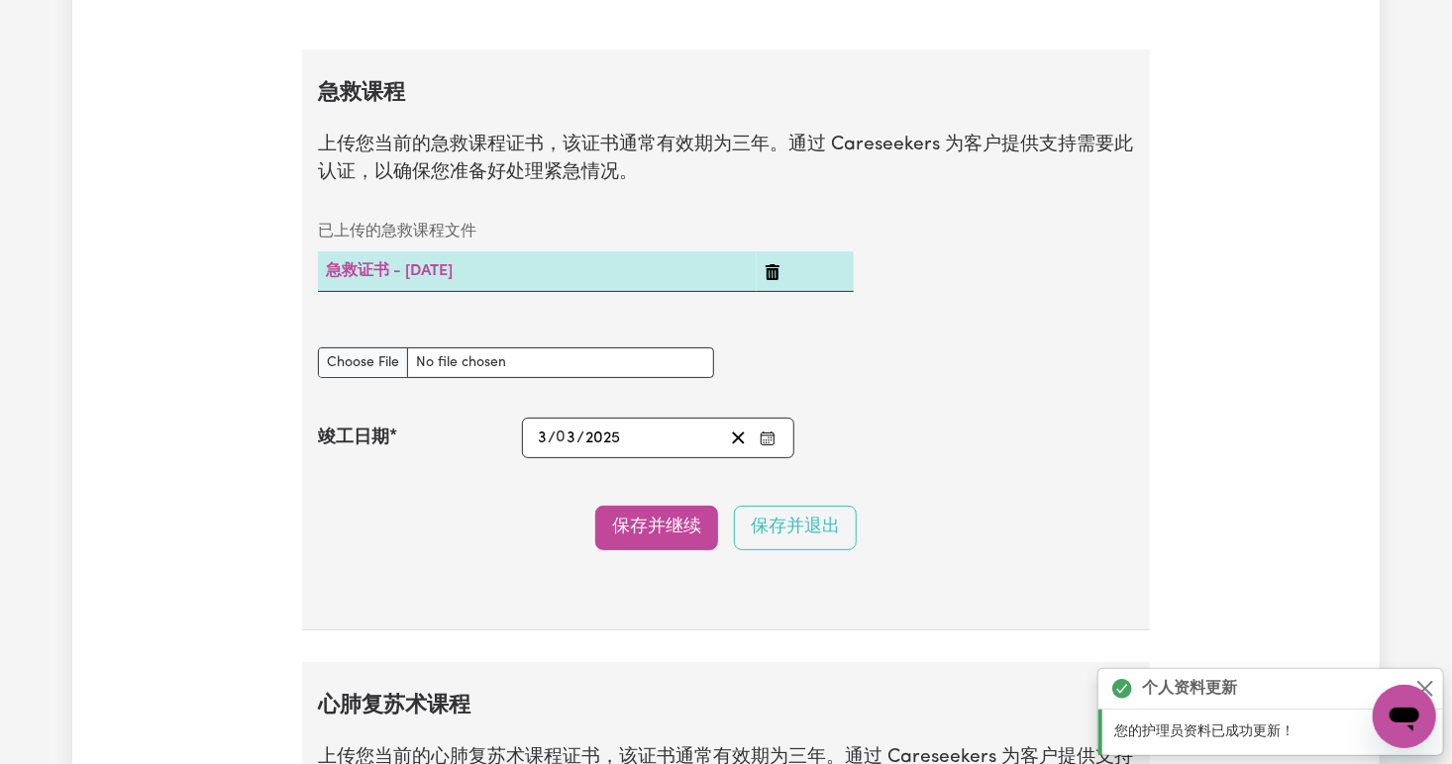
scroll to position [3660, 0]
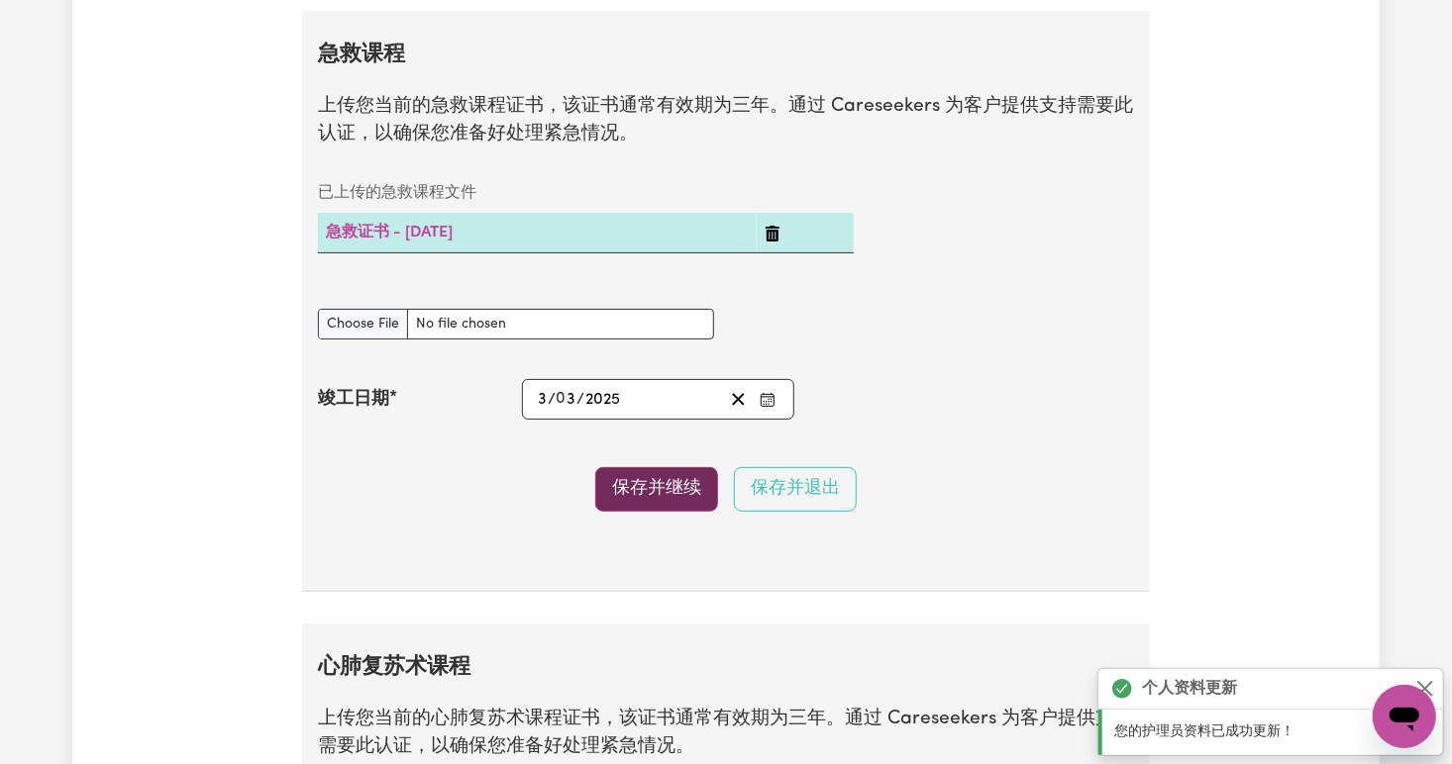
click at [699, 468] on button "保存并继续" at bounding box center [656, 489] width 123 height 44
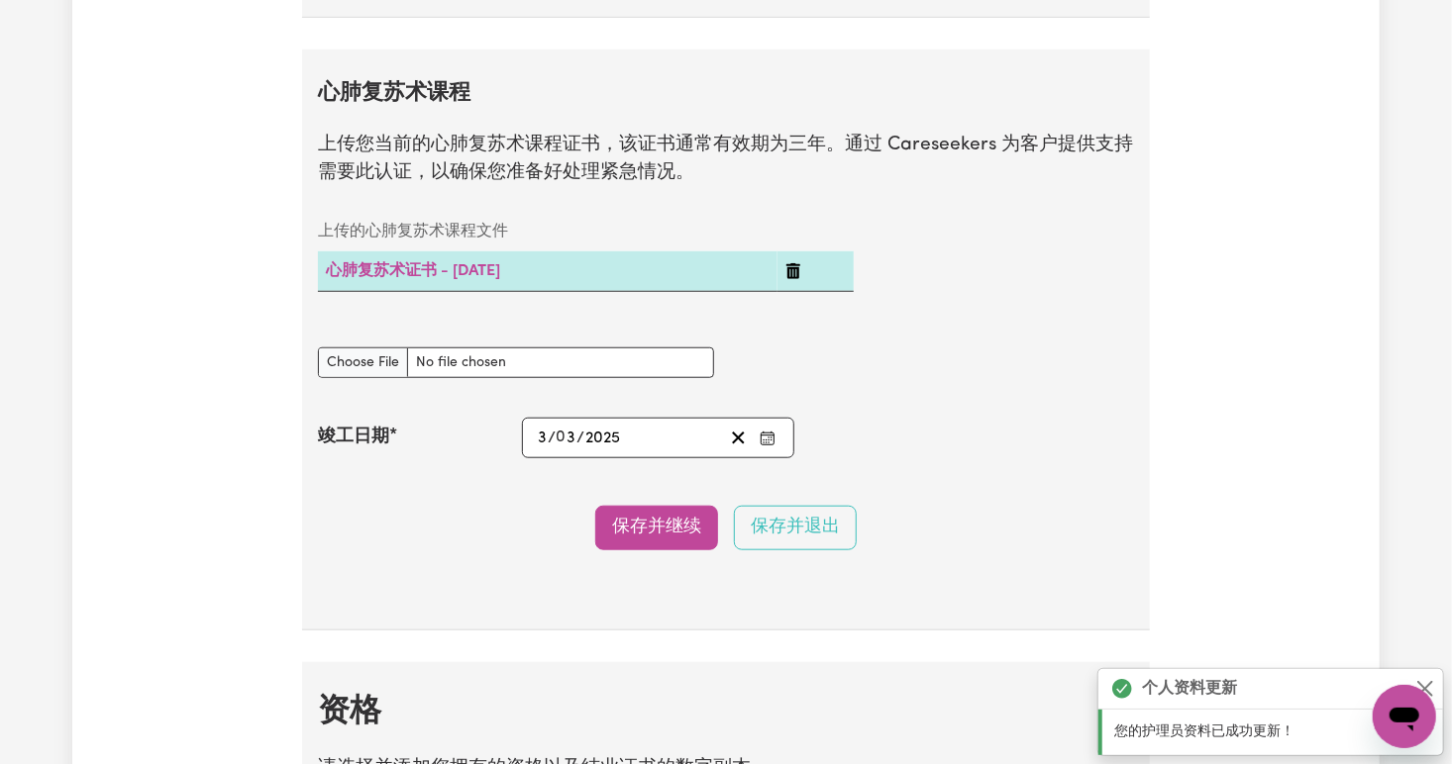
scroll to position [4270, 0]
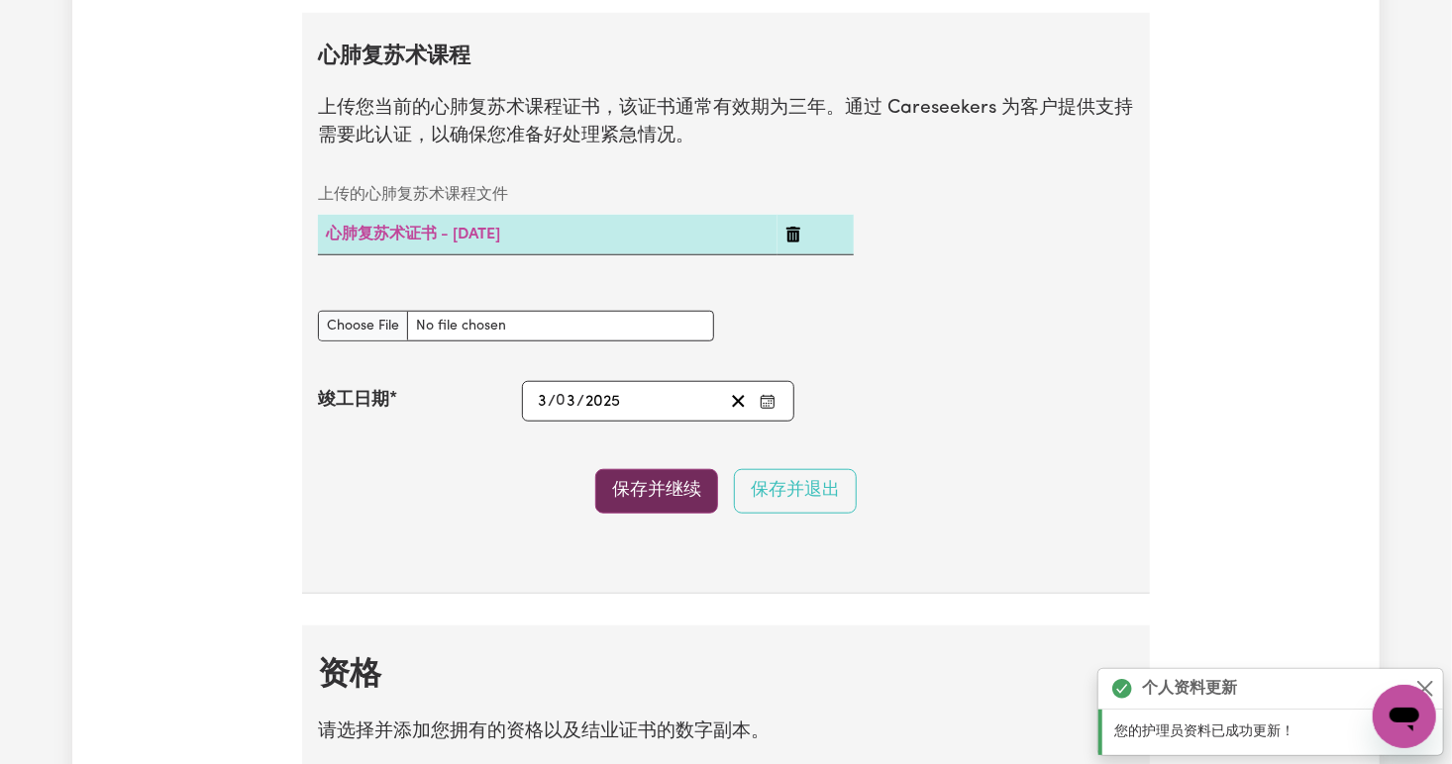
click at [699, 469] on button "保存并继续" at bounding box center [656, 491] width 123 height 44
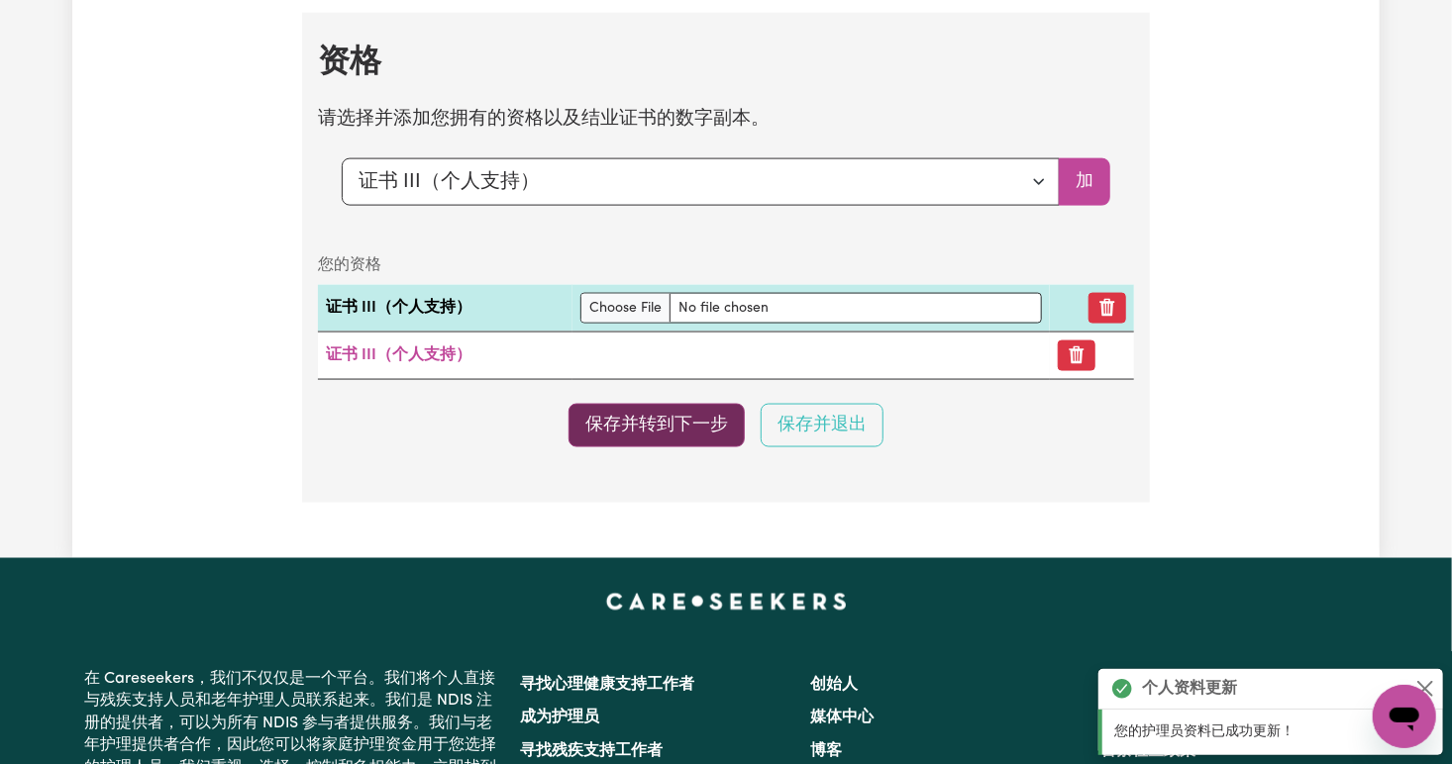
click at [666, 420] on button "保存并转到下一步" at bounding box center [656, 426] width 176 height 44
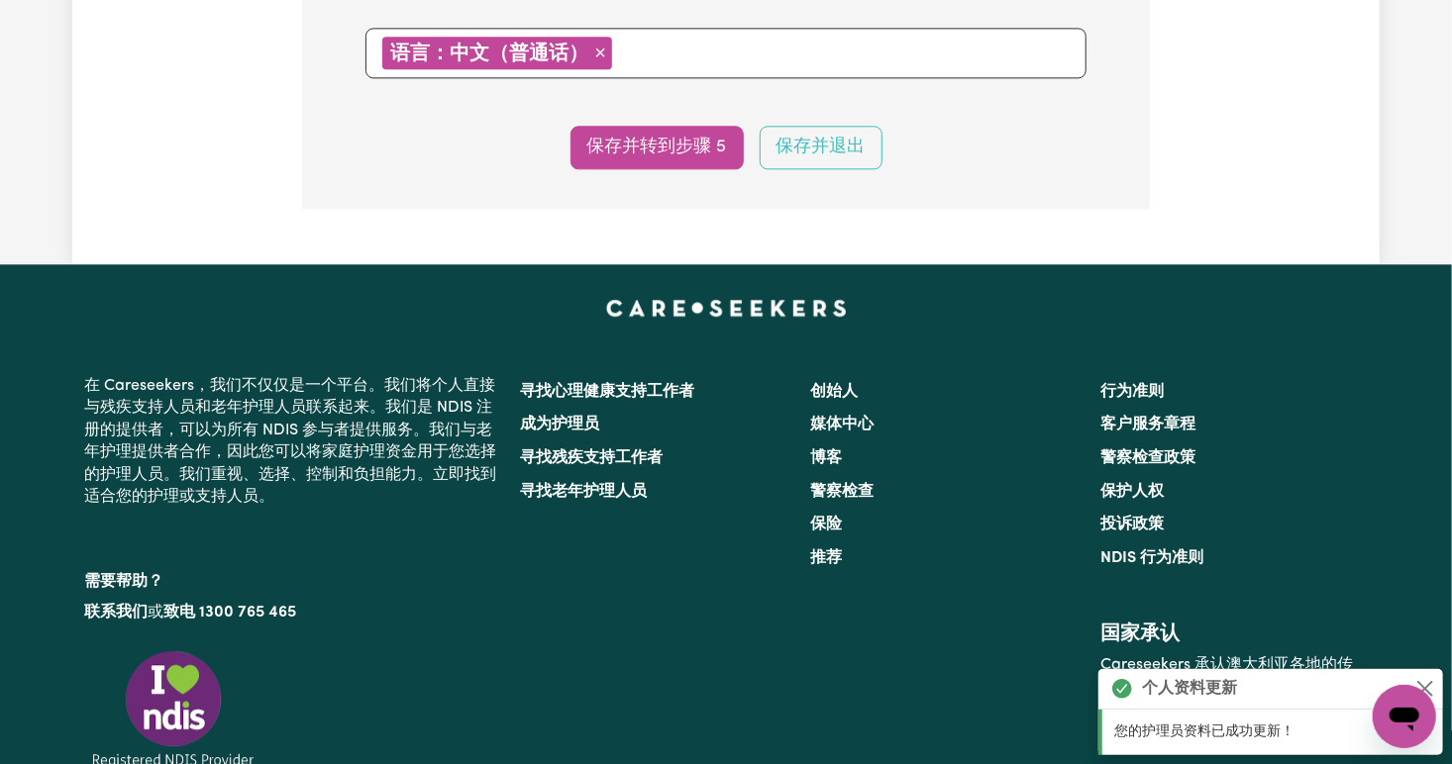
scroll to position [2291, 0]
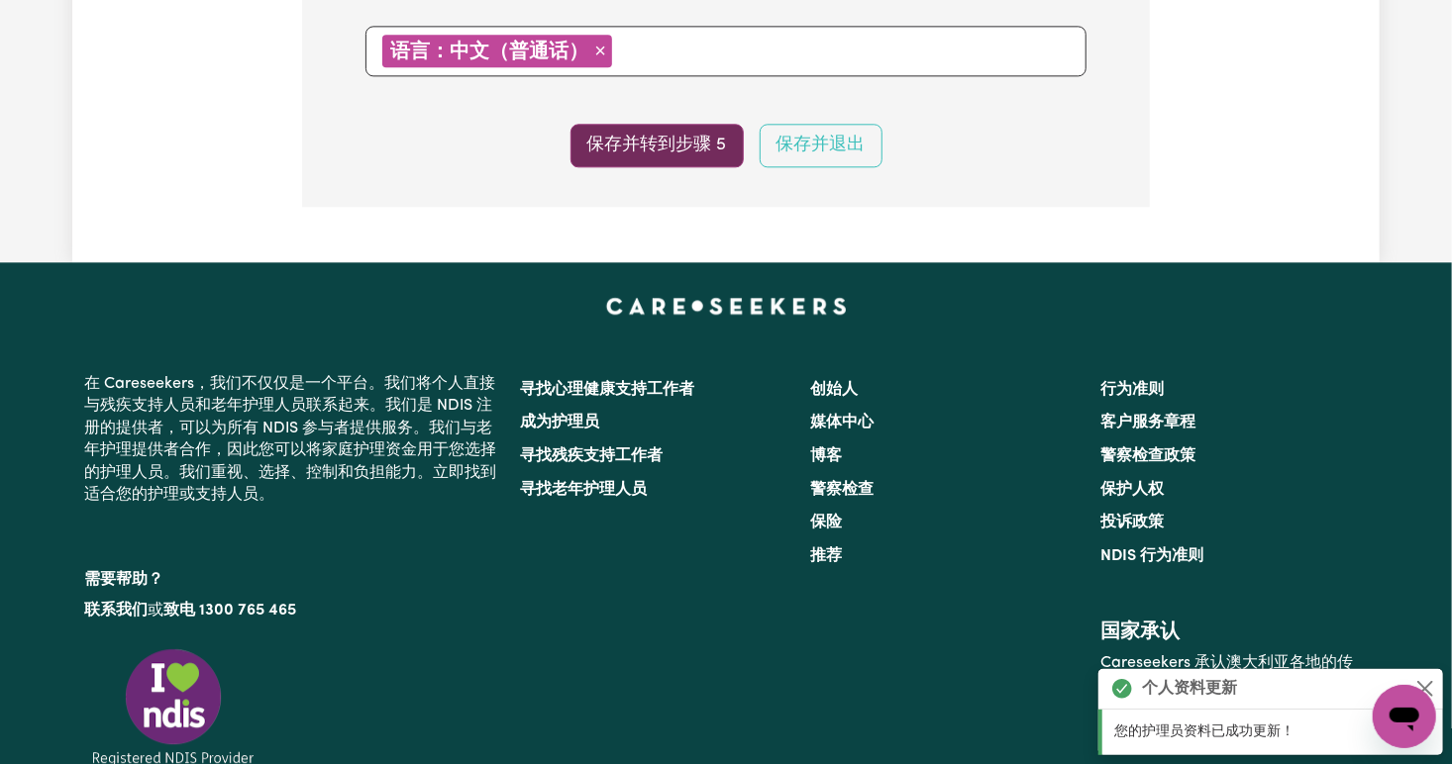
click at [668, 143] on button "保存并转到步骤 5" at bounding box center [656, 146] width 173 height 44
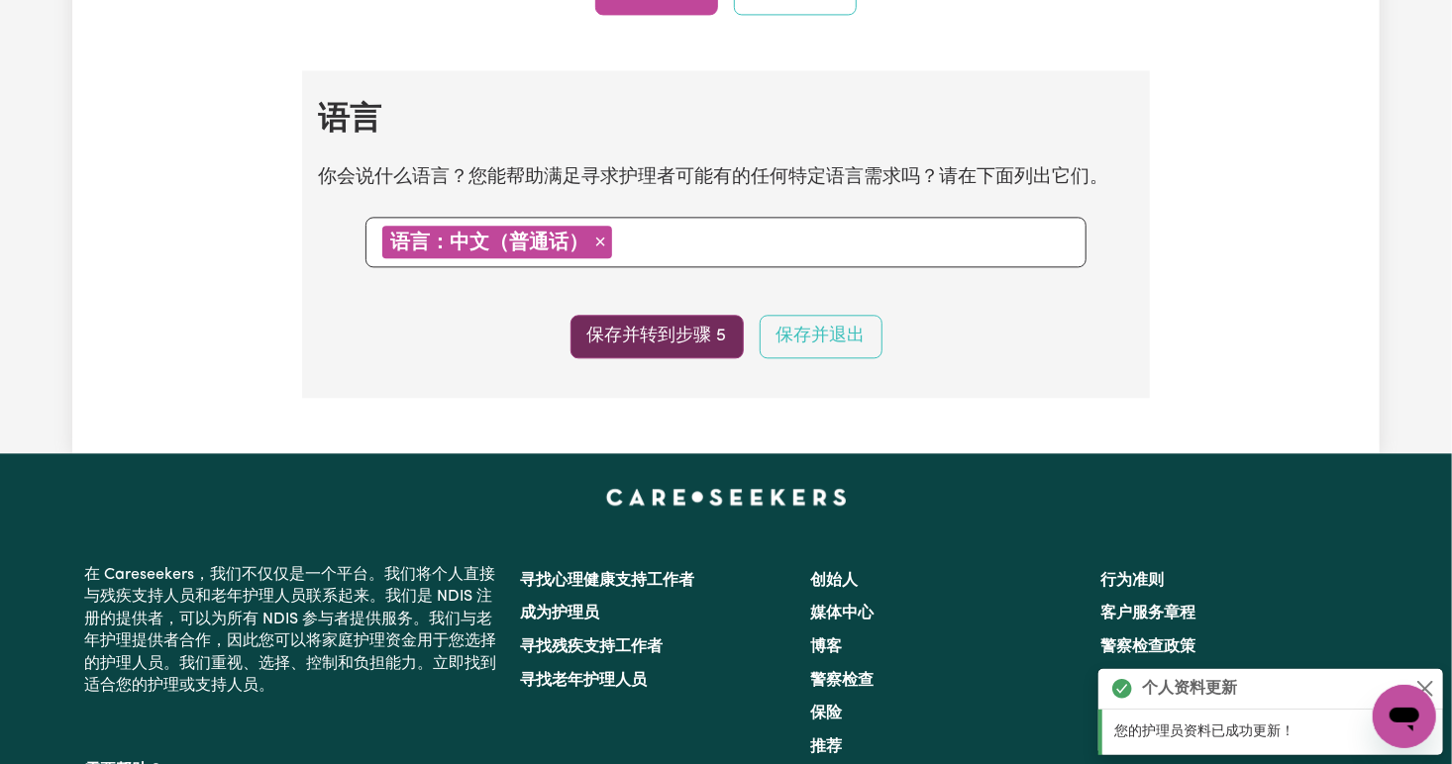
select select "I am providing services privately on my own"
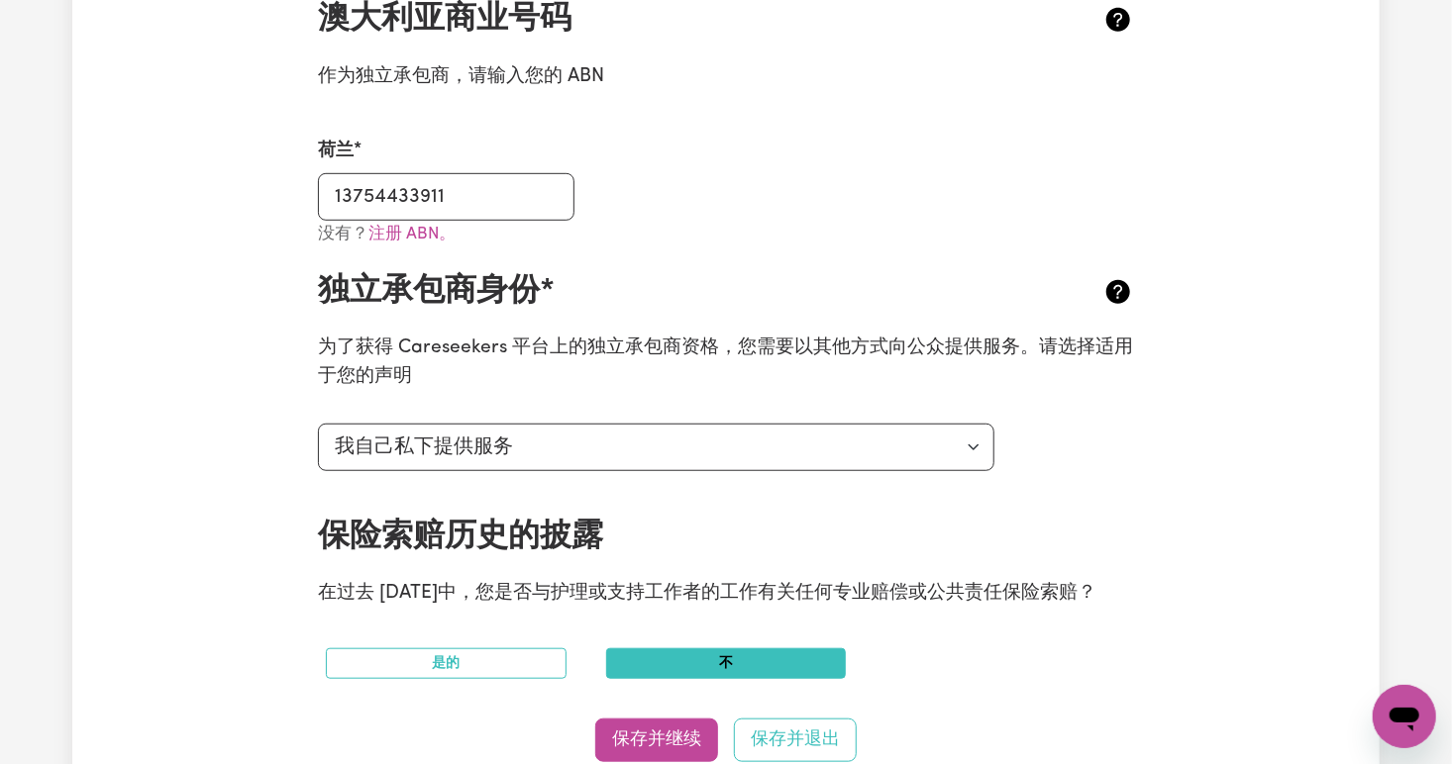
scroll to position [0, 0]
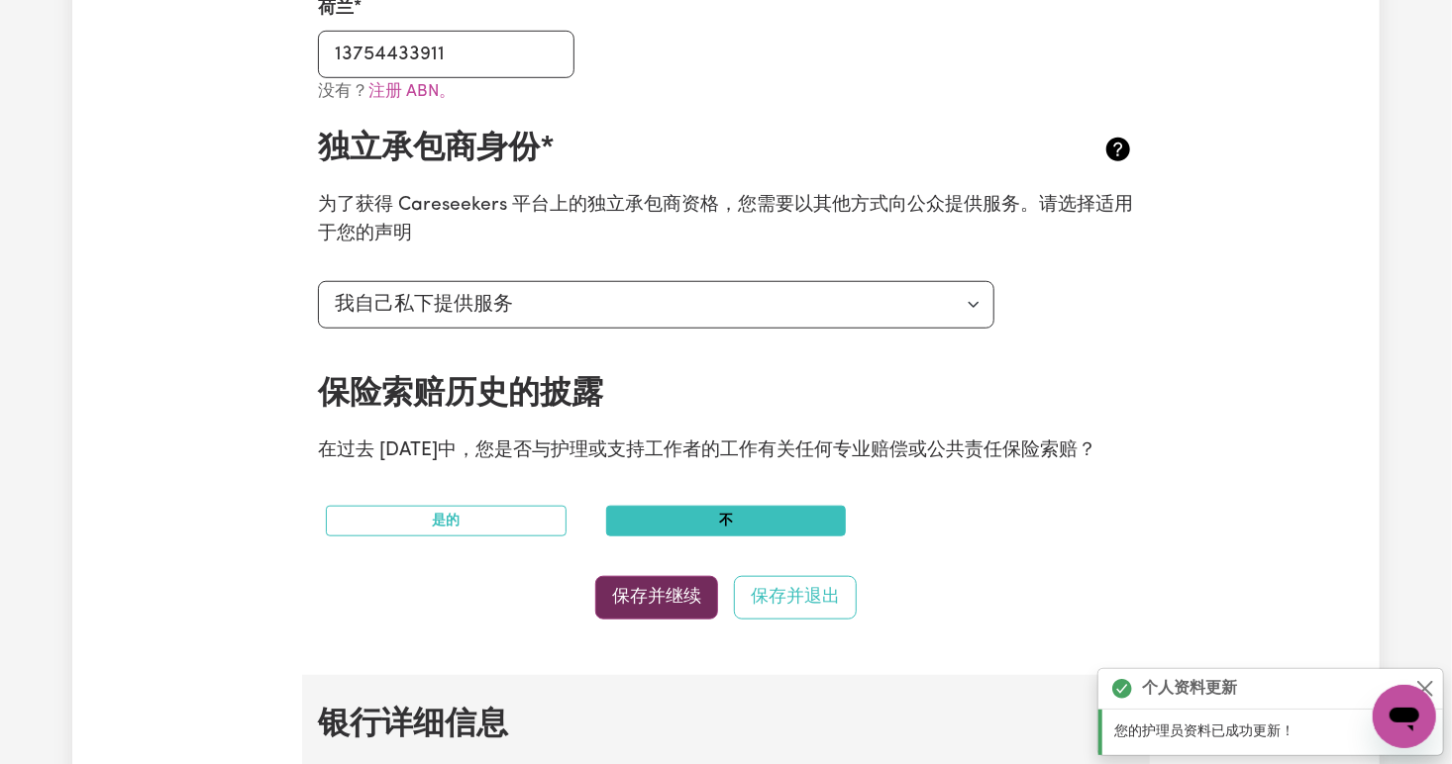
click at [647, 594] on button "保存并继续" at bounding box center [656, 598] width 123 height 44
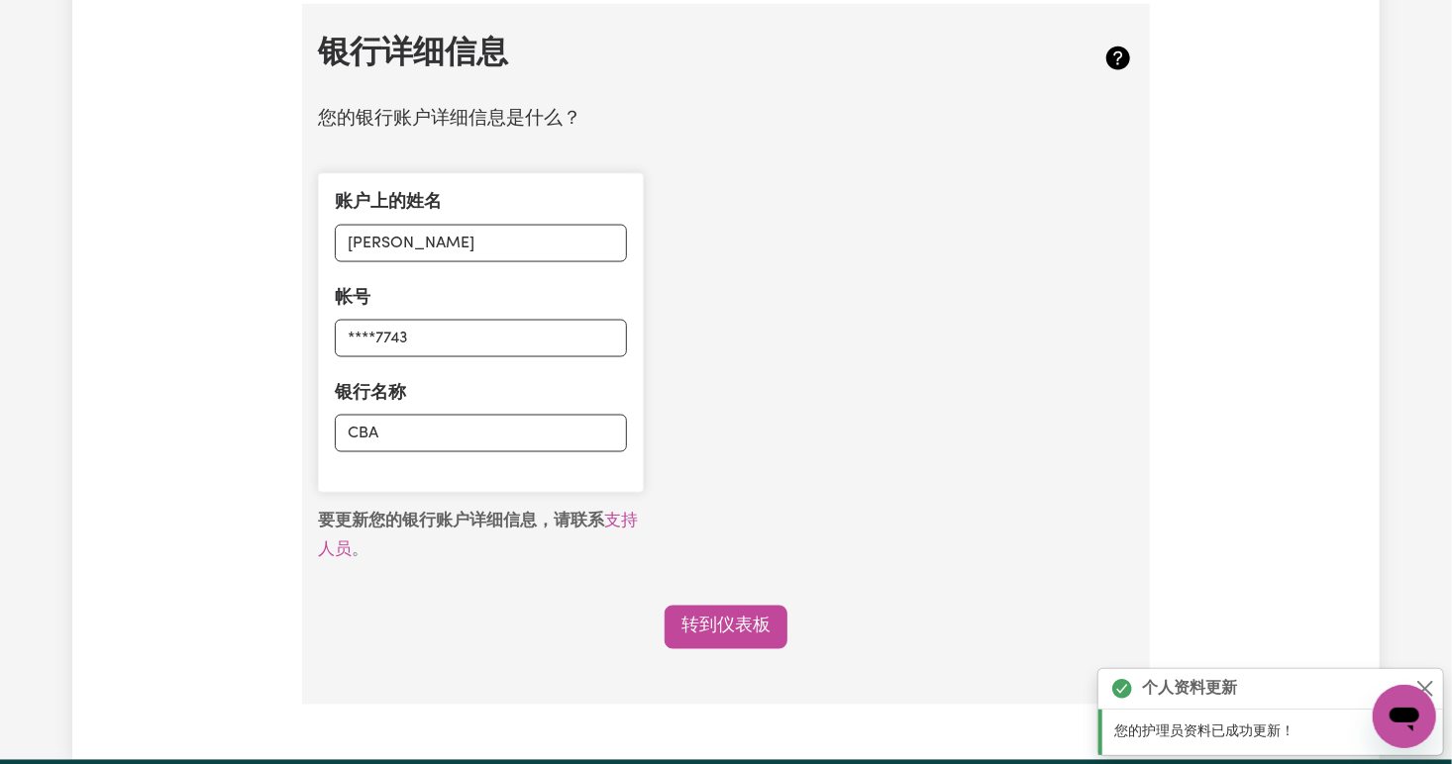
scroll to position [1307, 0]
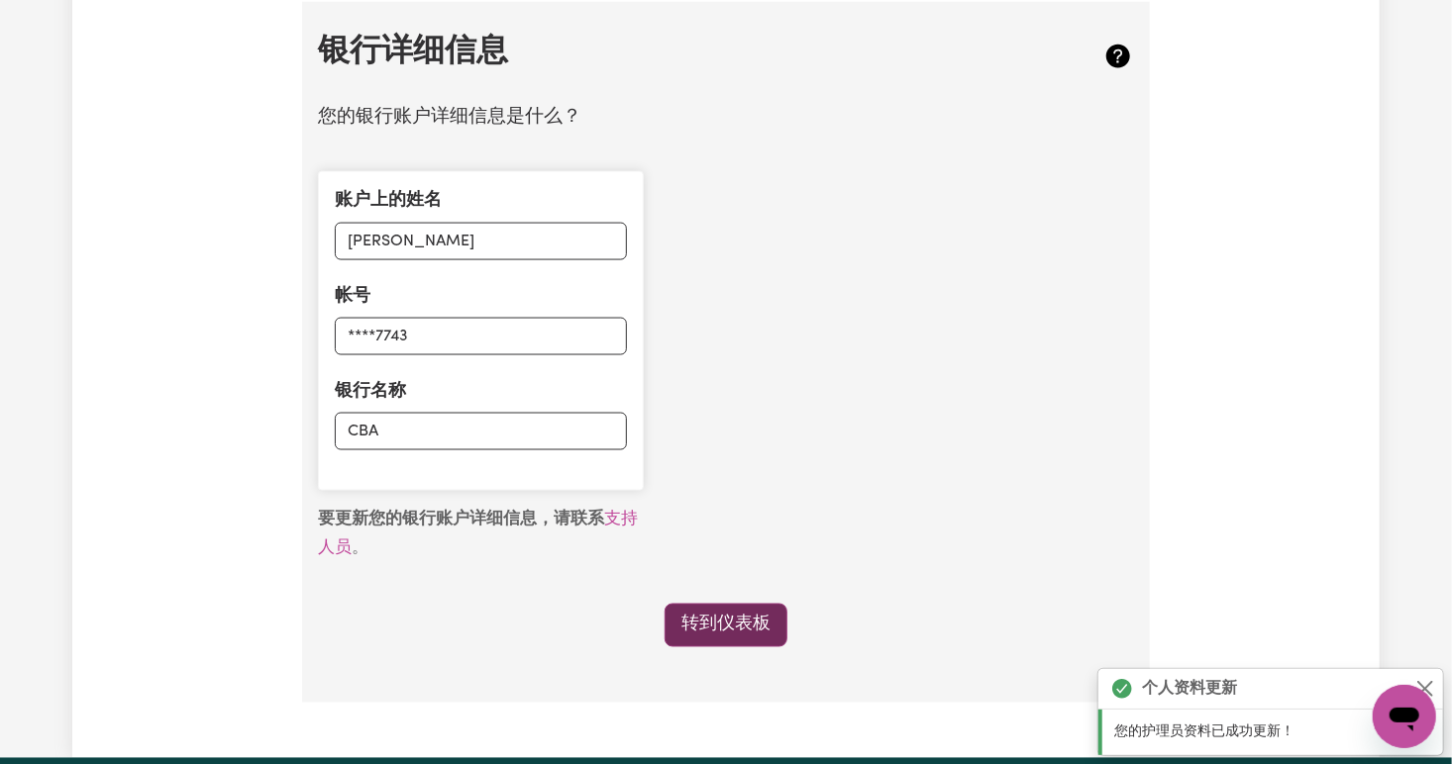
click at [730, 616] on link "转到仪表板" at bounding box center [725, 626] width 123 height 44
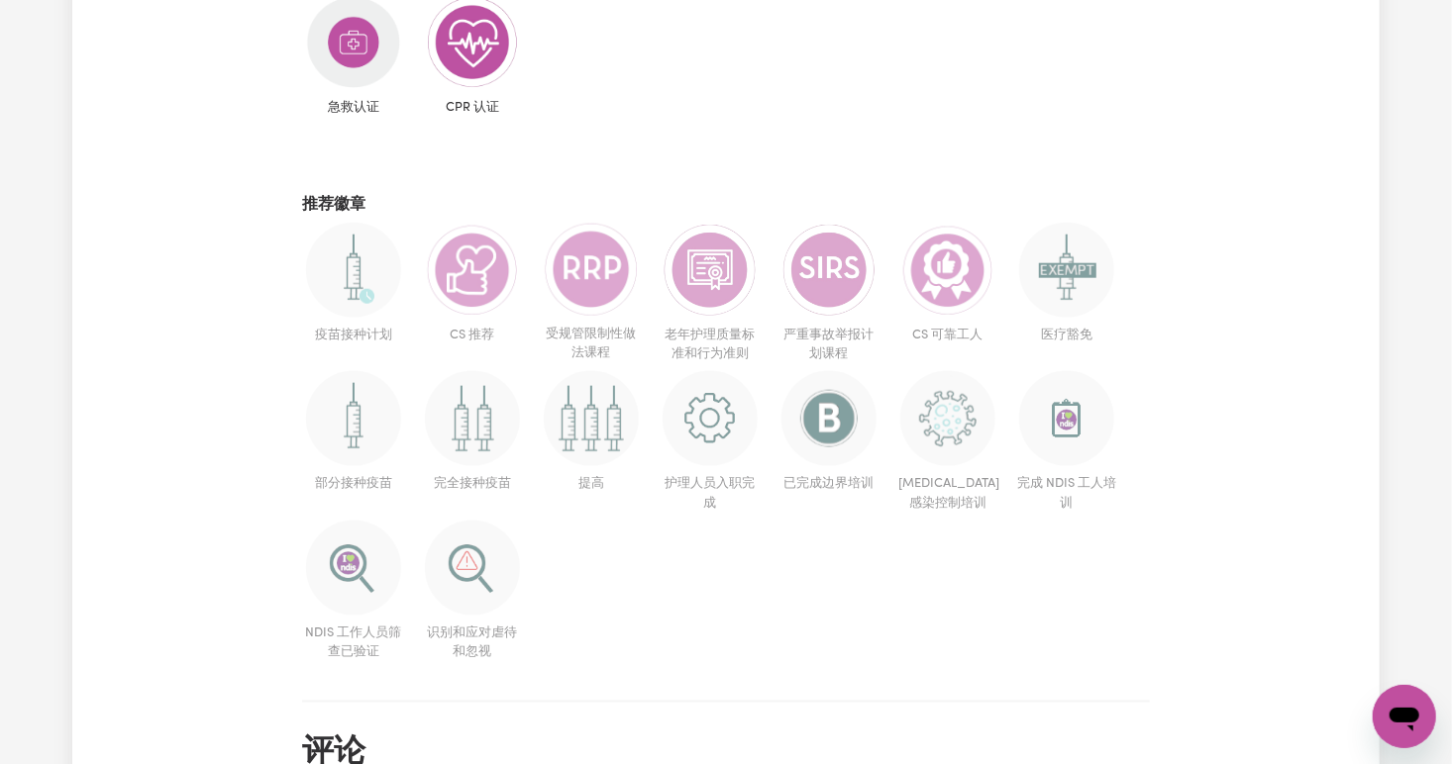
scroll to position [1030, 0]
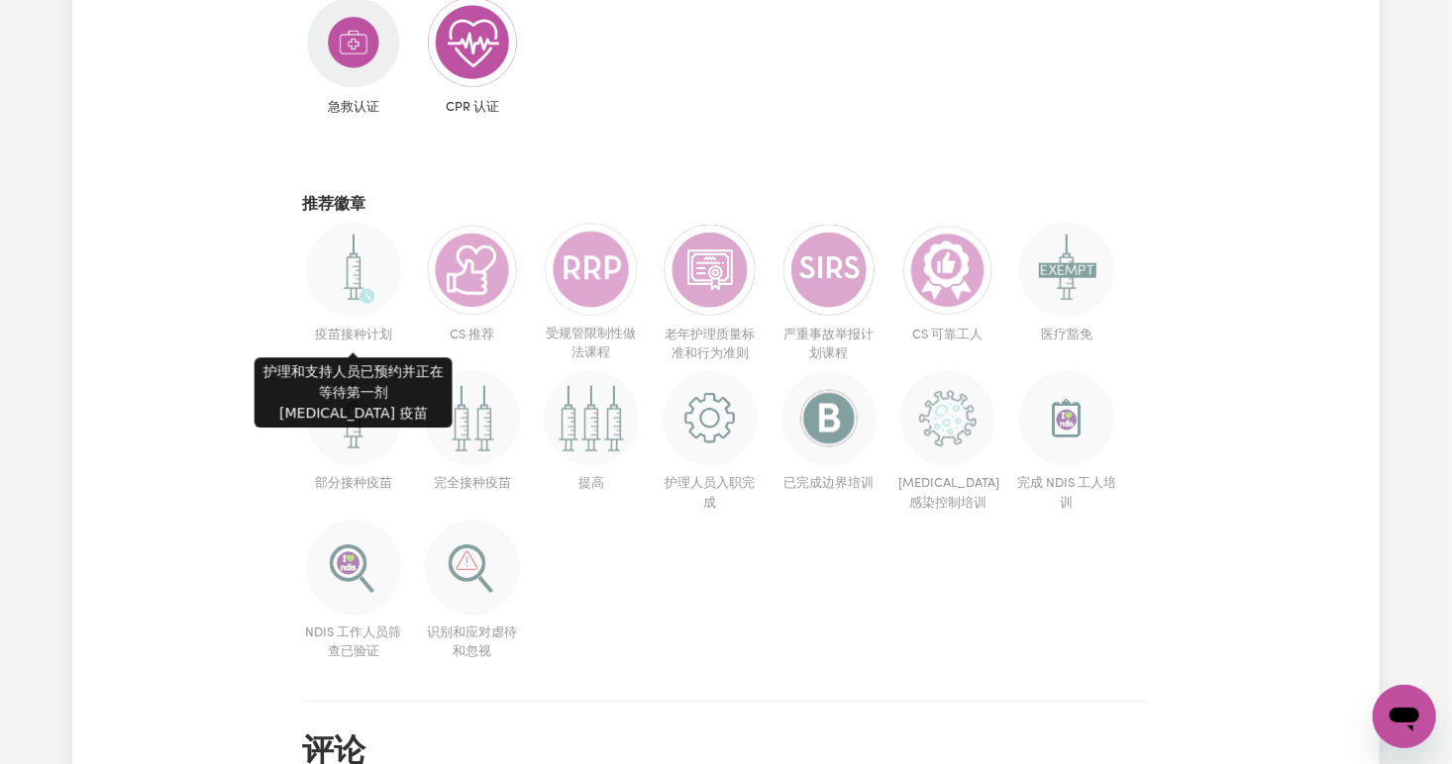
click at [351, 267] on img at bounding box center [353, 270] width 95 height 95
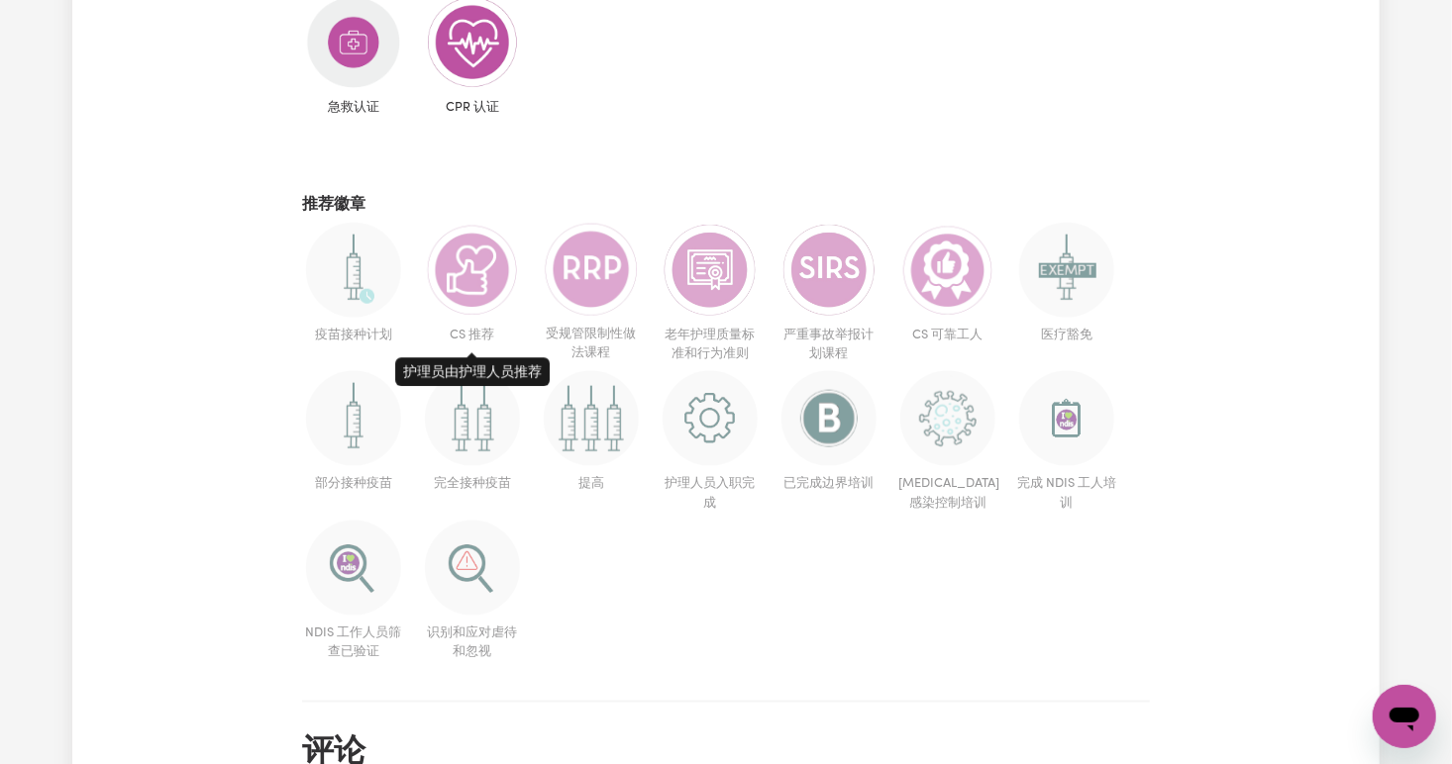
click at [457, 276] on img at bounding box center [472, 270] width 95 height 95
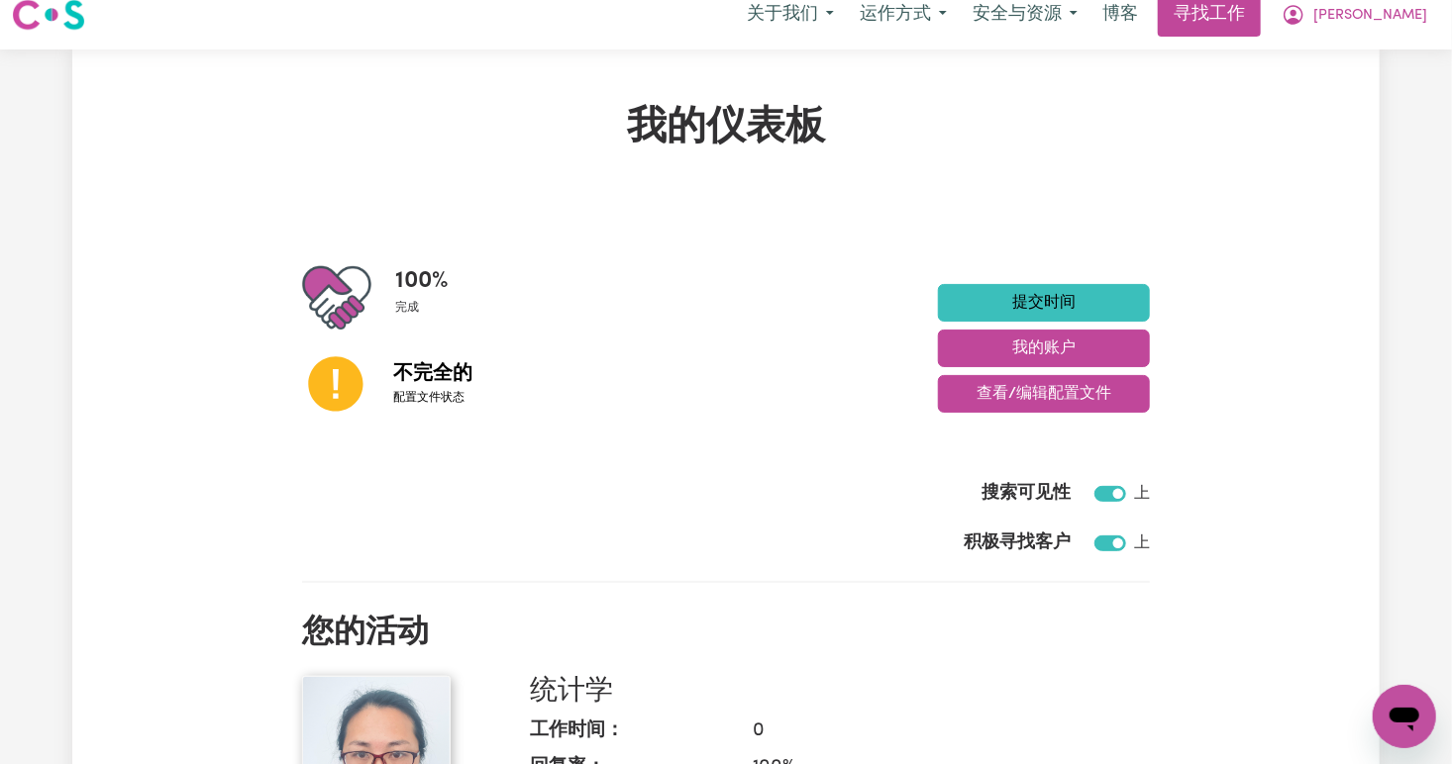
scroll to position [0, 0]
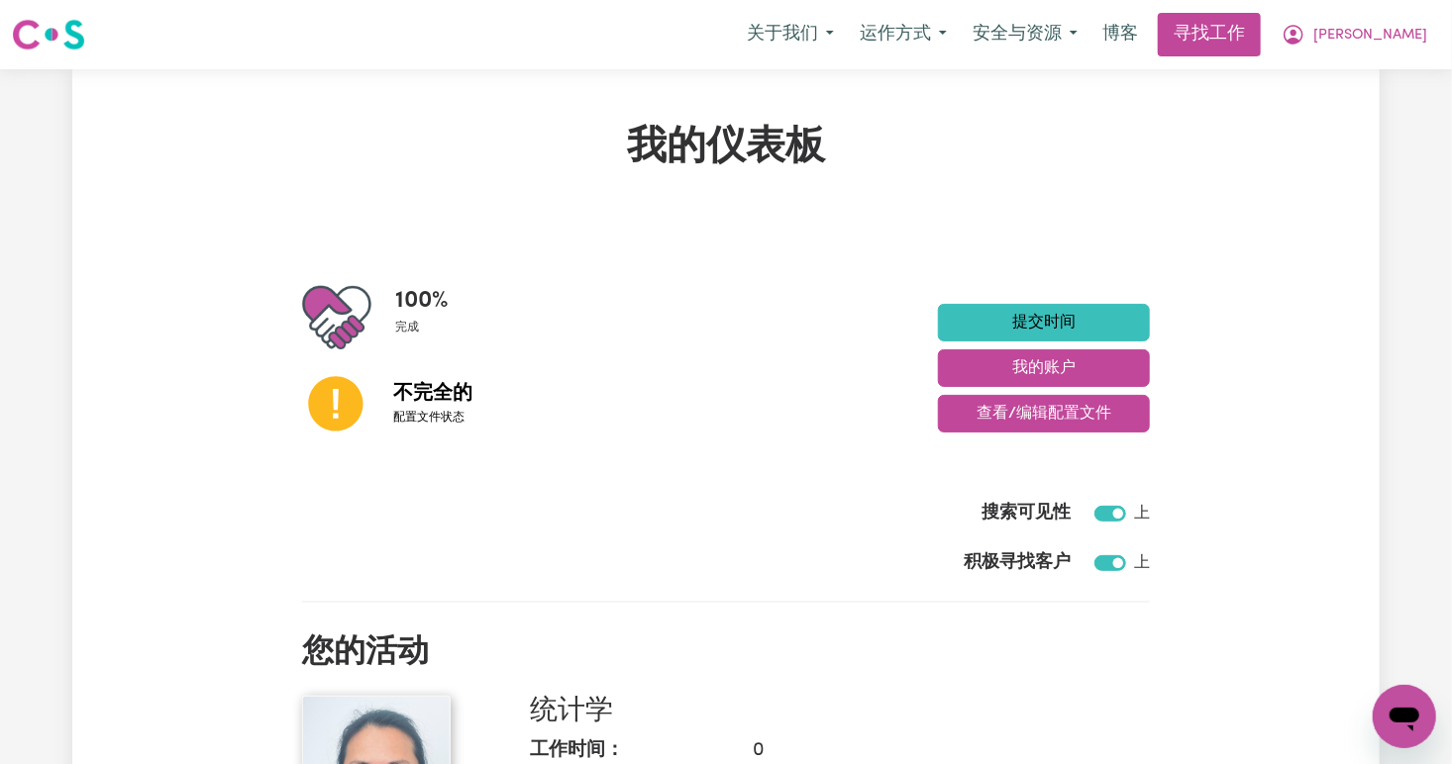
drag, startPoint x: 1024, startPoint y: 408, endPoint x: 1089, endPoint y: 445, distance: 74.9
click at [1089, 445] on div "100 % 完成 不完全的 配置文件状态 提交时间 我的账户 查看/编辑配置文件" at bounding box center [726, 368] width 848 height 170
click at [1078, 309] on link "提交时间" at bounding box center [1044, 323] width 212 height 38
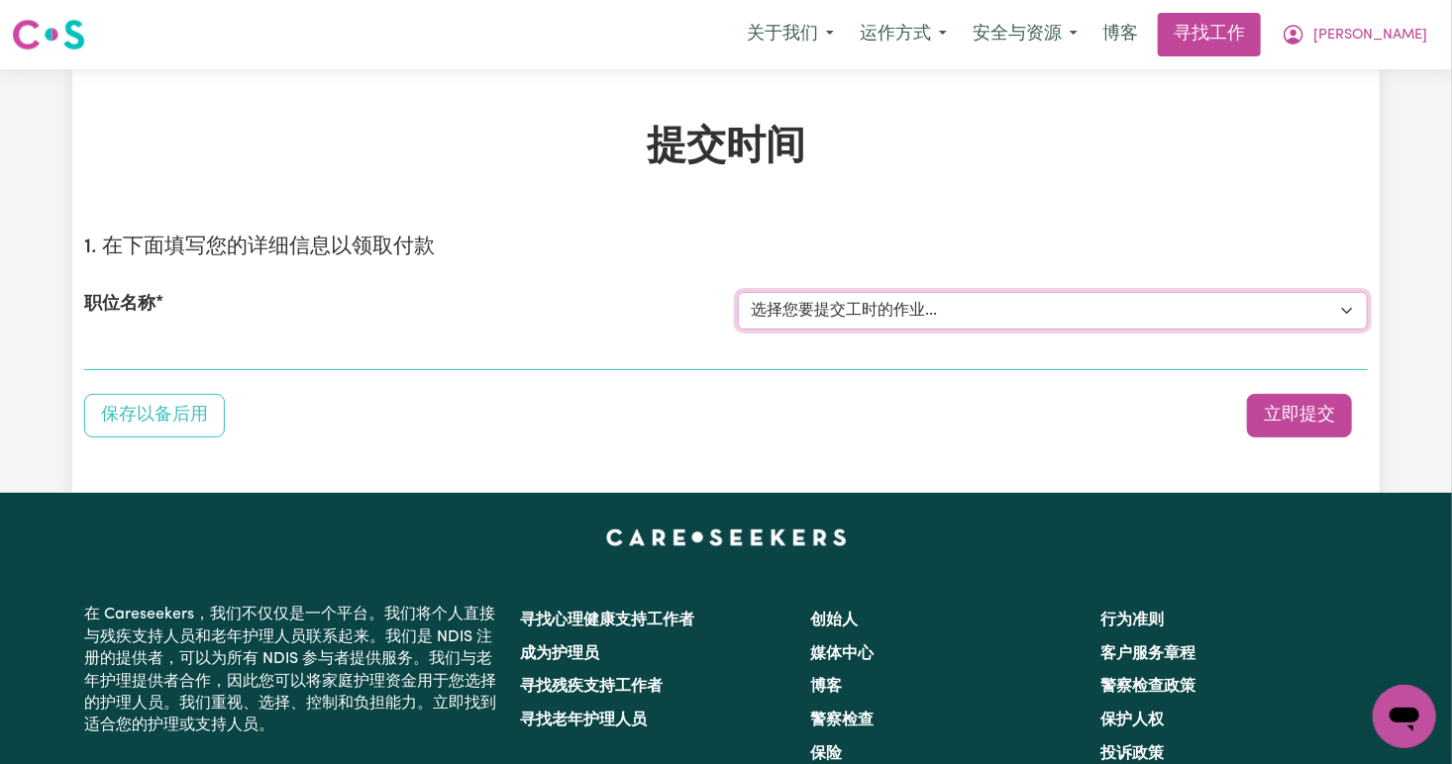
click at [863, 309] on select "选择您要提交工时的作业..." at bounding box center [1053, 311] width 630 height 38
click at [236, 333] on div "职位名称 选择您要提交工时的作业..." at bounding box center [725, 310] width 1283 height 85
click at [183, 356] on section "1. 在下面填写您的详细信息以领取付款 职位名称 选择您要提交工时的作业..." at bounding box center [725, 295] width 1283 height 151
click at [127, 355] on section "1. 在下面填写您的详细信息以领取付款 职位名称 选择您要提交工时的作业..." at bounding box center [725, 295] width 1283 height 151
click at [148, 405] on button "保存以备后用" at bounding box center [154, 416] width 141 height 44
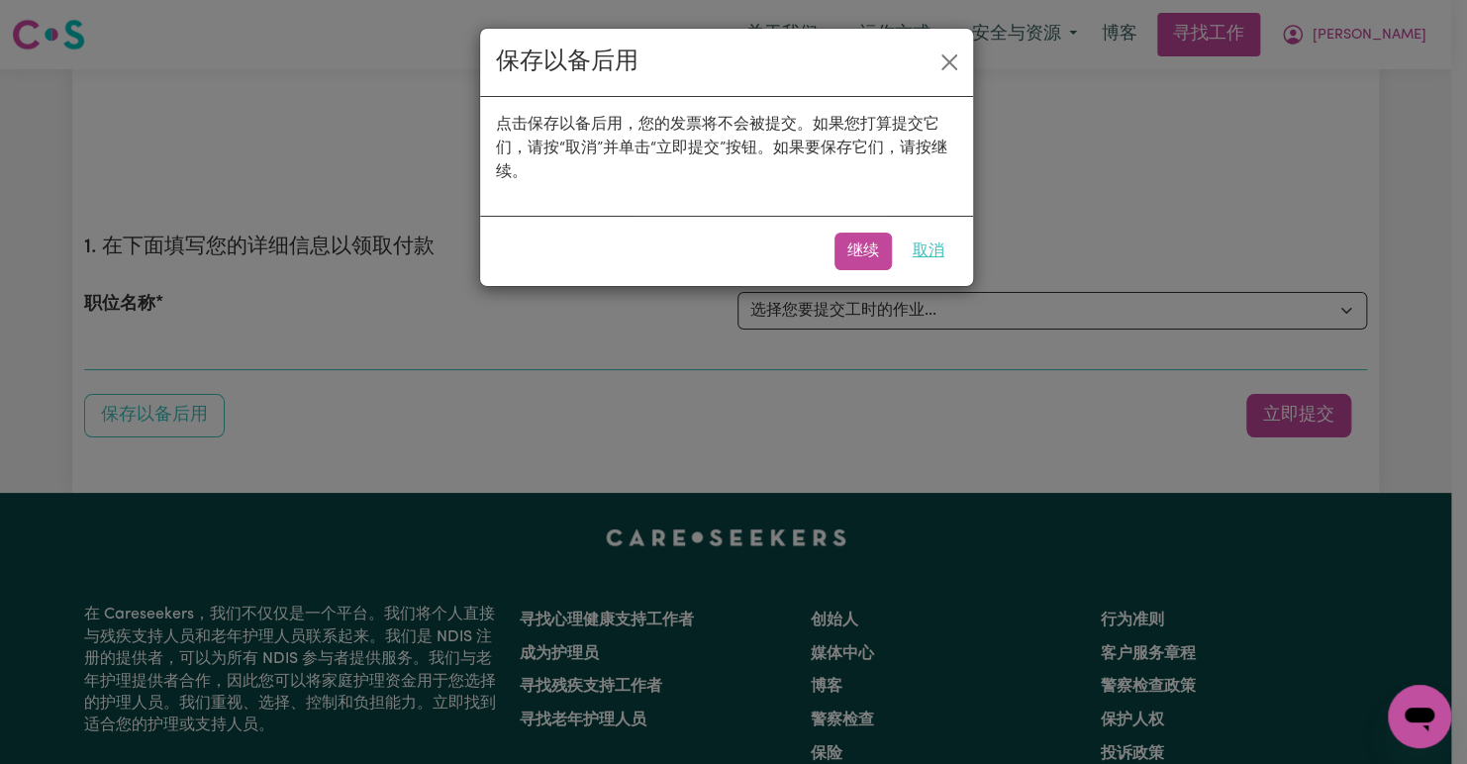
click at [951, 243] on button "取消" at bounding box center [928, 252] width 57 height 38
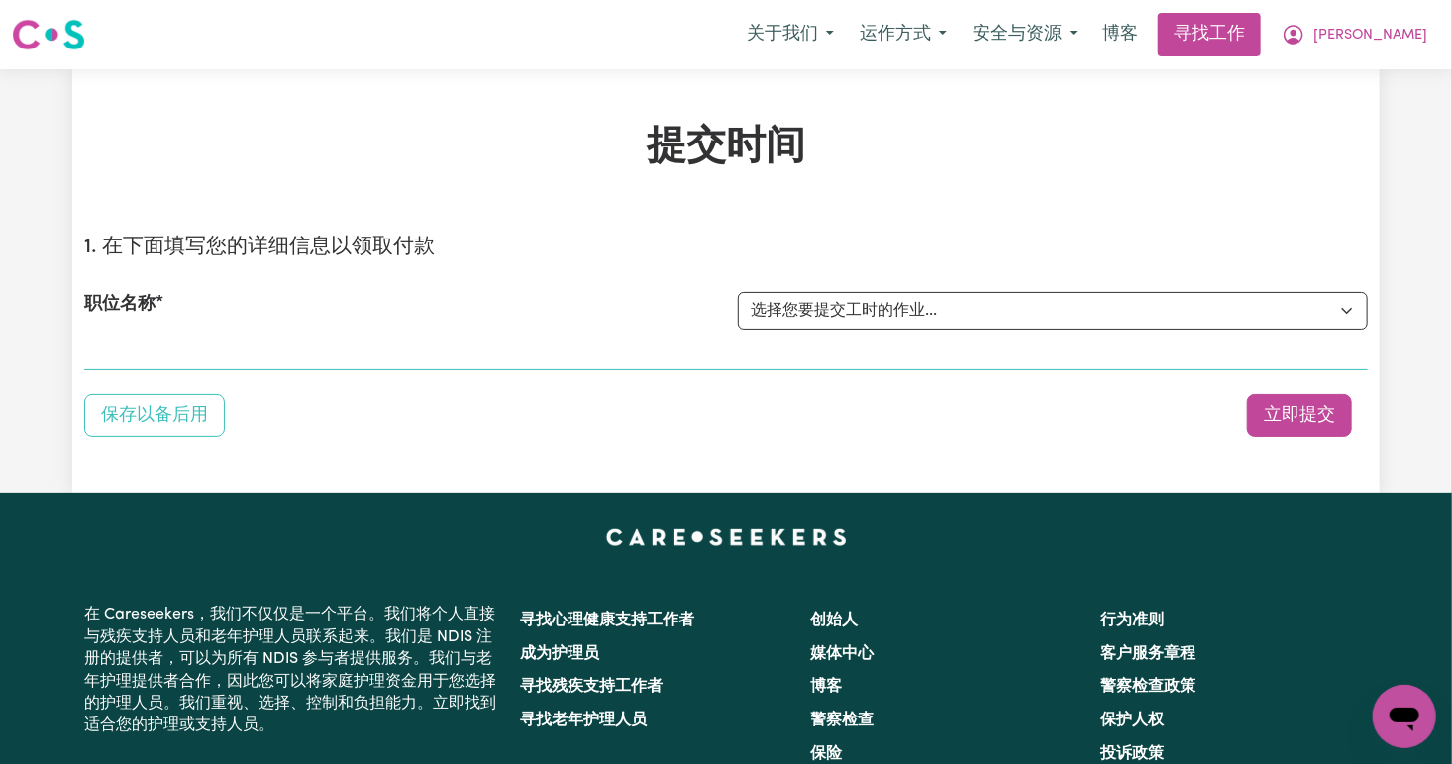
click at [1311, 356] on section "1. 在下面填写您的详细信息以领取付款 职位名称 选择您要提交工时的作业..." at bounding box center [725, 295] width 1283 height 151
click at [1345, 316] on select "选择您要提交工时的作业..." at bounding box center [1053, 311] width 630 height 38
click at [1031, 318] on select "选择您要提交工时的作业..." at bounding box center [1053, 311] width 630 height 38
click at [1150, 41] on link "博客" at bounding box center [1119, 35] width 59 height 44
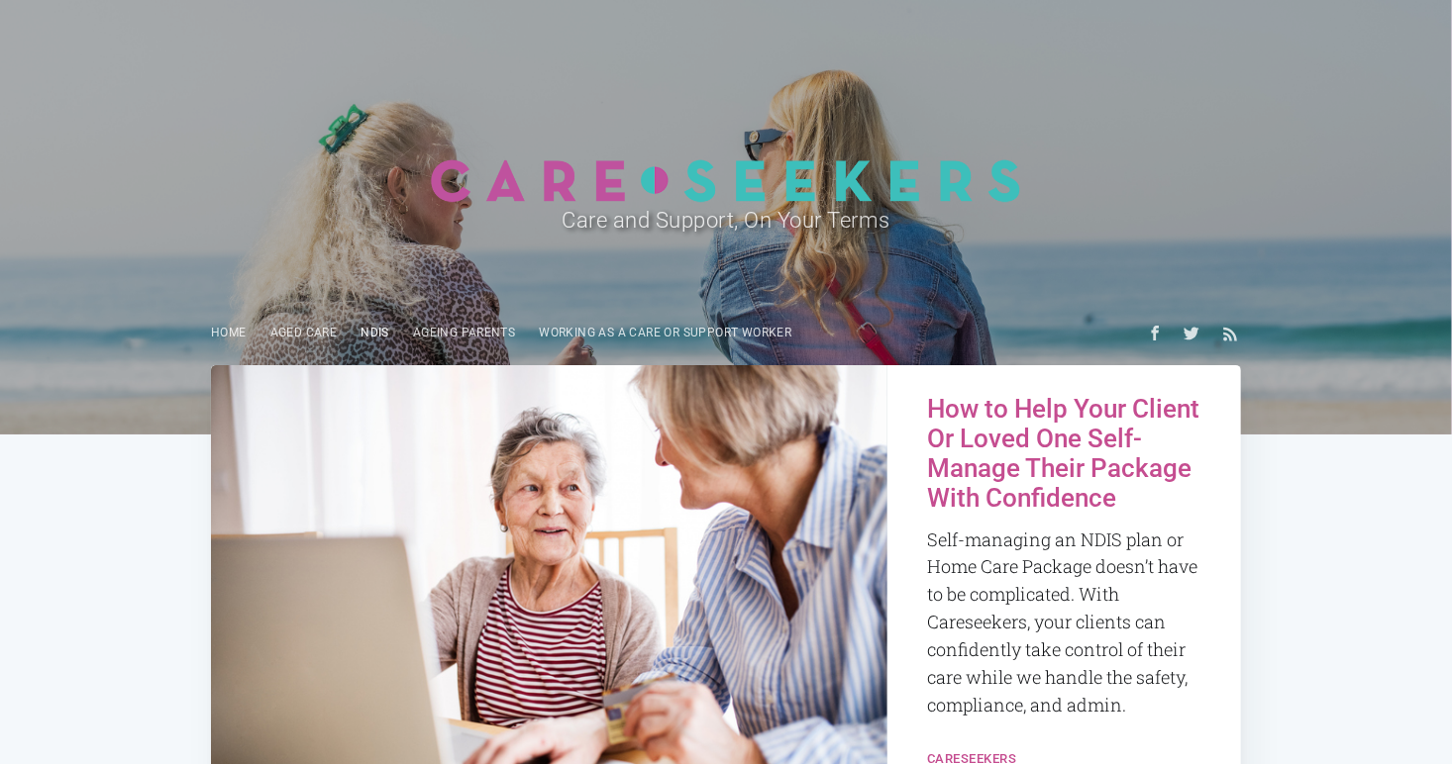
click at [377, 335] on link "NDIS" at bounding box center [375, 333] width 52 height 39
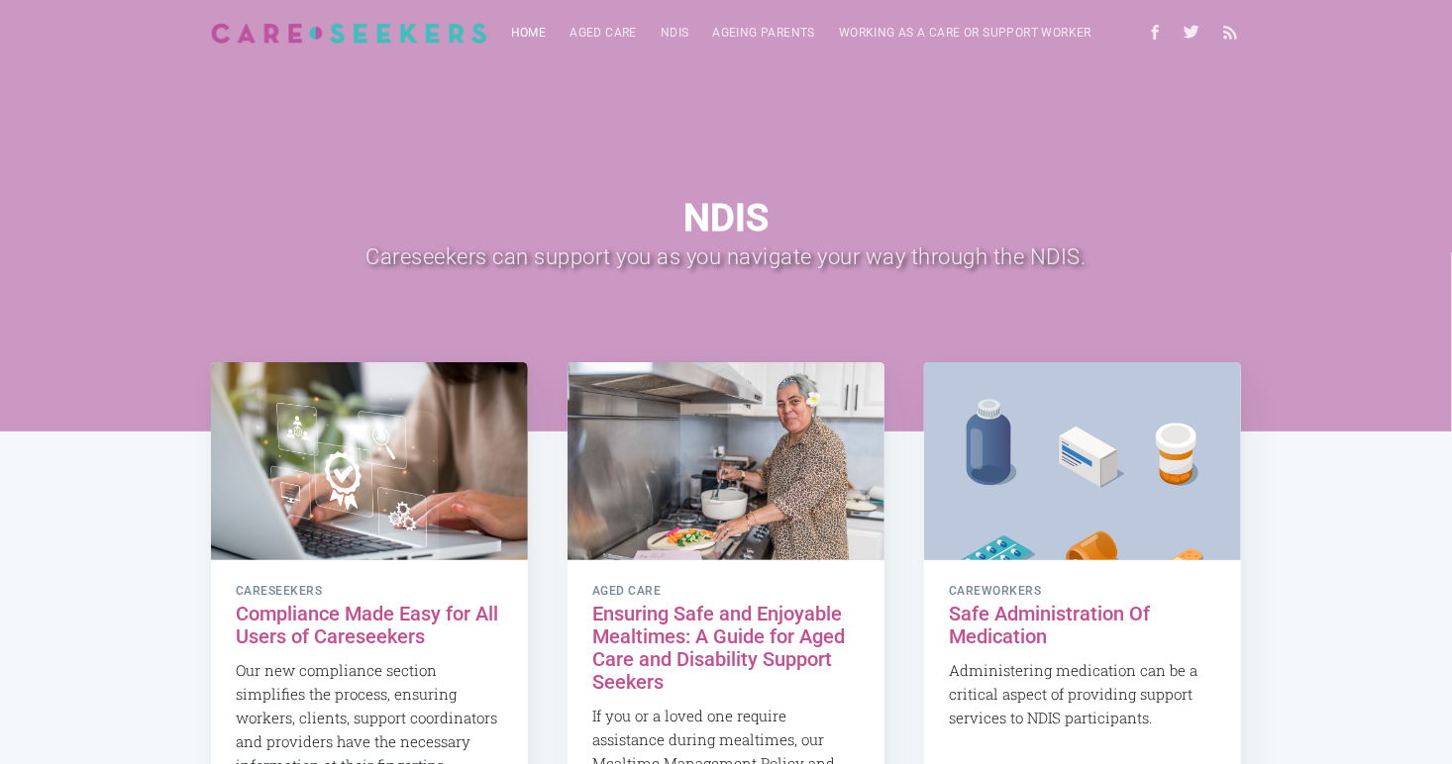
click at [531, 32] on link "Home" at bounding box center [528, 33] width 59 height 39
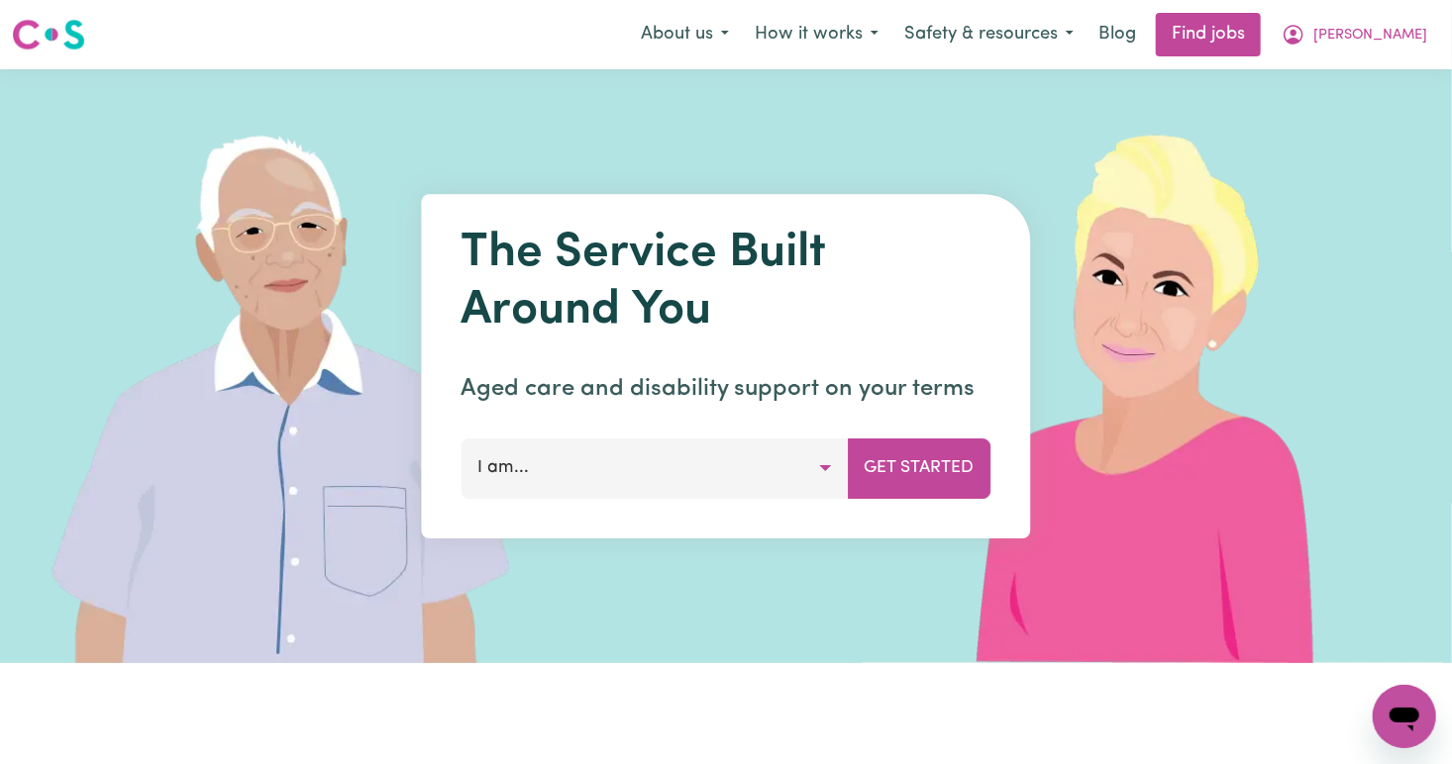
click at [789, 478] on button "I am..." at bounding box center [654, 468] width 387 height 59
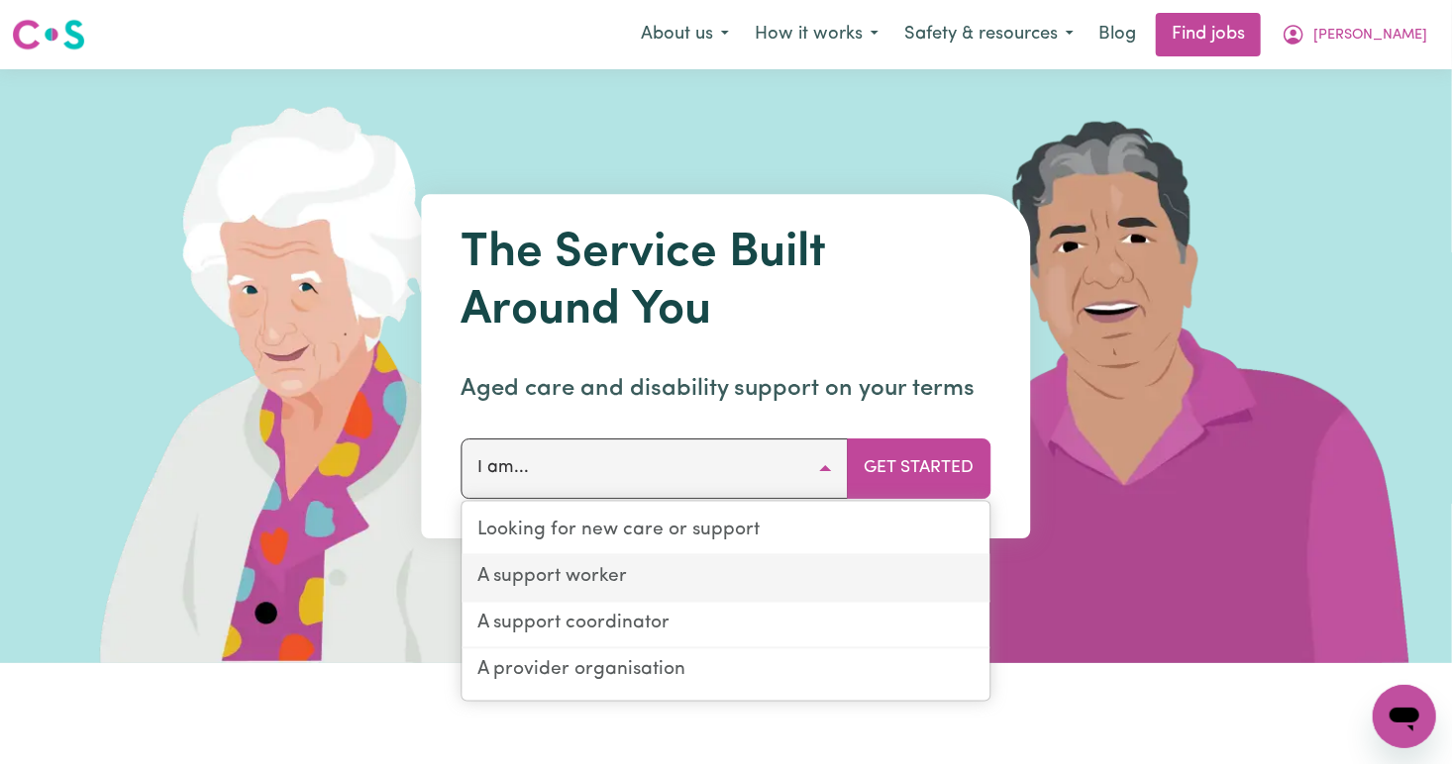
click at [654, 590] on link "A support worker" at bounding box center [726, 579] width 528 height 47
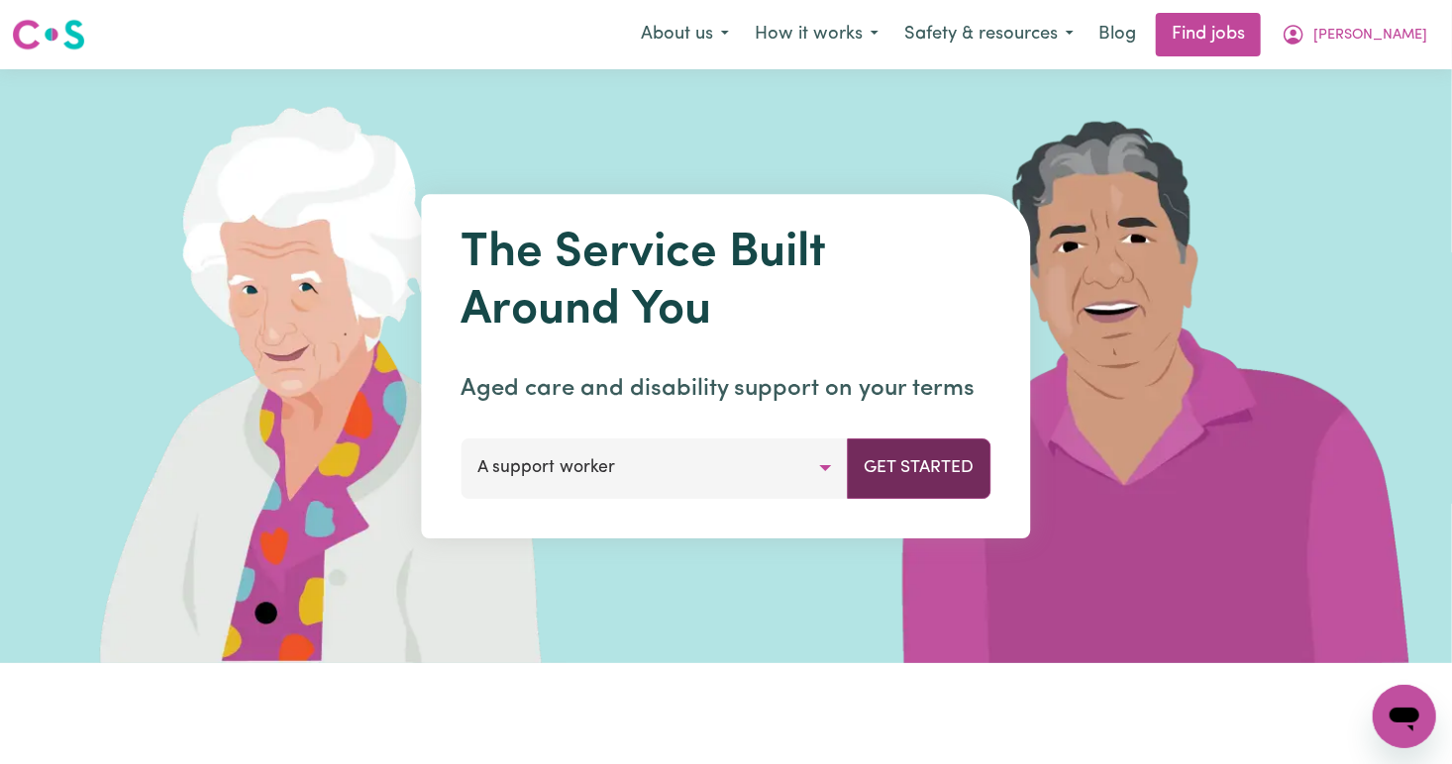
click at [929, 478] on button "Get Started" at bounding box center [920, 468] width 144 height 59
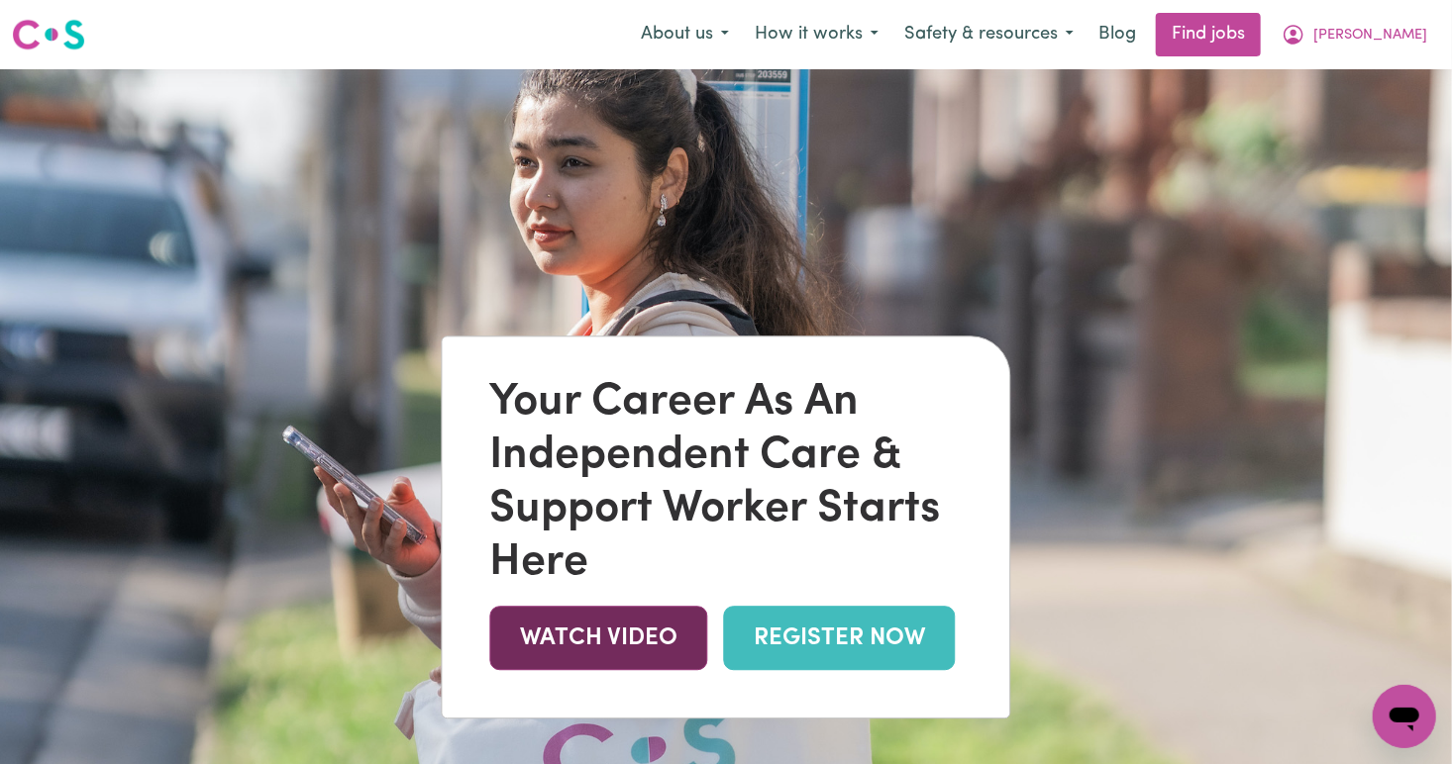
click at [619, 638] on link "WATCH VIDEO" at bounding box center [599, 639] width 218 height 64
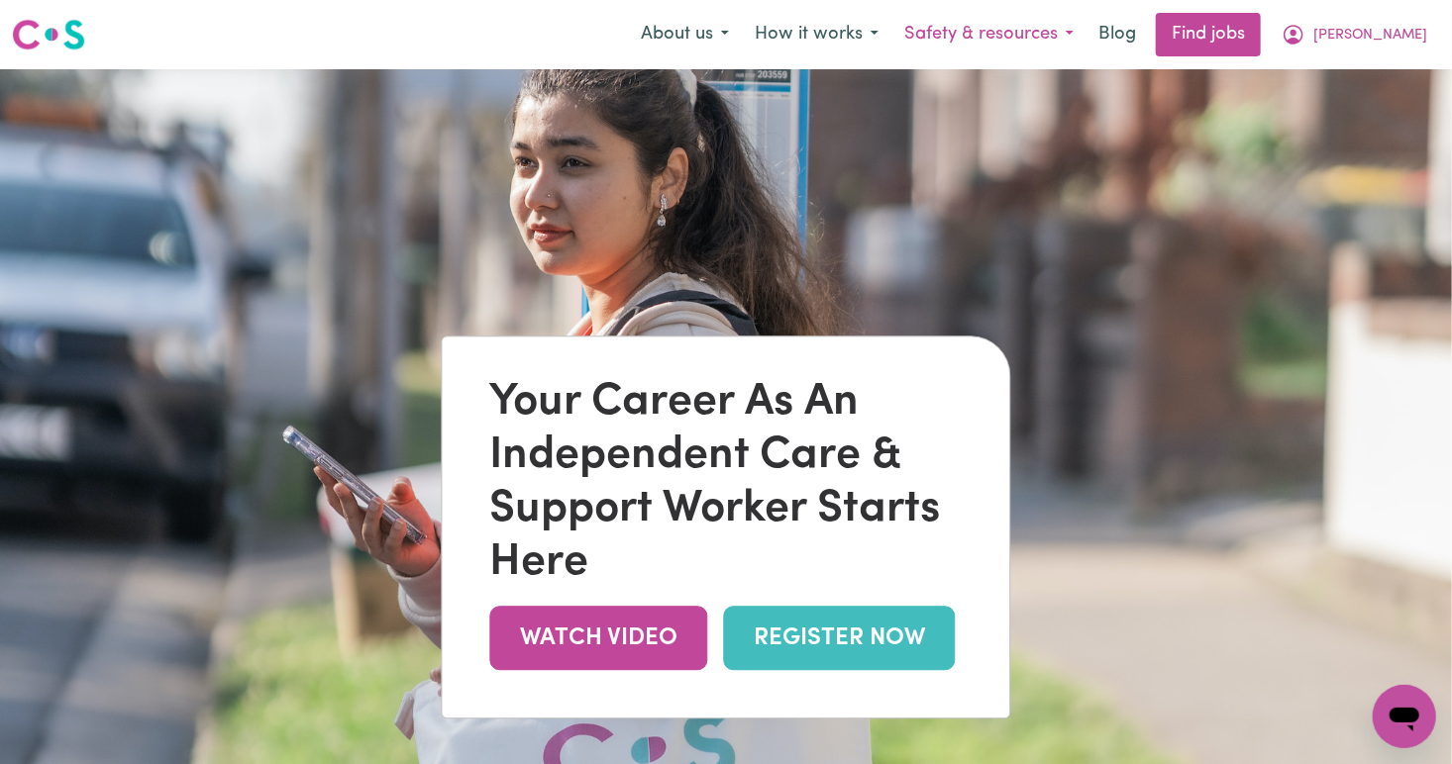
click at [1047, 38] on button "Safety & resources" at bounding box center [988, 35] width 195 height 42
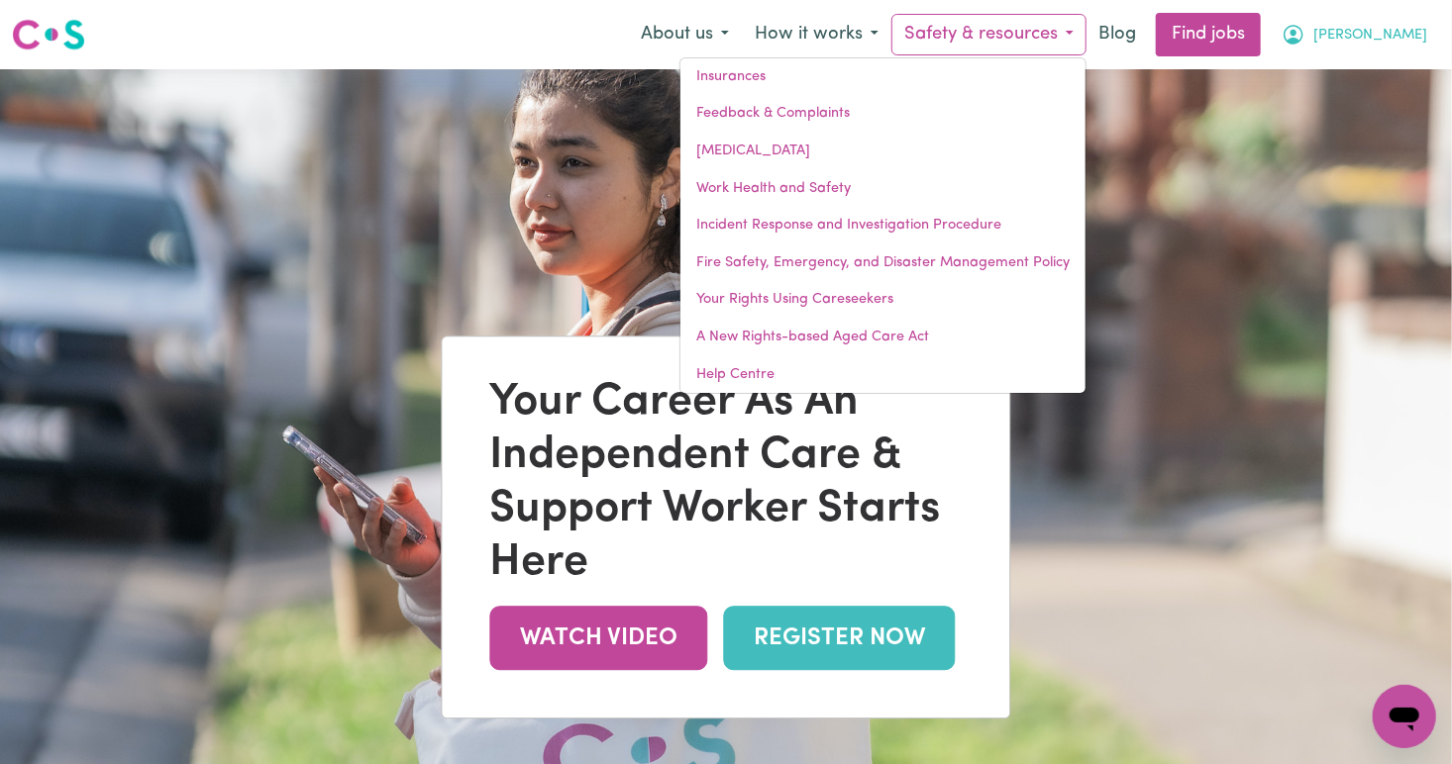
click at [1394, 36] on span "[PERSON_NAME]" at bounding box center [1370, 36] width 114 height 22
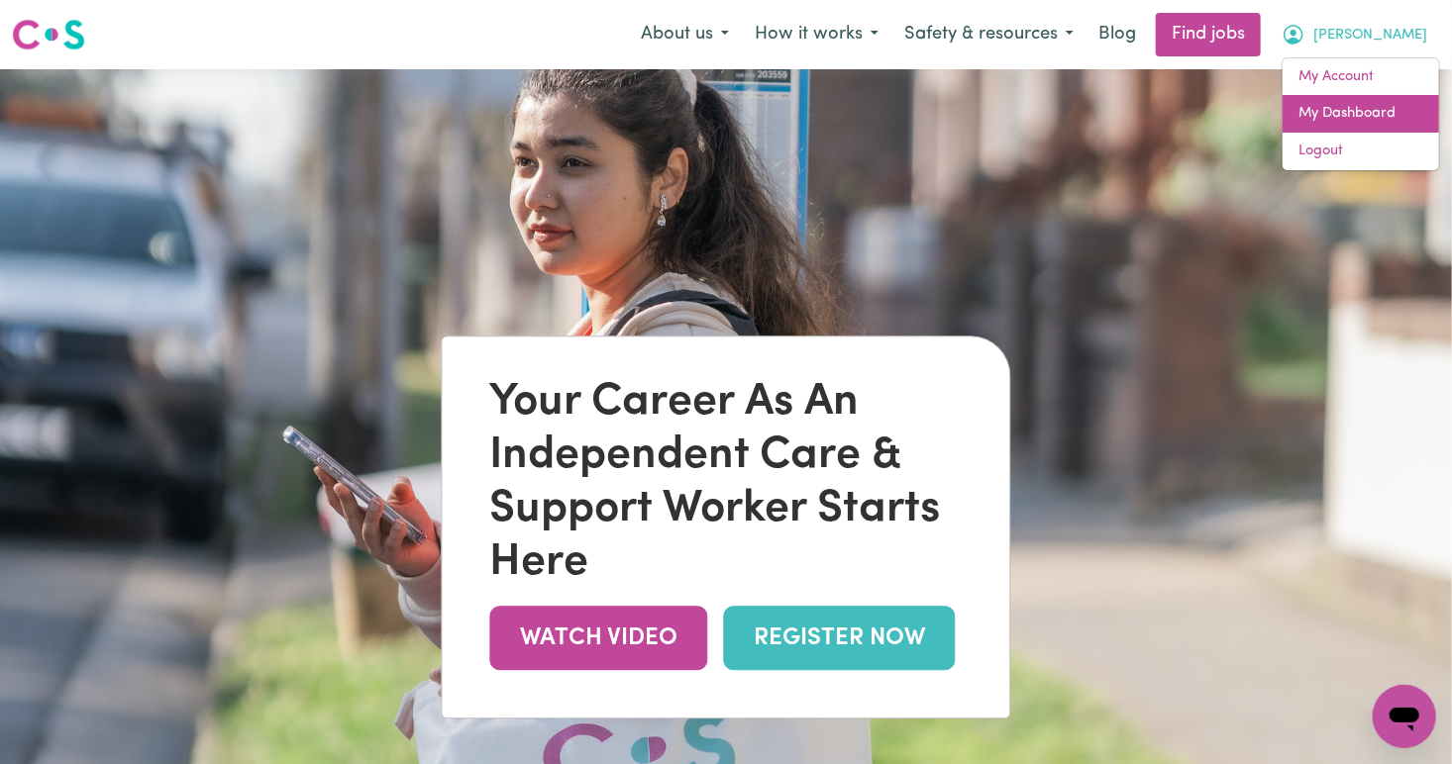
click at [1389, 109] on link "My Dashboard" at bounding box center [1360, 114] width 156 height 38
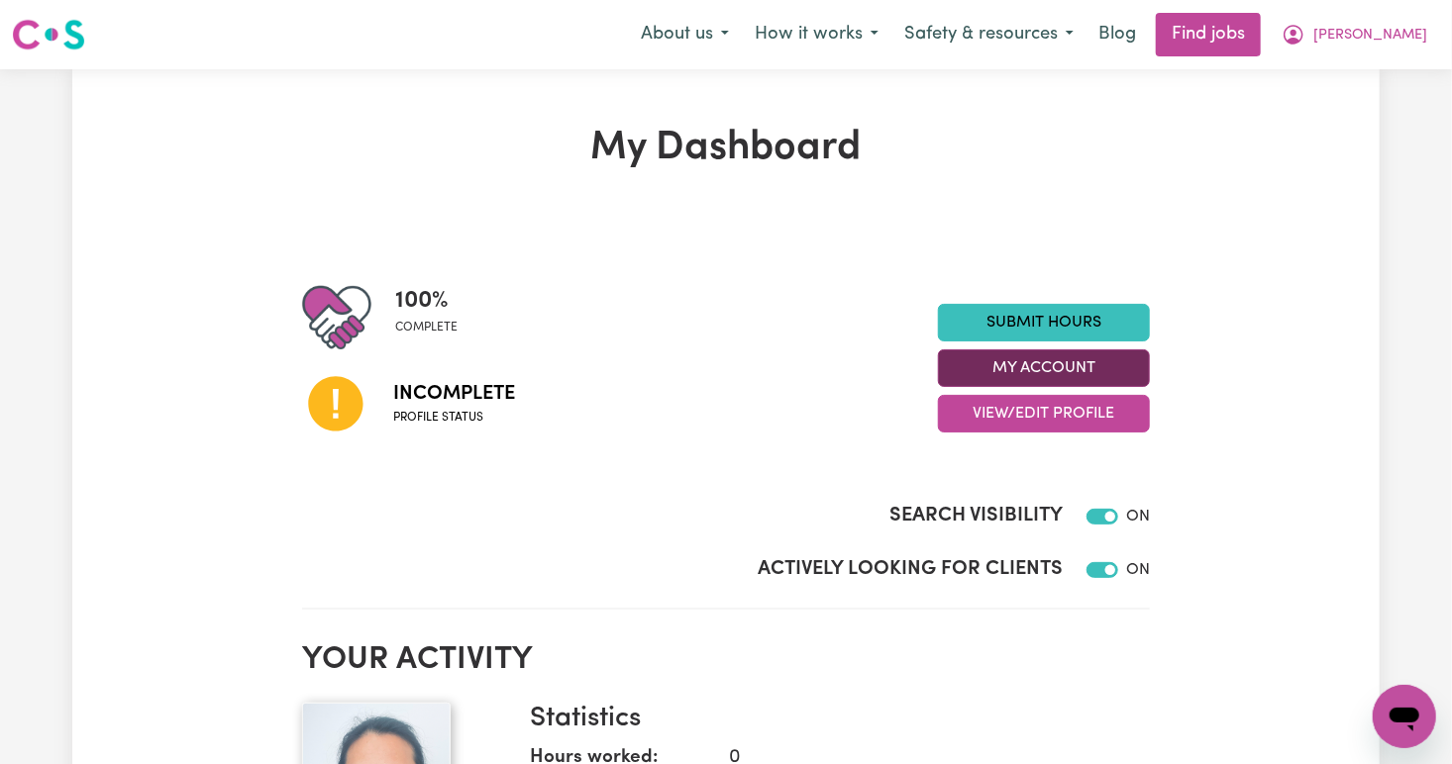
click at [1092, 376] on button "My Account" at bounding box center [1044, 369] width 212 height 38
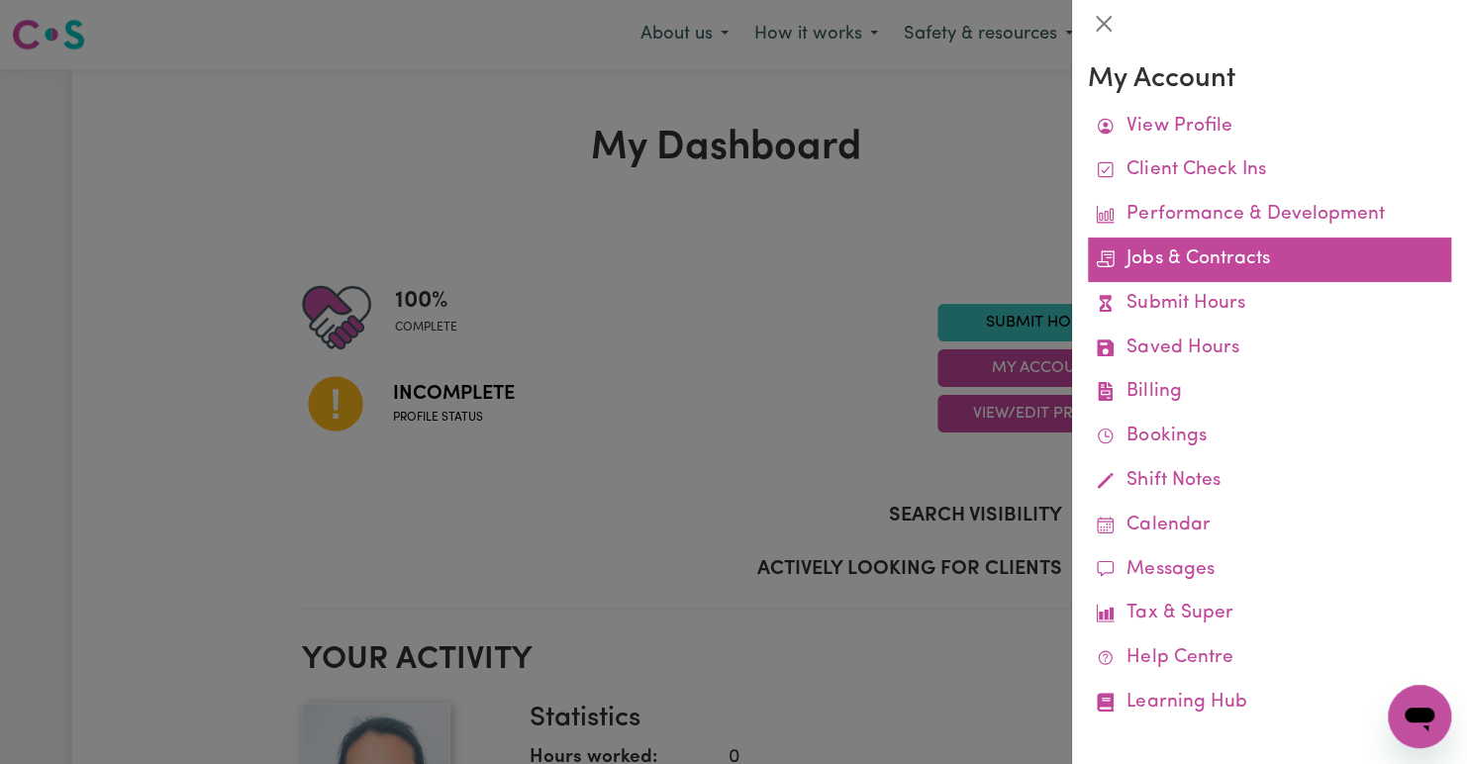
click at [1225, 253] on link "Jobs & Contracts" at bounding box center [1269, 260] width 363 height 45
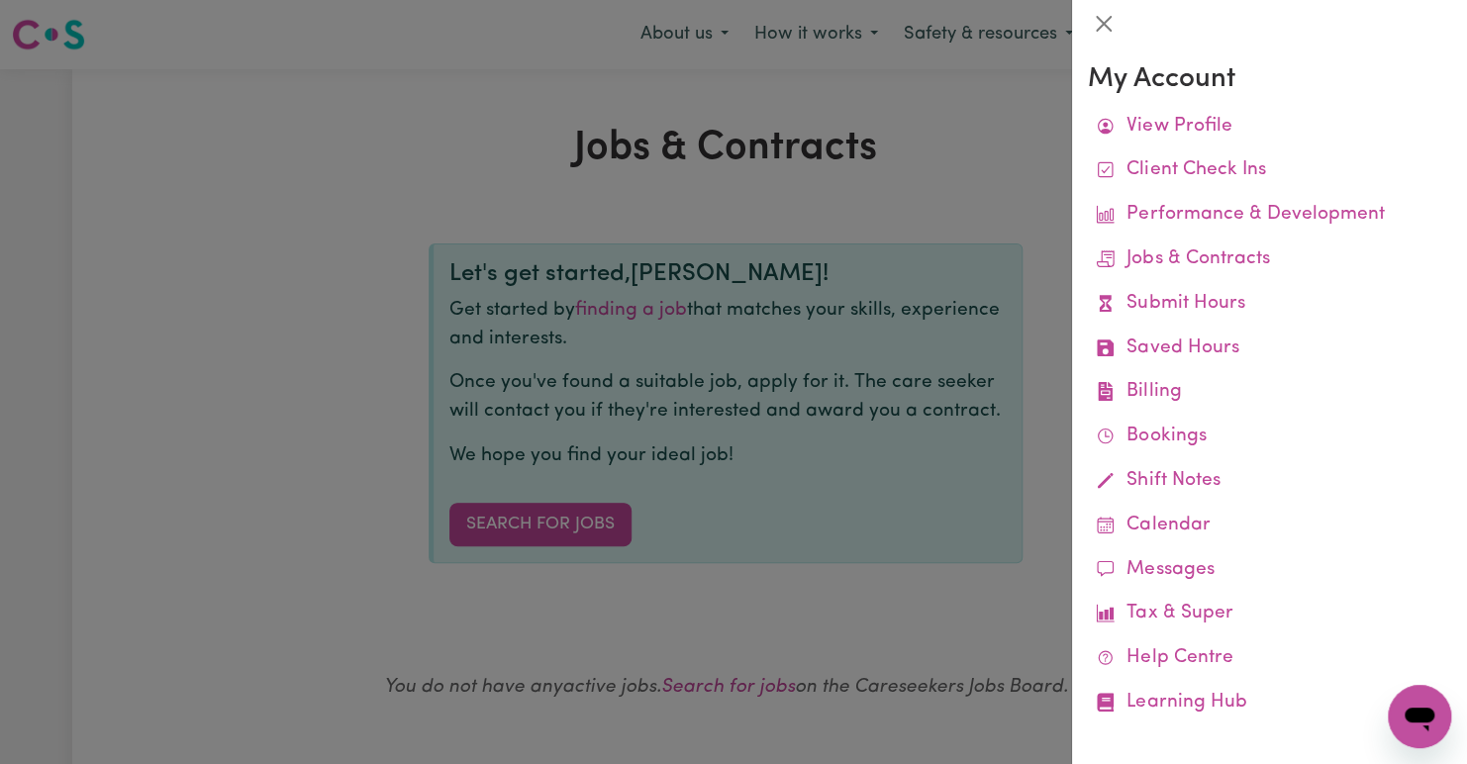
click at [944, 614] on div at bounding box center [733, 382] width 1467 height 764
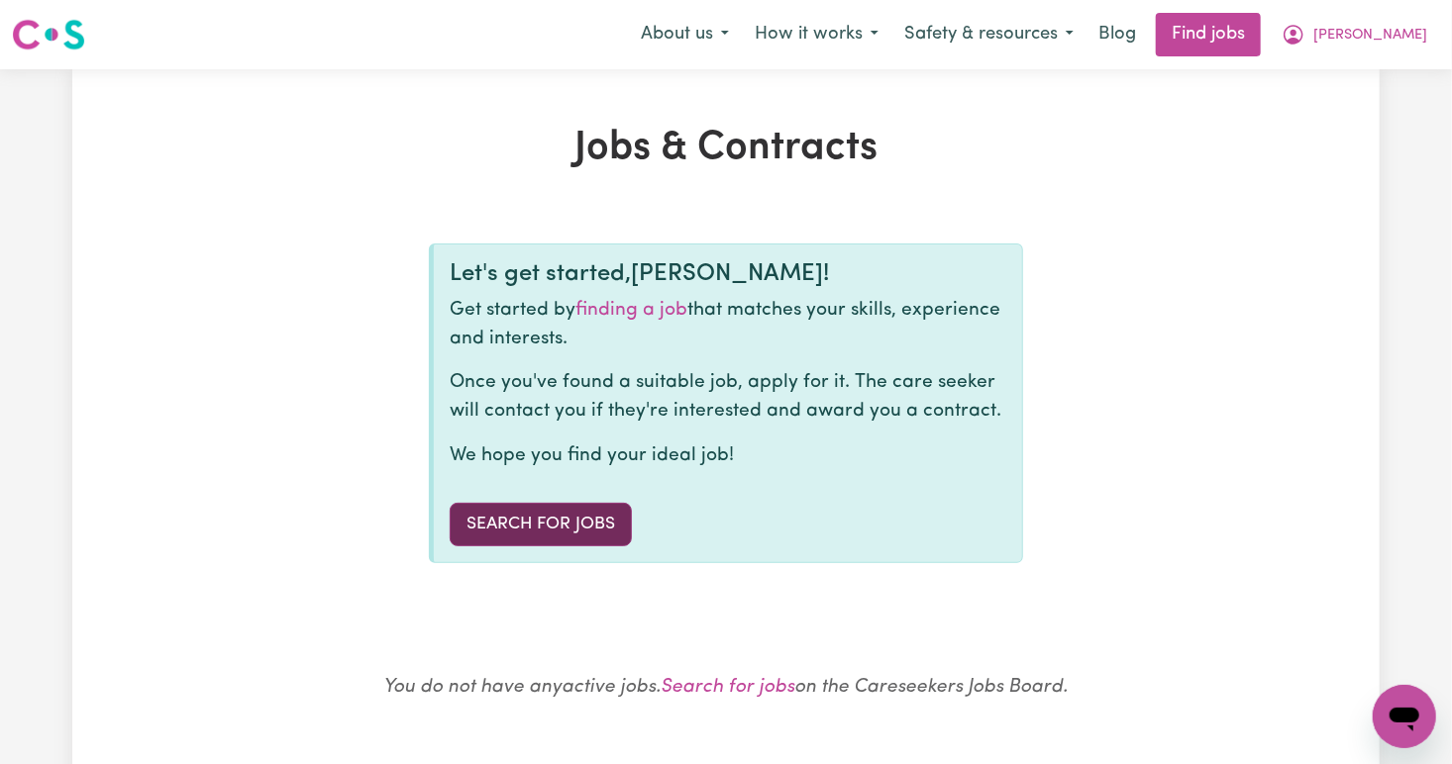
click at [544, 533] on link "Search for Jobs" at bounding box center [541, 525] width 182 height 44
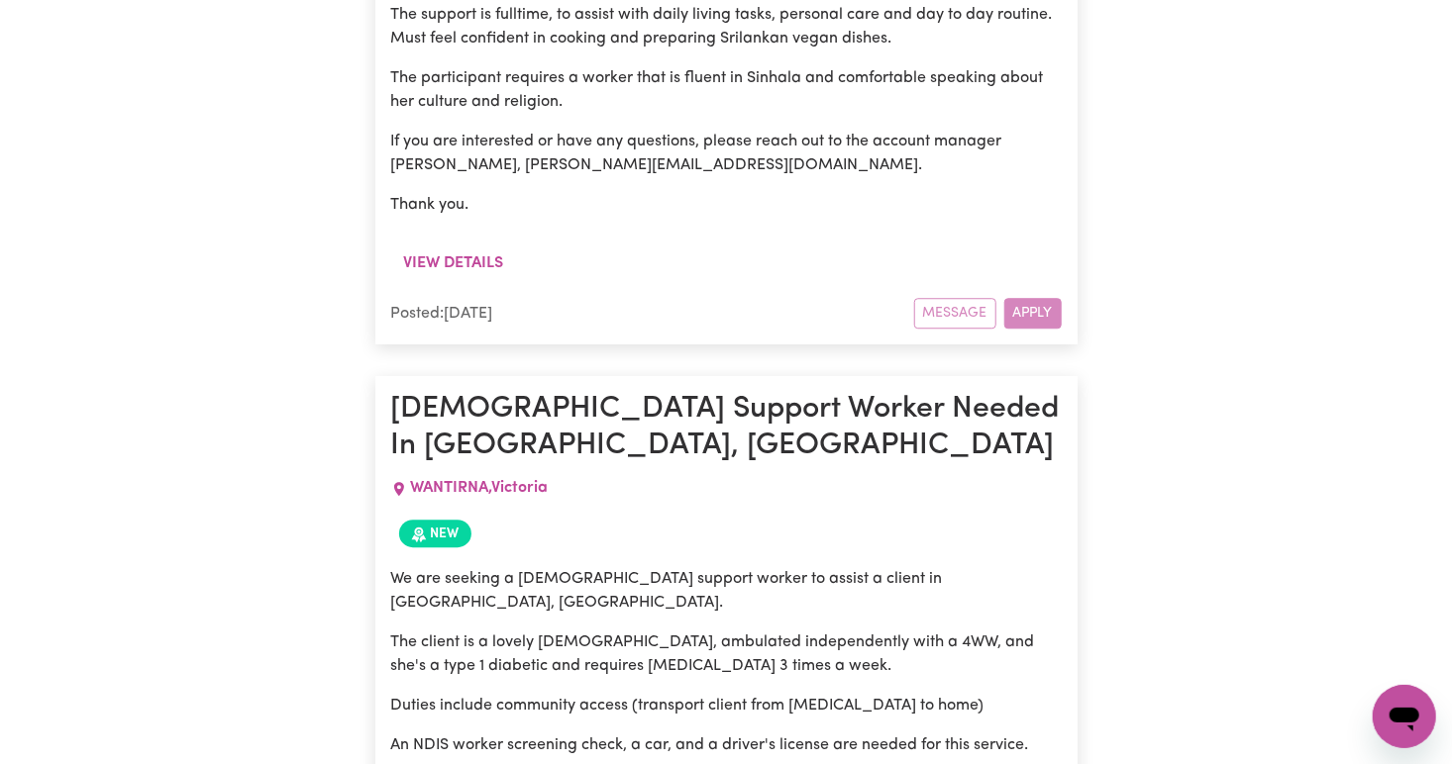
scroll to position [6076, 0]
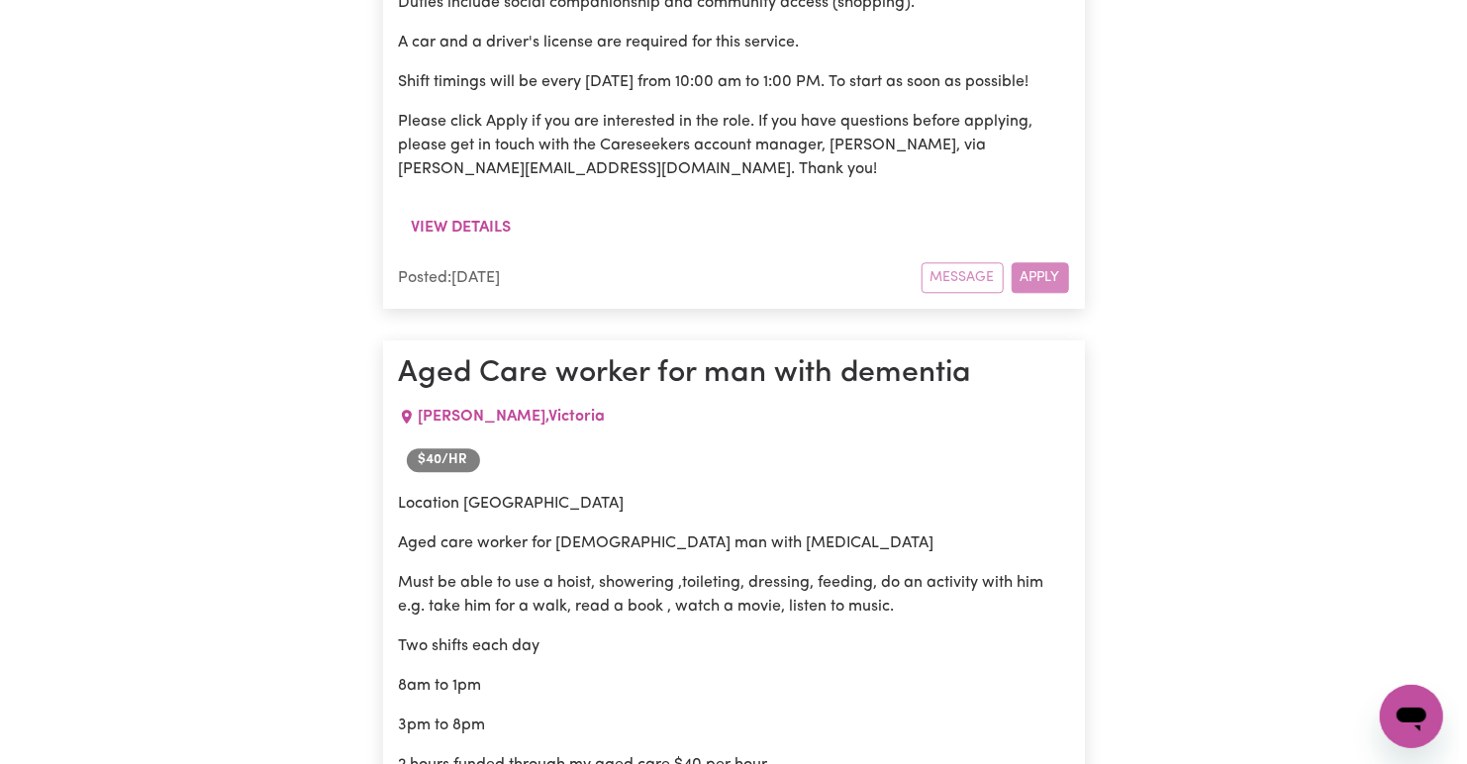
scroll to position [13172, 0]
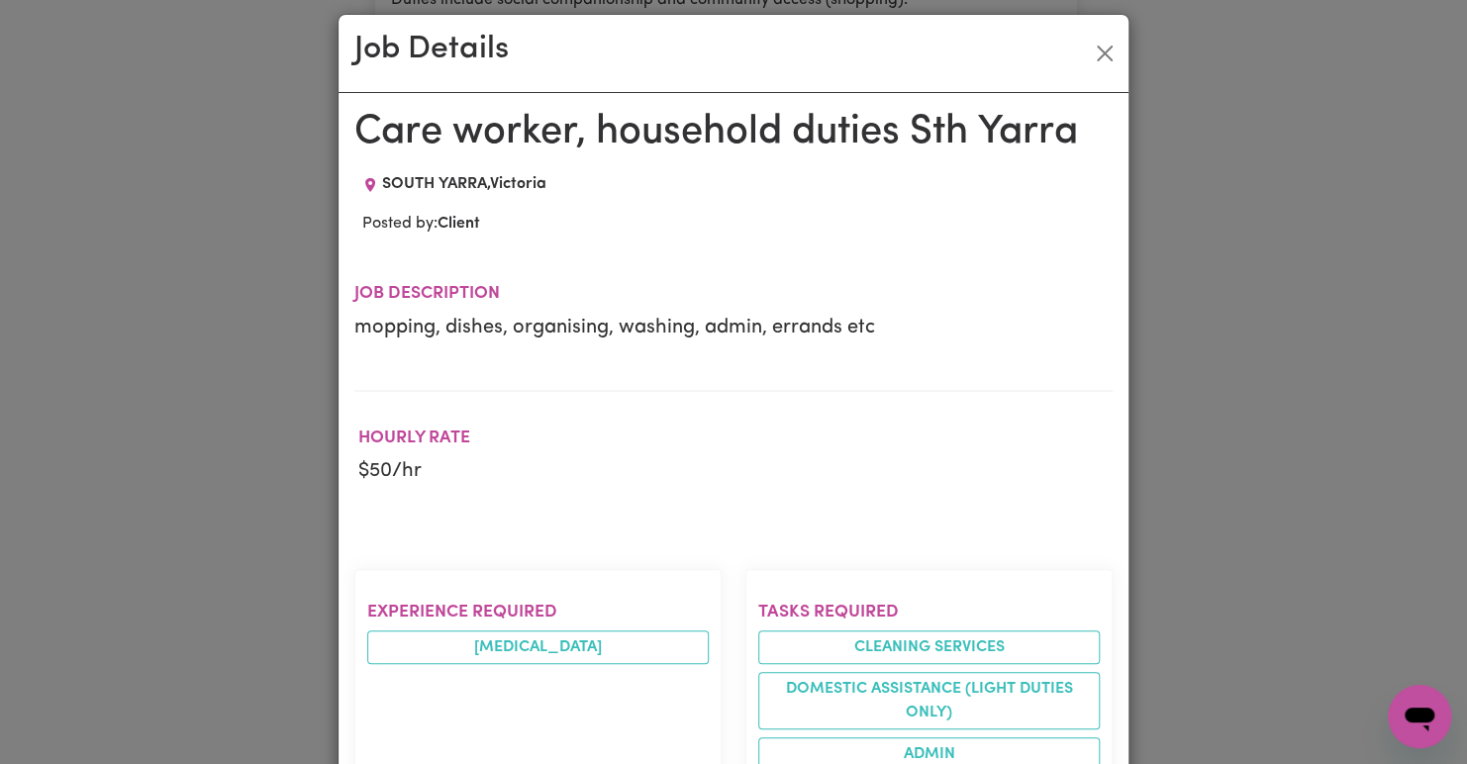
scroll to position [15, 0]
drag, startPoint x: 480, startPoint y: 185, endPoint x: 363, endPoint y: 180, distance: 116.9
click at [363, 180] on div "SOUTH YARRA , Victoria" at bounding box center [454, 183] width 200 height 24
click at [1094, 50] on button "Close" at bounding box center [1105, 53] width 32 height 32
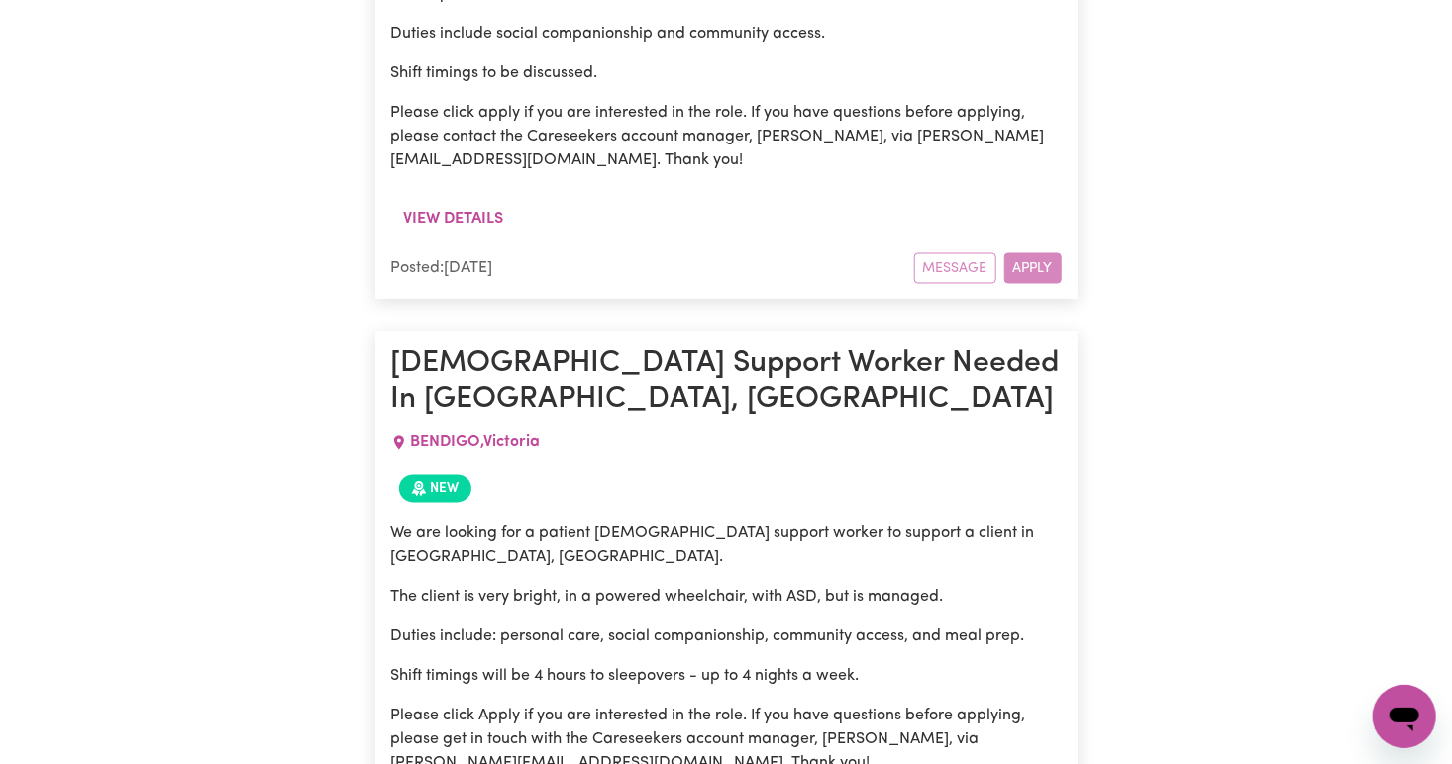
scroll to position [8794, 0]
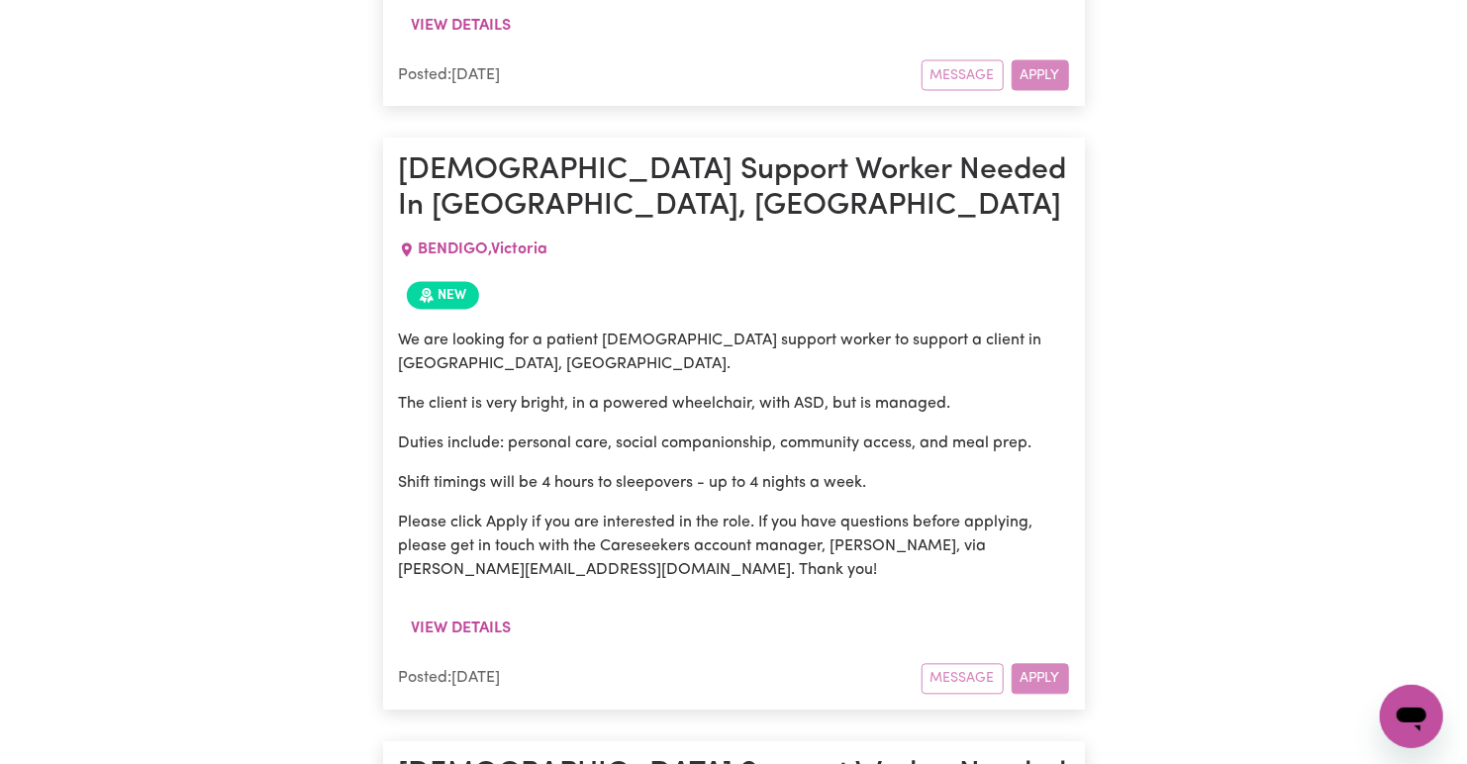
scroll to position [8991, 0]
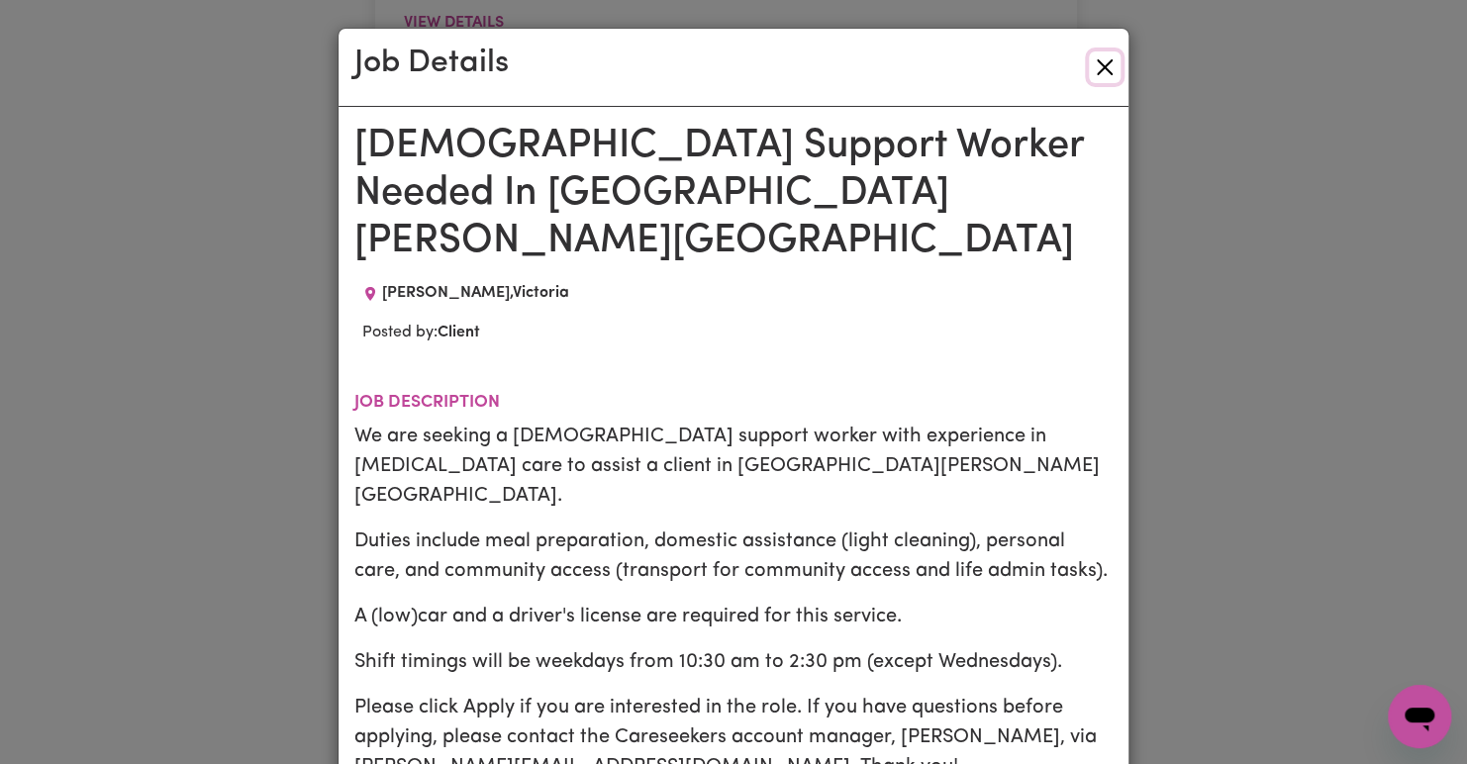
click at [1098, 65] on button "Close" at bounding box center [1105, 67] width 32 height 32
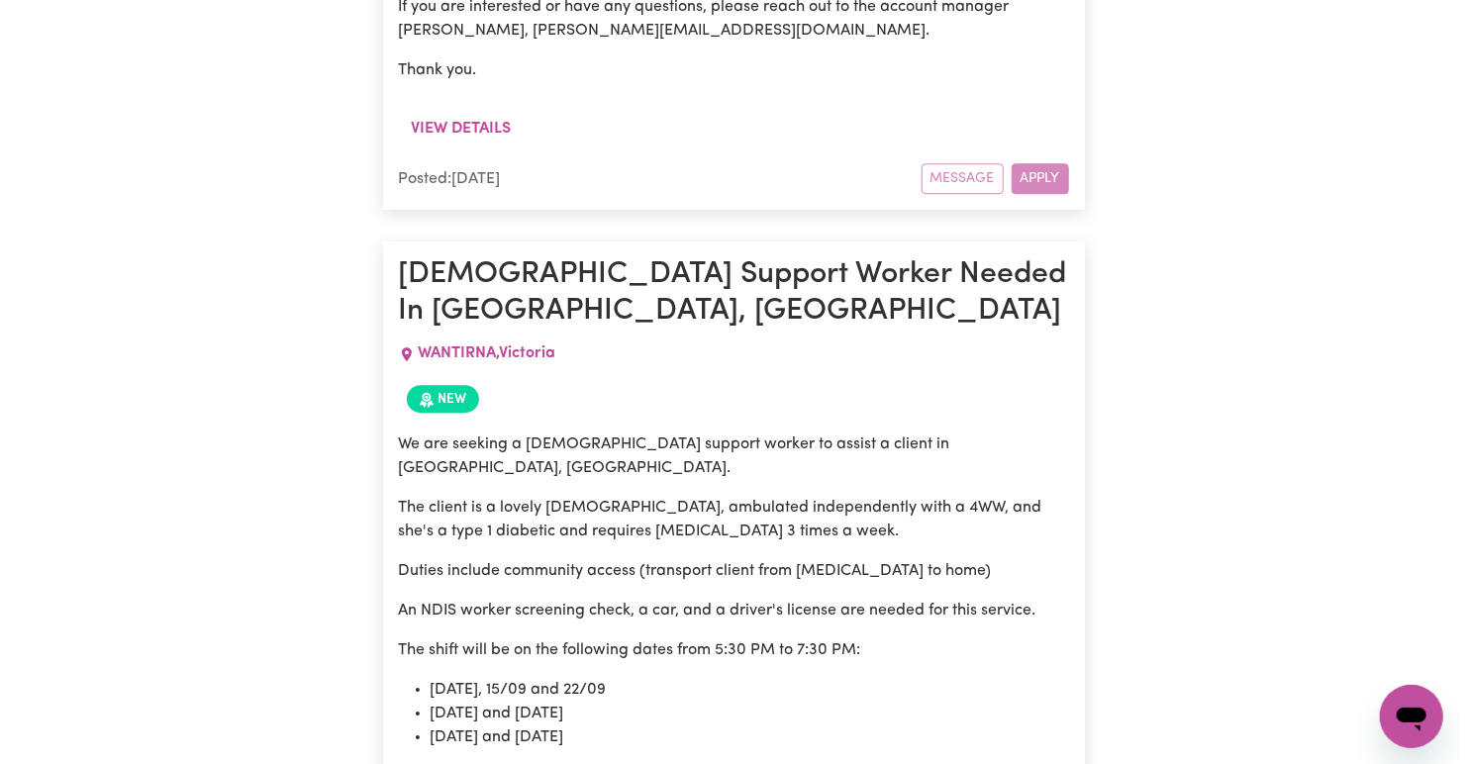
scroll to position [6202, 0]
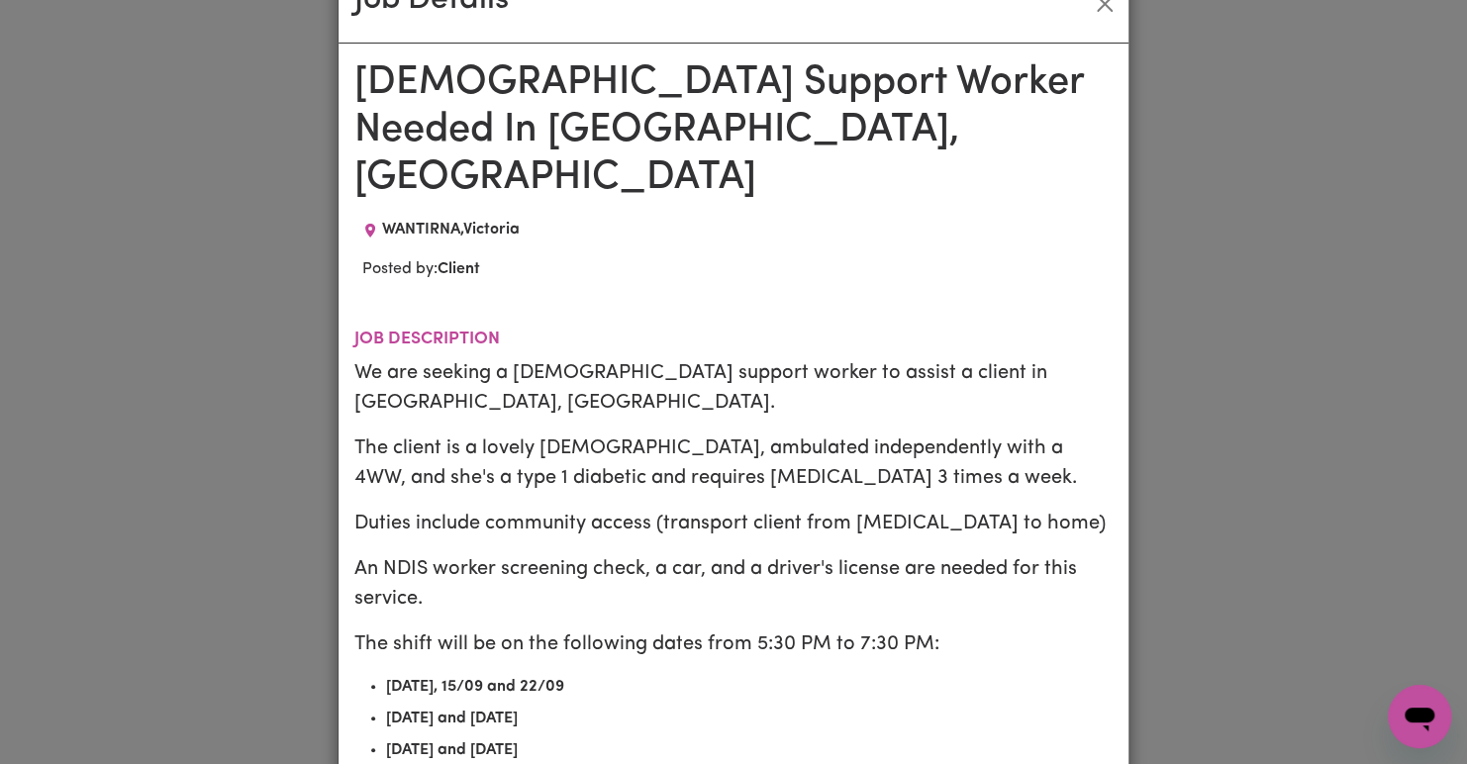
scroll to position [78, 0]
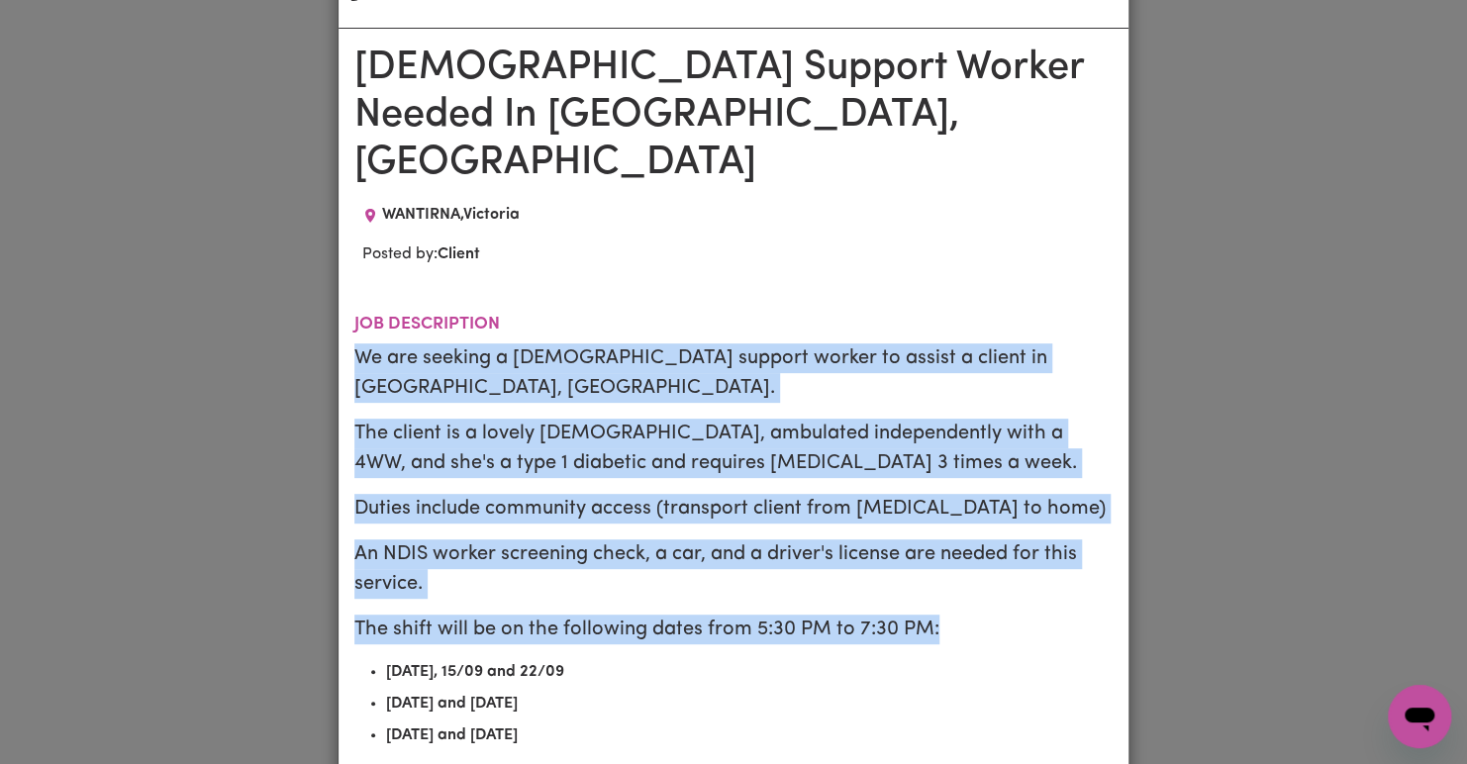
drag, startPoint x: 353, startPoint y: 298, endPoint x: 969, endPoint y: 531, distance: 658.4
click at [969, 531] on div "We are seeking a female support worker to assist a client in Wantirna, VIC. The…" at bounding box center [733, 598] width 758 height 509
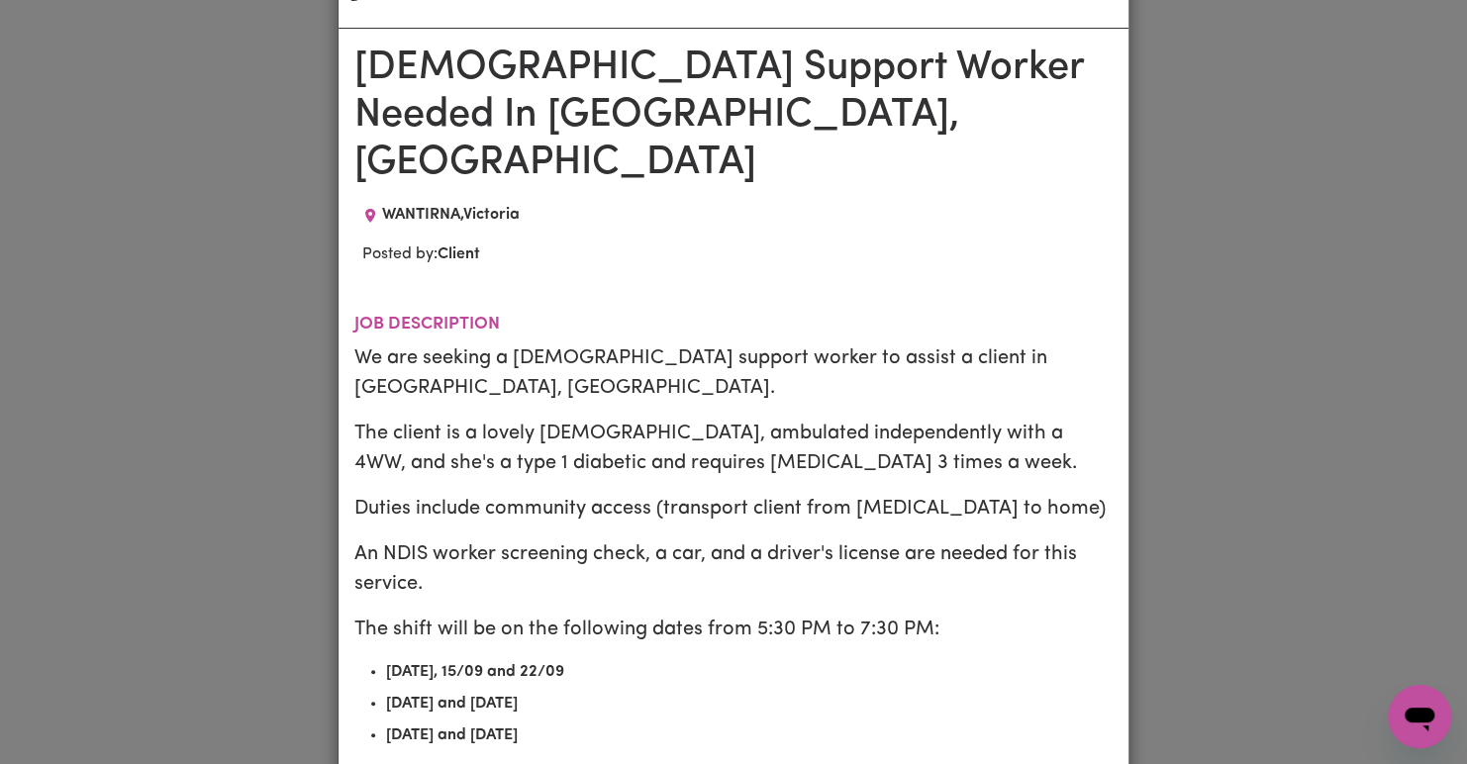
click at [896, 243] on div "Posted by: Client" at bounding box center [733, 255] width 758 height 24
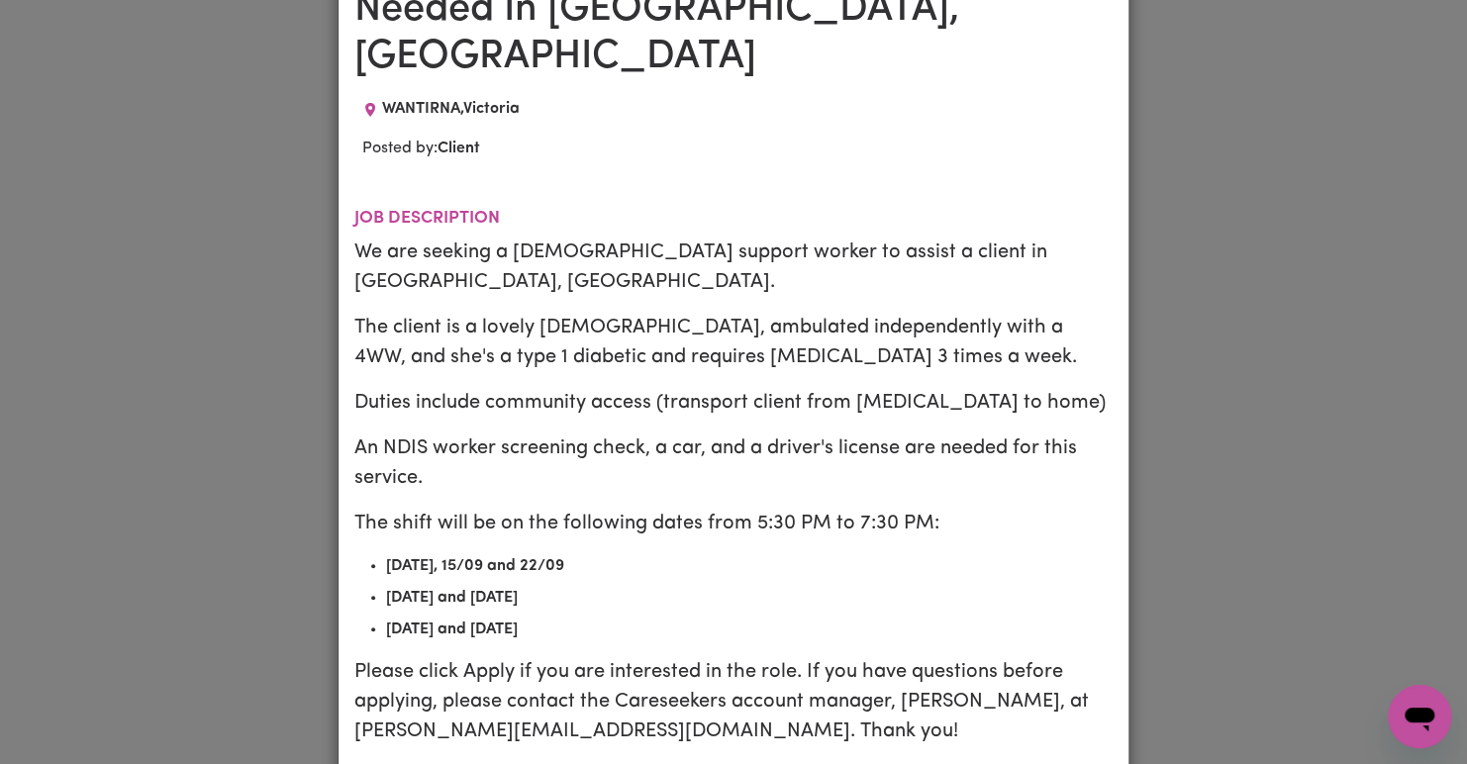
scroll to position [182, 0]
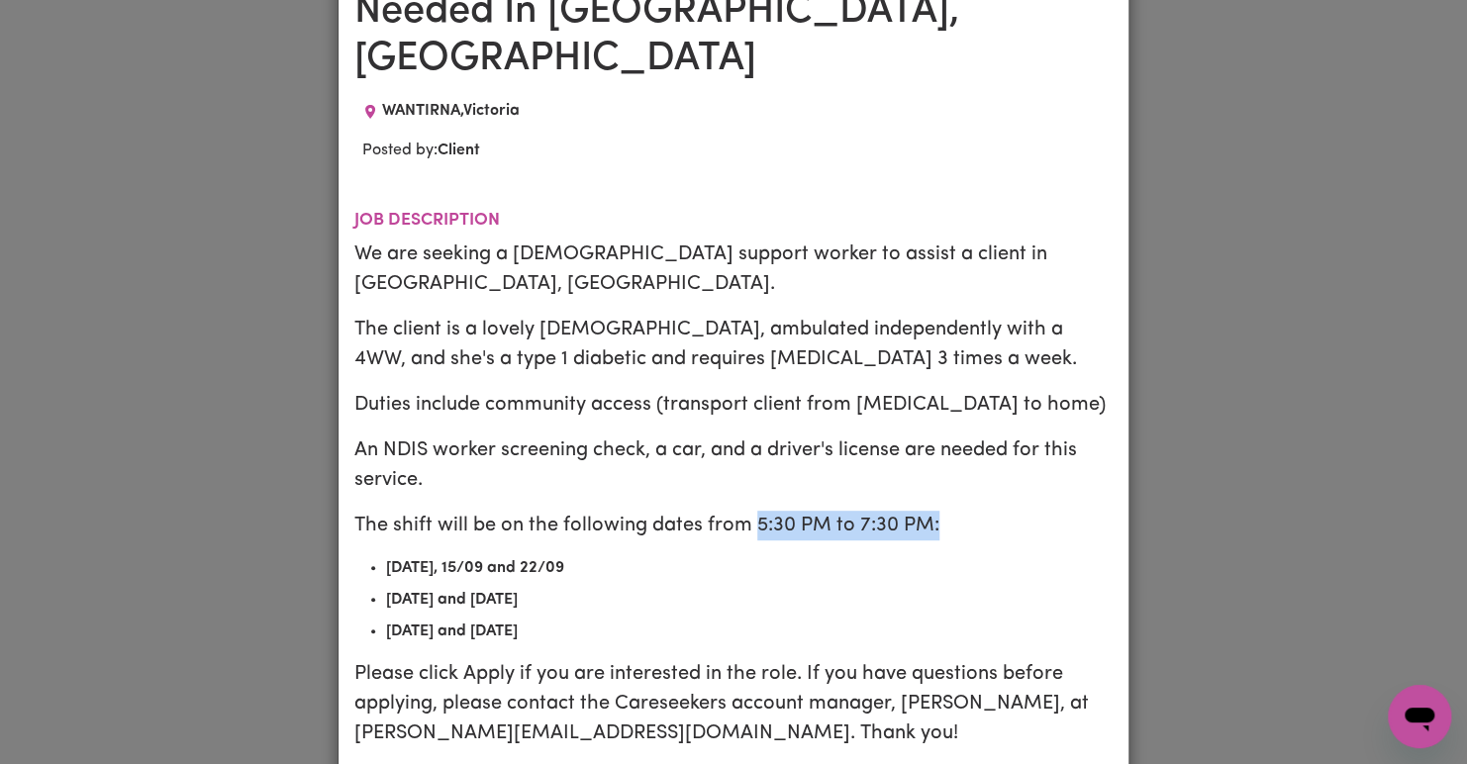
drag, startPoint x: 746, startPoint y: 442, endPoint x: 968, endPoint y: 443, distance: 222.8
click at [968, 511] on p "The shift will be on the following dates from 5:30 PM to 7:30 PM:" at bounding box center [733, 526] width 758 height 30
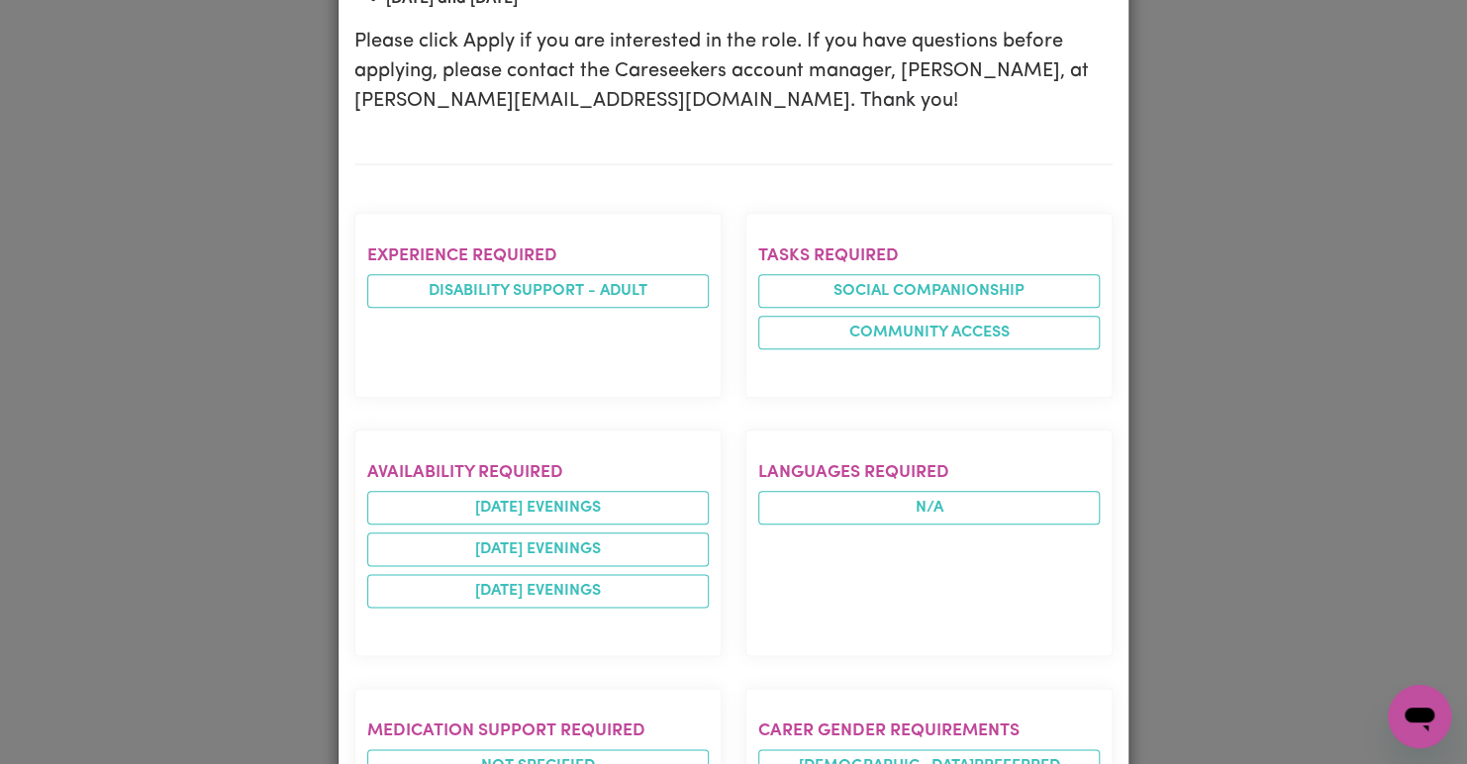
scroll to position [816, 0]
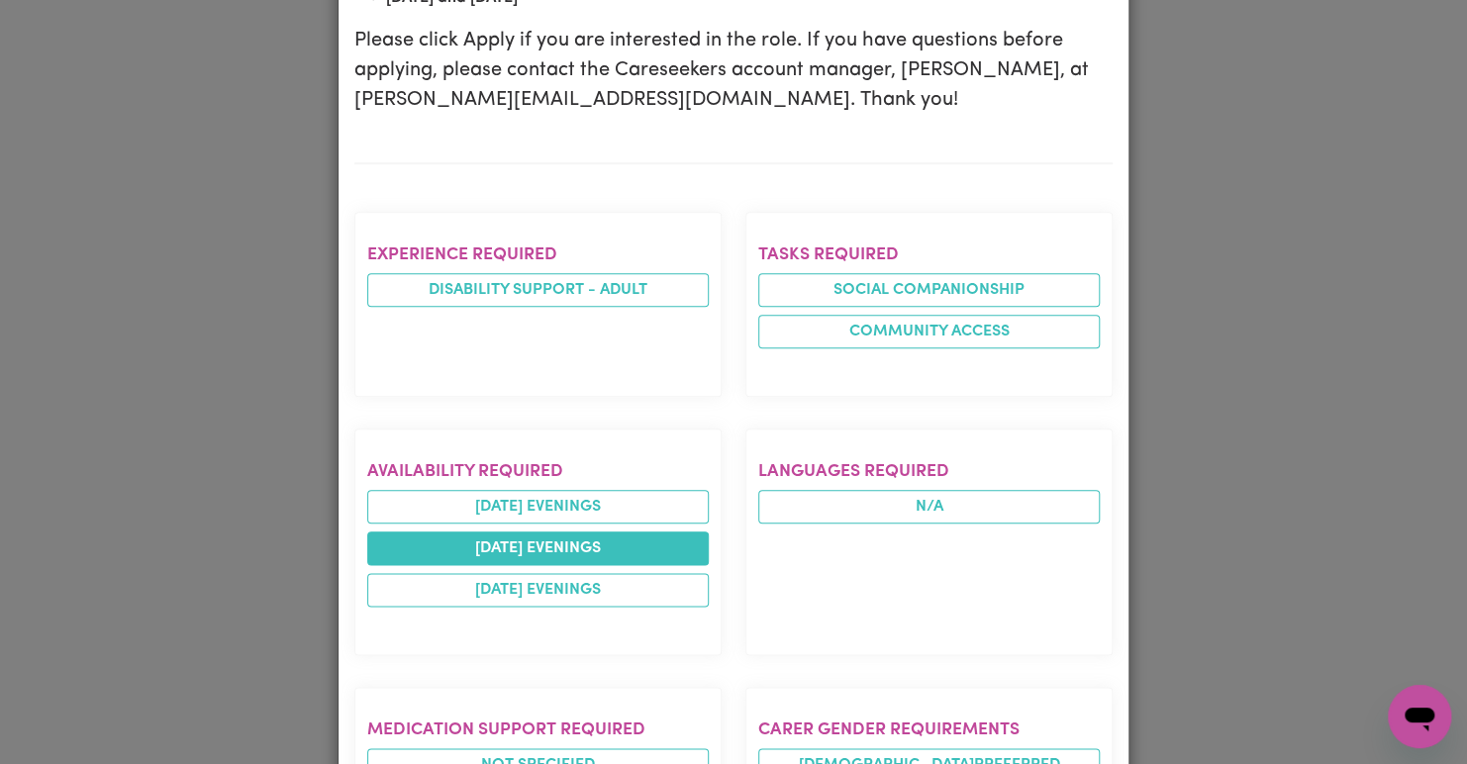
click at [648, 532] on li "wednesday evenings" at bounding box center [538, 549] width 342 height 34
click at [484, 532] on li "wednesday evenings" at bounding box center [538, 549] width 342 height 34
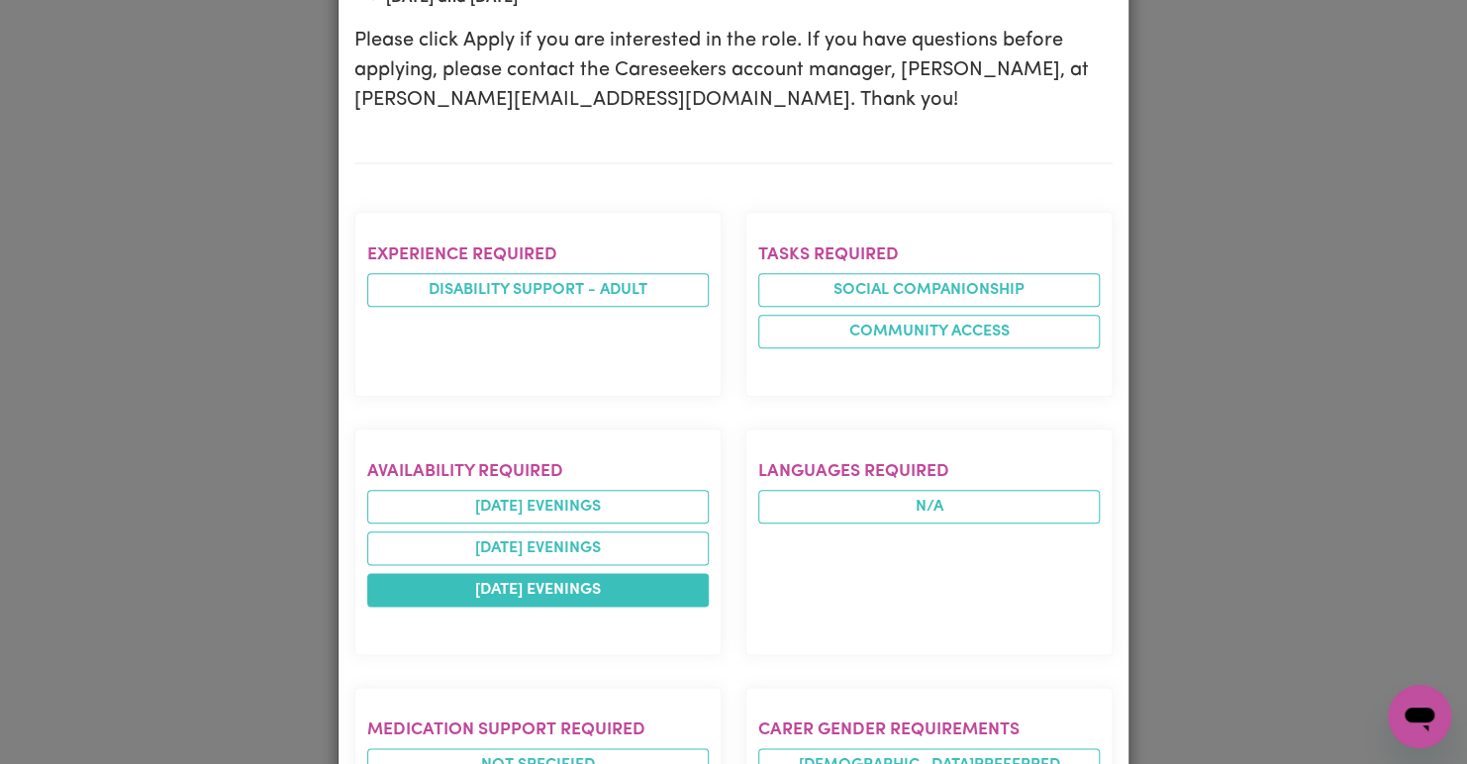
click at [544, 573] on li "monday evenings" at bounding box center [538, 590] width 342 height 34
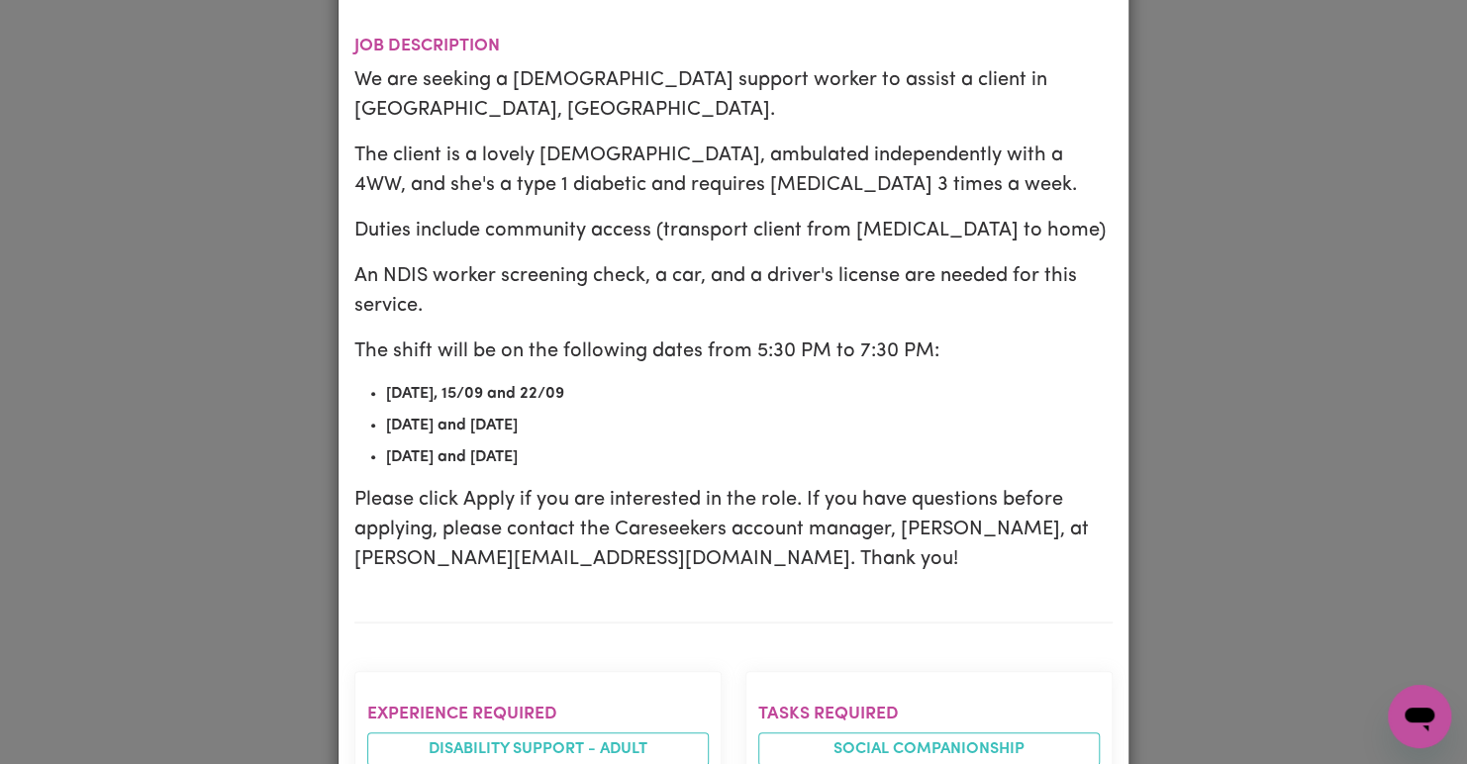
scroll to position [346, 0]
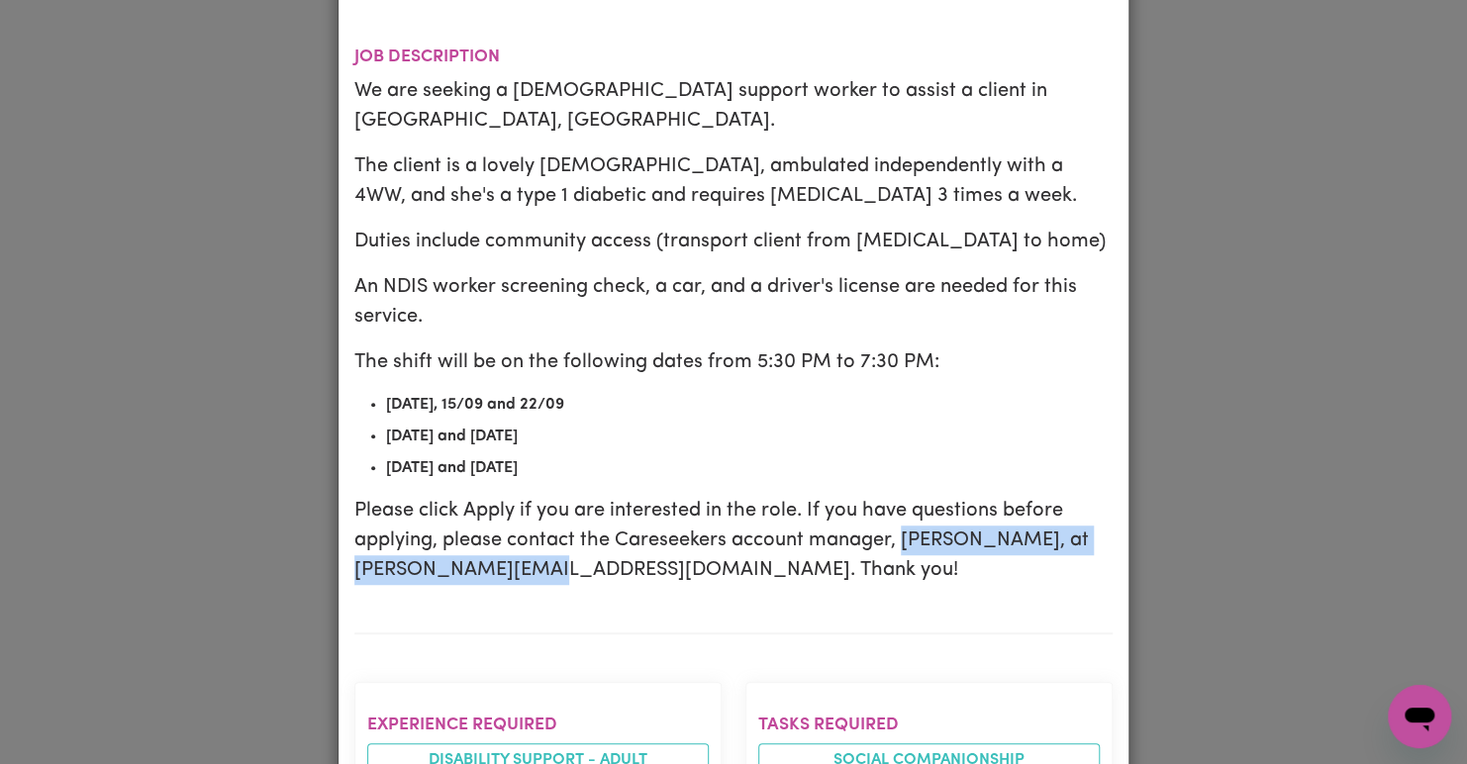
drag, startPoint x: 892, startPoint y: 464, endPoint x: 610, endPoint y: 507, distance: 285.4
click at [610, 507] on section "Job description We are seeking a female support worker to assist a client in Wa…" at bounding box center [733, 324] width 758 height 619
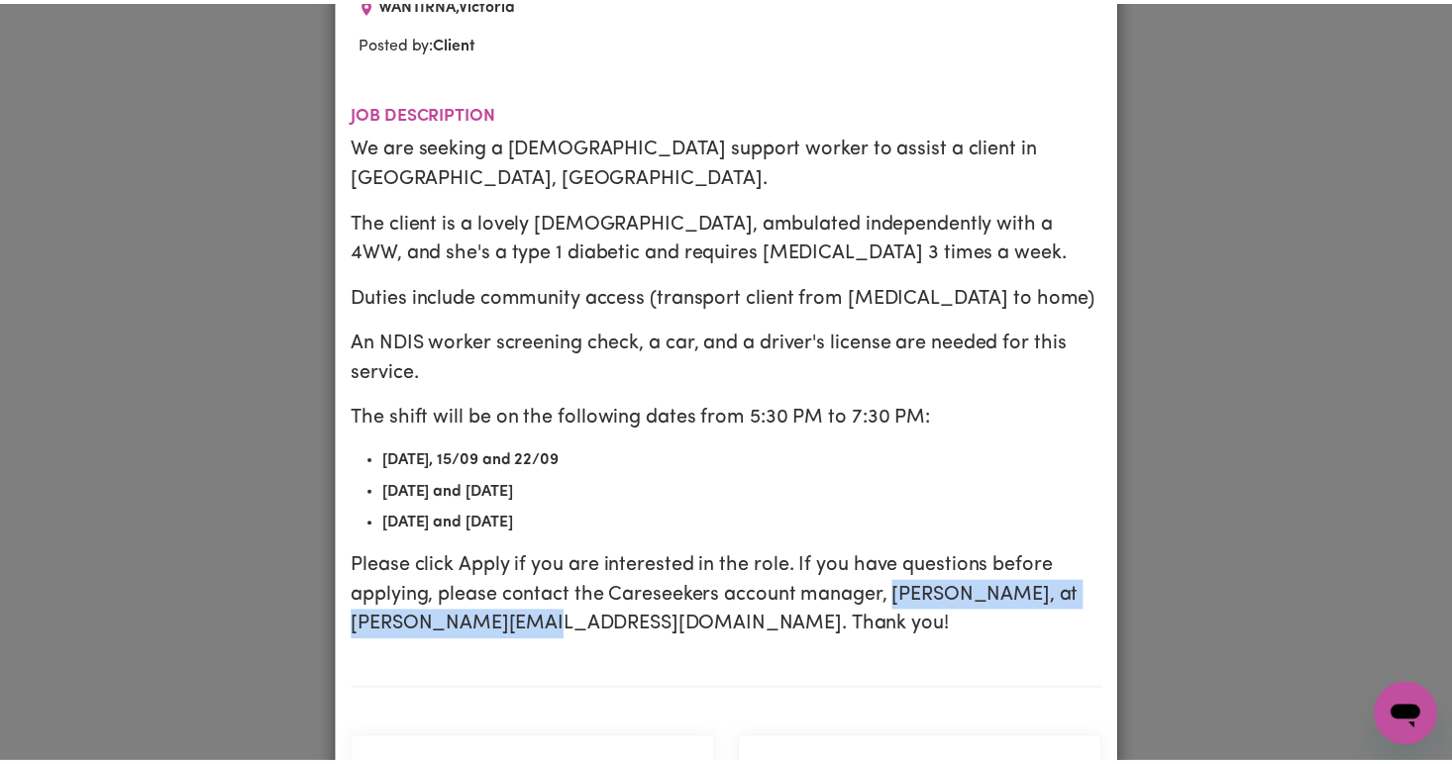
scroll to position [0, 0]
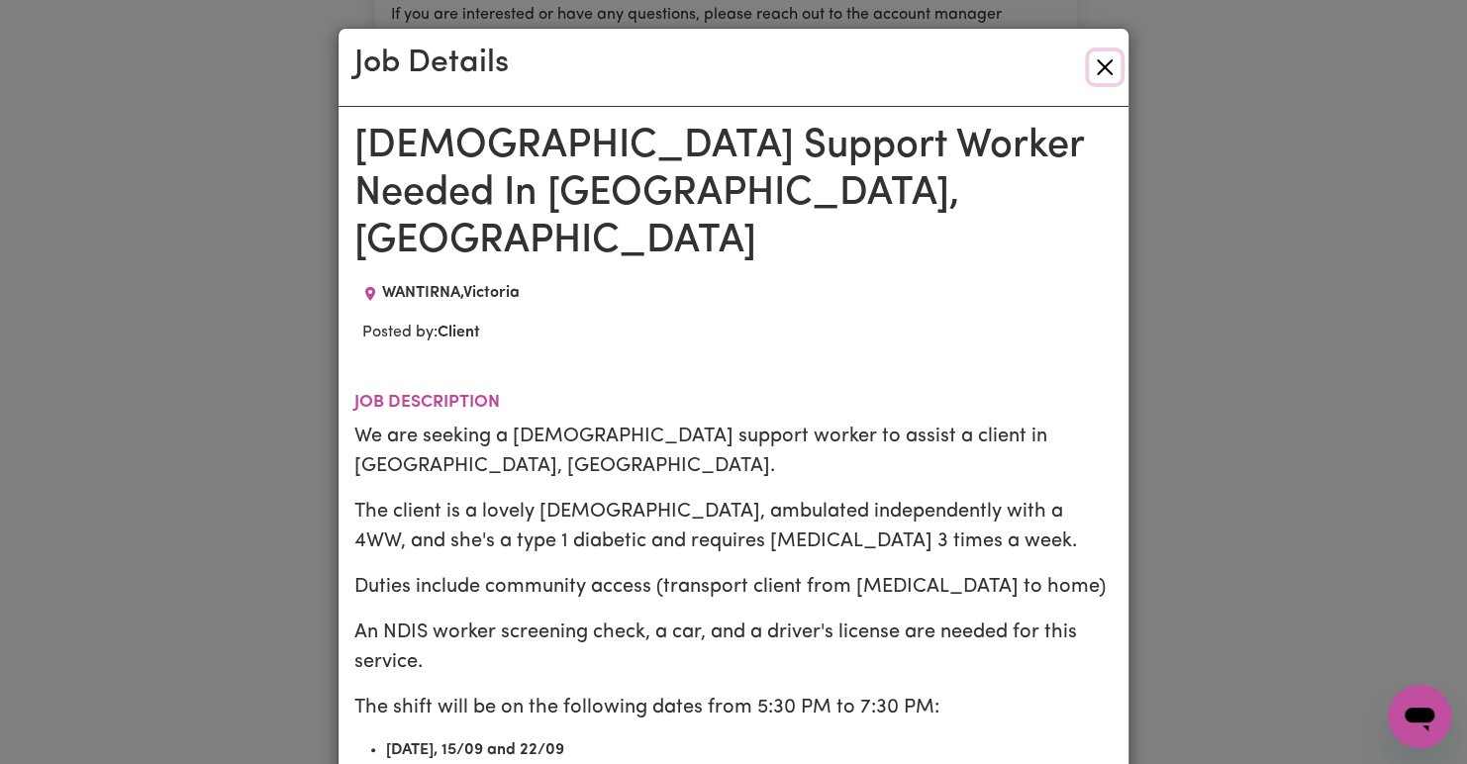
click at [1097, 77] on button "Close" at bounding box center [1105, 67] width 32 height 32
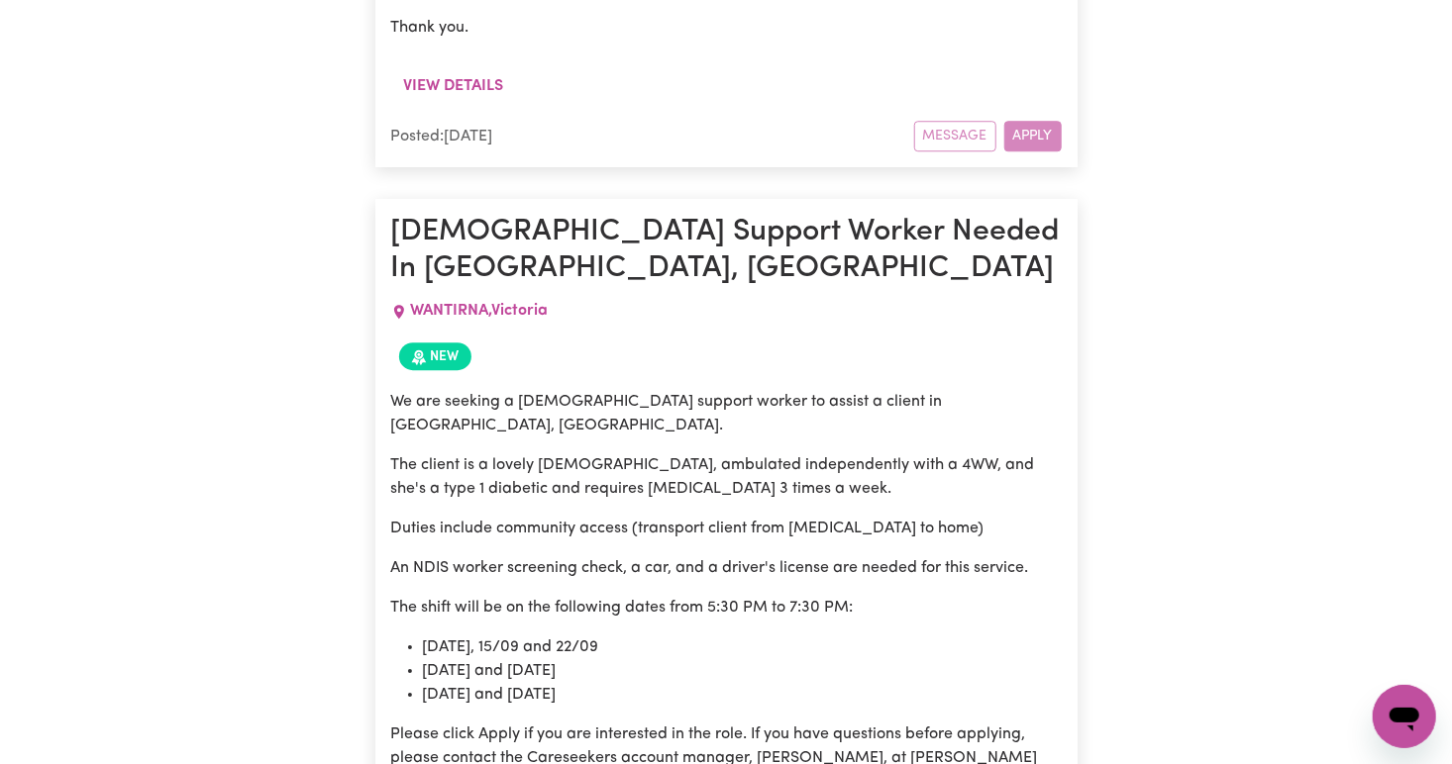
scroll to position [6281, 0]
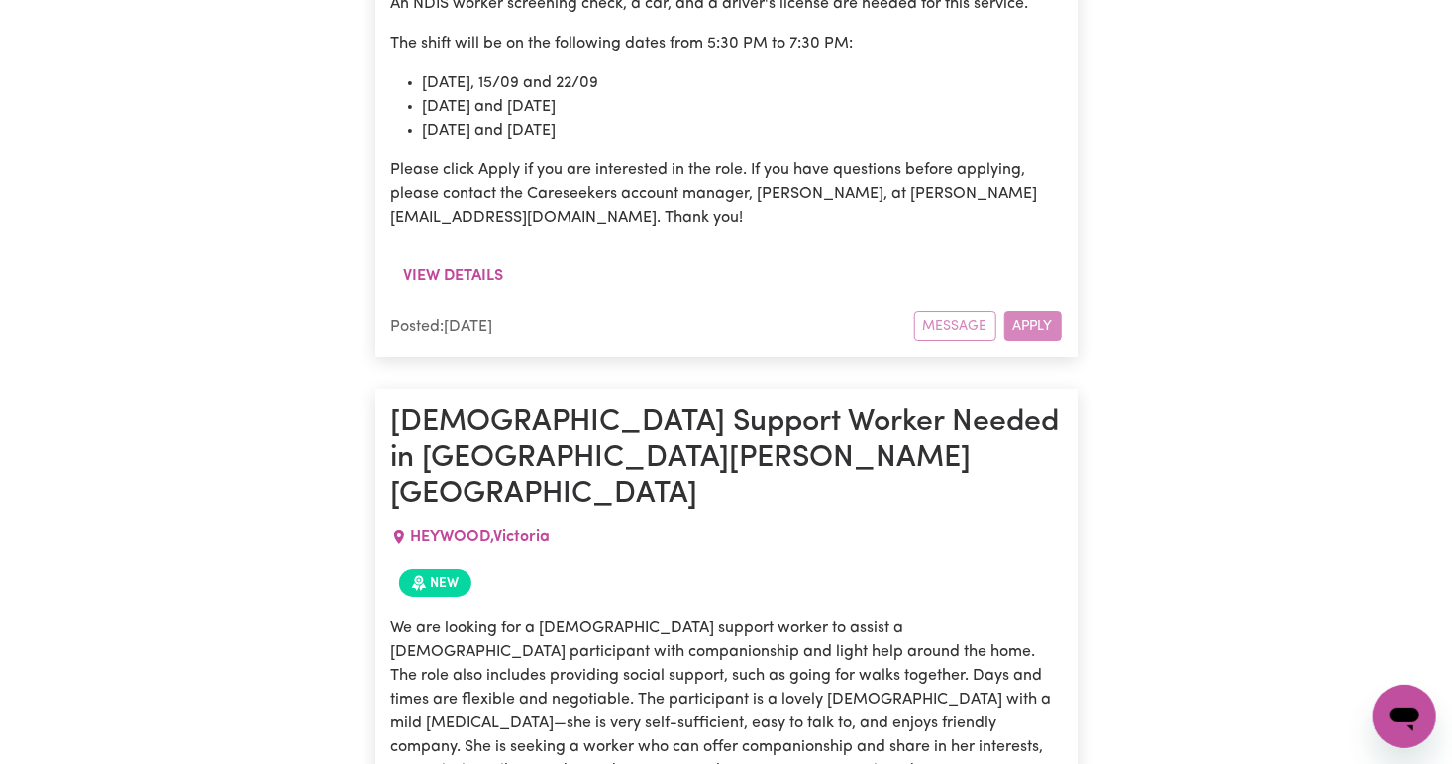
scroll to position [6828, 0]
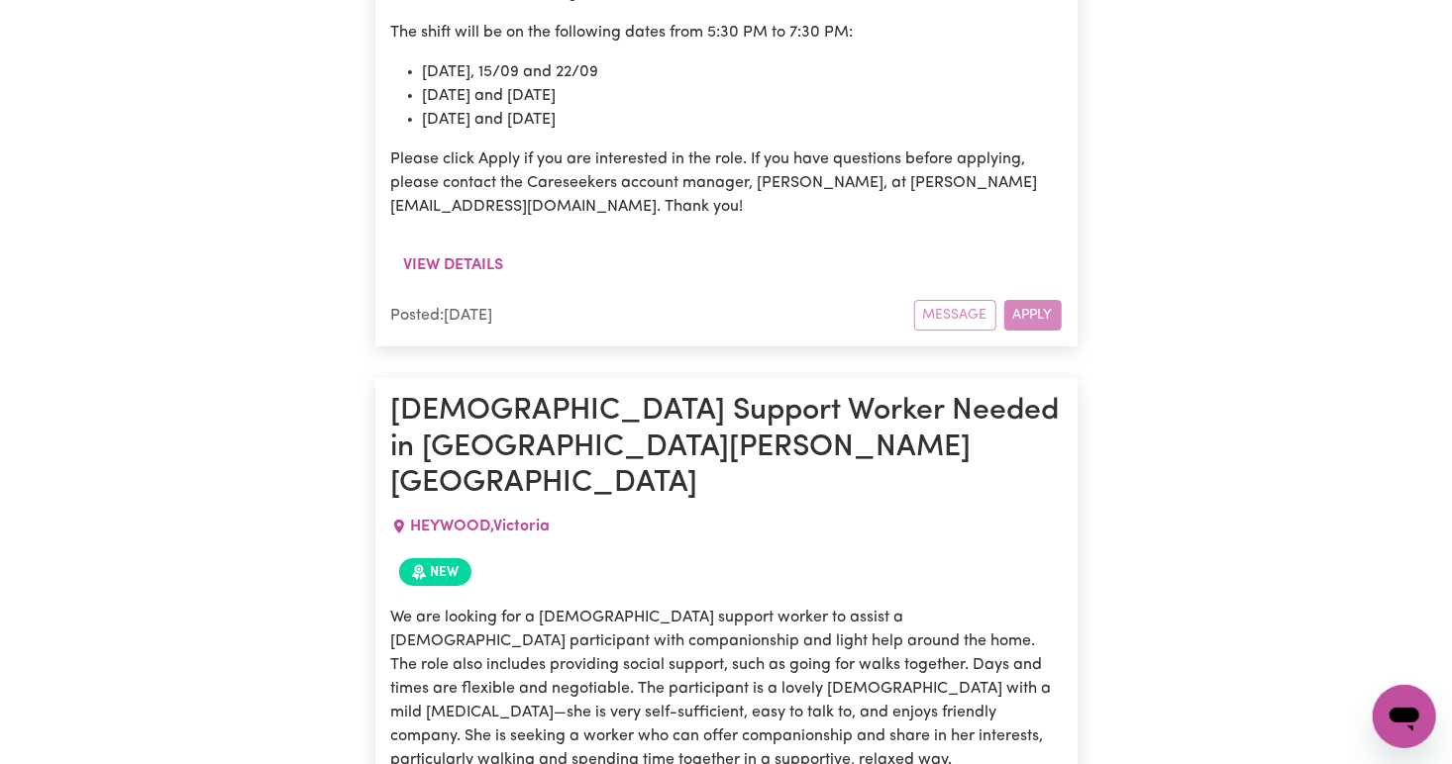
click at [1018, 300] on div "Message Apply" at bounding box center [988, 315] width 148 height 31
click at [954, 300] on div "Message Apply" at bounding box center [988, 315] width 148 height 31
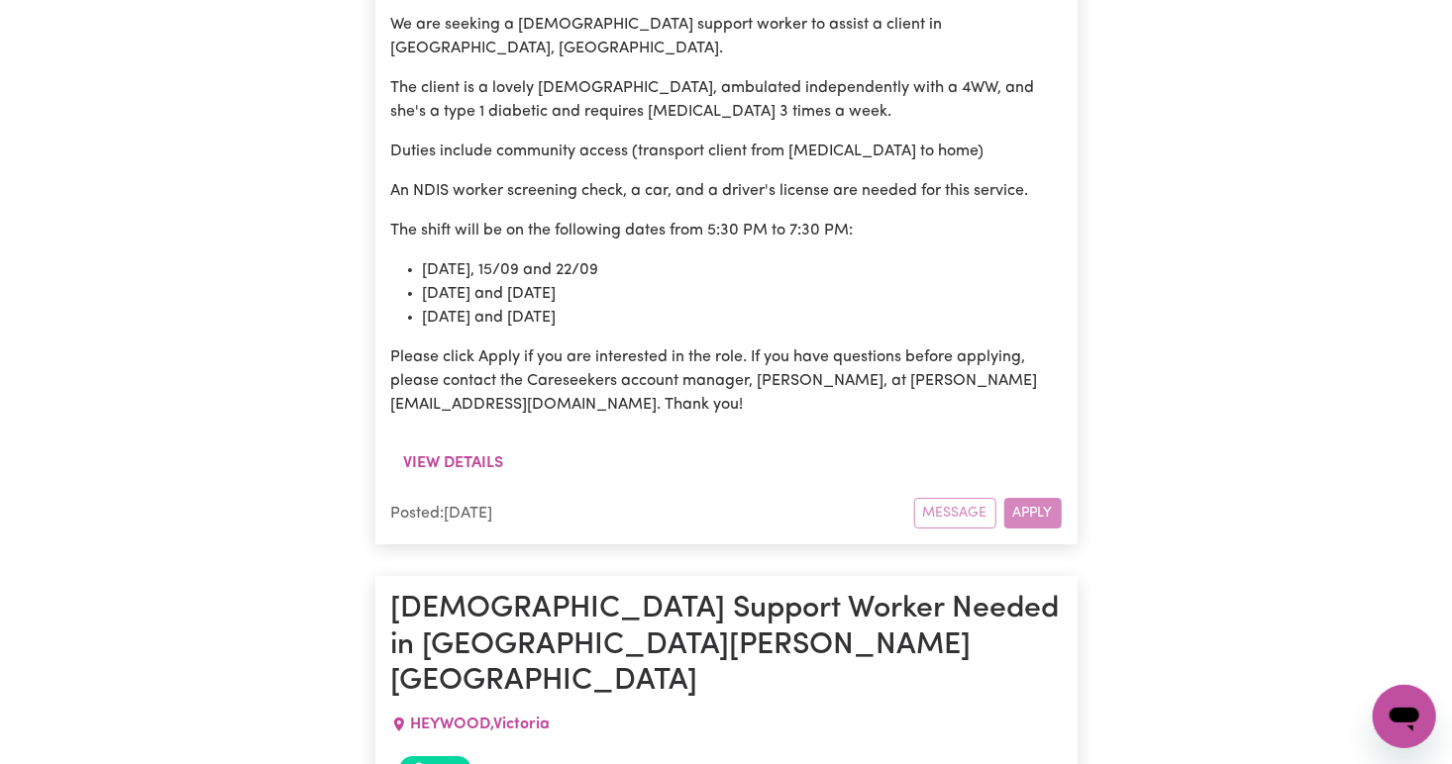
scroll to position [6627, 0]
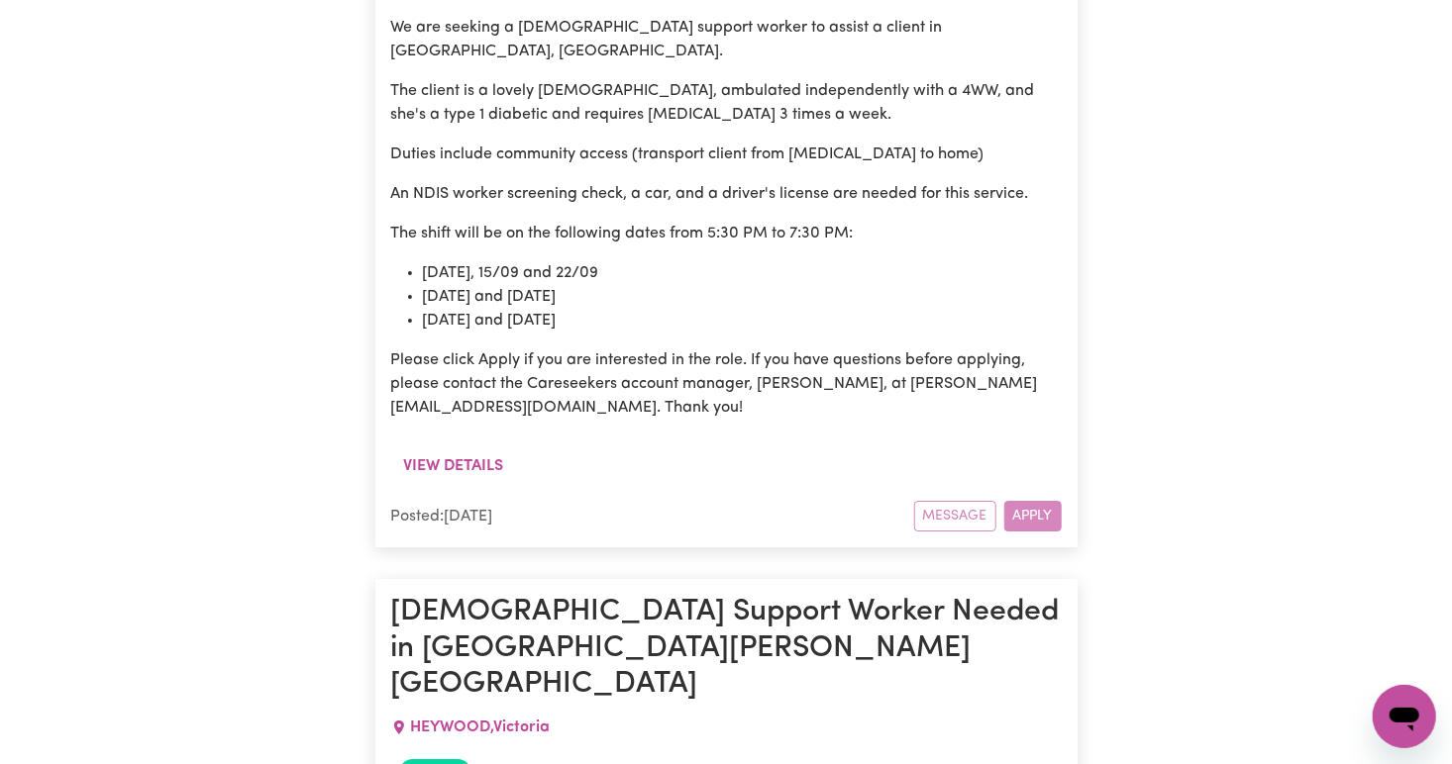
click at [954, 309] on li "Friday 12/09 and 19/09" at bounding box center [742, 321] width 639 height 24
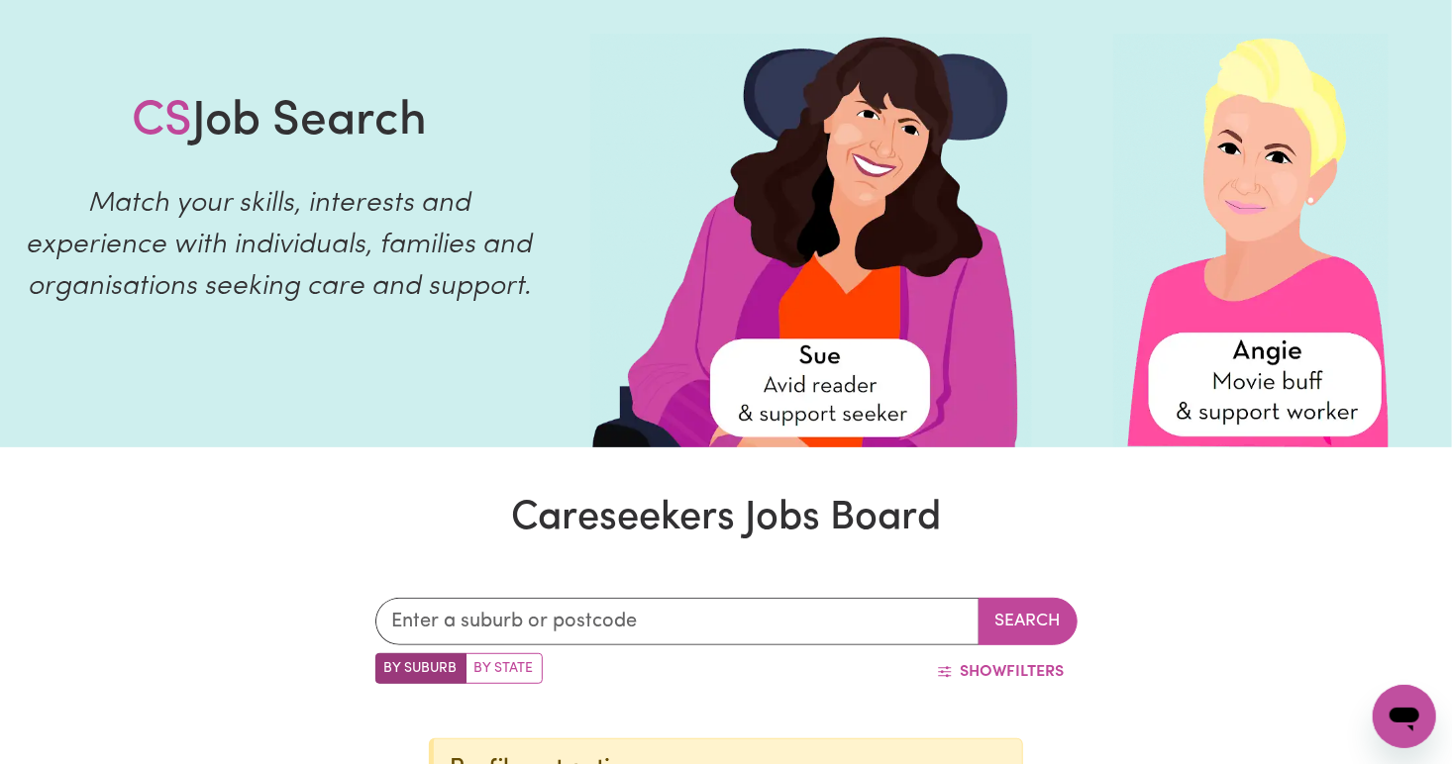
scroll to position [99, 0]
click at [563, 626] on input "text" at bounding box center [677, 622] width 604 height 48
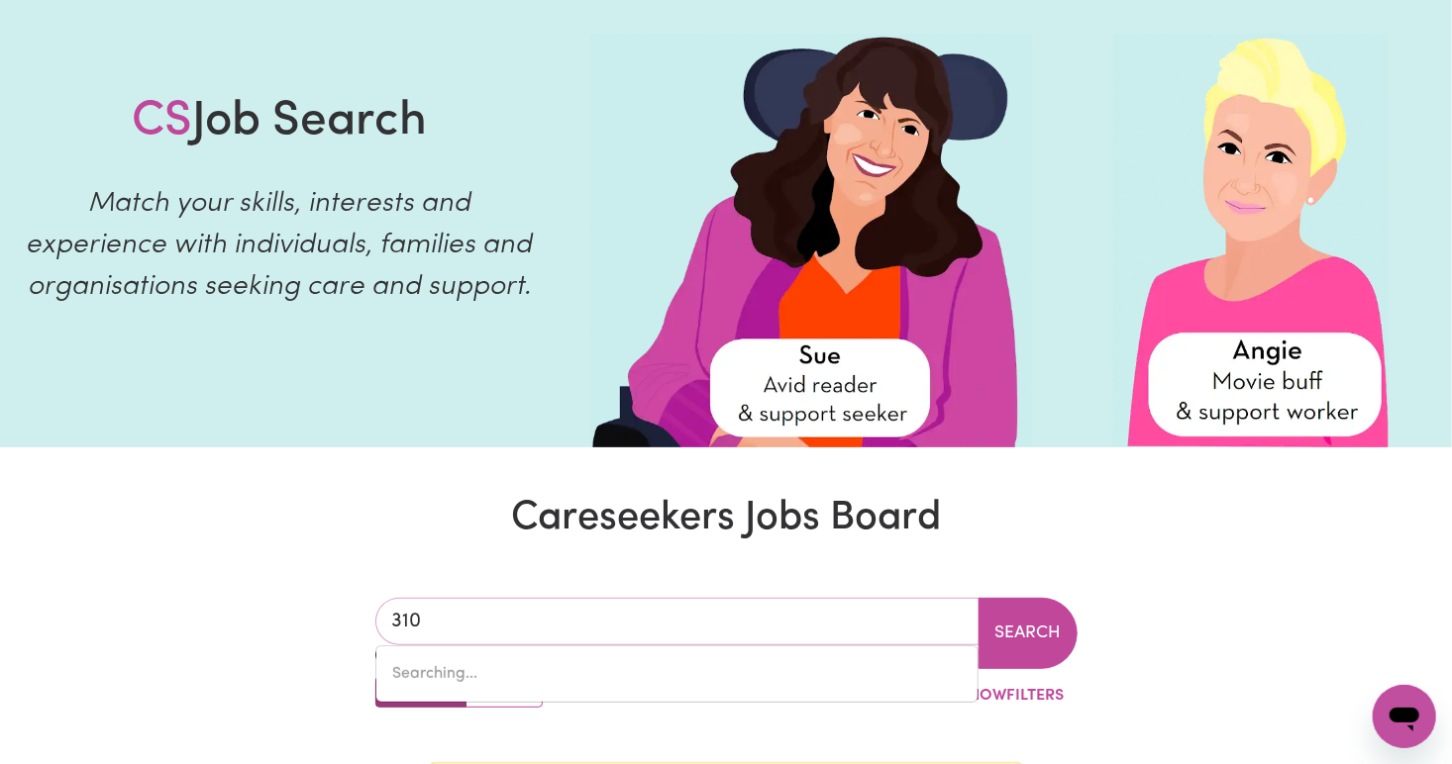
type input "3104"
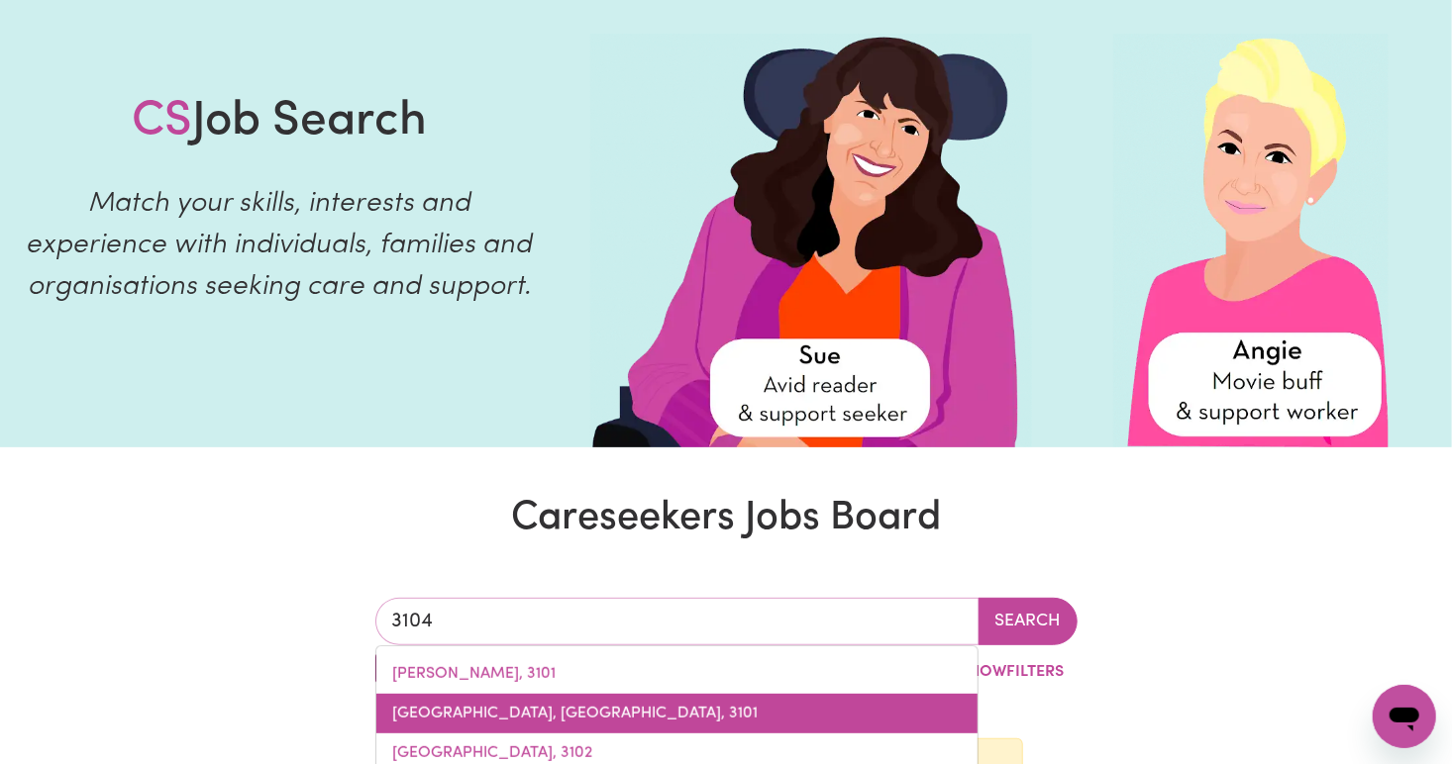
click at [690, 711] on link "KEW, Victoria, 3101" at bounding box center [676, 714] width 601 height 40
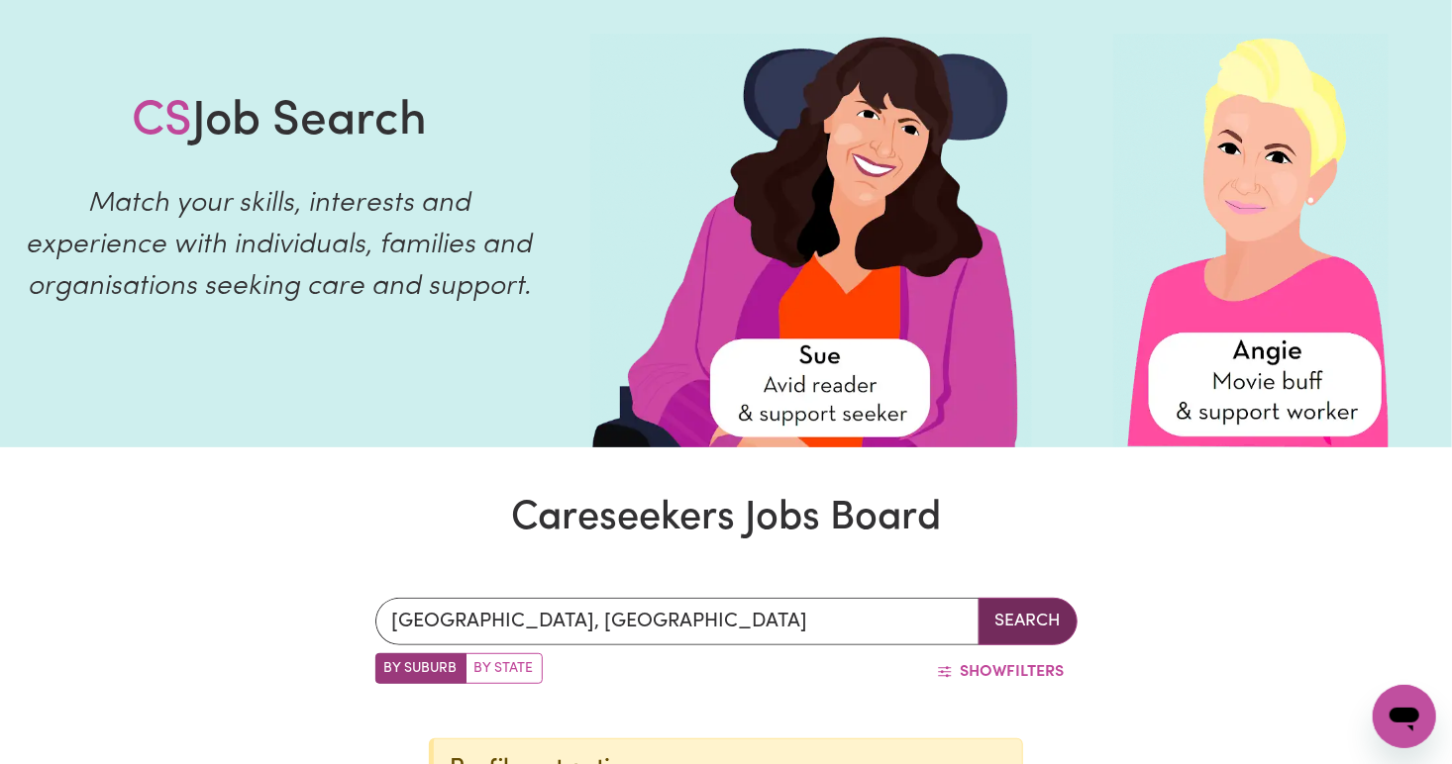
click at [1021, 618] on button "Search" at bounding box center [1027, 622] width 99 height 48
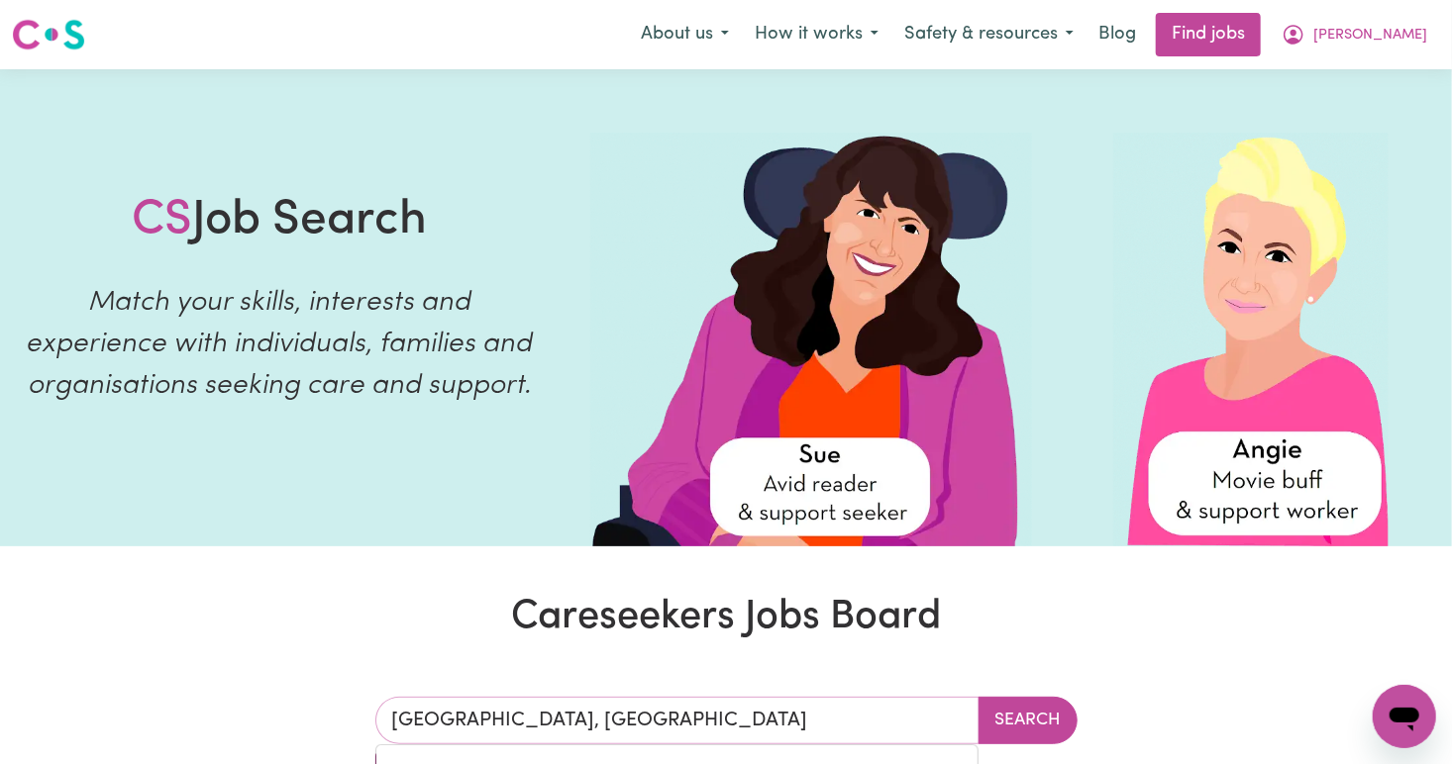
click at [632, 719] on input "KEW, Victoria" at bounding box center [677, 721] width 604 height 48
type input "K"
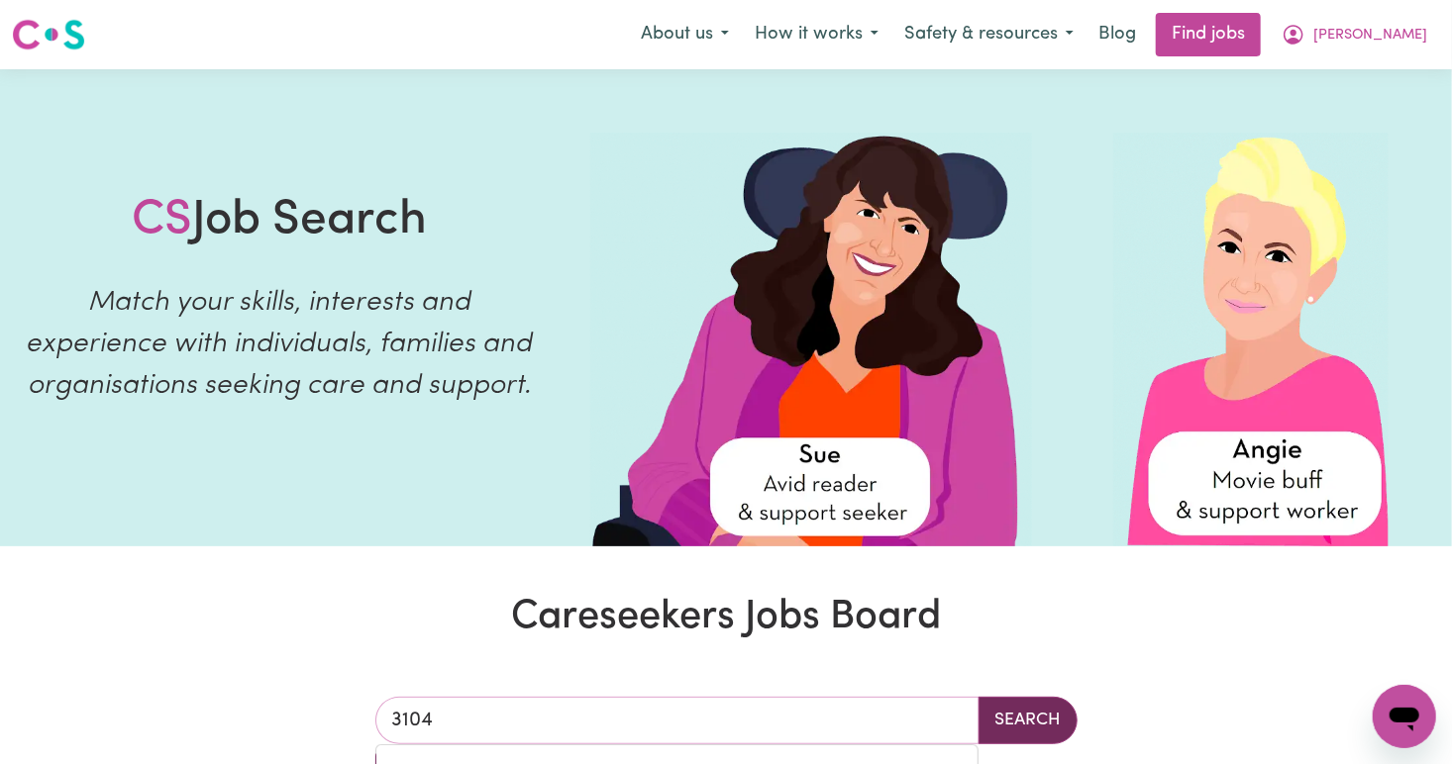
type input "3104"
click at [1018, 729] on button "Search" at bounding box center [1027, 721] width 99 height 48
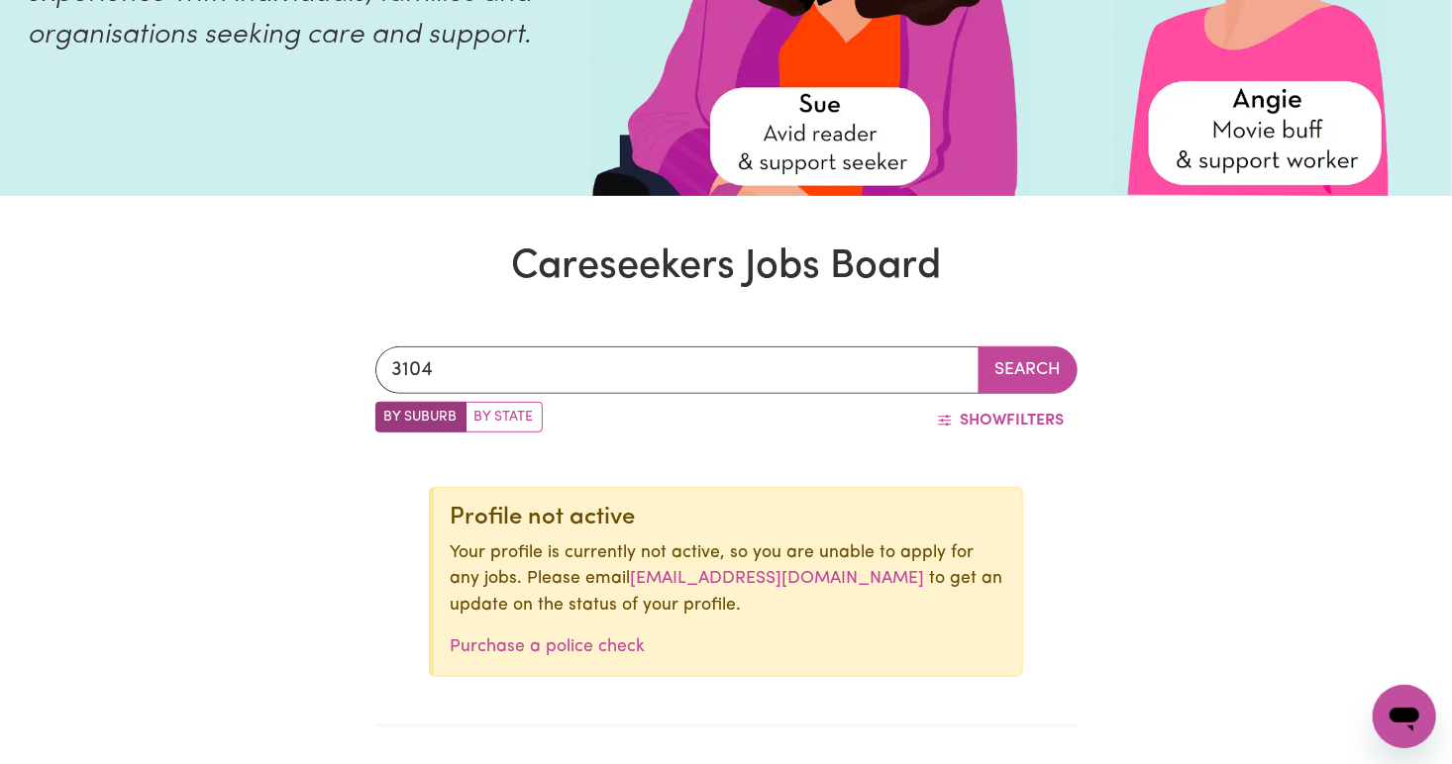
scroll to position [352, 0]
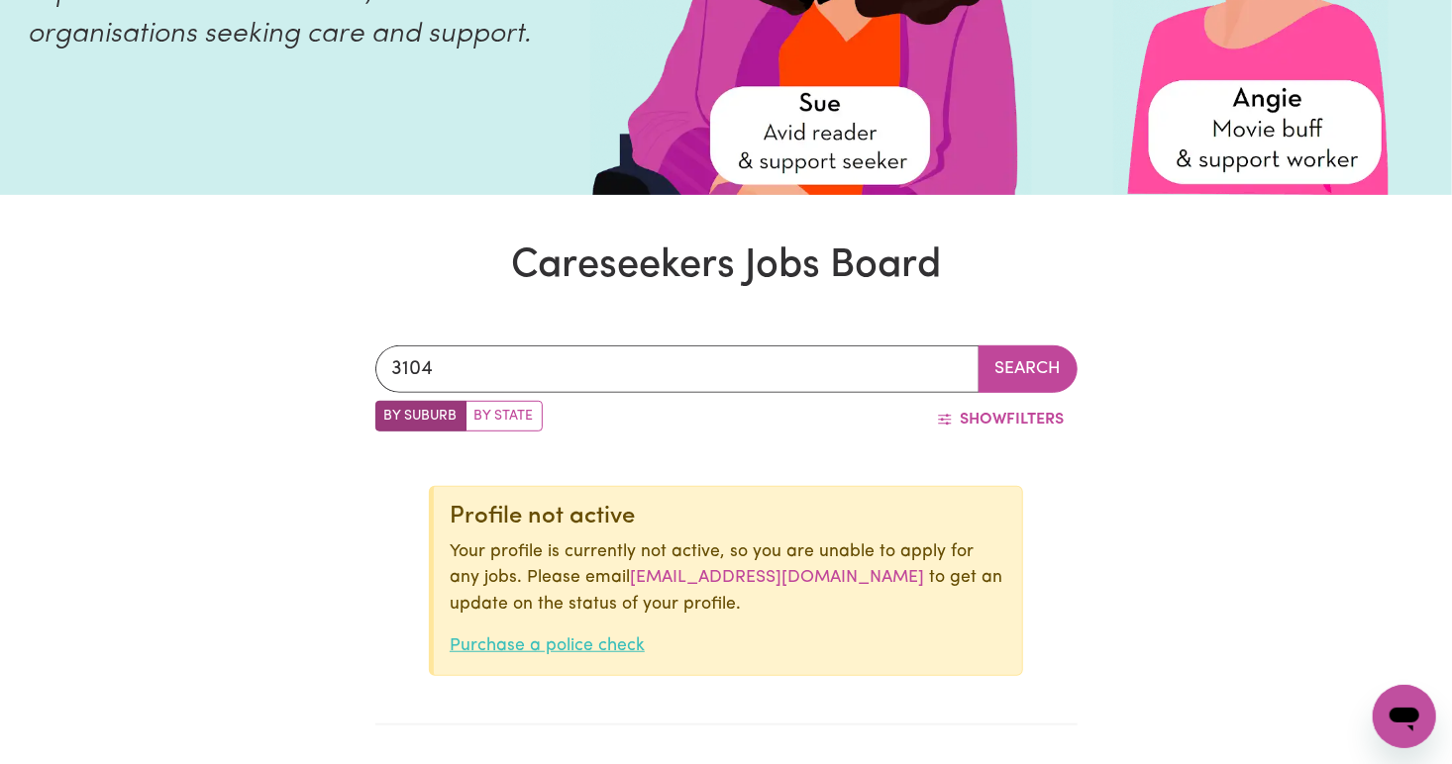
click at [513, 642] on link "Purchase a police check" at bounding box center [547, 646] width 195 height 17
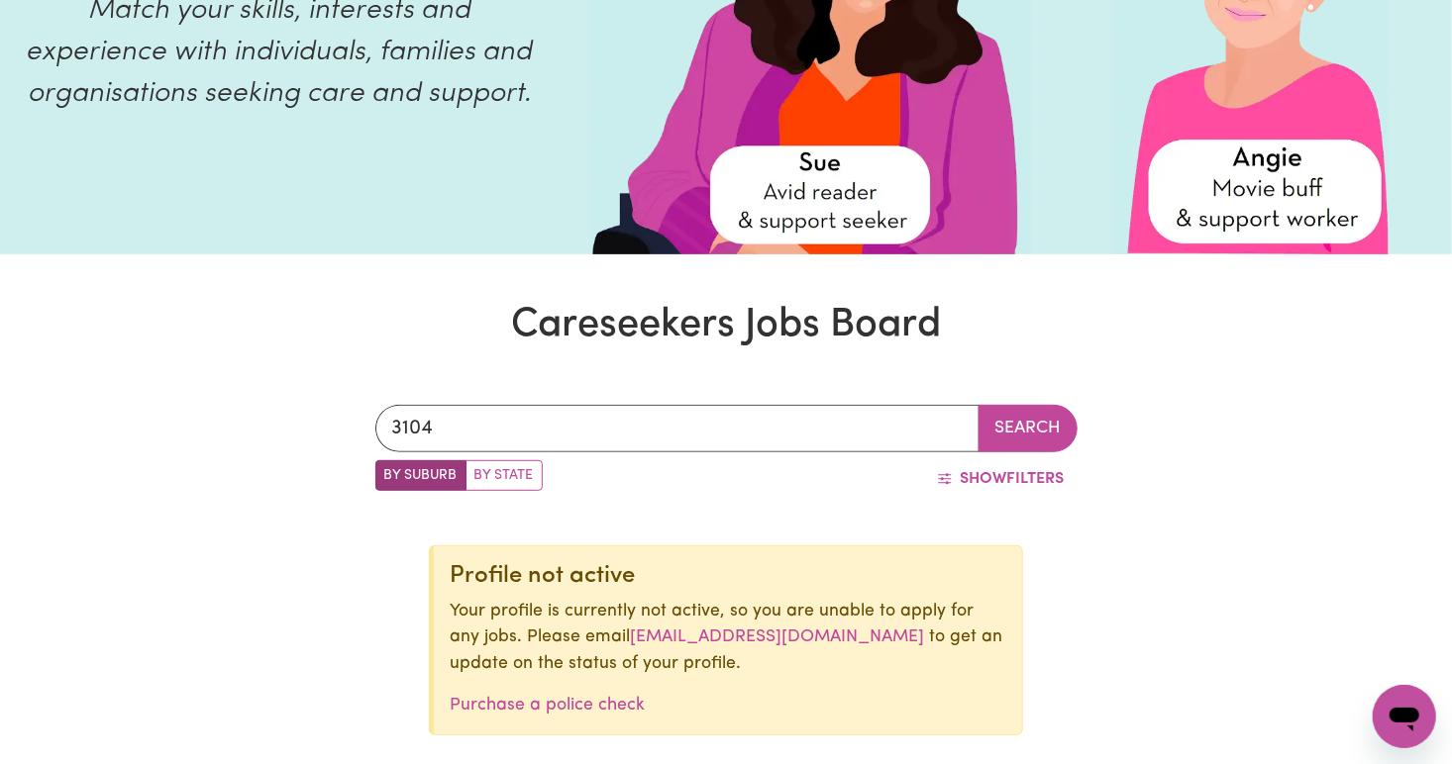
scroll to position [0, 0]
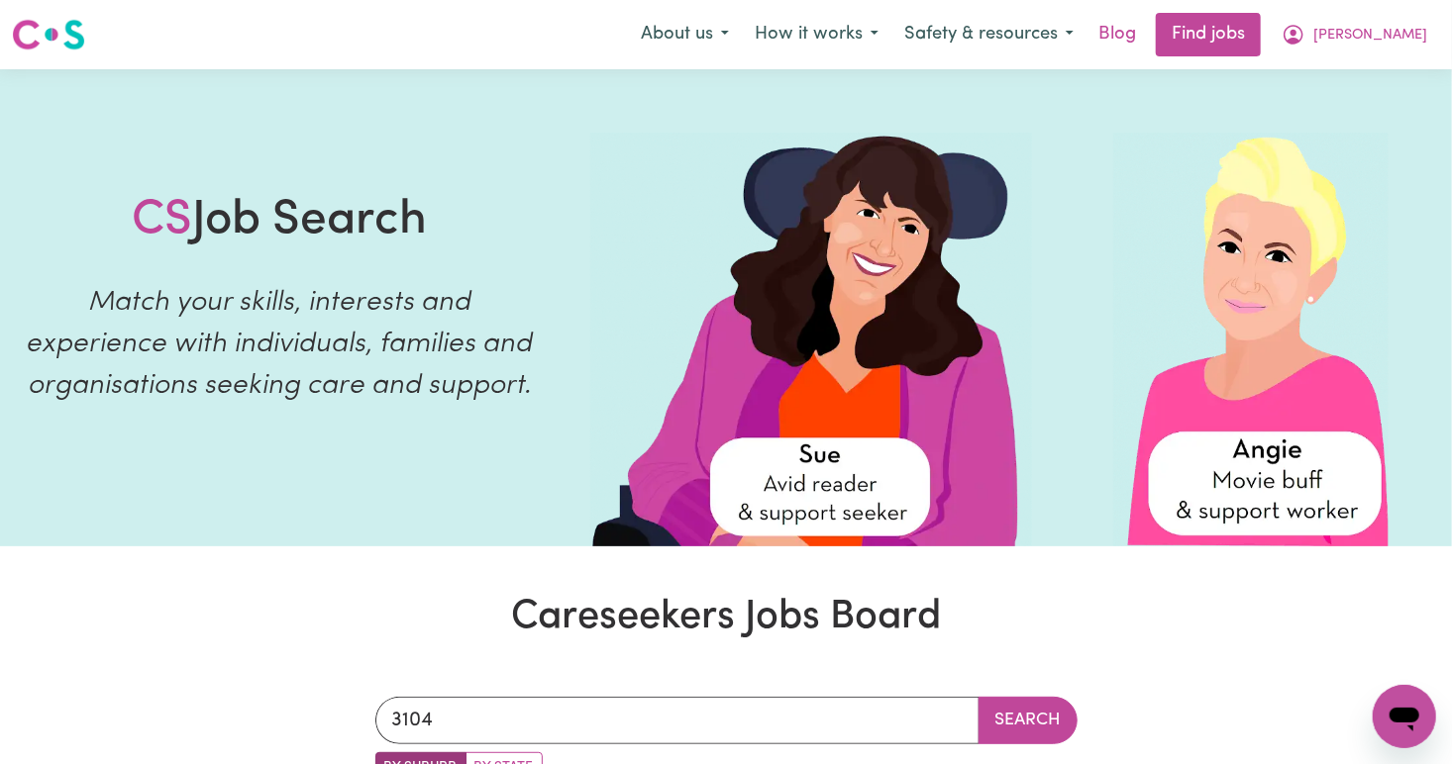
click at [1148, 45] on link "Blog" at bounding box center [1116, 35] width 61 height 44
